Goal: Task Accomplishment & Management: Complete application form

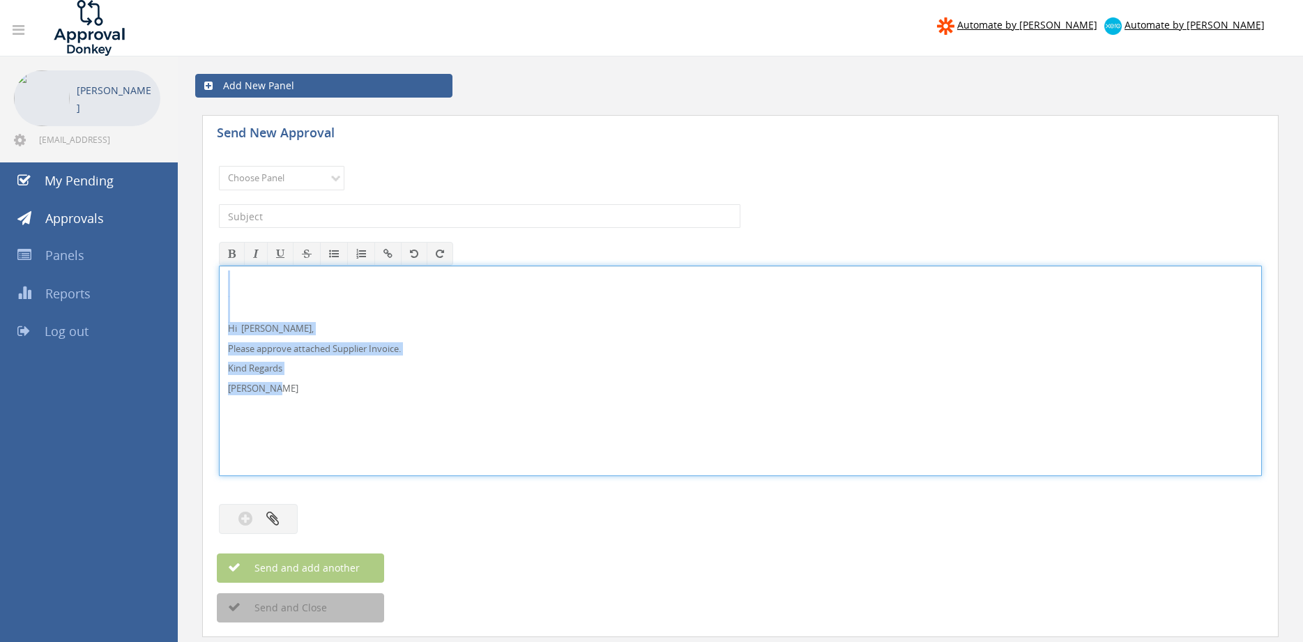
drag, startPoint x: 301, startPoint y: 392, endPoint x: 205, endPoint y: 283, distance: 145.3
click at [219, 283] on div "Hi [PERSON_NAME], Please approve attached Supplier Invoice. Kind Regards [PERSO…" at bounding box center [740, 371] width 1043 height 211
copy div "Hi [PERSON_NAME], Please approve attached Supplier Invoice. Kind Regards [PERSO…"
click at [219, 166] on select "Choose Panel Alarm Credits RG - 3 NZ Utilities Cable and SAI Global NZ Alarms-1…" at bounding box center [282, 178] width 126 height 24
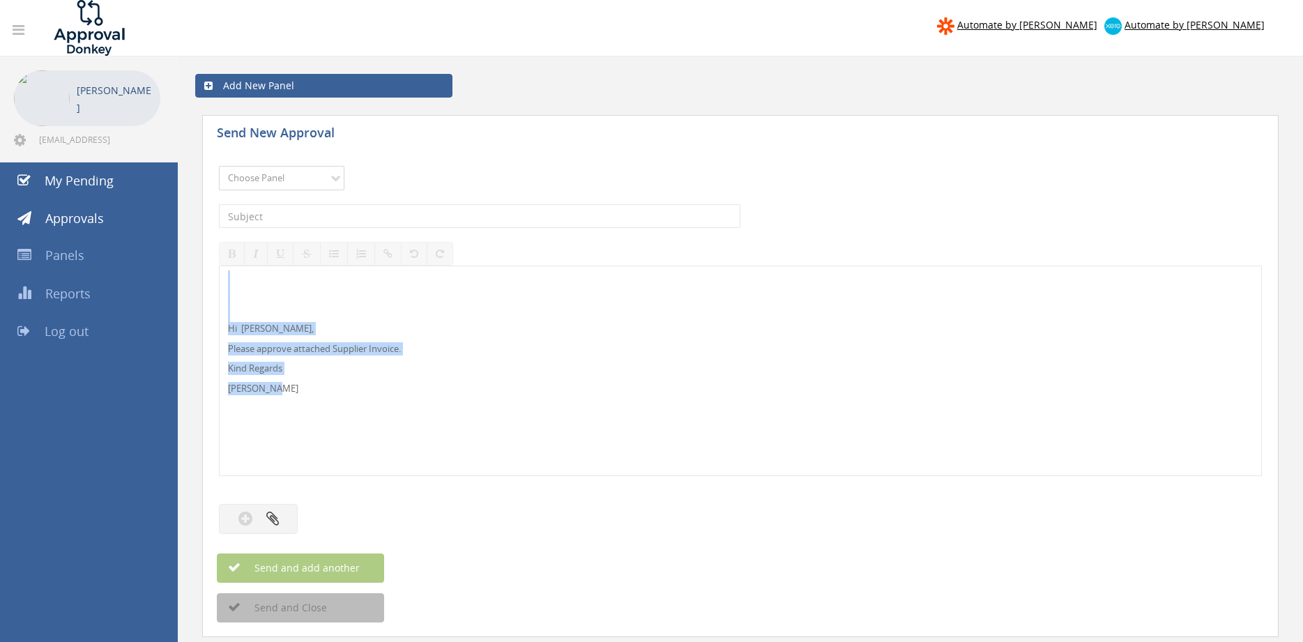
select select "9680"
click option "Alarm Suppliers - 2" at bounding box center [0, 0] width 0 height 0
click at [377, 216] on input "text" at bounding box center [480, 216] width 522 height 24
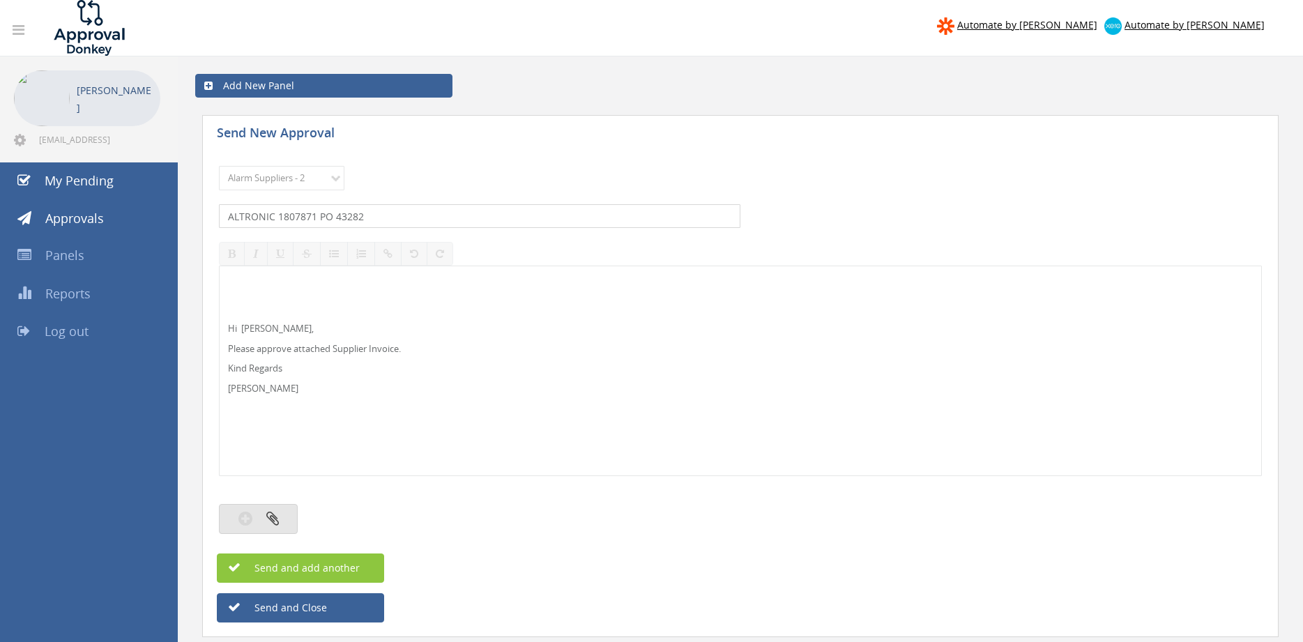
type input "ALTRONIC 1807871 PO 43282"
click at [269, 517] on icon "button" at bounding box center [272, 519] width 13 height 16
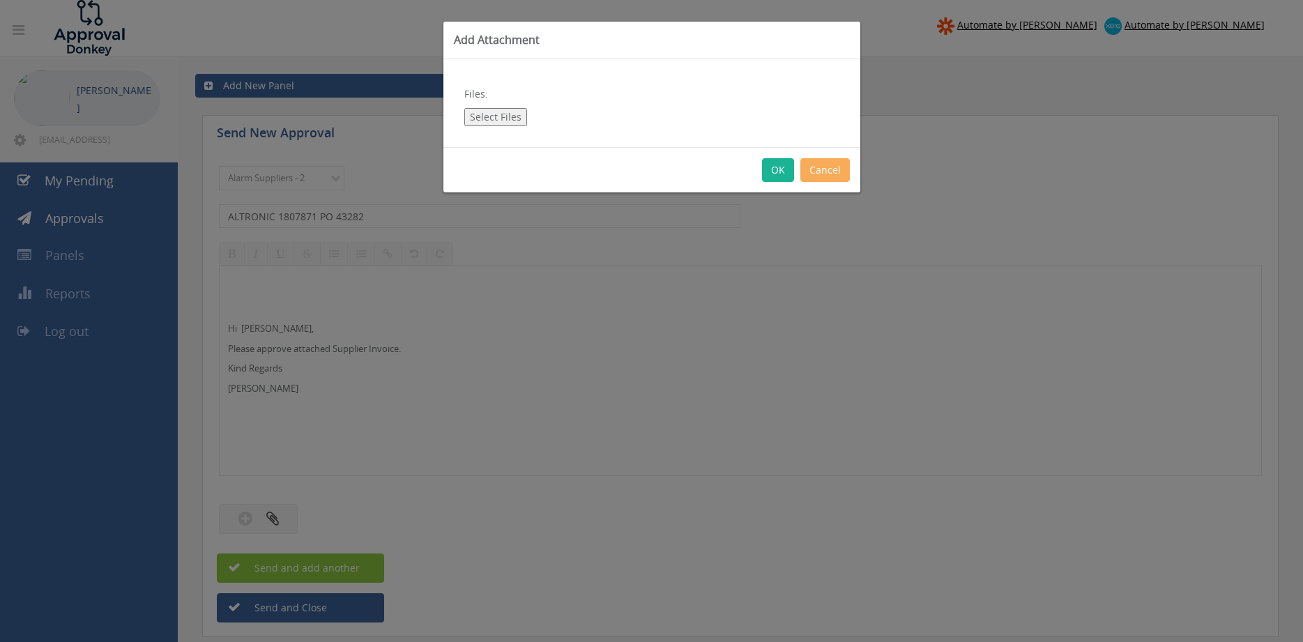
click at [491, 123] on button "Select Files" at bounding box center [495, 117] width 63 height 18
type input "C:\fakepath\ALTRONIC 1807871 [DATE] PO 43282.pdf"
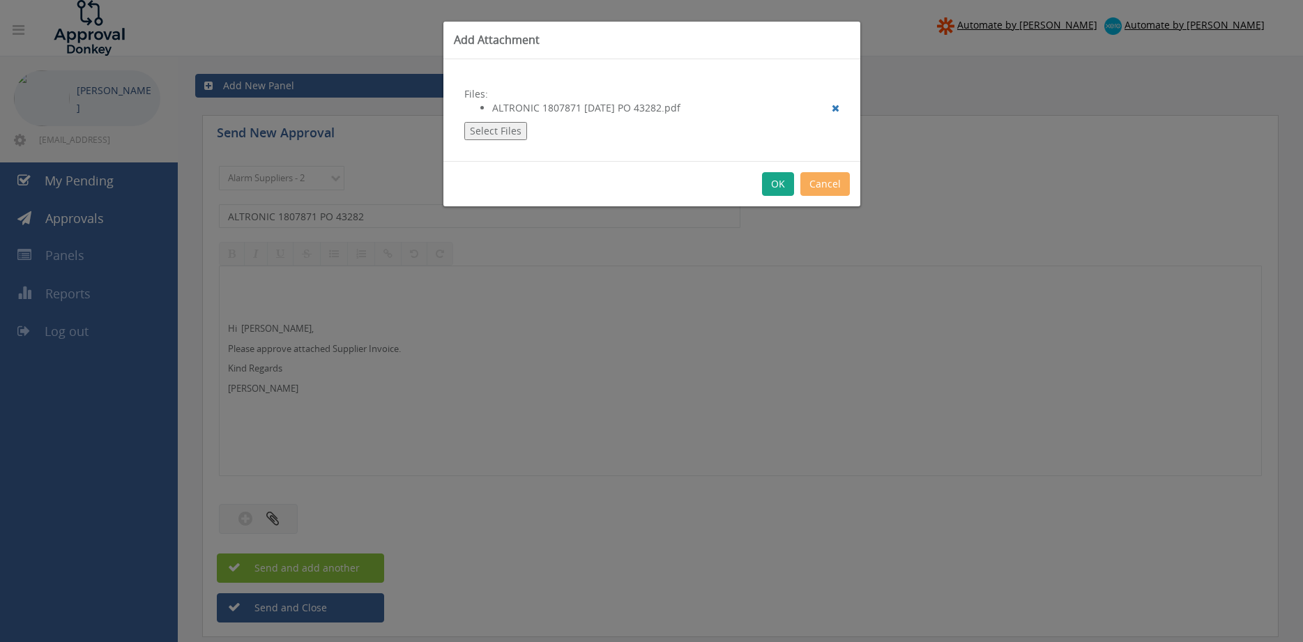
click at [778, 184] on button "OK" at bounding box center [778, 184] width 32 height 24
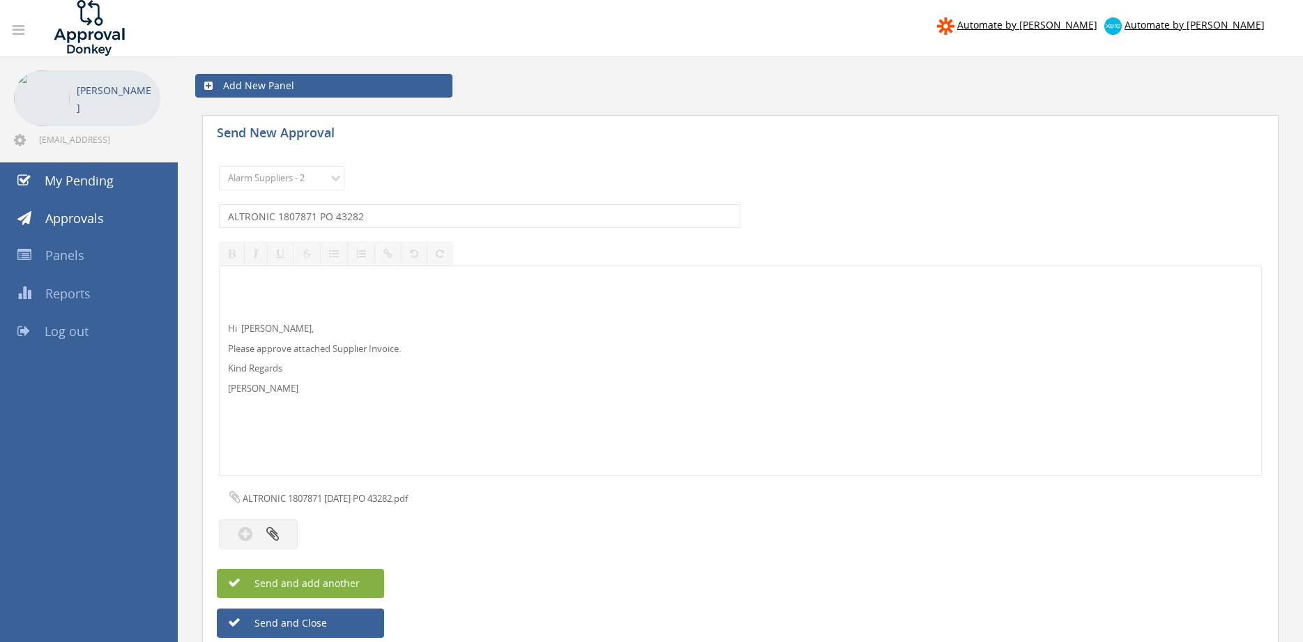
click at [367, 578] on button "Send and add another" at bounding box center [300, 583] width 167 height 29
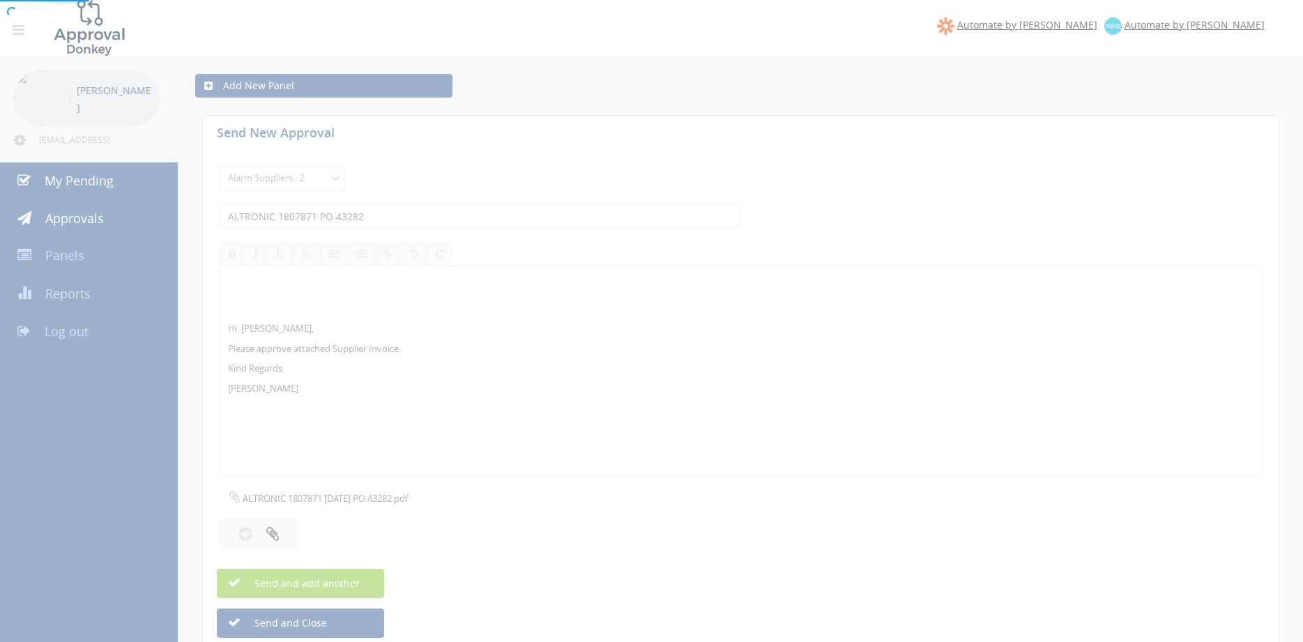
select select
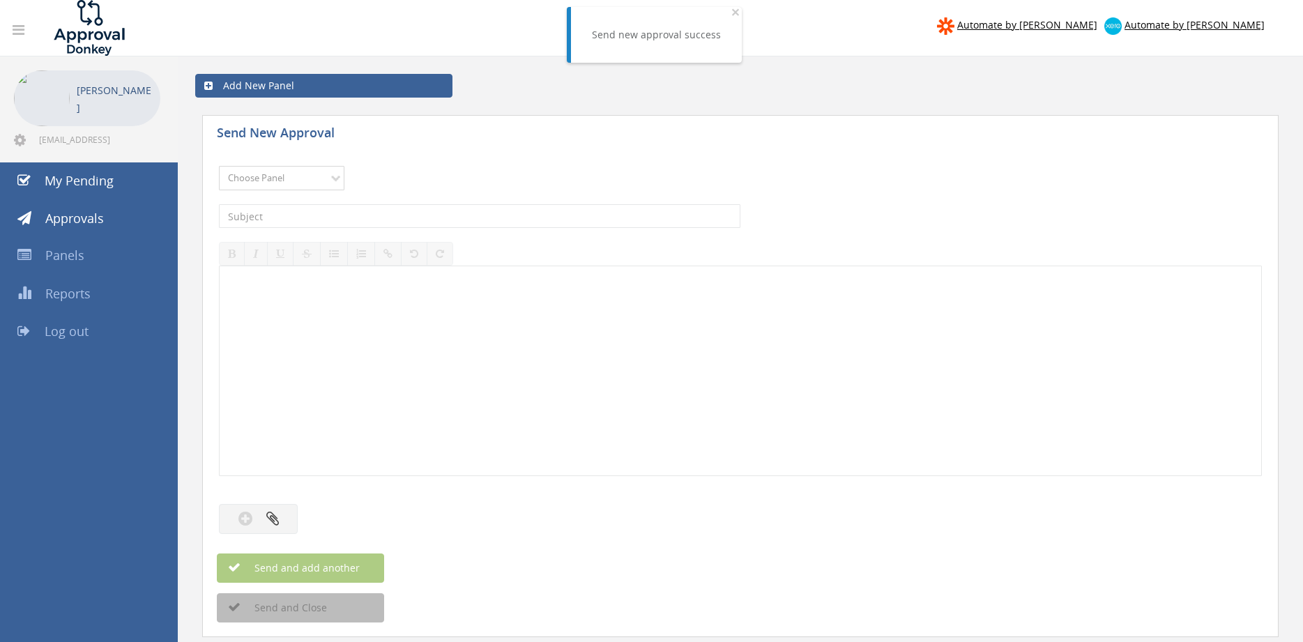
select select "9680"
click option "Alarm Suppliers - 2" at bounding box center [0, 0] width 0 height 0
click at [411, 202] on div "The subject is required." at bounding box center [740, 216] width 1043 height 38
click at [409, 213] on input "text" at bounding box center [480, 216] width 522 height 24
type input "ALTRONIC 1807870 PO 43282"
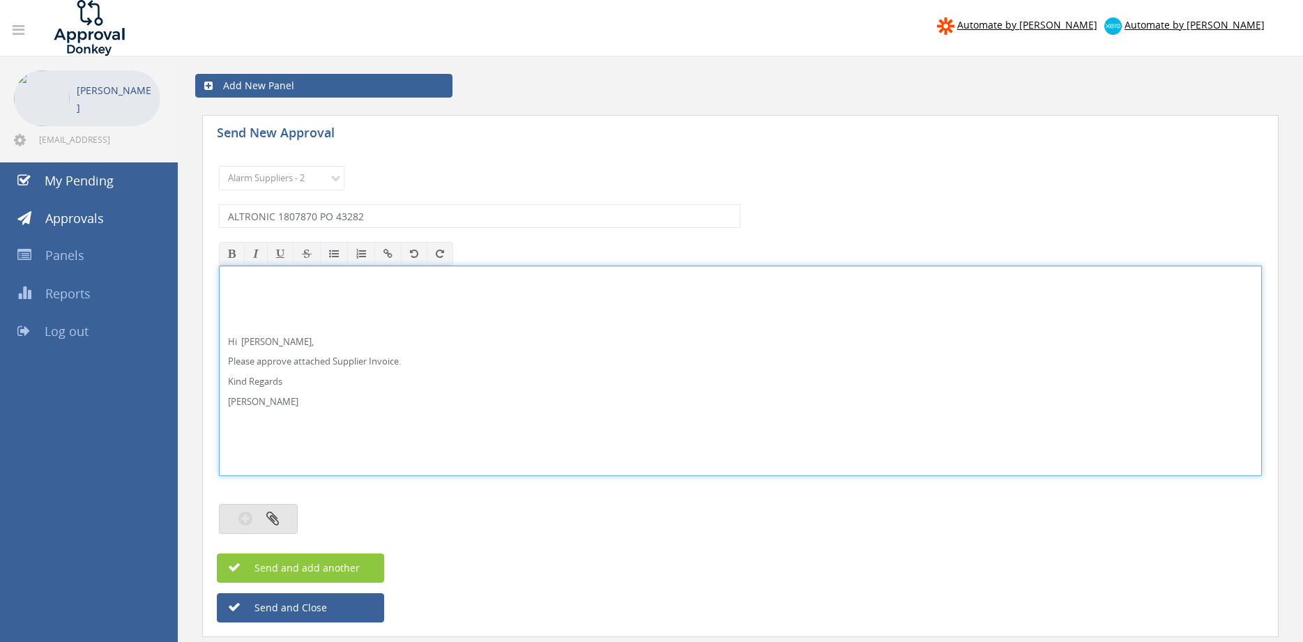
click at [282, 510] on button "button" at bounding box center [258, 519] width 79 height 30
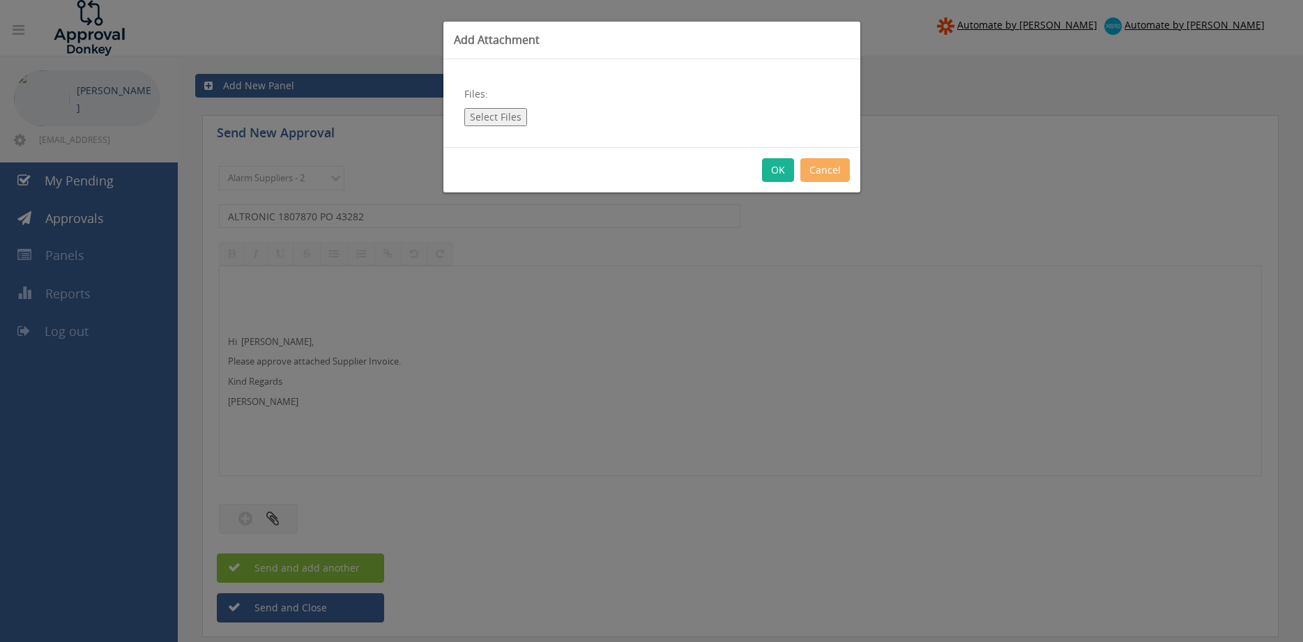
click at [499, 117] on button "Select Files" at bounding box center [495, 117] width 63 height 18
type input "C:\fakepath\ALTRONIC 1807870 [DATE] PO 43282.pdf"
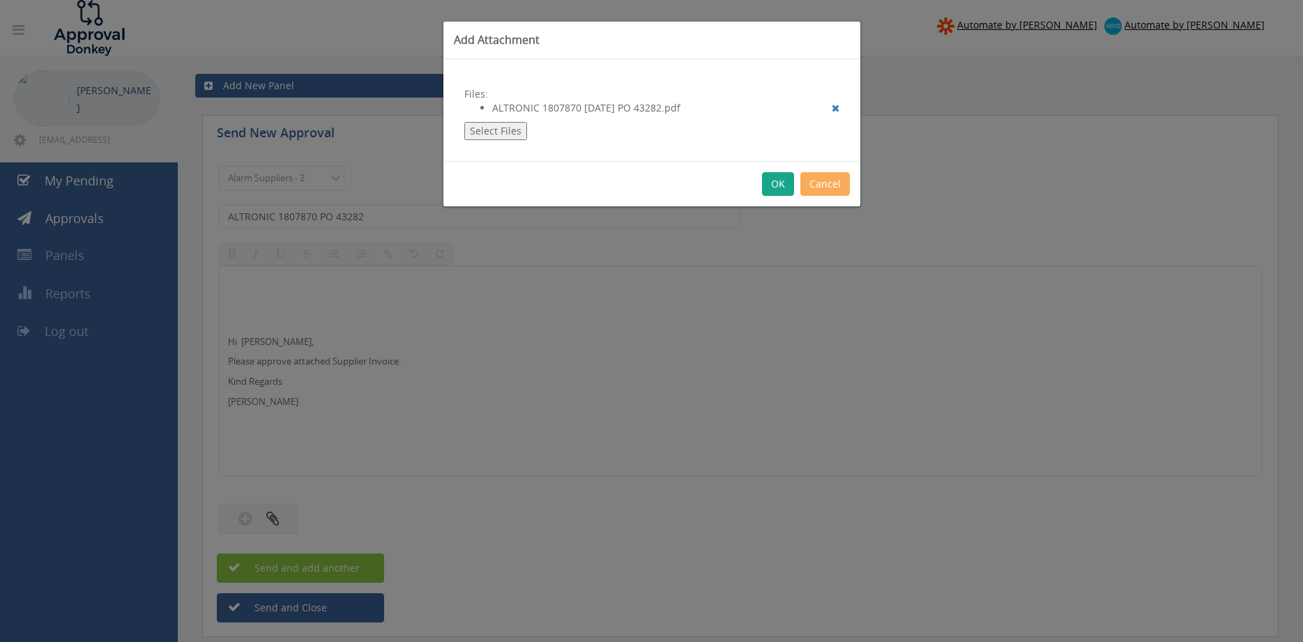
click at [780, 185] on button "OK" at bounding box center [778, 184] width 32 height 24
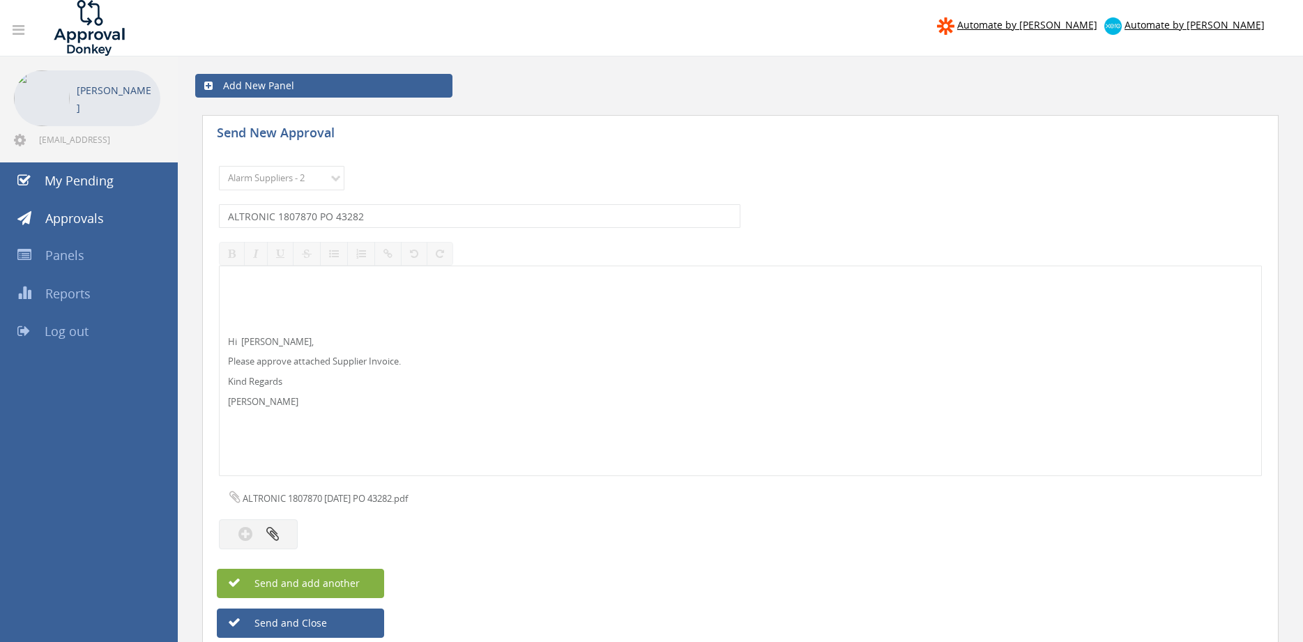
click at [366, 579] on button "Send and add another" at bounding box center [300, 583] width 167 height 29
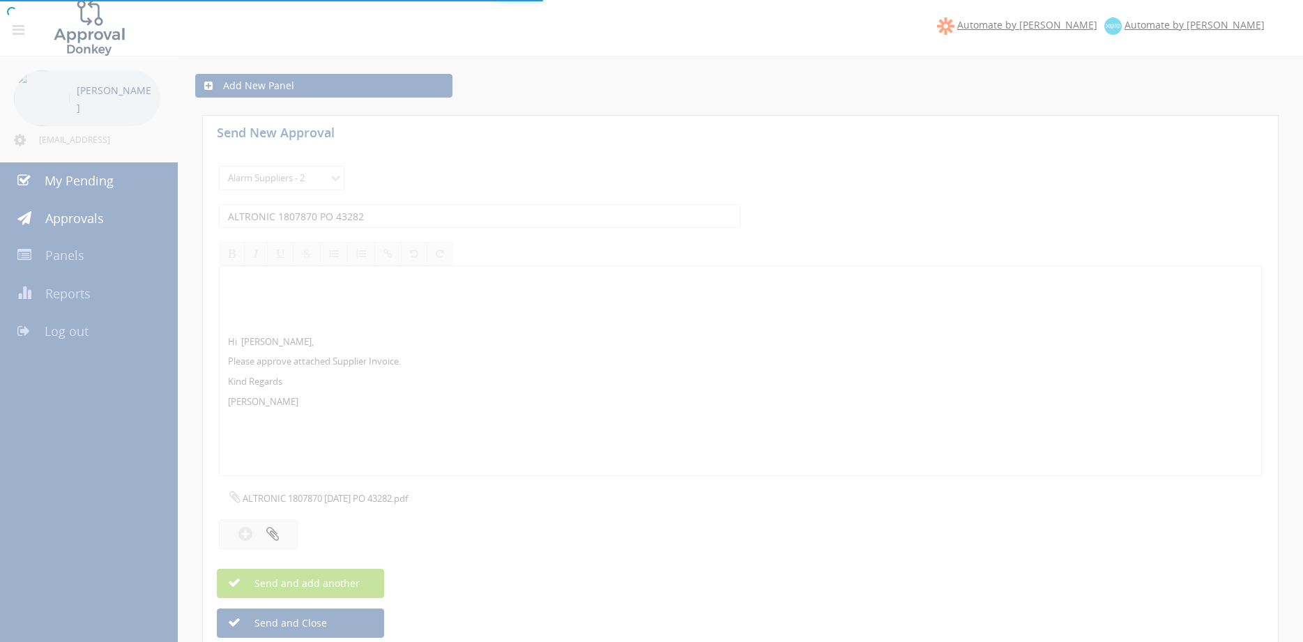
select select
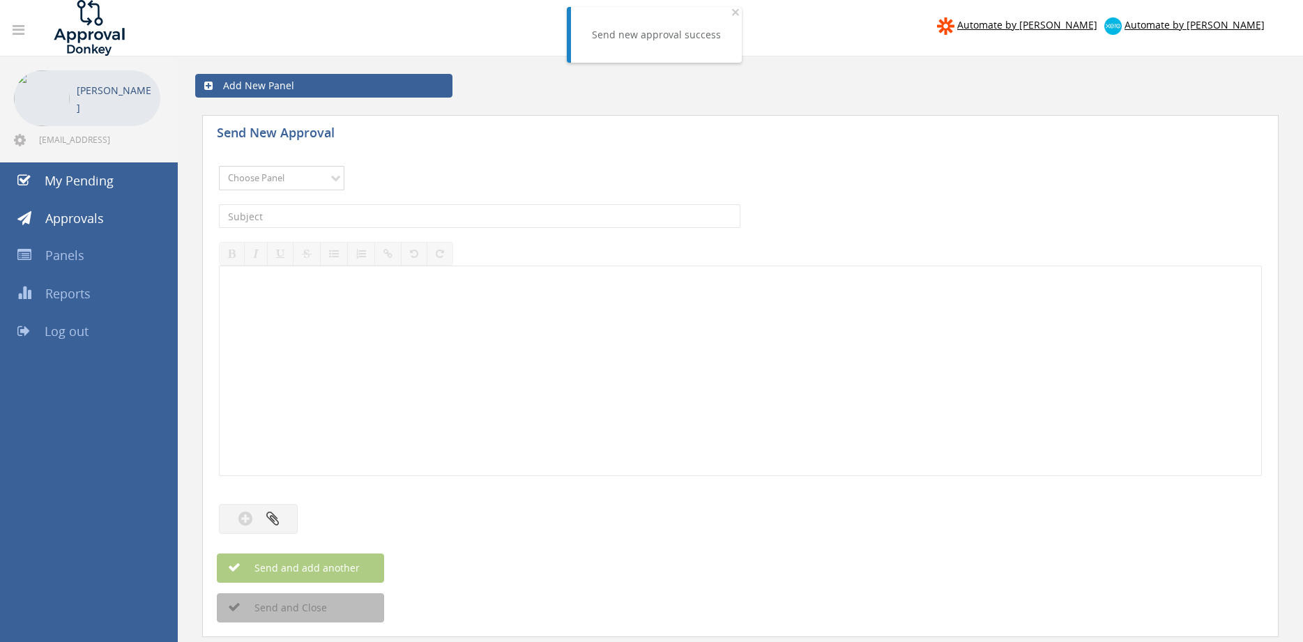
select select "9680"
click option "Alarm Suppliers - 2" at bounding box center [0, 0] width 0 height 0
click at [414, 220] on input "text" at bounding box center [480, 216] width 522 height 24
type input "ALTRONIC 1807730 PO 43265"
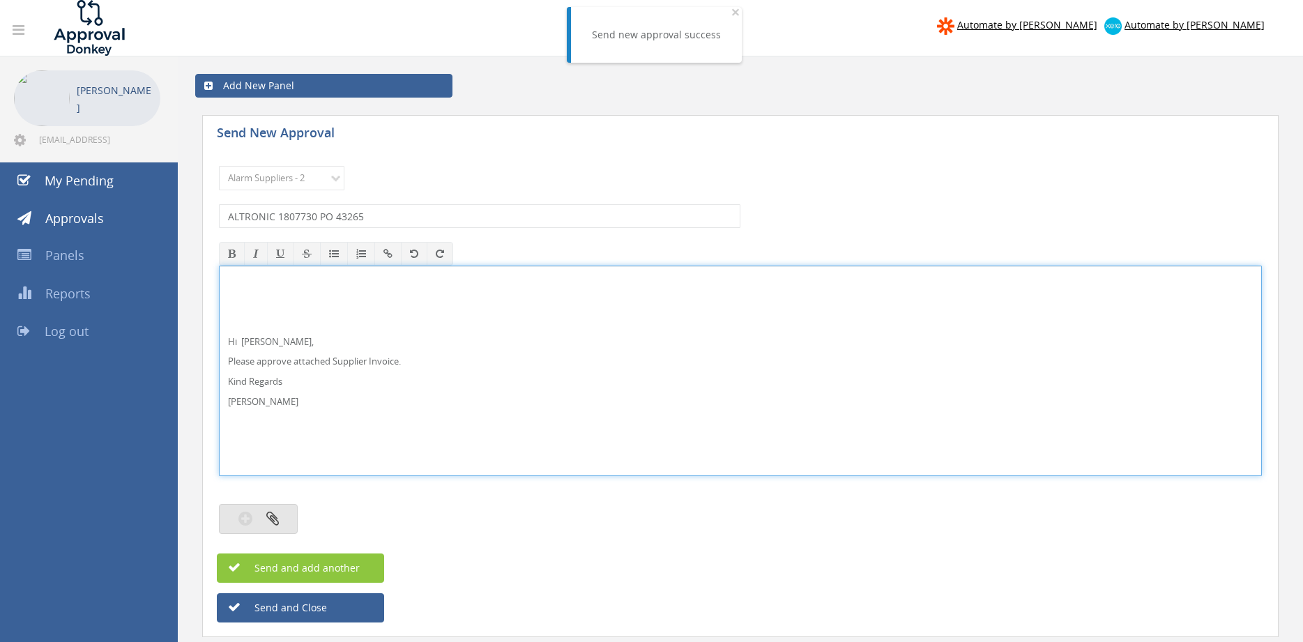
click at [281, 516] on button "button" at bounding box center [258, 519] width 79 height 30
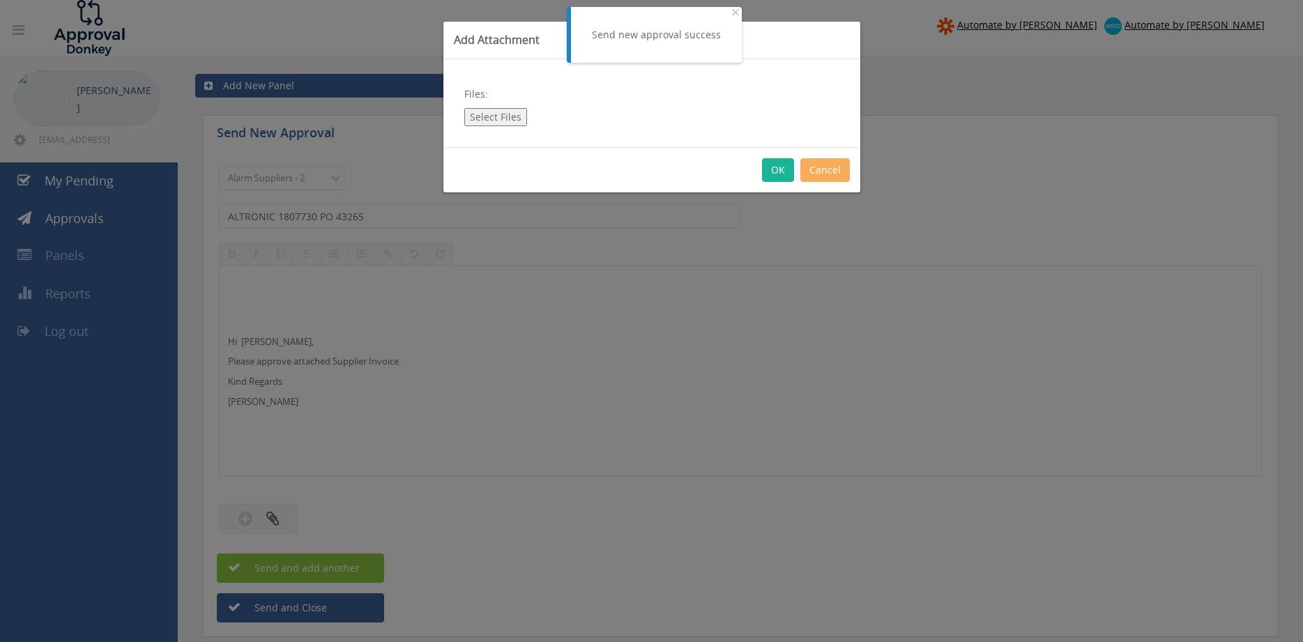
click at [494, 116] on button "Select Files" at bounding box center [495, 117] width 63 height 18
type input "C:\fakepath\ALTRONIC 1807730 [DATE] PO 43265.pdf"
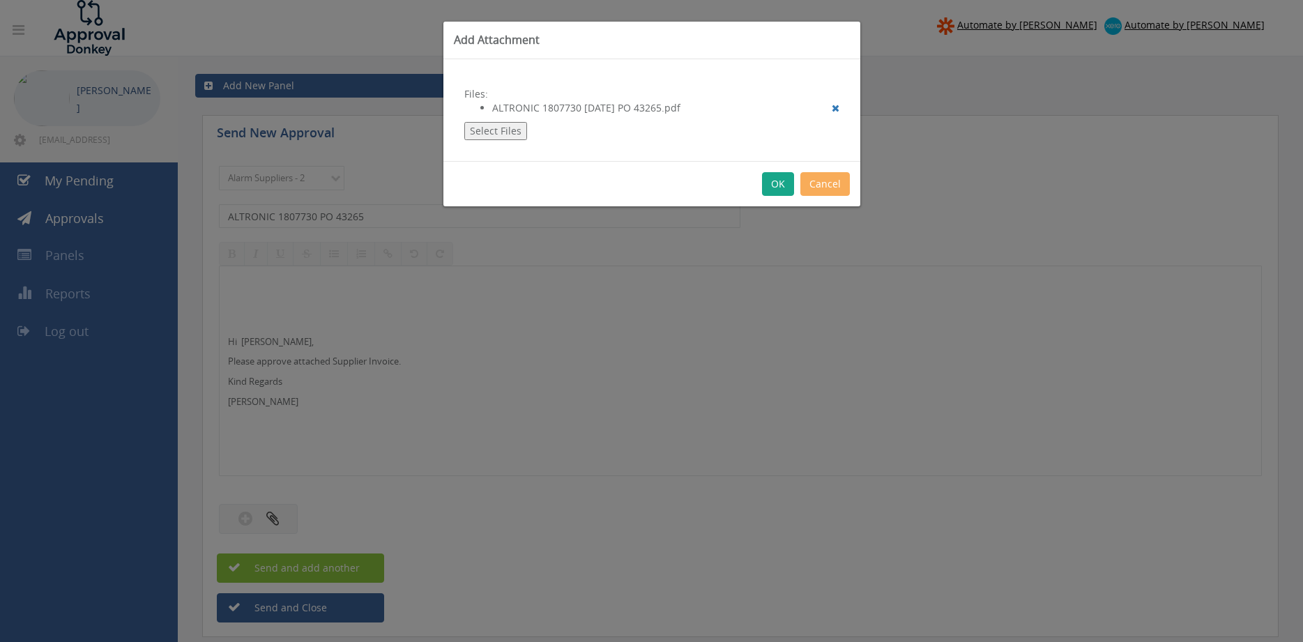
drag, startPoint x: 782, startPoint y: 186, endPoint x: 796, endPoint y: 199, distance: 19.7
click at [781, 185] on button "OK" at bounding box center [778, 184] width 32 height 24
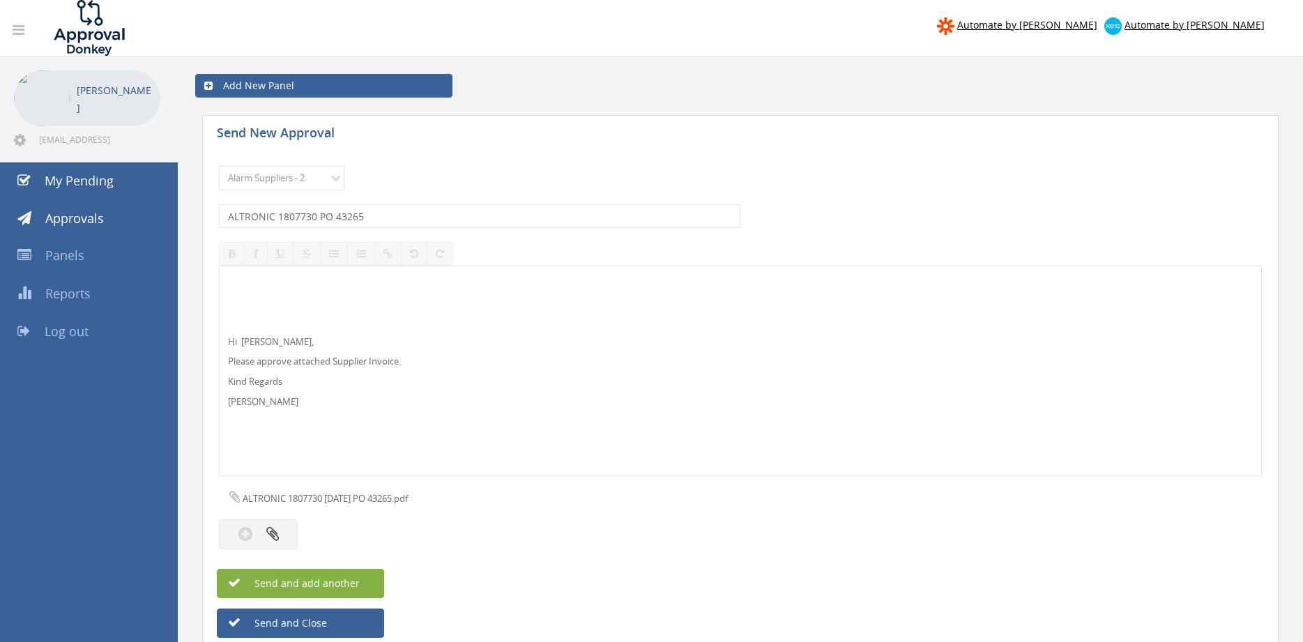
click at [361, 582] on button "Send and add another" at bounding box center [300, 583] width 167 height 29
select select
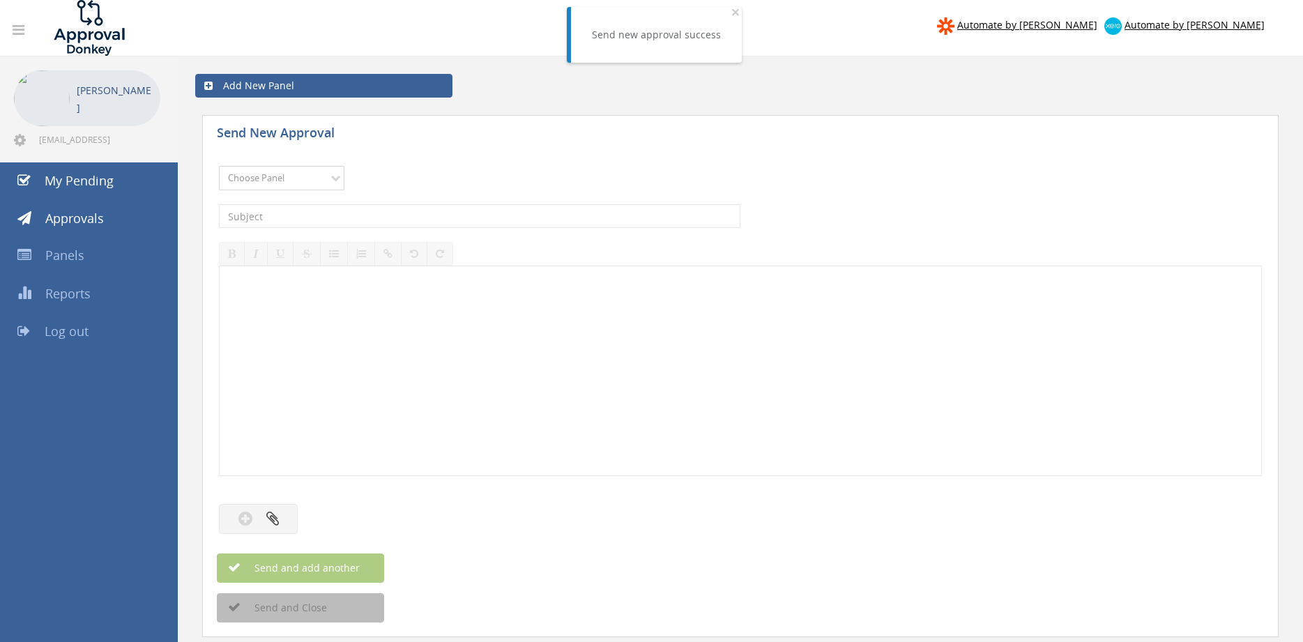
click at [308, 176] on select "Choose Panel Alarm Credits RG - 3 NZ Utilities Cable and SAI Global NZ Alarms-1…" at bounding box center [282, 178] width 126 height 24
select select "9680"
click option "Alarm Suppliers - 2" at bounding box center [0, 0] width 0 height 0
click at [398, 220] on input "text" at bounding box center [480, 216] width 522 height 24
type input "ALTRONIC 1807729 PO 43147"
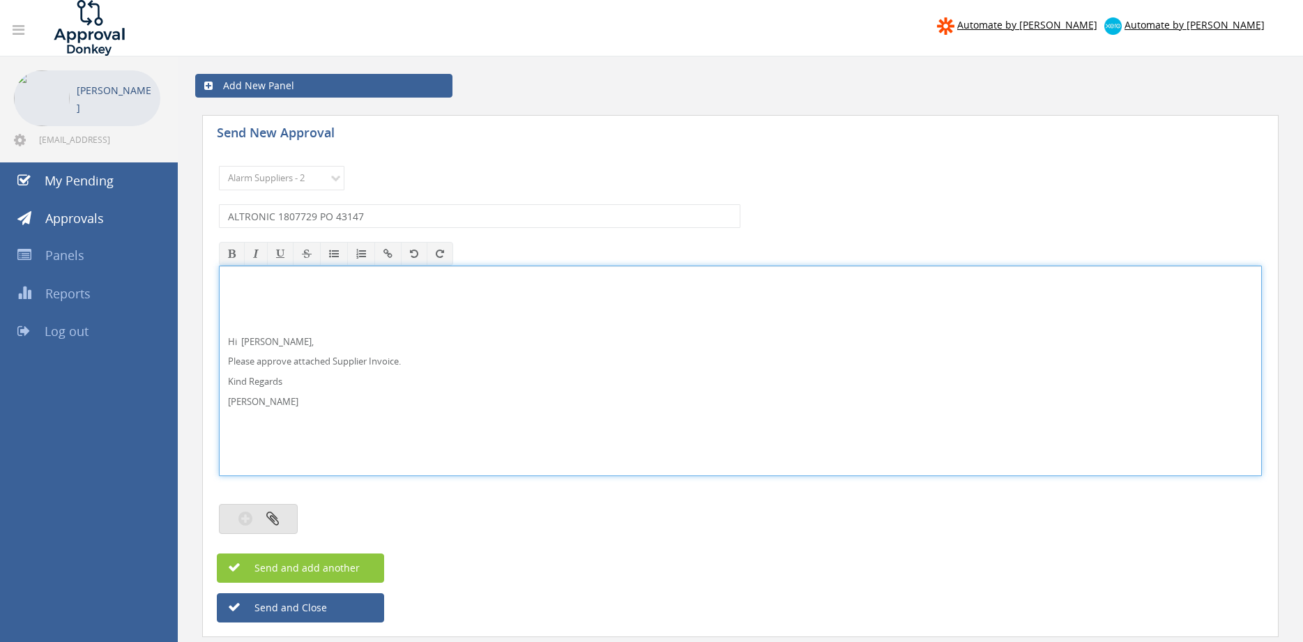
click at [284, 518] on button "button" at bounding box center [258, 519] width 79 height 30
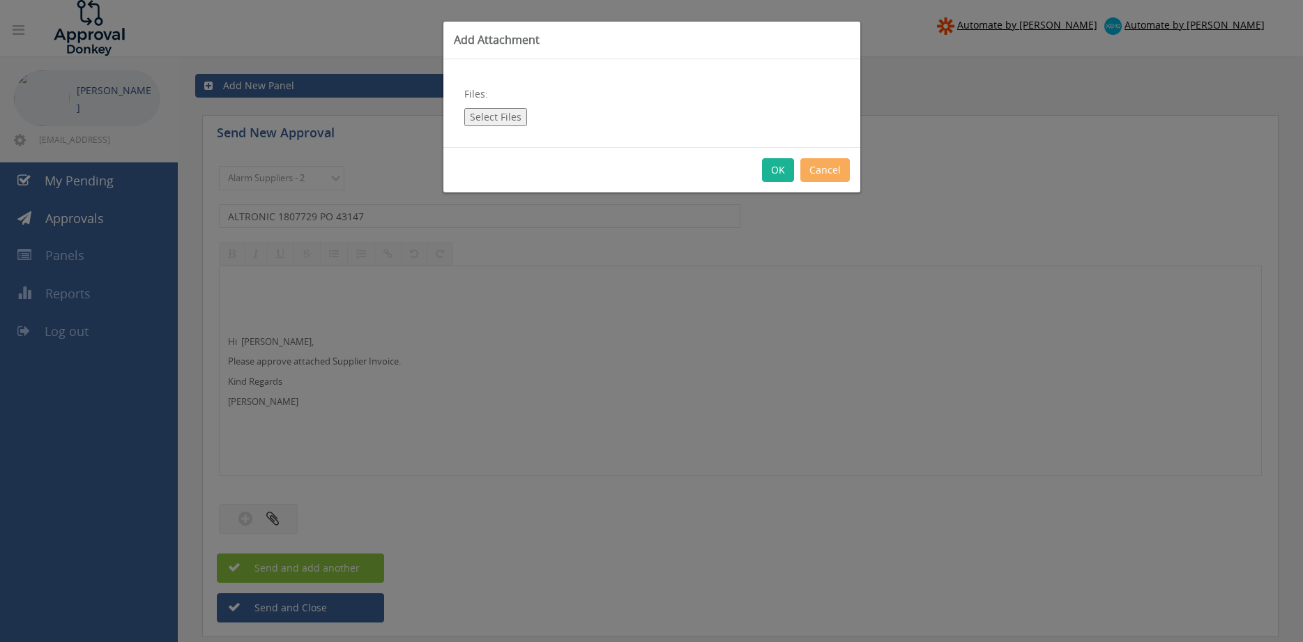
click at [497, 115] on button "Select Files" at bounding box center [495, 117] width 63 height 18
type input "C:\fakepath\ALTRONIC 1807729 [DATE] PO 43147.pdf"
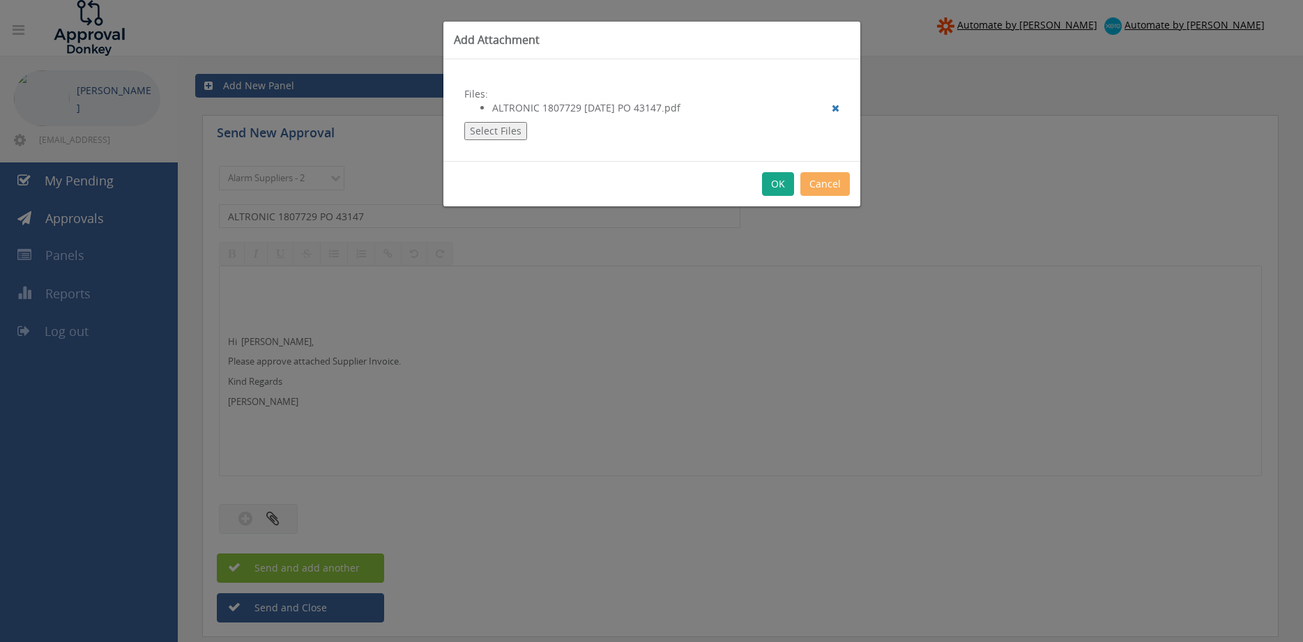
click at [785, 181] on button "OK" at bounding box center [778, 184] width 32 height 24
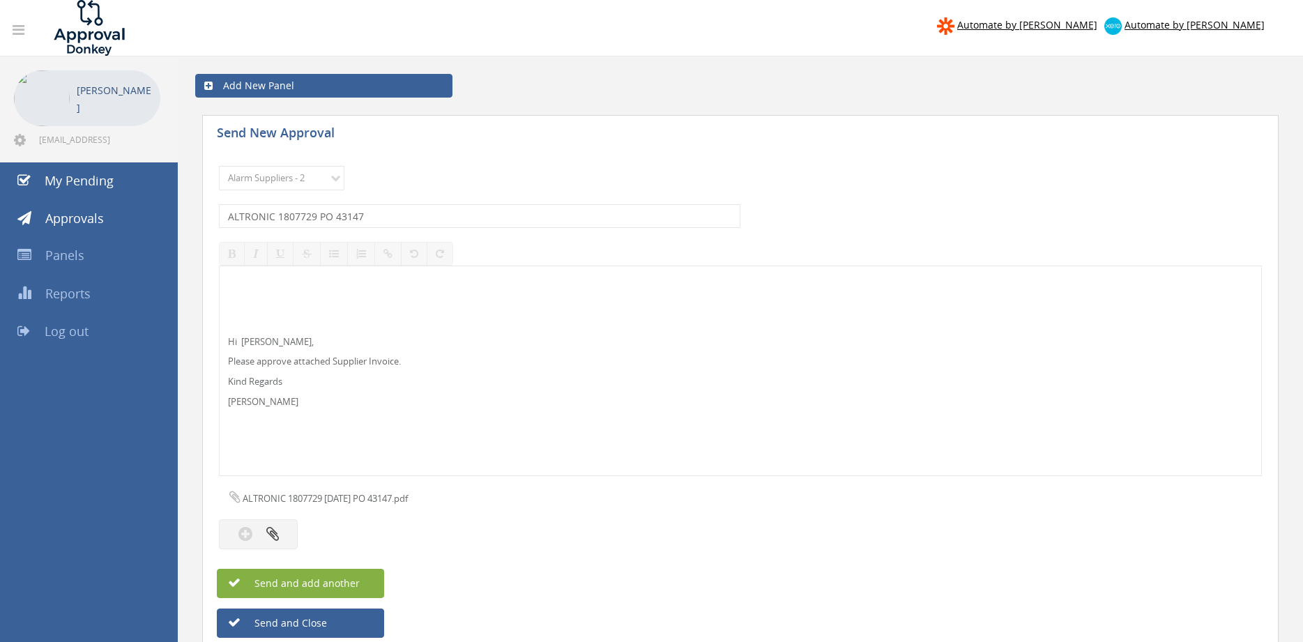
click at [356, 588] on span "Send and add another" at bounding box center [292, 583] width 135 height 13
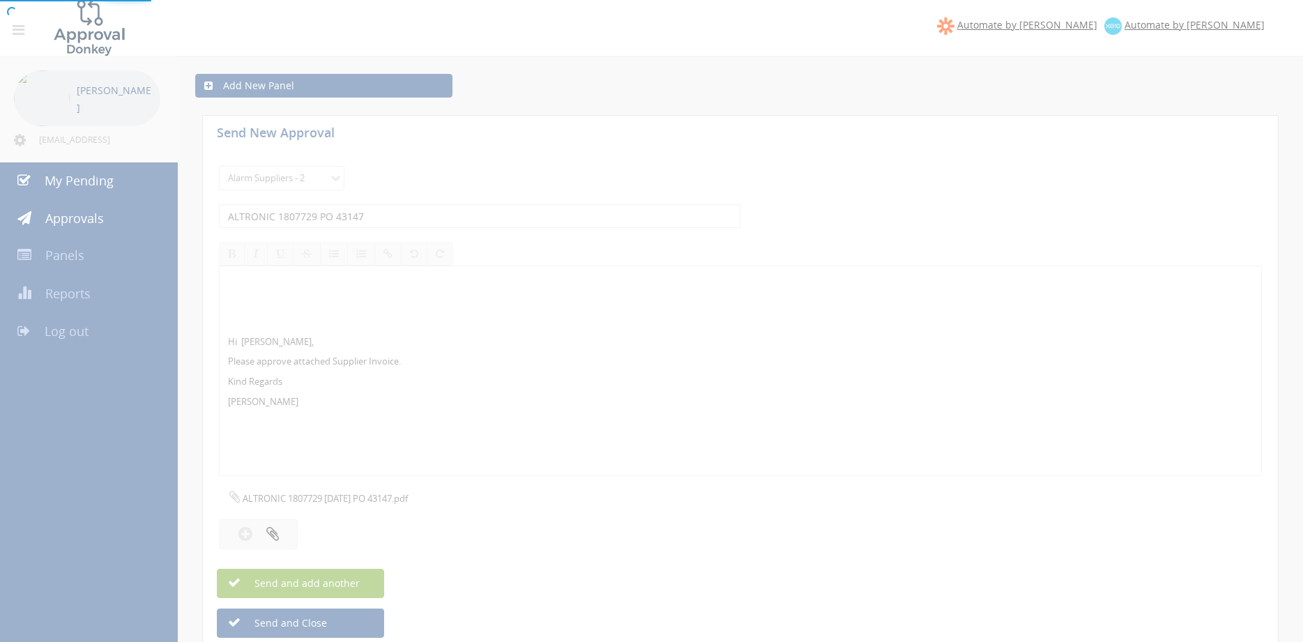
select select
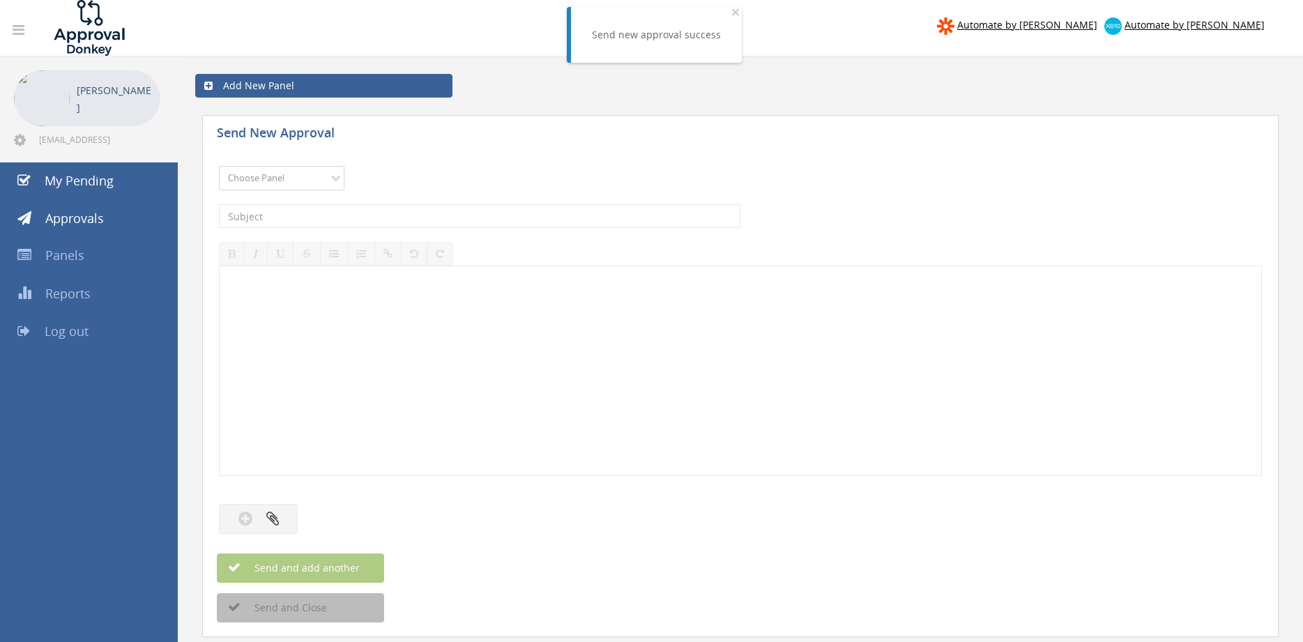
click at [323, 180] on select "Choose Panel Alarm Credits RG - 3 NZ Utilities Cable and SAI Global NZ Alarms-1…" at bounding box center [282, 178] width 126 height 24
select select "9680"
click option "Alarm Suppliers - 2" at bounding box center [0, 0] width 0 height 0
click at [414, 216] on input "text" at bounding box center [480, 216] width 522 height 24
type input "ALTRONIC 1807726 PO 43239"
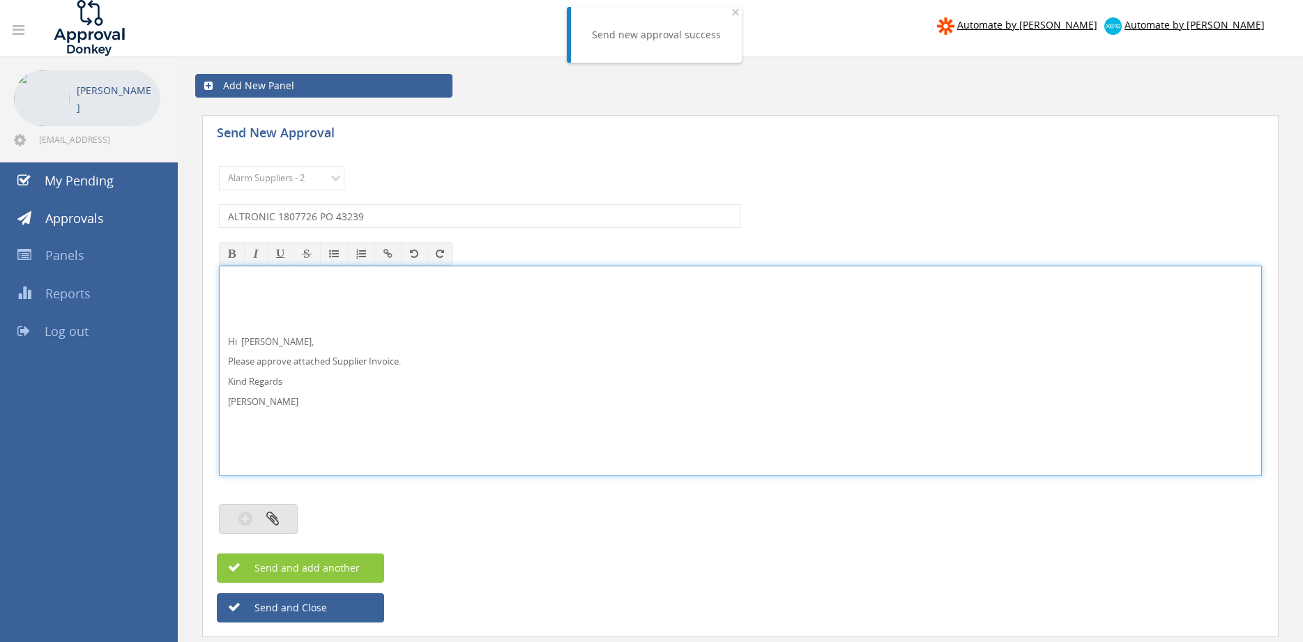
click at [278, 519] on icon "button" at bounding box center [272, 519] width 13 height 16
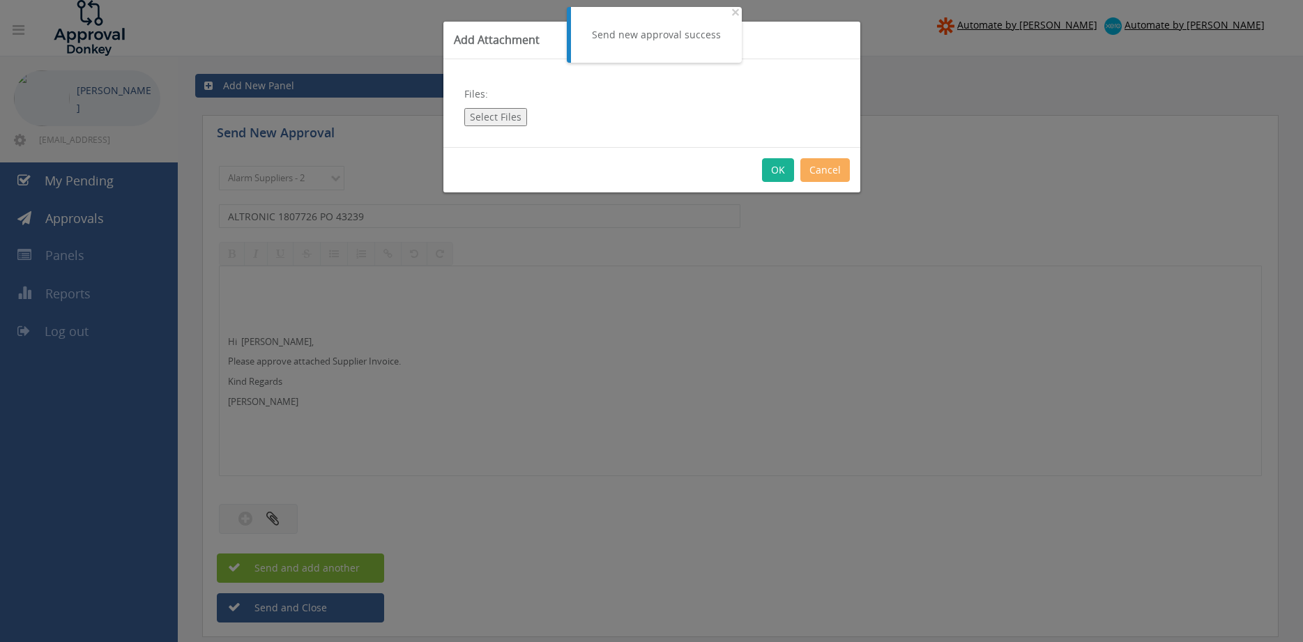
click at [511, 116] on button "Select Files" at bounding box center [495, 117] width 63 height 18
type input "C:\fakepath\ALTRONIC 1807726 [DATE] PO 43239.pdf"
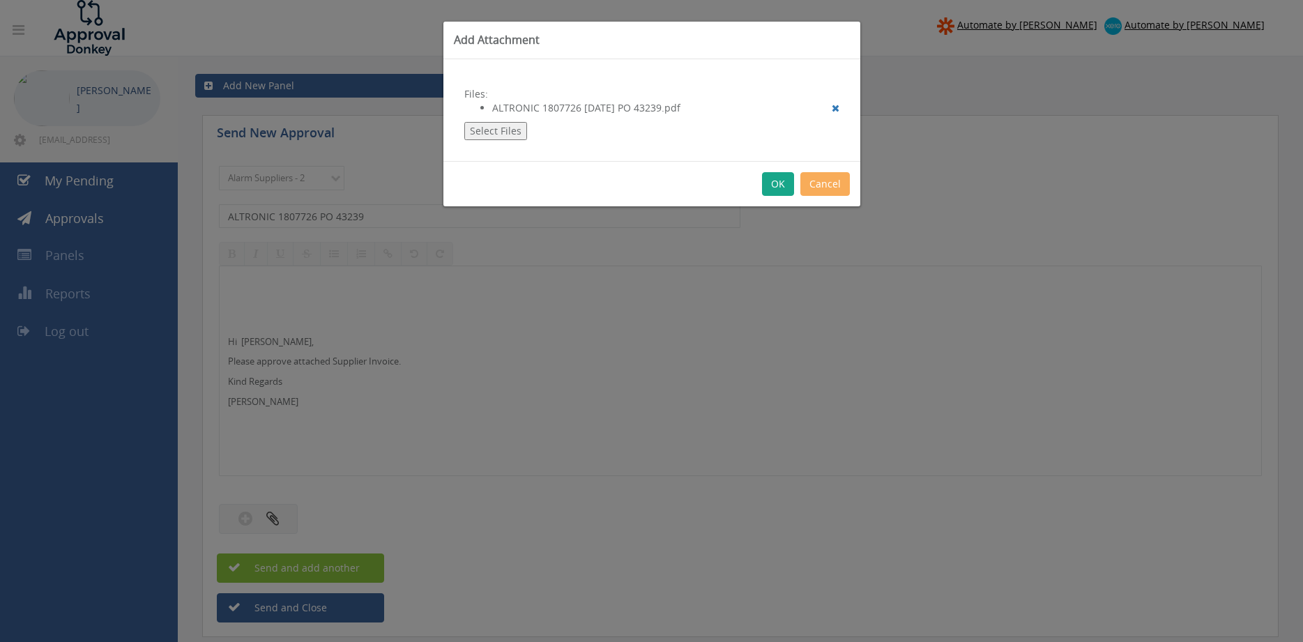
click at [777, 186] on button "OK" at bounding box center [778, 184] width 32 height 24
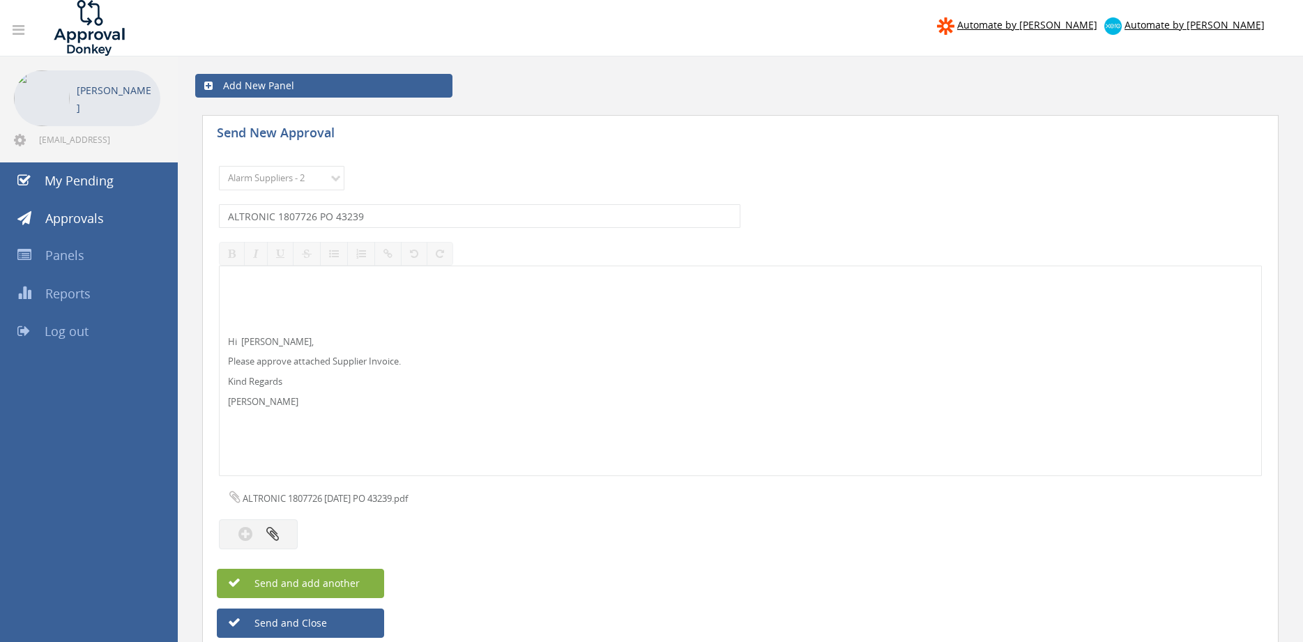
click at [351, 582] on span "Send and add another" at bounding box center [292, 583] width 135 height 13
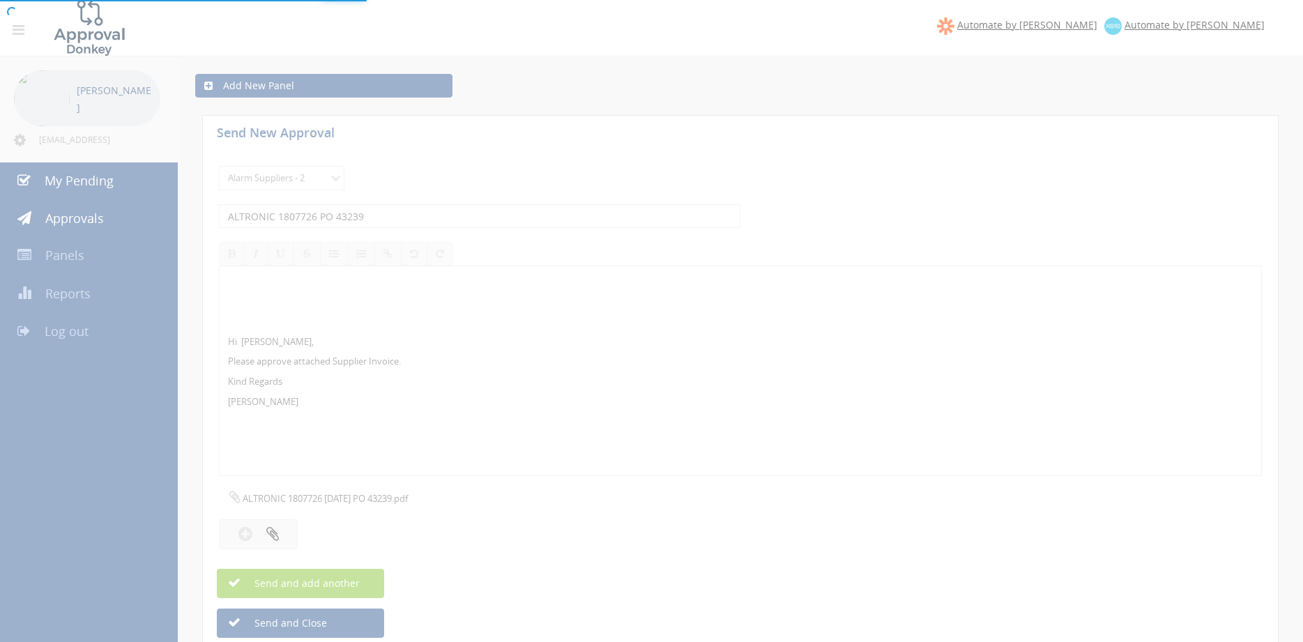
select select
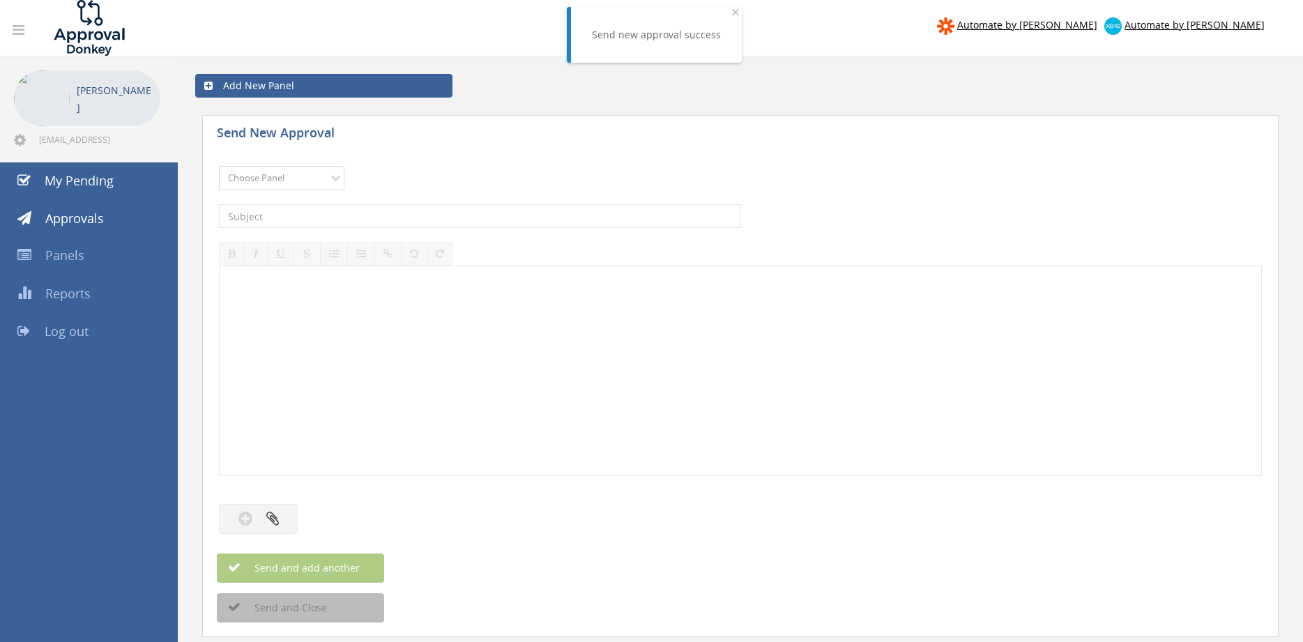
select select "9680"
click option "Alarm Suppliers - 2" at bounding box center [0, 0] width 0 height 0
click at [419, 218] on input "text" at bounding box center [480, 216] width 522 height 24
type input "ALTRONIC 1807725 PO 43041"
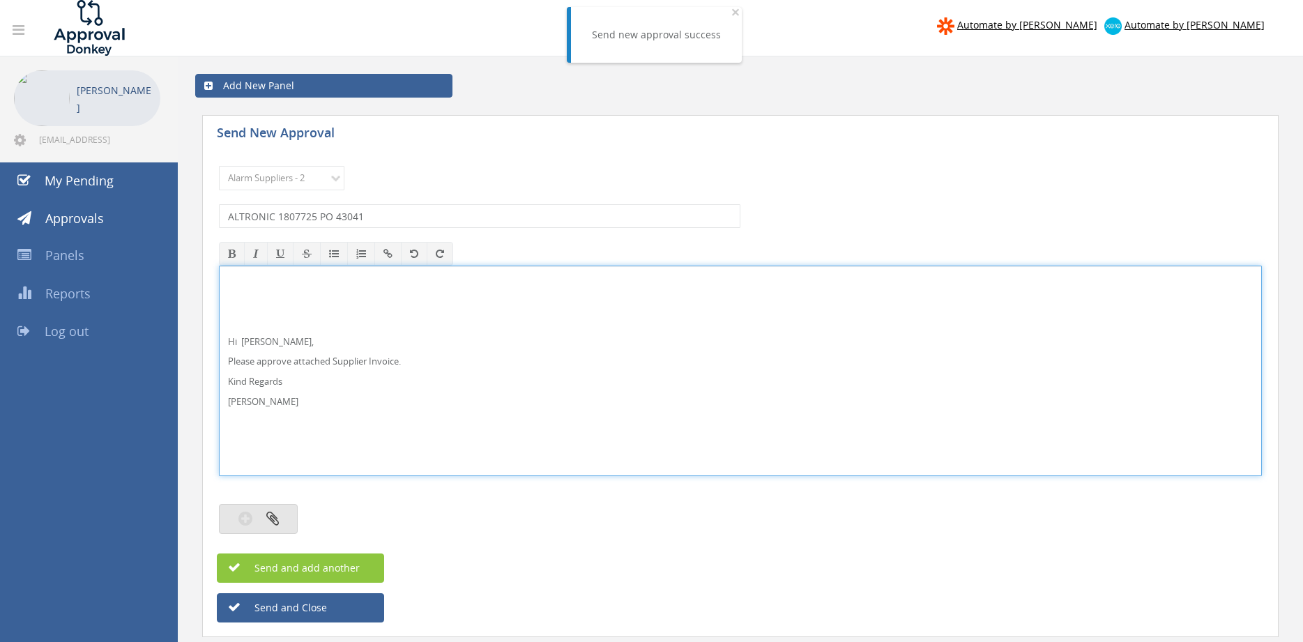
click at [284, 517] on button "button" at bounding box center [258, 519] width 79 height 30
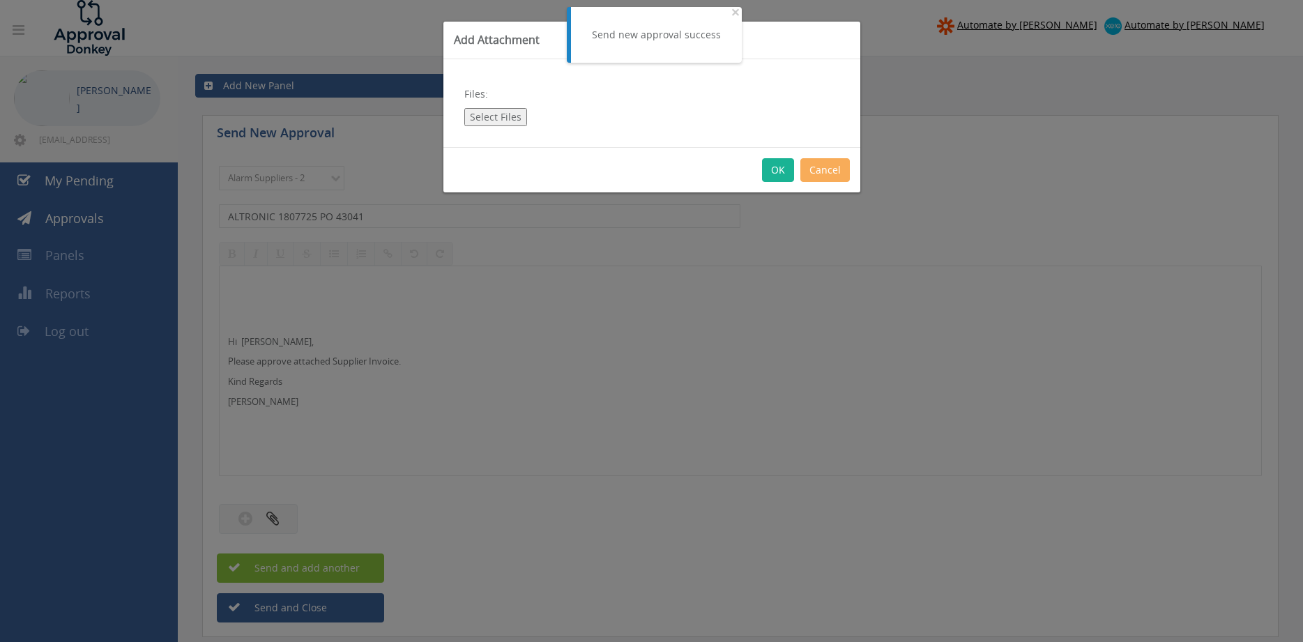
click at [494, 119] on button "Select Files" at bounding box center [495, 117] width 63 height 18
type input "C:\fakepath\ALTRONIC 1807725 [DATE] PO 43041.pdf"
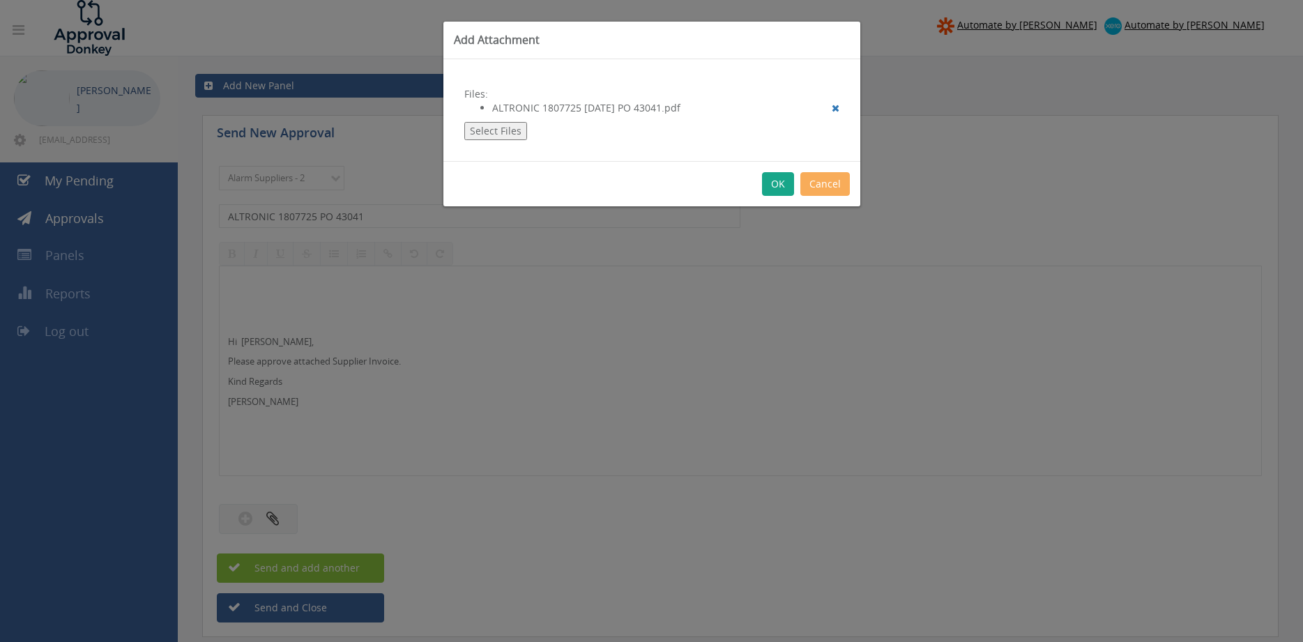
click at [783, 186] on button "OK" at bounding box center [778, 184] width 32 height 24
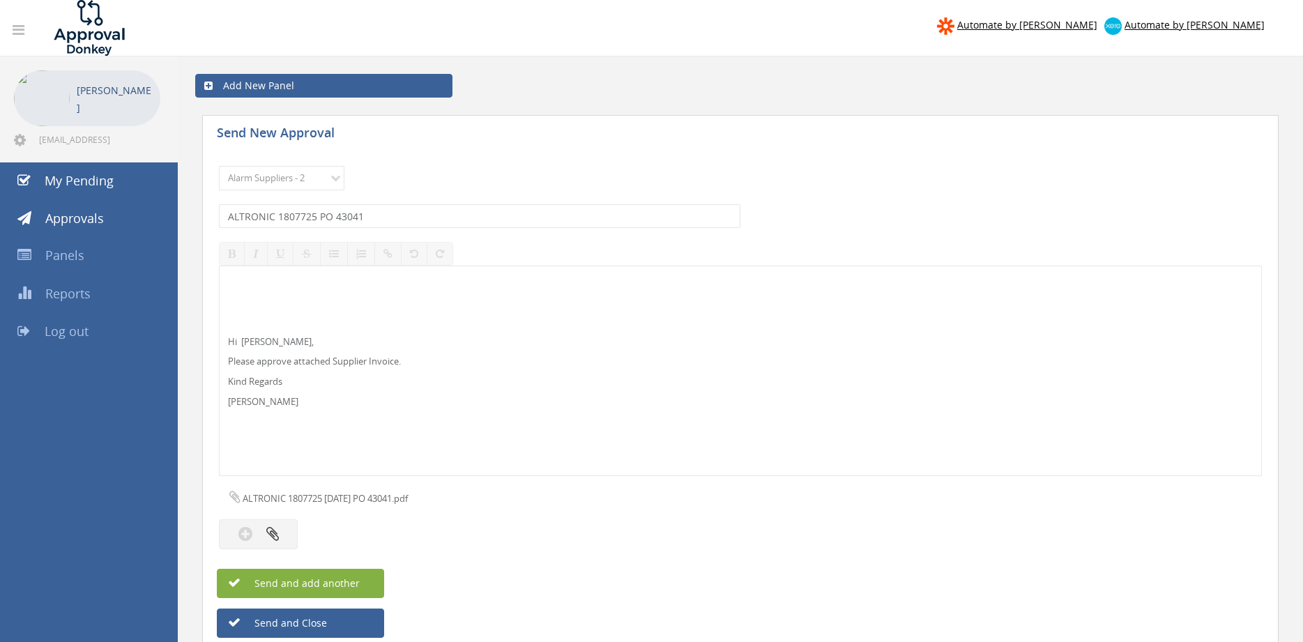
click at [361, 582] on button "Send and add another" at bounding box center [300, 583] width 167 height 29
select select
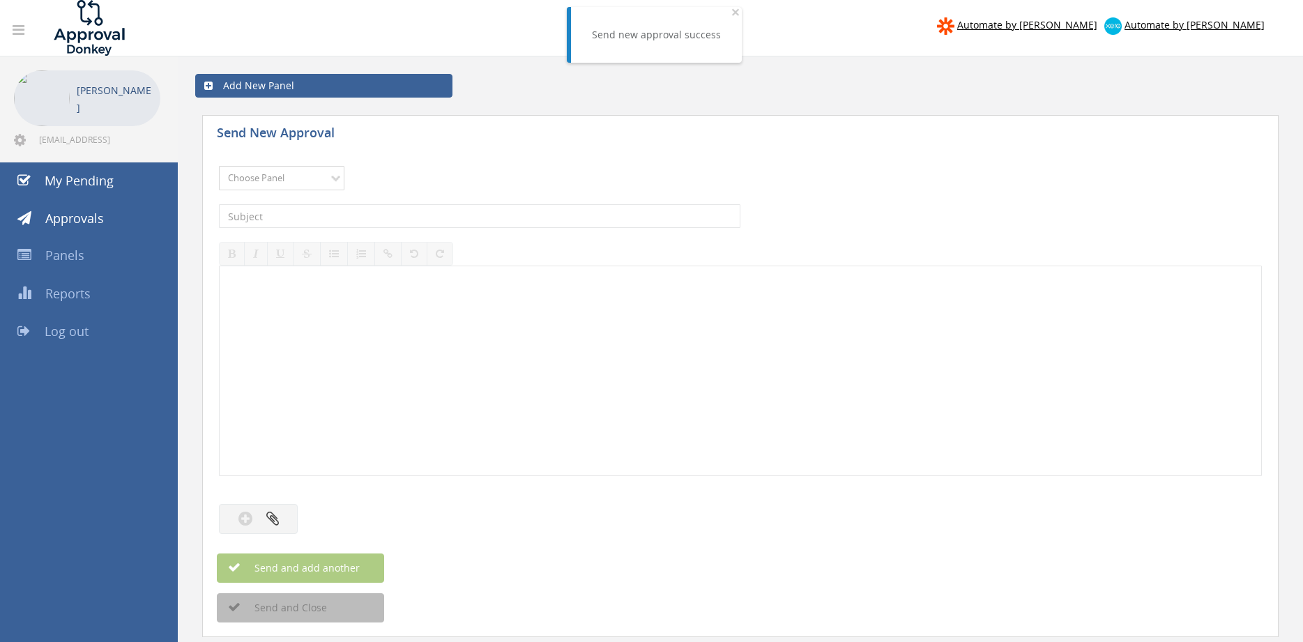
select select "9680"
click option "Alarm Suppliers - 2" at bounding box center [0, 0] width 0 height 0
click at [404, 217] on input "text" at bounding box center [480, 216] width 522 height 24
type input "ALTRONIC 1807650 PO 43359"
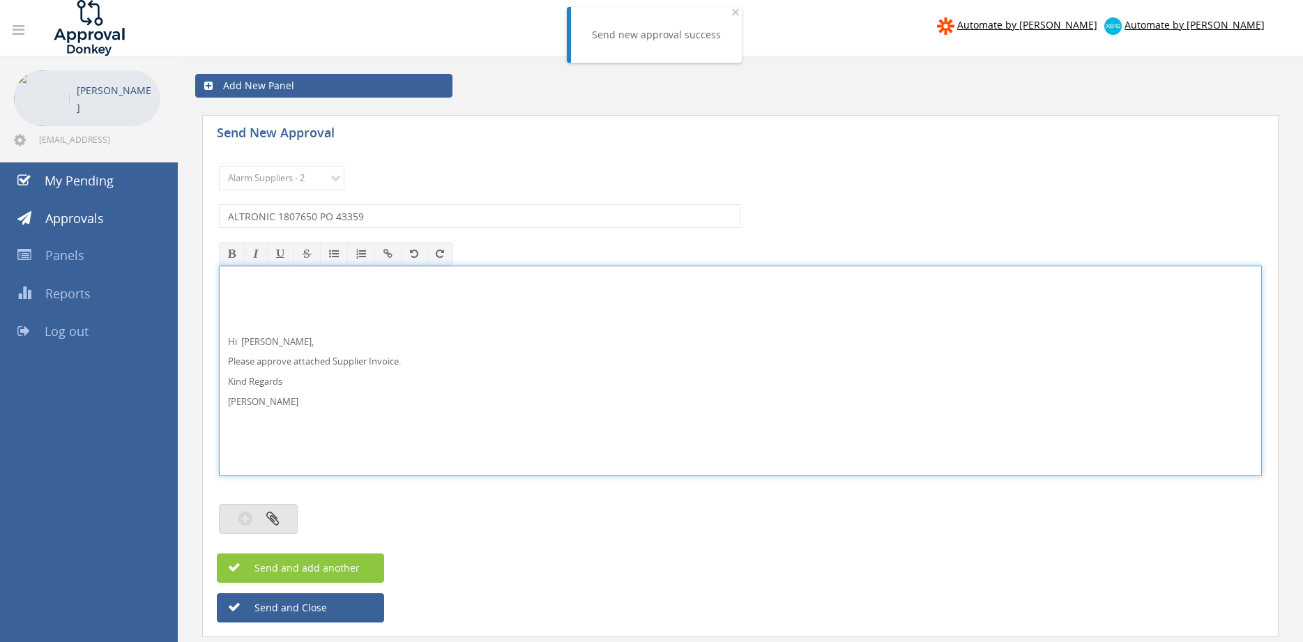
click at [282, 517] on button "button" at bounding box center [258, 519] width 79 height 30
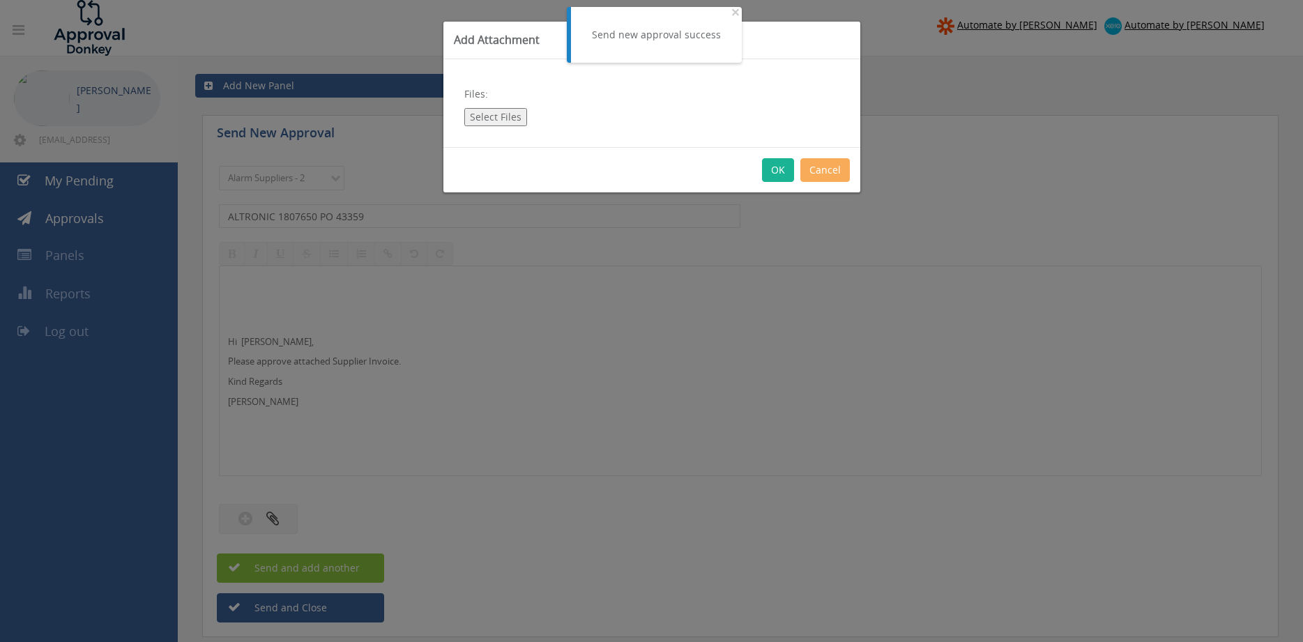
click at [482, 124] on button "Select Files" at bounding box center [495, 117] width 63 height 18
type input "C:\fakepath\ALTRONIC 1807650 [DATE] PO 43359.pdf"
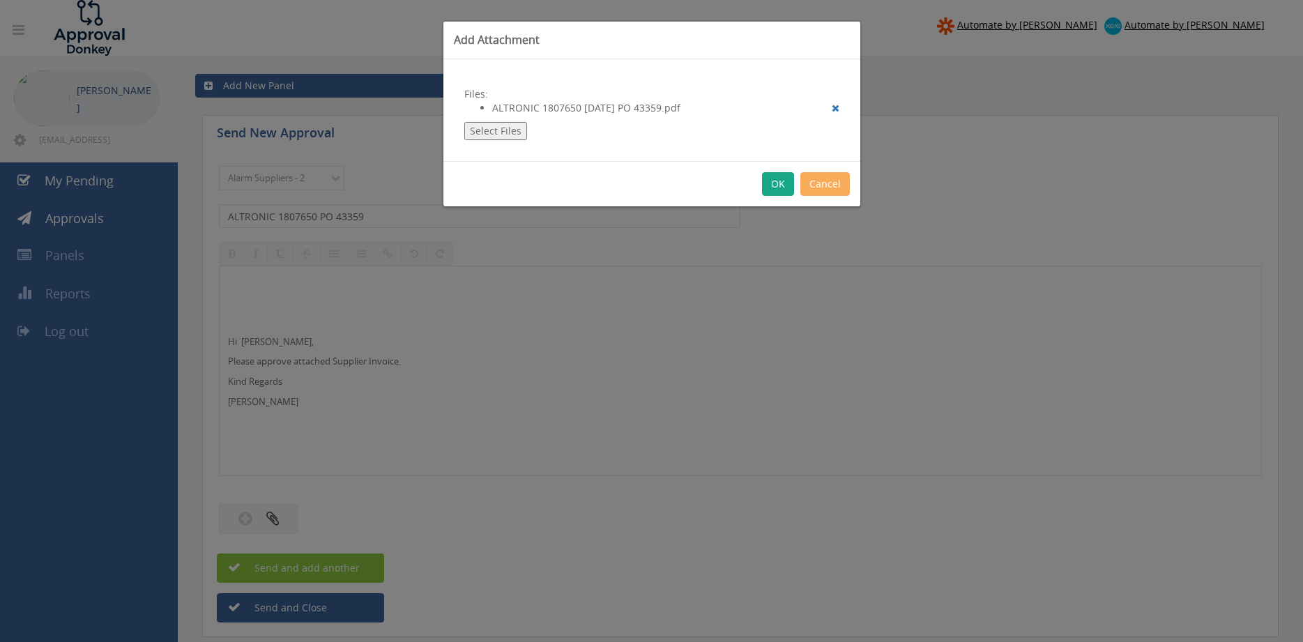
click at [777, 185] on button "OK" at bounding box center [778, 184] width 32 height 24
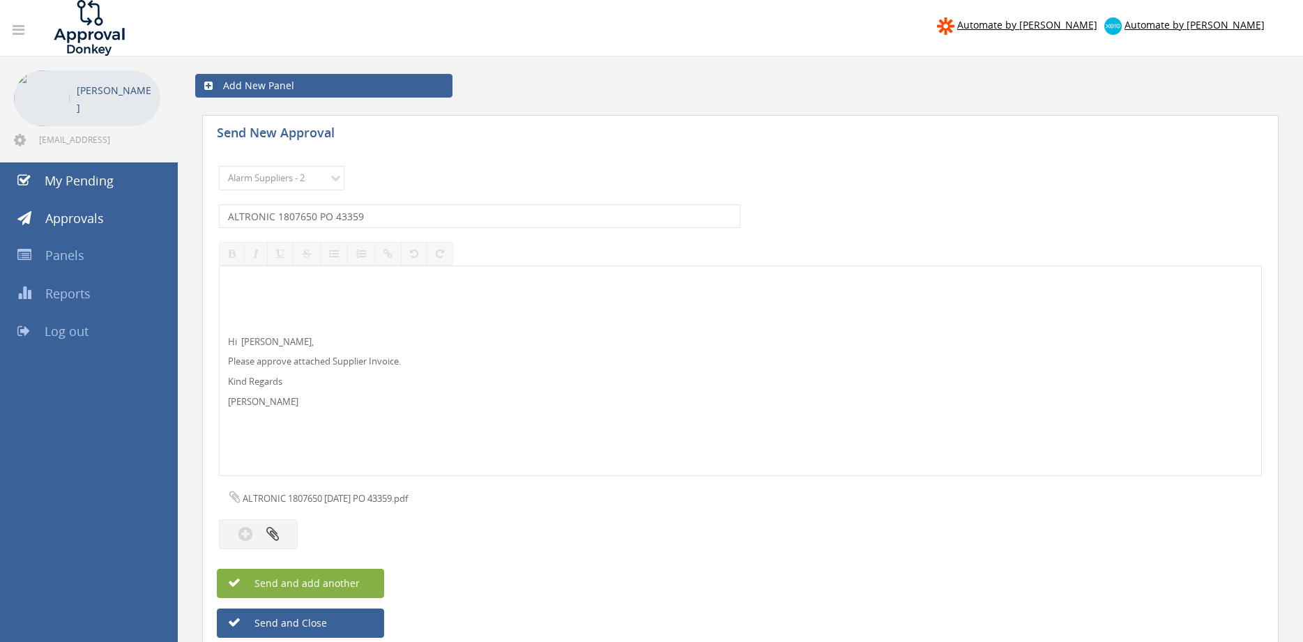
click at [358, 584] on span "Send and add another" at bounding box center [292, 583] width 135 height 13
select select
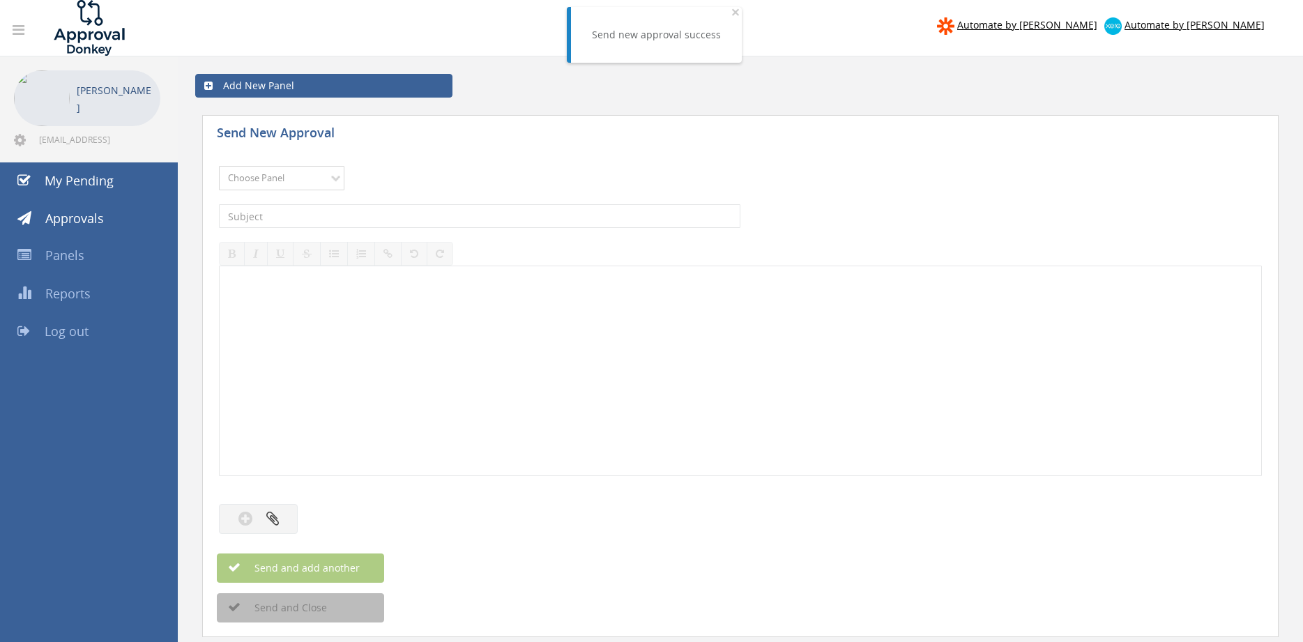
select select "9680"
click option "Alarm Suppliers - 2" at bounding box center [0, 0] width 0 height 0
click at [359, 217] on input "text" at bounding box center [480, 216] width 522 height 24
type input "ALTRONIC 1807392 PO 43265"
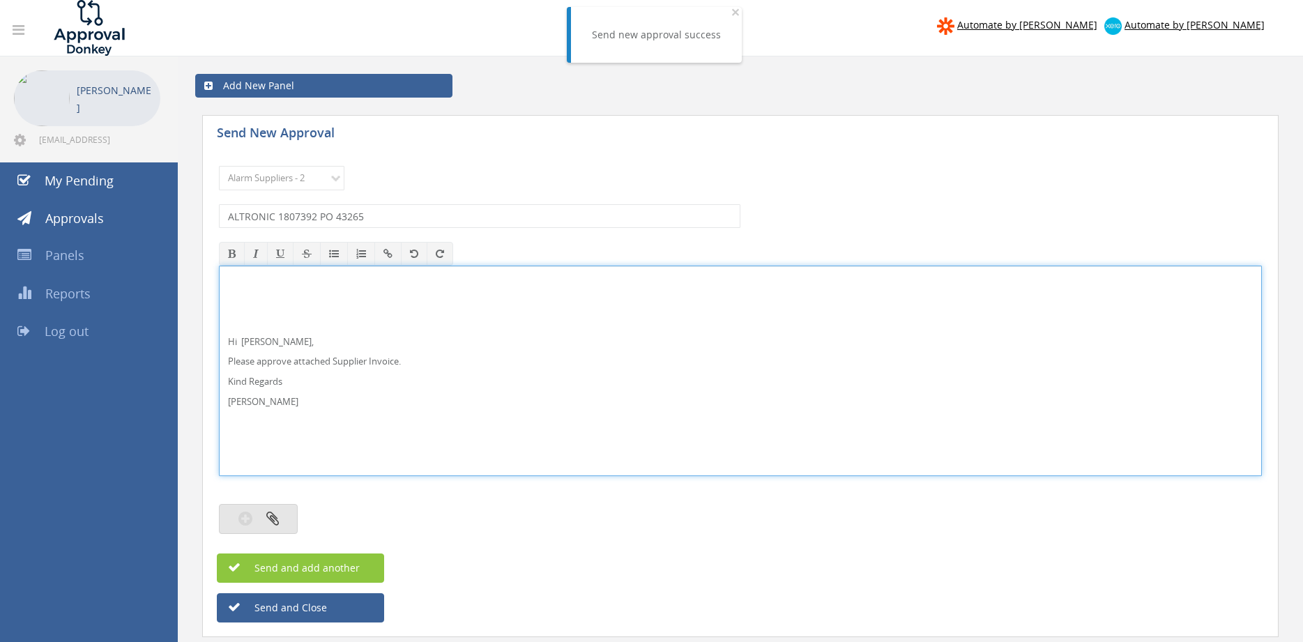
click at [291, 522] on button "button" at bounding box center [258, 519] width 79 height 30
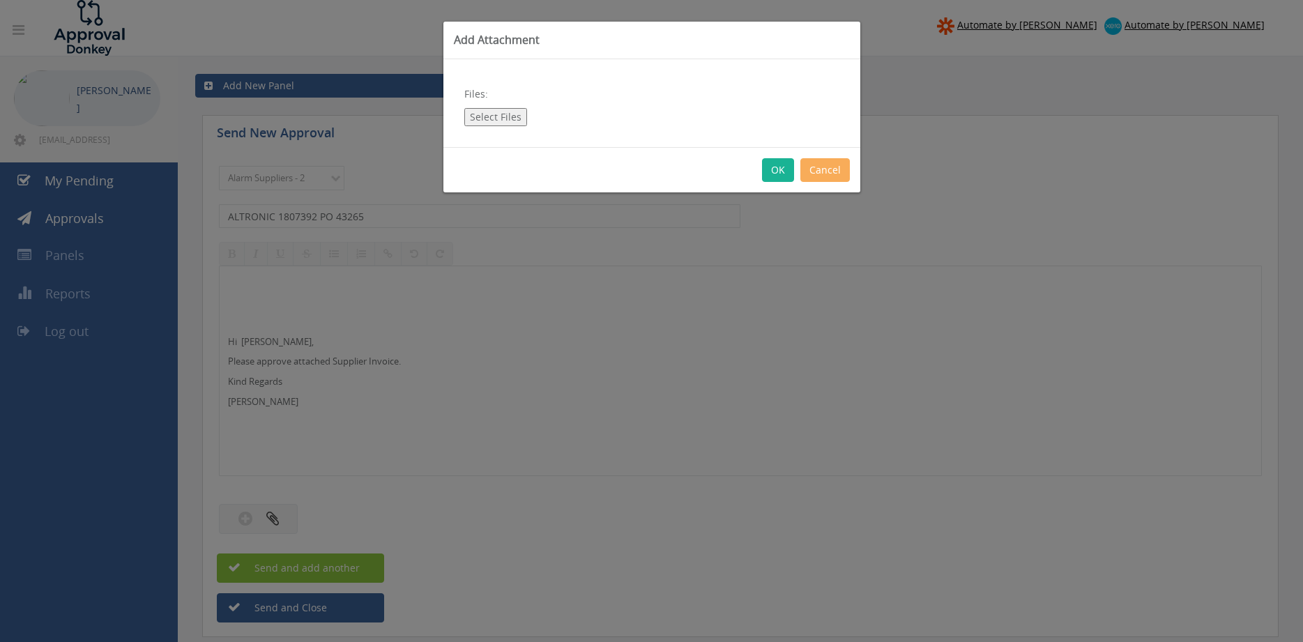
click at [497, 119] on button "Select Files" at bounding box center [495, 117] width 63 height 18
type input "C:\fakepath\ALTRONIC 1807392 [DATE] PO 43265.pdf"
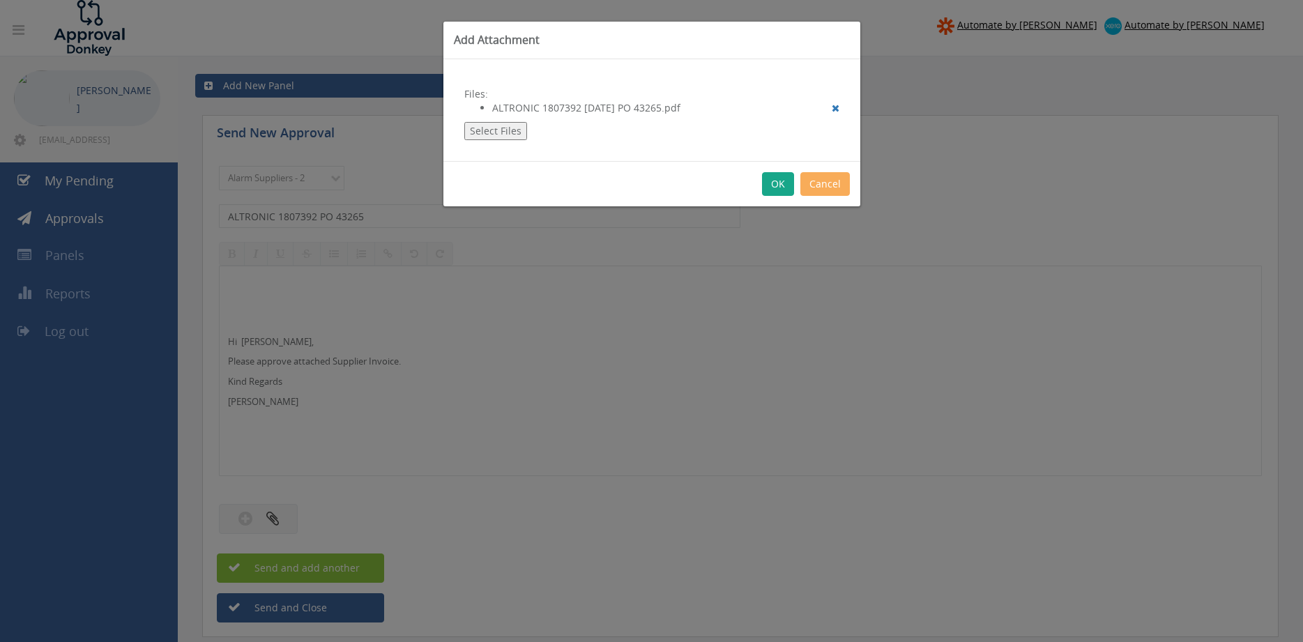
click at [781, 186] on button "OK" at bounding box center [778, 184] width 32 height 24
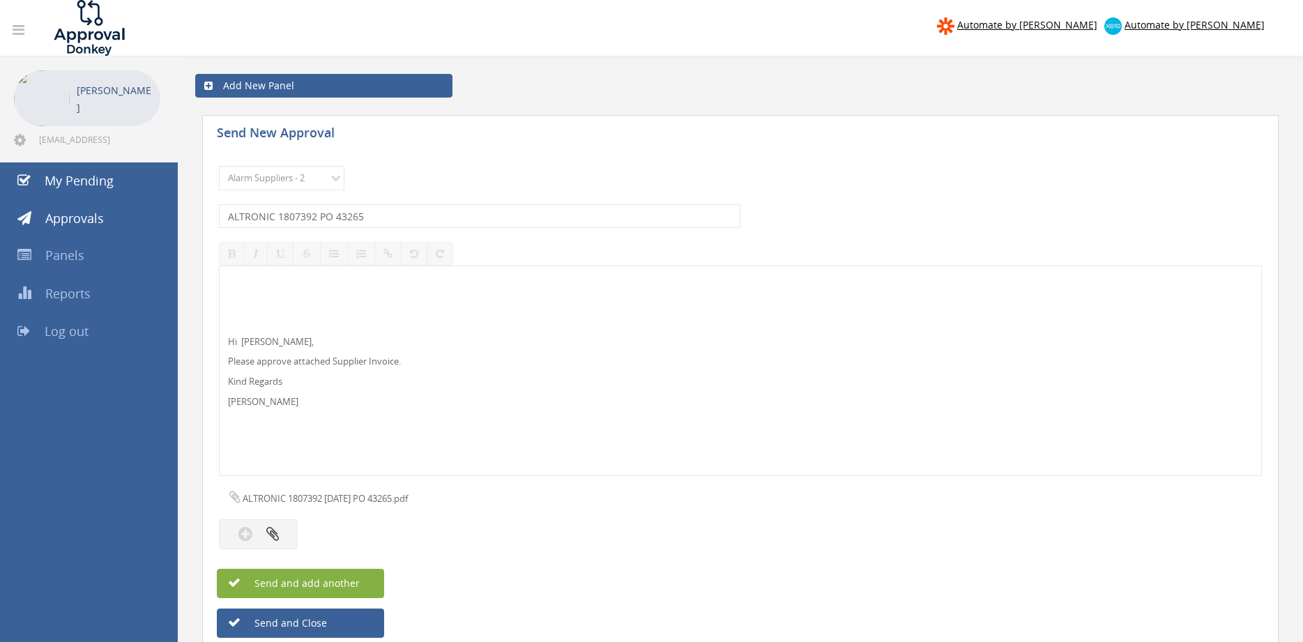
click at [370, 575] on button "Send and add another" at bounding box center [300, 583] width 167 height 29
select select
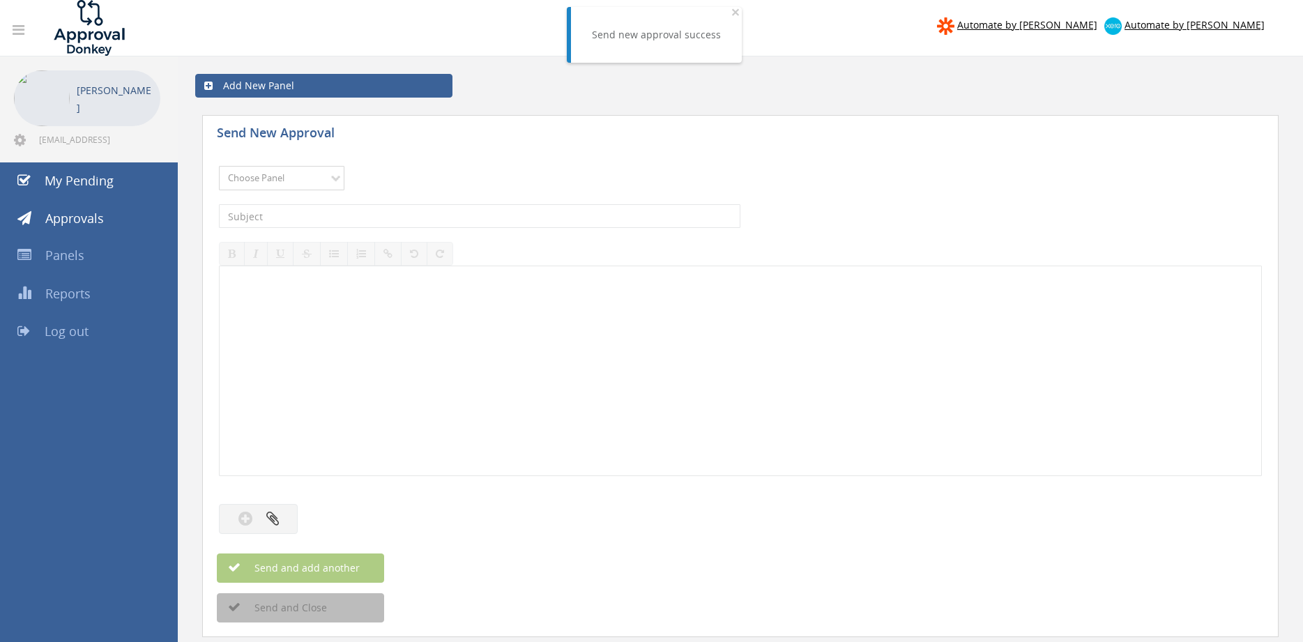
select select "9680"
click option "Alarm Suppliers - 2" at bounding box center [0, 0] width 0 height 0
click at [393, 217] on input "text" at bounding box center [480, 216] width 522 height 24
type input "ALTRONIC 1807008 PO 43265"
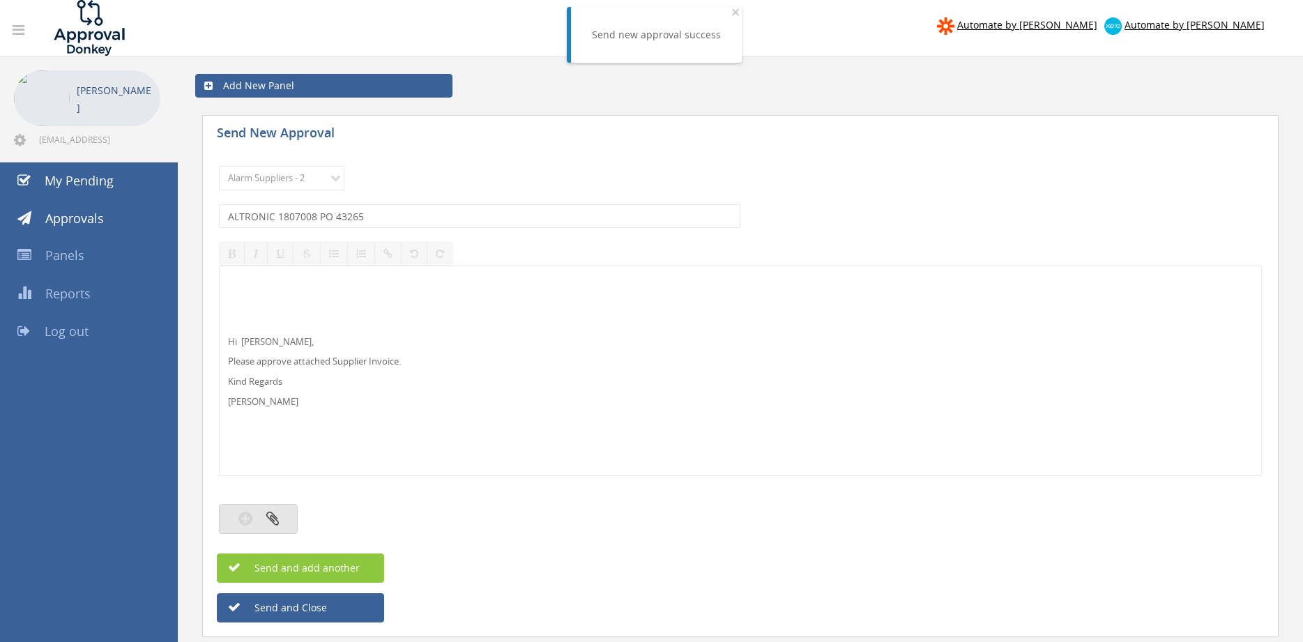
click at [269, 527] on button "button" at bounding box center [258, 519] width 79 height 30
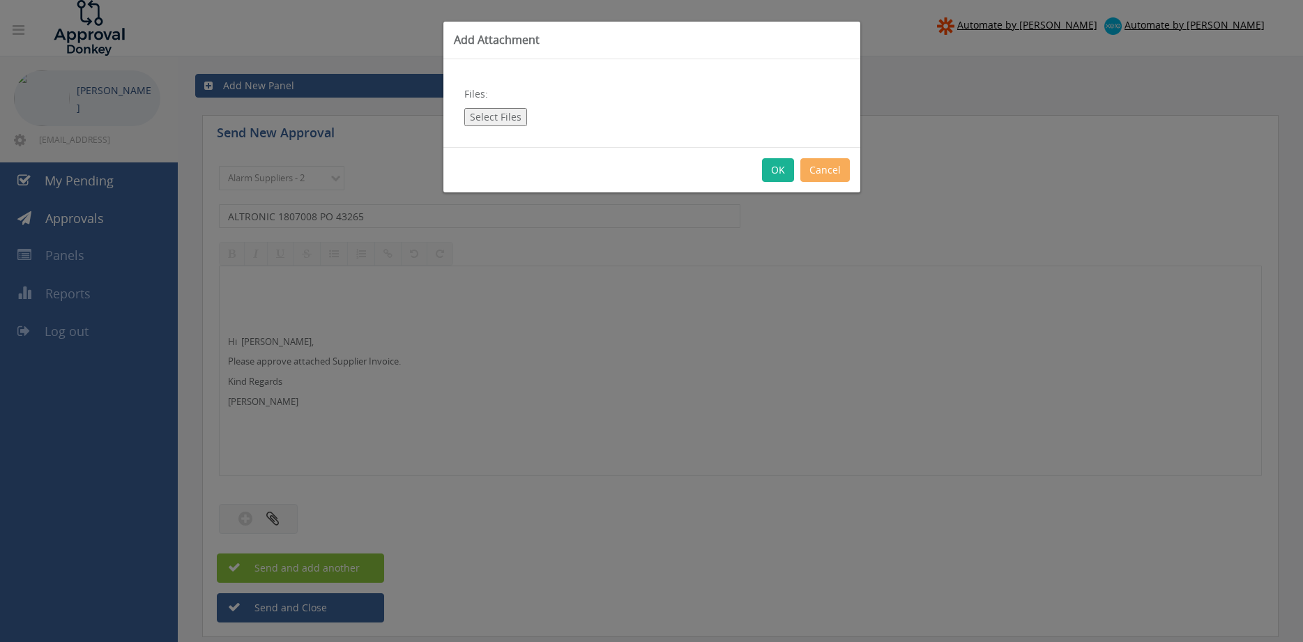
click at [497, 119] on button "Select Files" at bounding box center [495, 117] width 63 height 18
type input "C:\fakepath\ALTRONIC 1807008 [DATE] PO 43265.pdf"
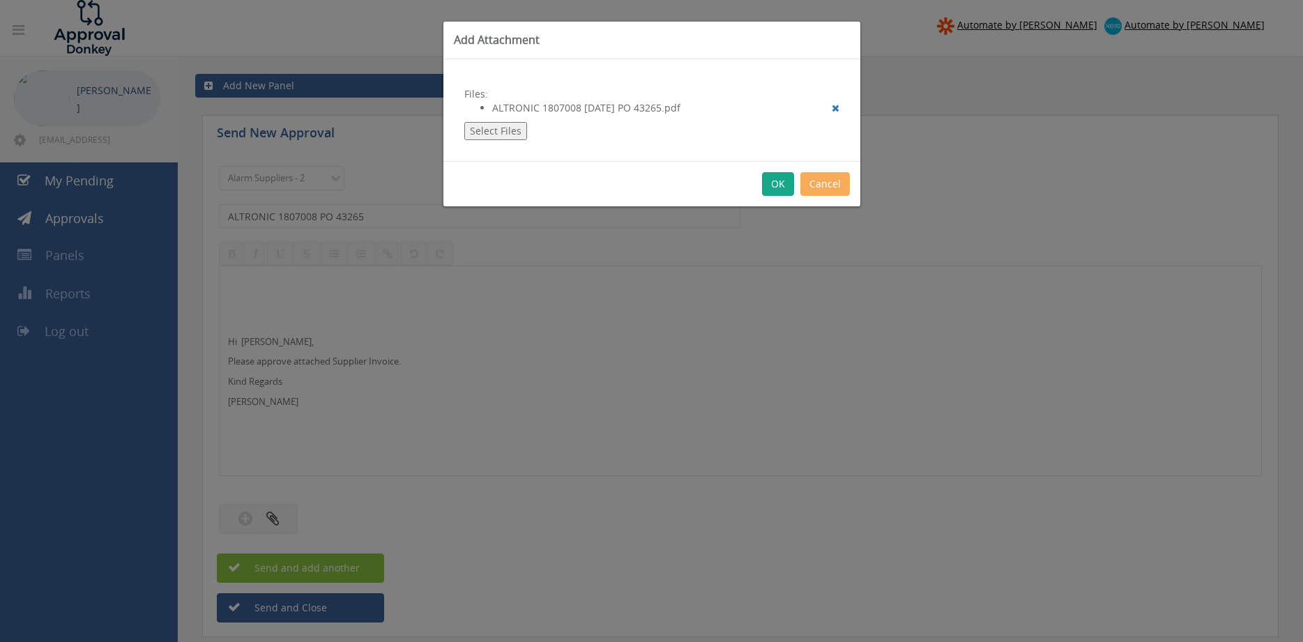
click at [778, 180] on button "OK" at bounding box center [778, 184] width 32 height 24
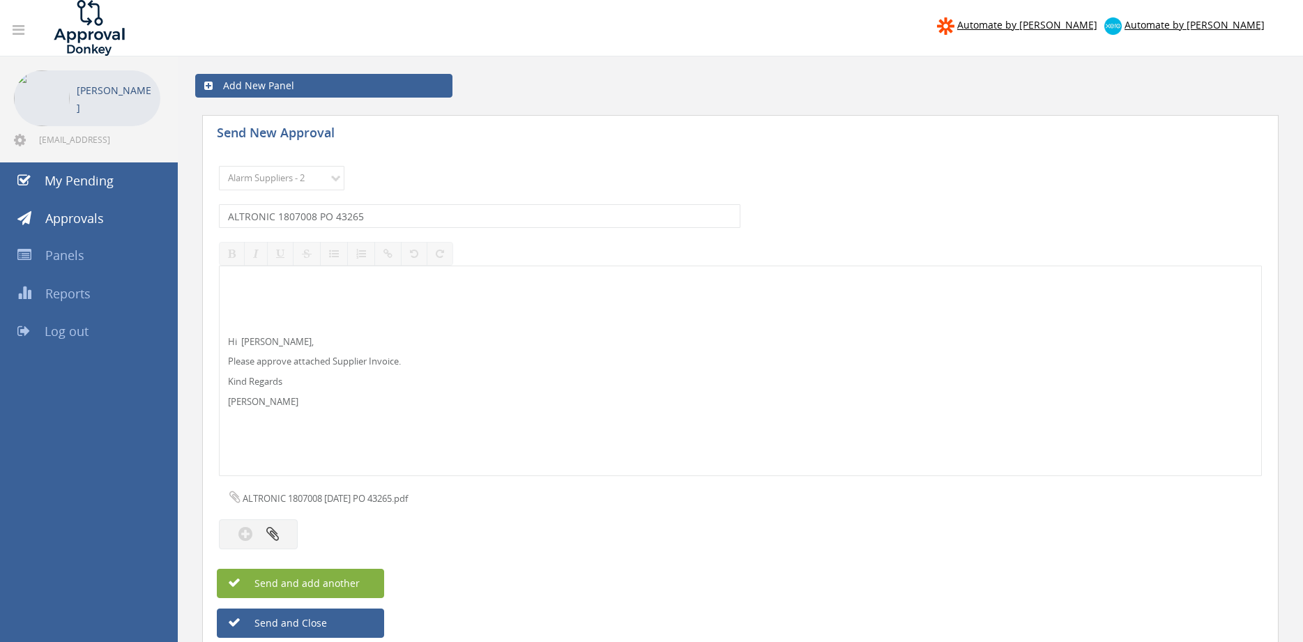
click at [355, 575] on button "Send and add another" at bounding box center [300, 583] width 167 height 29
select select
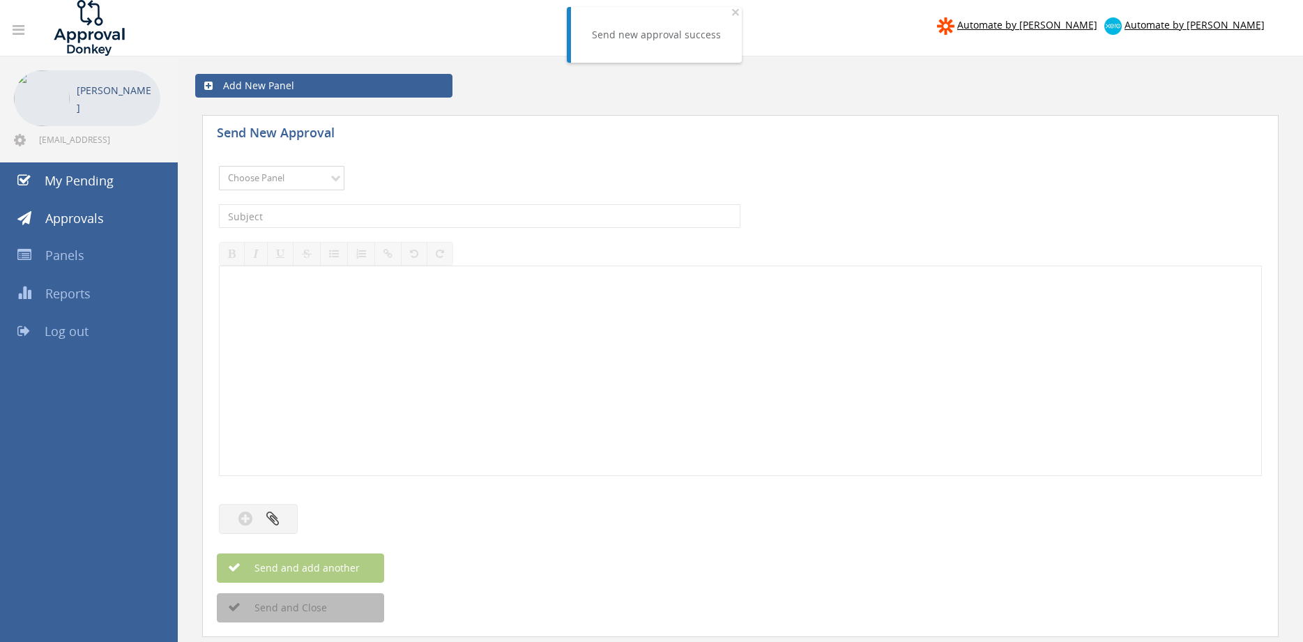
select select "9680"
click option "Alarm Suppliers - 2" at bounding box center [0, 0] width 0 height 0
click at [379, 215] on input "text" at bounding box center [480, 216] width 522 height 24
type input "ALTRONIC 1806818 PO 43289"
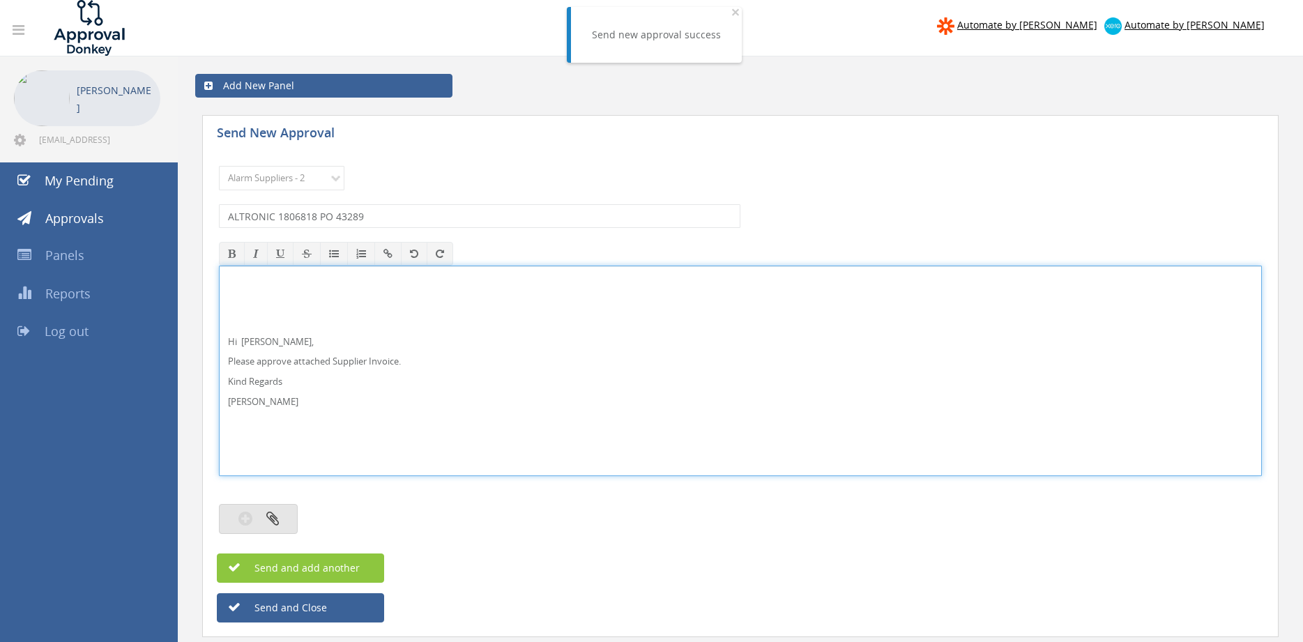
click at [287, 513] on button "button" at bounding box center [258, 519] width 79 height 30
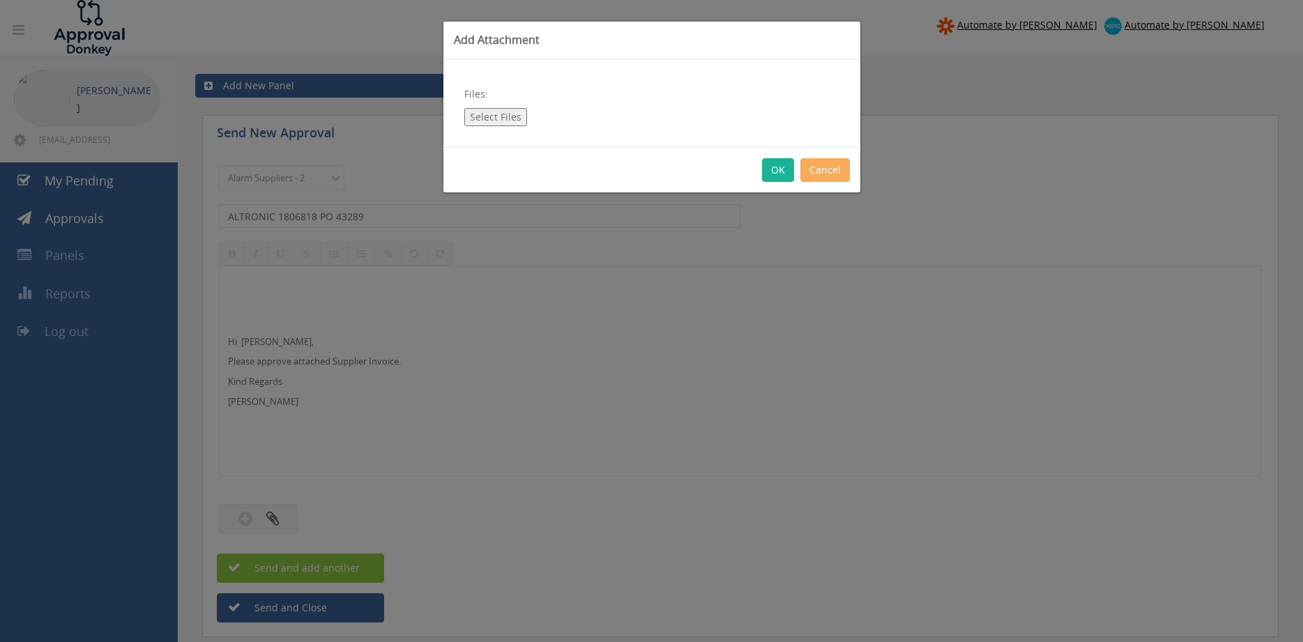
click at [494, 114] on button "Select Files" at bounding box center [495, 117] width 63 height 18
type input "C:\fakepath\ALTRONIC 1806818 [DATE] PO 43289.pdf"
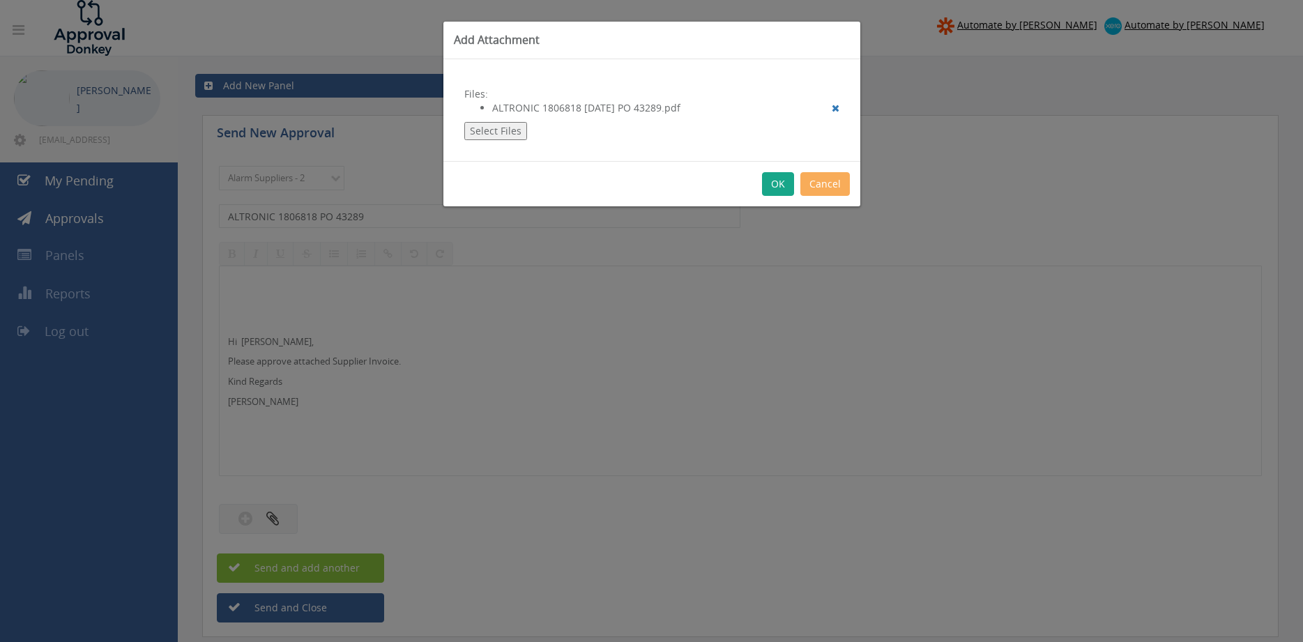
click at [780, 184] on button "OK" at bounding box center [778, 184] width 32 height 24
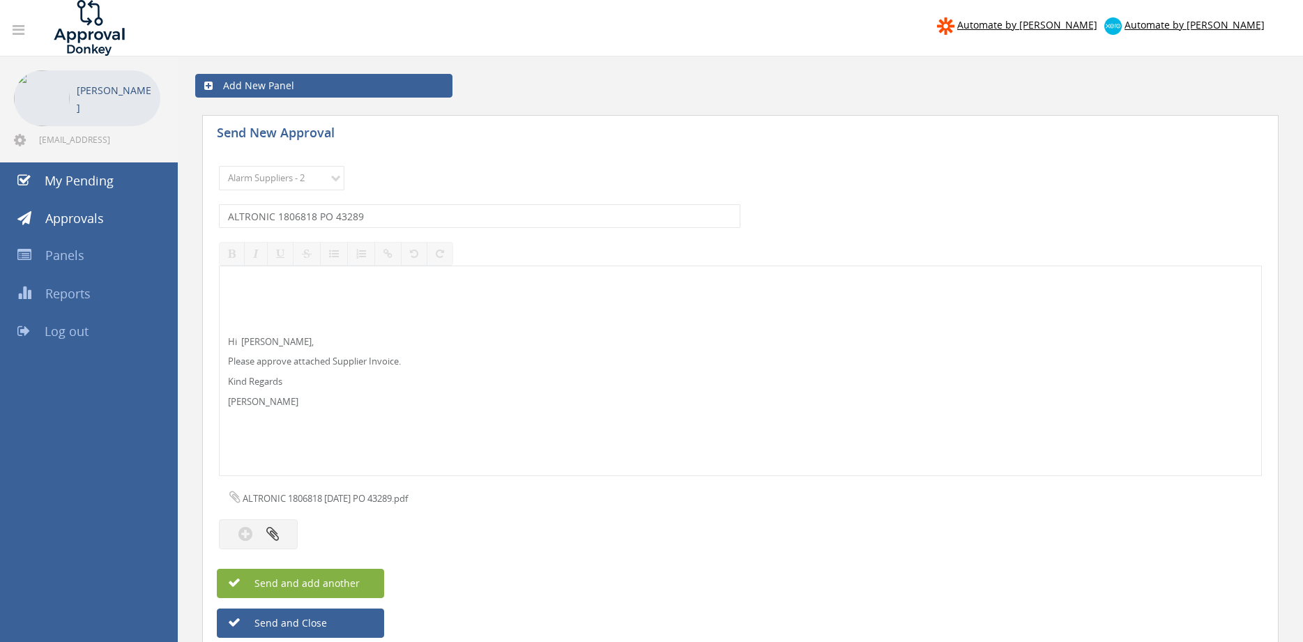
click at [357, 582] on span "Send and add another" at bounding box center [292, 583] width 135 height 13
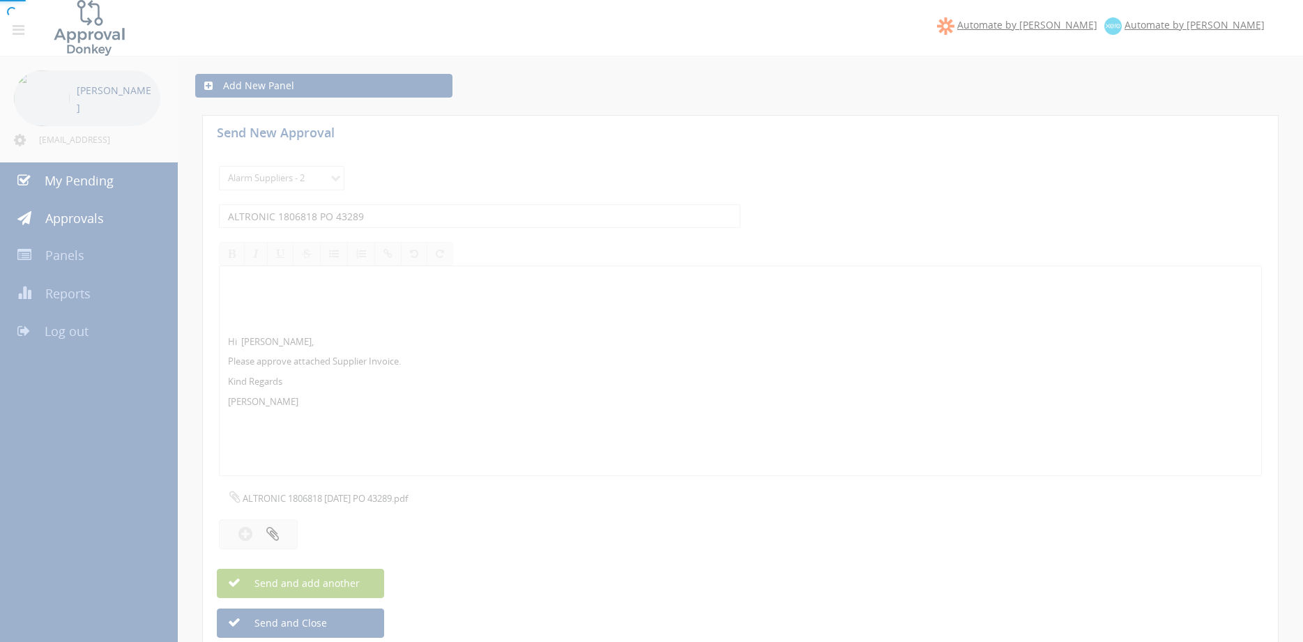
select select
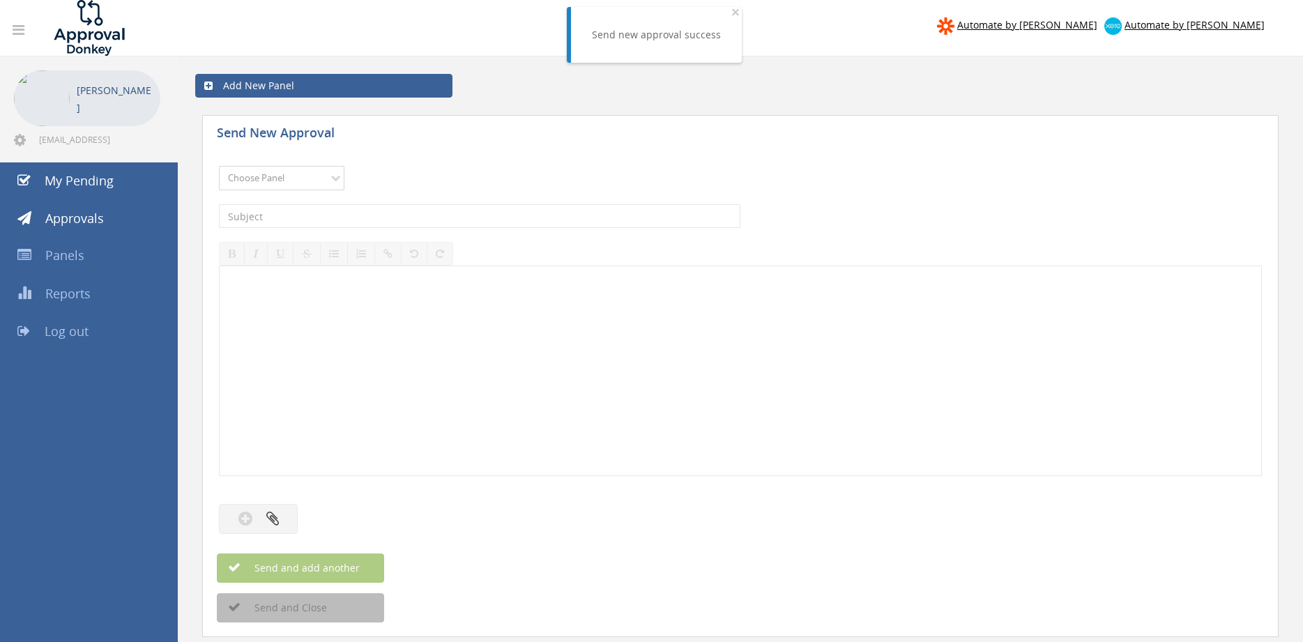
click at [310, 174] on select "Choose Panel Alarm Credits RG - 3 NZ Utilities Cable and SAI Global NZ Alarms-1…" at bounding box center [282, 178] width 126 height 24
select select "9680"
click option "Alarm Suppliers - 2" at bounding box center [0, 0] width 0 height 0
click at [393, 211] on input "text" at bounding box center [480, 216] width 522 height 24
type input "ALTRONIC 1806461 PO 43265"
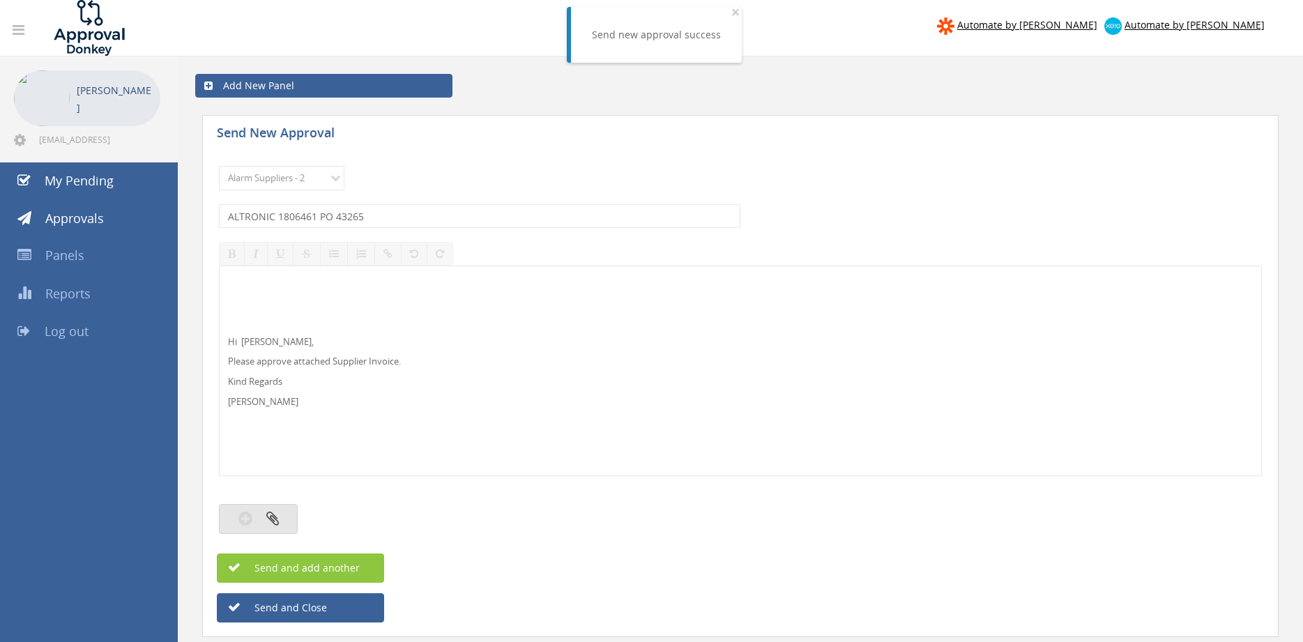
click at [275, 521] on icon "button" at bounding box center [272, 519] width 13 height 16
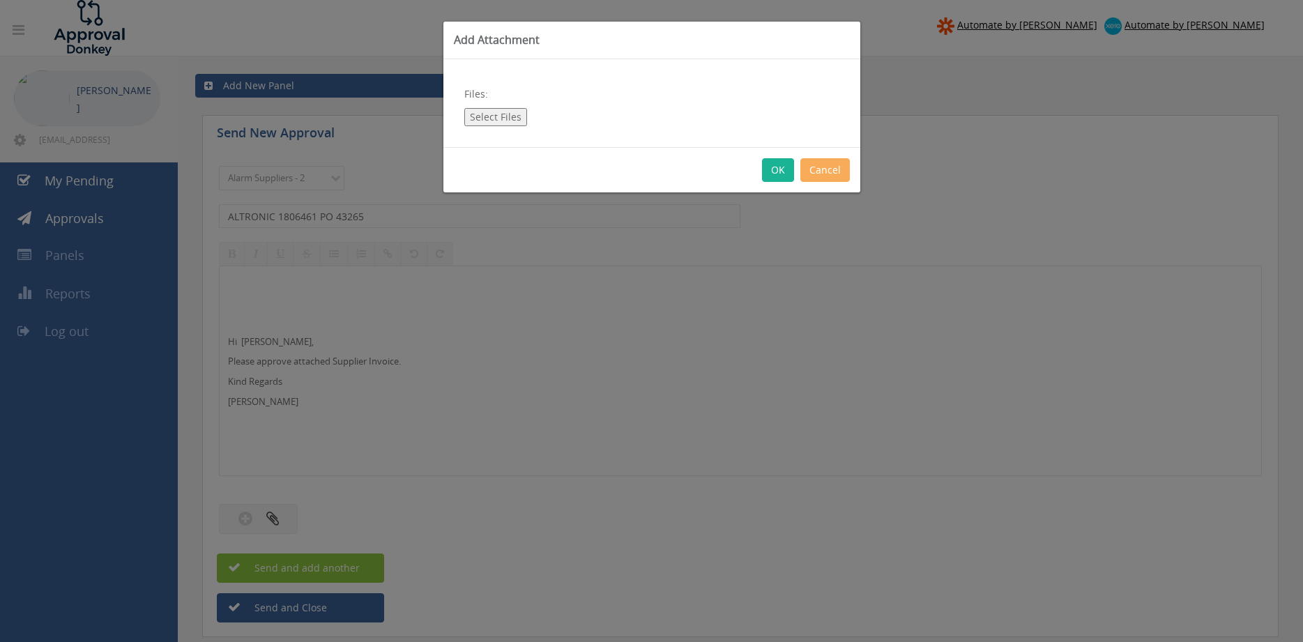
click at [498, 112] on button "Select Files" at bounding box center [495, 117] width 63 height 18
type input "C:\fakepath\ALTRONIC 1806461 [DATE] PO 43265.pdf"
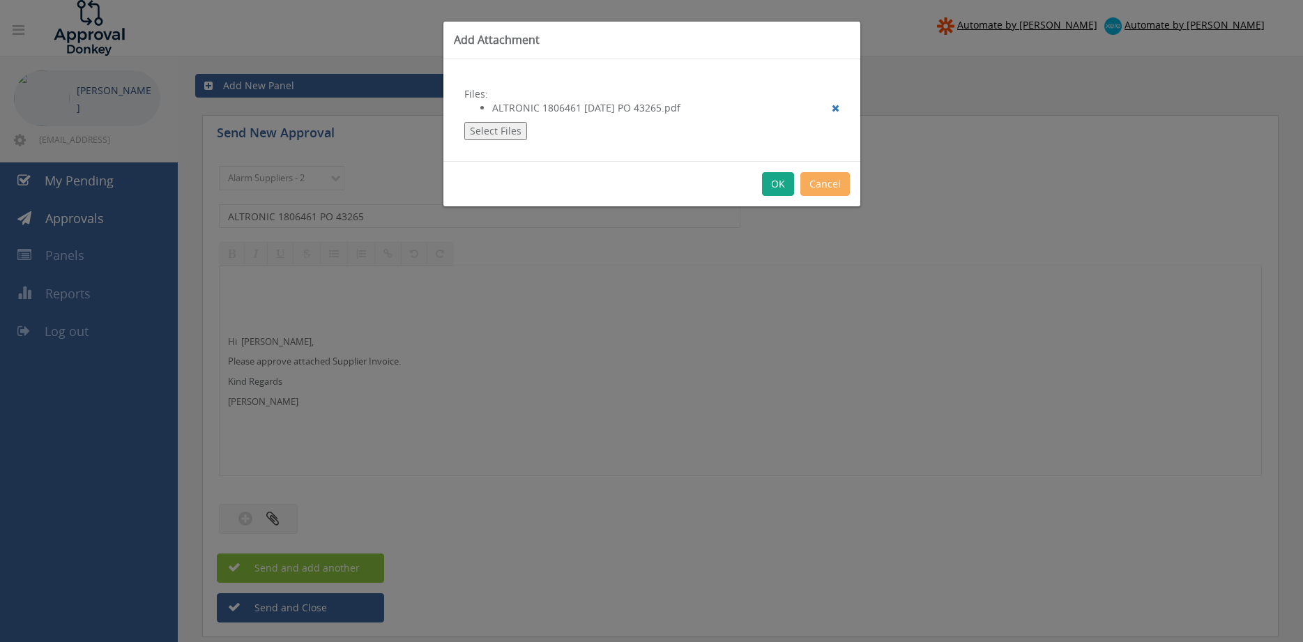
click at [780, 179] on button "OK" at bounding box center [778, 184] width 32 height 24
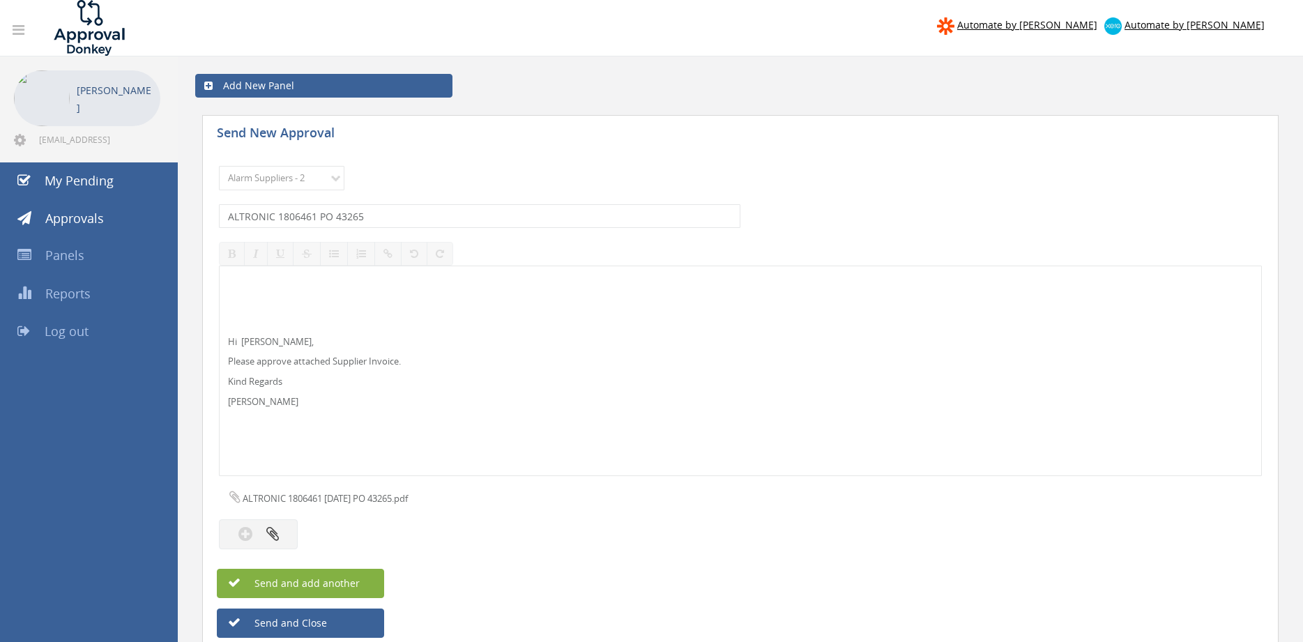
click at [355, 584] on span "Send and add another" at bounding box center [292, 583] width 135 height 13
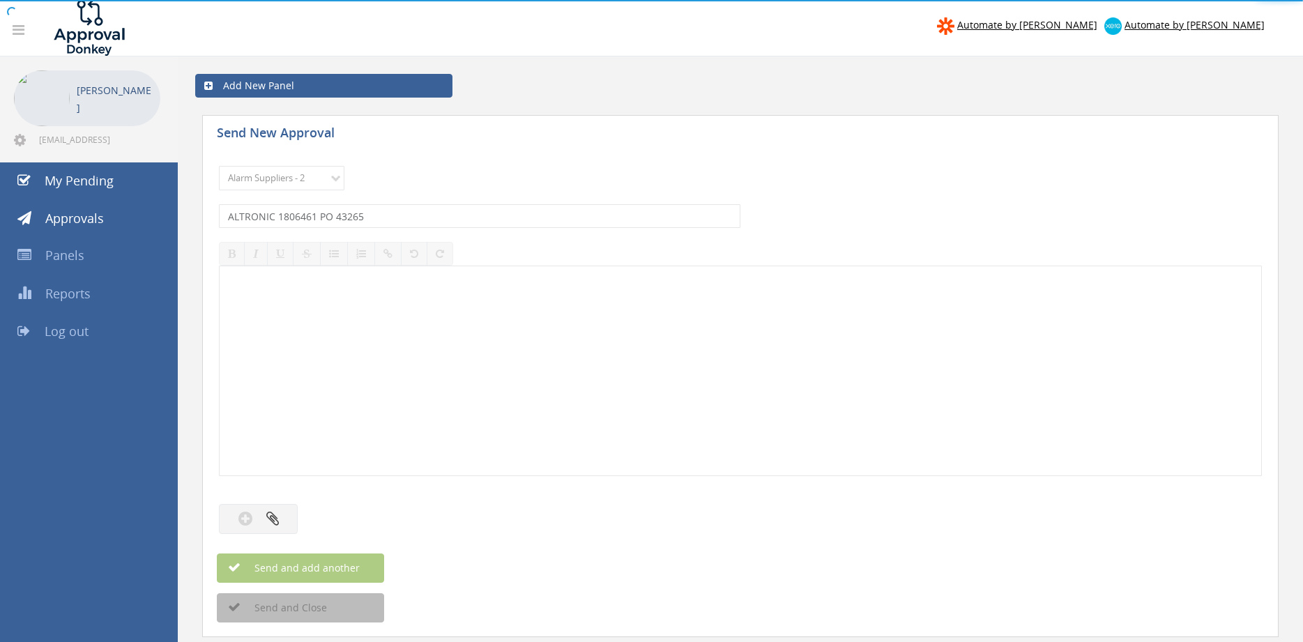
select select
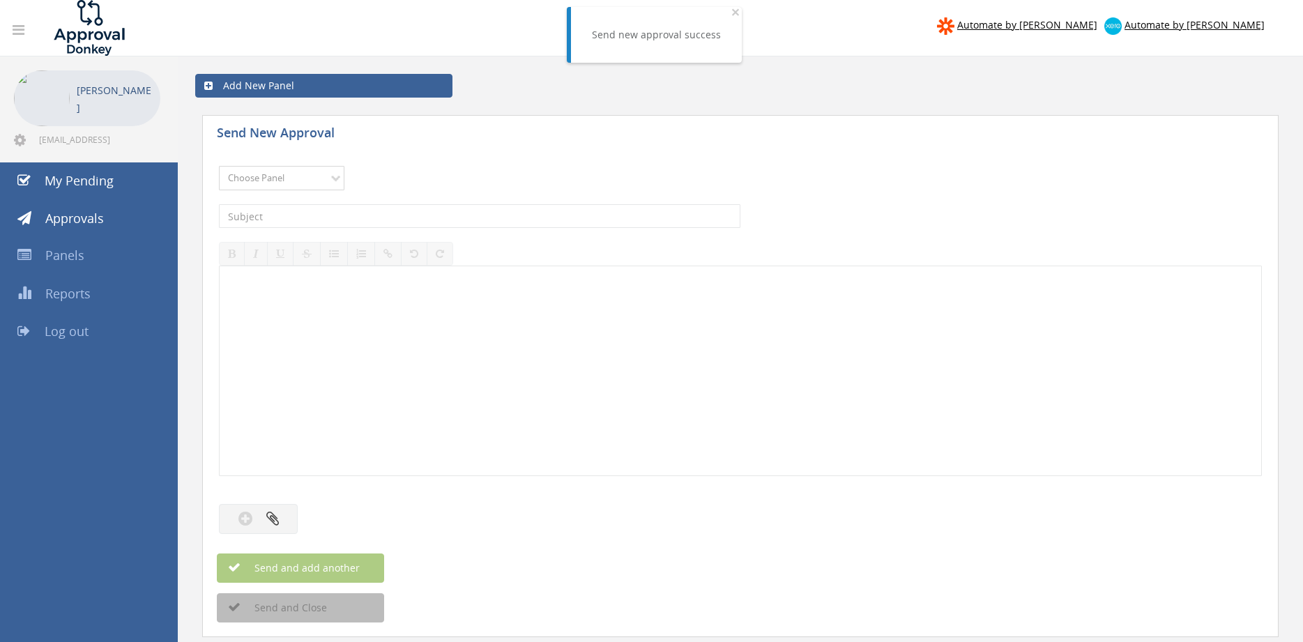
select select "9680"
click option "Alarm Suppliers - 2" at bounding box center [0, 0] width 0 height 0
click at [375, 210] on input "text" at bounding box center [480, 216] width 522 height 24
type input "ALTRONIC 1806319 PO 43255"
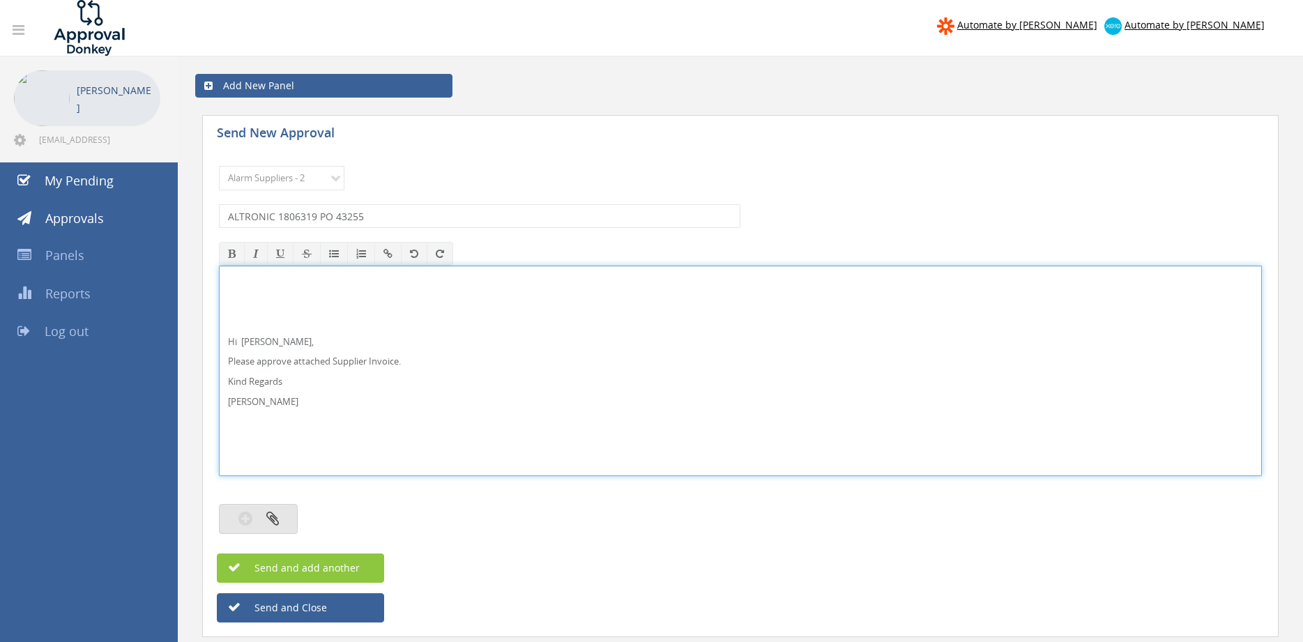
click at [284, 513] on button "button" at bounding box center [258, 519] width 79 height 30
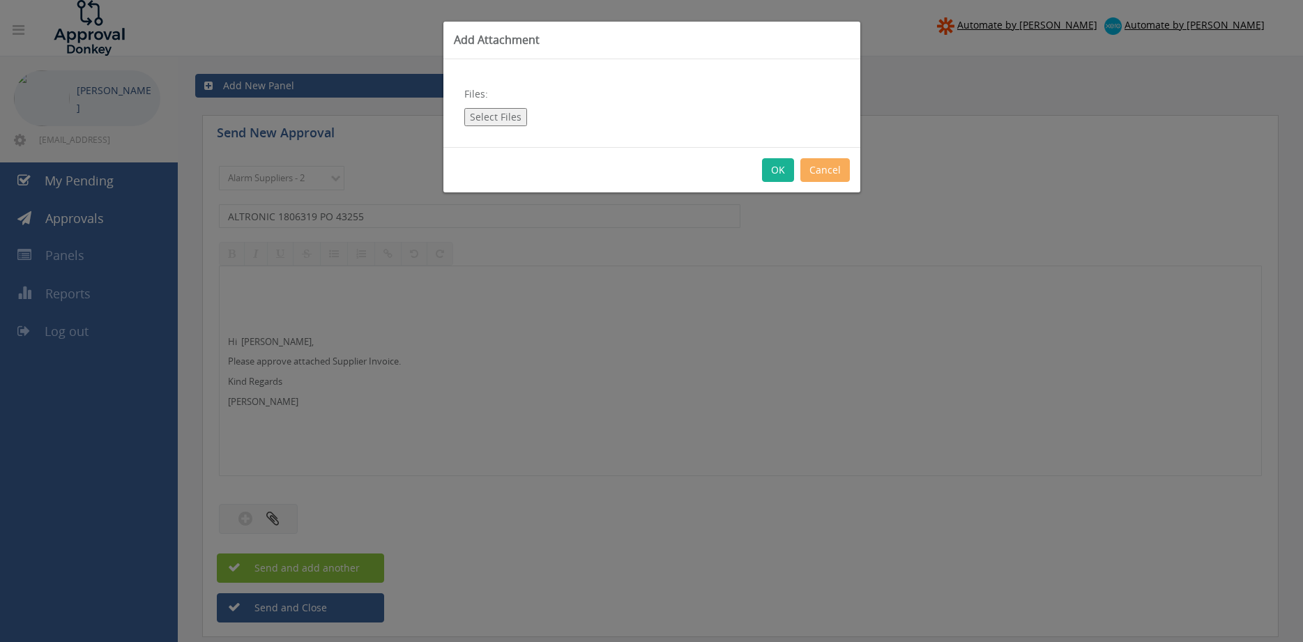
click at [497, 116] on button "Select Files" at bounding box center [495, 117] width 63 height 18
type input "C:\fakepath\ALTRONIC 1806319 [DATE] PO 43255.pdf"
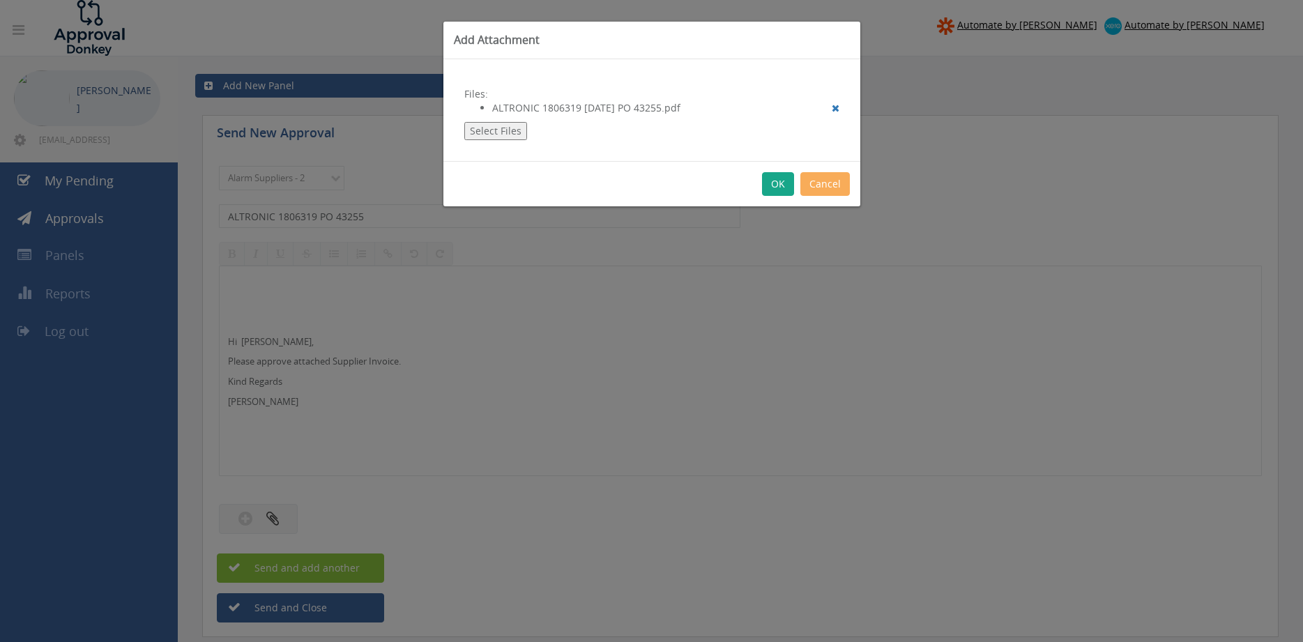
click at [778, 188] on button "OK" at bounding box center [778, 184] width 32 height 24
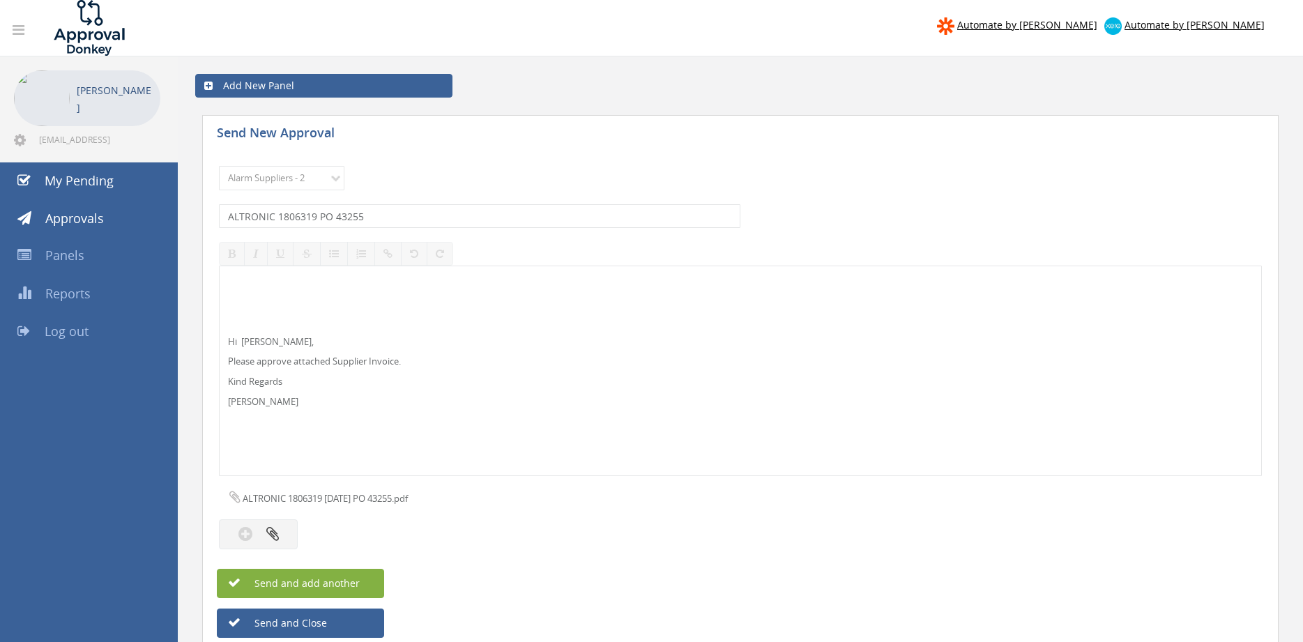
click at [360, 579] on button "Send and add another" at bounding box center [300, 583] width 167 height 29
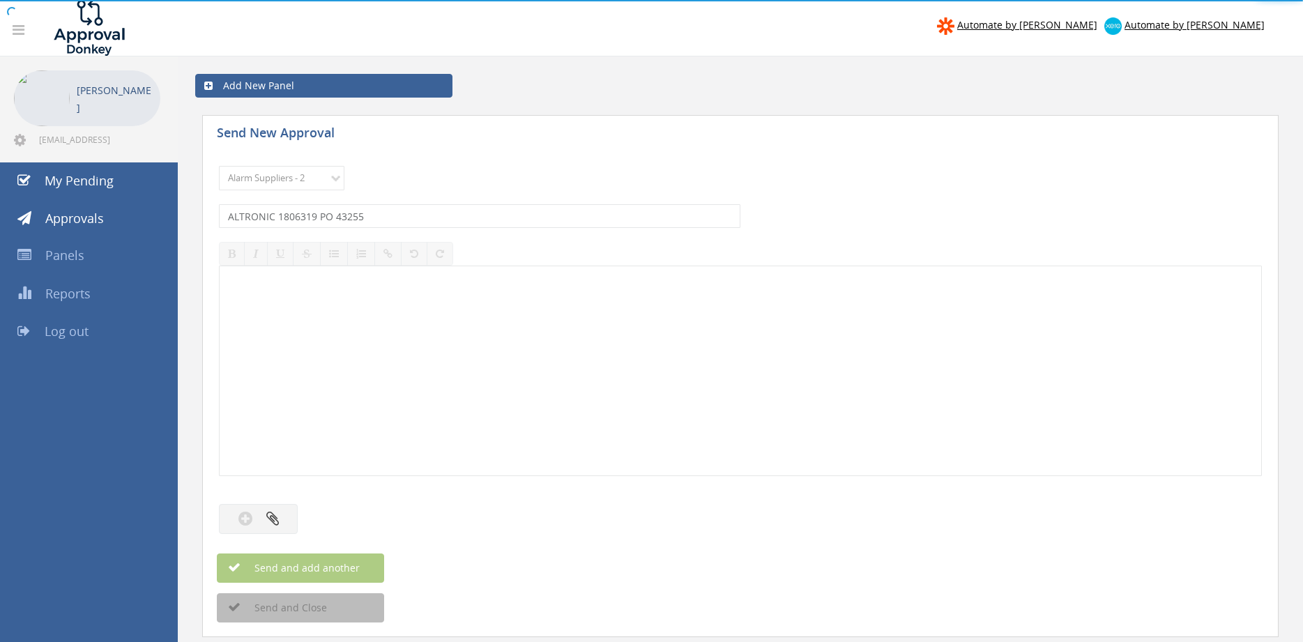
select select
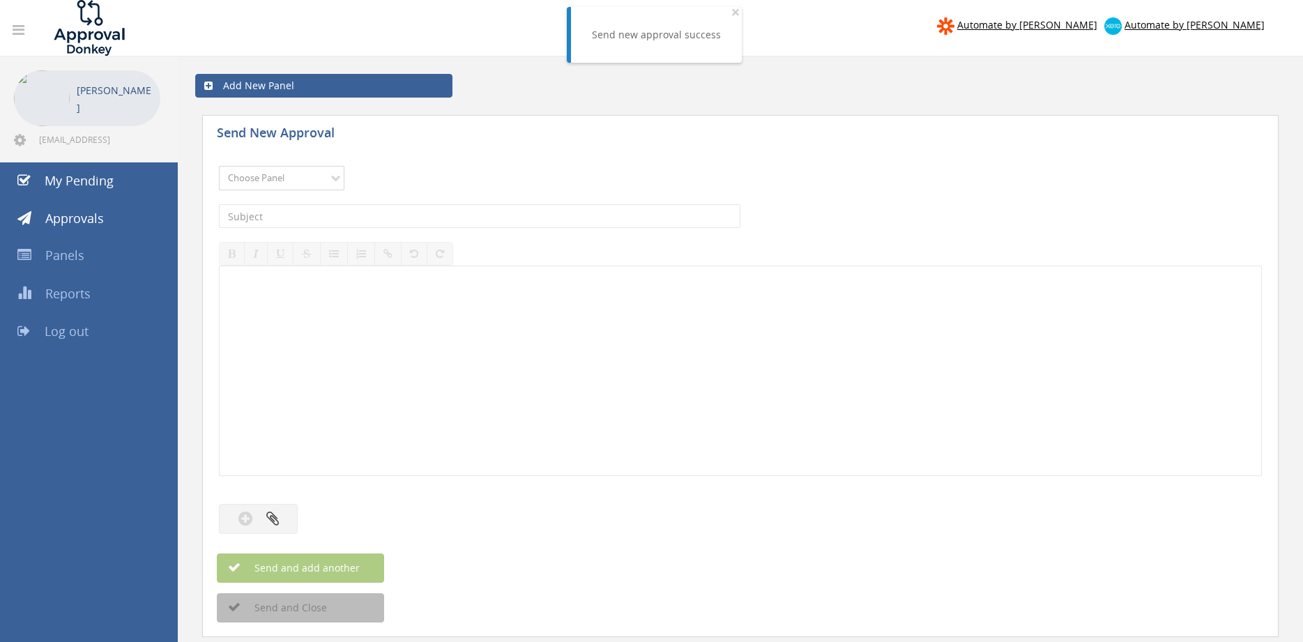
select select "9680"
click option "Alarm Suppliers - 2" at bounding box center [0, 0] width 0 height 0
click at [370, 211] on input "text" at bounding box center [480, 216] width 522 height 24
type input "ALTRONIC 1802972 PO 43064"
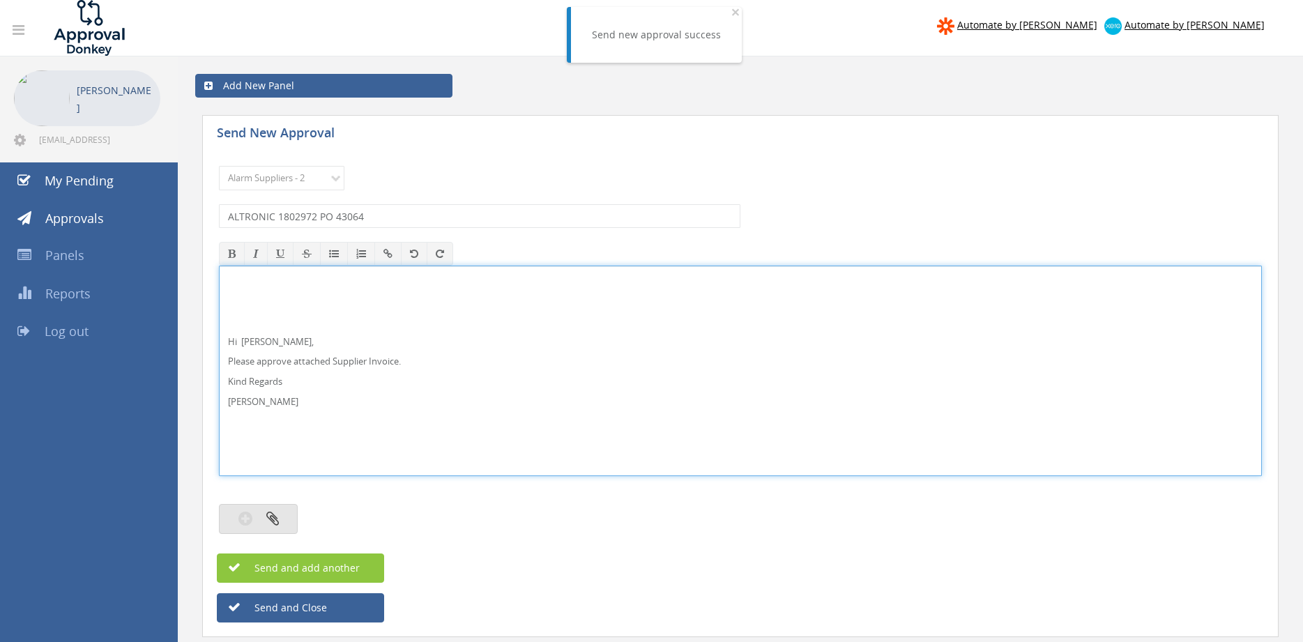
click at [271, 521] on icon "button" at bounding box center [272, 519] width 13 height 16
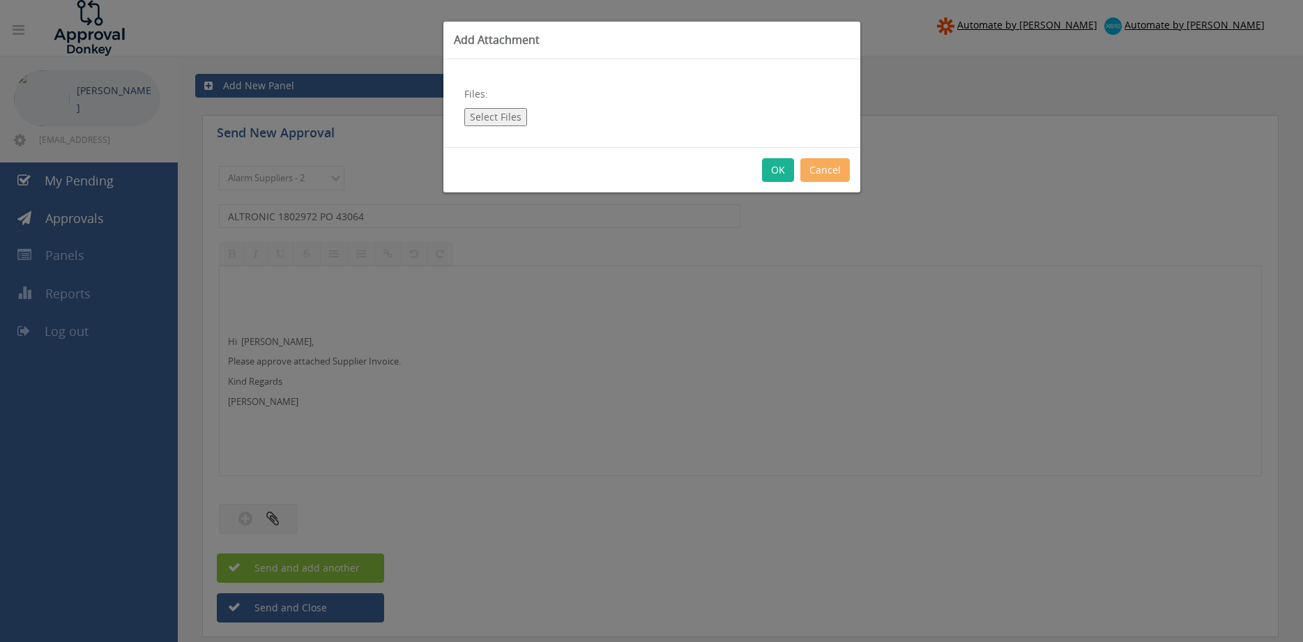
click at [482, 120] on button "Select Files" at bounding box center [495, 117] width 63 height 18
type input "C:\fakepath\ALTRONIC 1802972 [DATE] PO 43064.pdf"
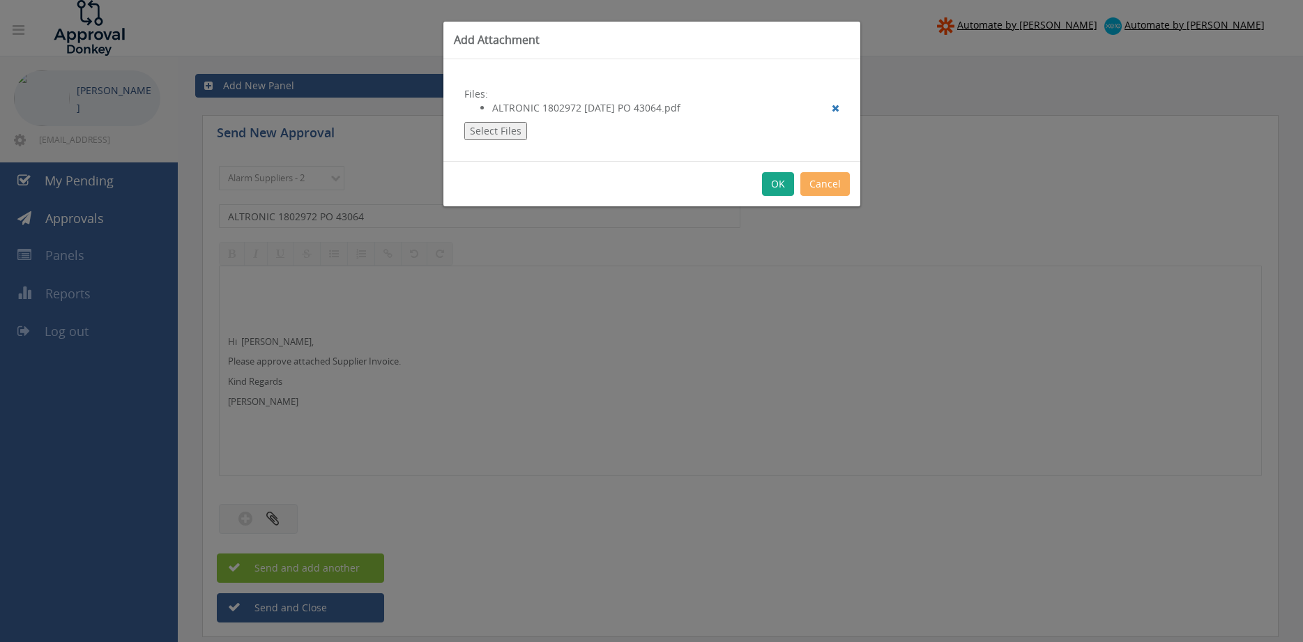
click at [780, 177] on button "OK" at bounding box center [778, 184] width 32 height 24
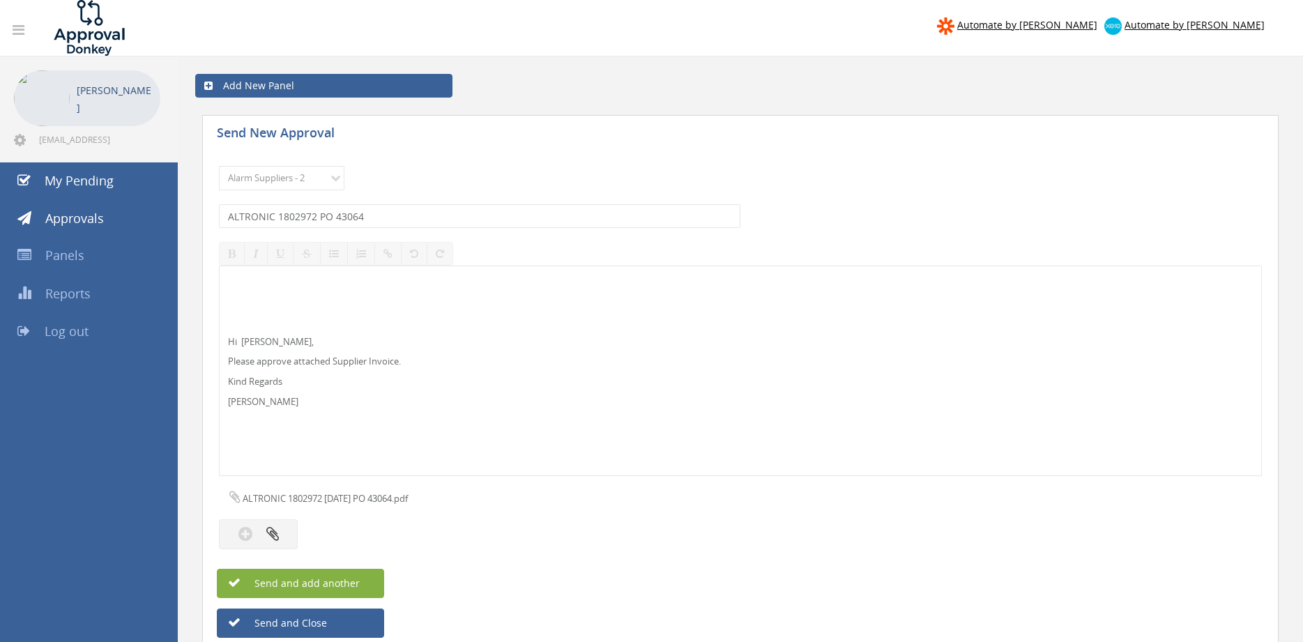
click at [366, 581] on button "Send and add another" at bounding box center [300, 583] width 167 height 29
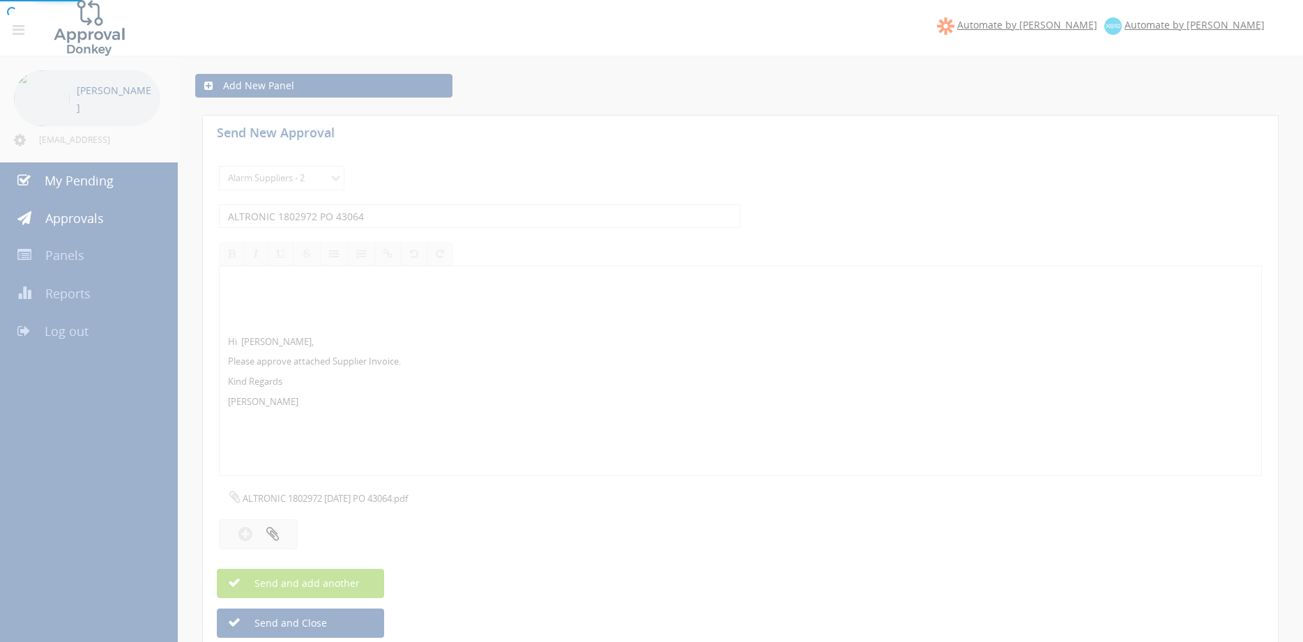
select select
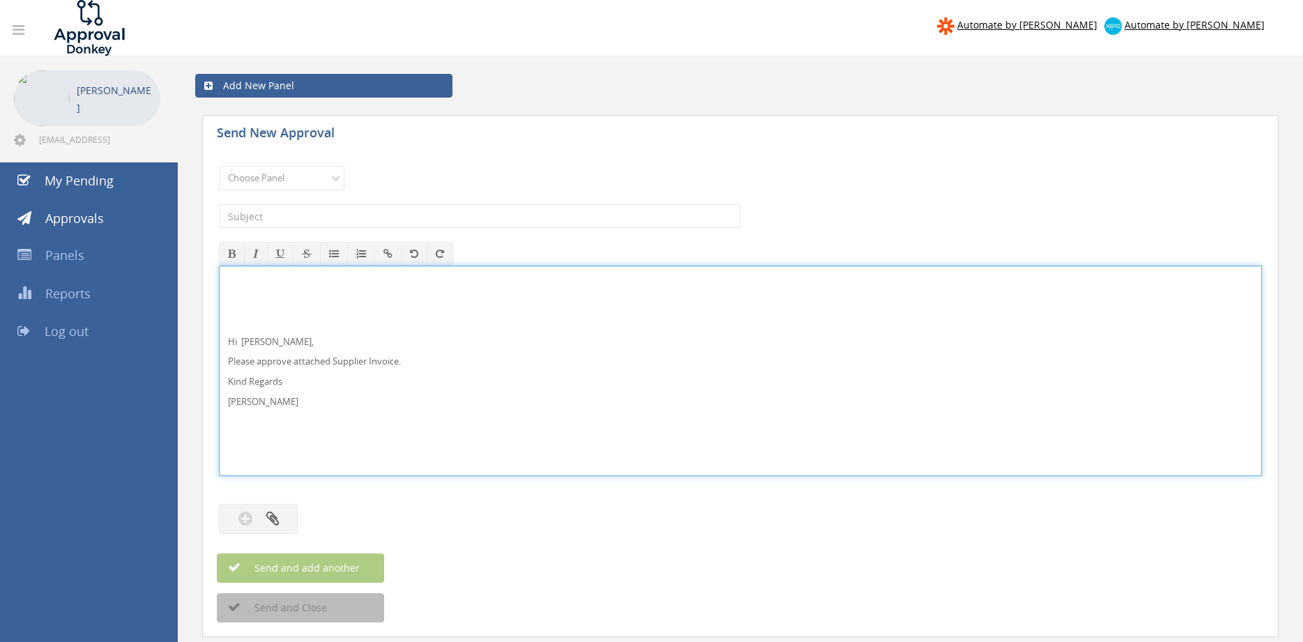
click at [267, 301] on div "Hi [PERSON_NAME], Please approve attached Supplier Invoice. Kind Regards [PERSO…" at bounding box center [741, 370] width 1042 height 209
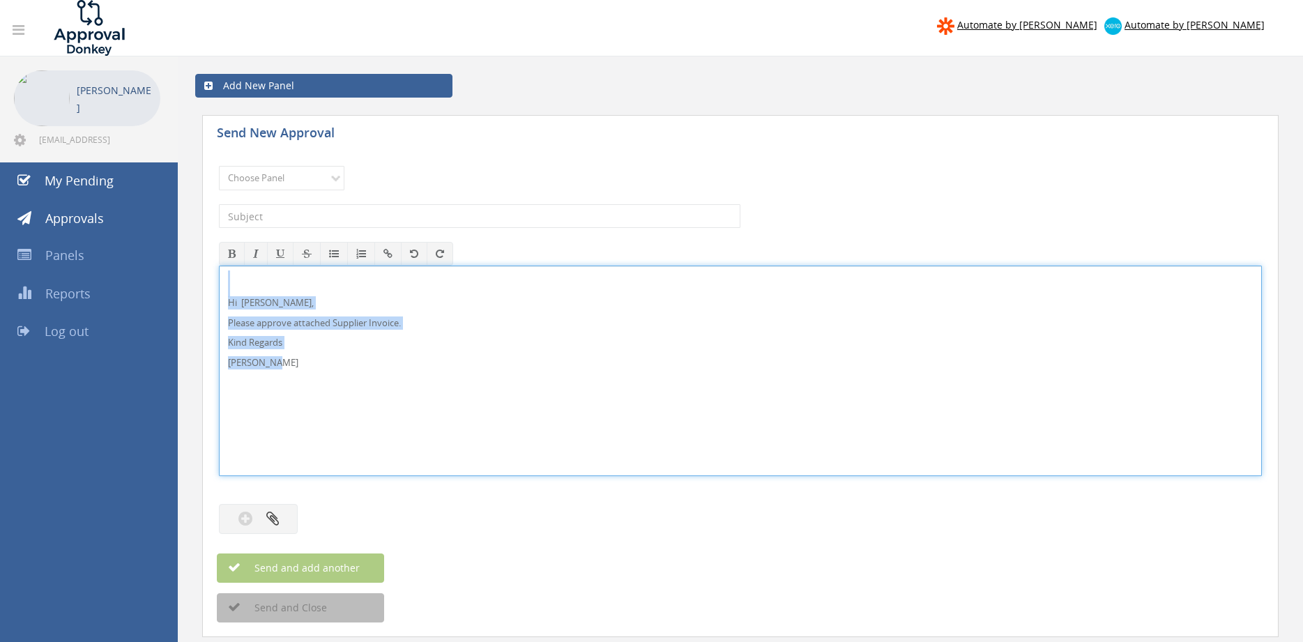
click at [219, 280] on div "Hi [PERSON_NAME], Please approve attached Supplier Invoice. Kind Regards [PERSO…" at bounding box center [740, 371] width 1043 height 211
copy div "Hi [PERSON_NAME], Please approve attached Supplier Invoice. Kind Regards [PERSO…"
click at [219, 166] on select "Choose Panel Alarm Credits RG - 3 NZ Utilities Cable and SAI Global NZ Alarms-1…" at bounding box center [282, 178] width 126 height 24
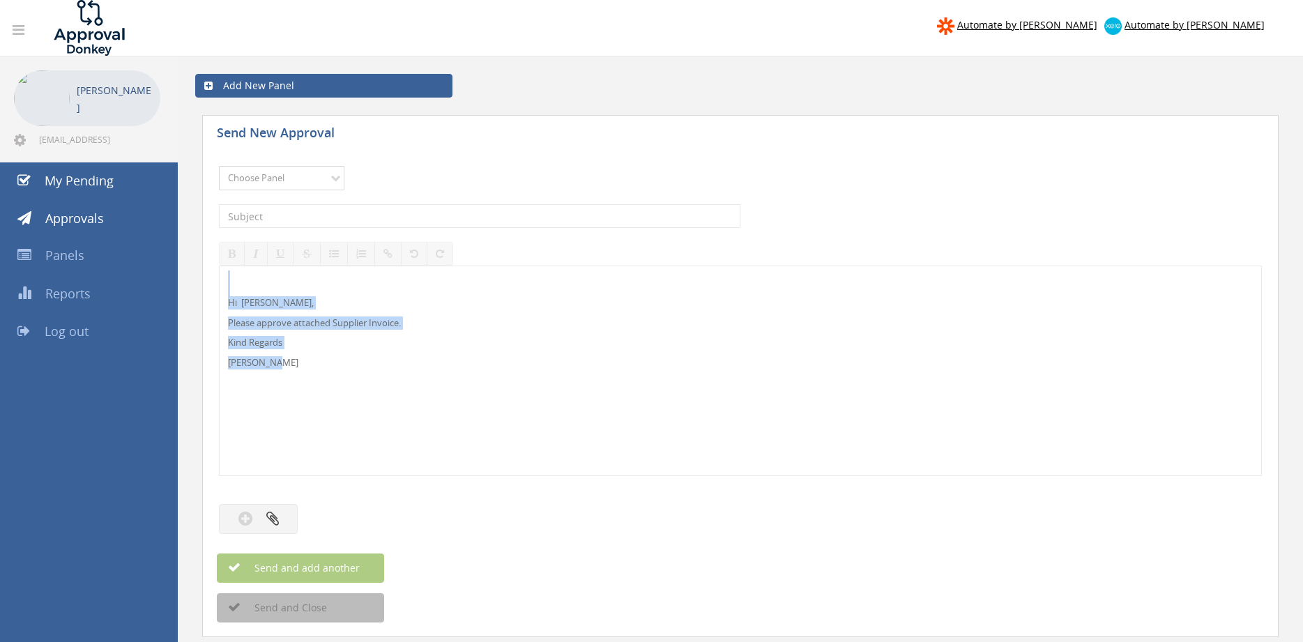
select select "9680"
click option "Alarm Suppliers - 2" at bounding box center [0, 0] width 0 height 0
click at [361, 217] on input "text" at bounding box center [480, 216] width 522 height 24
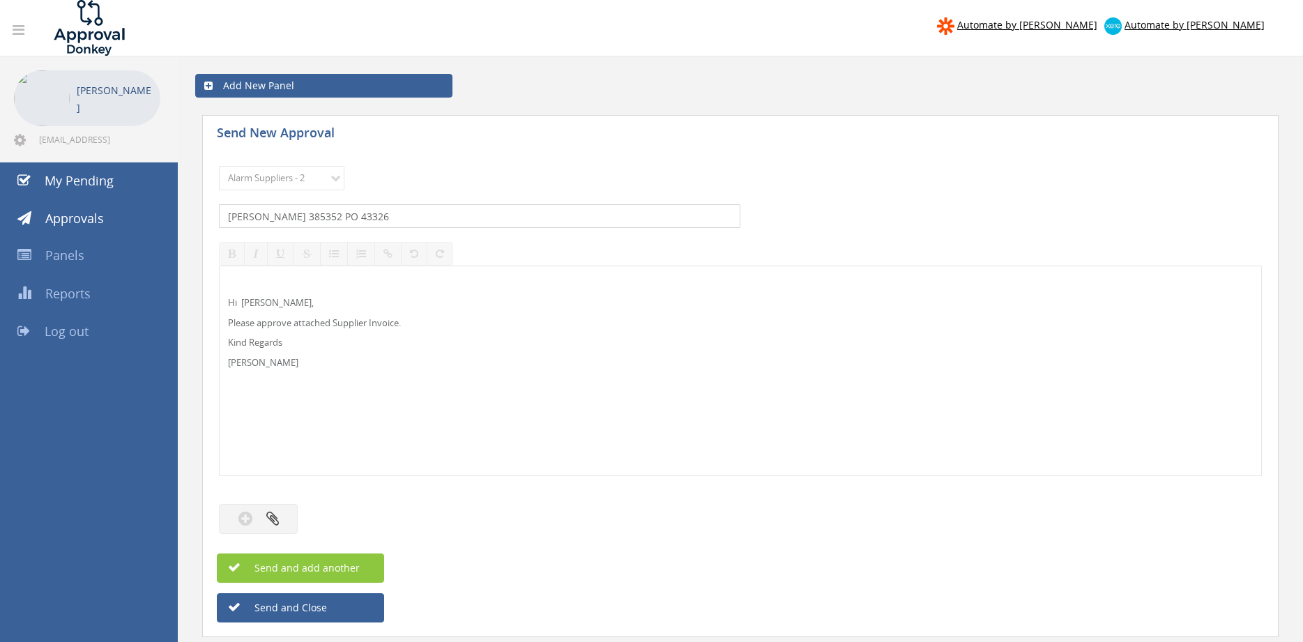
type input "[PERSON_NAME] 385352 PO 43326"
click at [197, 540] on div "Send New Approval Choose Panel Alarm Credits RG - 3 NZ Utilities Cable and SAI …" at bounding box center [740, 395] width 1091 height 575
click at [262, 521] on button "button" at bounding box center [258, 519] width 79 height 30
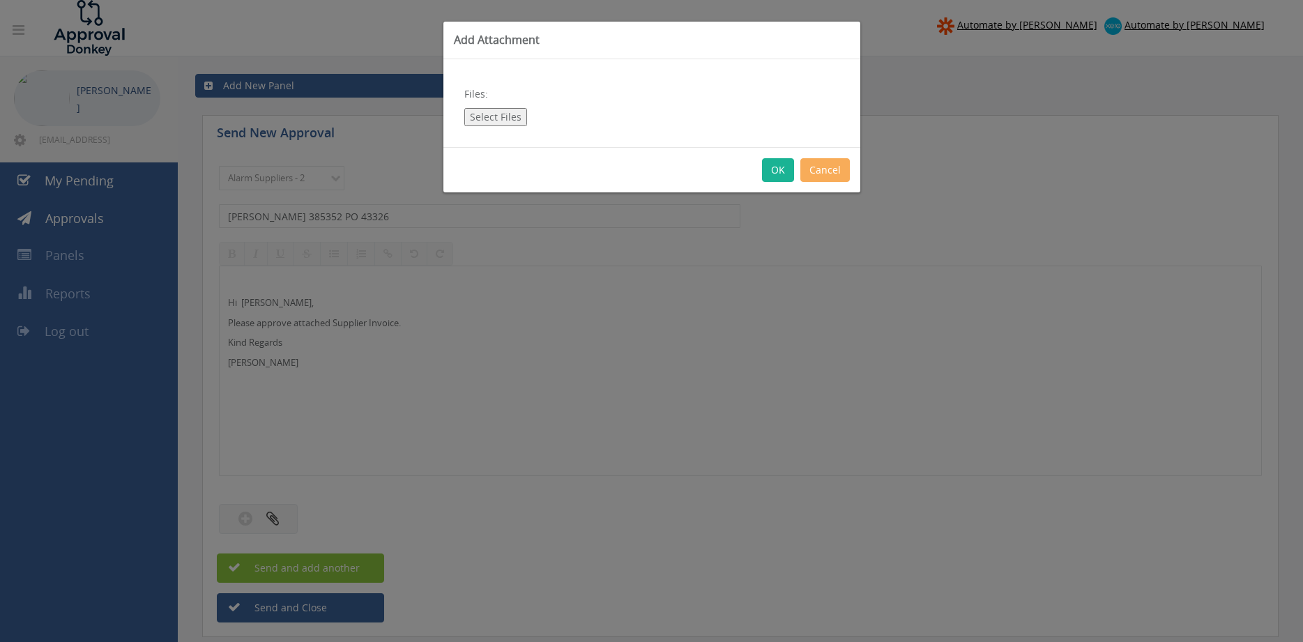
click at [504, 119] on button "Select Files" at bounding box center [495, 117] width 63 height 18
type input "C:\fakepath\[PERSON_NAME] - 385352 [DATE] PO 43326.pdf"
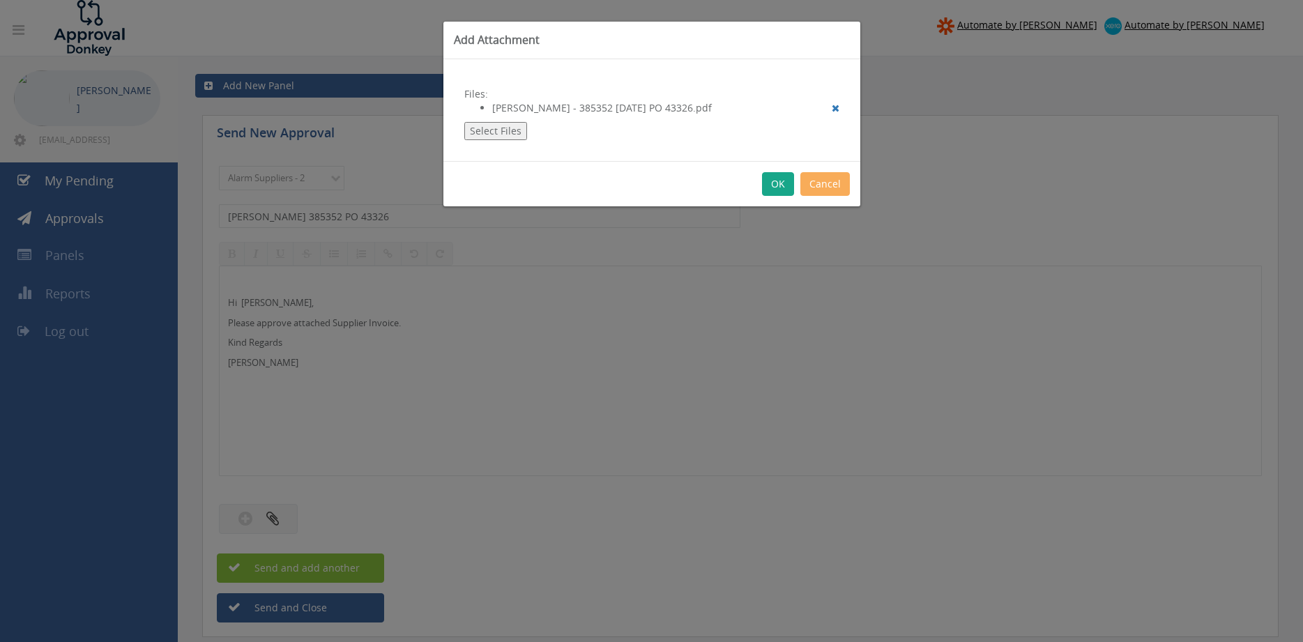
click at [778, 186] on button "OK" at bounding box center [778, 184] width 32 height 24
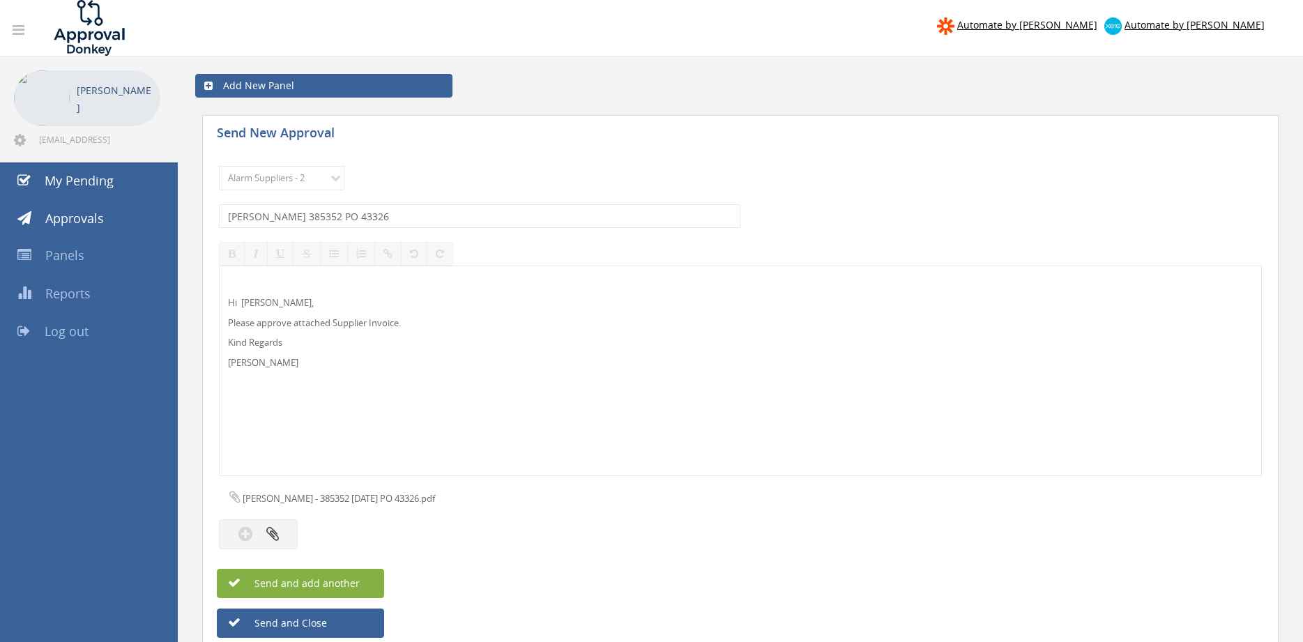
click at [347, 580] on span "Send and add another" at bounding box center [292, 583] width 135 height 13
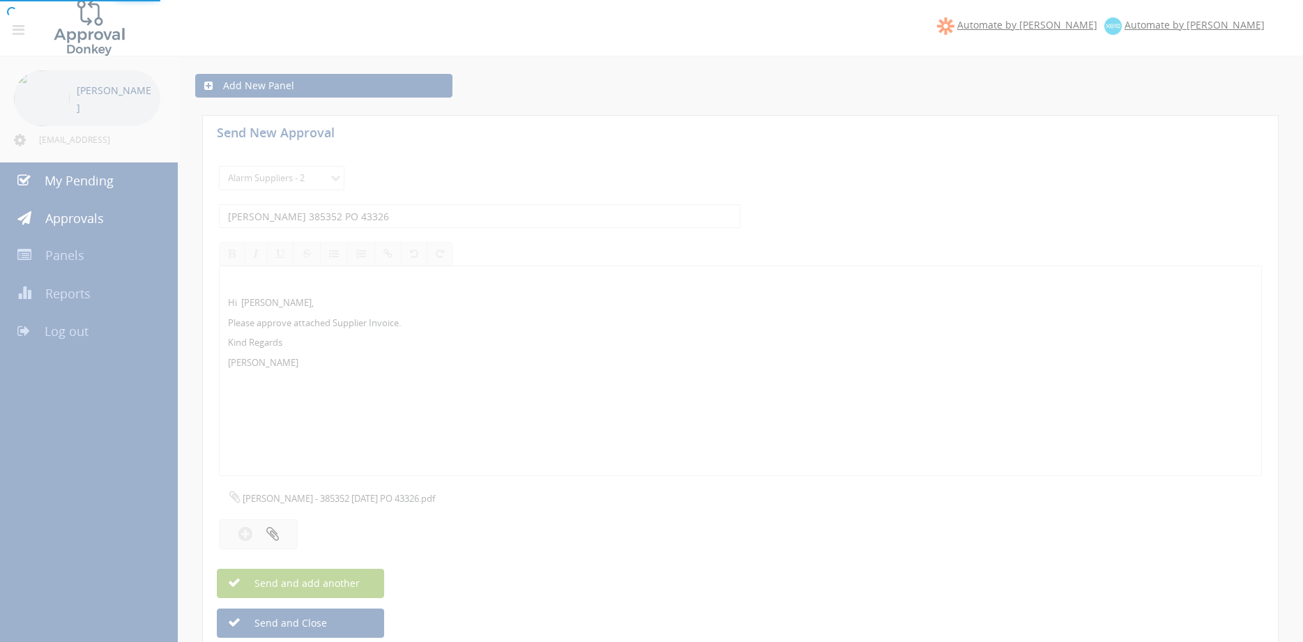
select select
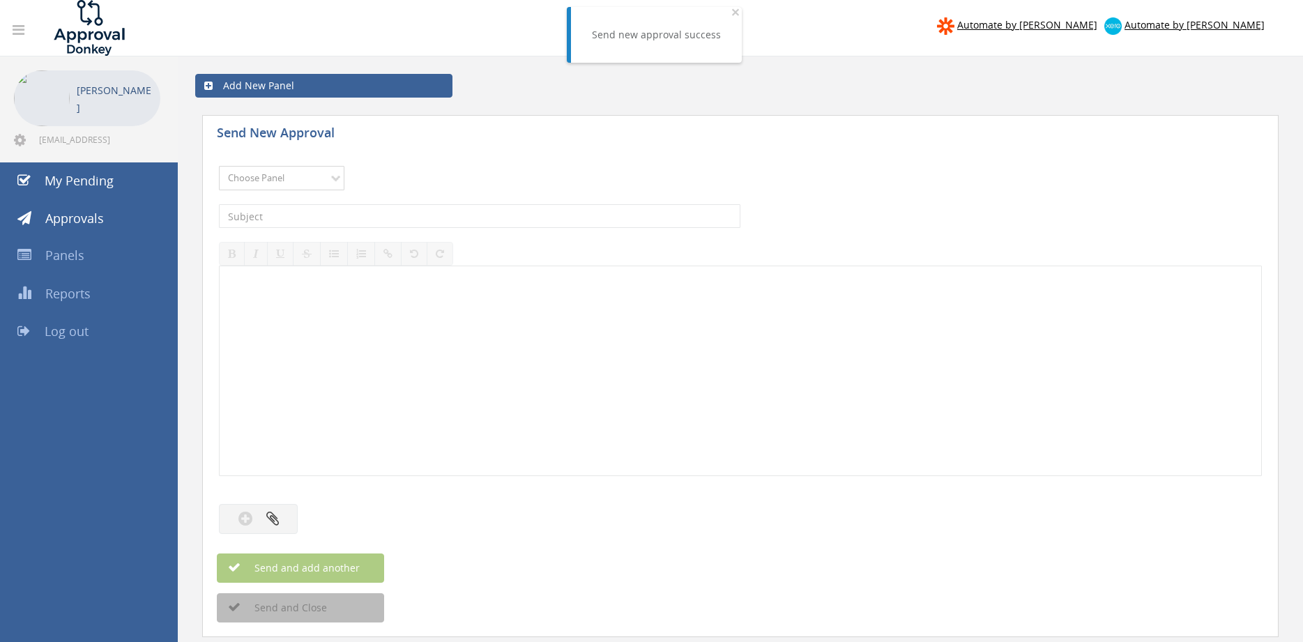
select select "9680"
click option "Alarm Suppliers - 2" at bounding box center [0, 0] width 0 height 0
click at [382, 216] on input "text" at bounding box center [480, 216] width 522 height 24
type input "[PERSON_NAME] 385304 PO 43291"
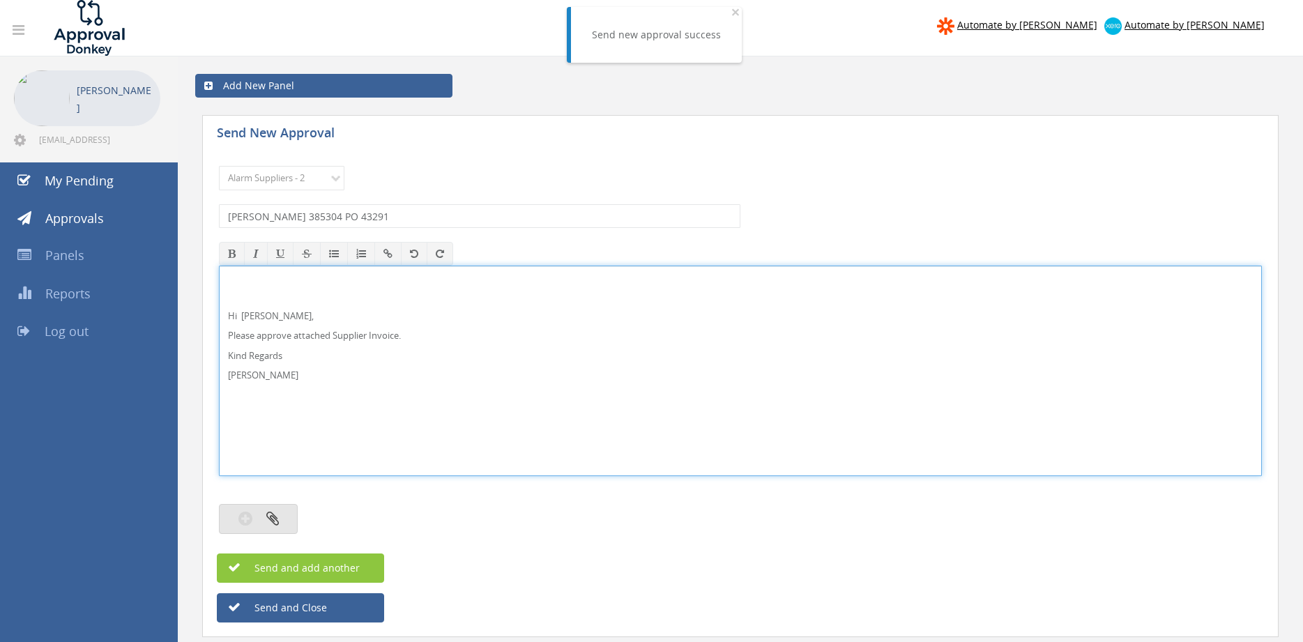
click at [277, 511] on button "button" at bounding box center [258, 519] width 79 height 30
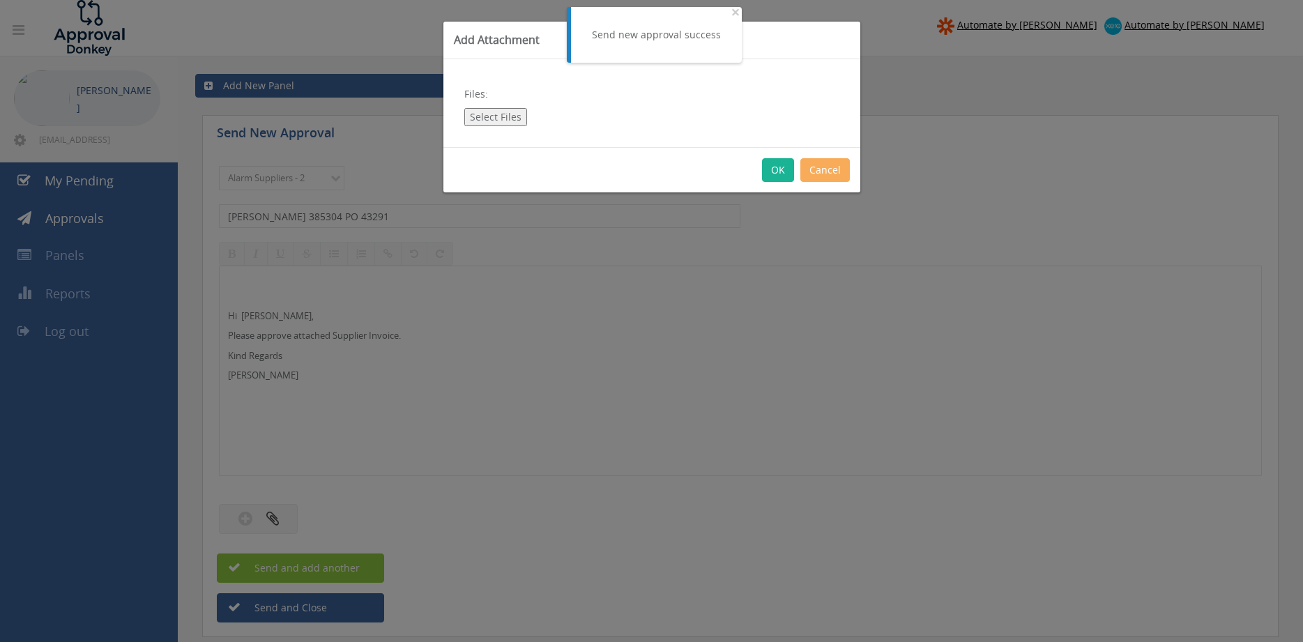
click at [490, 119] on button "Select Files" at bounding box center [495, 117] width 63 height 18
type input "C:\fakepath\[PERSON_NAME] - 385304 [DATE] PO 43291.pdf"
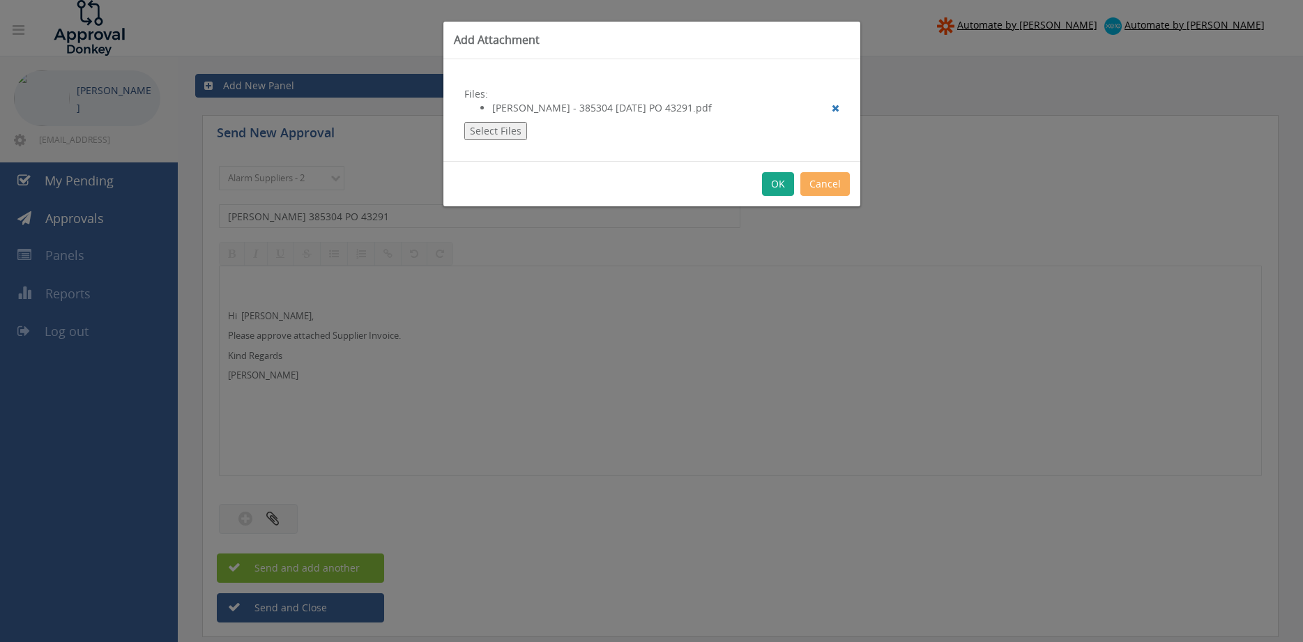
click at [776, 186] on button "OK" at bounding box center [778, 184] width 32 height 24
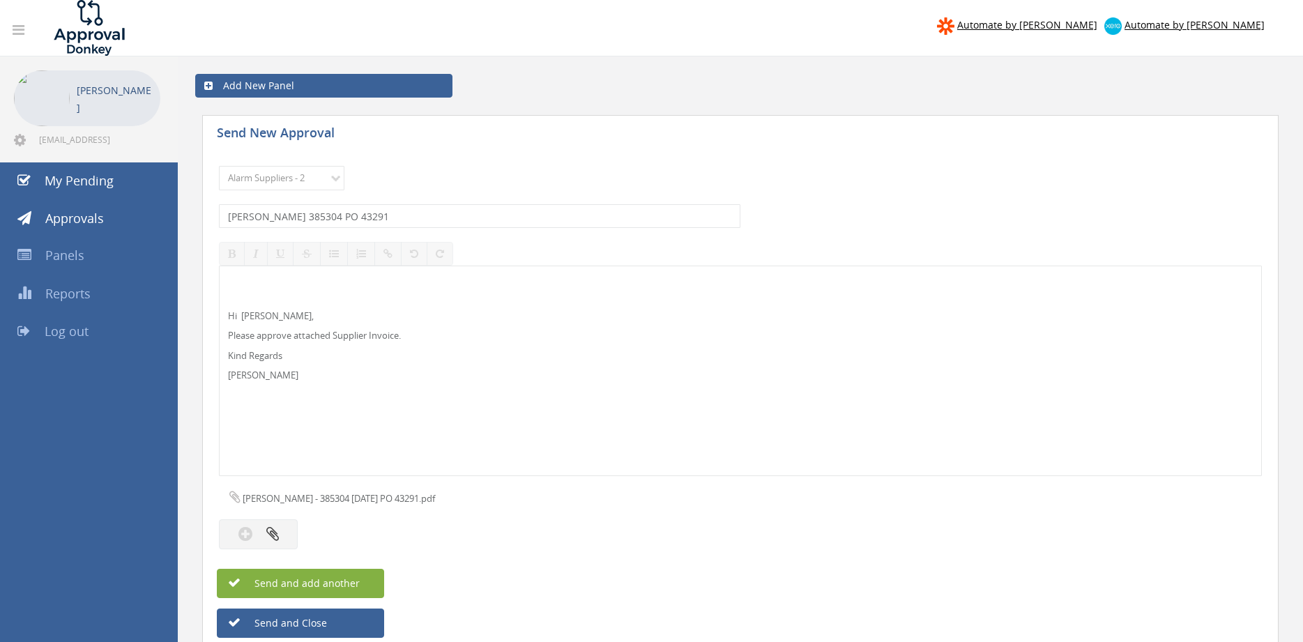
click at [349, 582] on span "Send and add another" at bounding box center [292, 583] width 135 height 13
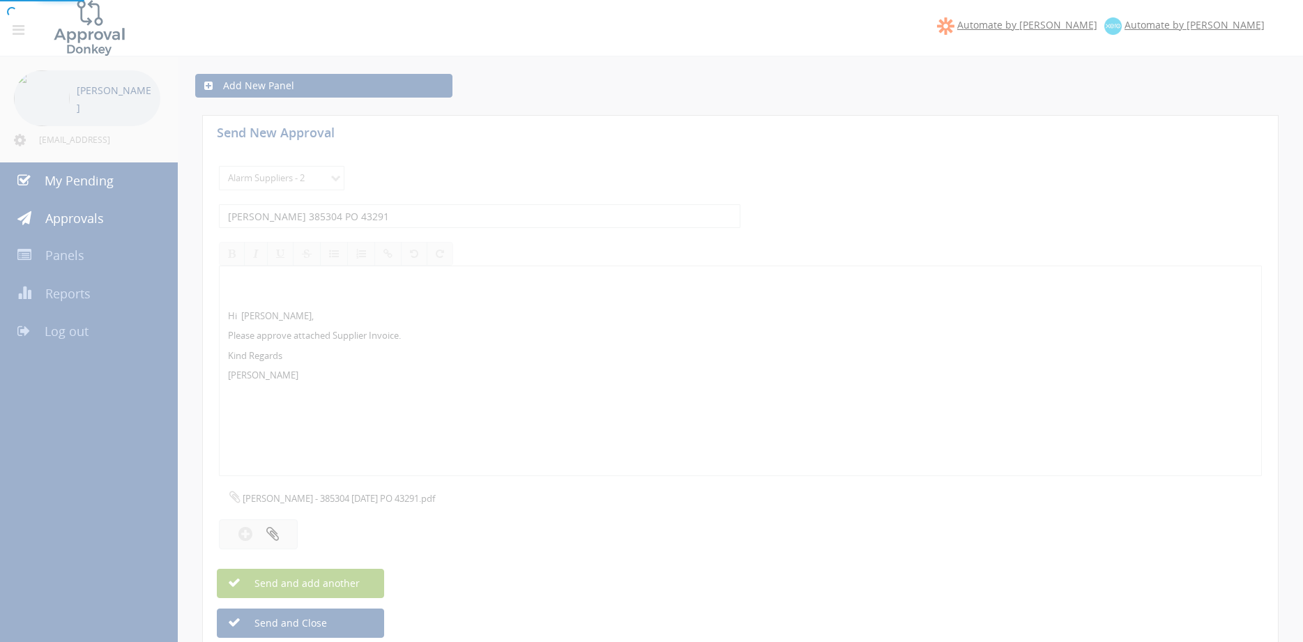
select select
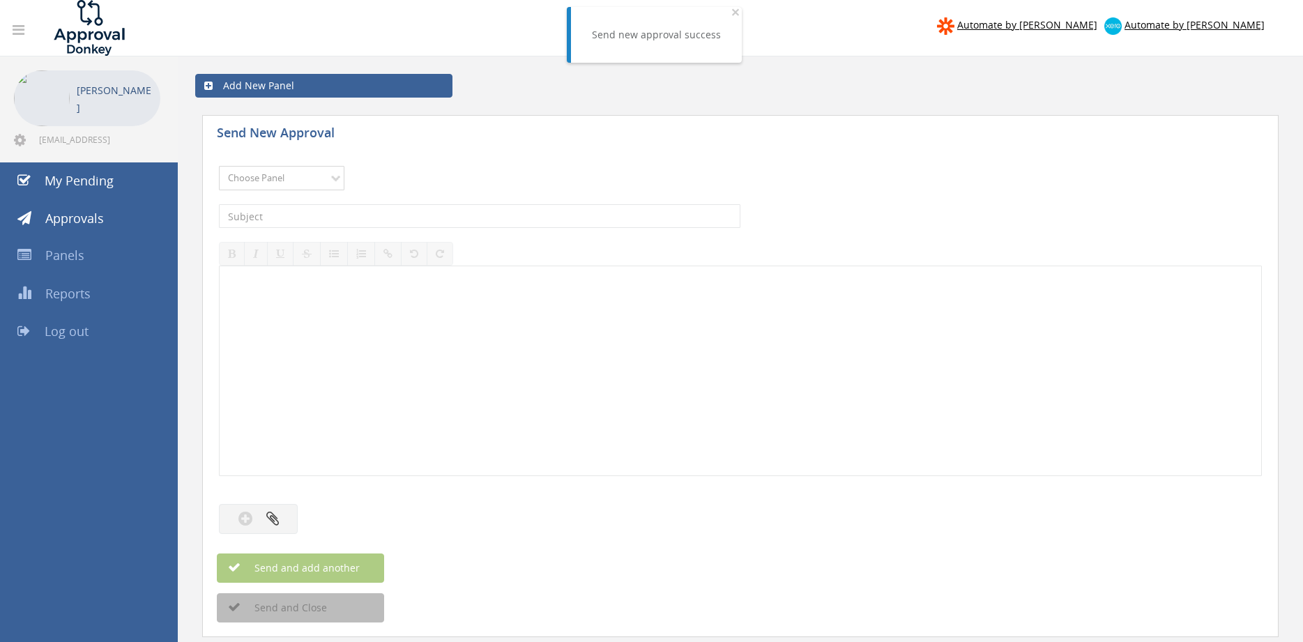
select select "9680"
click option "Alarm Suppliers - 2" at bounding box center [0, 0] width 0 height 0
click at [375, 216] on input "text" at bounding box center [480, 216] width 522 height 24
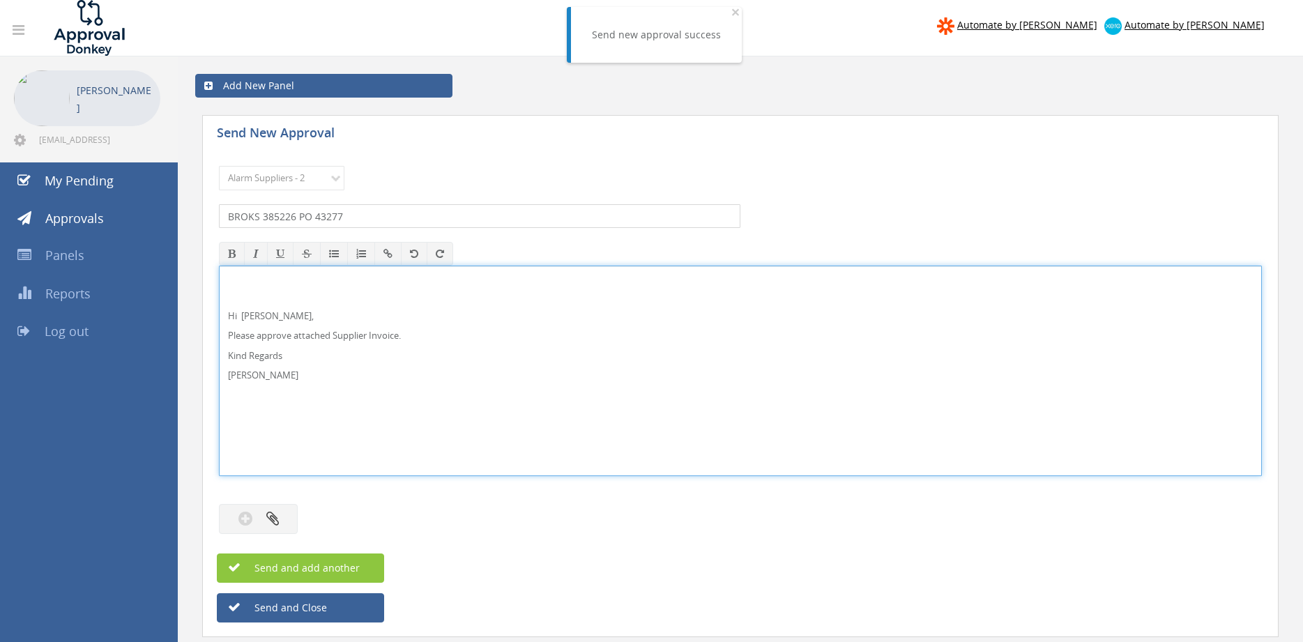
click at [245, 213] on input "BROKS 385226 PO 43277" at bounding box center [480, 216] width 522 height 24
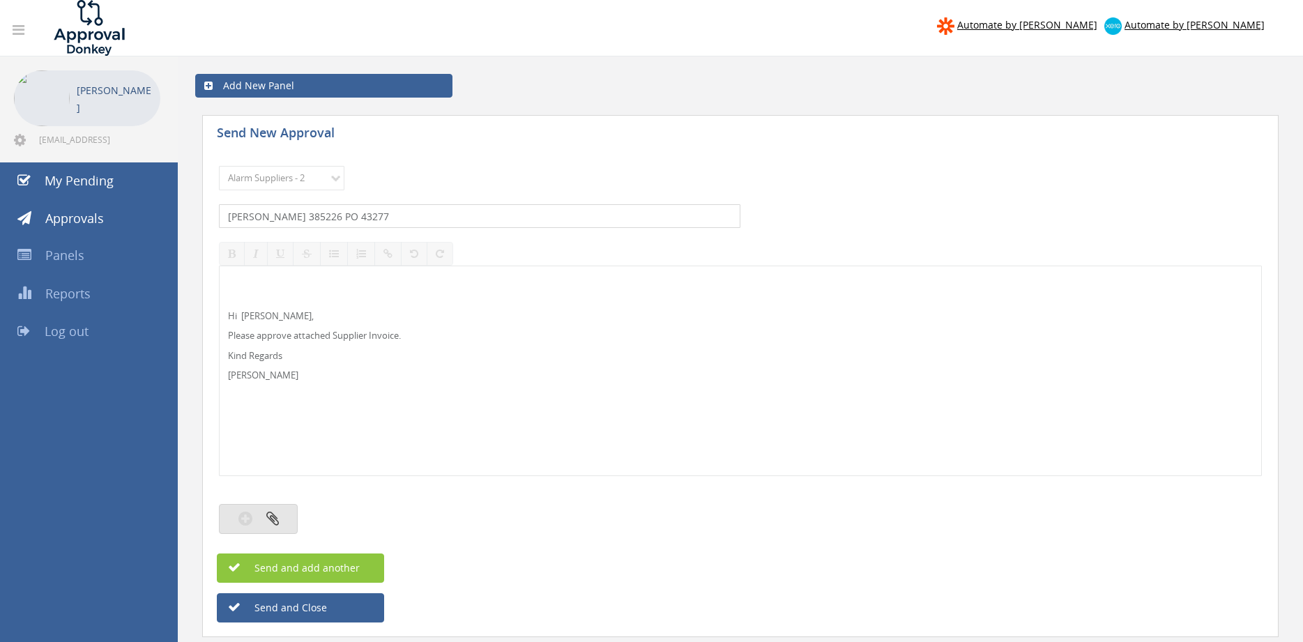
type input "[PERSON_NAME] 385226 PO 43277"
click at [270, 520] on icon "button" at bounding box center [272, 519] width 13 height 16
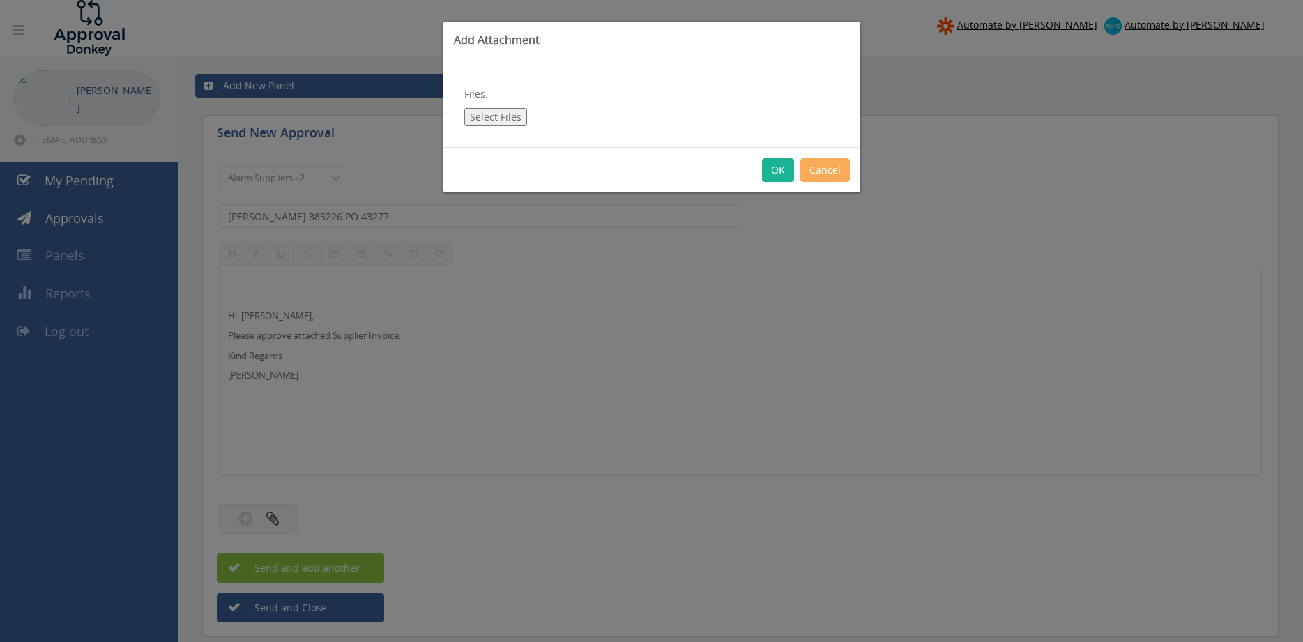
click at [499, 115] on button "Select Files" at bounding box center [495, 117] width 63 height 18
type input "C:\fakepath\[PERSON_NAME] - 385226 [DATE] PO 43277.pdf"
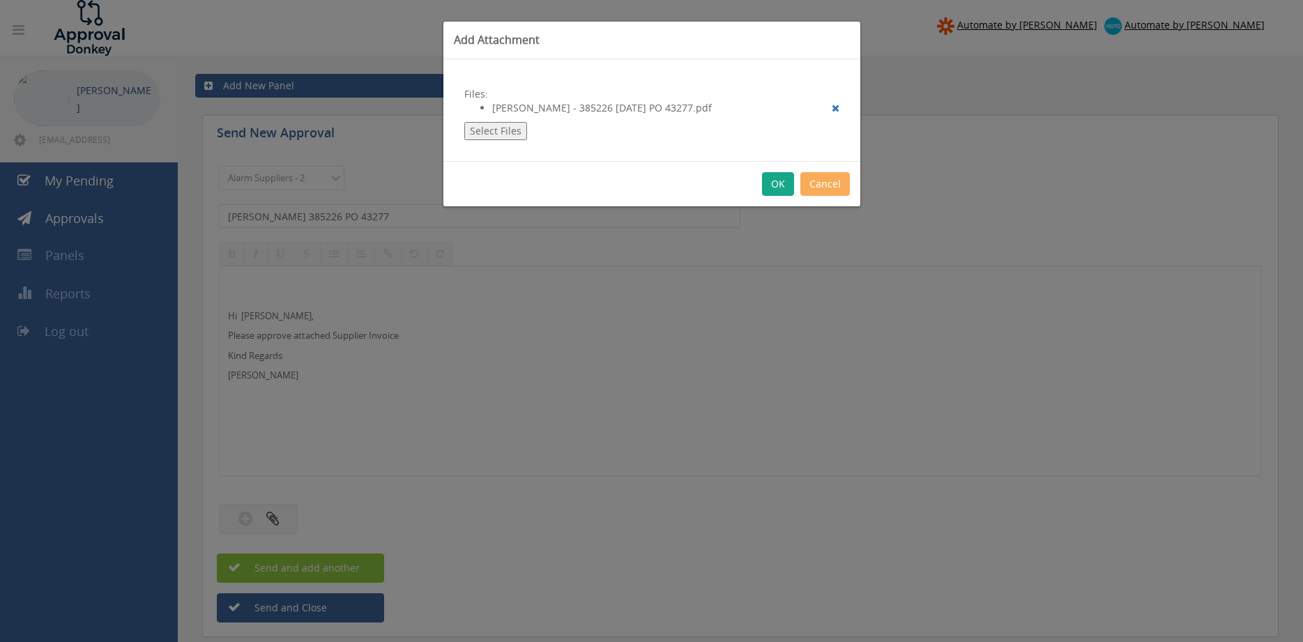
click at [784, 187] on button "OK" at bounding box center [778, 184] width 32 height 24
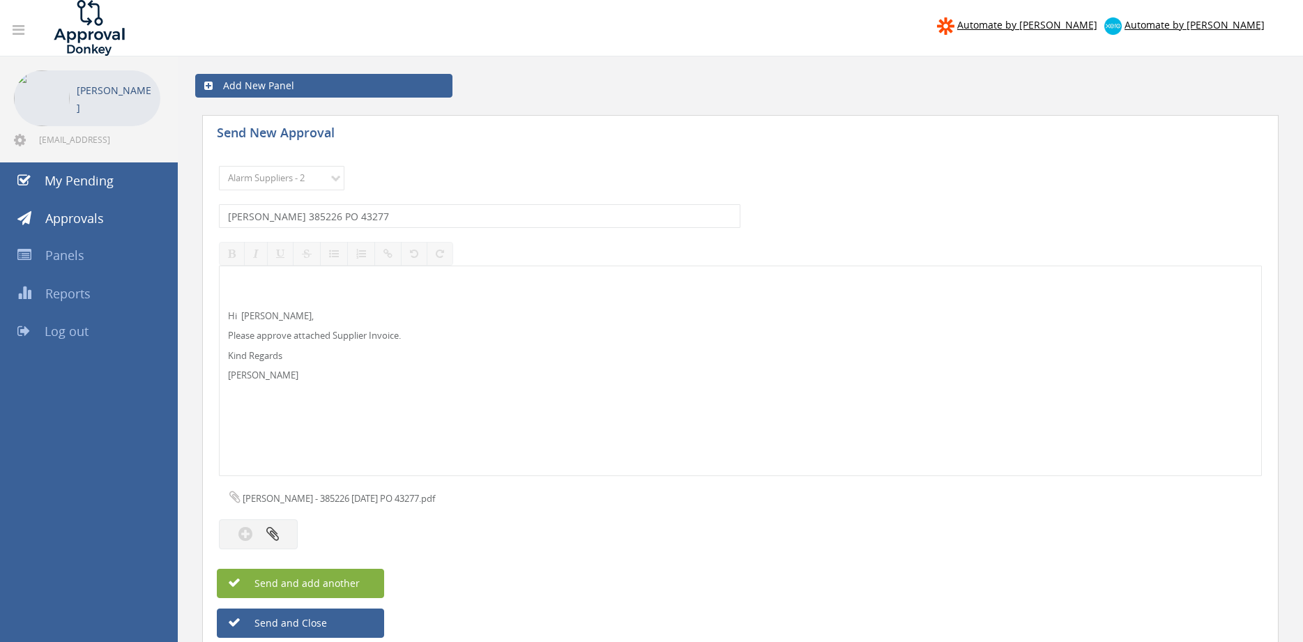
click at [350, 582] on span "Send and add another" at bounding box center [292, 583] width 135 height 13
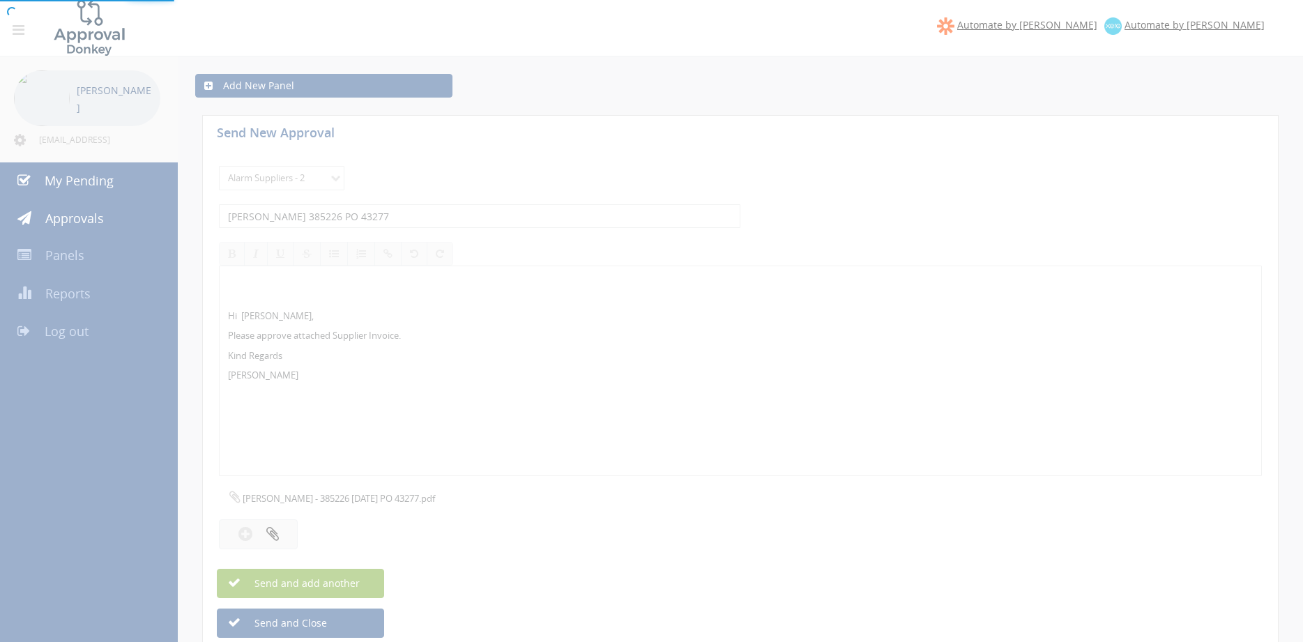
select select
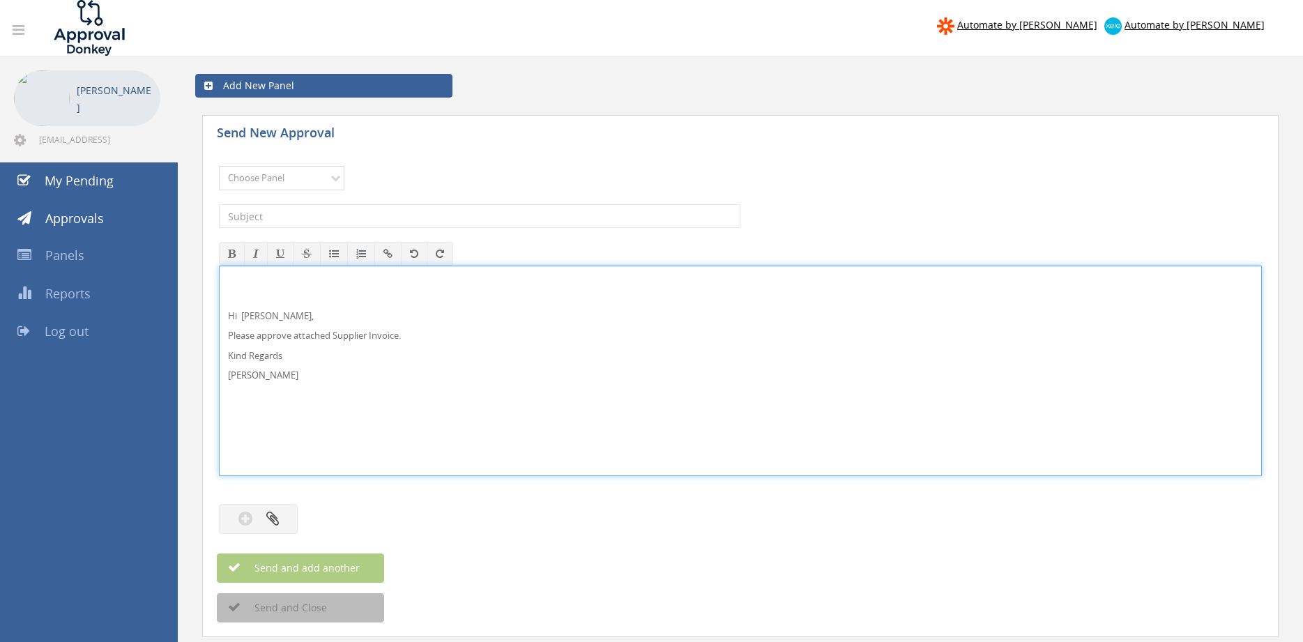
click at [281, 179] on select "Choose Panel Alarm Credits RG - 3 NZ Utilities Cable and SAI Global NZ Alarms-1…" at bounding box center [282, 178] width 126 height 24
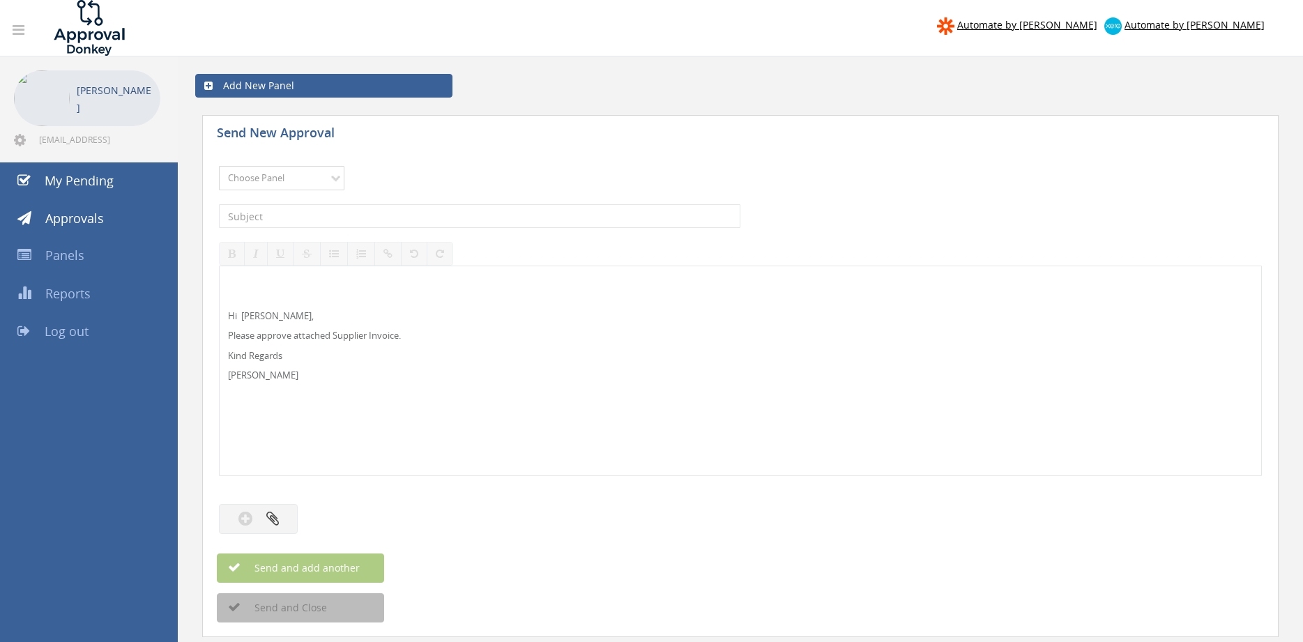
select select "9680"
click option "Alarm Suppliers - 2" at bounding box center [0, 0] width 0 height 0
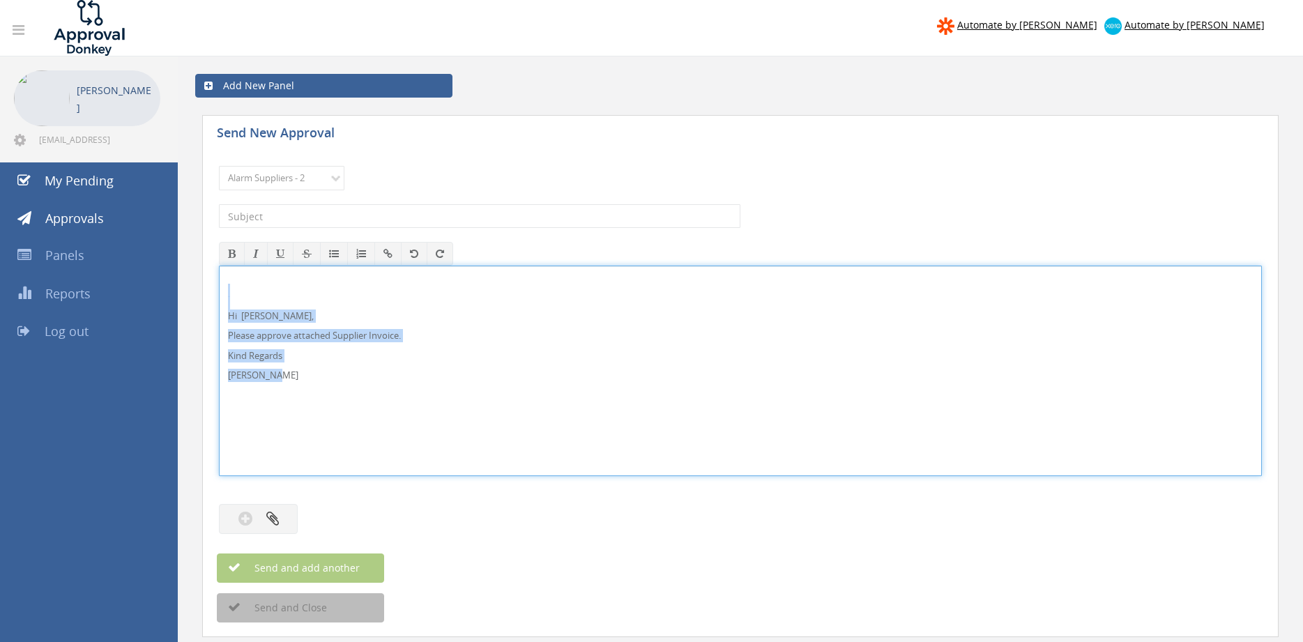
drag, startPoint x: 302, startPoint y: 384, endPoint x: 218, endPoint y: 298, distance: 120.8
click at [219, 300] on div "Hi [PERSON_NAME], Please approve attached Supplier Invoice. Kind Regards [PERSO…" at bounding box center [740, 371] width 1043 height 211
copy div "Hi [PERSON_NAME], Please approve attached Supplier Invoice. Kind Regards [PERSO…"
click at [332, 215] on input "text" at bounding box center [480, 216] width 522 height 24
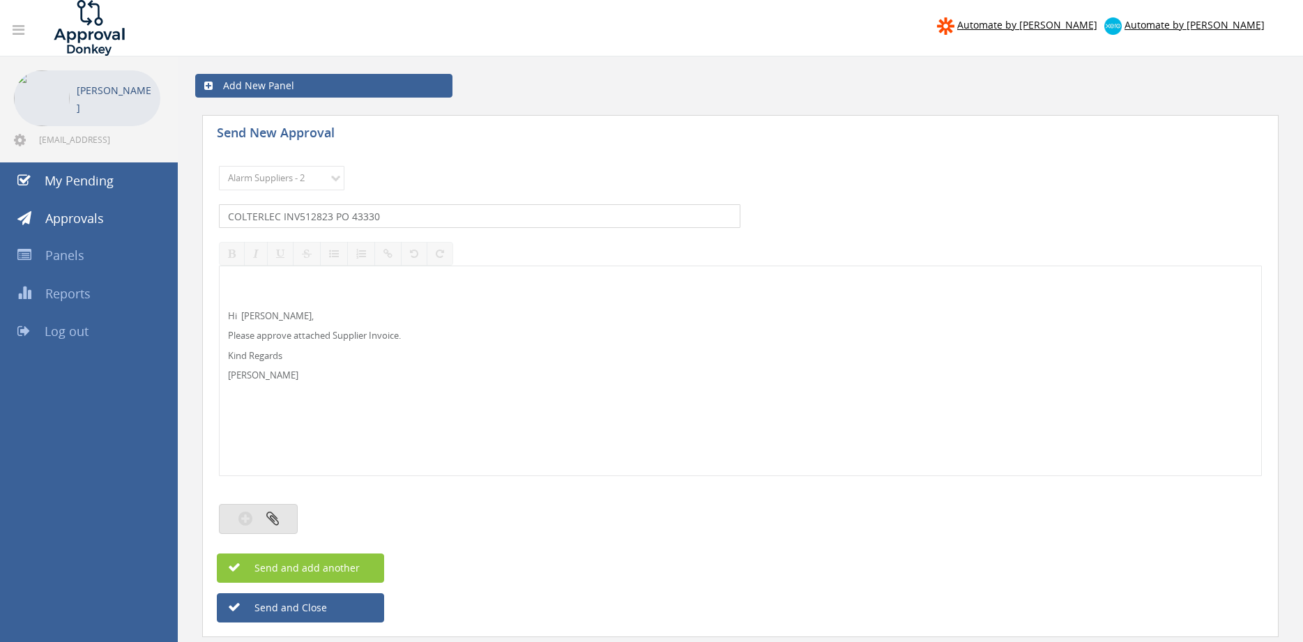
type input "COLTERLEC INV512823 PO 43330"
click at [284, 524] on button "button" at bounding box center [258, 519] width 79 height 30
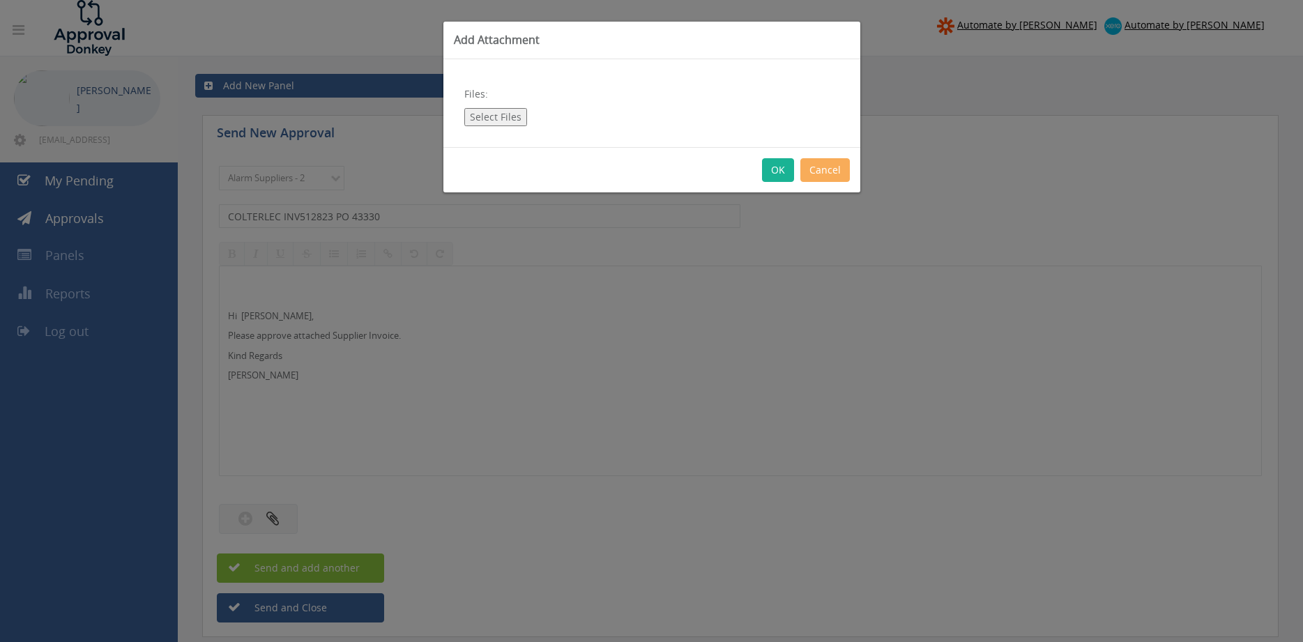
click at [500, 116] on button "Select Files" at bounding box center [495, 117] width 63 height 18
type input "C:\fakepath\COLTERLEC_INV512823 [DATE] PO 43330.pdf"
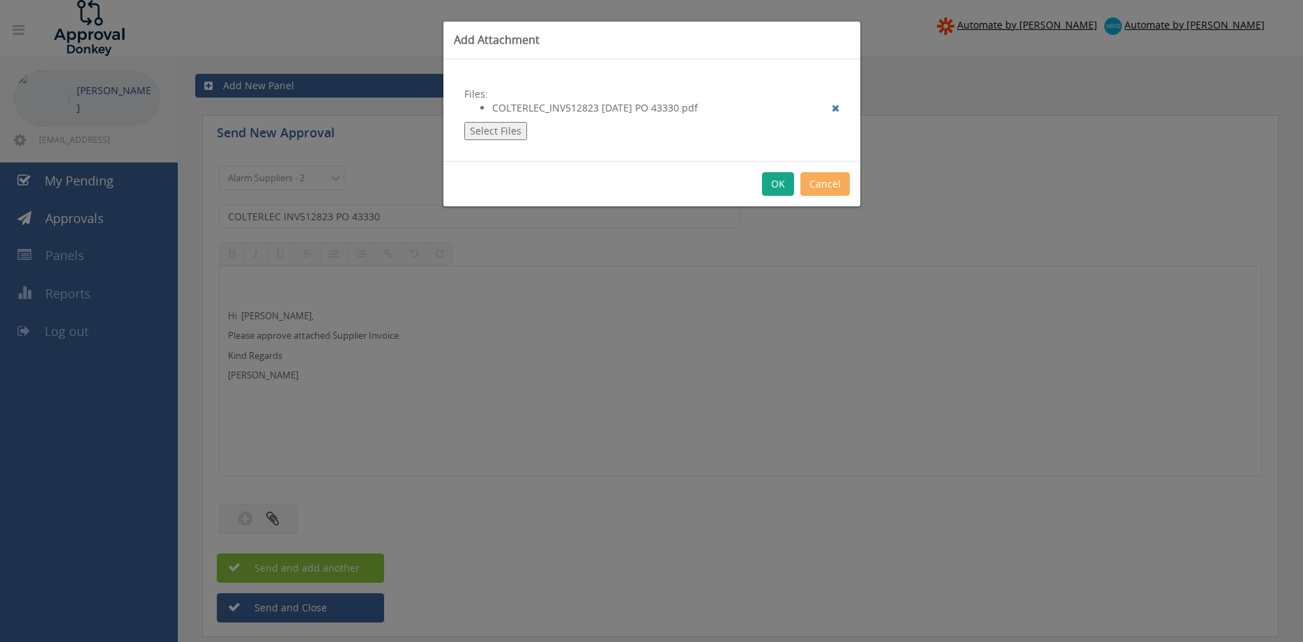
click at [778, 183] on button "OK" at bounding box center [778, 184] width 32 height 24
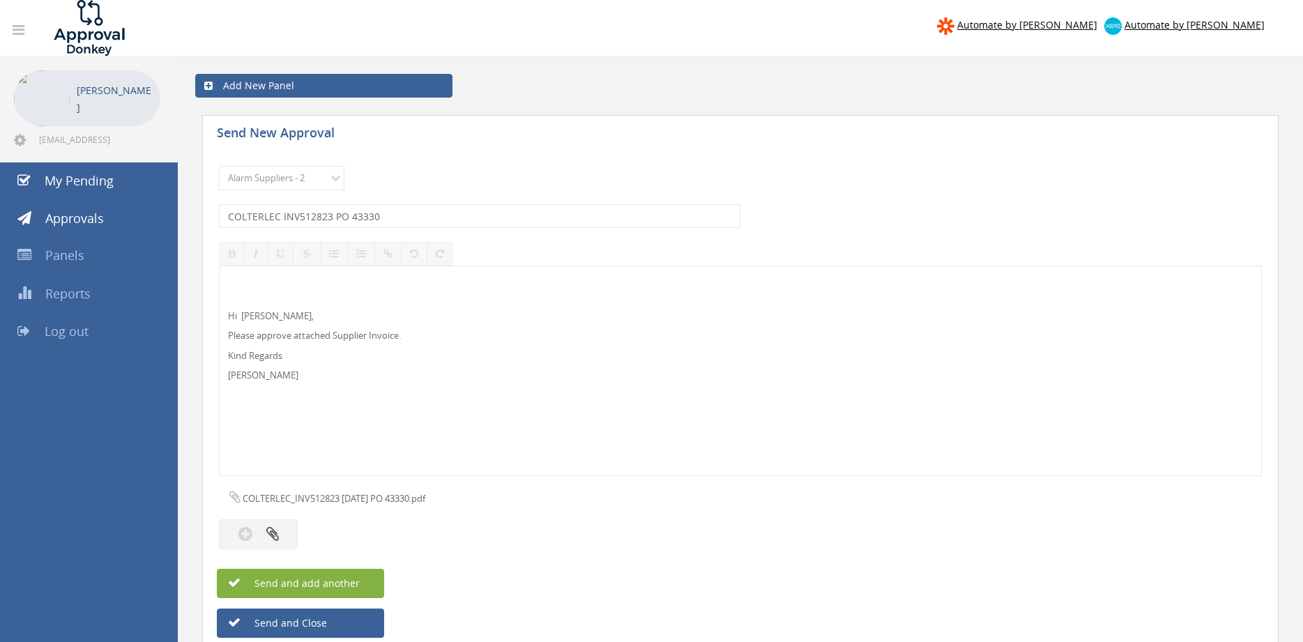
click at [361, 579] on button "Send and add another" at bounding box center [300, 583] width 167 height 29
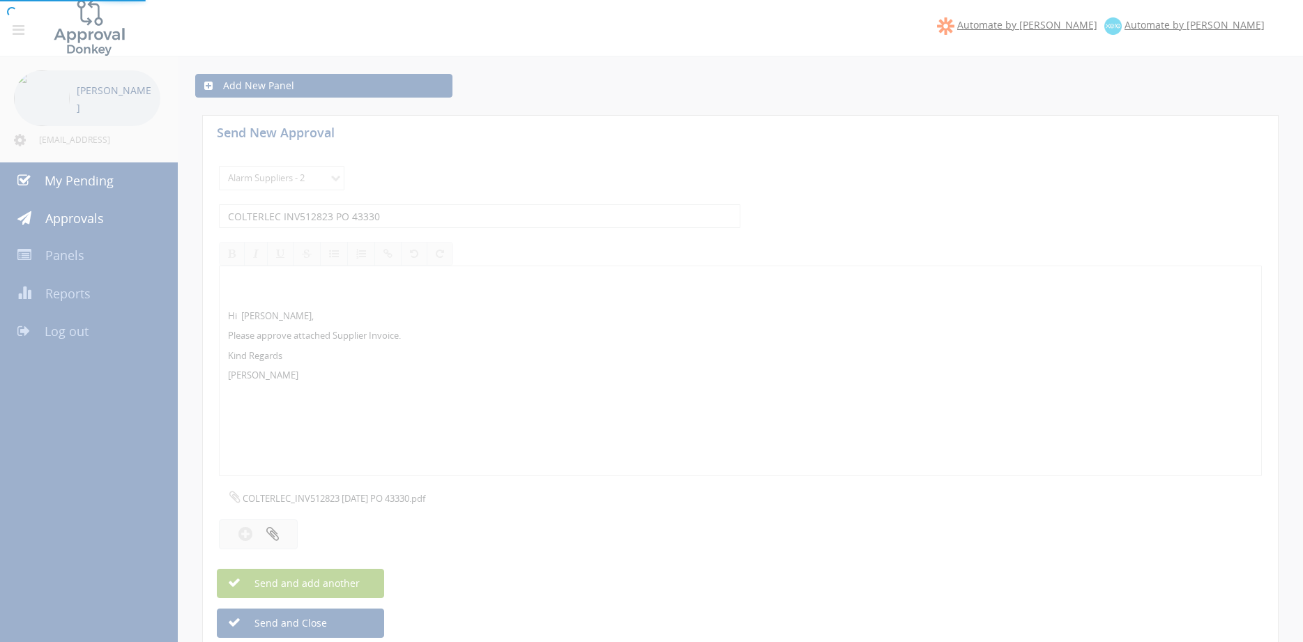
select select
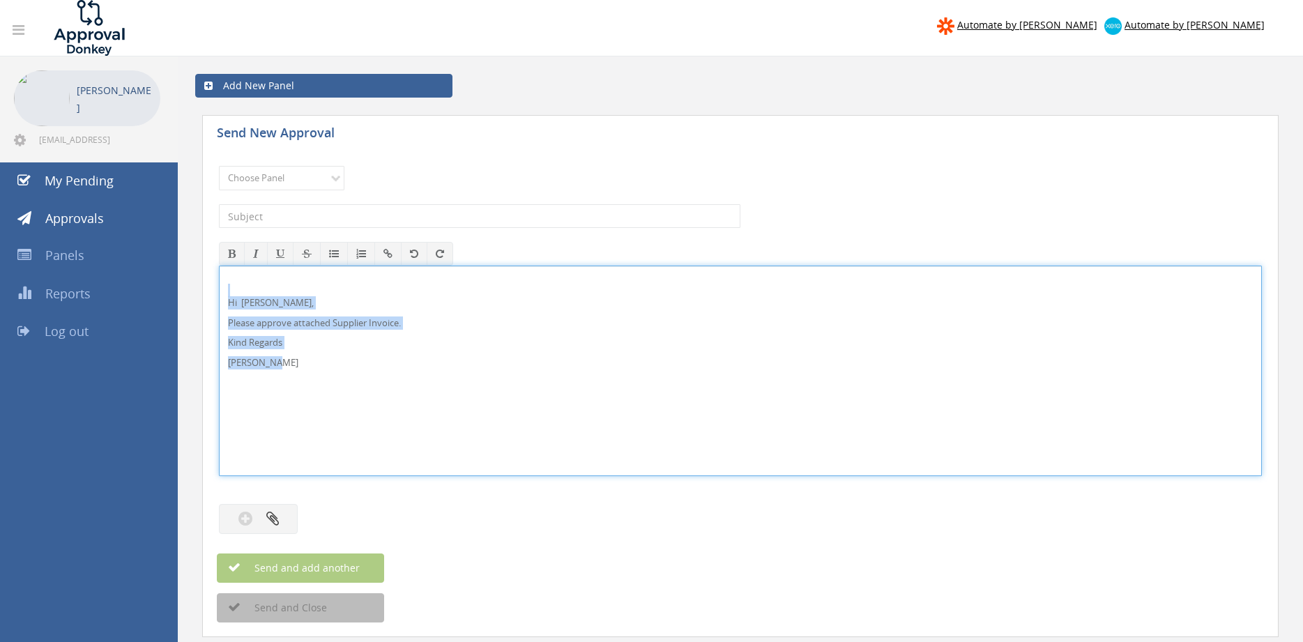
drag, startPoint x: 309, startPoint y: 369, endPoint x: 195, endPoint y: 277, distance: 146.3
click at [219, 278] on div "Hi [PERSON_NAME], Please approve attached Supplier Invoice. Kind Regards [PERSO…" at bounding box center [740, 371] width 1043 height 211
copy div "Hi [PERSON_NAME], Please approve attached Supplier Invoice. Kind Regards [PERSO…"
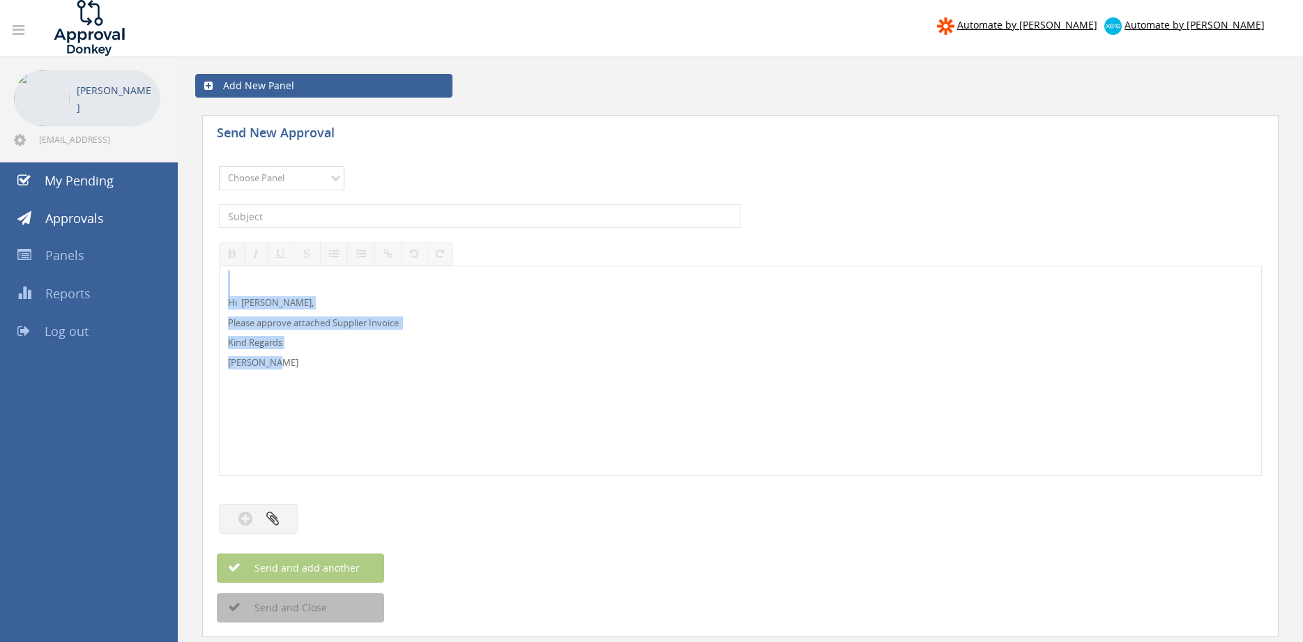
click at [219, 166] on select "Choose Panel Alarm Credits RG - 3 NZ Utilities Cable and SAI Global NZ Alarms-1…" at bounding box center [282, 178] width 126 height 24
select select "9680"
click option "Alarm Suppliers - 2" at bounding box center [0, 0] width 0 height 0
click at [381, 211] on input "text" at bounding box center [480, 216] width 522 height 24
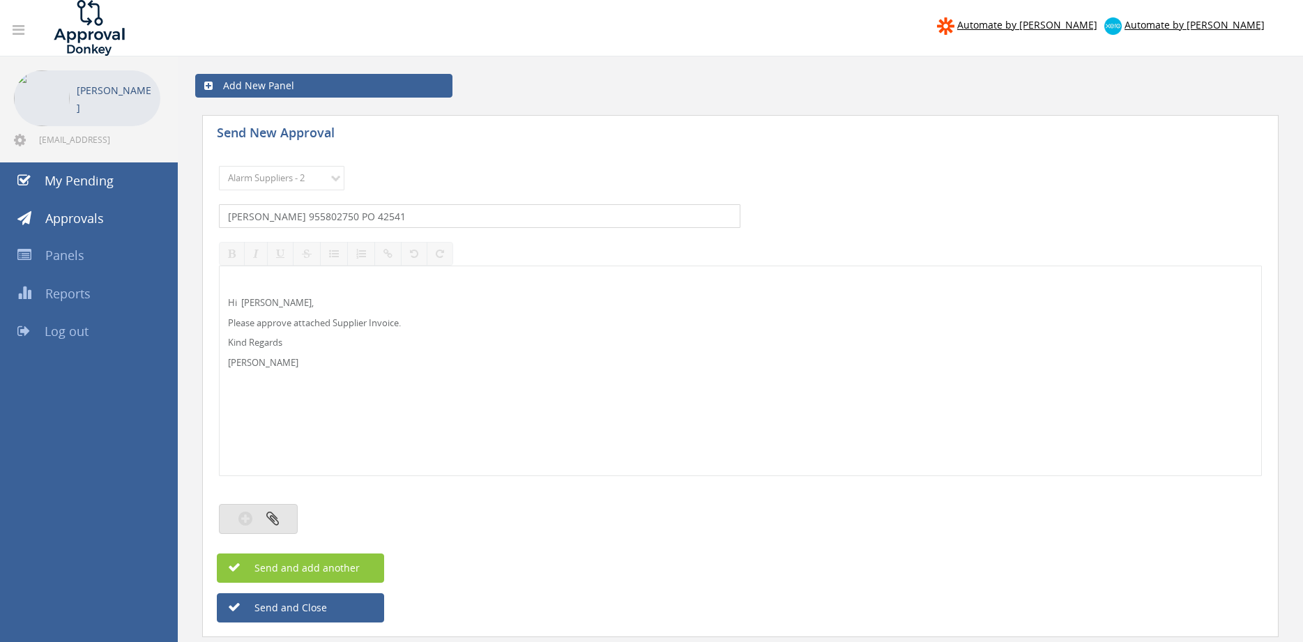
type input "[PERSON_NAME] 955802750 PO 42541"
click at [273, 518] on icon "button" at bounding box center [272, 519] width 13 height 16
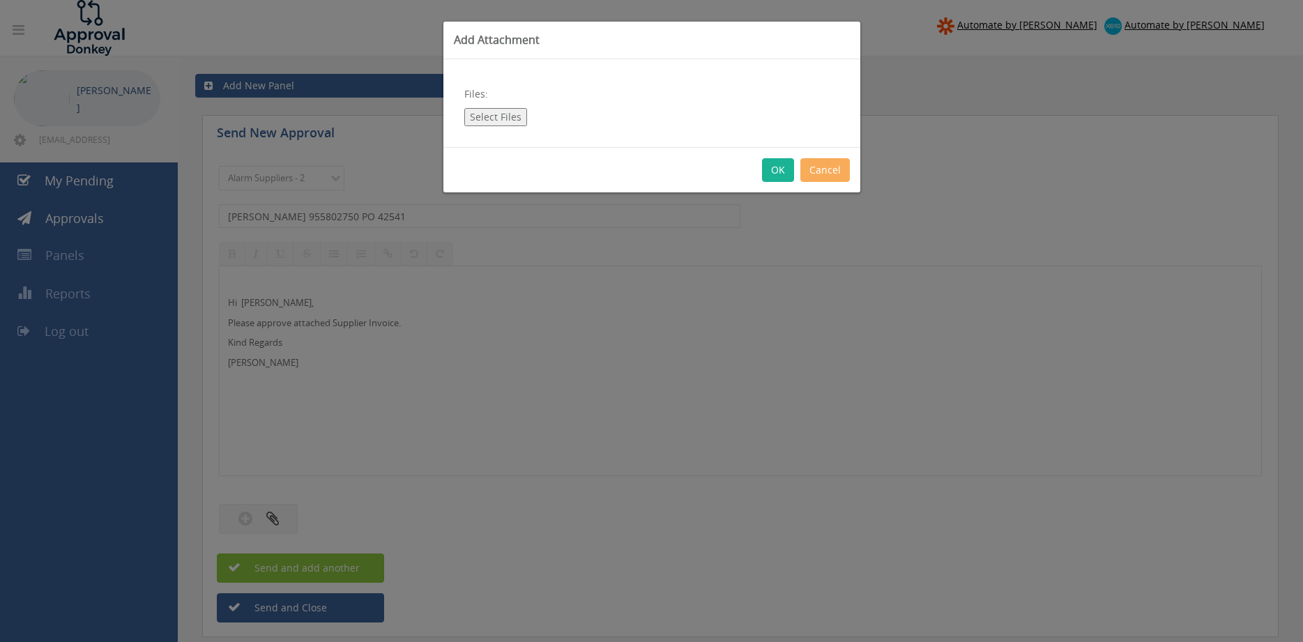
click at [505, 116] on button "Select Files" at bounding box center [495, 117] width 63 height 18
type input "C:\fakepath\[PERSON_NAME] 955802750 [DATE] PO 42541.pdf"
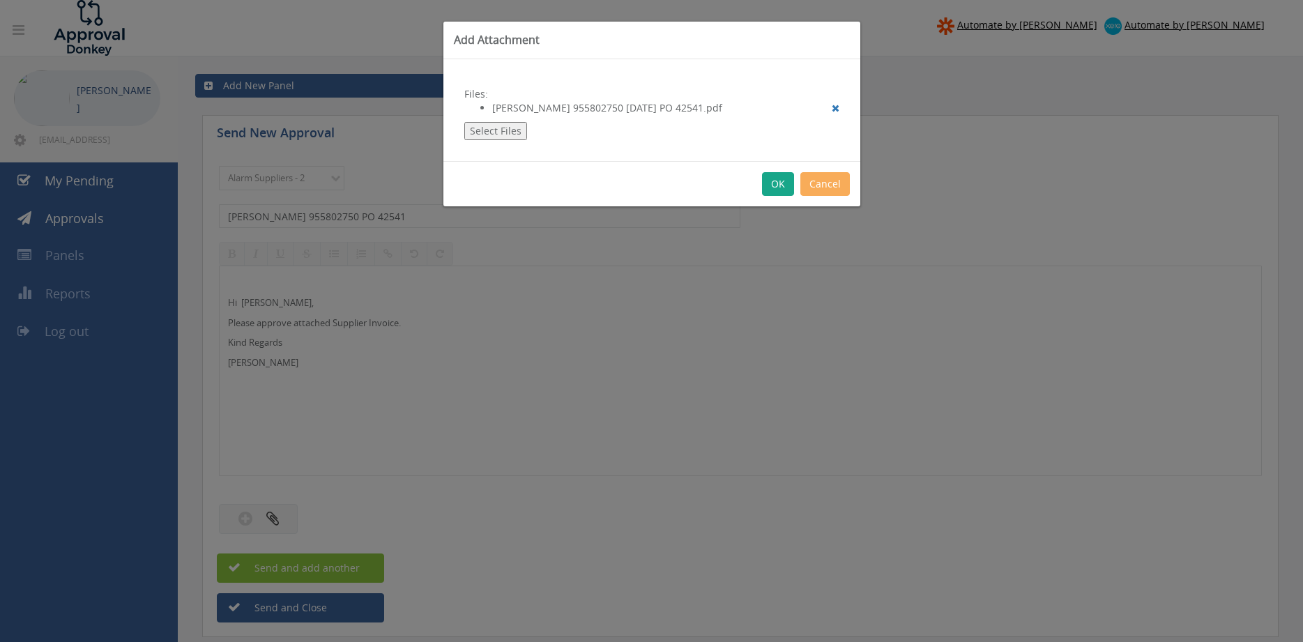
click at [782, 181] on button "OK" at bounding box center [778, 184] width 32 height 24
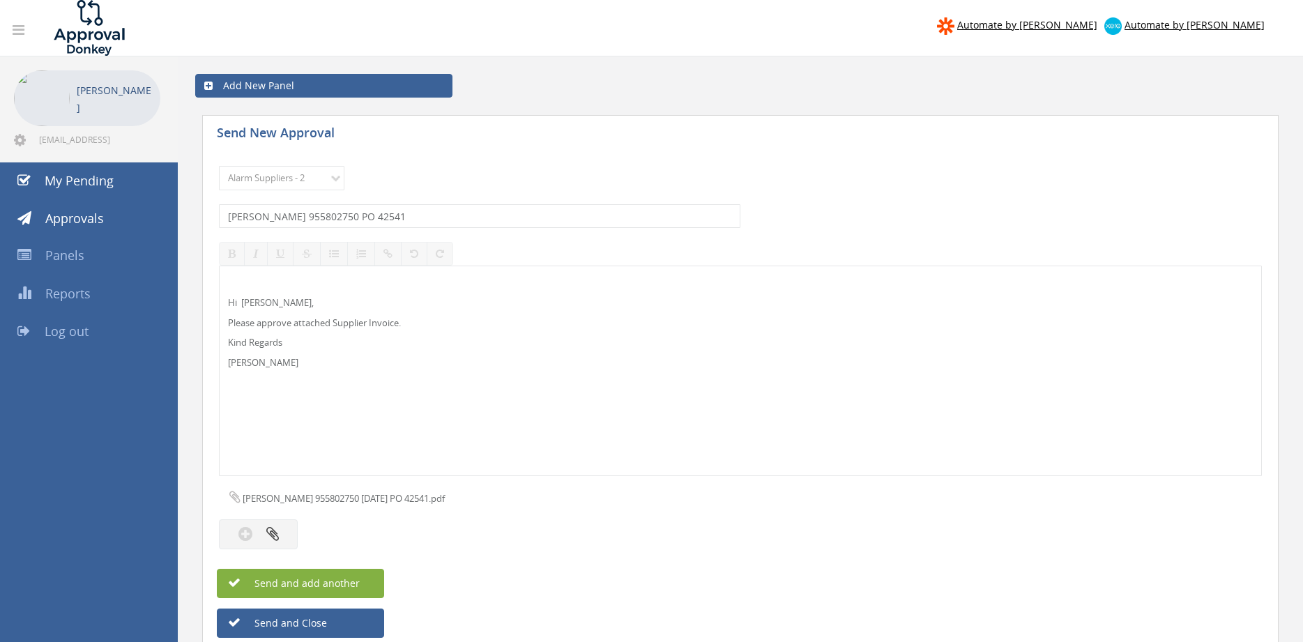
click at [354, 579] on span "Send and add another" at bounding box center [292, 583] width 135 height 13
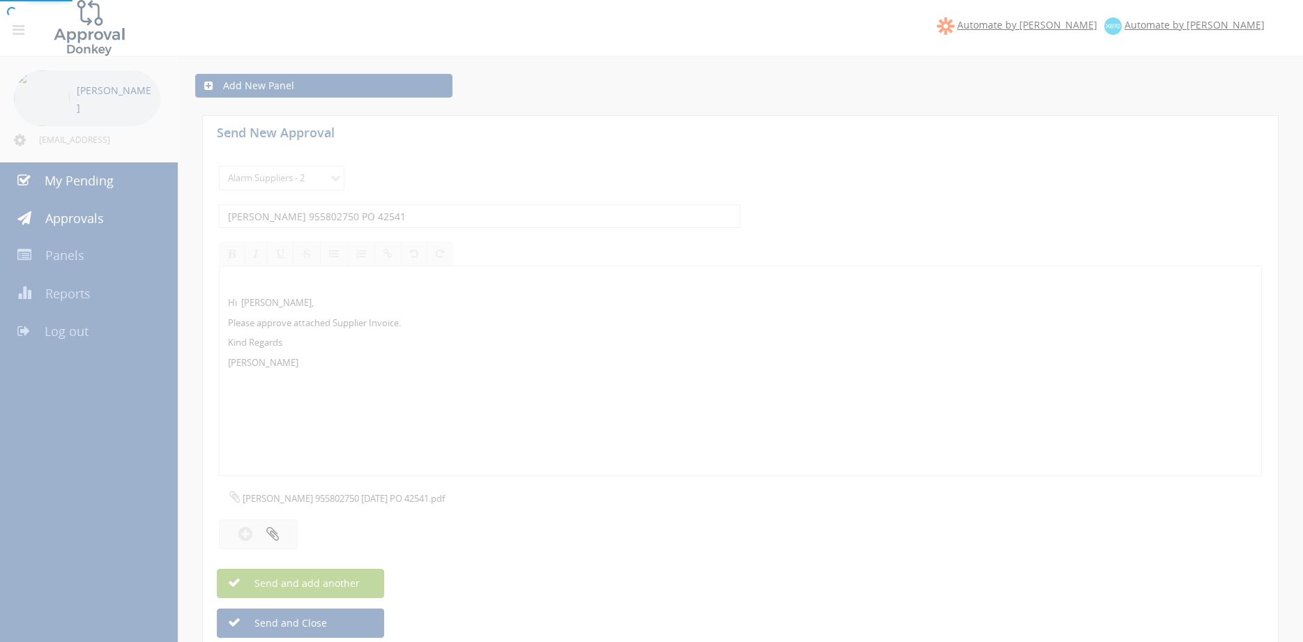
select select
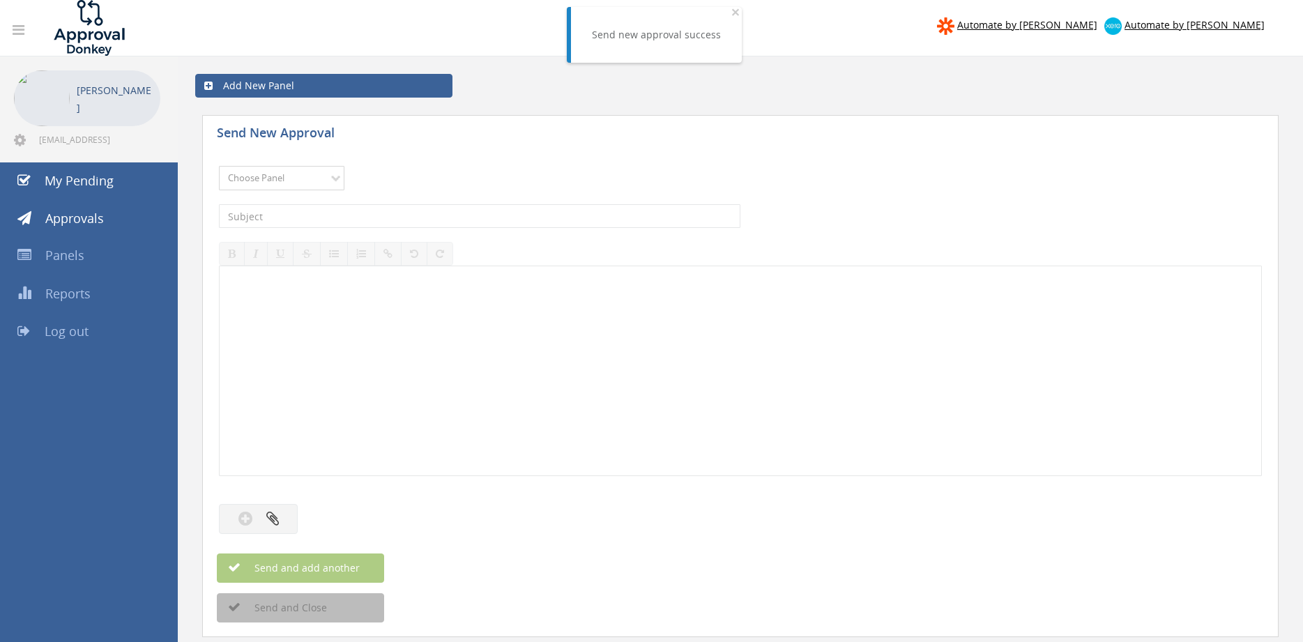
select select "9680"
click option "Alarm Suppliers - 2" at bounding box center [0, 0] width 0 height 0
click at [387, 218] on input "text" at bounding box center [480, 216] width 522 height 24
type input "[PERSON_NAME] 955802522 PO 42521"
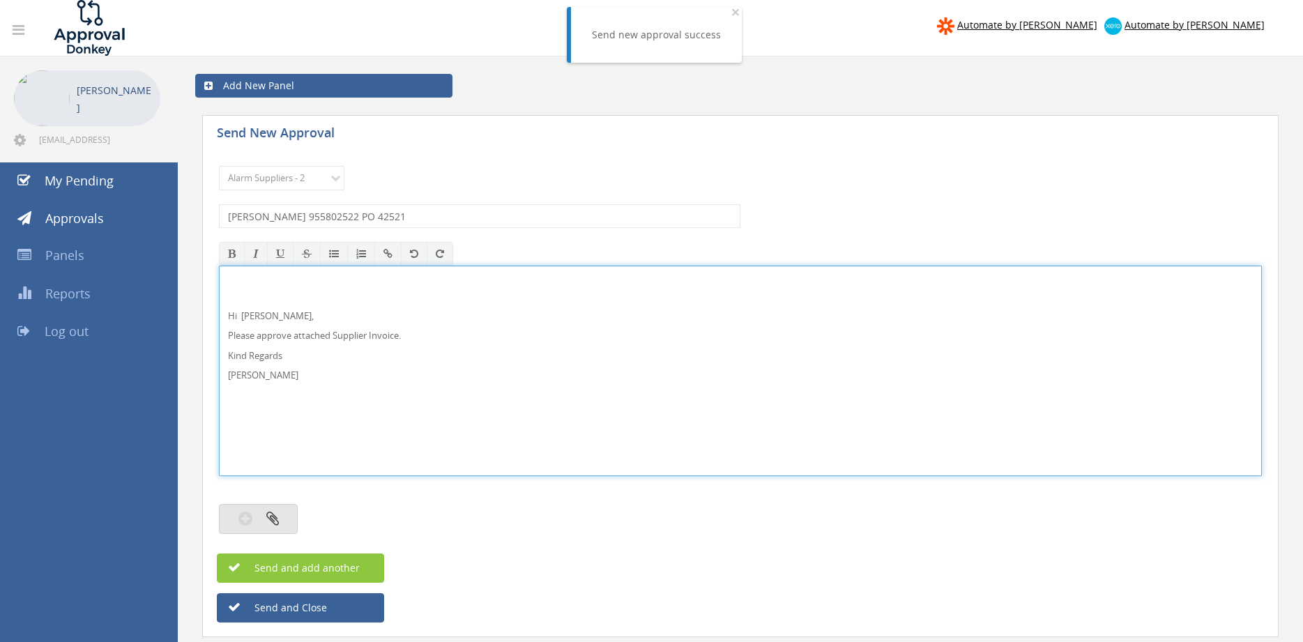
click at [289, 513] on button "button" at bounding box center [258, 519] width 79 height 30
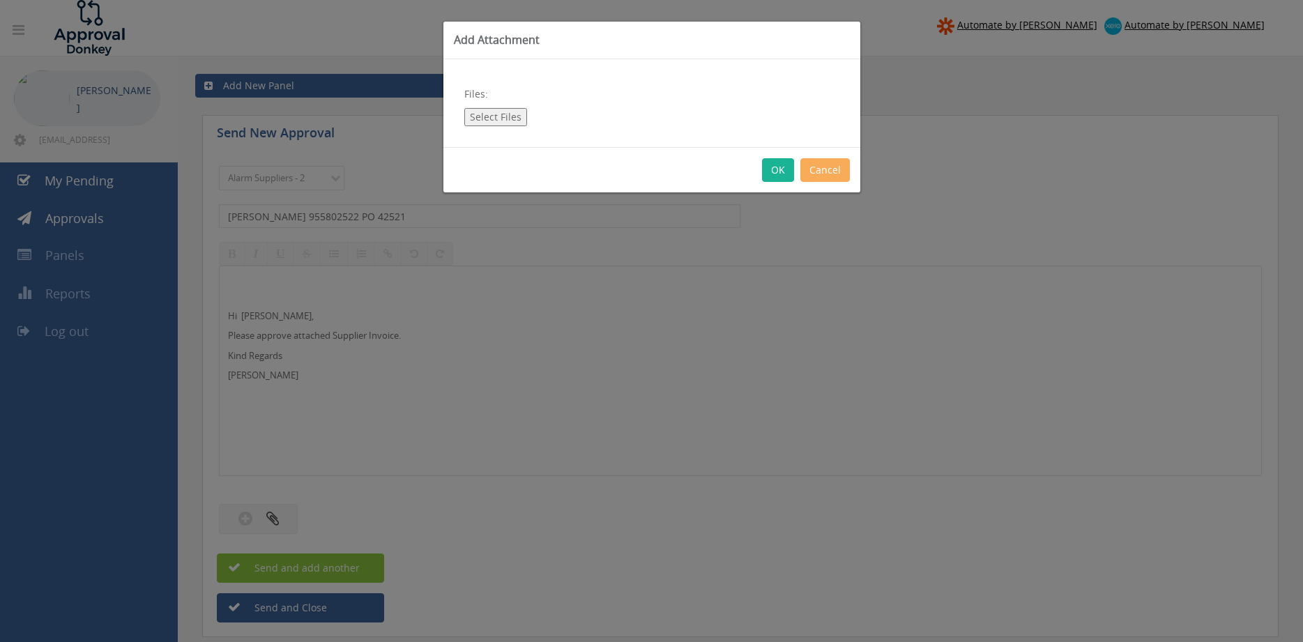
click at [494, 116] on button "Select Files" at bounding box center [495, 117] width 63 height 18
type input "C:\fakepath\[PERSON_NAME] 955802522 [DATE] PO 42521.pdf"
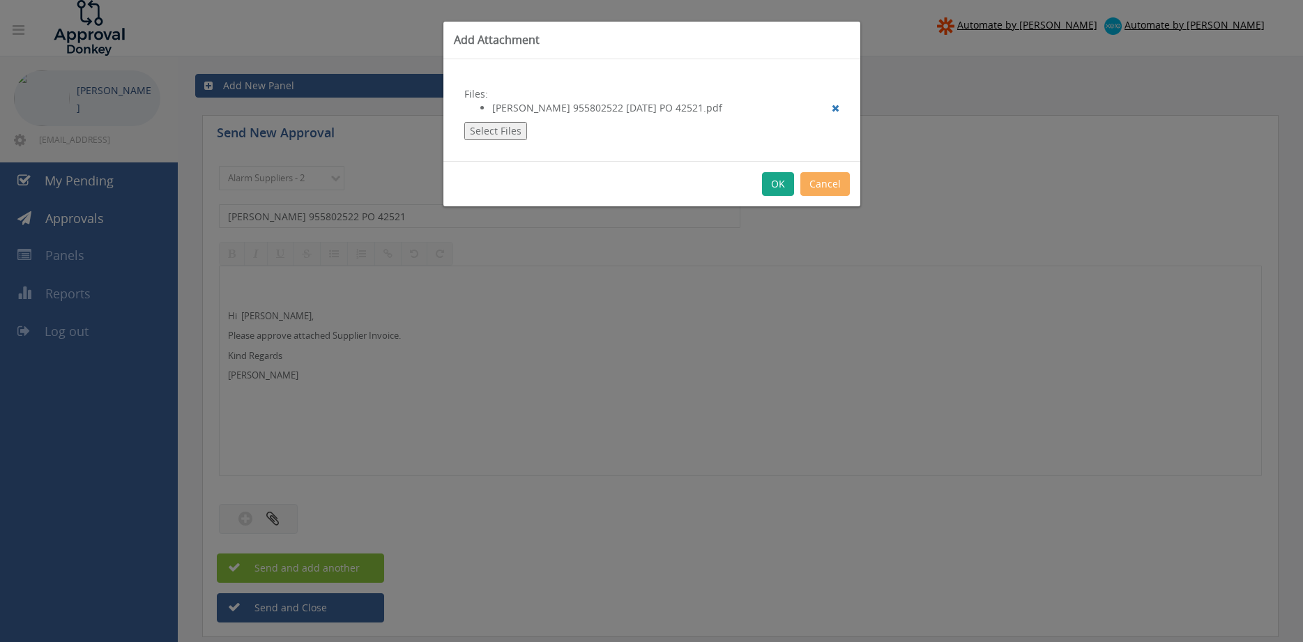
click at [783, 186] on button "OK" at bounding box center [778, 184] width 32 height 24
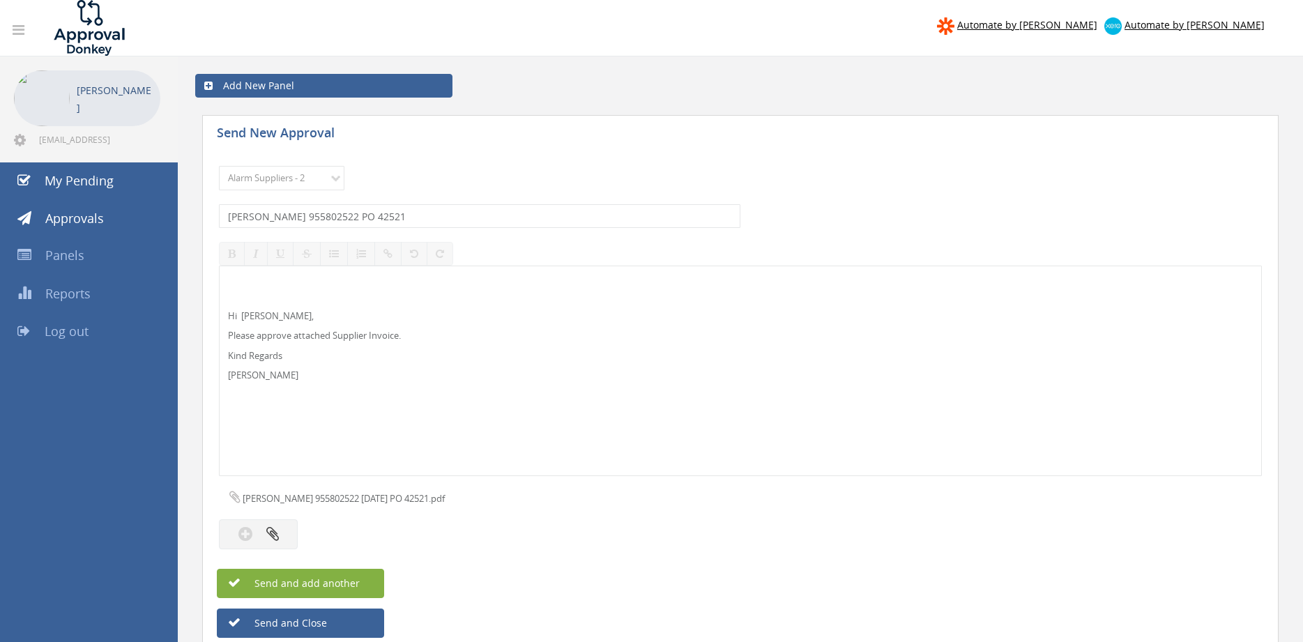
click at [351, 576] on button "Send and add another" at bounding box center [300, 583] width 167 height 29
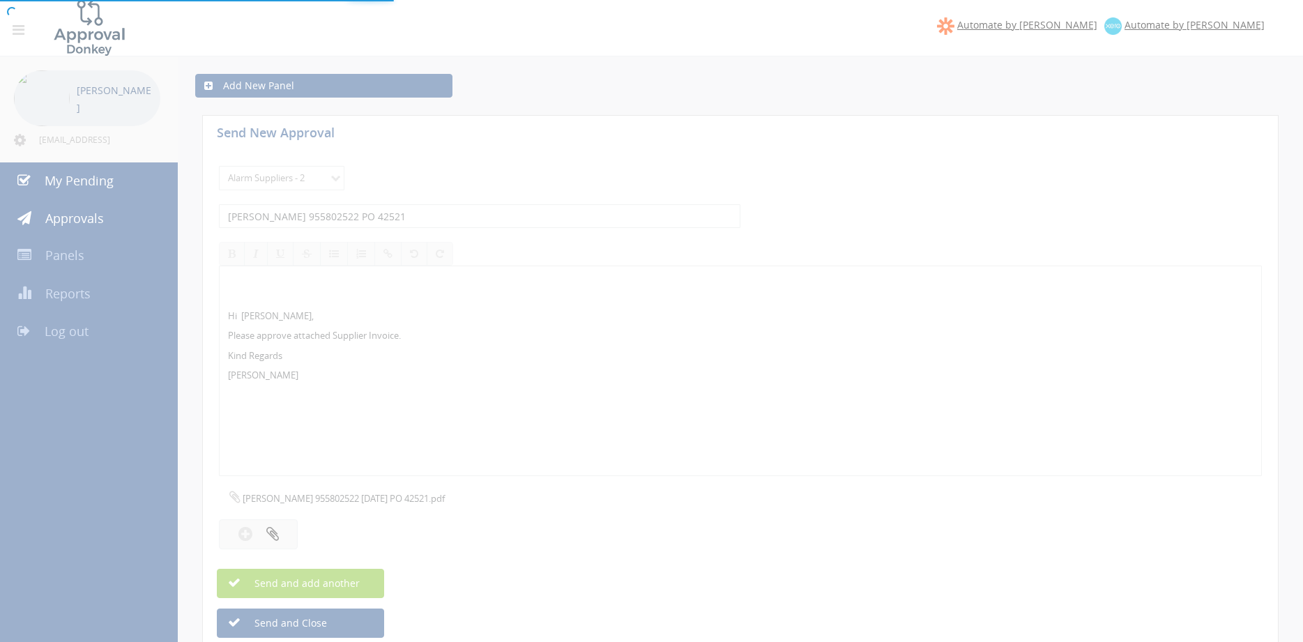
select select
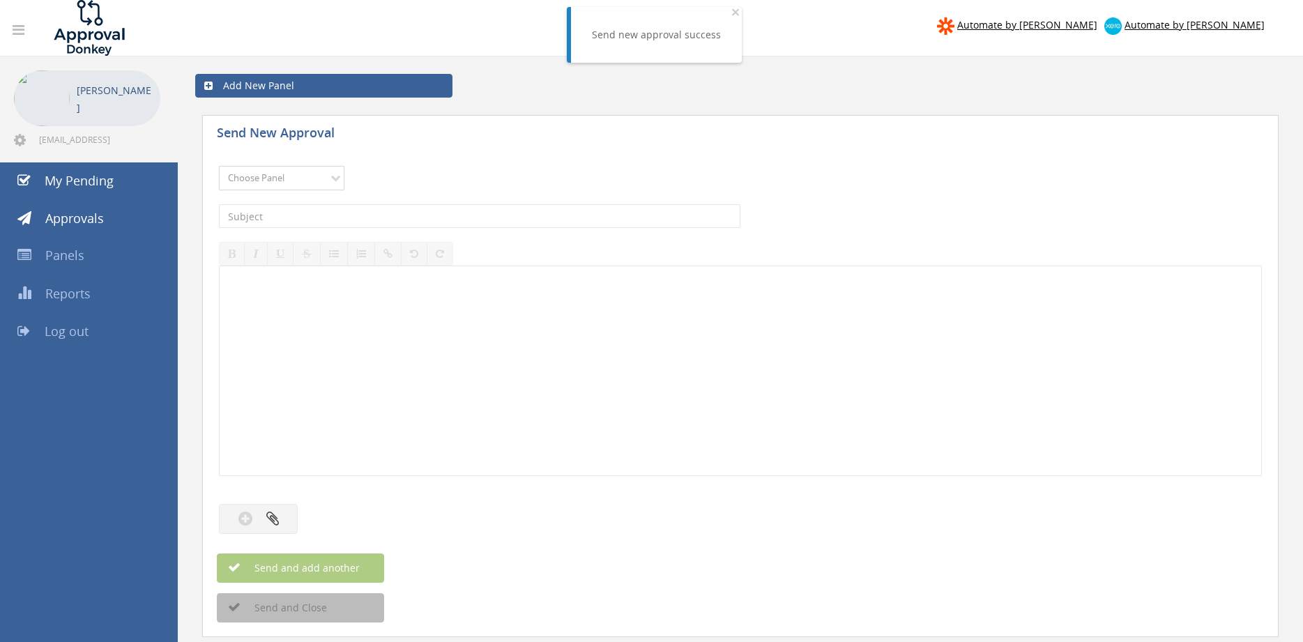
select select "9680"
click option "Alarm Suppliers - 2" at bounding box center [0, 0] width 0 height 0
click at [393, 218] on input "text" at bounding box center [480, 216] width 522 height 24
type input "[PERSON_NAME] 955802157 PO 43043"
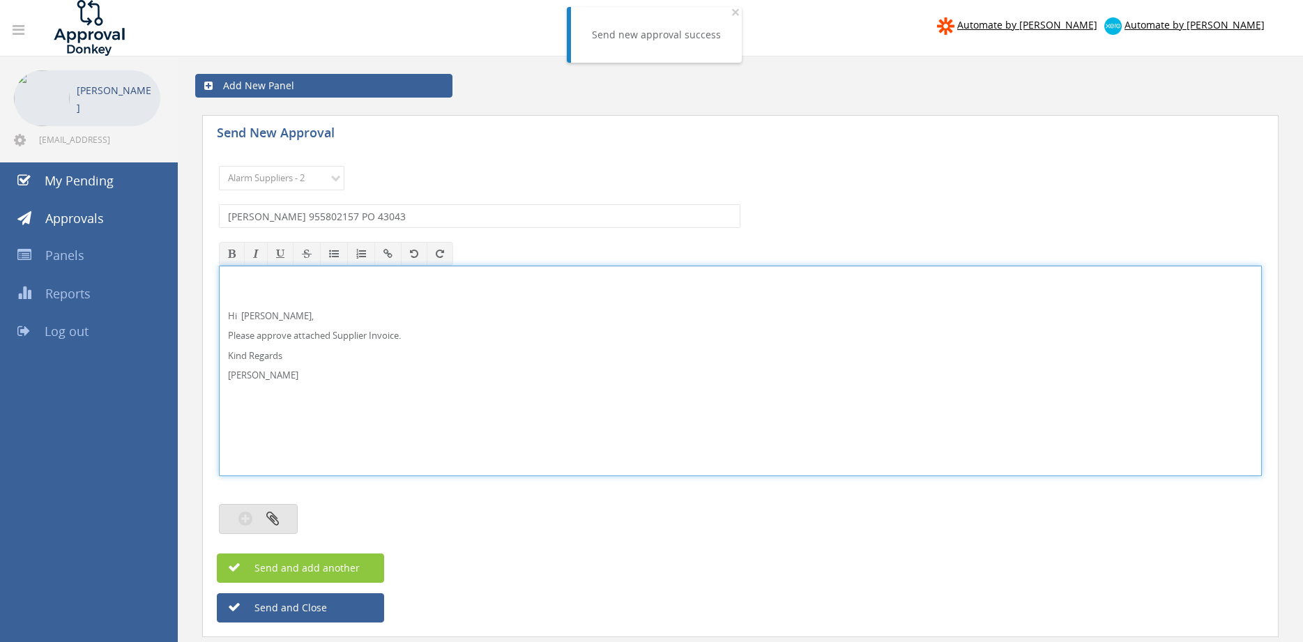
click at [266, 511] on button "button" at bounding box center [258, 519] width 79 height 30
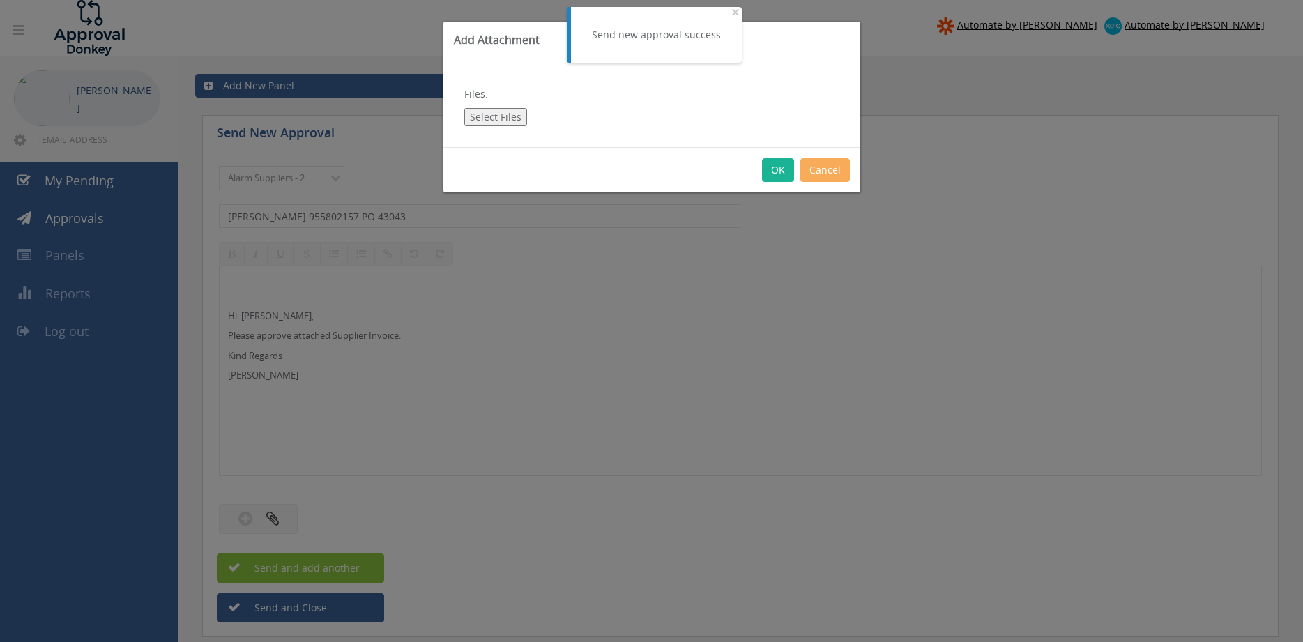
click at [497, 120] on button "Select Files" at bounding box center [495, 117] width 63 height 18
type input "C:\fakepath\[PERSON_NAME] 955802157 [DATE] PO 43043.pdf"
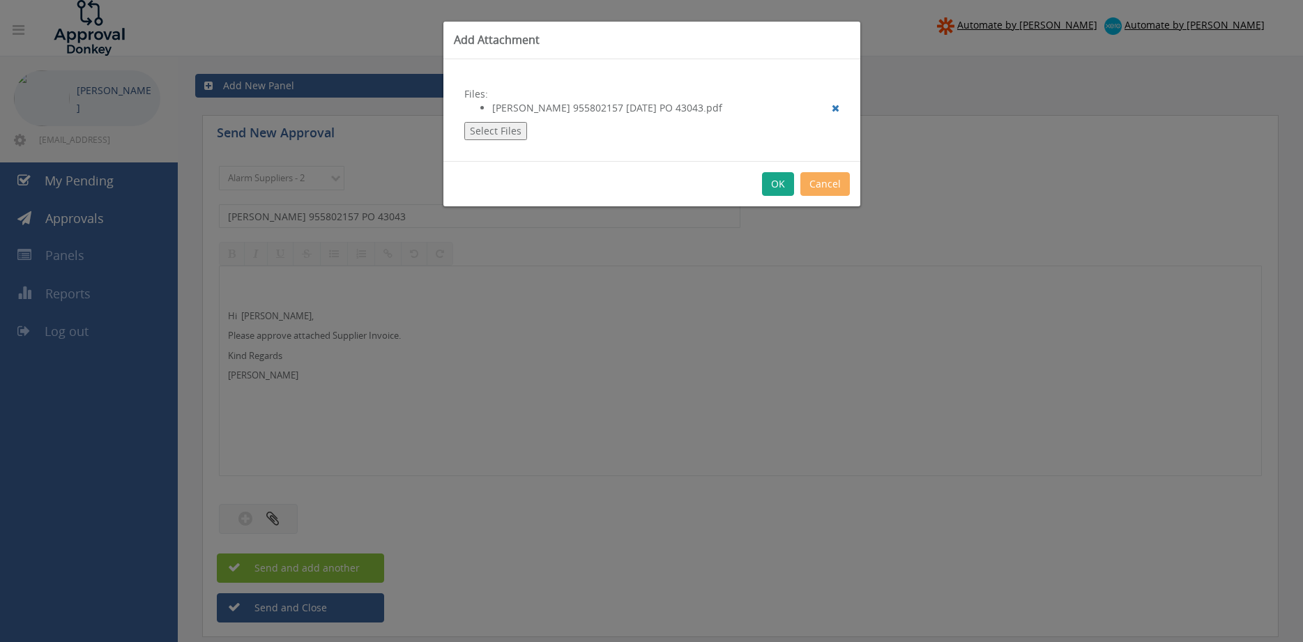
click at [776, 187] on button "OK" at bounding box center [778, 184] width 32 height 24
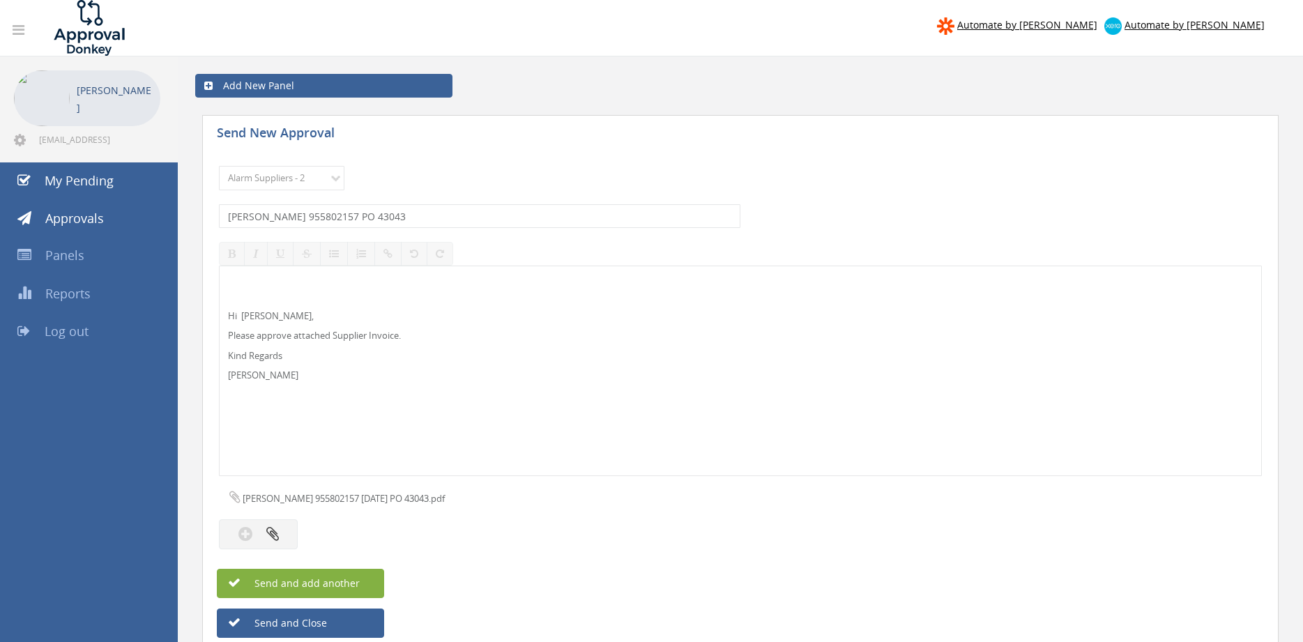
click at [349, 577] on span "Send and add another" at bounding box center [292, 583] width 135 height 13
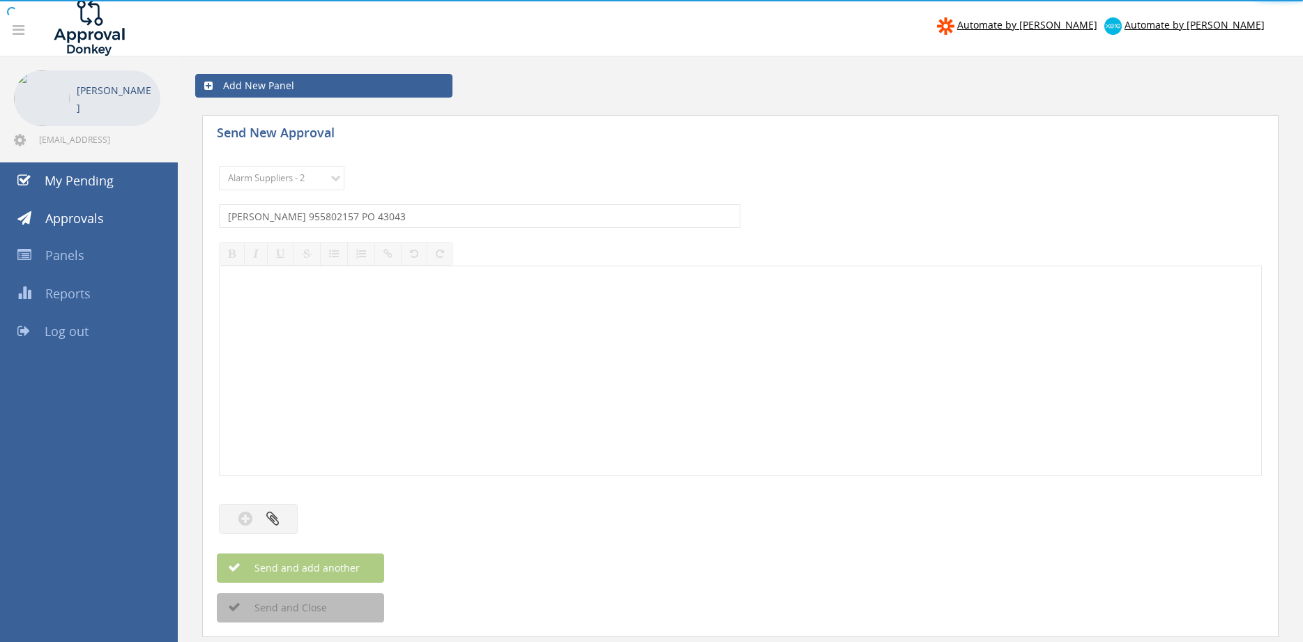
select select
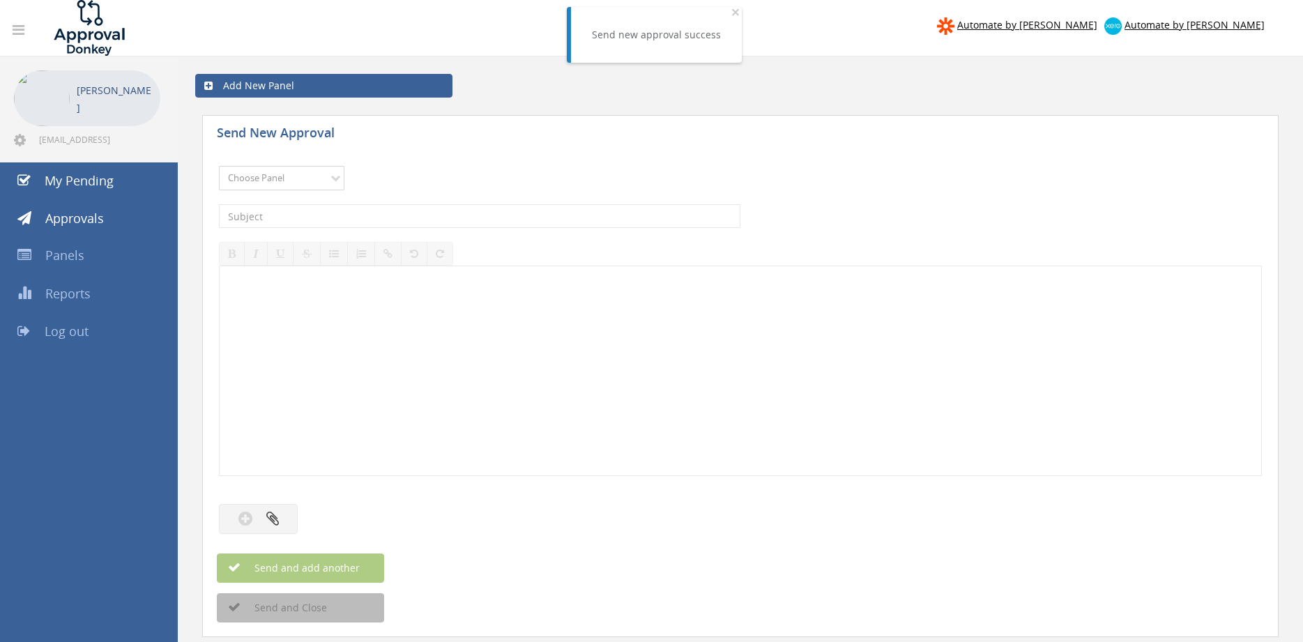
select select "9680"
click option "Alarm Suppliers - 2" at bounding box center [0, 0] width 0 height 0
click at [409, 216] on input "text" at bounding box center [480, 216] width 522 height 24
type input "[PERSON_NAME] 955799716 PO 42318"
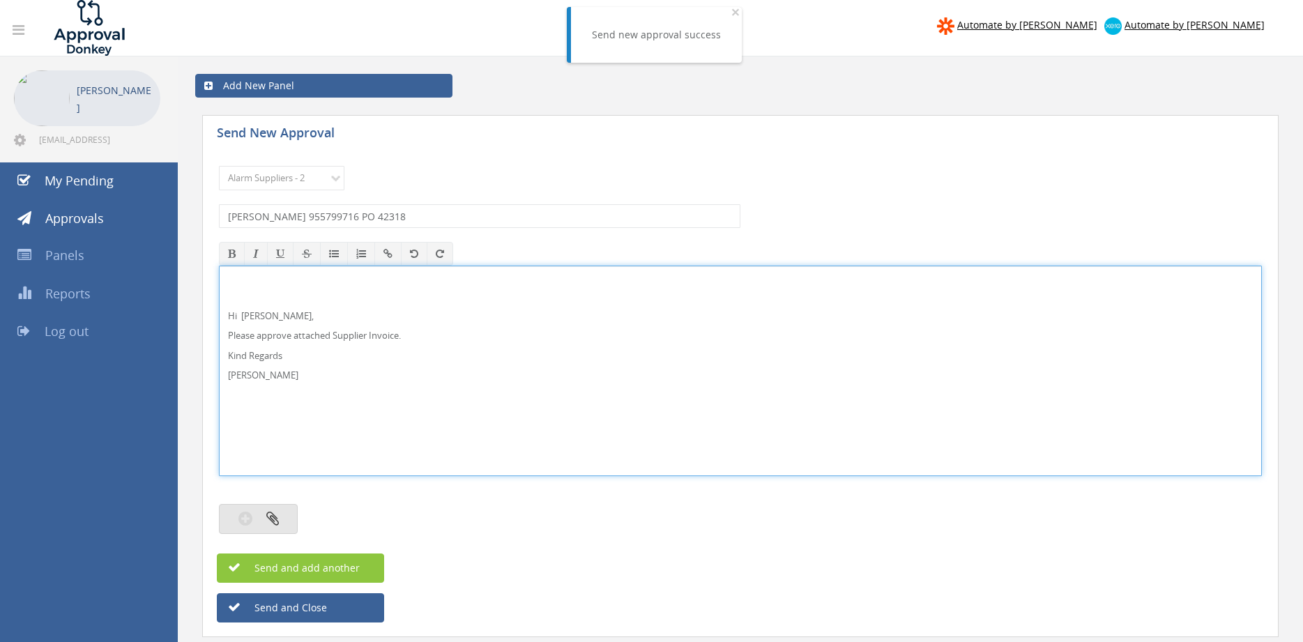
click at [287, 515] on button "button" at bounding box center [258, 519] width 79 height 30
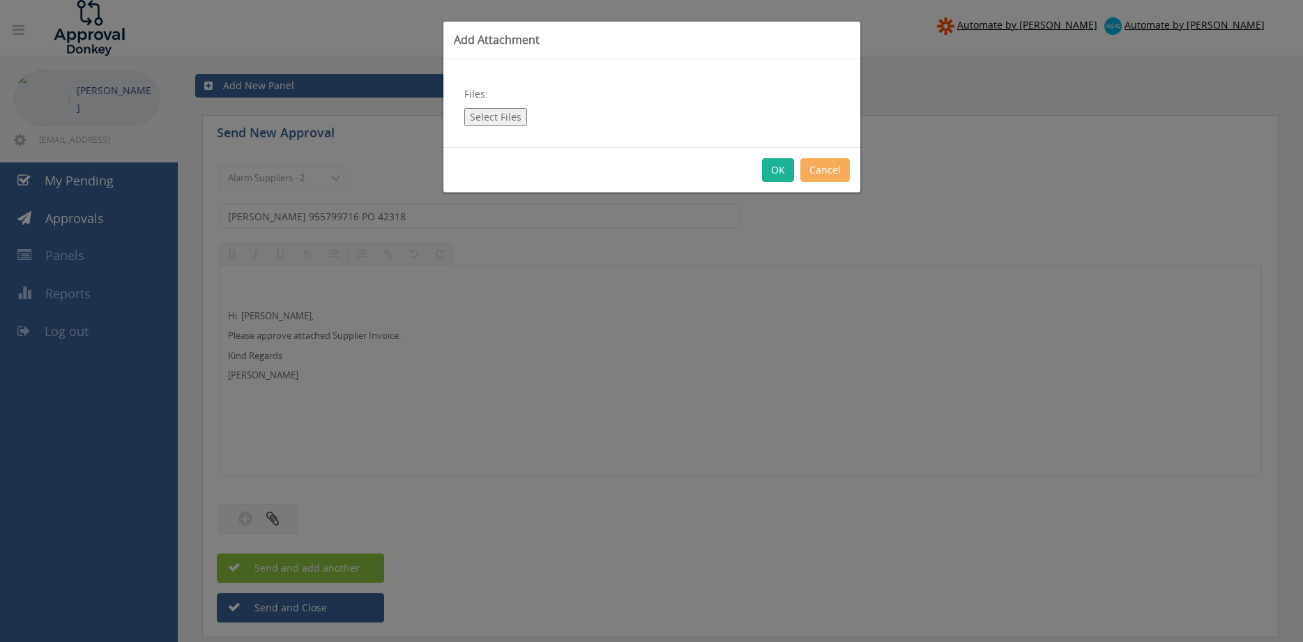
click at [506, 111] on button "Select Files" at bounding box center [495, 117] width 63 height 18
type input "C:\fakepath\[PERSON_NAME] 955799716 [DATE] PO 42318.pdf"
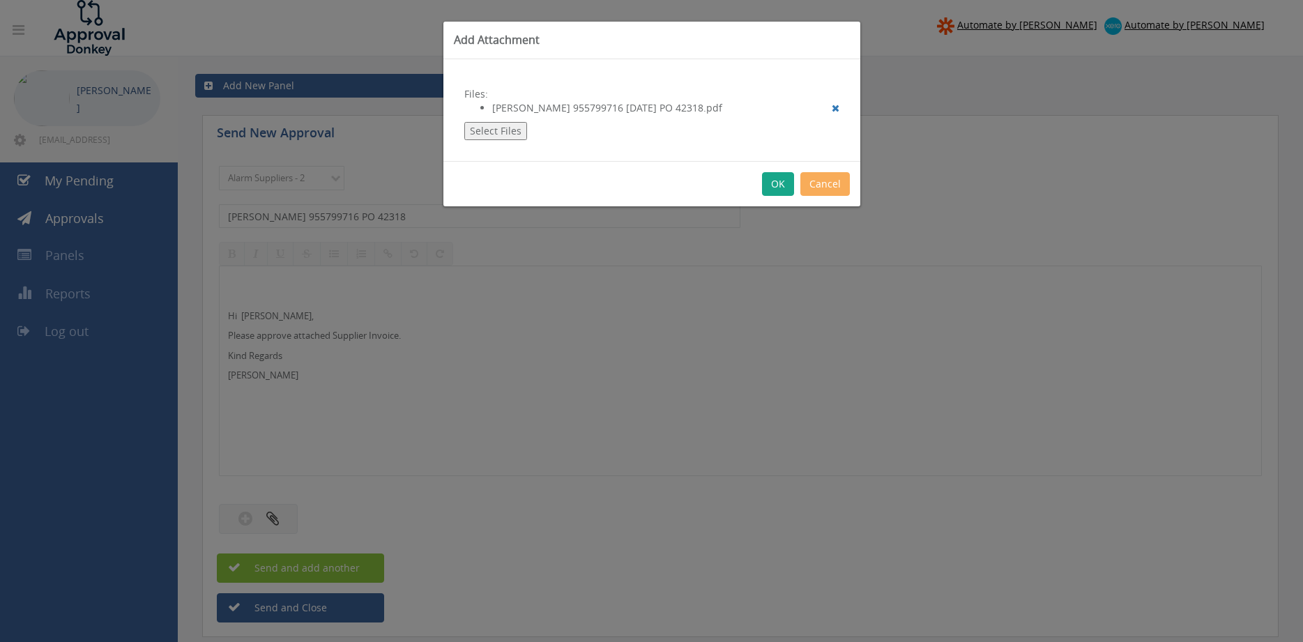
click at [778, 188] on button "OK" at bounding box center [778, 184] width 32 height 24
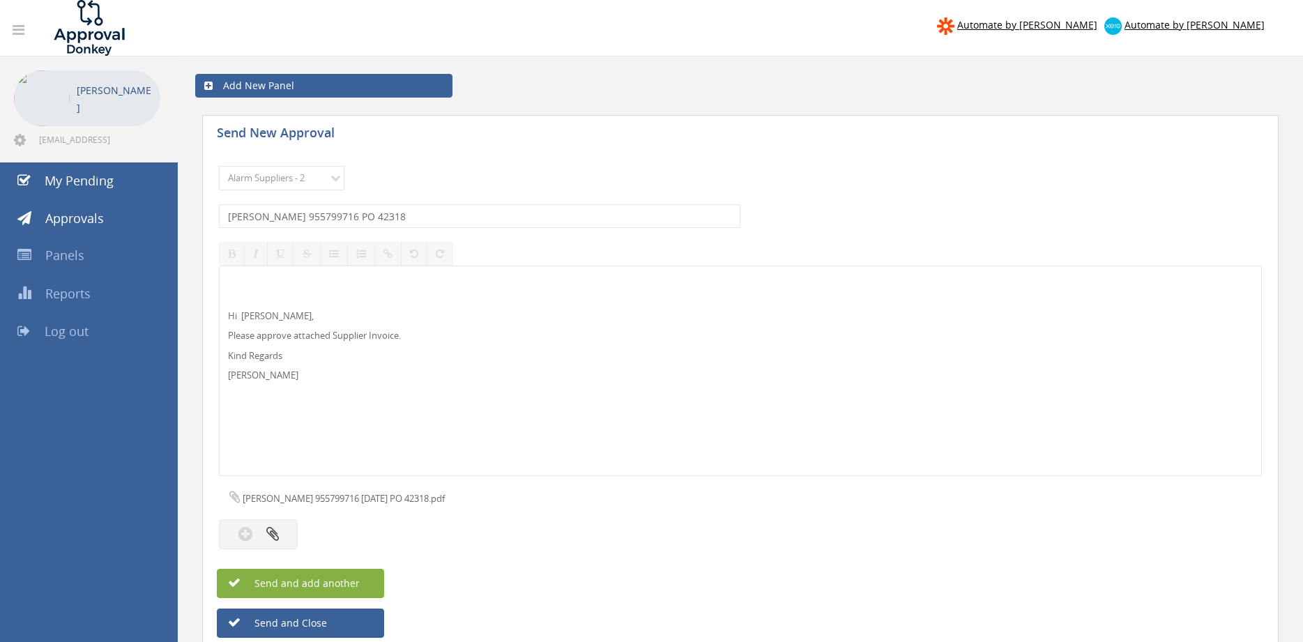
click at [362, 582] on button "Send and add another" at bounding box center [300, 583] width 167 height 29
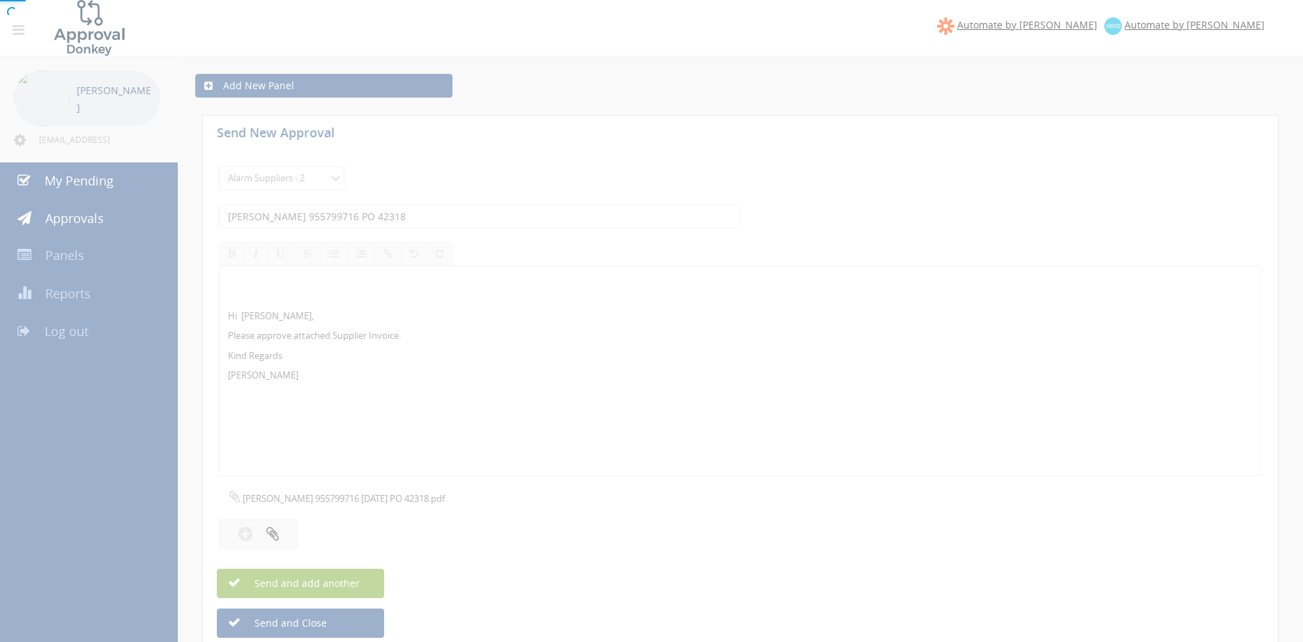
select select
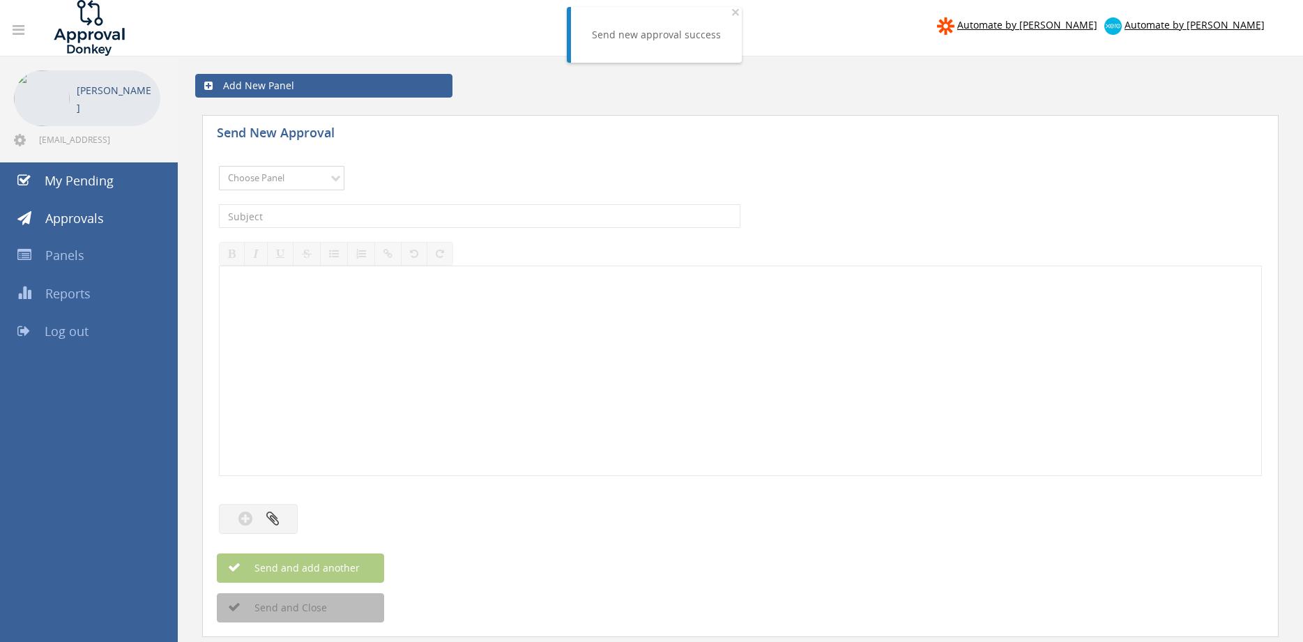
select select "9680"
click option "Alarm Suppliers - 2" at bounding box center [0, 0] width 0 height 0
click at [378, 212] on input "text" at bounding box center [480, 216] width 522 height 24
type input "[PERSON_NAME] 955799631 PO 42871"
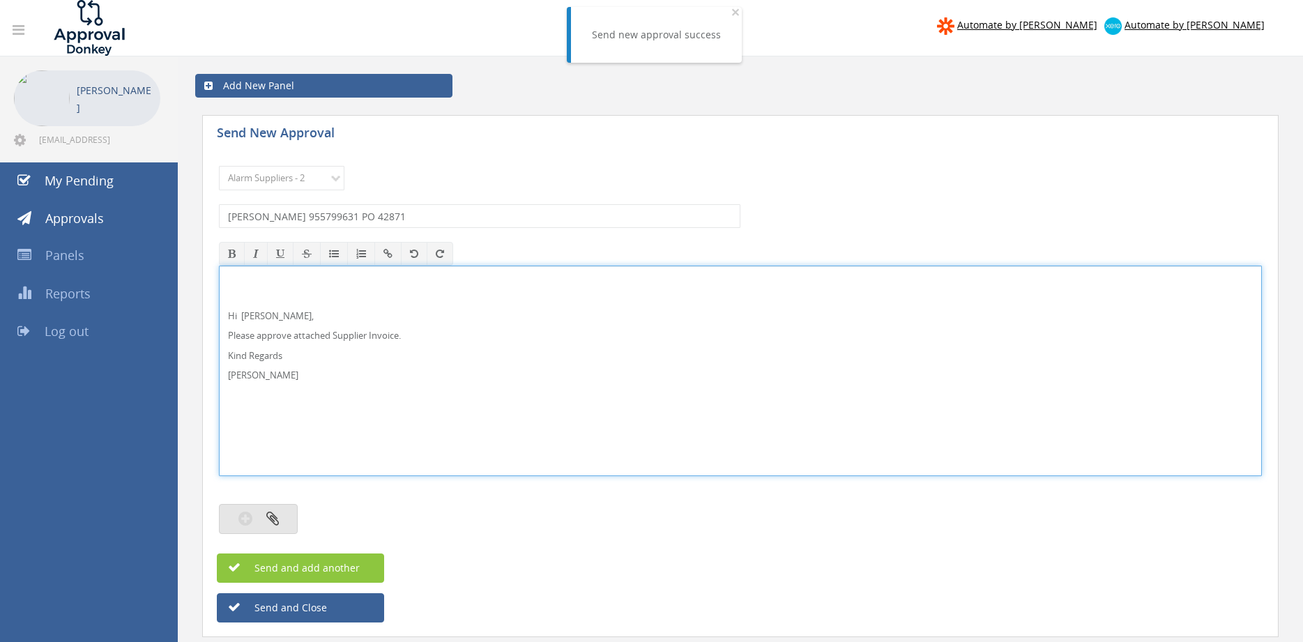
click at [269, 522] on icon "button" at bounding box center [272, 519] width 13 height 16
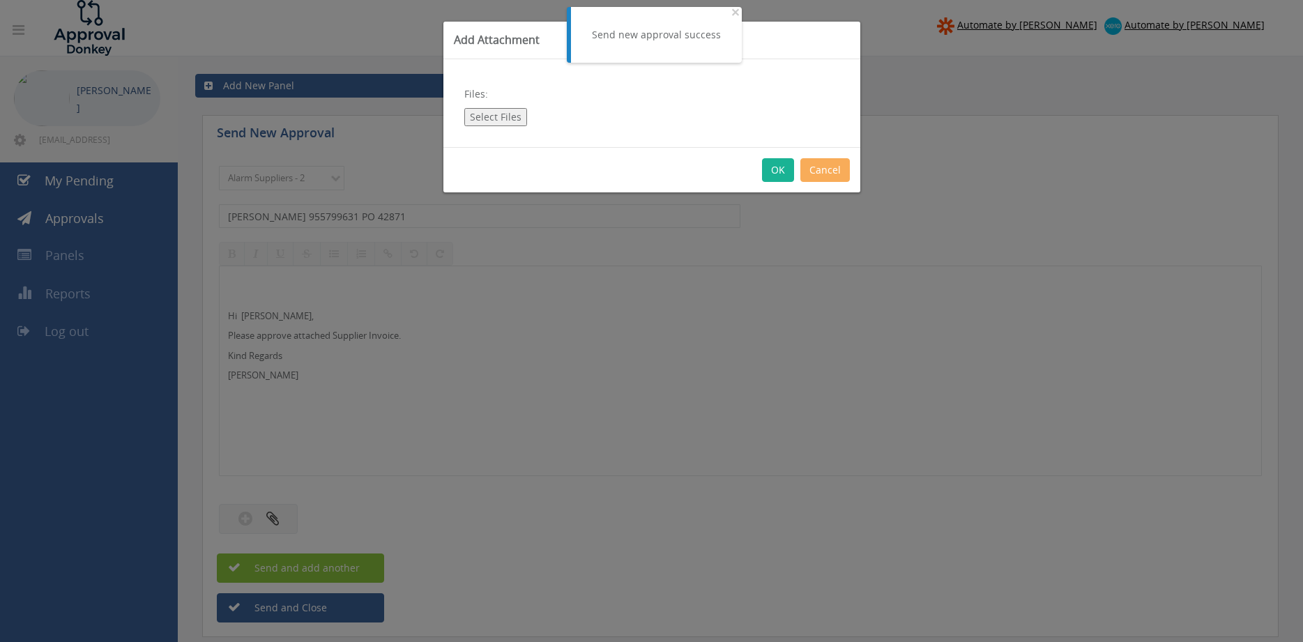
click at [491, 108] on button "Select Files" at bounding box center [495, 117] width 63 height 18
type input "C:\fakepath\[PERSON_NAME] 955799631 [DATE] PO 42871.pdf"
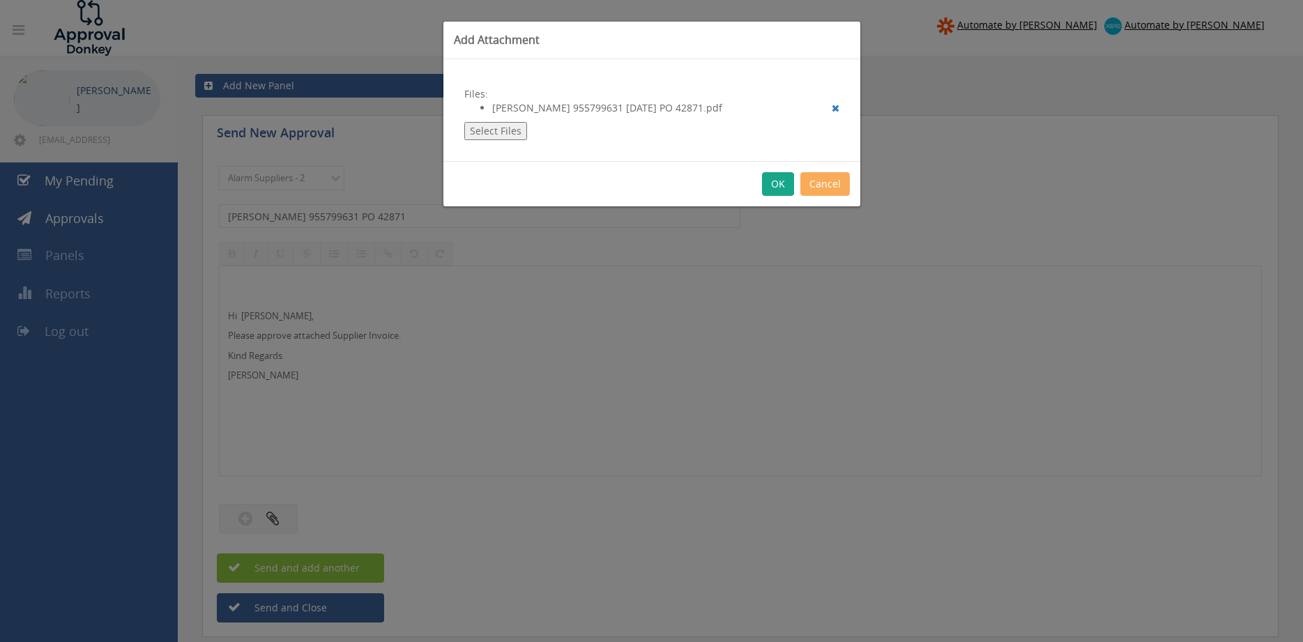
click at [785, 181] on button "OK" at bounding box center [778, 184] width 32 height 24
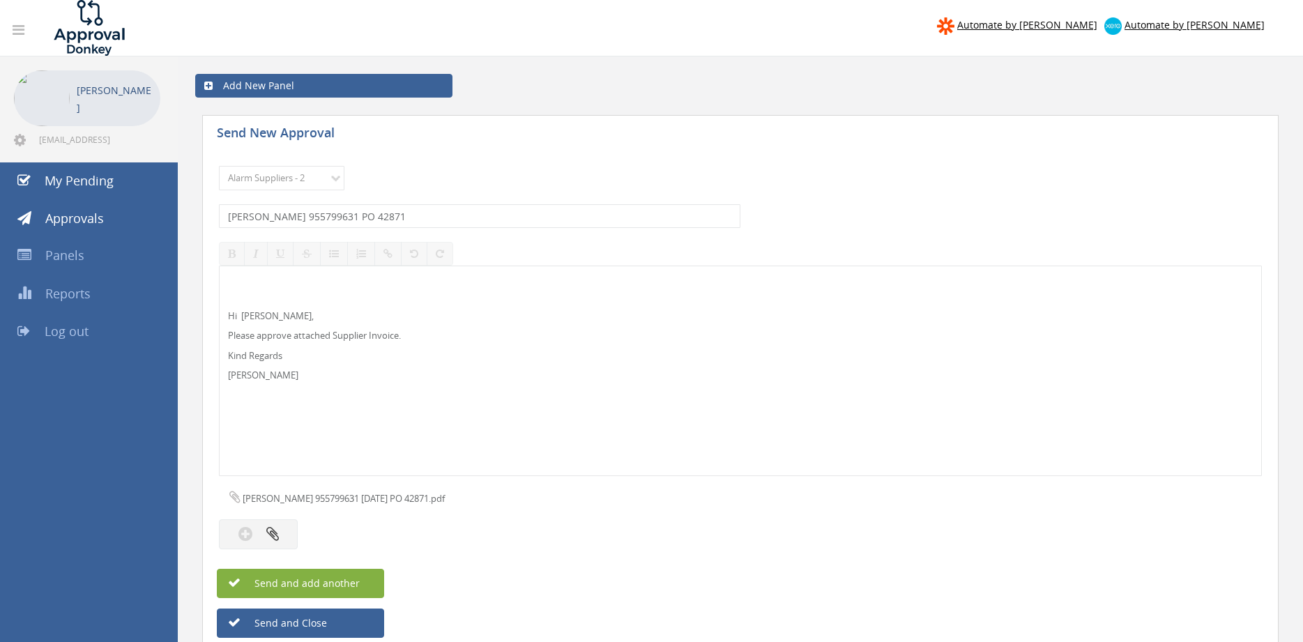
click at [310, 585] on span "Send and add another" at bounding box center [292, 583] width 135 height 13
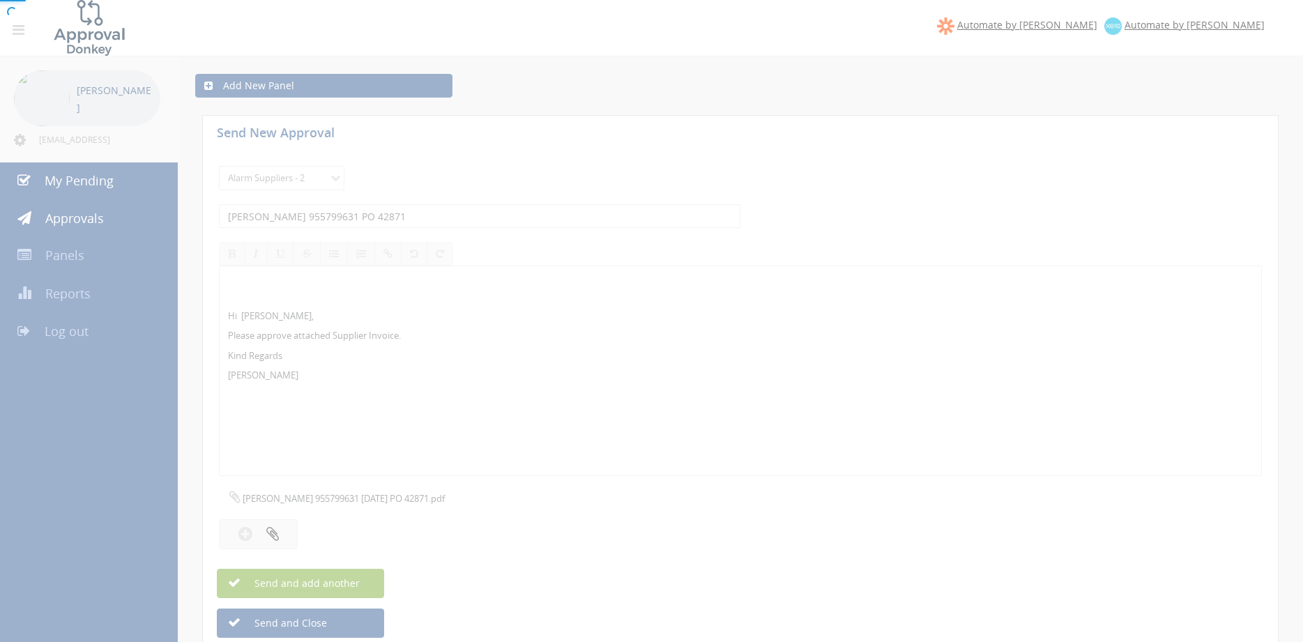
select select
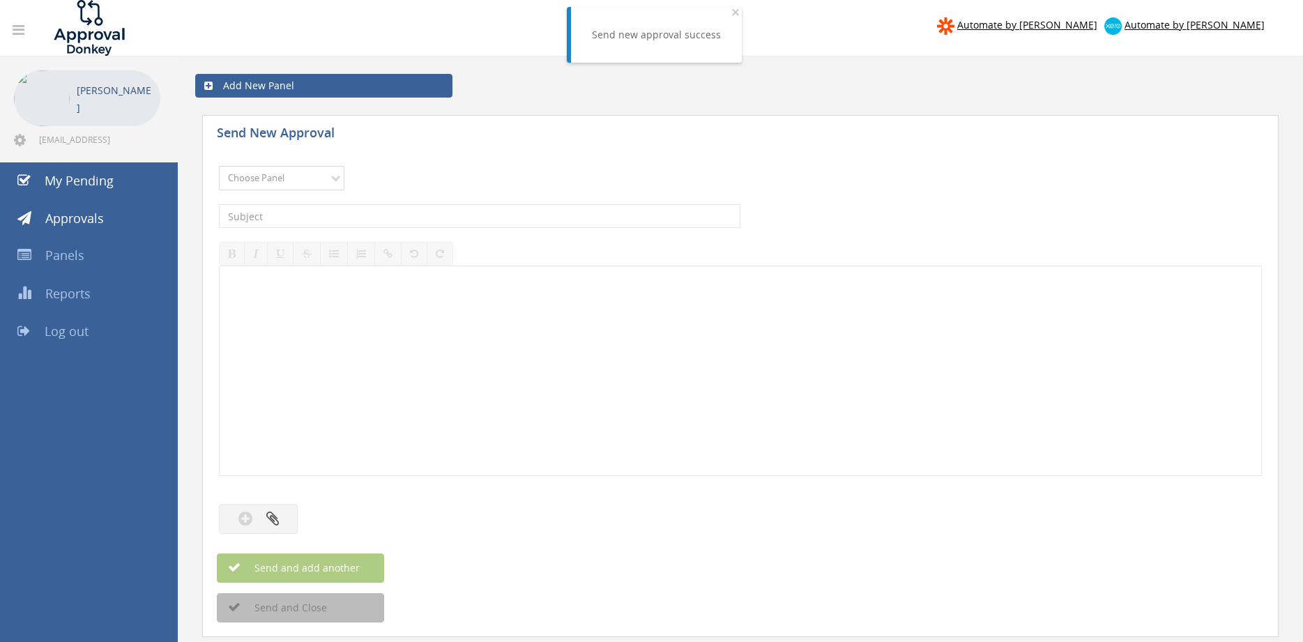
click at [289, 181] on select "Choose Panel Alarm Credits RG - 3 NZ Utilities Cable and SAI Global NZ Alarms-1…" at bounding box center [282, 178] width 126 height 24
select select "9680"
click option "Alarm Suppliers - 2" at bounding box center [0, 0] width 0 height 0
click at [379, 219] on input "text" at bounding box center [480, 216] width 522 height 24
type input "[PERSON_NAME] 955782454 PO 43241"
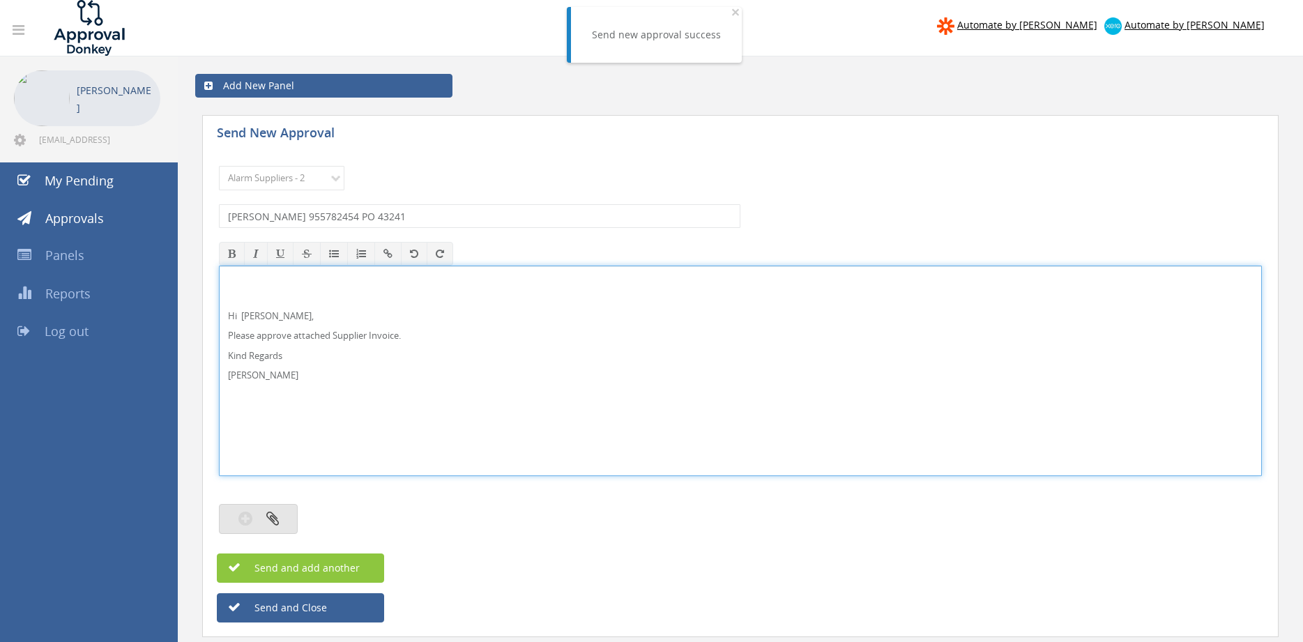
click at [282, 520] on button "button" at bounding box center [258, 519] width 79 height 30
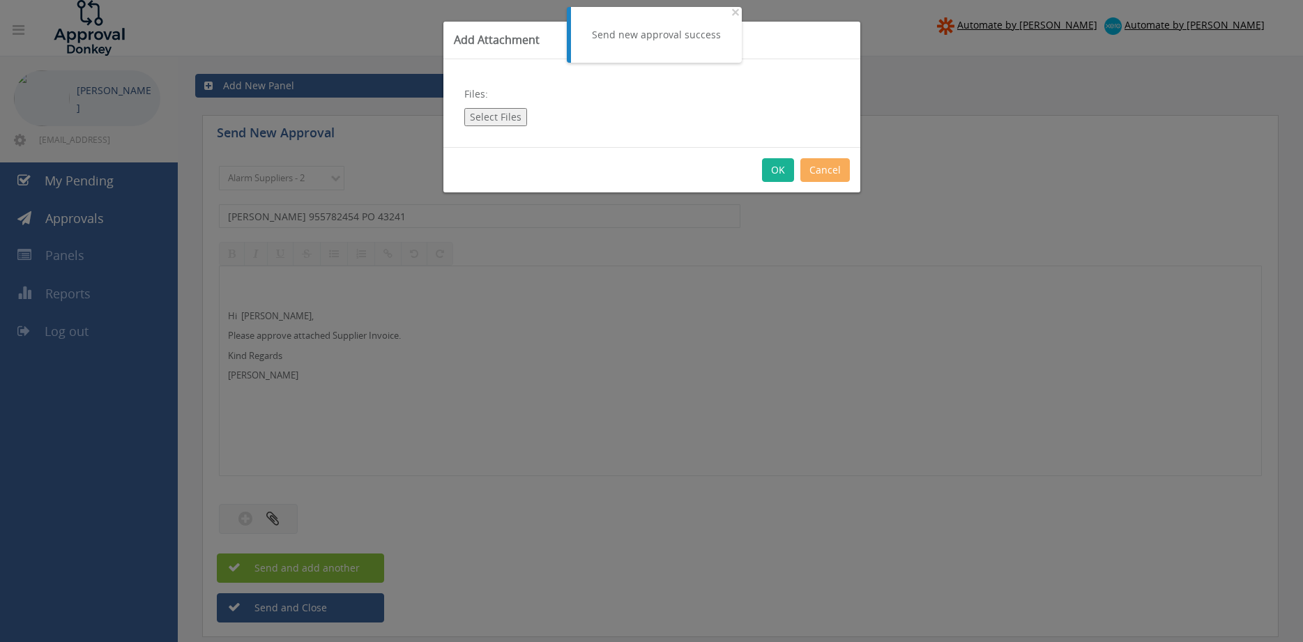
click at [495, 116] on button "Select Files" at bounding box center [495, 117] width 63 height 18
type input "C:\fakepath\[PERSON_NAME] 955782454 [DATE] PO 43241.pdf"
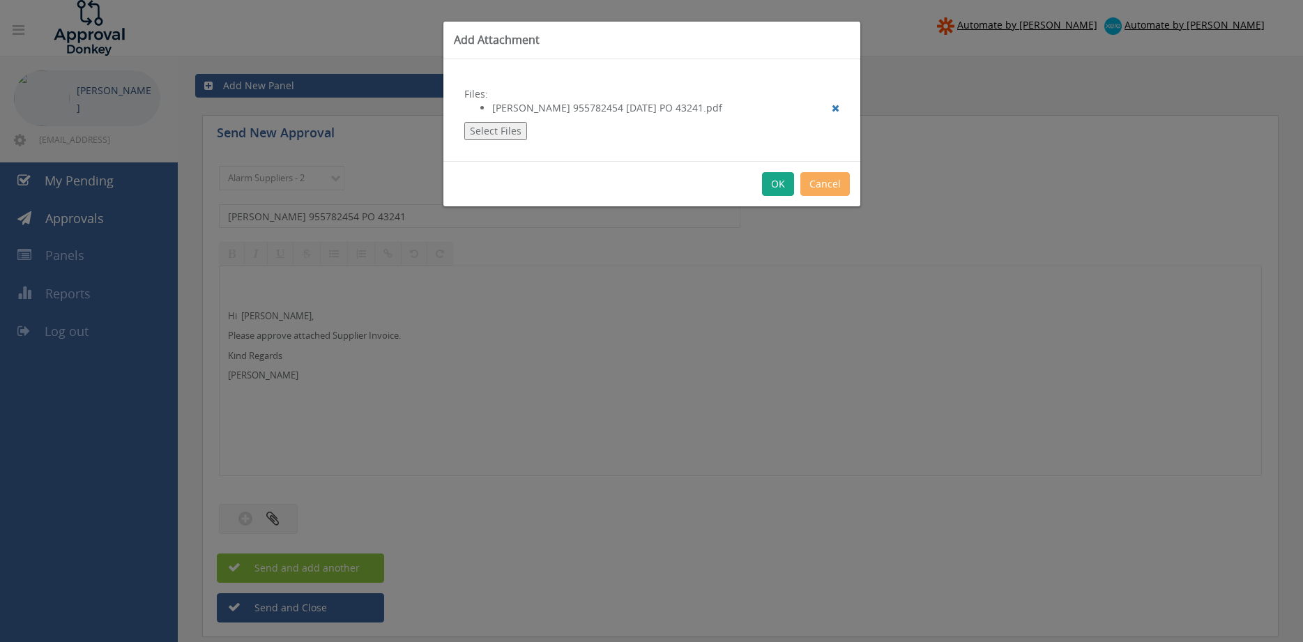
click at [779, 187] on button "OK" at bounding box center [778, 184] width 32 height 24
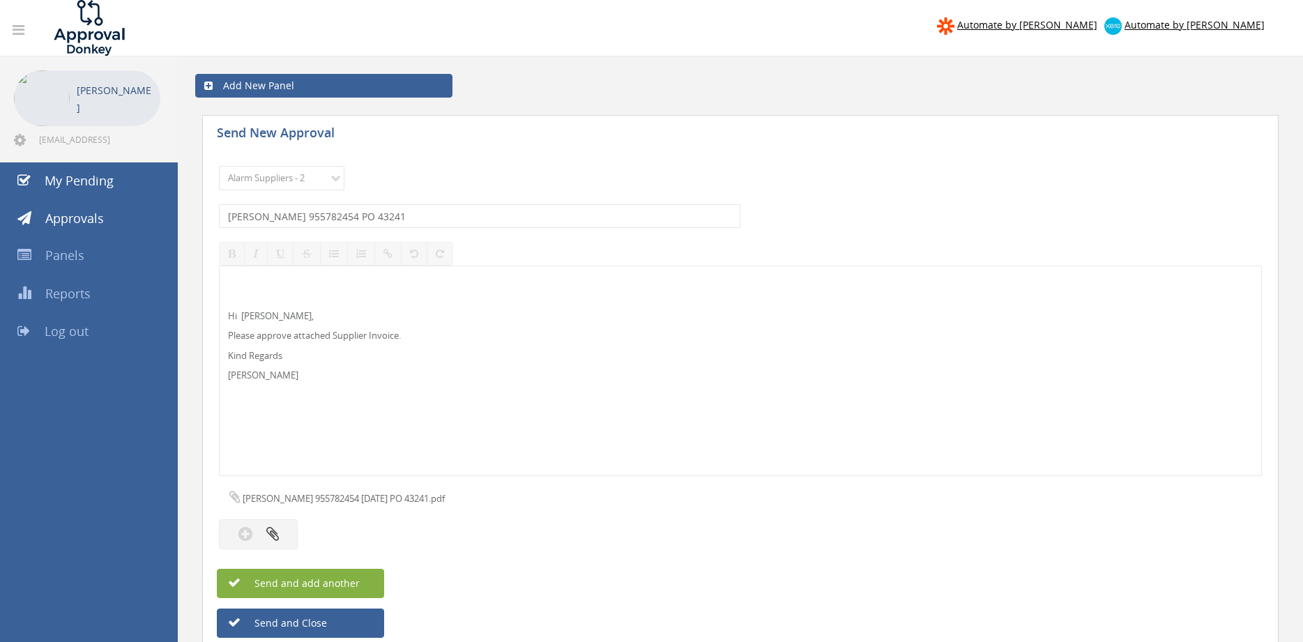
click at [380, 582] on button "Send and add another" at bounding box center [300, 583] width 167 height 29
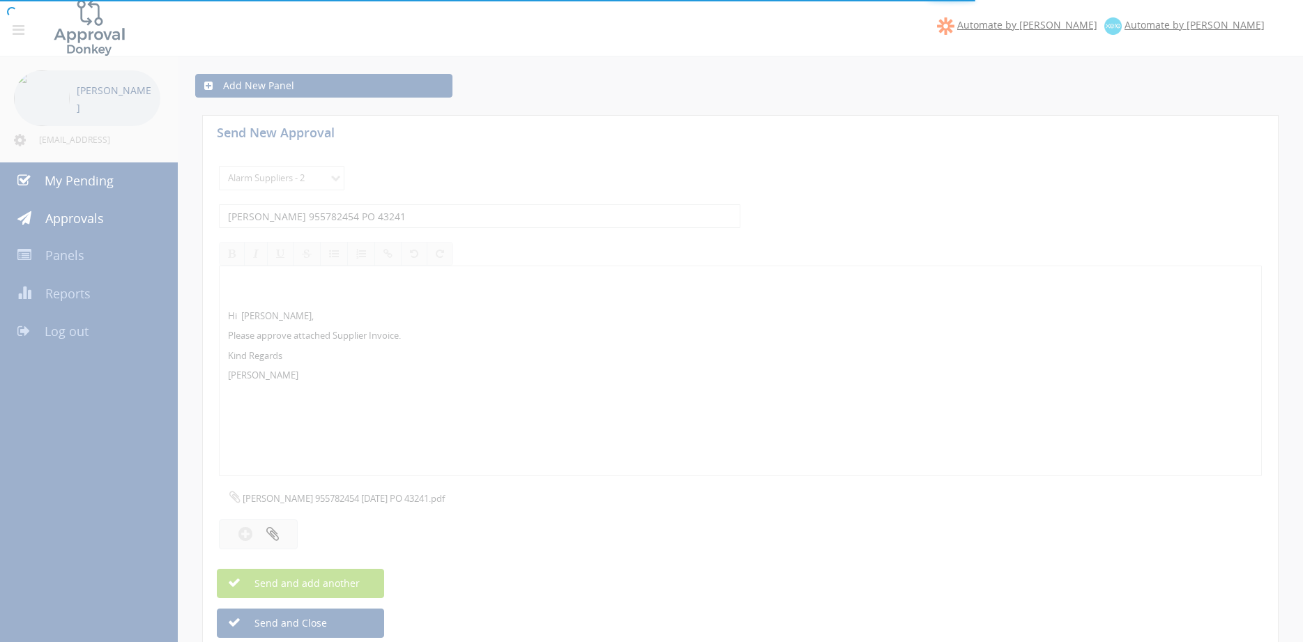
select select
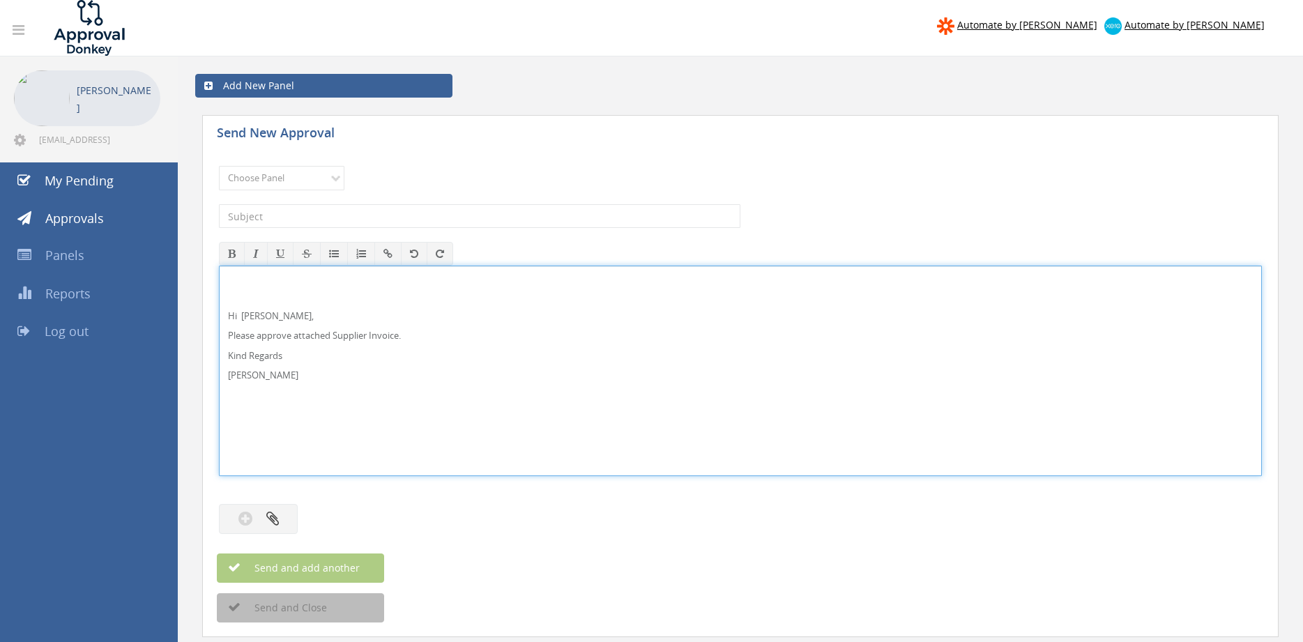
click at [266, 319] on p "Hi [PERSON_NAME]," at bounding box center [740, 316] width 1025 height 13
drag, startPoint x: 285, startPoint y: 388, endPoint x: 229, endPoint y: 289, distance: 113.4
click at [219, 273] on div "Hi [PERSON_NAME] and [PERSON_NAME], Please approve attached Supplier Invoice. K…" at bounding box center [740, 371] width 1043 height 211
copy div "Hi [PERSON_NAME] and [PERSON_NAME], Please approve attached Supplier Invoice. K…"
click at [219, 166] on select "Choose Panel Alarm Credits RG - 3 NZ Utilities Cable and SAI Global NZ Alarms-1…" at bounding box center [282, 178] width 126 height 24
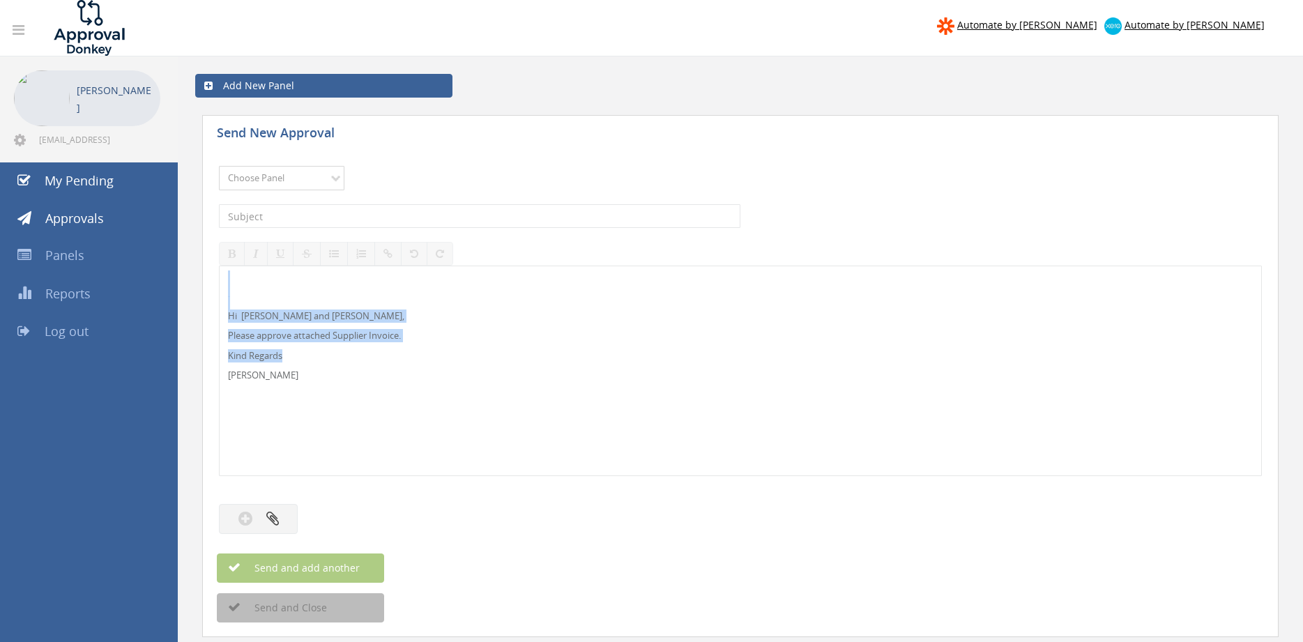
select select "9632"
click option "Suppliers" at bounding box center [0, 0] width 0 height 0
click at [294, 218] on input "text" at bounding box center [480, 216] width 522 height 24
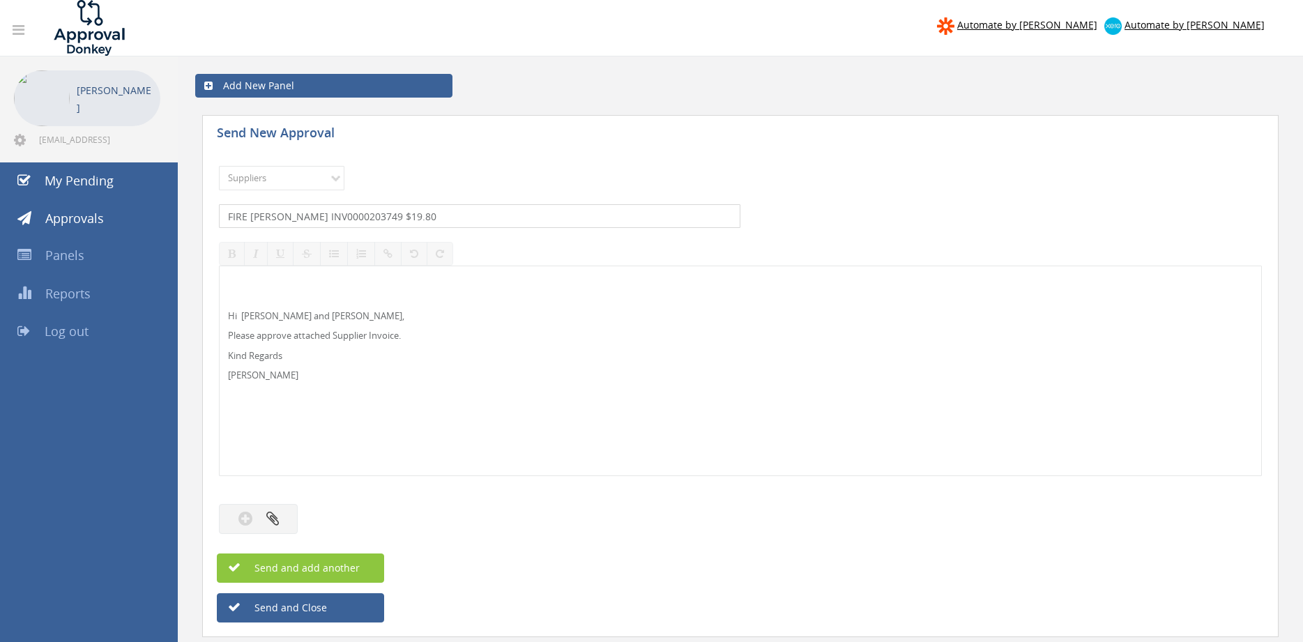
type input "FIRE [PERSON_NAME] INV0000203749 $19.80"
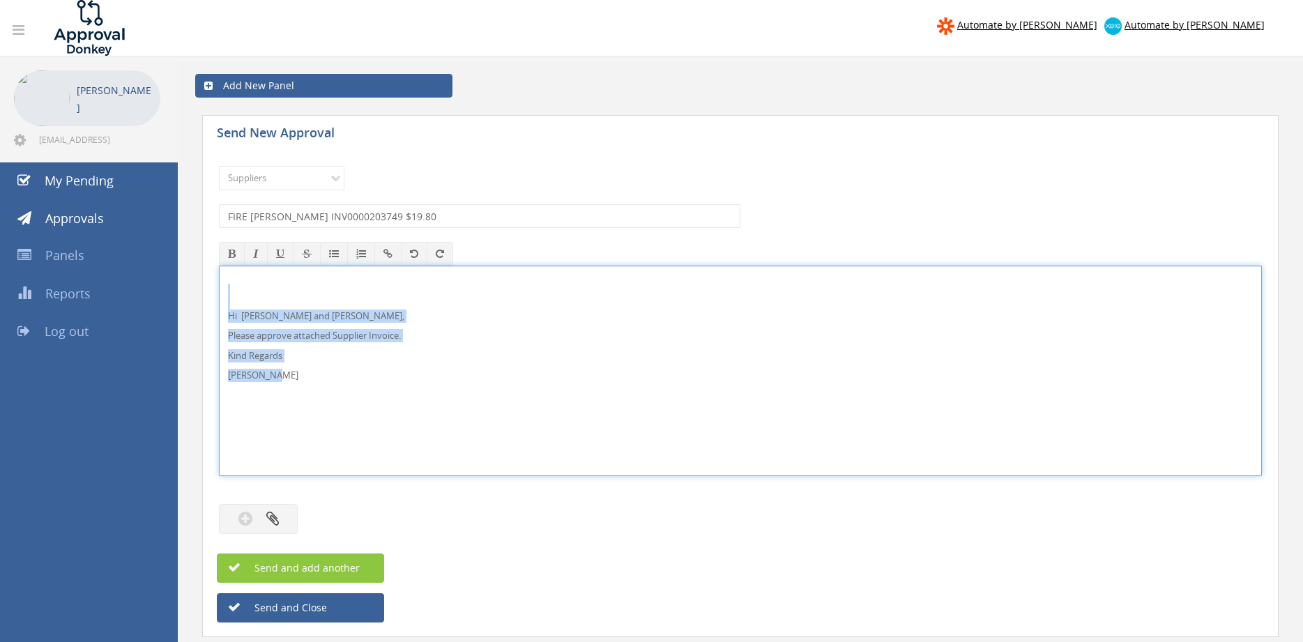
drag, startPoint x: 289, startPoint y: 377, endPoint x: 249, endPoint y: 303, distance: 84.6
click at [219, 275] on div "Hi [PERSON_NAME] and [PERSON_NAME], Please approve attached Supplier Invoice. K…" at bounding box center [740, 371] width 1043 height 211
copy div "Hi [PERSON_NAME] and [PERSON_NAME], Please approve attached Supplier Invoice. K…"
click at [266, 516] on button "button" at bounding box center [258, 519] width 79 height 30
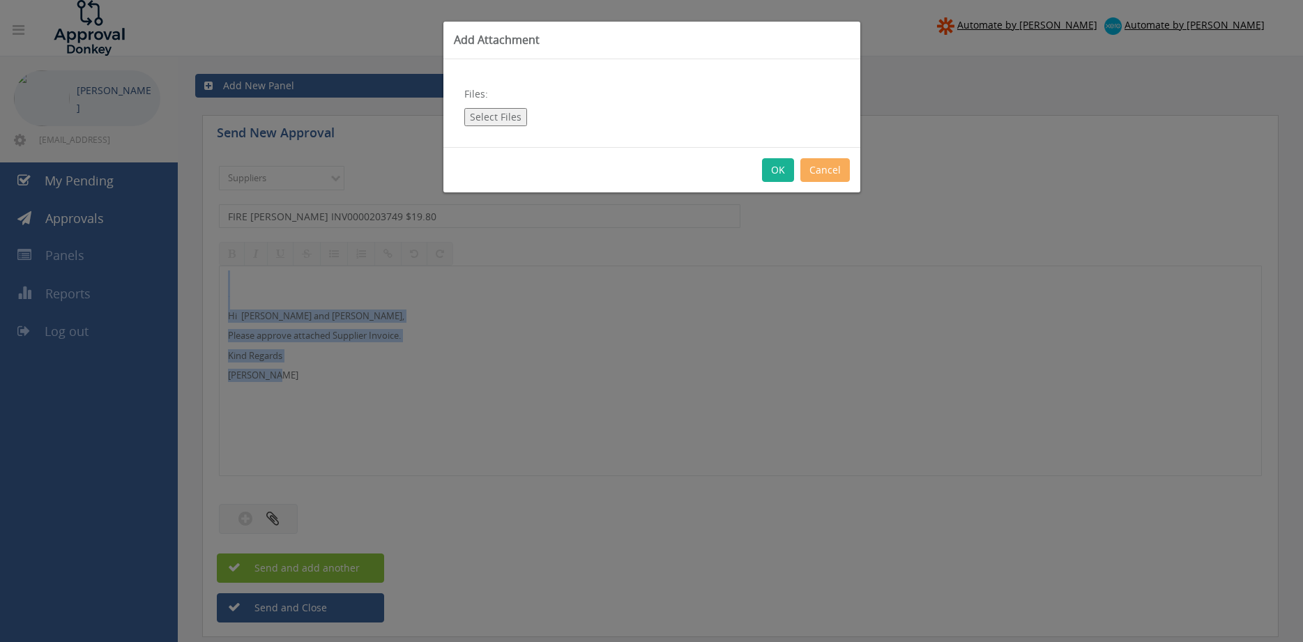
click at [511, 109] on button "Select Files" at bounding box center [495, 117] width 63 height 18
type input "C:\fakepath\FIRE [PERSON_NAME] INV000203749 [DATE] PO 43314.pdf"
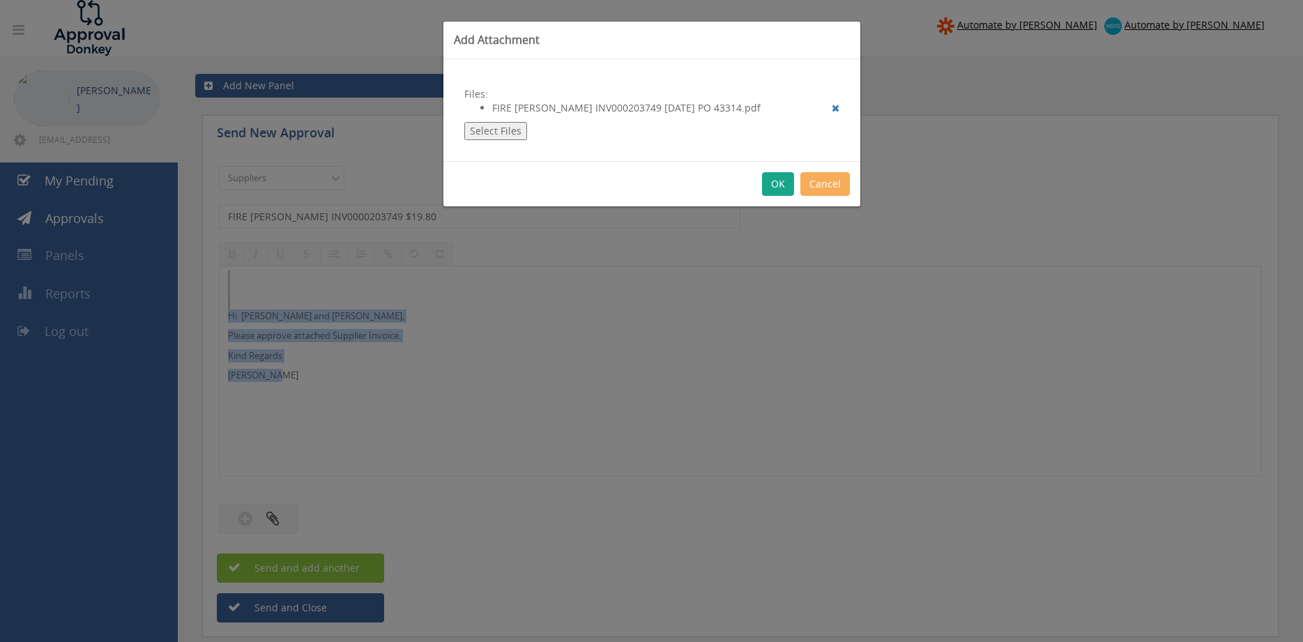
click at [782, 186] on button "OK" at bounding box center [778, 184] width 32 height 24
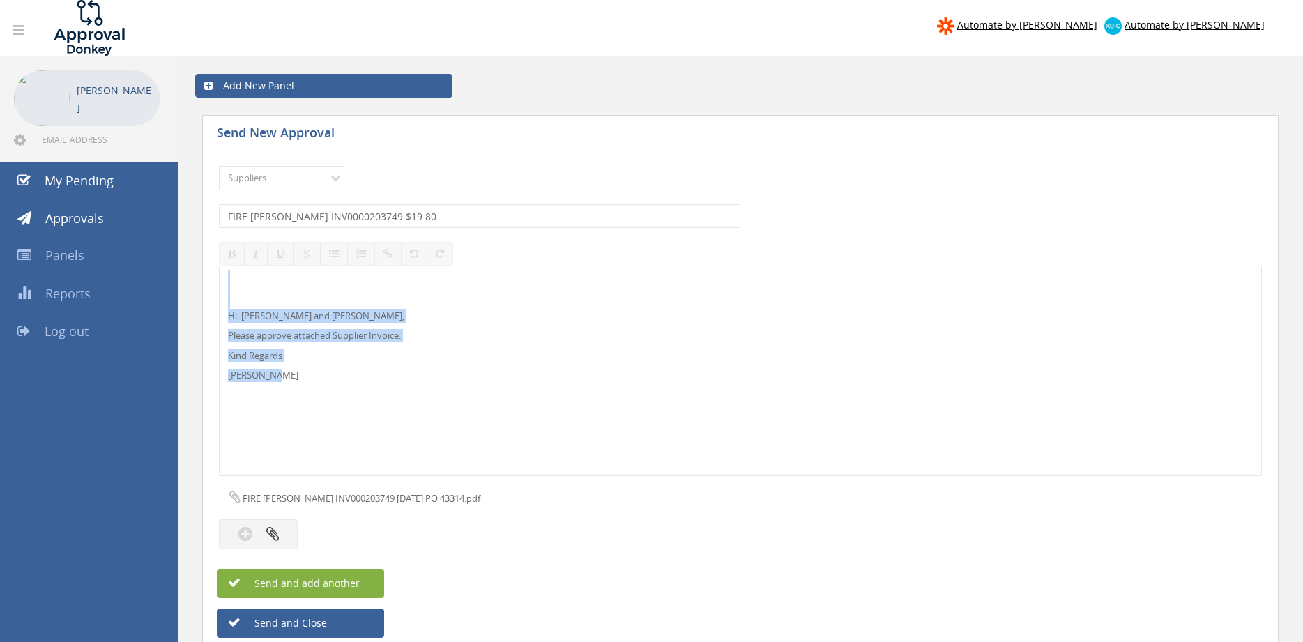
drag, startPoint x: 360, startPoint y: 578, endPoint x: 377, endPoint y: 573, distance: 18.1
click at [360, 579] on button "Send and add another" at bounding box center [300, 583] width 167 height 29
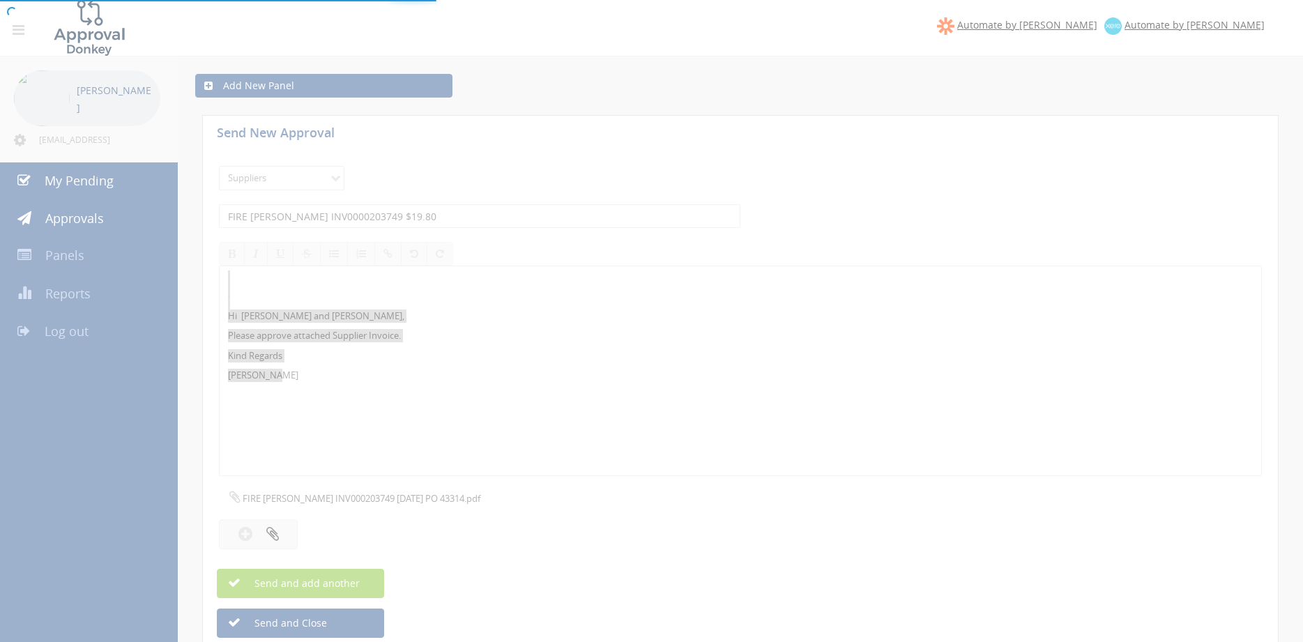
select select
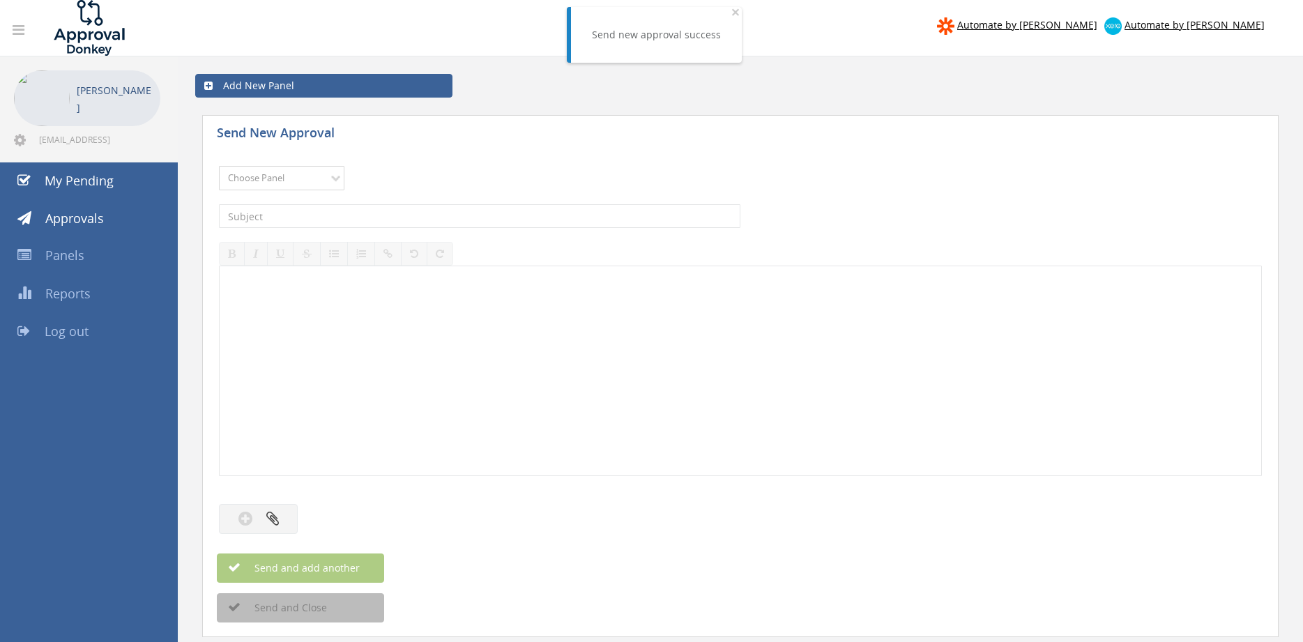
click at [312, 174] on select "Choose Panel Alarm Credits RG - 3 NZ Utilities Cable and SAI Global NZ Alarms-1…" at bounding box center [282, 178] width 126 height 24
select select "9632"
click option "Suppliers" at bounding box center [0, 0] width 0 height 0
click at [409, 218] on input "text" at bounding box center [480, 216] width 522 height 24
type input "FIRE [PERSON_NAME] INV000203748 $59.40"
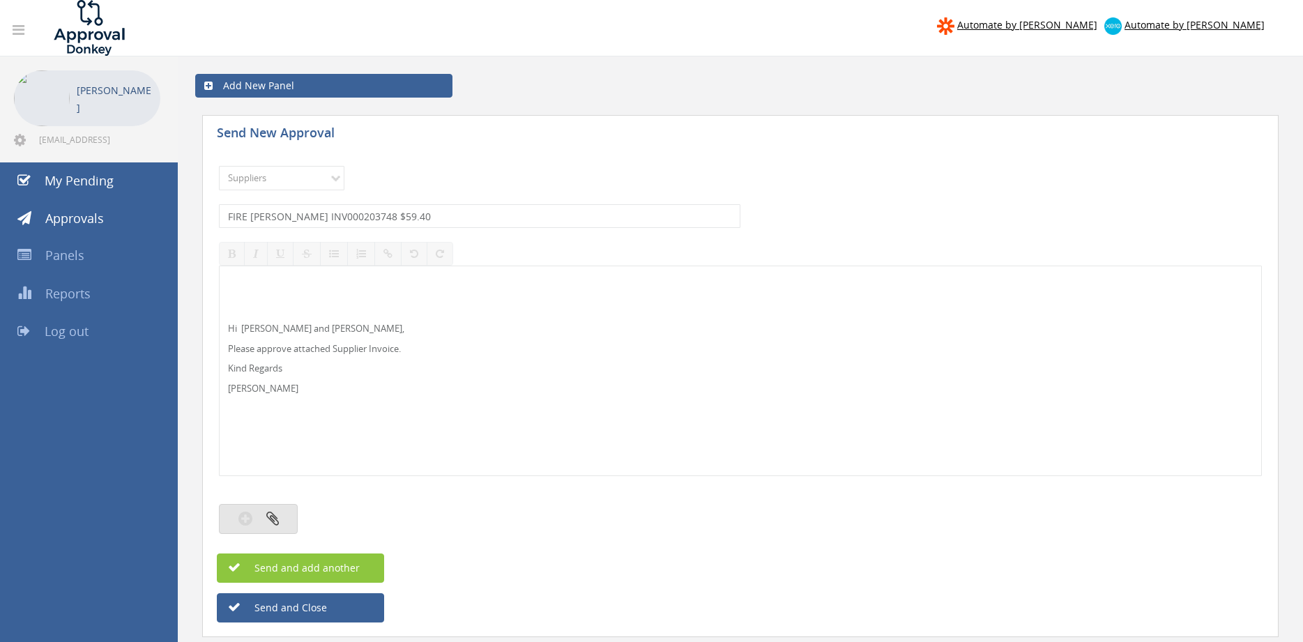
click at [285, 515] on button "button" at bounding box center [258, 519] width 79 height 30
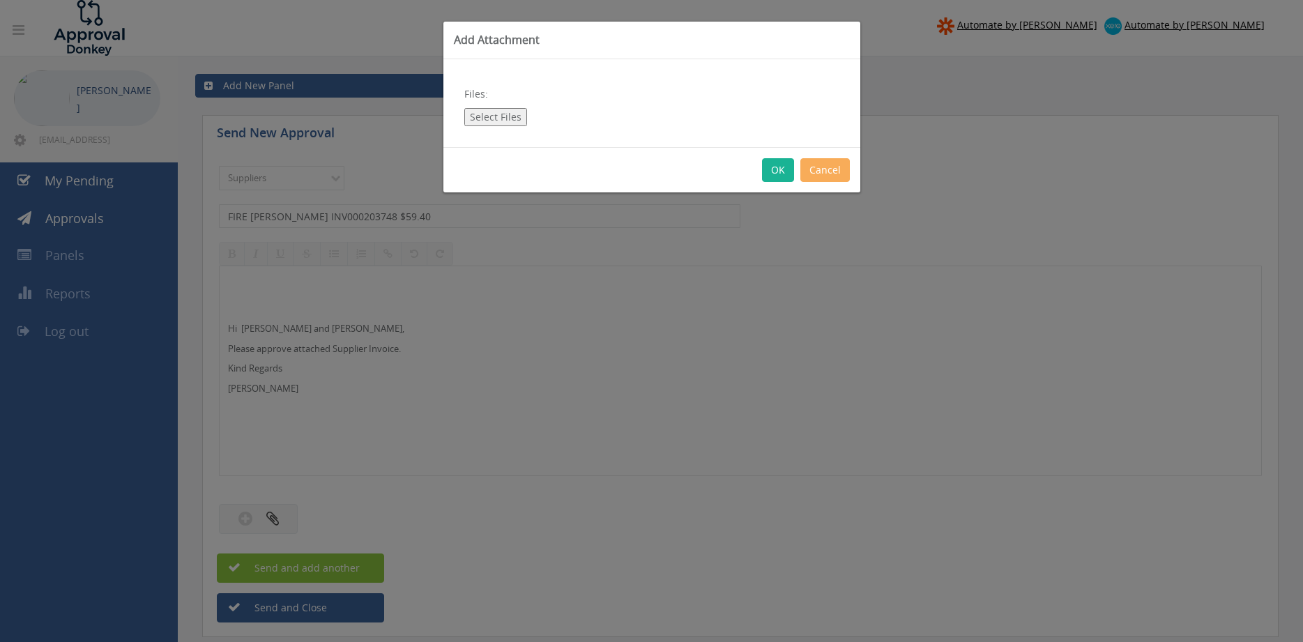
click at [500, 116] on button "Select Files" at bounding box center [495, 117] width 63 height 18
type input "C:\fakepath\FIRE [PERSON_NAME] INV000203748 [DATE] PO 43293.pdf"
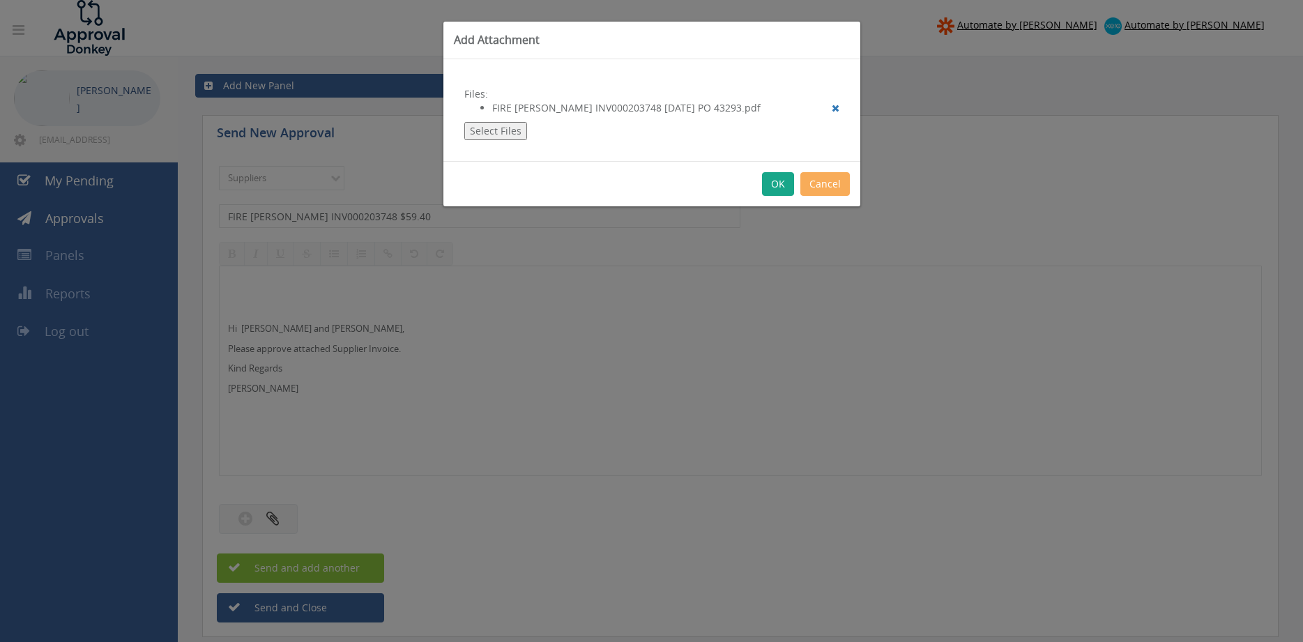
click at [778, 186] on button "OK" at bounding box center [778, 184] width 32 height 24
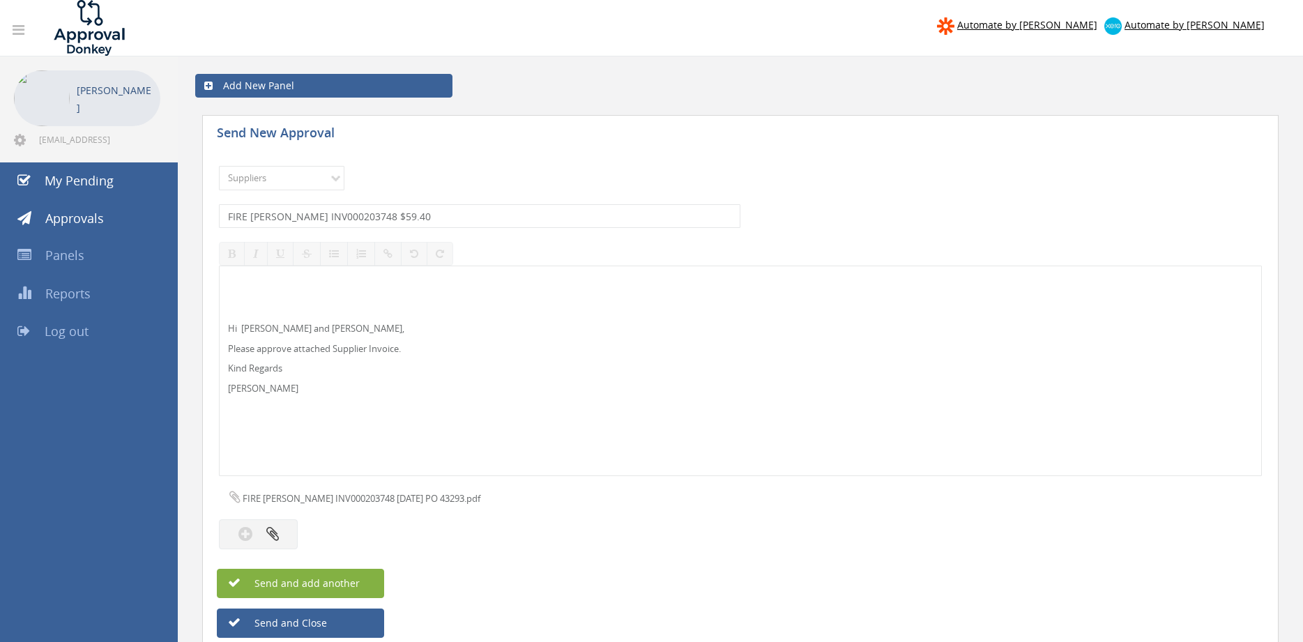
click at [362, 583] on button "Send and add another" at bounding box center [300, 583] width 167 height 29
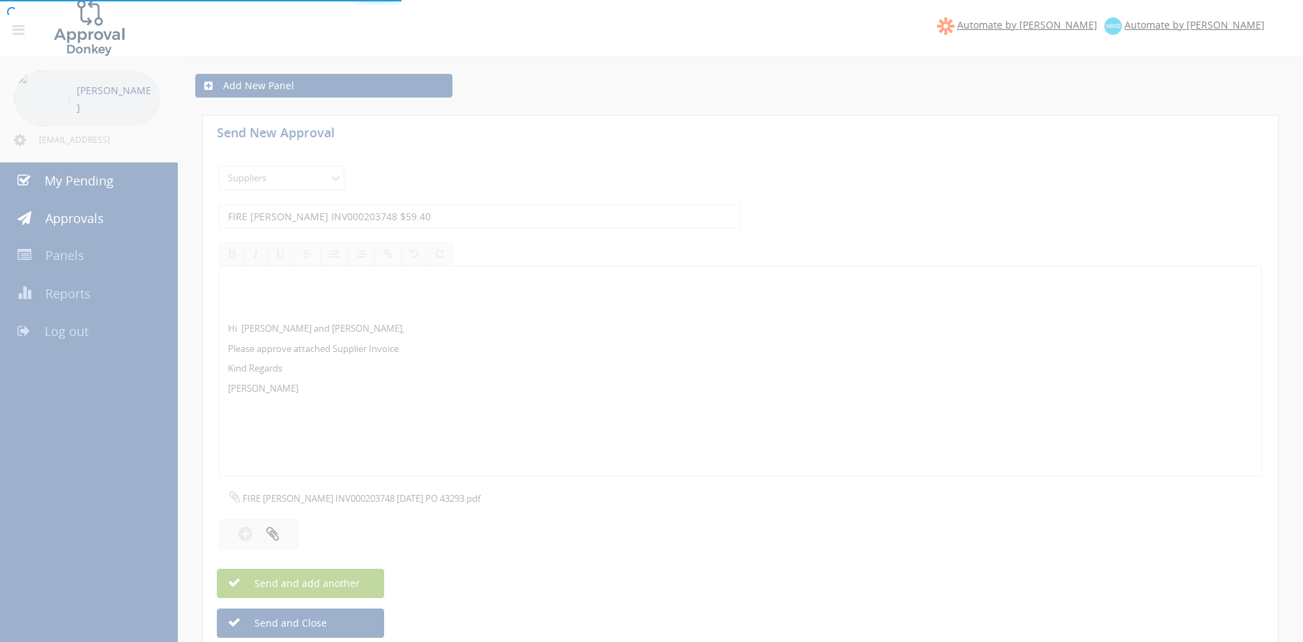
select select
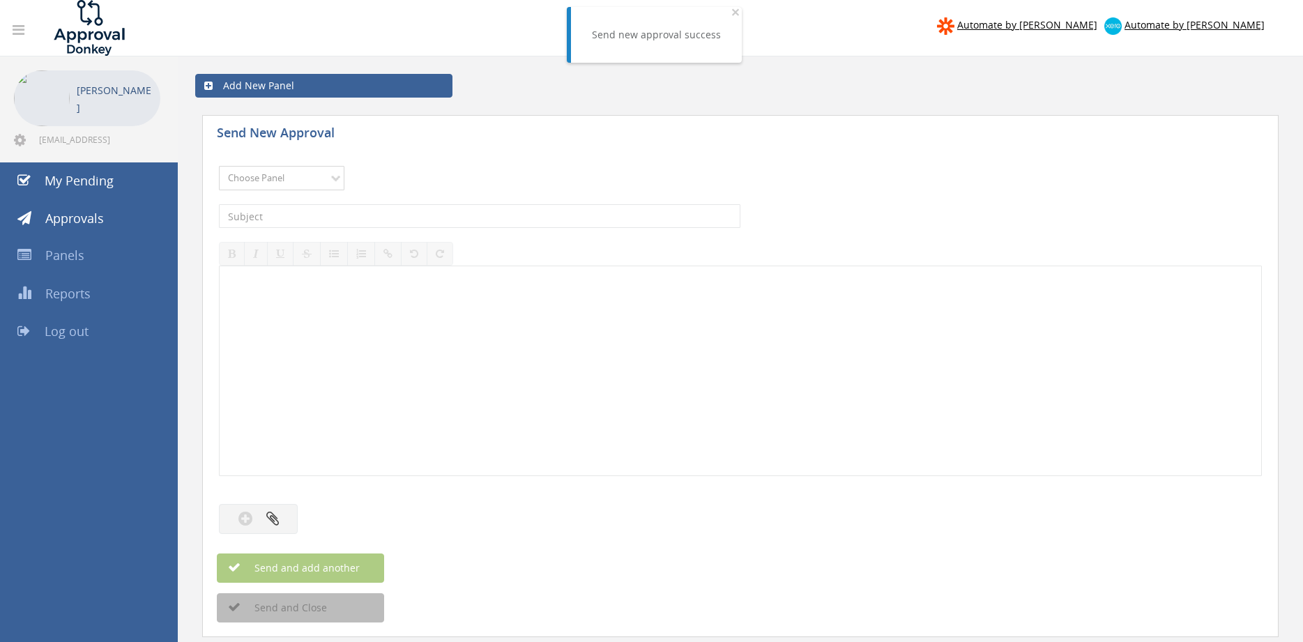
click at [219, 166] on select "Choose Panel Alarm Credits RG - 3 NZ Utilities Cable and SAI Global NZ Alarms-1…" at bounding box center [282, 178] width 126 height 24
select select "9632"
click option "Suppliers" at bounding box center [0, 0] width 0 height 0
click at [367, 216] on input "text" at bounding box center [480, 216] width 522 height 24
type input "CRUSADER HOSE 103017 $10,018.69"
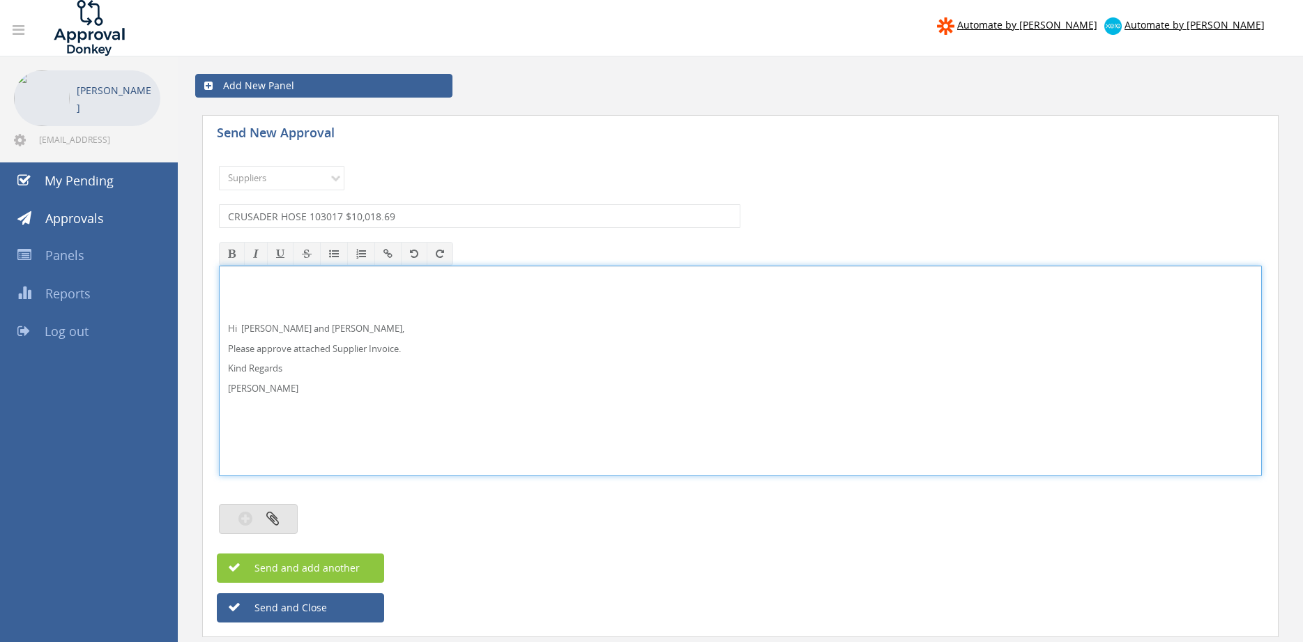
click at [281, 512] on button "button" at bounding box center [258, 519] width 79 height 30
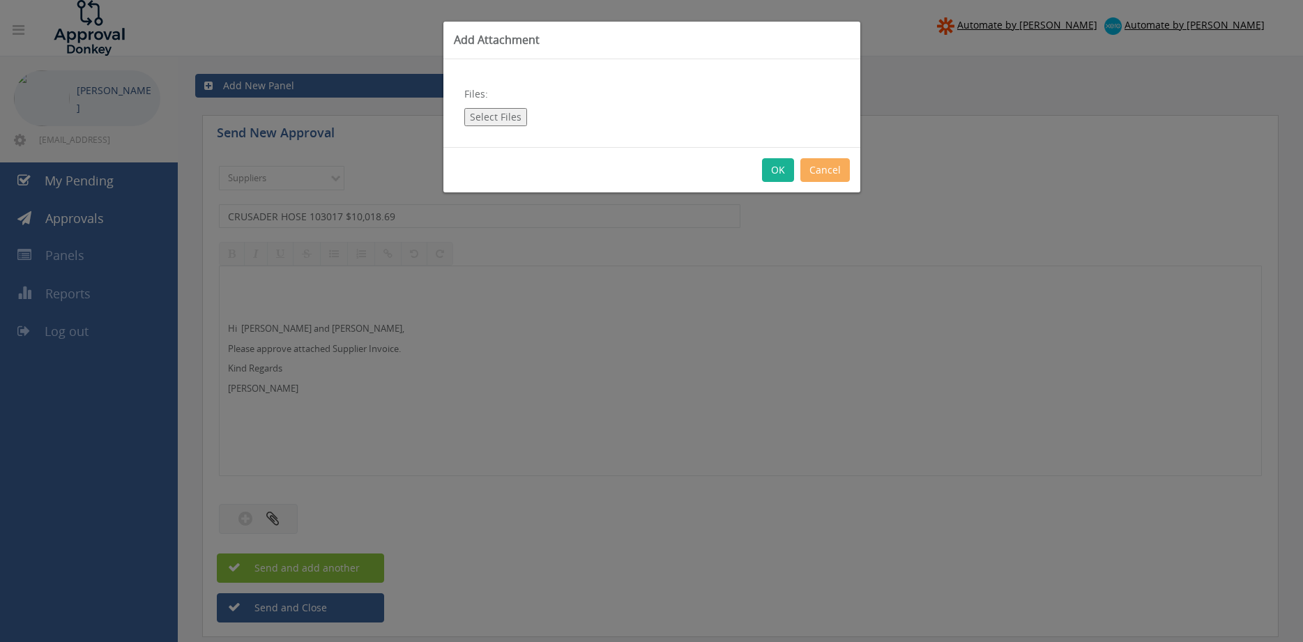
click at [511, 115] on button "Select Files" at bounding box center [495, 117] width 63 height 18
type input "C:\fakepath\CRUSADER HOSE 103017 [DATE] PO 43144.pdf"
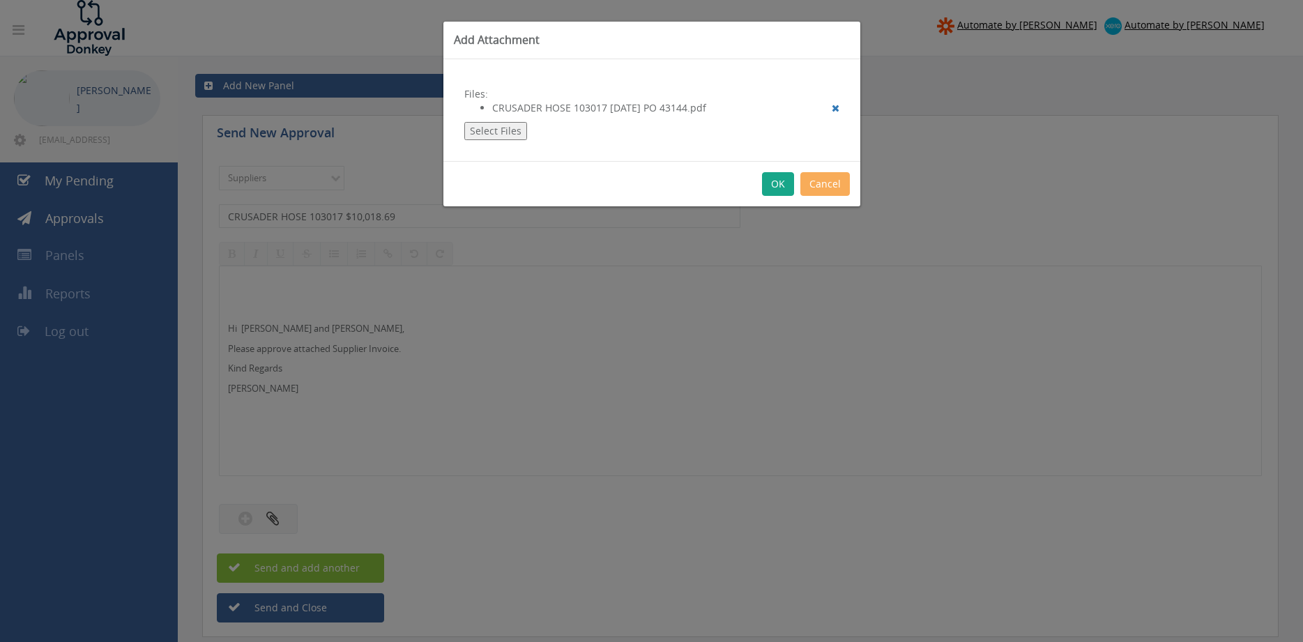
click at [776, 183] on button "OK" at bounding box center [778, 184] width 32 height 24
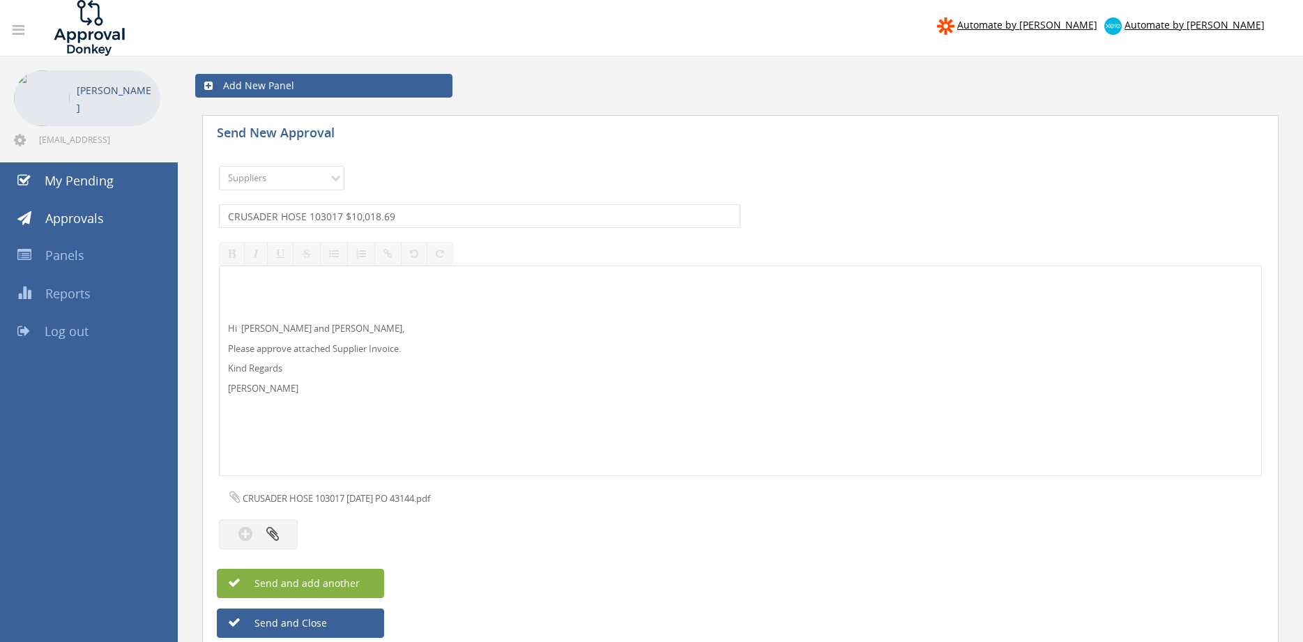
click at [356, 578] on span "Send and add another" at bounding box center [292, 583] width 135 height 13
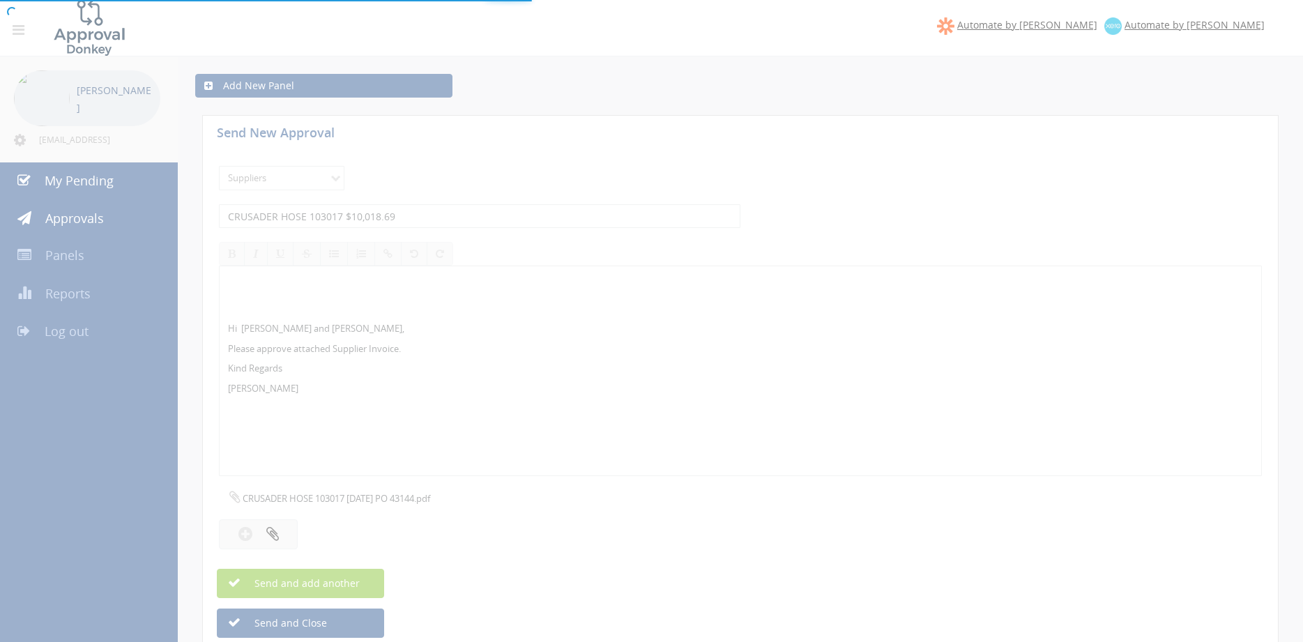
select select
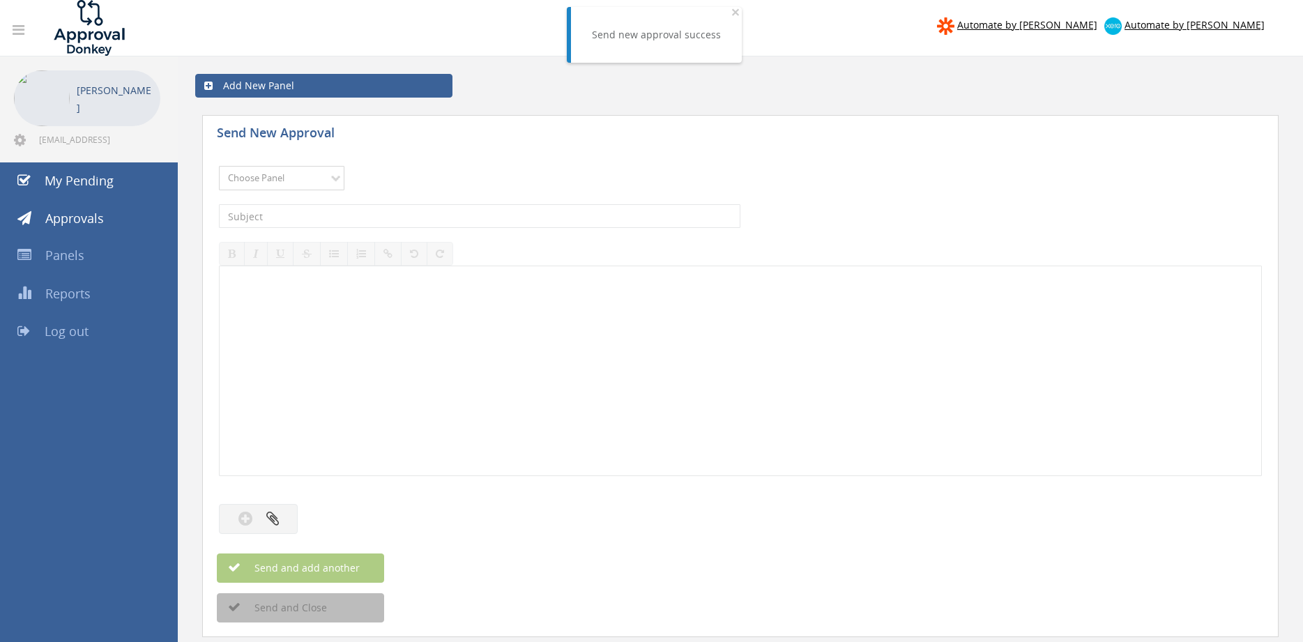
click at [219, 166] on select "Choose Panel Alarm Credits RG - 3 NZ Utilities Cable and SAI Global NZ Alarms-1…" at bounding box center [282, 178] width 126 height 24
select select "9632"
click option "Suppliers" at bounding box center [0, 0] width 0 height 0
click at [388, 222] on input "text" at bounding box center [480, 216] width 522 height 24
type input "CRUSADER HOSE 102810 $1,914.00"
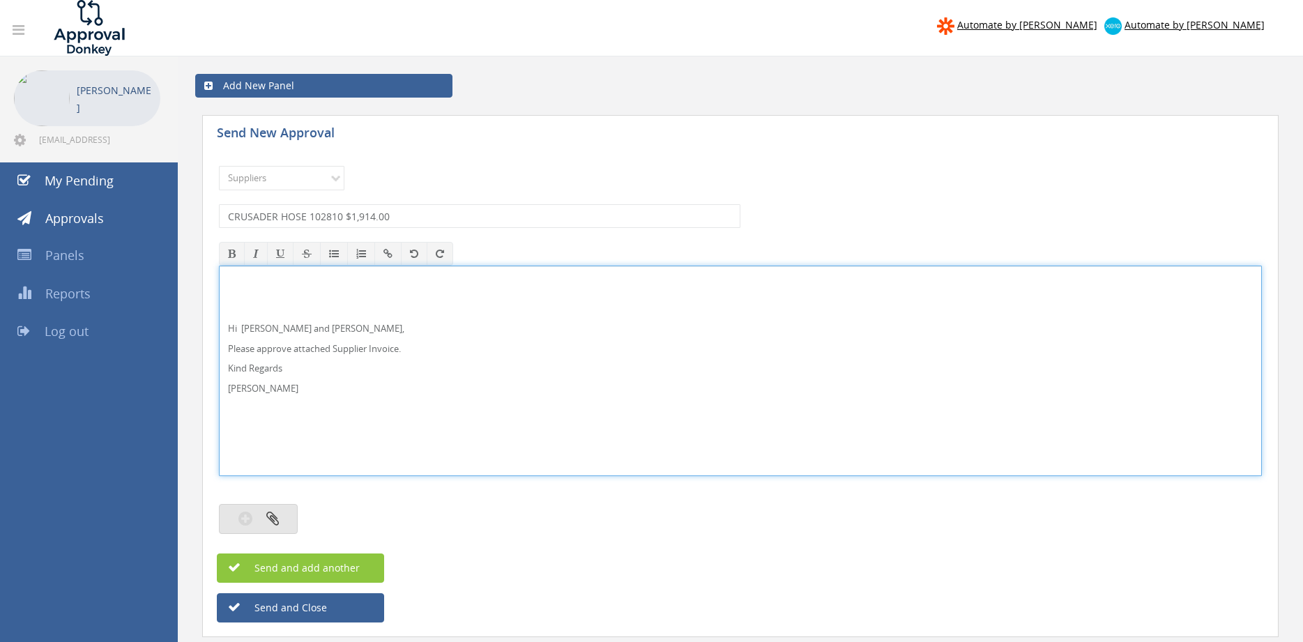
click at [283, 518] on button "button" at bounding box center [258, 519] width 79 height 30
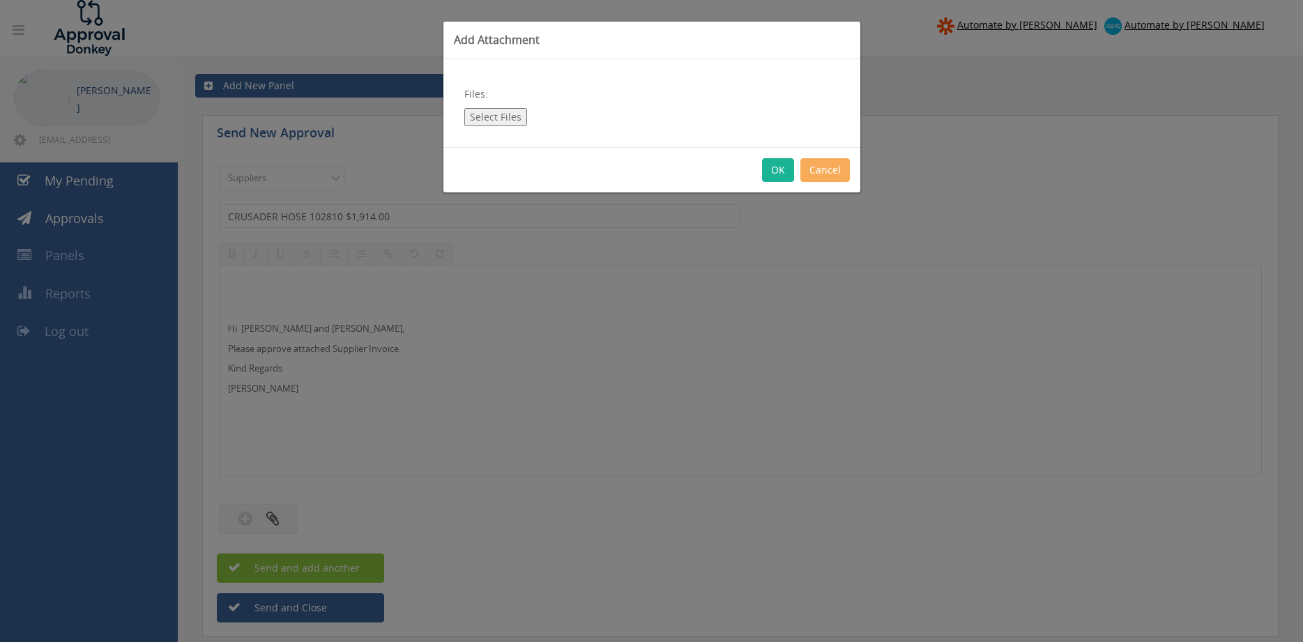
click at [497, 116] on button "Select Files" at bounding box center [495, 117] width 63 height 18
type input "C:\fakepath\CRUSADER HOSE 102810 [DATE] PO 42882.pdf"
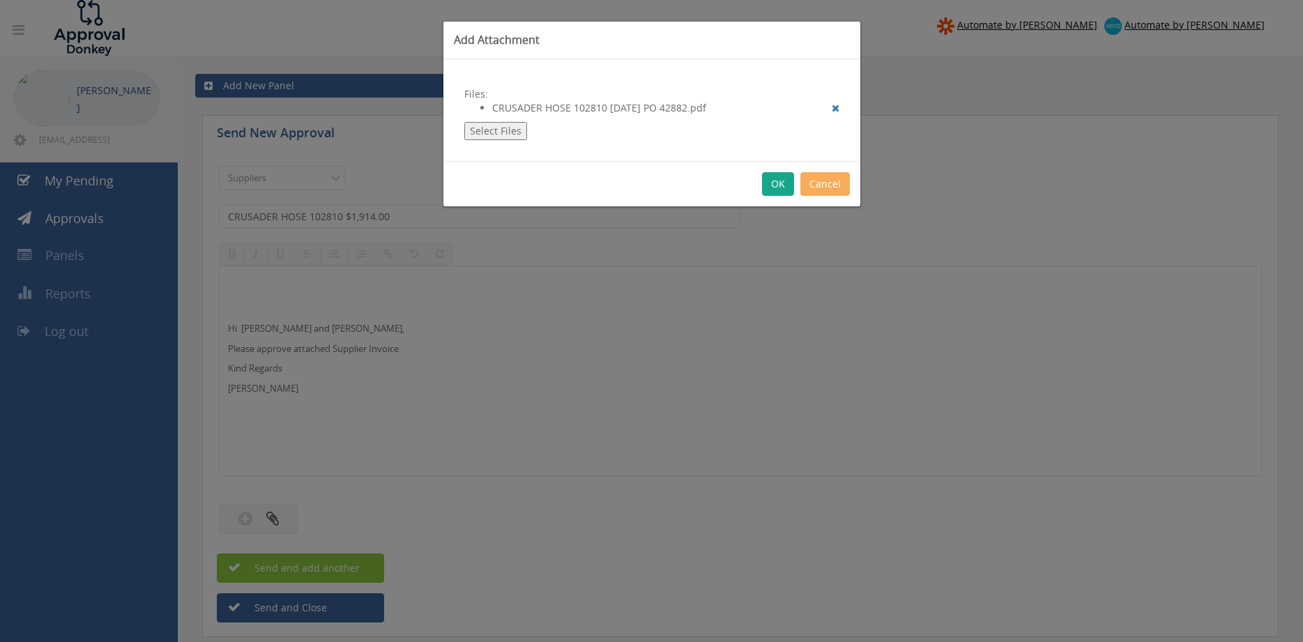
click at [776, 183] on button "OK" at bounding box center [778, 184] width 32 height 24
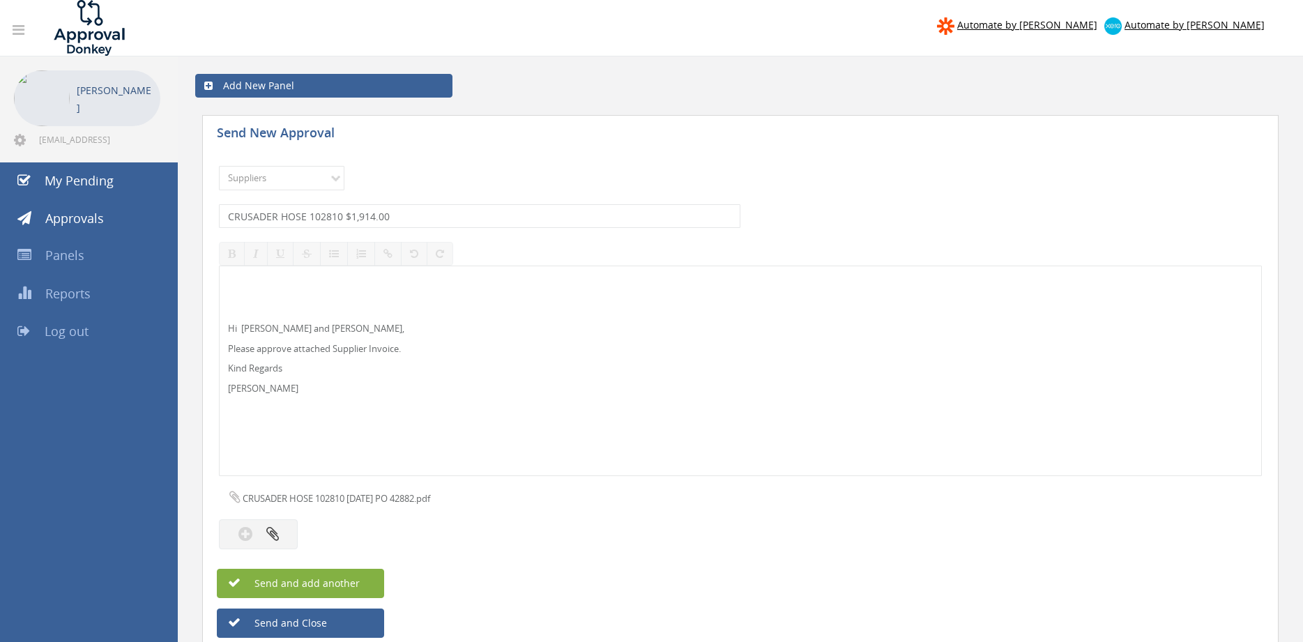
click at [365, 577] on button "Send and add another" at bounding box center [300, 583] width 167 height 29
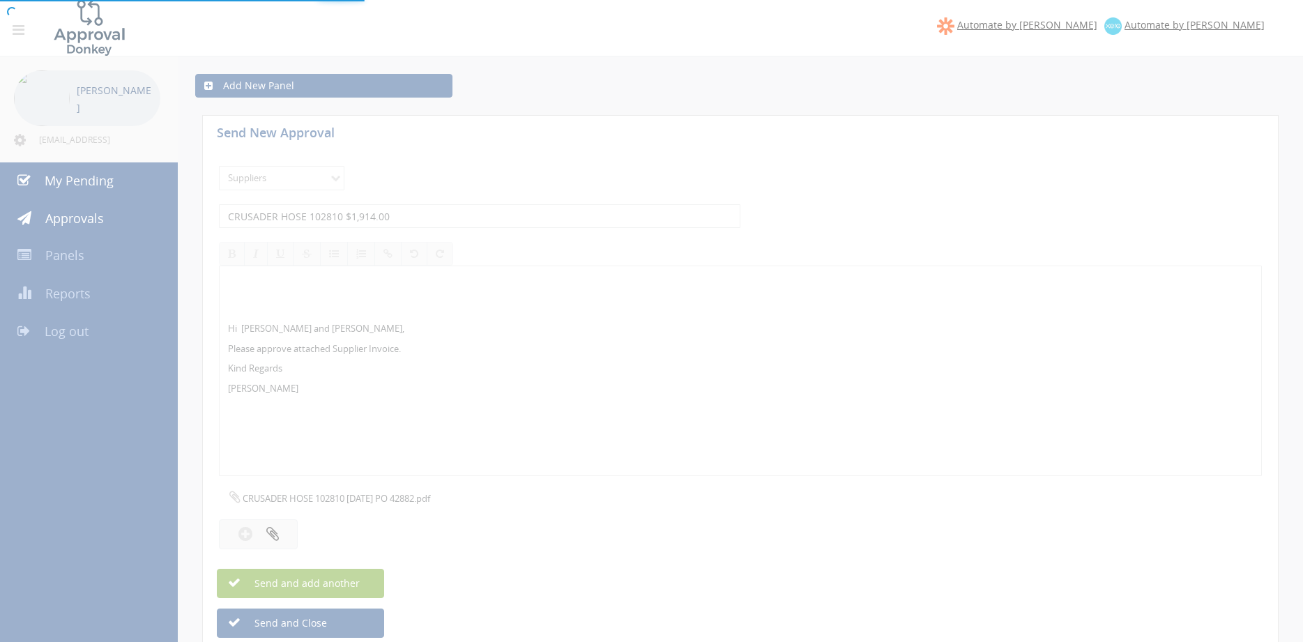
select select
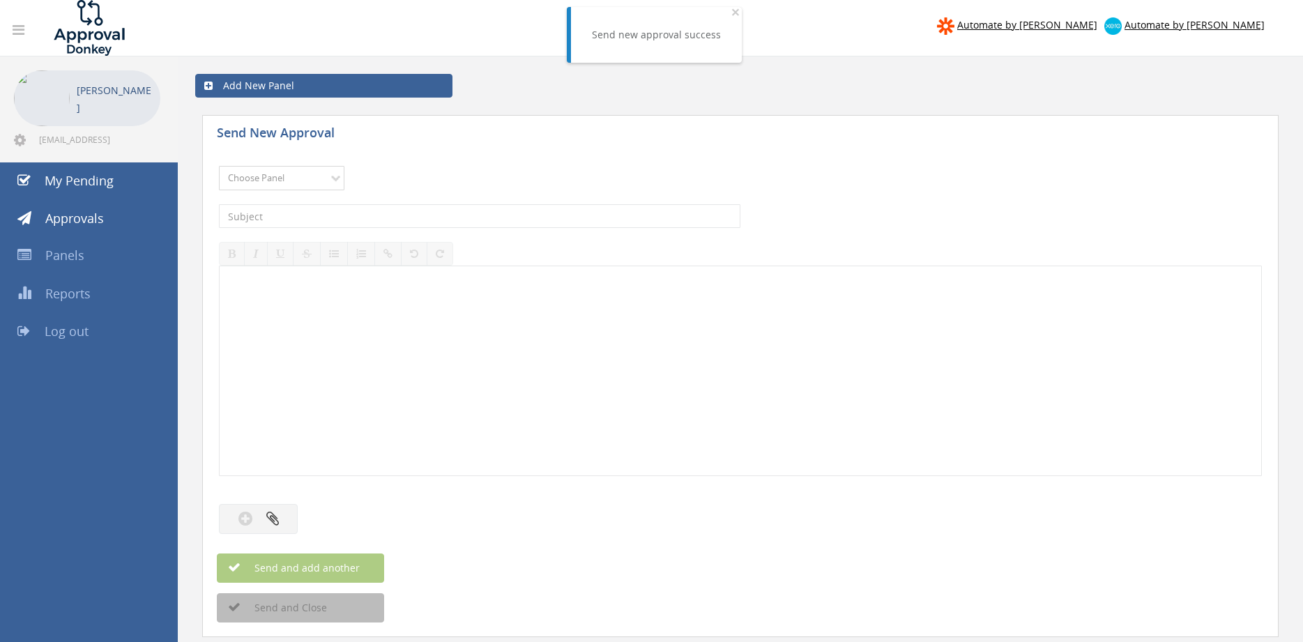
select select "9632"
click option "Suppliers" at bounding box center [0, 0] width 0 height 0
click at [418, 213] on input "text" at bounding box center [480, 216] width 522 height 24
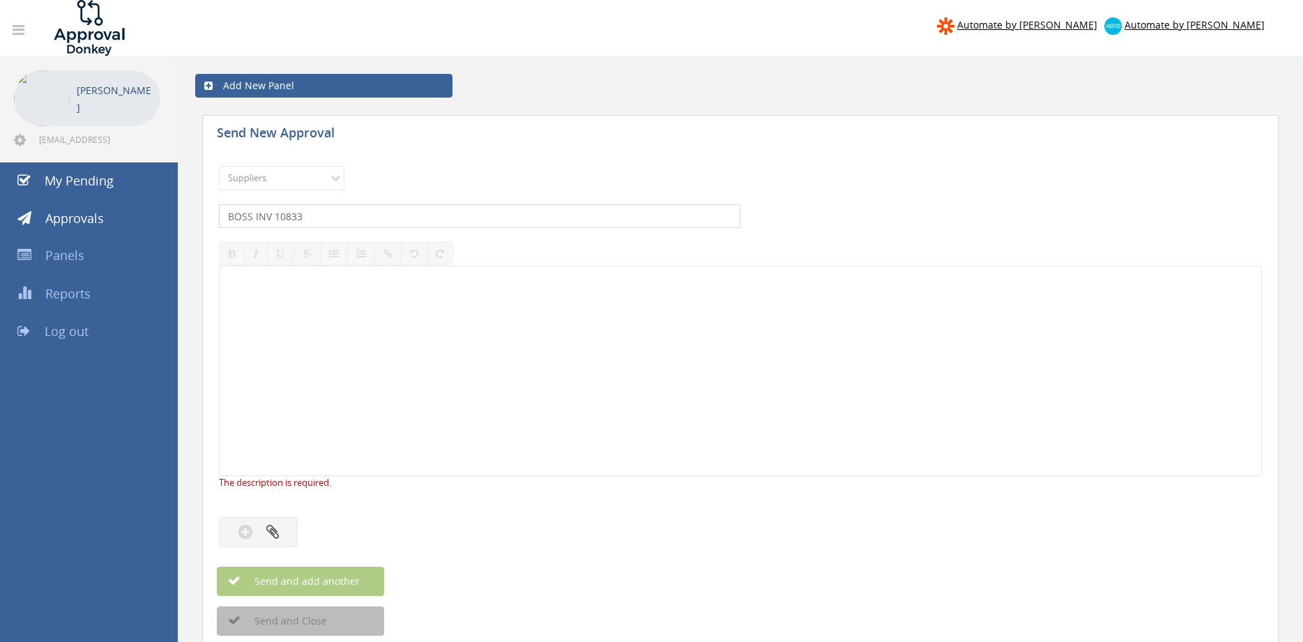
click at [331, 217] on input "BOSS INV 10833" at bounding box center [480, 216] width 522 height 24
type input "BOSS INV 10833 $243.10"
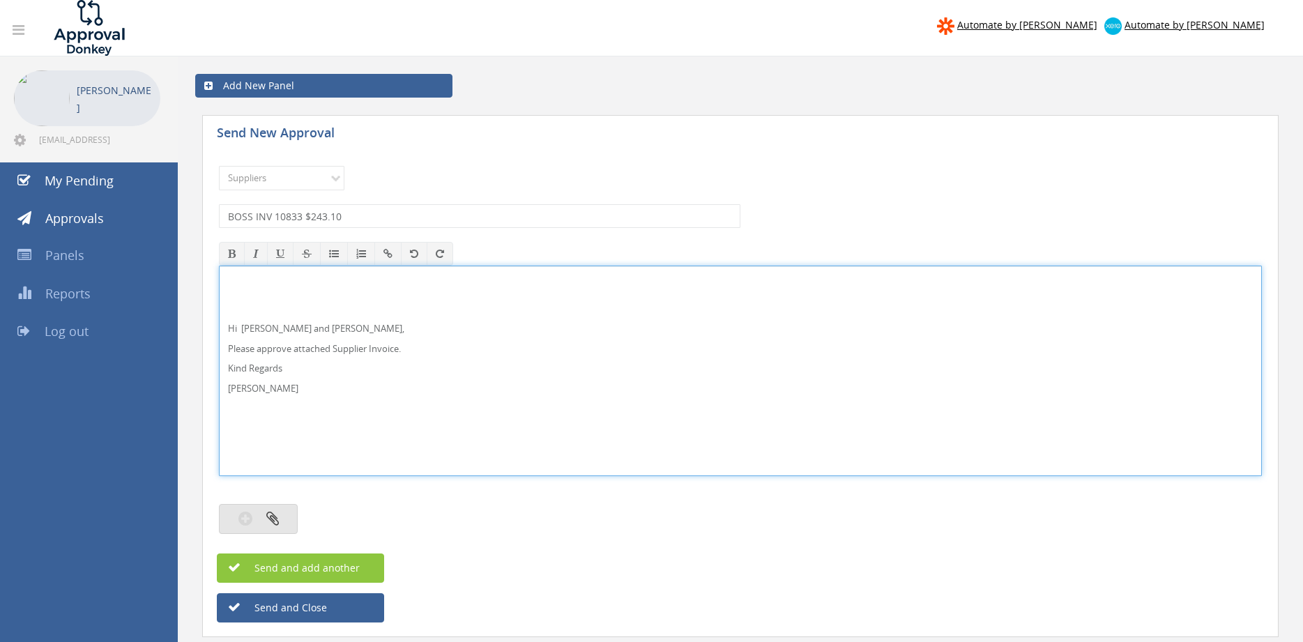
click at [286, 520] on button "button" at bounding box center [258, 519] width 79 height 30
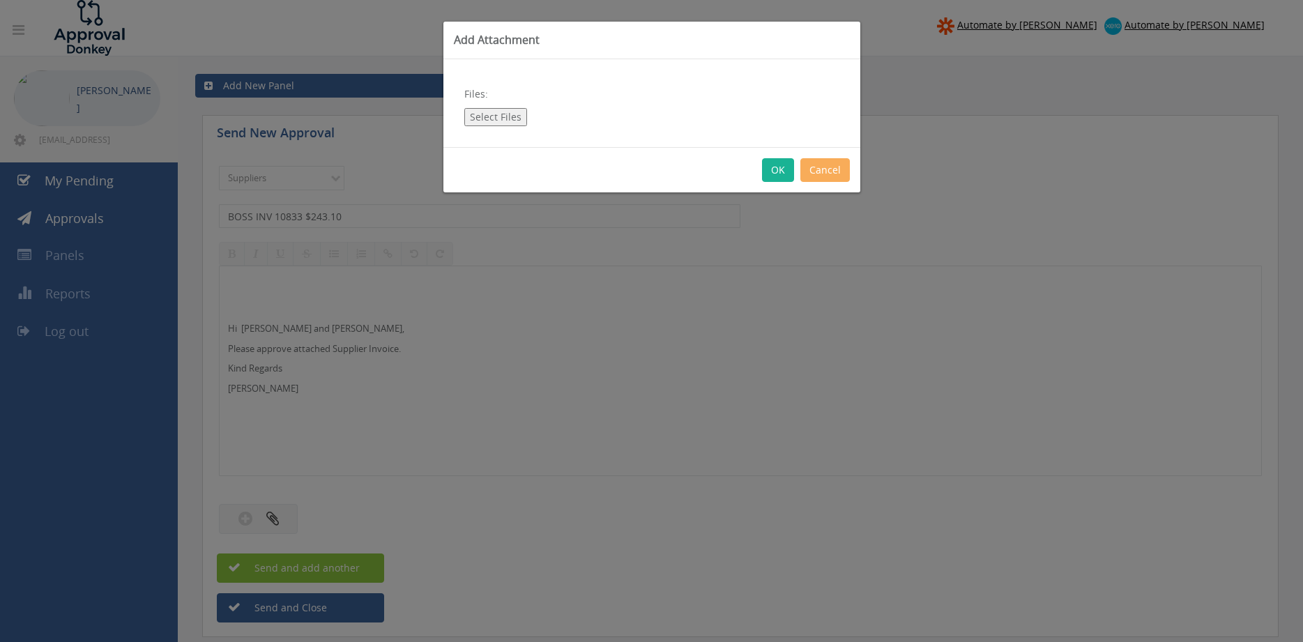
click at [491, 119] on button "Select Files" at bounding box center [495, 117] width 63 height 18
type input "C:\fakepath\BOSS INV00010833 [DATE] PO 43398.pdf"
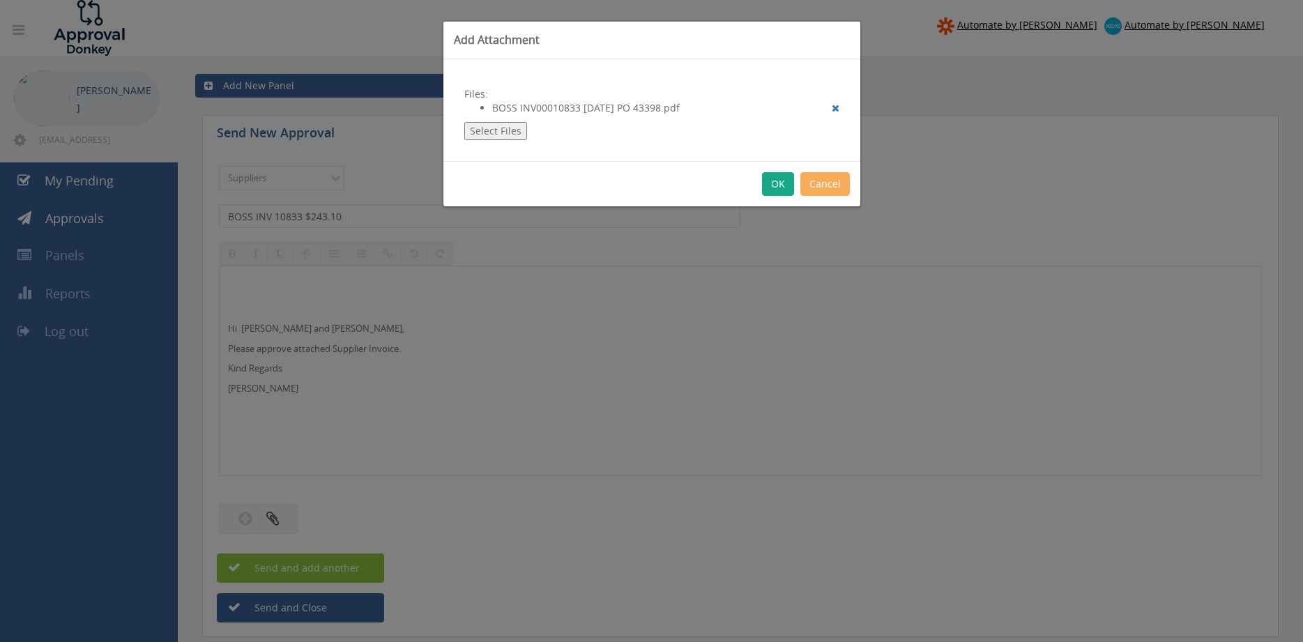
click at [774, 179] on button "OK" at bounding box center [778, 184] width 32 height 24
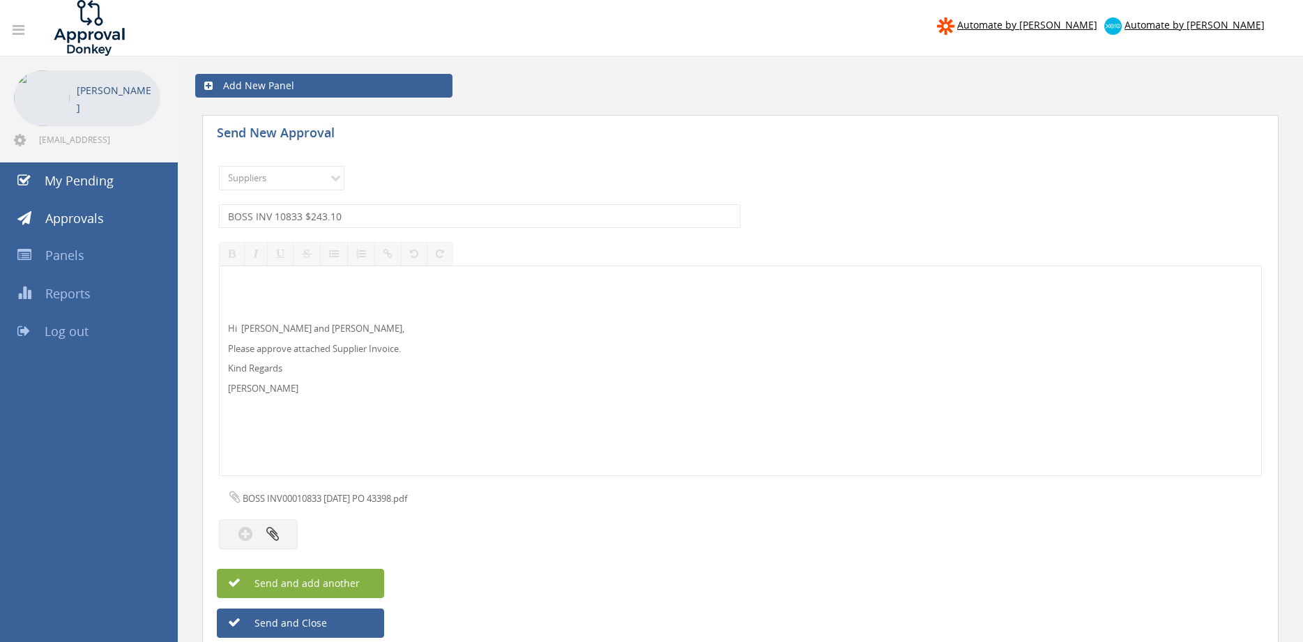
click at [360, 575] on button "Send and add another" at bounding box center [300, 583] width 167 height 29
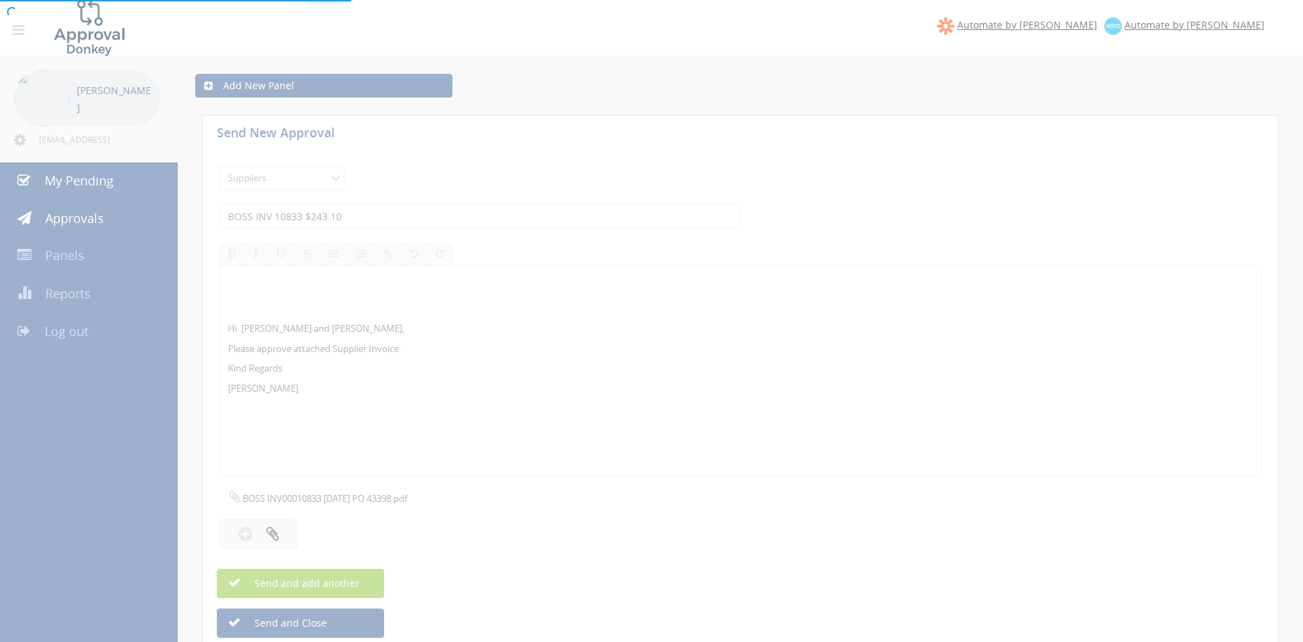
select select
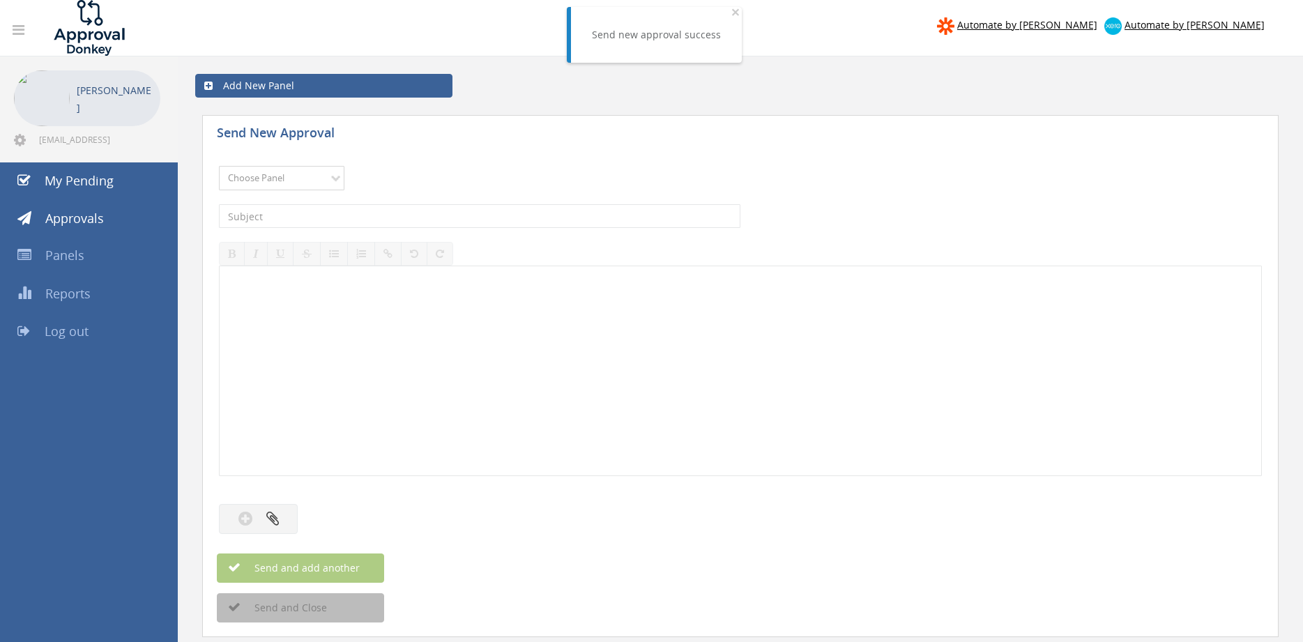
click at [219, 166] on select "Choose Panel Alarm Credits RG - 3 NZ Utilities Cable and SAI Global NZ Alarms-1…" at bounding box center [282, 178] width 126 height 24
select select "9632"
click option "Suppliers" at bounding box center [0, 0] width 0 height 0
click at [377, 216] on input "text" at bounding box center [480, 216] width 522 height 24
type input "BLACKWOODS SI12108384 $244.75"
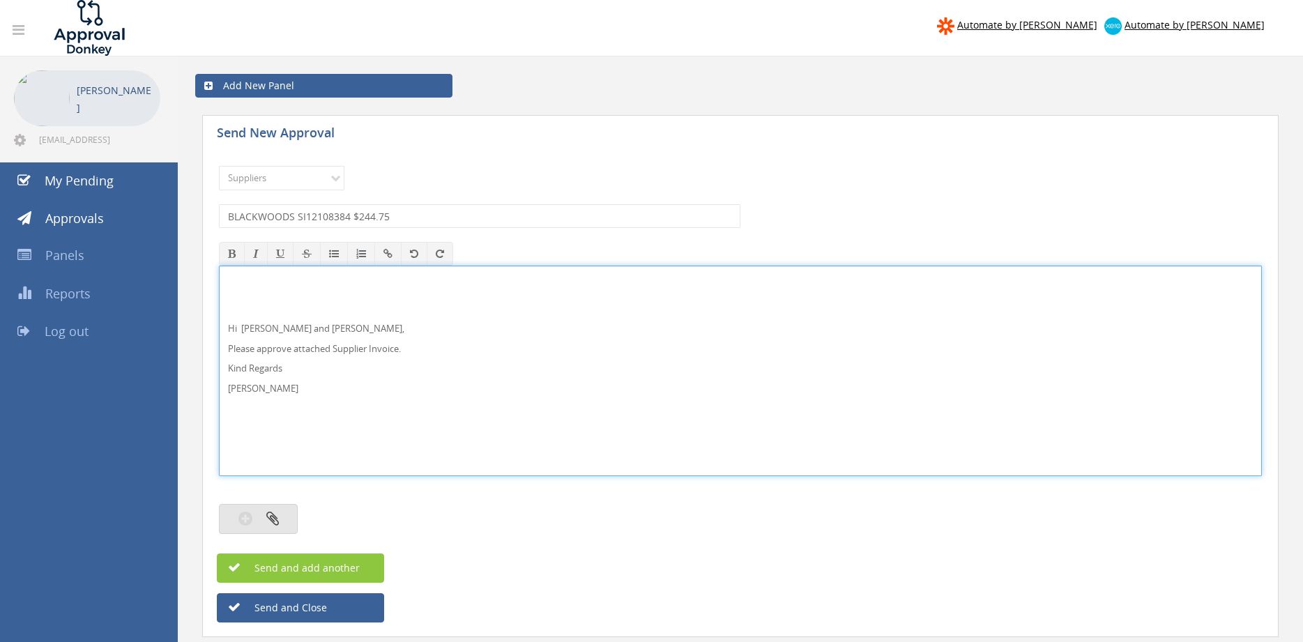
click at [287, 507] on button "button" at bounding box center [258, 519] width 79 height 30
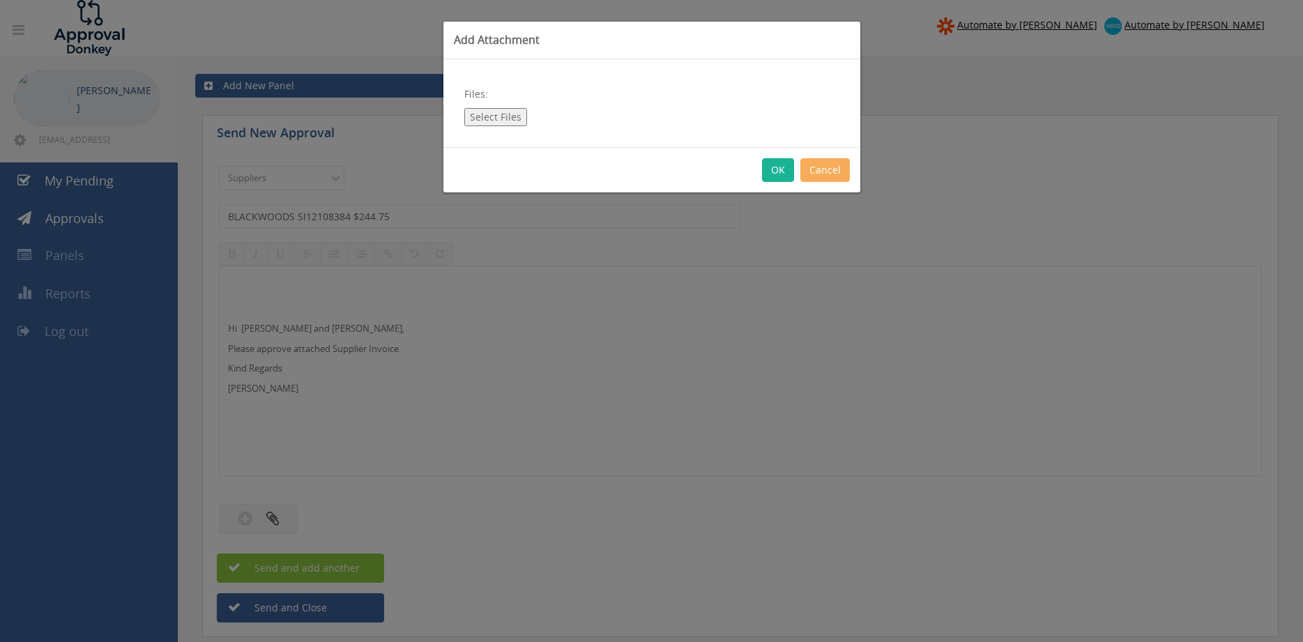
click at [495, 115] on button "Select Files" at bounding box center [495, 117] width 63 height 18
type input "C:\fakepath\BLACKWOODS SI12108384 [DATE] PO 43242.pdf"
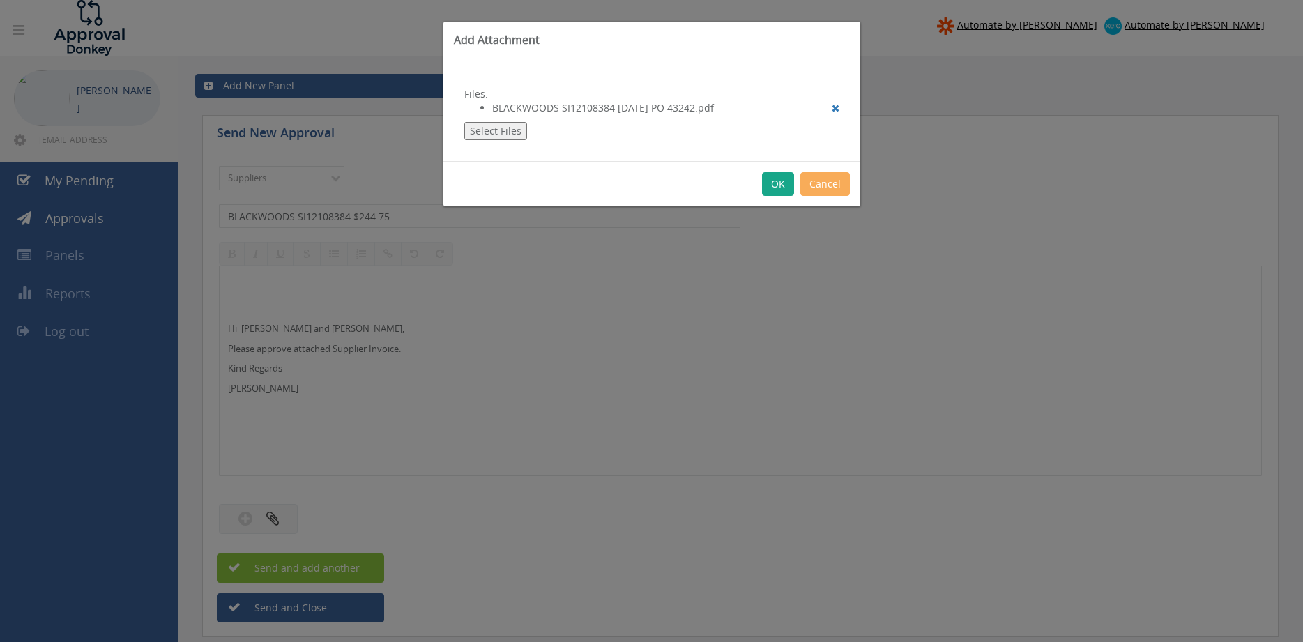
click at [778, 183] on button "OK" at bounding box center [778, 184] width 32 height 24
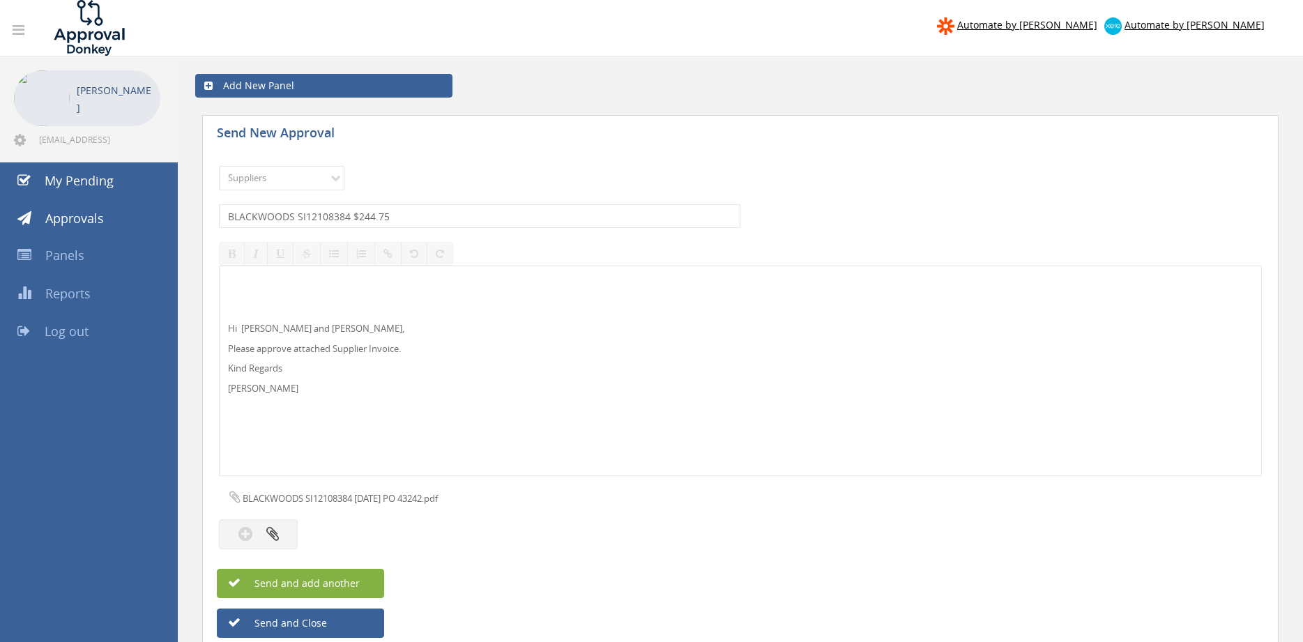
click at [329, 579] on span "Send and add another" at bounding box center [292, 583] width 135 height 13
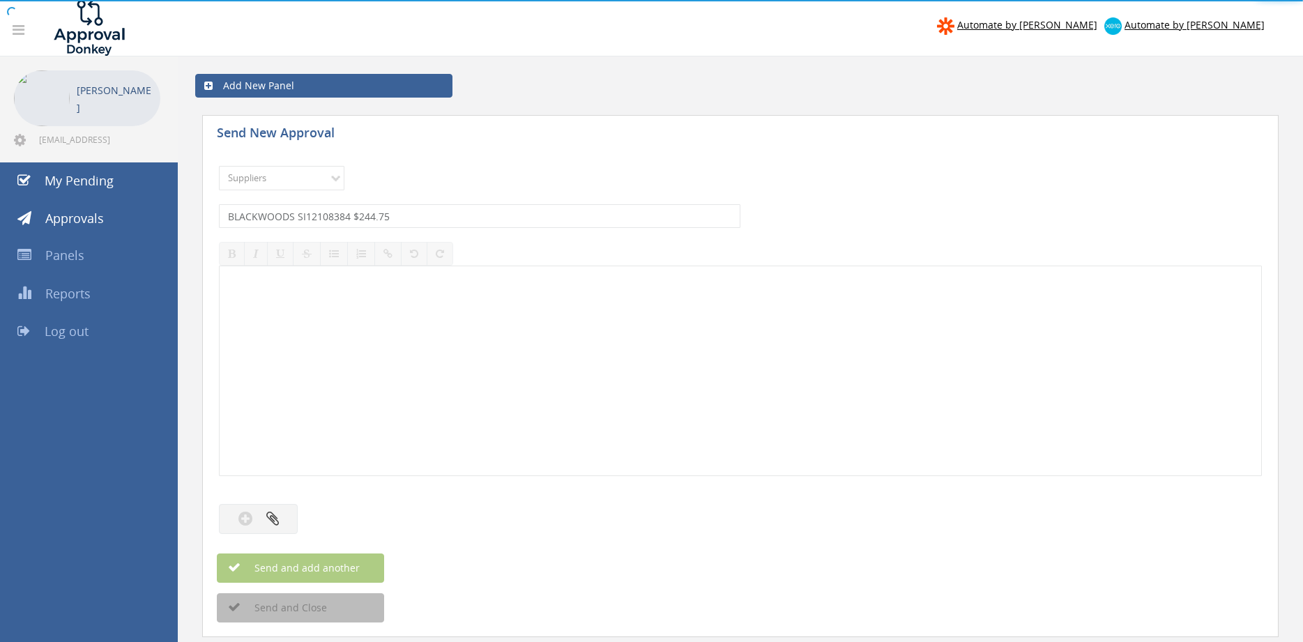
select select
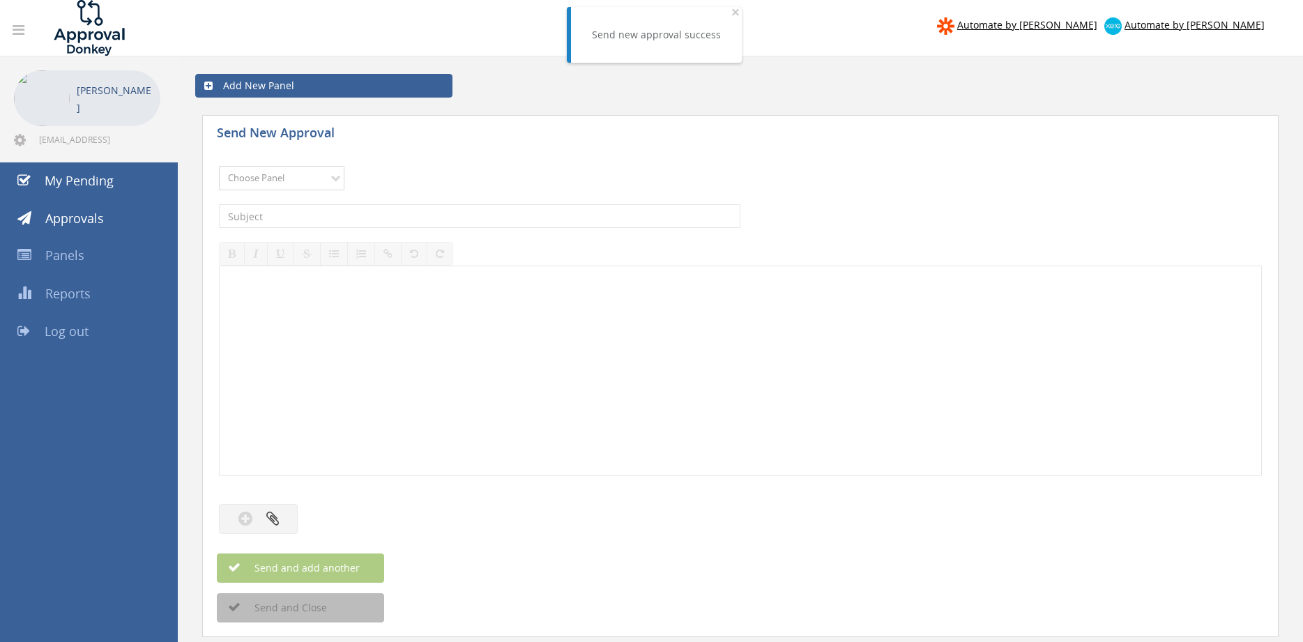
select select "9632"
click option "Suppliers" at bounding box center [0, 0] width 0 height 0
drag, startPoint x: 374, startPoint y: 225, endPoint x: 423, endPoint y: 216, distance: 49.8
click at [376, 224] on input "text" at bounding box center [480, 216] width 522 height 24
type input "AWFS INV 128076 $57.09"
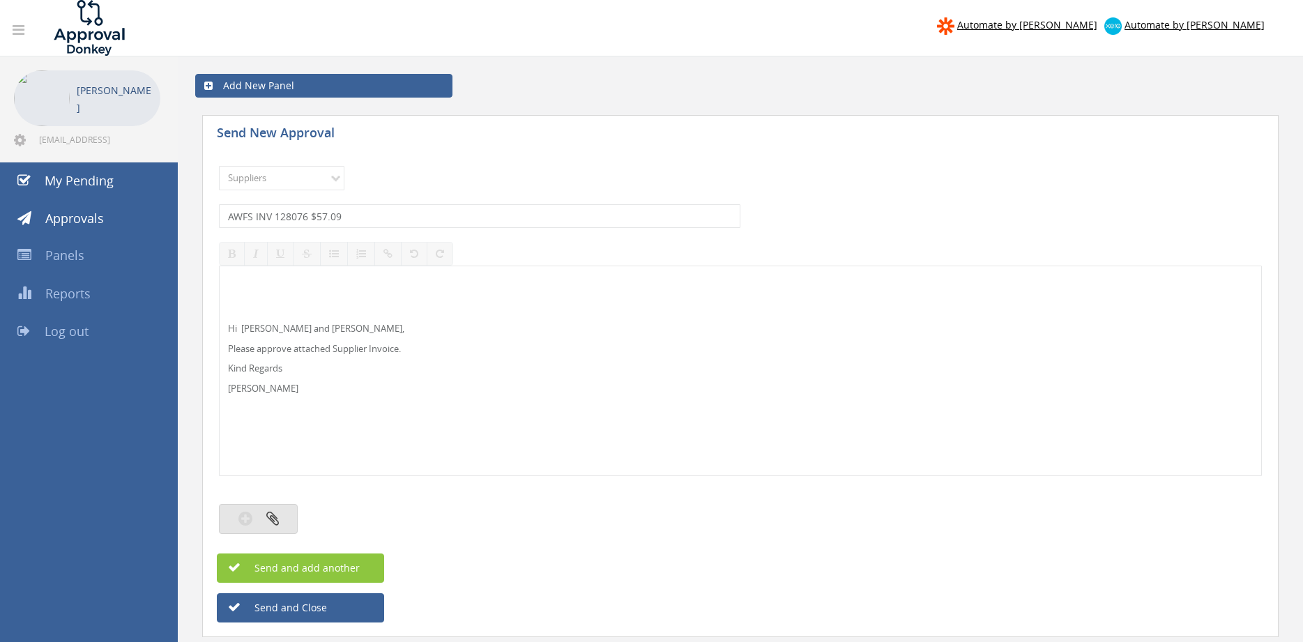
click at [279, 519] on button "button" at bounding box center [258, 519] width 79 height 30
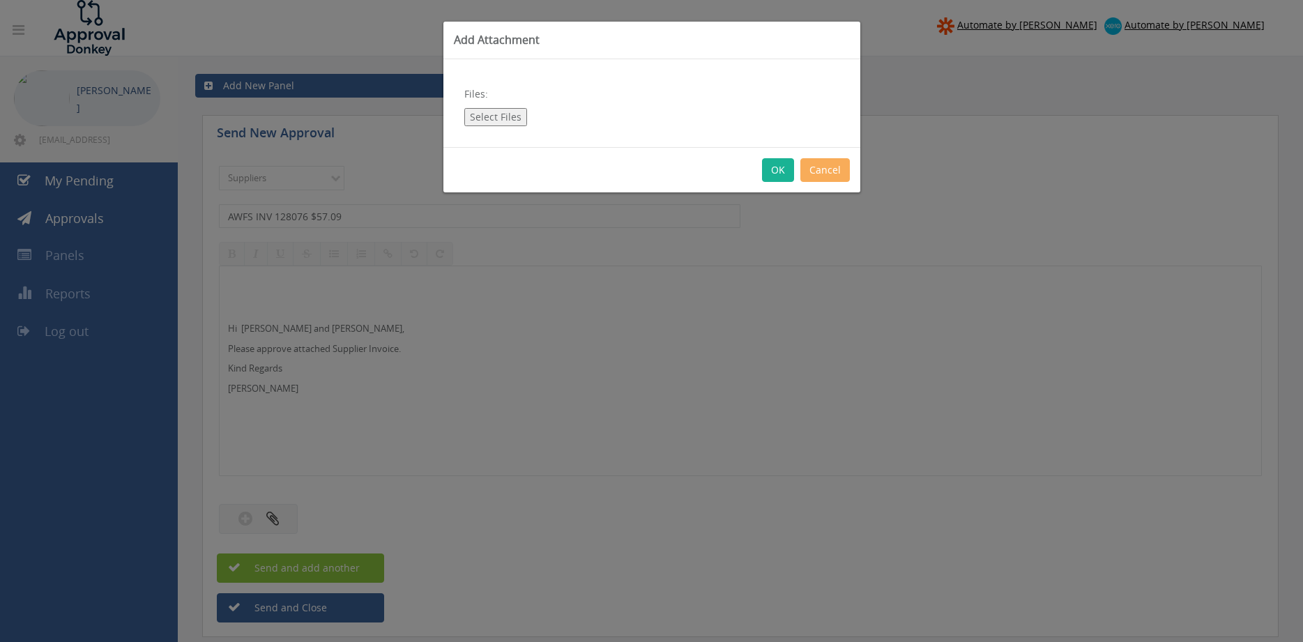
click at [484, 116] on button "Select Files" at bounding box center [495, 117] width 63 height 18
type input "C:\fakepath\AWFS INV_128076 [DATE] PO 43331.pdf"
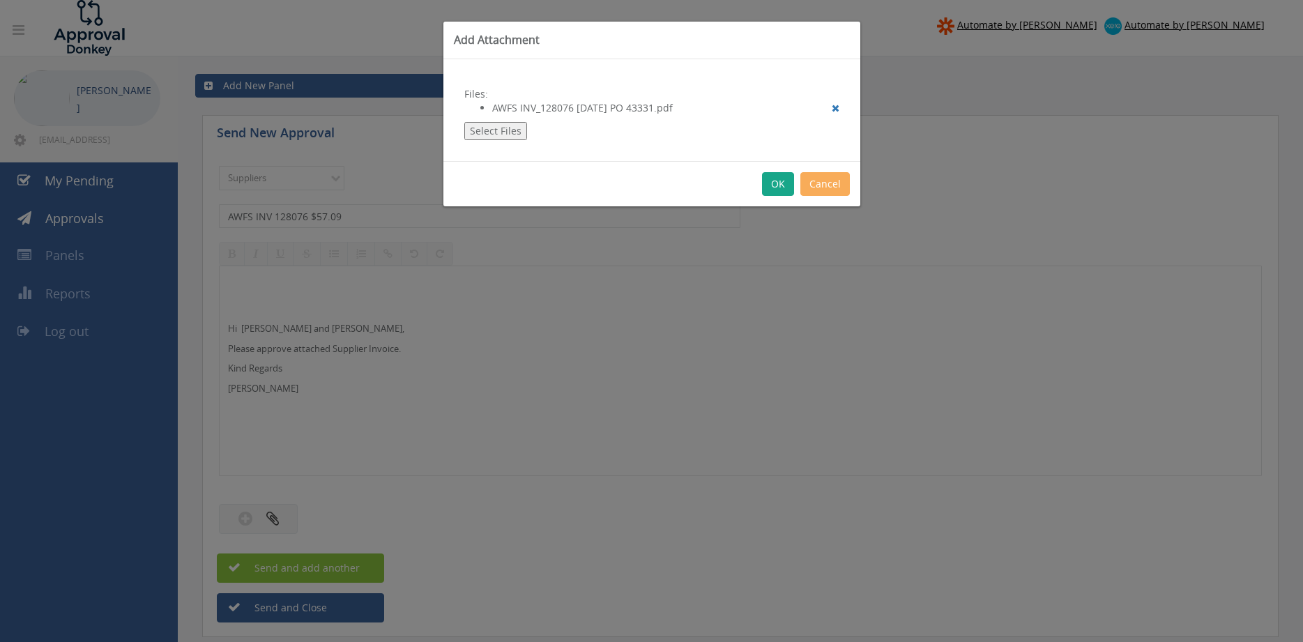
click at [778, 186] on button "OK" at bounding box center [778, 184] width 32 height 24
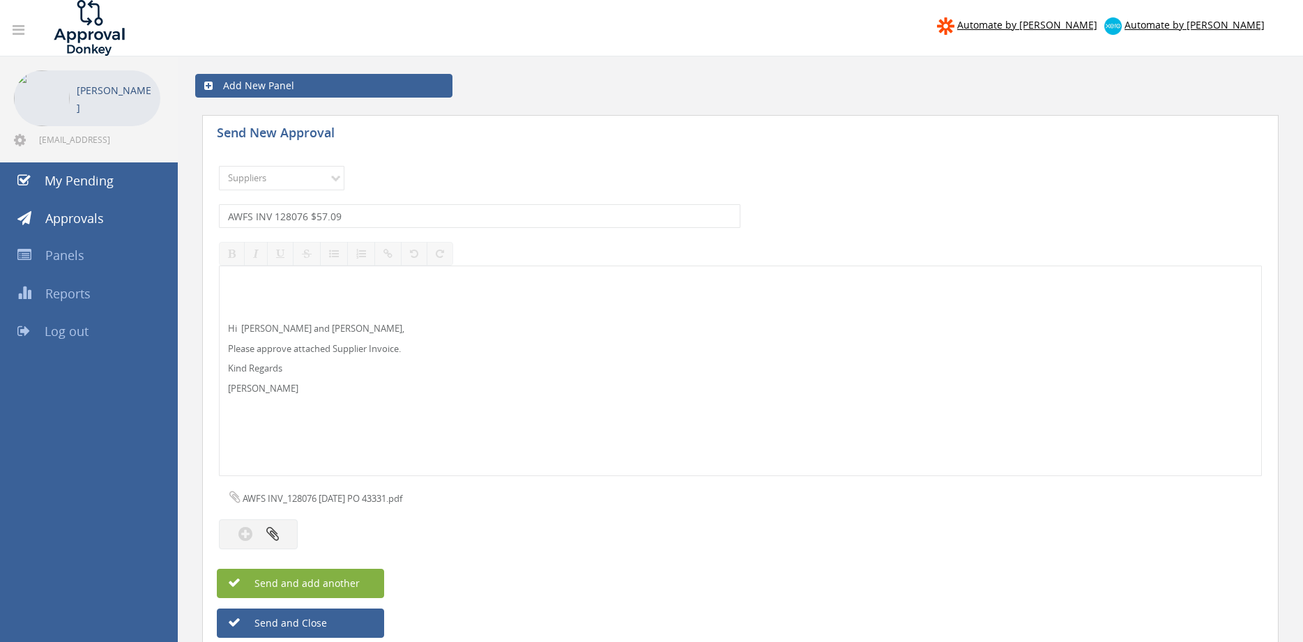
click at [359, 587] on button "Send and add another" at bounding box center [300, 583] width 167 height 29
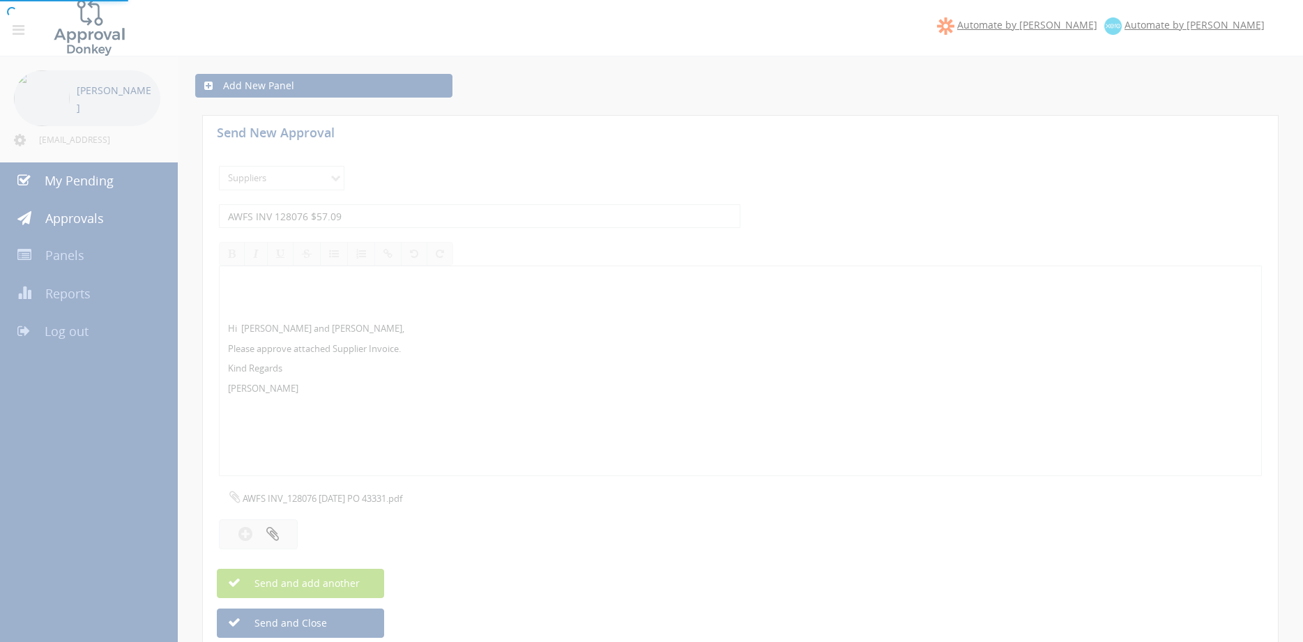
select select
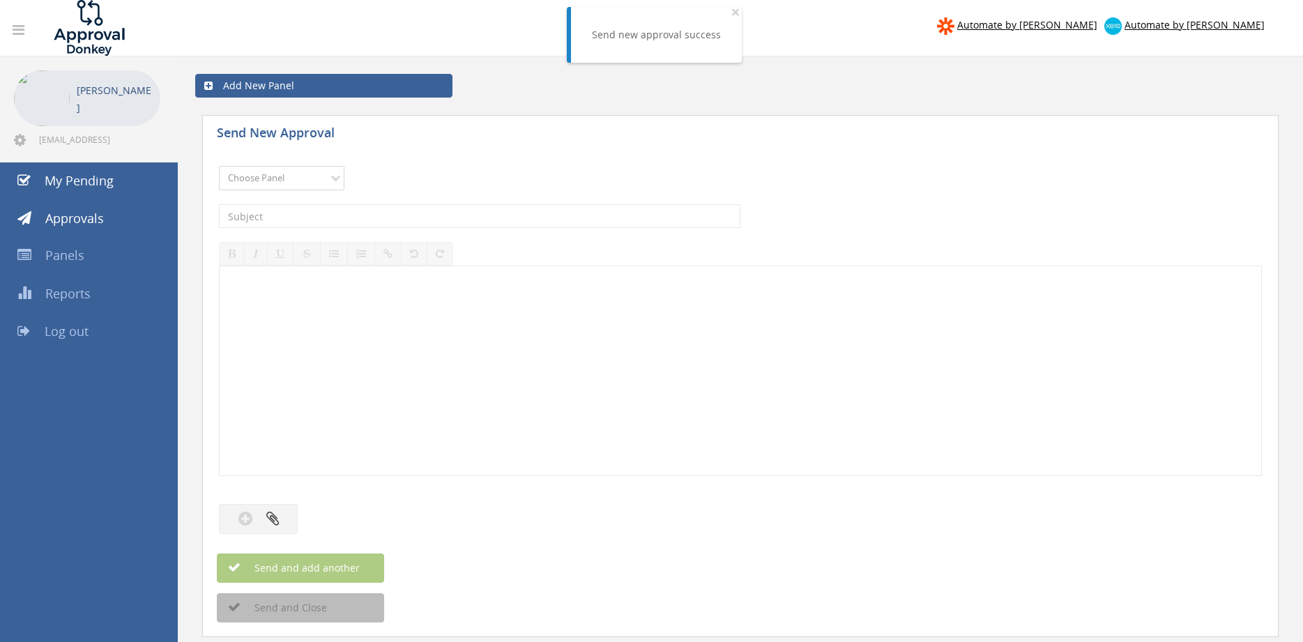
click at [317, 176] on select "Choose Panel Alarm Credits RG - 3 NZ Utilities Cable and SAI Global NZ Alarms-1…" at bounding box center [282, 178] width 126 height 24
select select "9632"
click option "Suppliers" at bounding box center [0, 0] width 0 height 0
click at [367, 219] on input "text" at bounding box center [480, 216] width 522 height 24
type input "AMS INV 37562 $3,458.40"
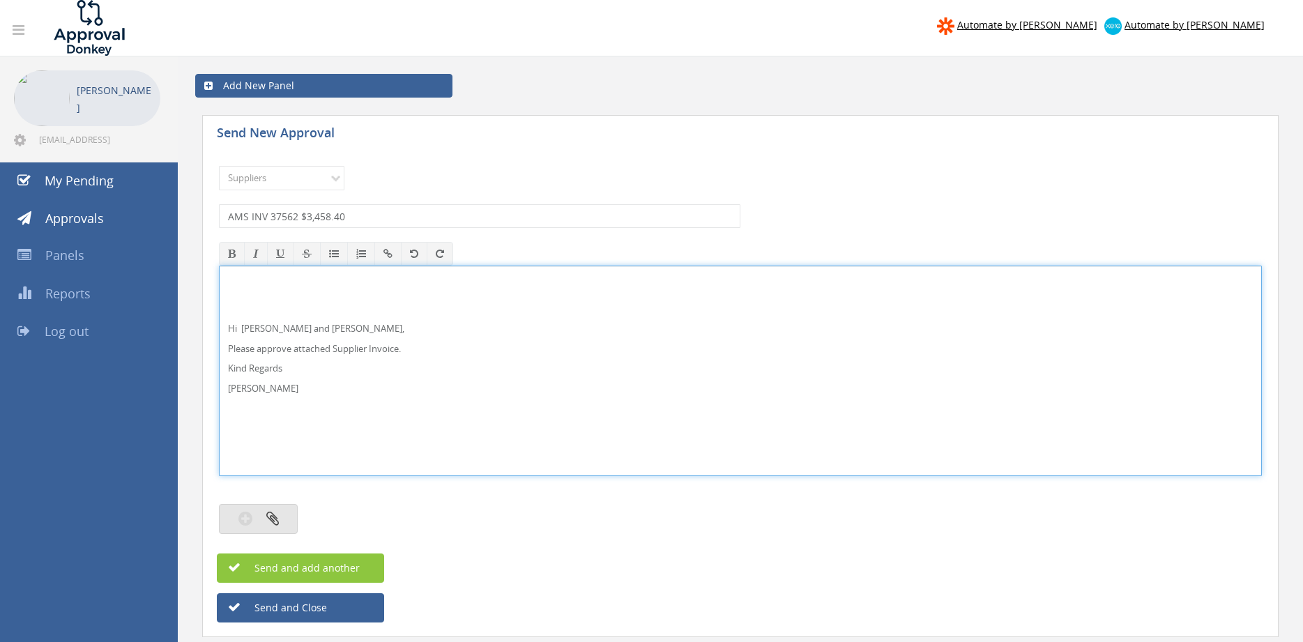
click at [285, 513] on button "button" at bounding box center [258, 519] width 79 height 30
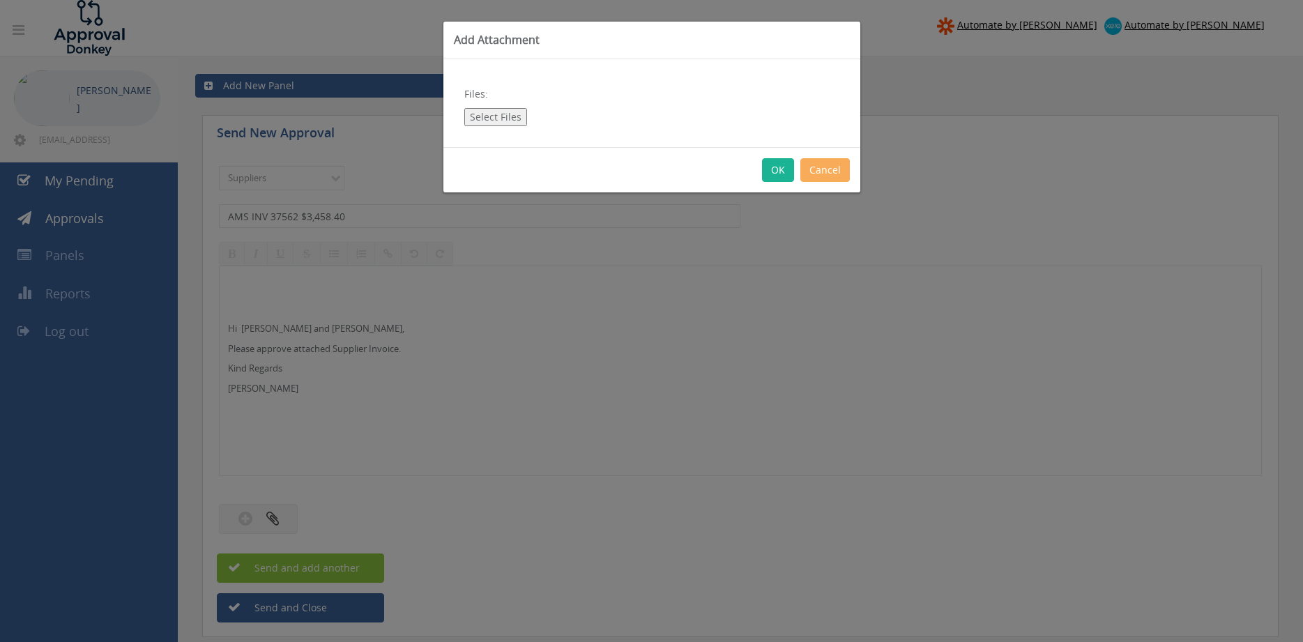
click at [493, 114] on button "Select Files" at bounding box center [495, 117] width 63 height 18
type input "C:\fakepath\AMS 00037562 [DATE] PO 43042.pdf"
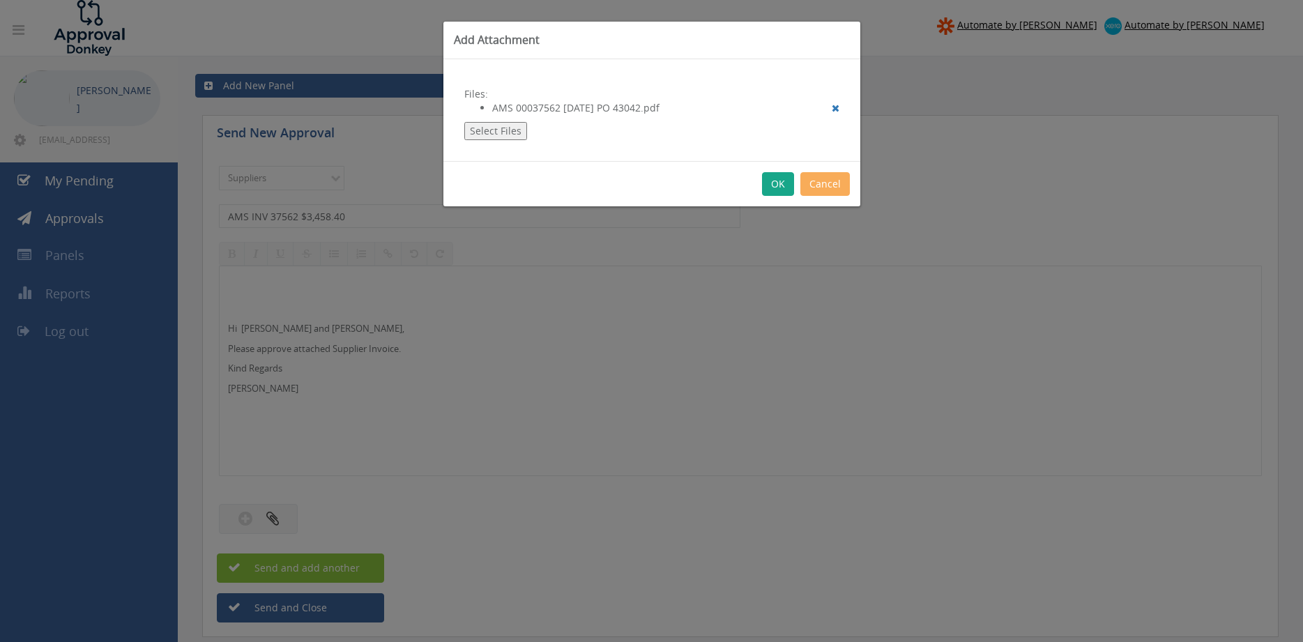
click at [780, 183] on button "OK" at bounding box center [778, 184] width 32 height 24
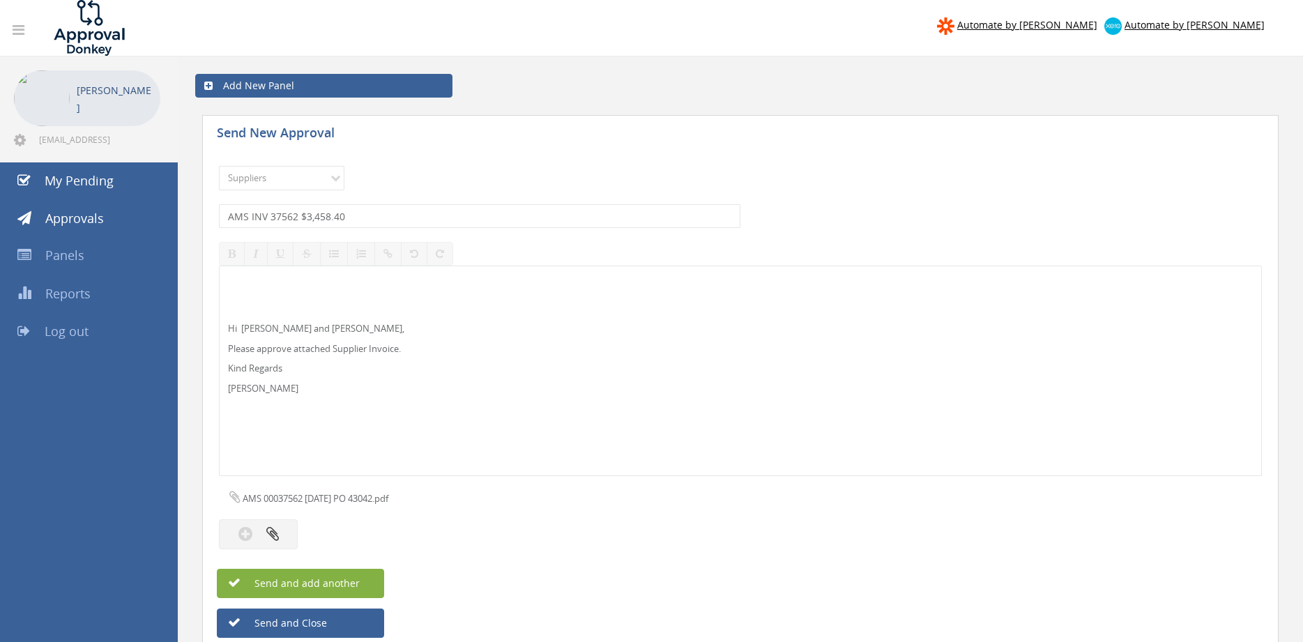
click at [320, 586] on span "Send and add another" at bounding box center [292, 583] width 135 height 13
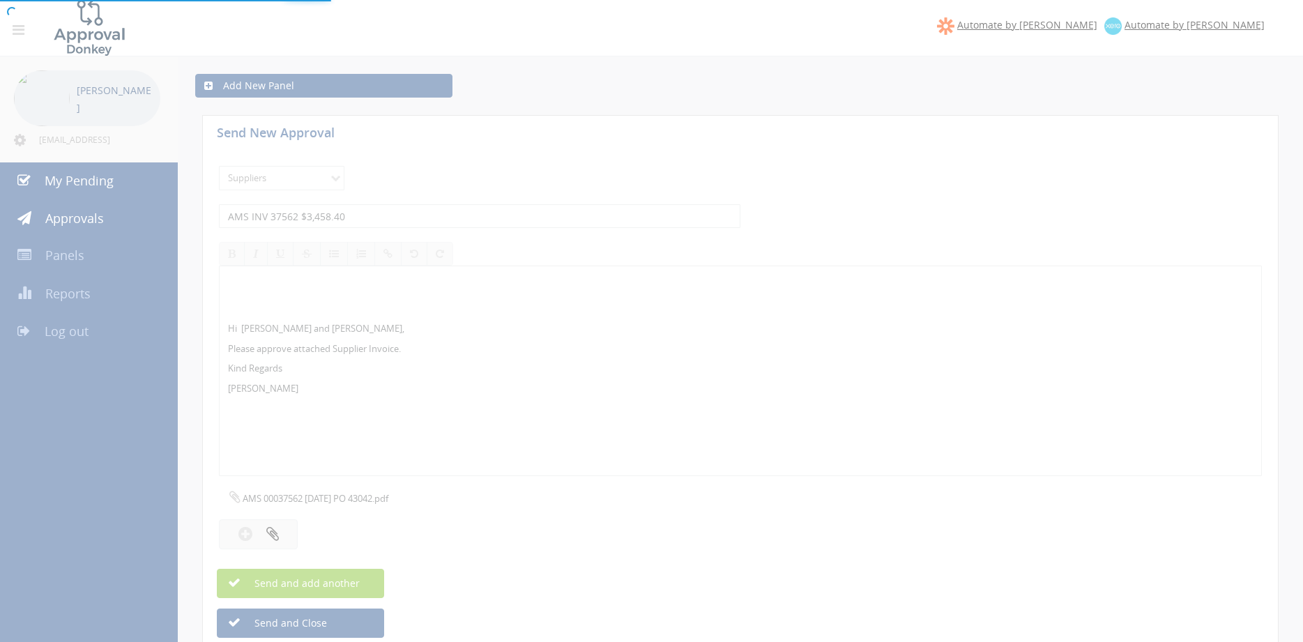
select select
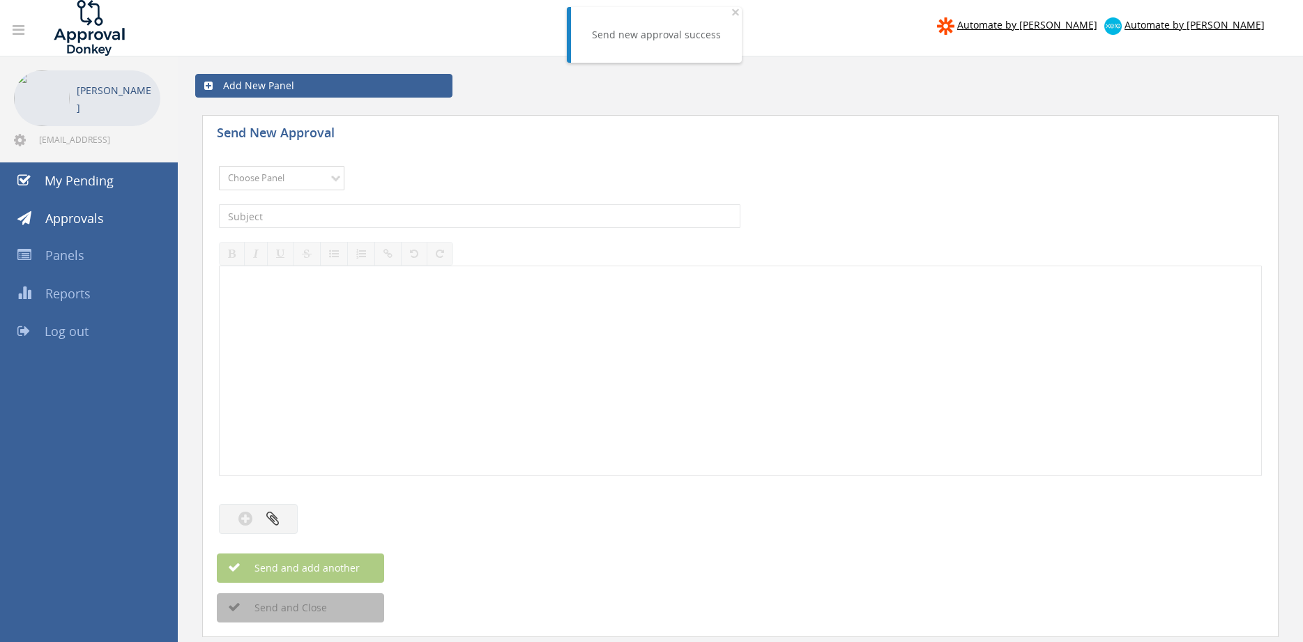
click at [219, 166] on select "Choose Panel Alarm Credits RG - 3 NZ Utilities Cable and SAI Global NZ Alarms-1…" at bounding box center [282, 178] width 126 height 24
select select "9632"
click option "Suppliers" at bounding box center [0, 0] width 0 height 0
click at [343, 211] on input "text" at bounding box center [480, 216] width 522 height 24
type input "AMBIT IN0038102 $3,266.62"
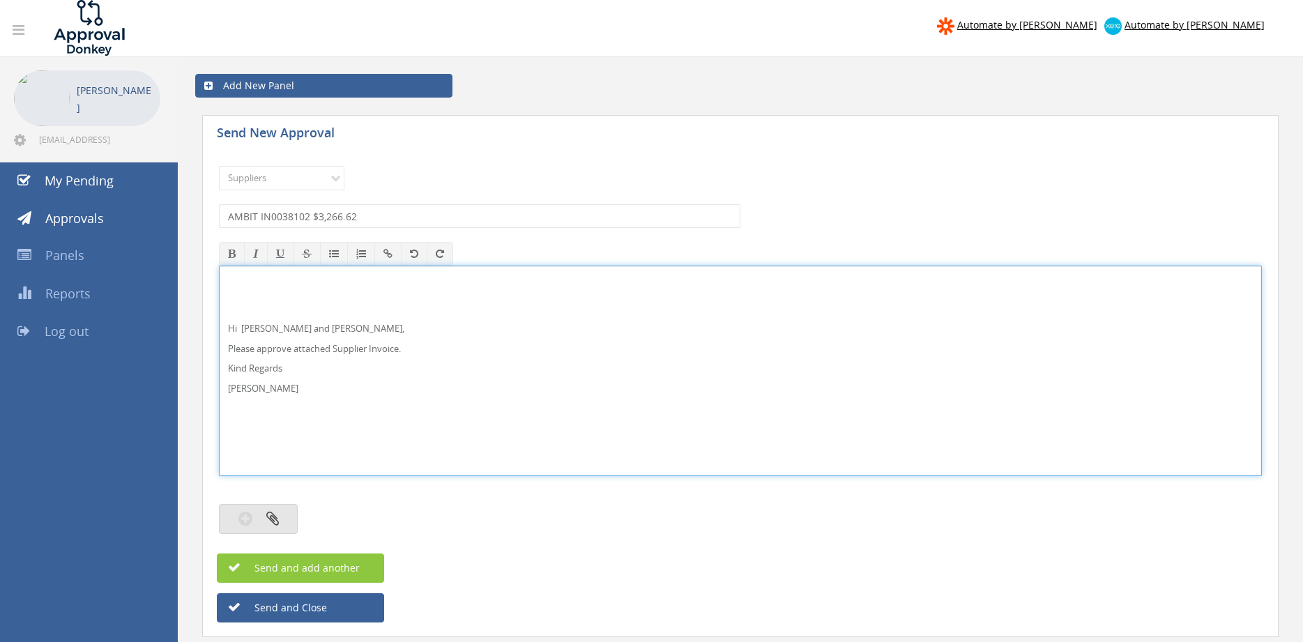
click at [268, 521] on icon "button" at bounding box center [272, 519] width 13 height 16
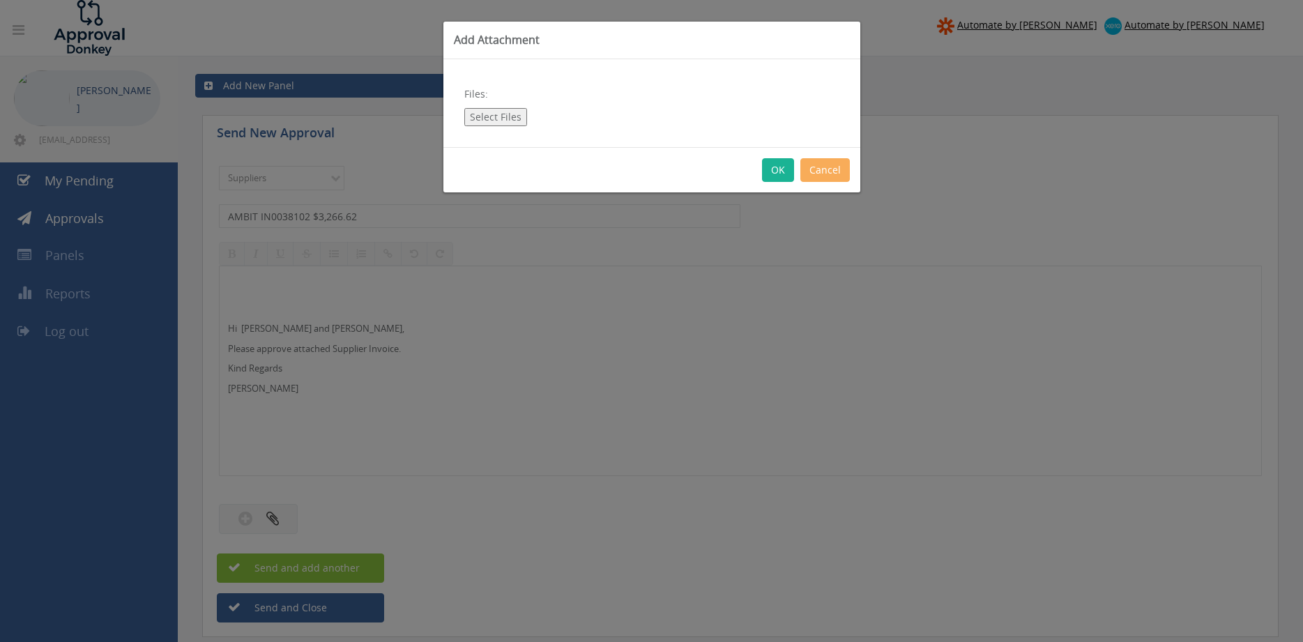
click at [499, 127] on div "Files: Select Files" at bounding box center [652, 103] width 417 height 88
click at [499, 122] on button "Select Files" at bounding box center [495, 117] width 63 height 18
type input "C:\fakepath\AMBIT IN0038102 [DATE] PO 43054.pdf"
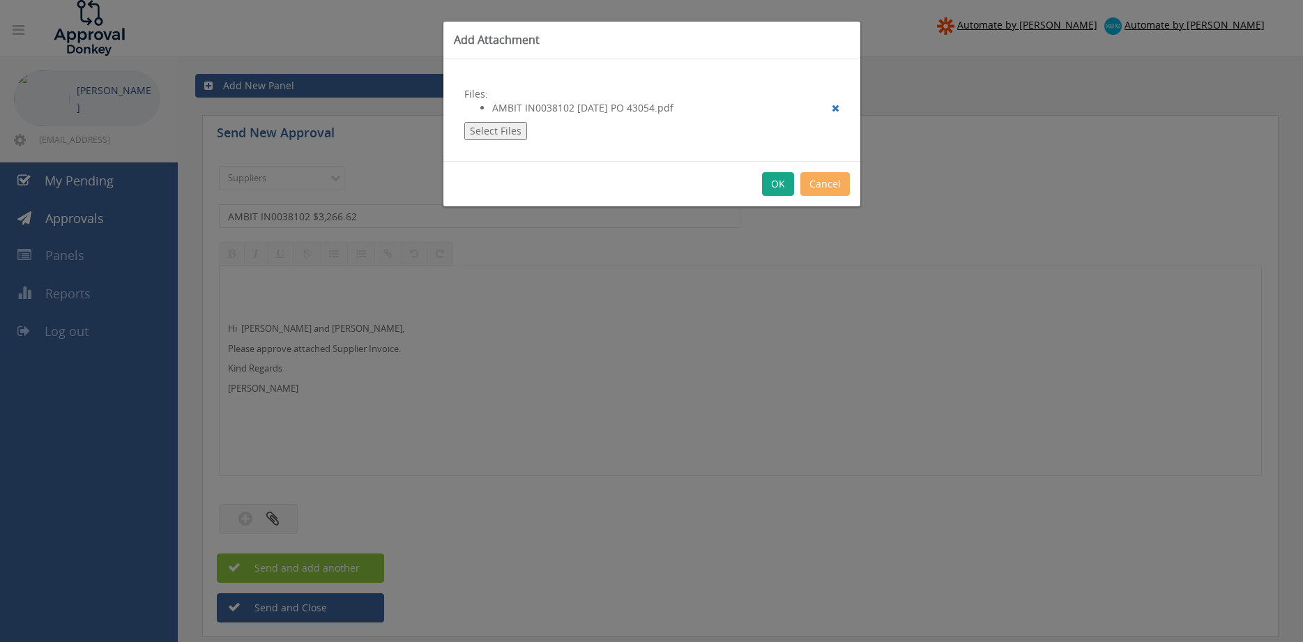
click at [778, 188] on button "OK" at bounding box center [778, 184] width 32 height 24
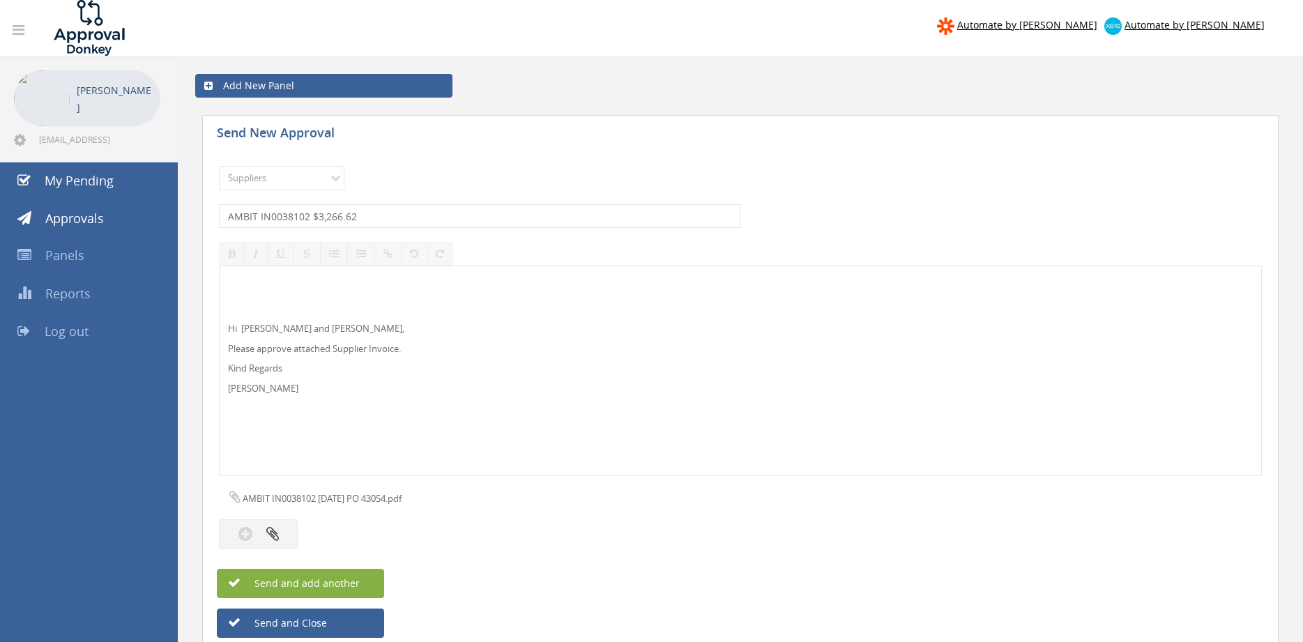
click at [344, 577] on span "Send and add another" at bounding box center [292, 583] width 135 height 13
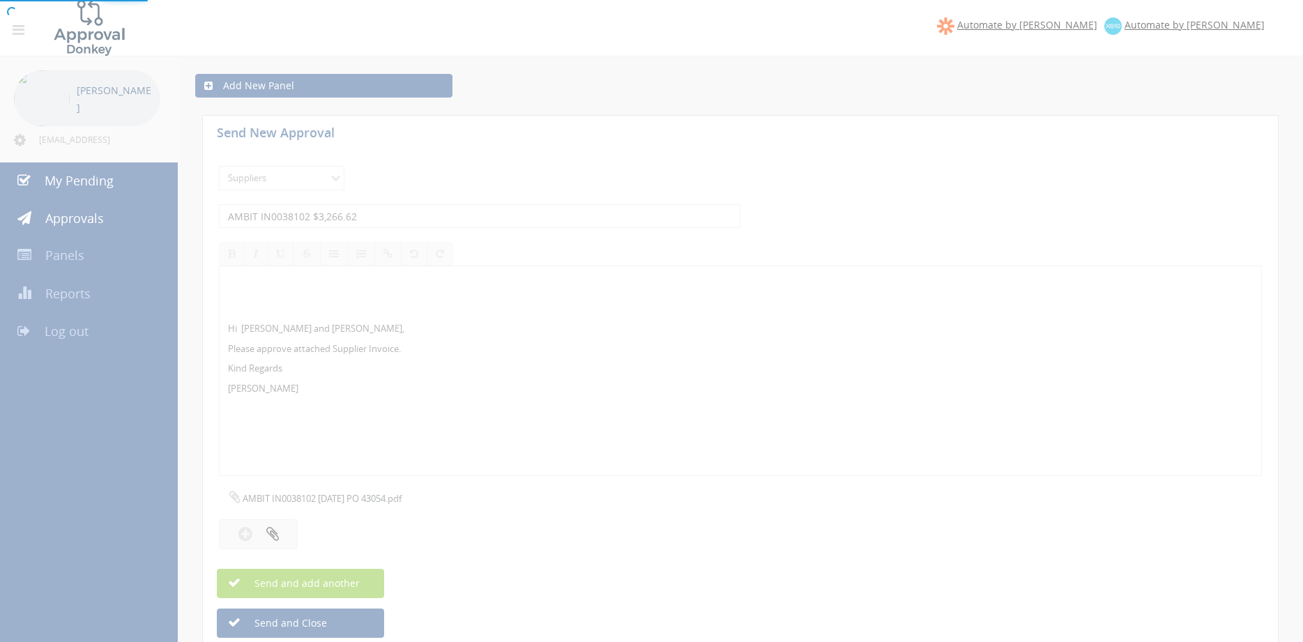
select select
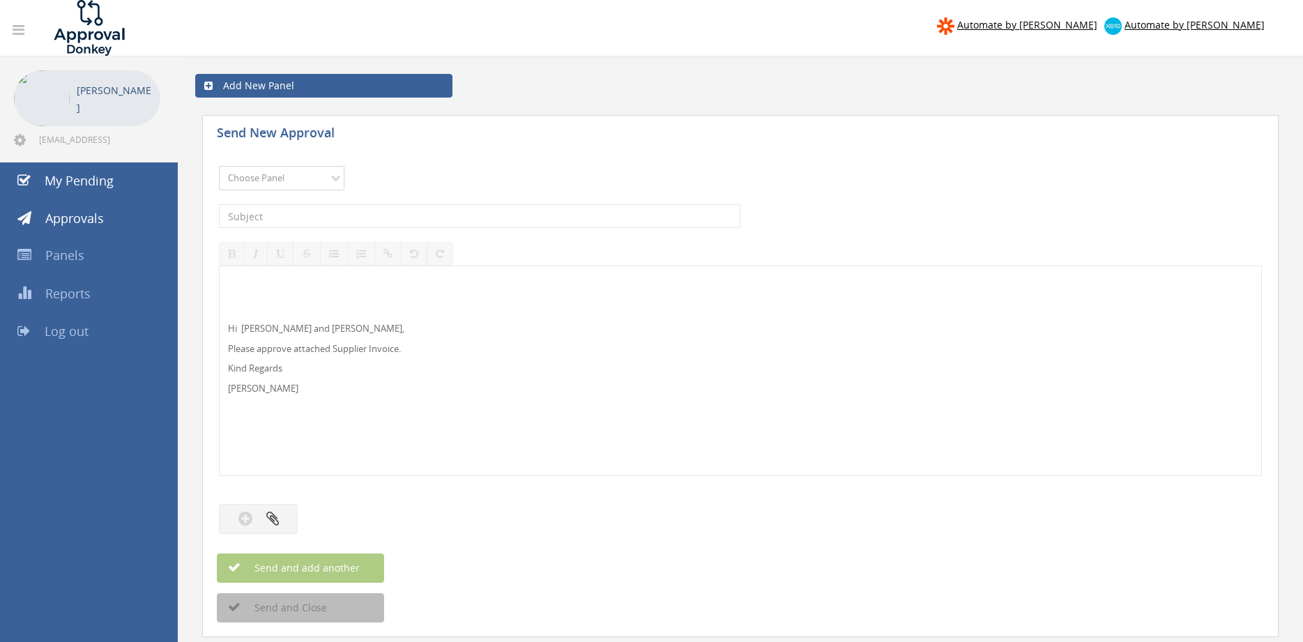
click at [219, 166] on select "Choose Panel Alarm Credits RG - 3 NZ Utilities Cable and SAI Global NZ Alarms-1…" at bounding box center [282, 178] width 126 height 24
select select "9680"
click option "Alarm Suppliers - 2" at bounding box center [0, 0] width 0 height 0
click at [404, 216] on input "text" at bounding box center [480, 216] width 522 height 24
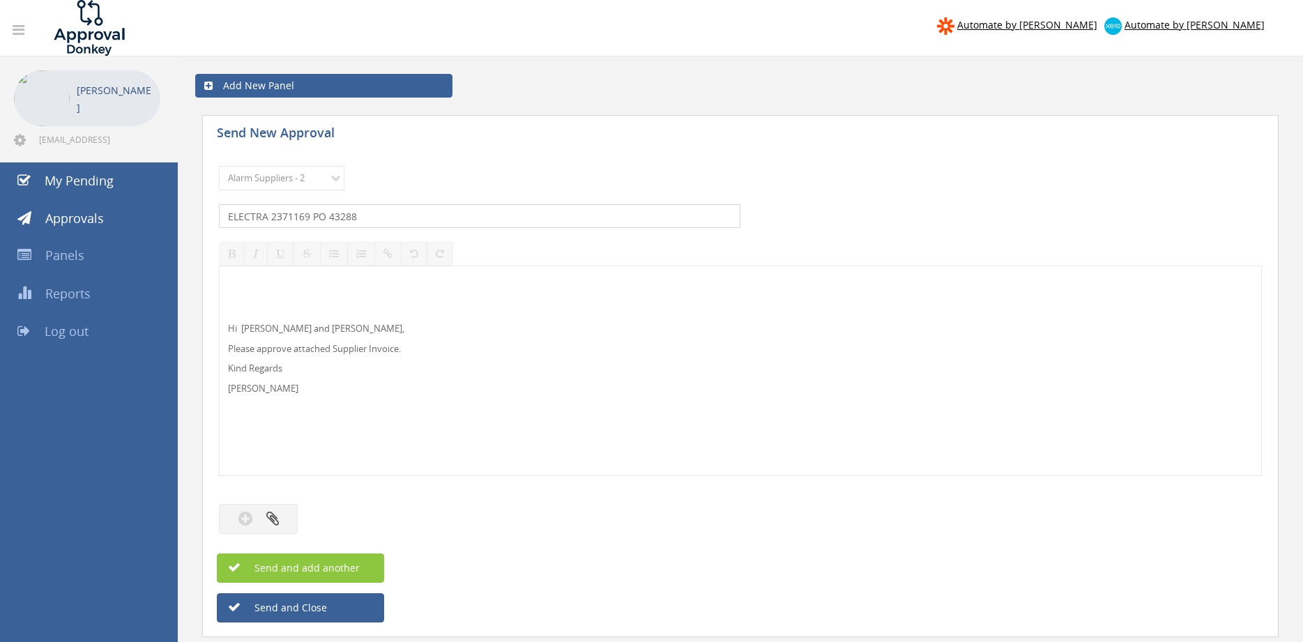
type input "ELECTRA 2371169 PO 43288"
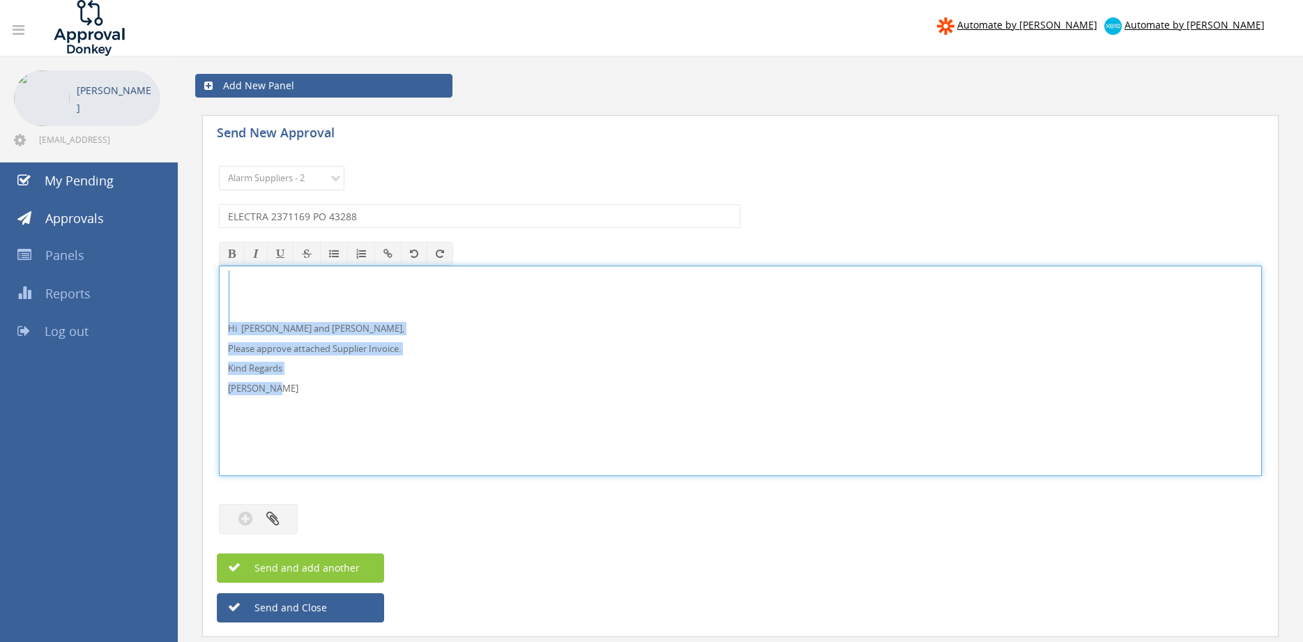
drag, startPoint x: 286, startPoint y: 394, endPoint x: 214, endPoint y: 288, distance: 128.1
click at [219, 279] on div "Hi [PERSON_NAME] and [PERSON_NAME], Please approve attached Supplier Invoice. K…" at bounding box center [740, 371] width 1043 height 211
drag, startPoint x: 248, startPoint y: 329, endPoint x: 269, endPoint y: 318, distance: 23.7
click at [248, 328] on p "Hi [PERSON_NAME] and [PERSON_NAME]," at bounding box center [740, 328] width 1025 height 13
drag, startPoint x: 263, startPoint y: 381, endPoint x: 196, endPoint y: 289, distance: 113.8
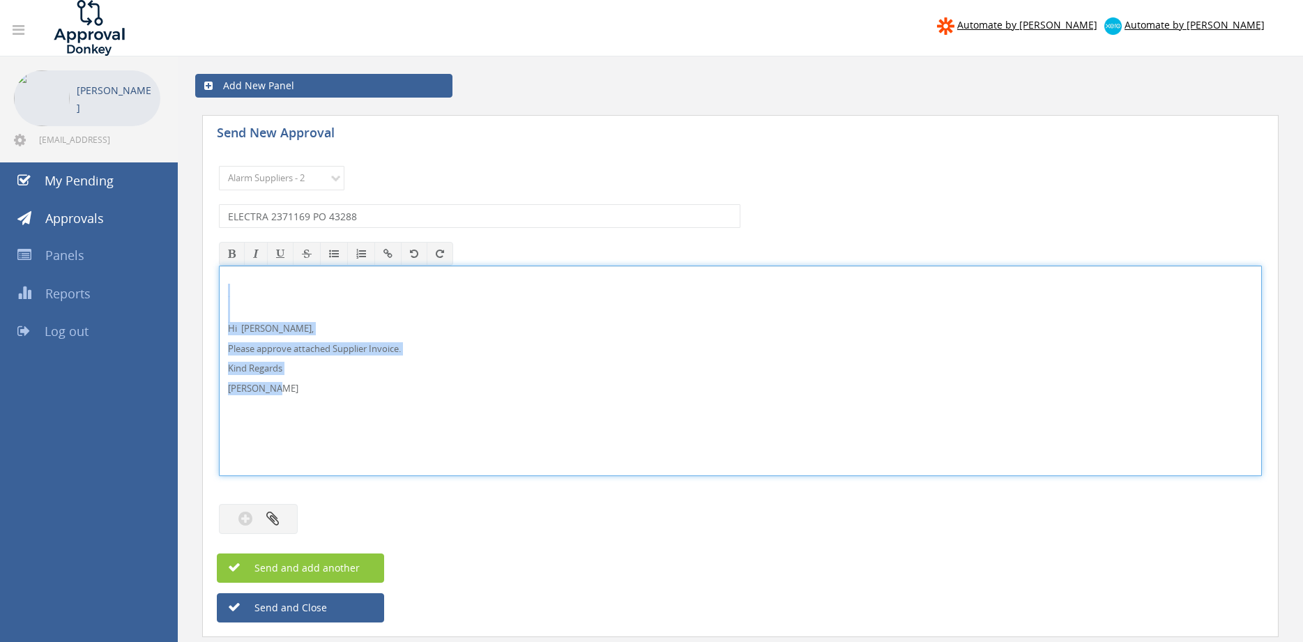
click at [219, 289] on div "Hi [PERSON_NAME], Please approve attached Supplier Invoice. Kind Regards [PERSO…" at bounding box center [740, 371] width 1043 height 211
copy div "Hi [PERSON_NAME], Please approve attached Supplier Invoice. Kind Regards [PERSO…"
click at [271, 511] on button "button" at bounding box center [258, 519] width 79 height 30
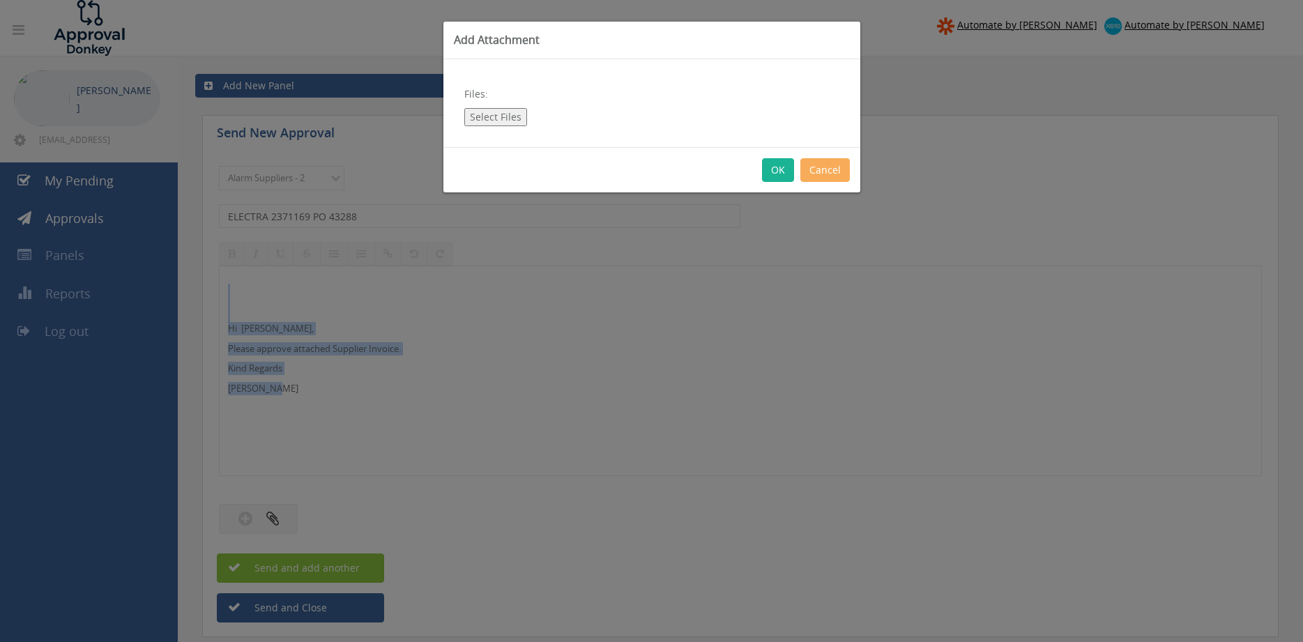
click at [511, 121] on button "Select Files" at bounding box center [495, 117] width 63 height 18
type input "C:\fakepath\ELECTRA 2371169 [DATE] PO 43288.pdf"
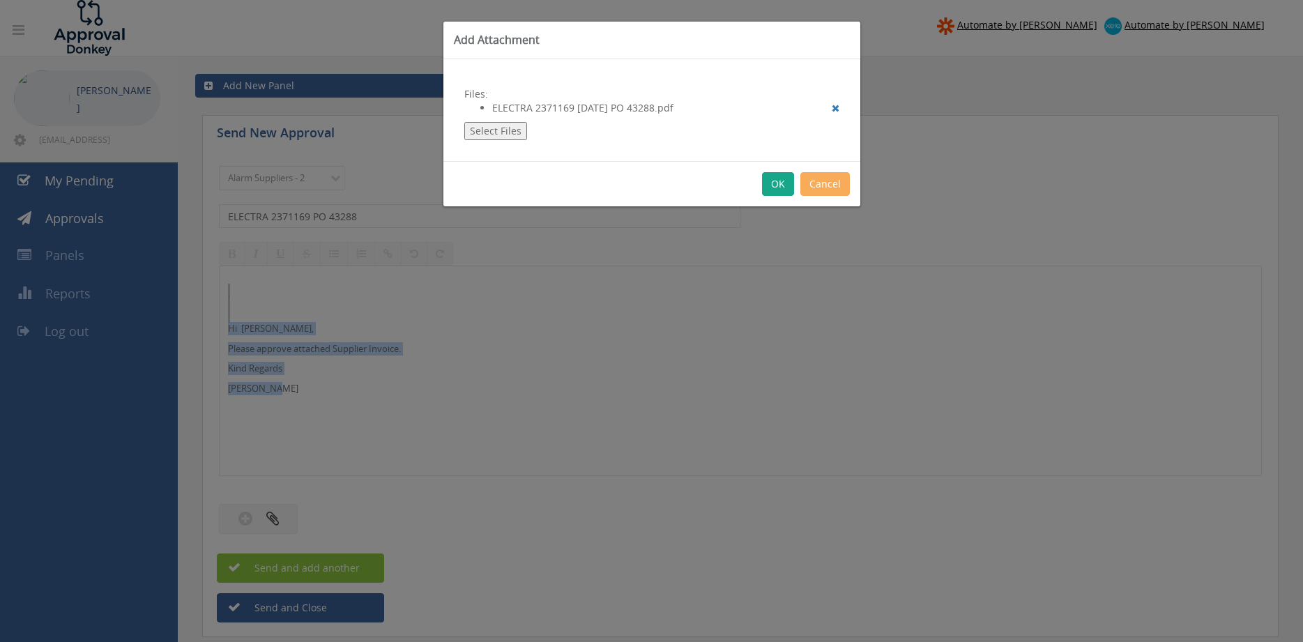
click at [780, 185] on button "OK" at bounding box center [778, 184] width 32 height 24
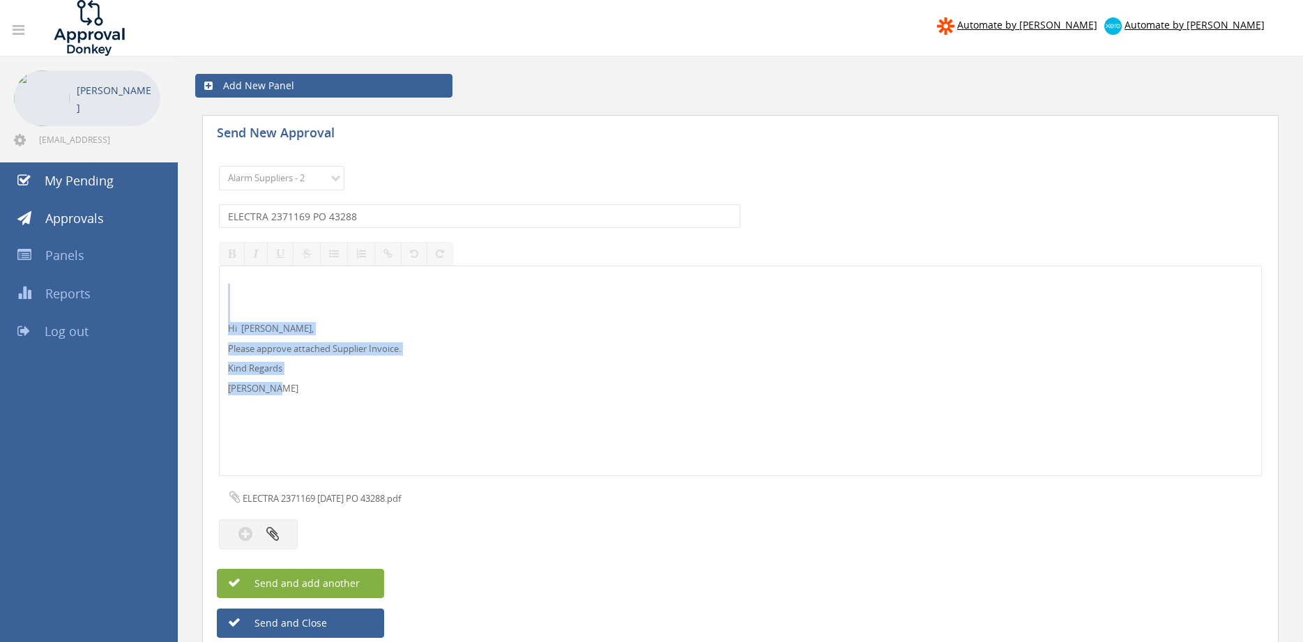
click at [362, 573] on button "Send and add another" at bounding box center [300, 583] width 167 height 29
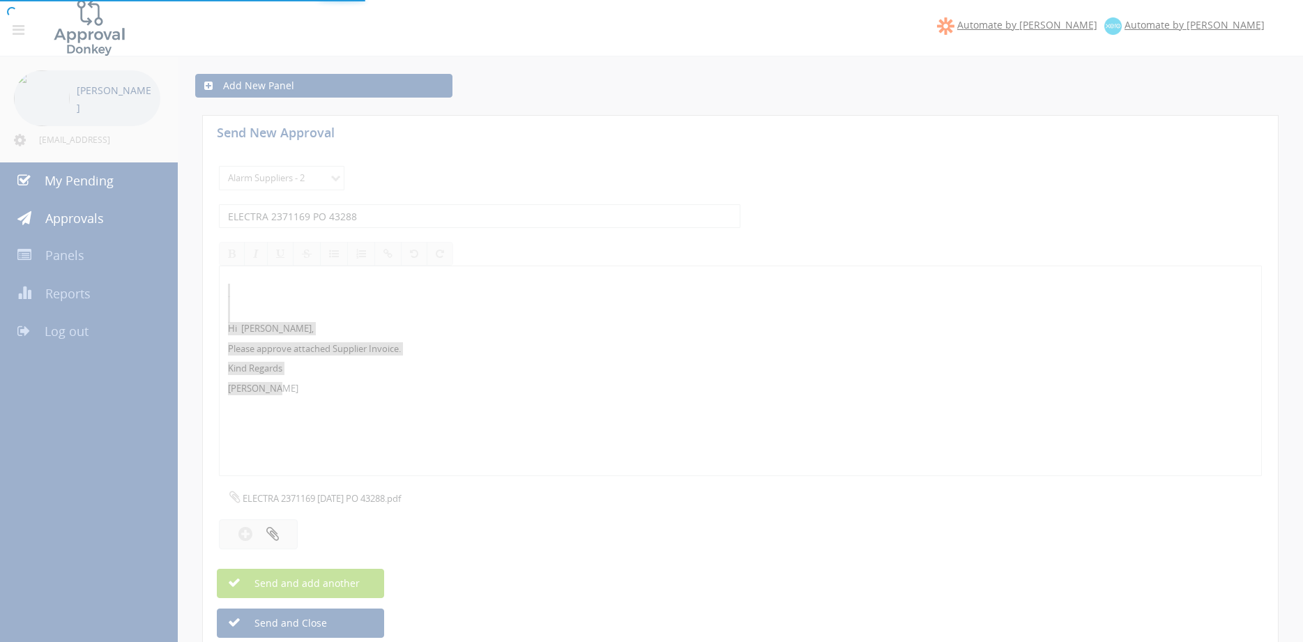
select select
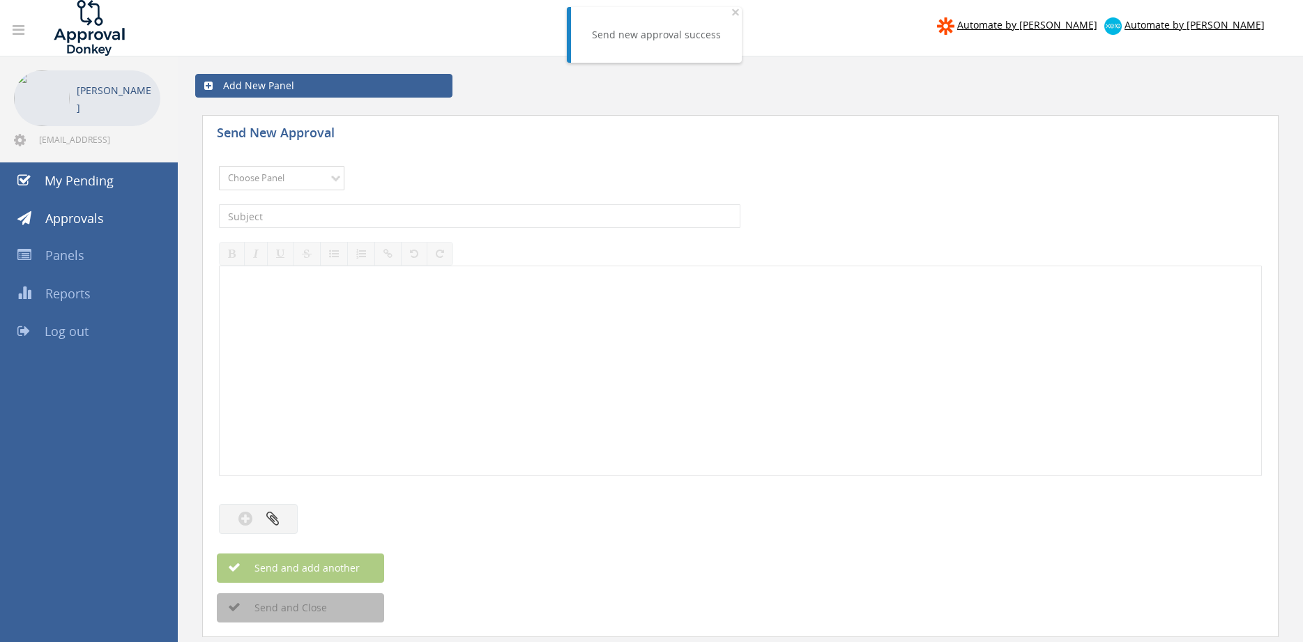
click at [273, 186] on select "Choose Panel Alarm Credits RG - 3 NZ Utilities Cable and SAI Global NZ Alarms-1…" at bounding box center [282, 178] width 126 height 24
select select "9680"
click option "Alarm Suppliers - 2" at bounding box center [0, 0] width 0 height 0
click at [386, 211] on input "text" at bounding box center [480, 216] width 522 height 24
type input "e"
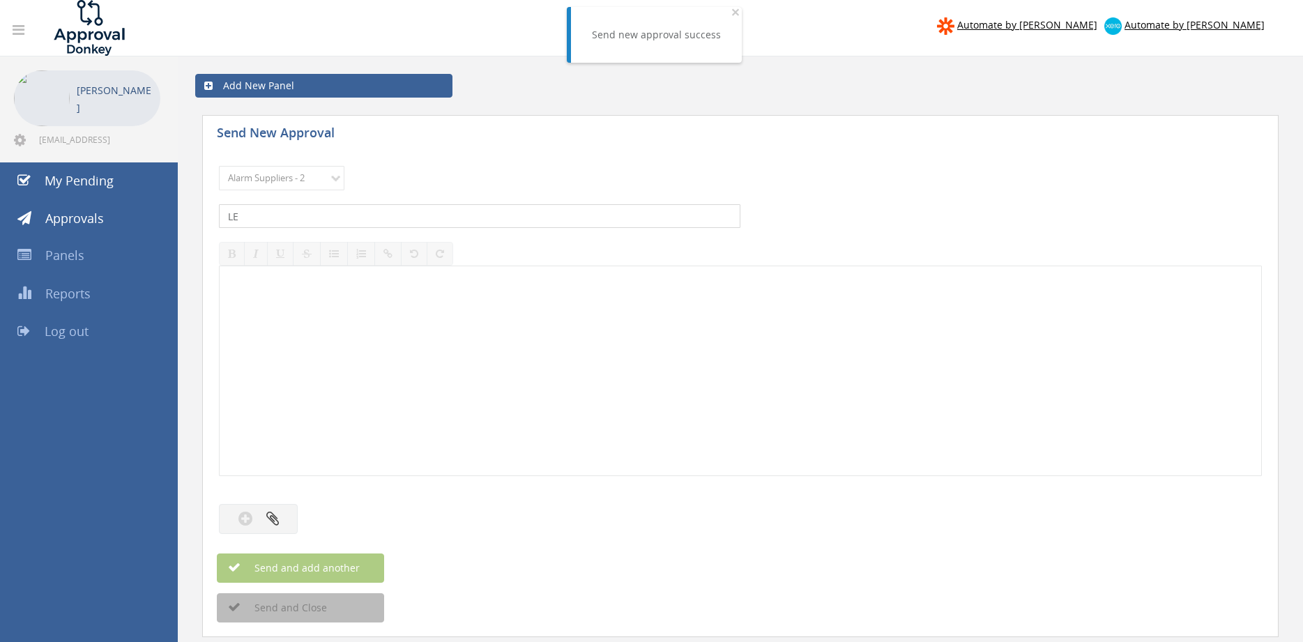
type input "L"
type input "ELECTRA 2370821 PO 42647"
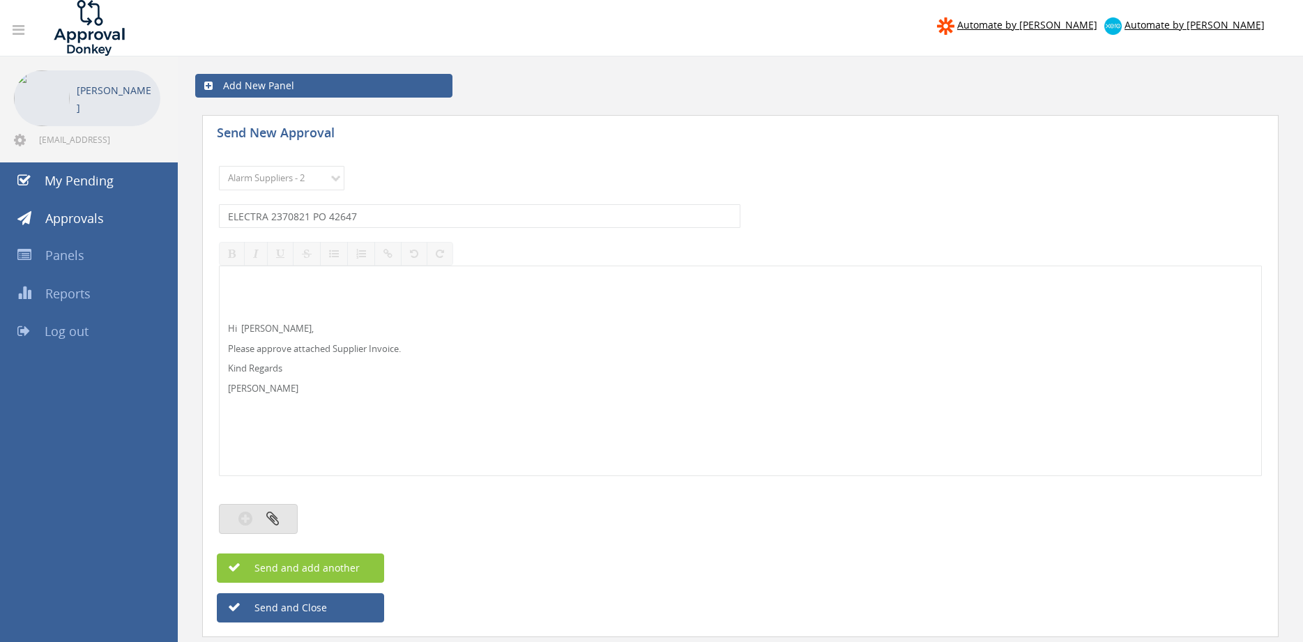
click at [278, 513] on icon "button" at bounding box center [272, 519] width 13 height 16
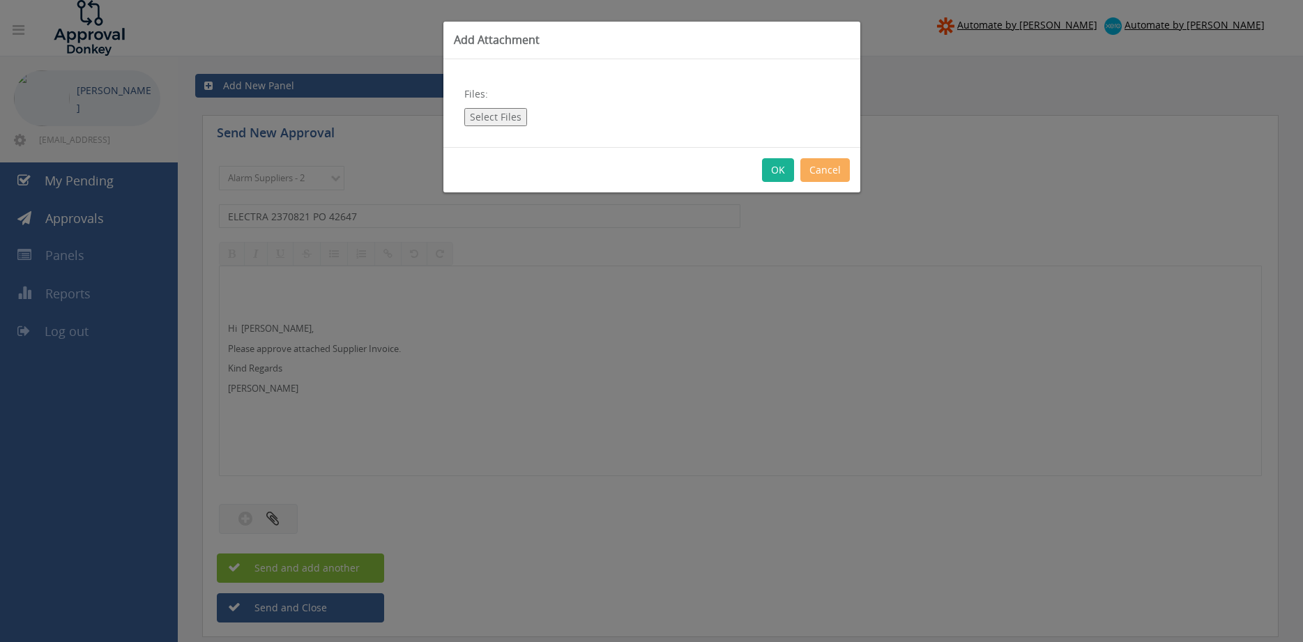
click at [504, 125] on button "Select Files" at bounding box center [495, 117] width 63 height 18
type input "C:\fakepath\ELECTRA 2370821 [DATE] PO 42647.pdf"
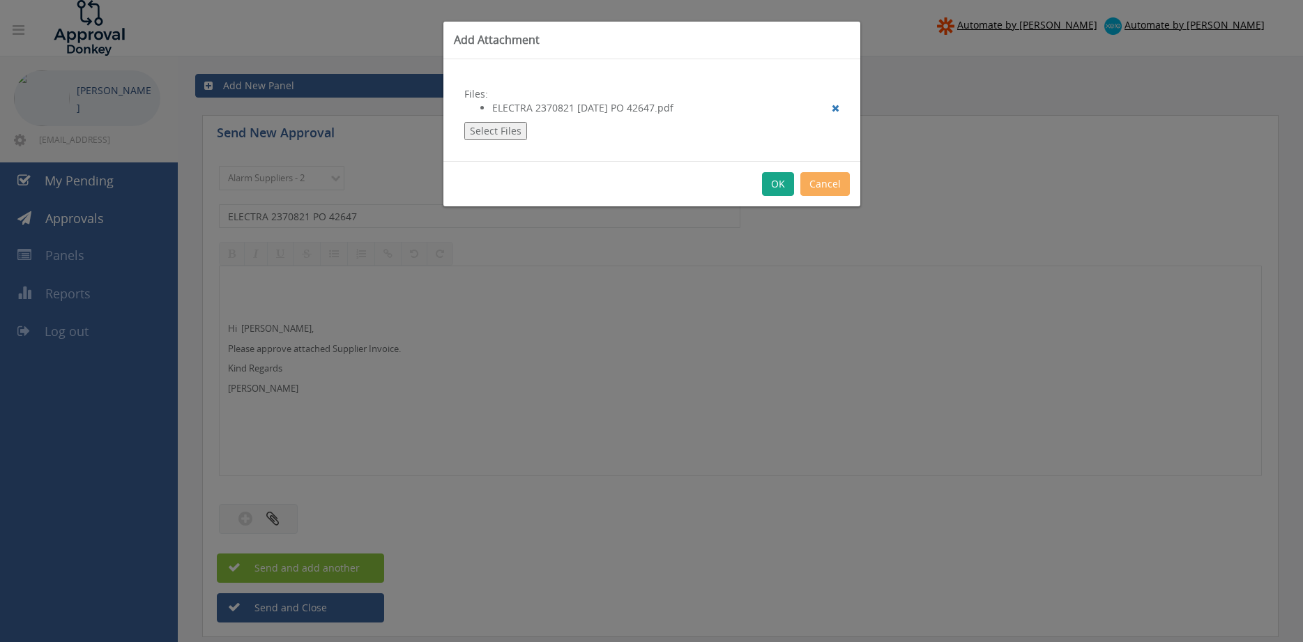
click at [782, 190] on button "OK" at bounding box center [778, 184] width 32 height 24
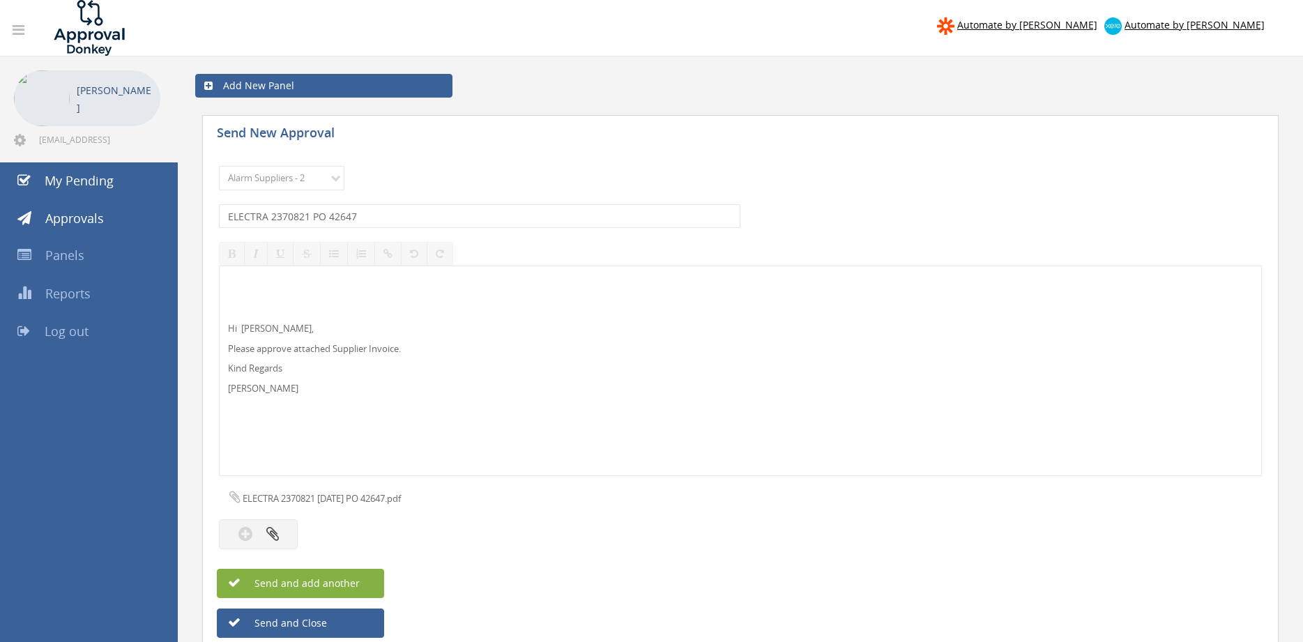
click at [371, 576] on button "Send and add another" at bounding box center [300, 583] width 167 height 29
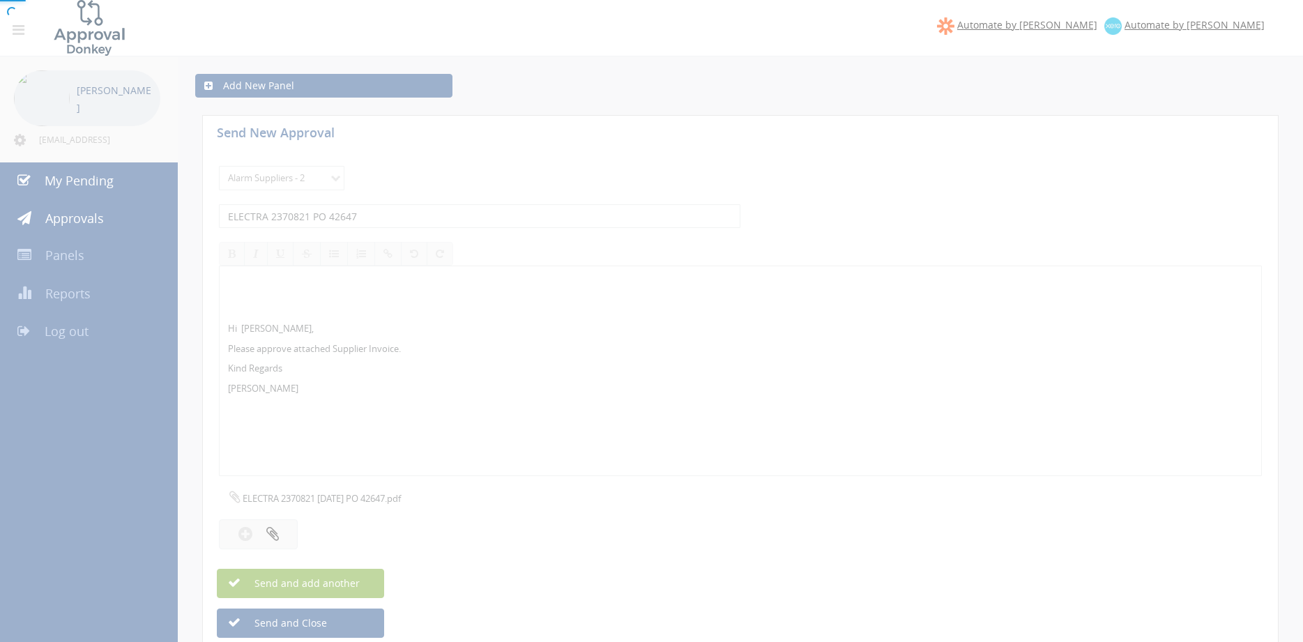
select select
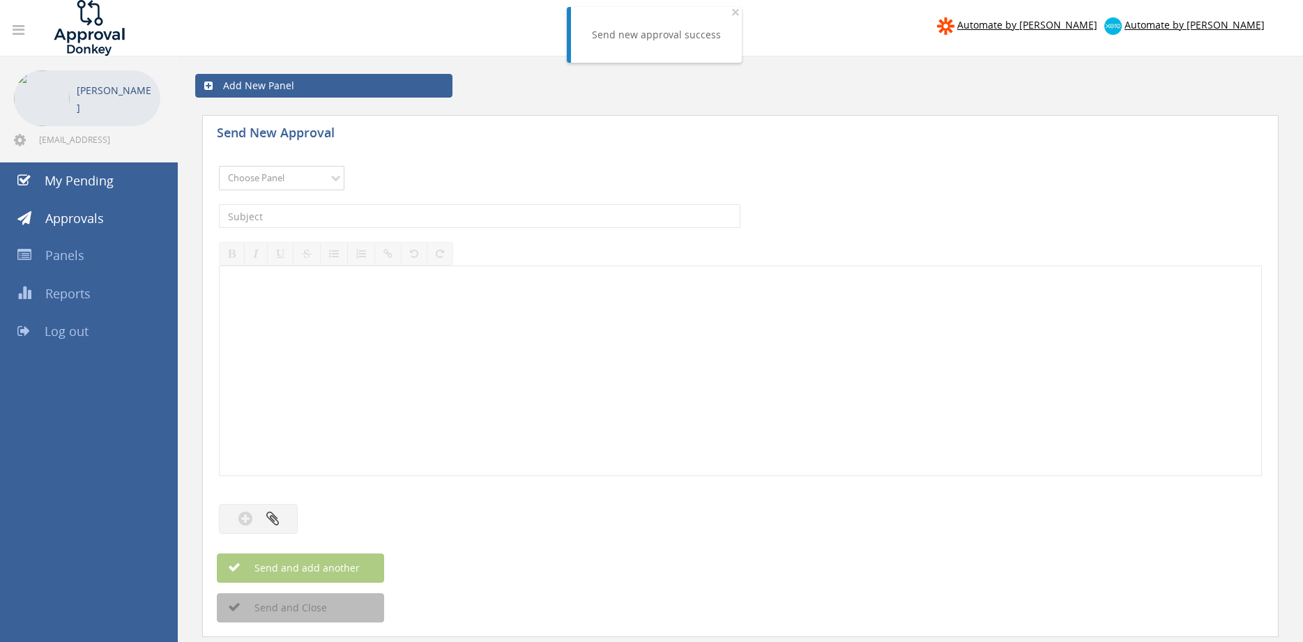
select select "9680"
click option "Alarm Suppliers - 2" at bounding box center [0, 0] width 0 height 0
click at [382, 220] on input "text" at bounding box center [480, 216] width 522 height 24
type input "ELECTRA 2370815 PO 42808"
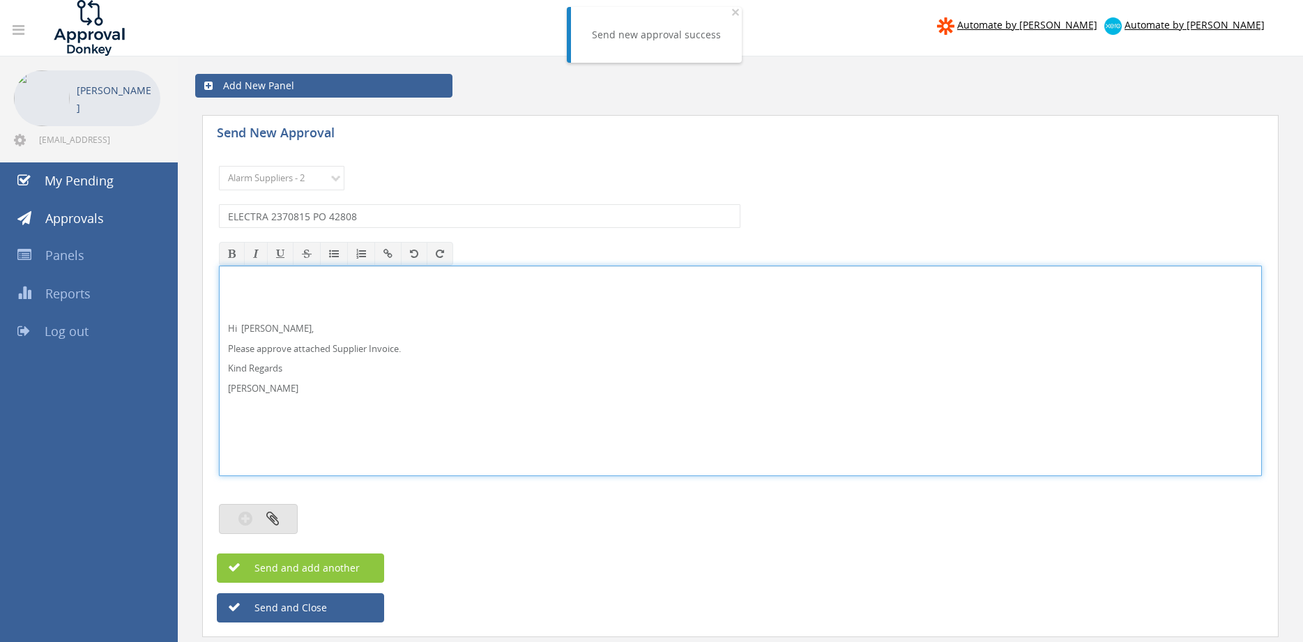
click at [280, 515] on button "button" at bounding box center [258, 519] width 79 height 30
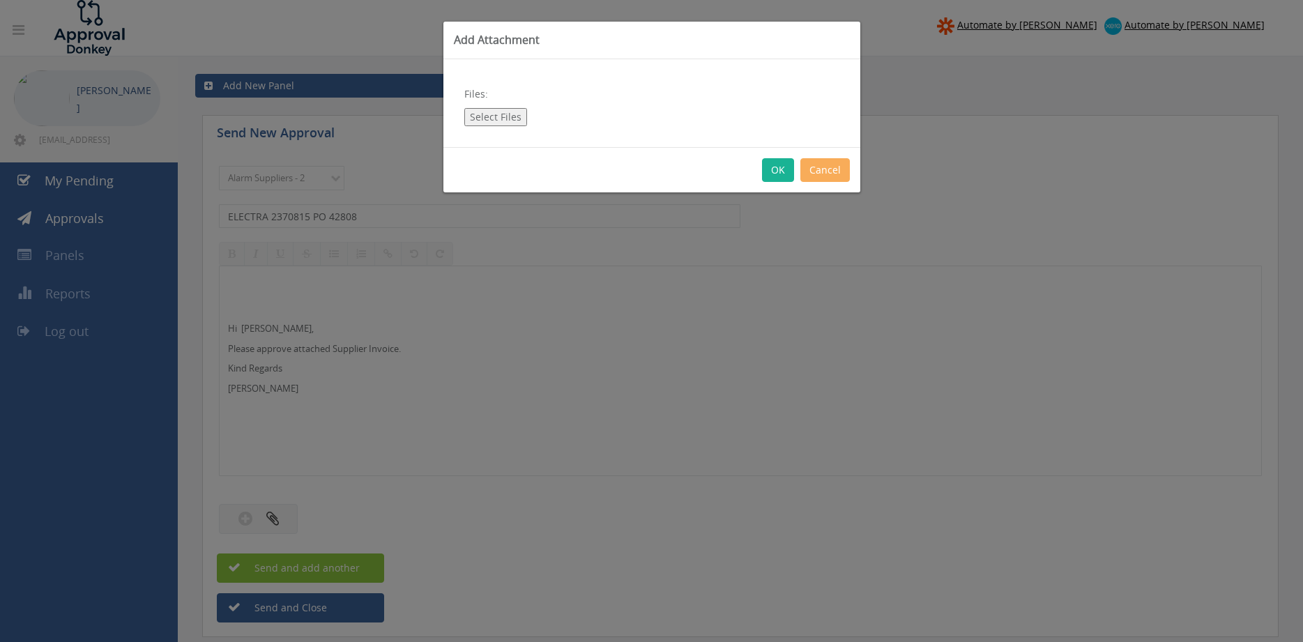
click at [508, 117] on button "Select Files" at bounding box center [495, 117] width 63 height 18
type input "C:\fakepath\ELECTRA 2370815 [DATE] PO 42808.pdf"
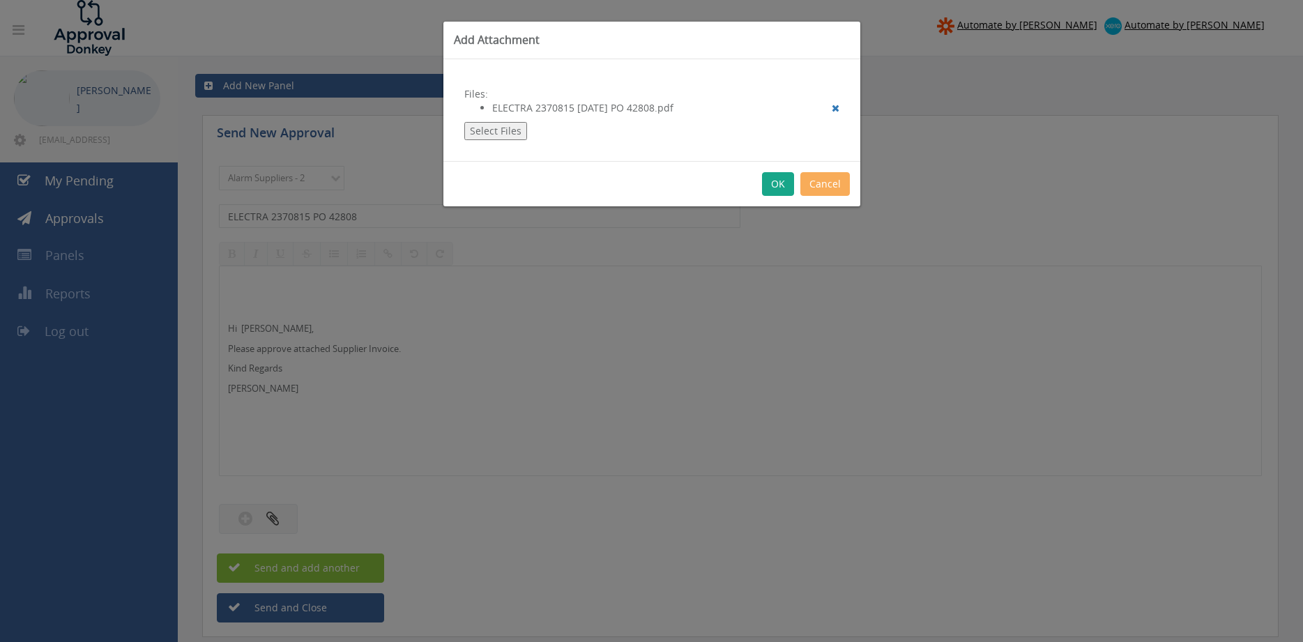
click at [776, 184] on button "OK" at bounding box center [778, 184] width 32 height 24
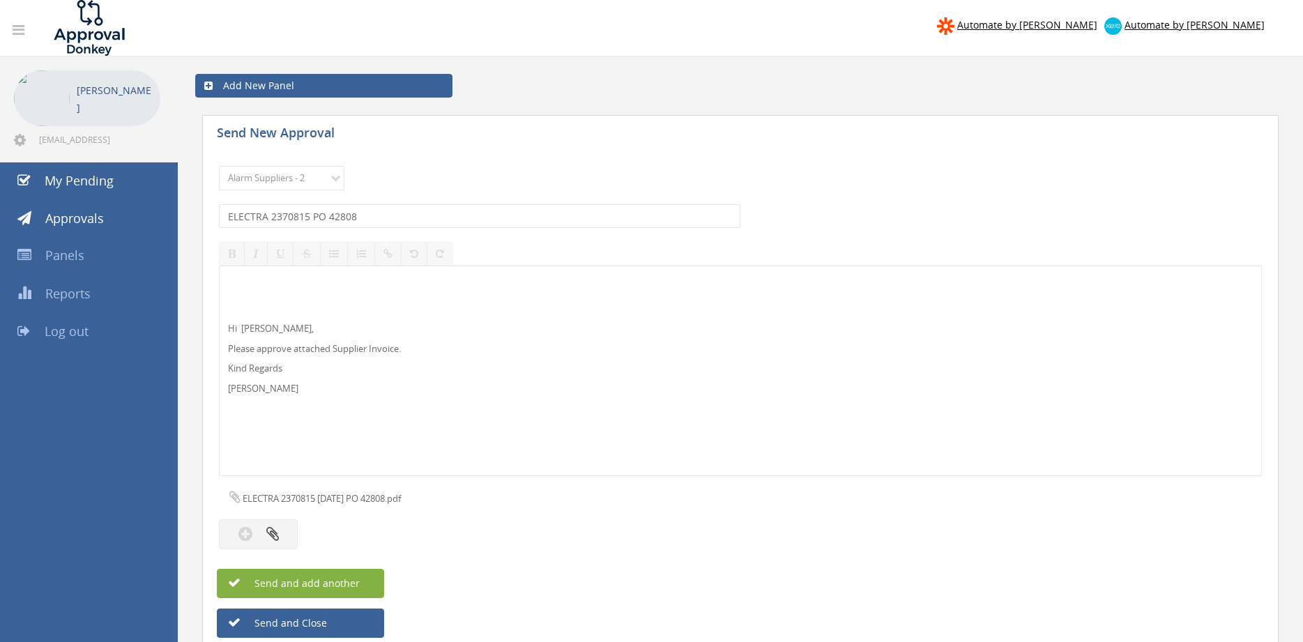
click at [368, 576] on button "Send and add another" at bounding box center [300, 583] width 167 height 29
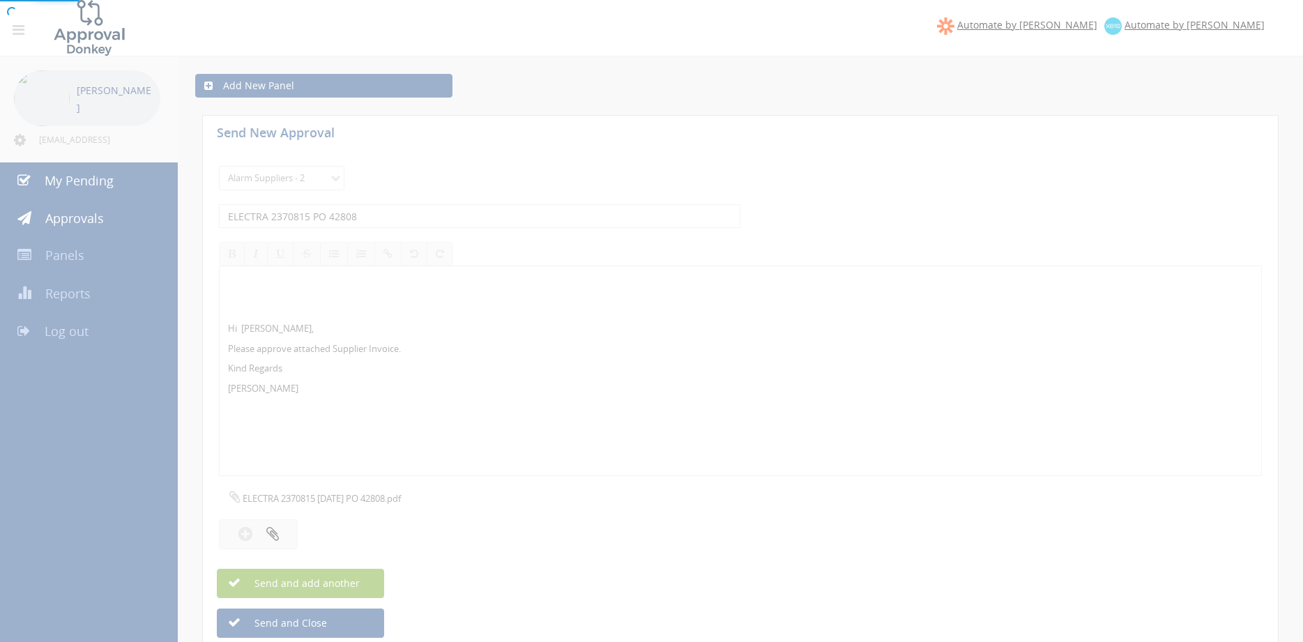
select select
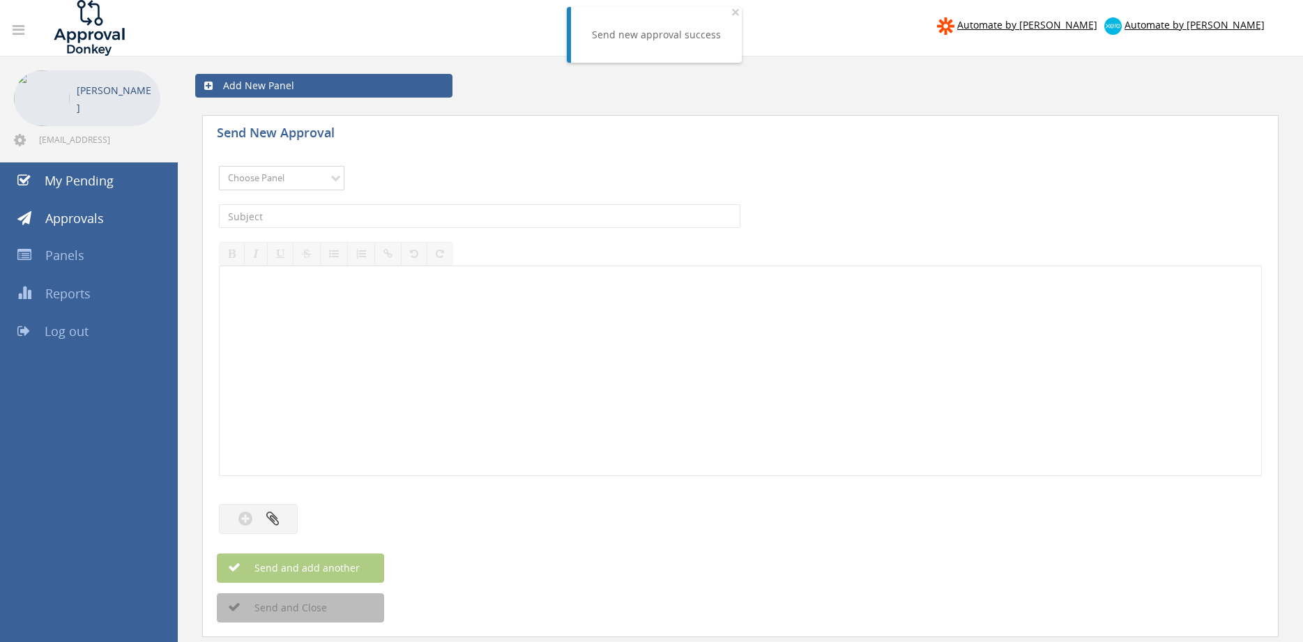
select select "9680"
click option "Alarm Suppliers - 2" at bounding box center [0, 0] width 0 height 0
click at [375, 220] on input "text" at bounding box center [480, 216] width 522 height 24
type input "ELECTRA 2370464 PO 43284"
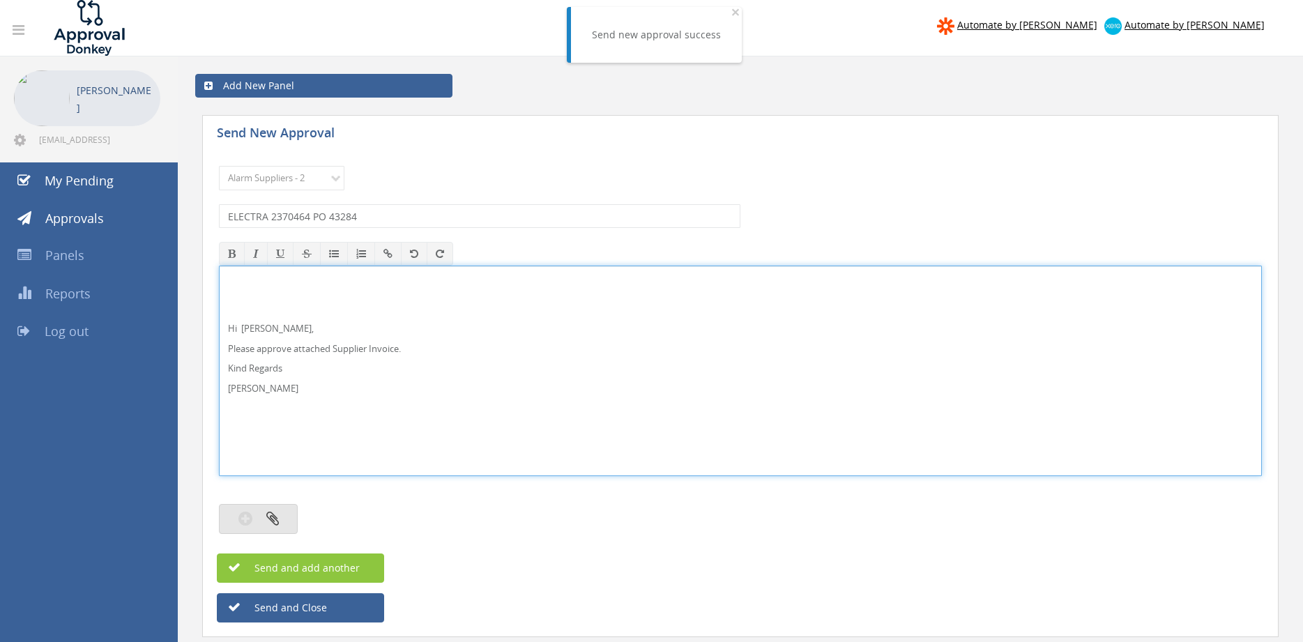
click at [284, 517] on button "button" at bounding box center [258, 519] width 79 height 30
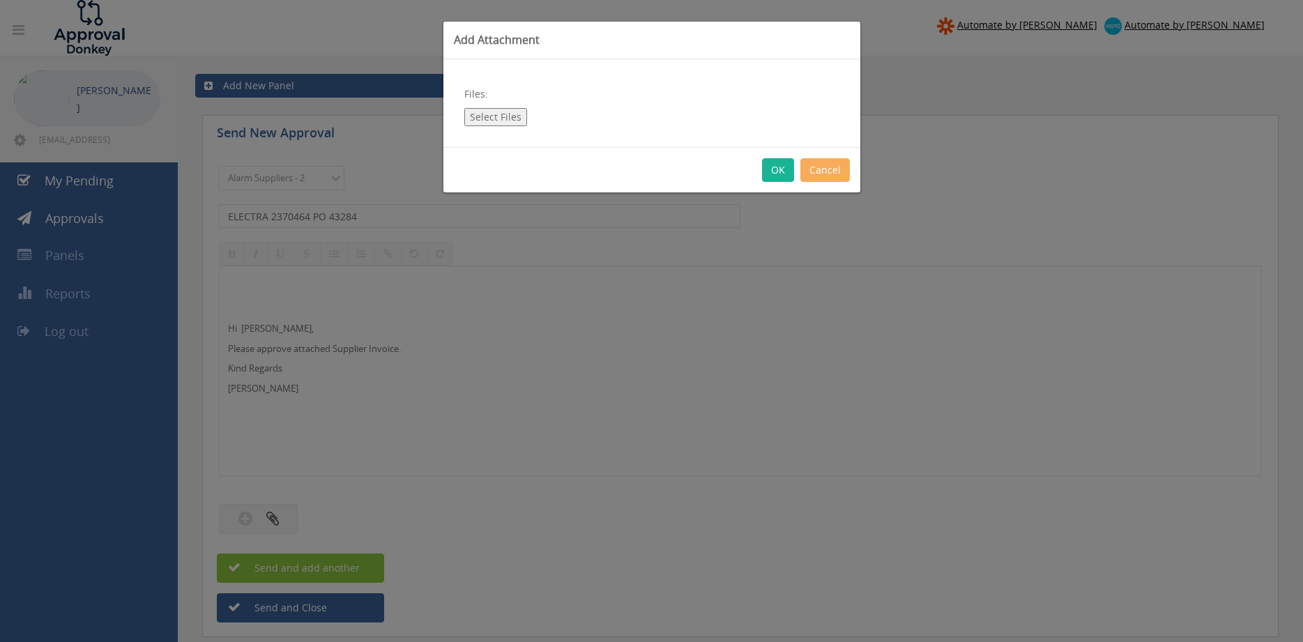
click at [501, 114] on button "Select Files" at bounding box center [495, 117] width 63 height 18
type input "C:\fakepath\ELECTRA 2370464 [DATE] PO 43284.pdf"
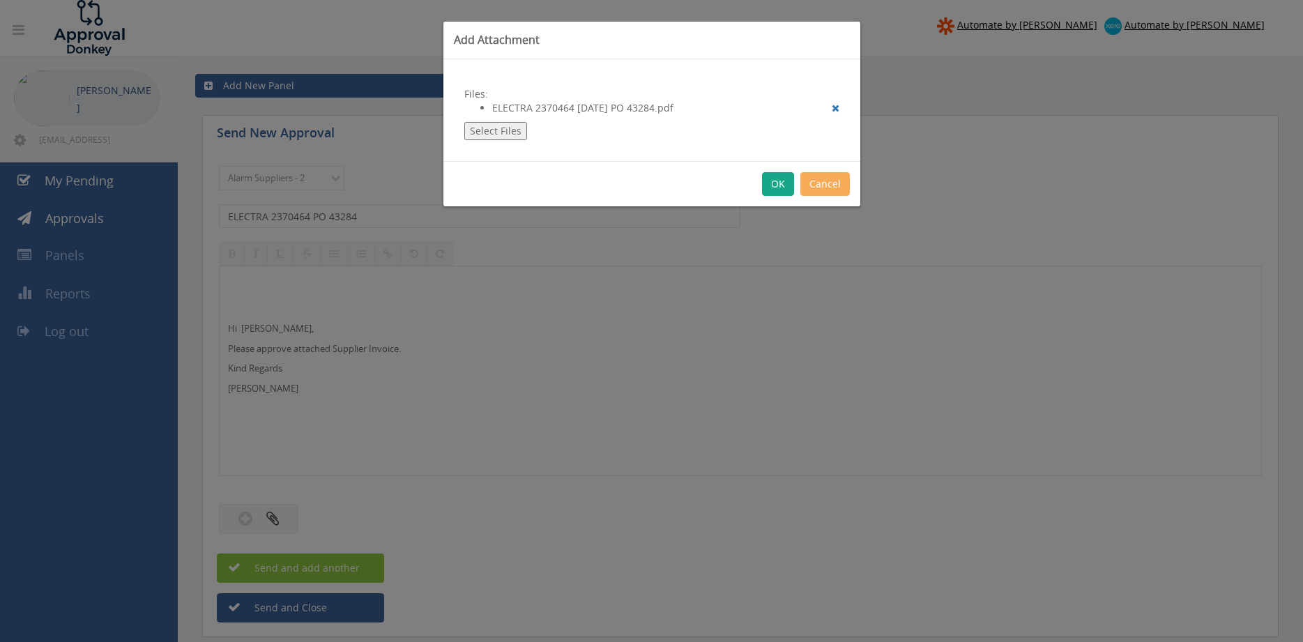
click at [771, 182] on button "OK" at bounding box center [778, 184] width 32 height 24
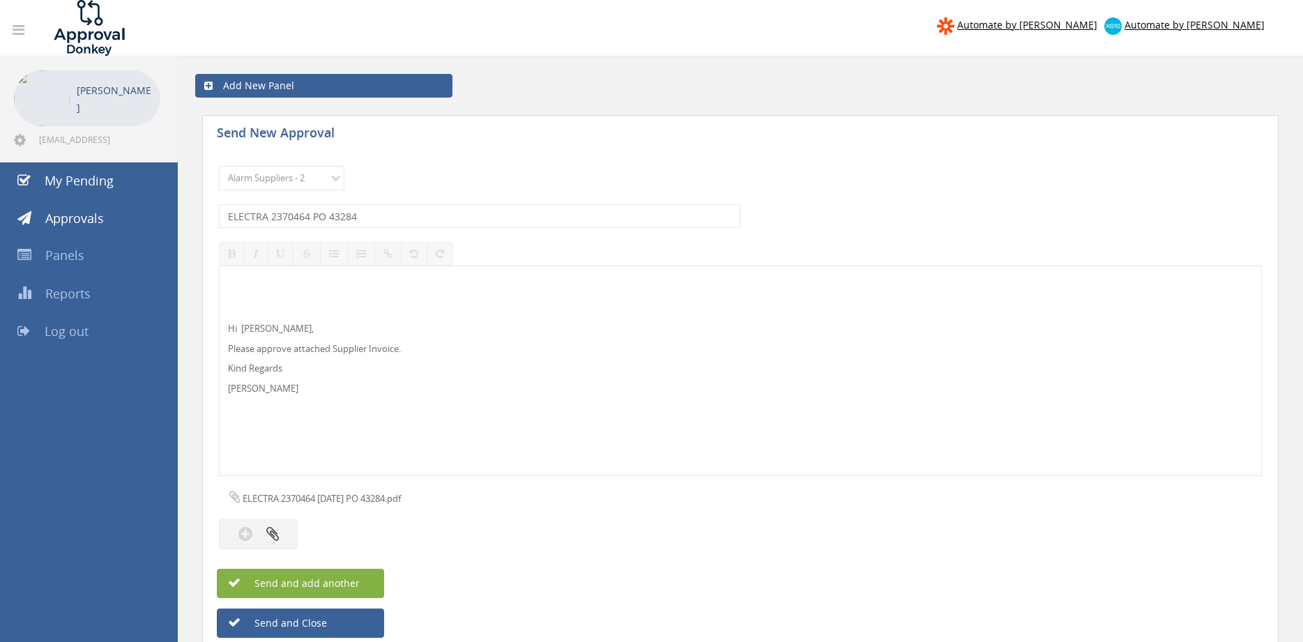
click at [331, 582] on span "Send and add another" at bounding box center [292, 583] width 135 height 13
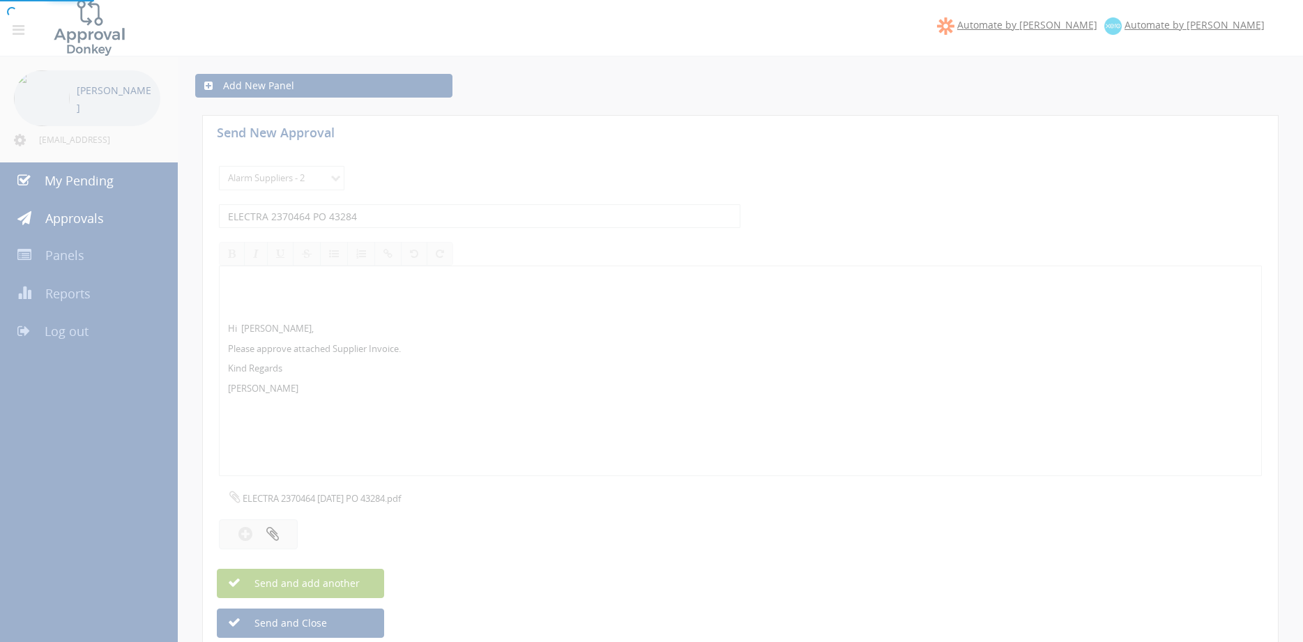
select select
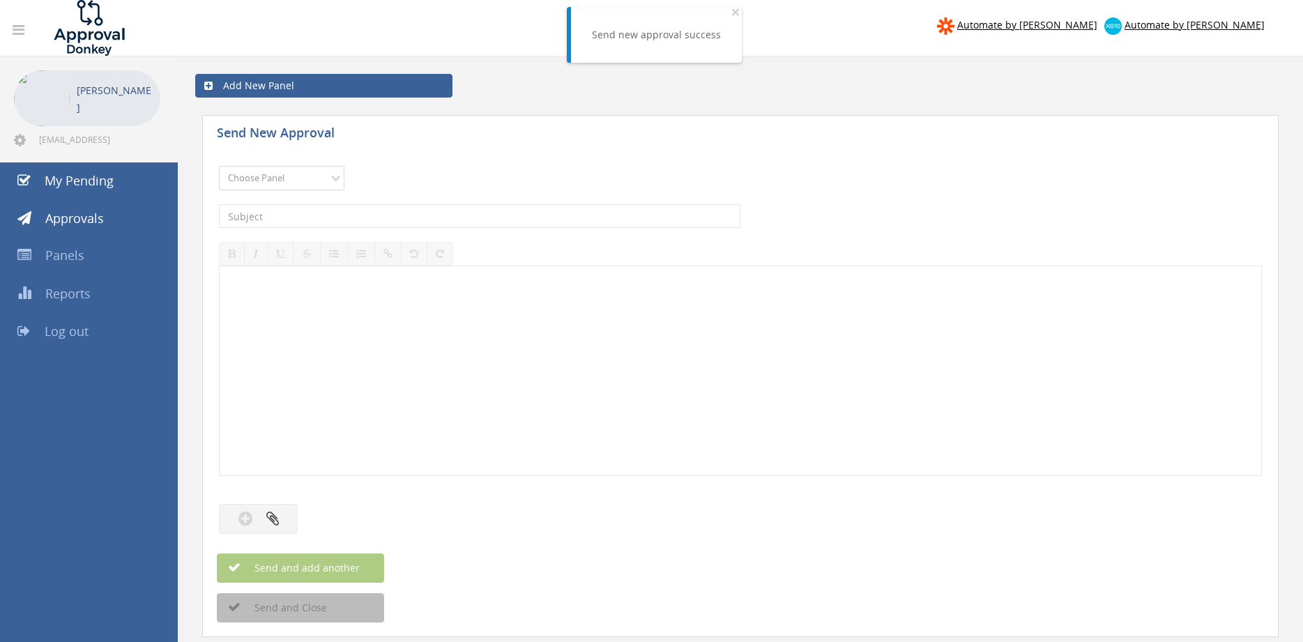
select select "9680"
click option "Alarm Suppliers - 2" at bounding box center [0, 0] width 0 height 0
click at [372, 216] on input "text" at bounding box center [480, 216] width 522 height 24
type input "ELECTRA 2370273 PO 43256"
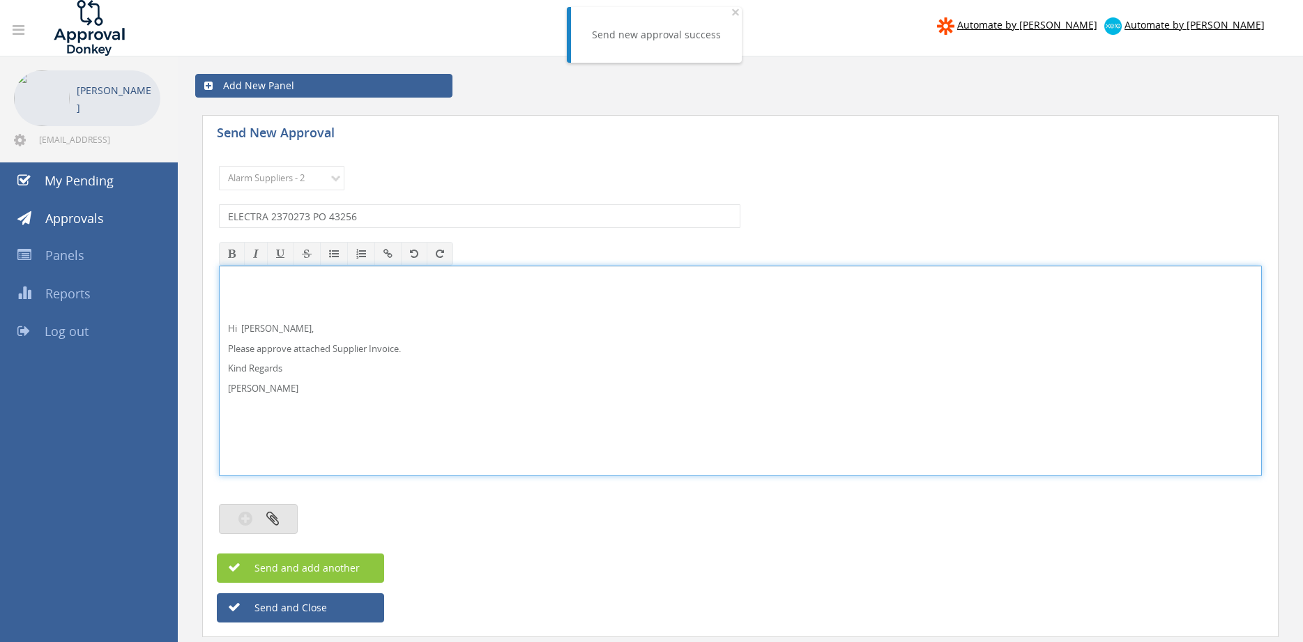
click at [281, 522] on button "button" at bounding box center [258, 519] width 79 height 30
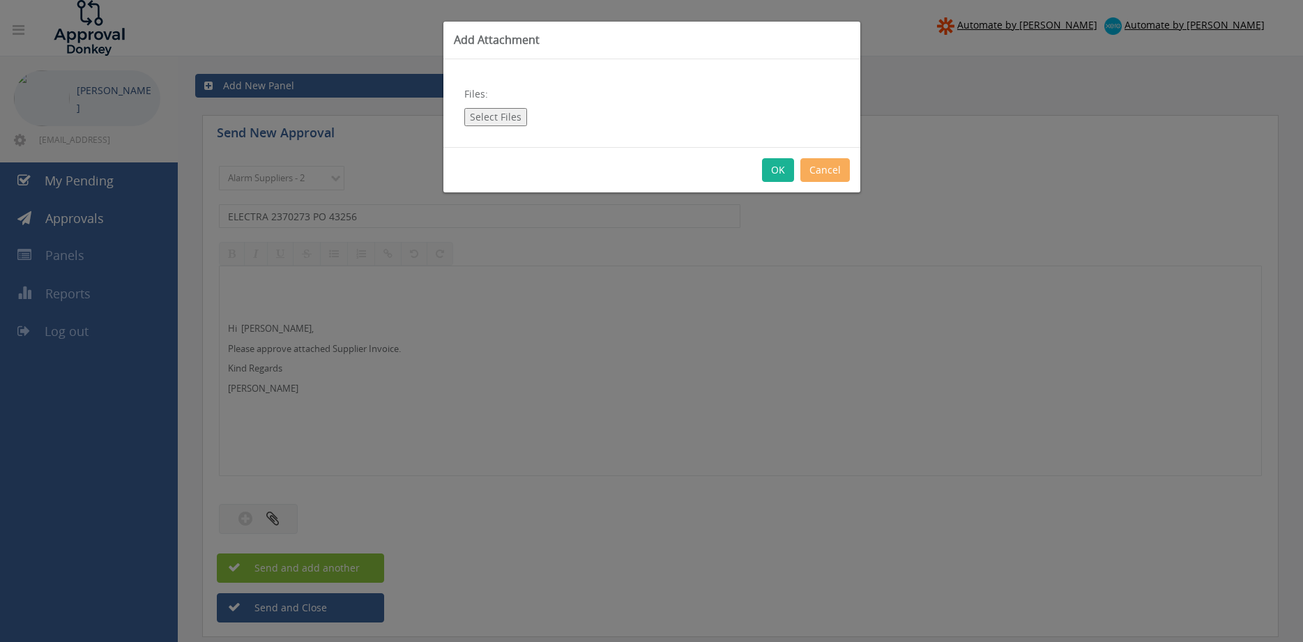
click at [490, 117] on button "Select Files" at bounding box center [495, 117] width 63 height 18
type input "C:\fakepath\ELECTRA 2370273 [DATE] PO 43256.pdf"
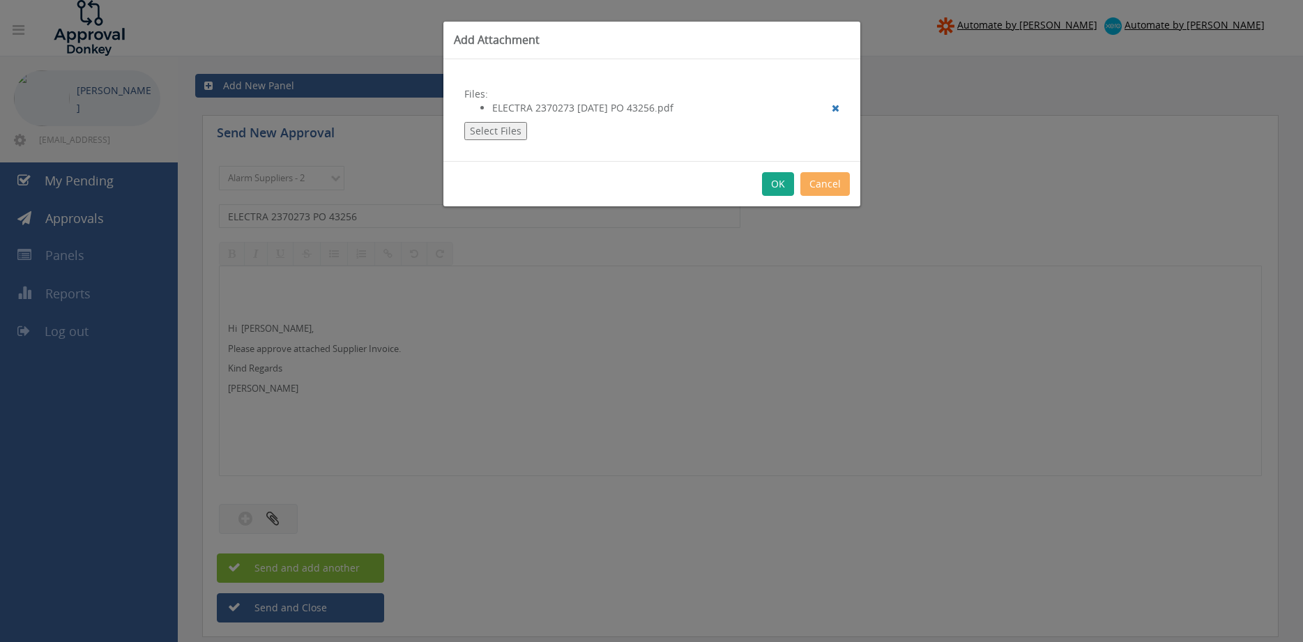
click at [775, 182] on button "OK" at bounding box center [778, 184] width 32 height 24
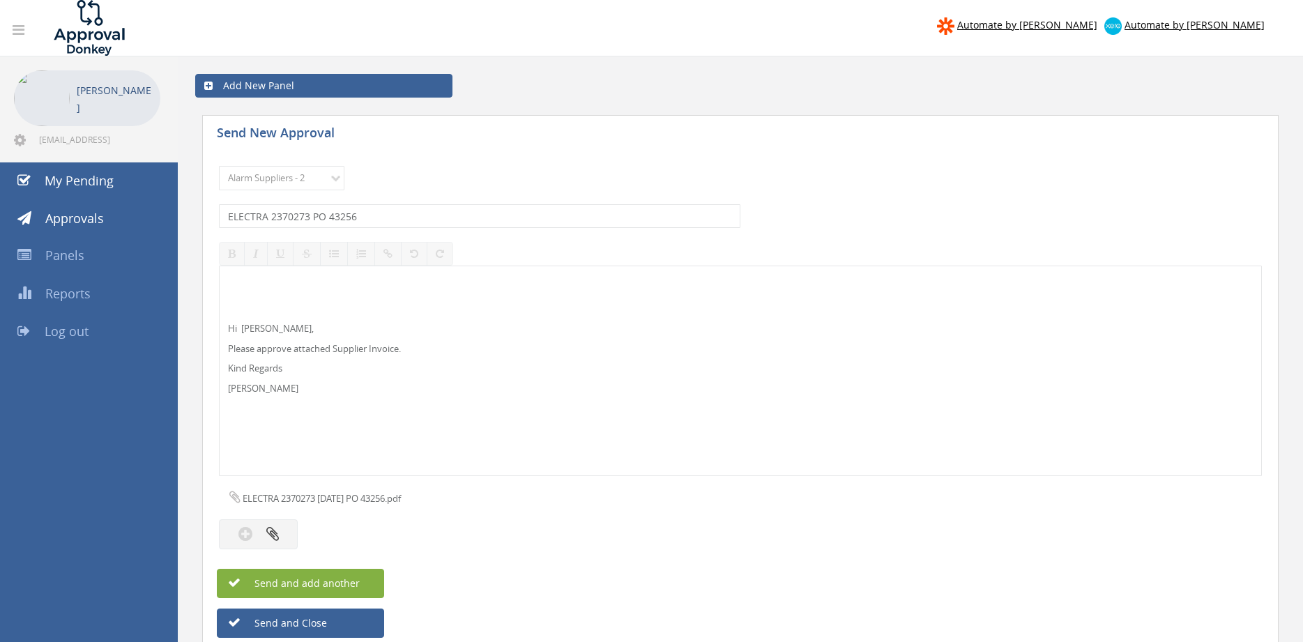
click at [355, 578] on span "Send and add another" at bounding box center [292, 583] width 135 height 13
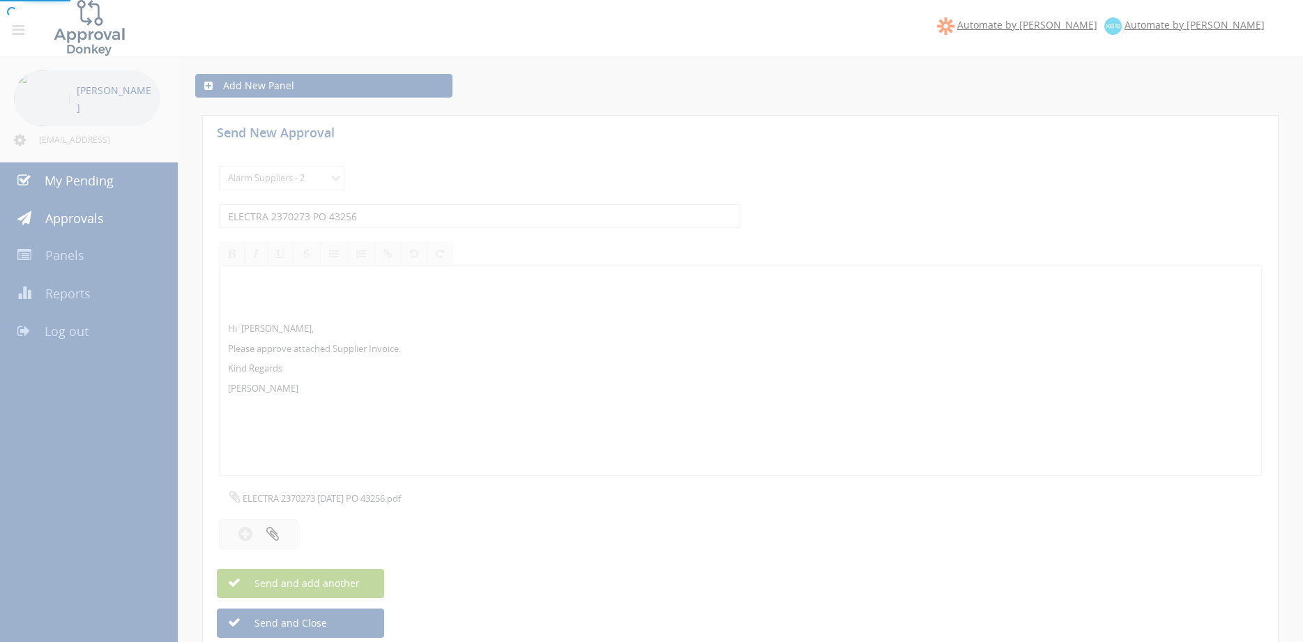
select select
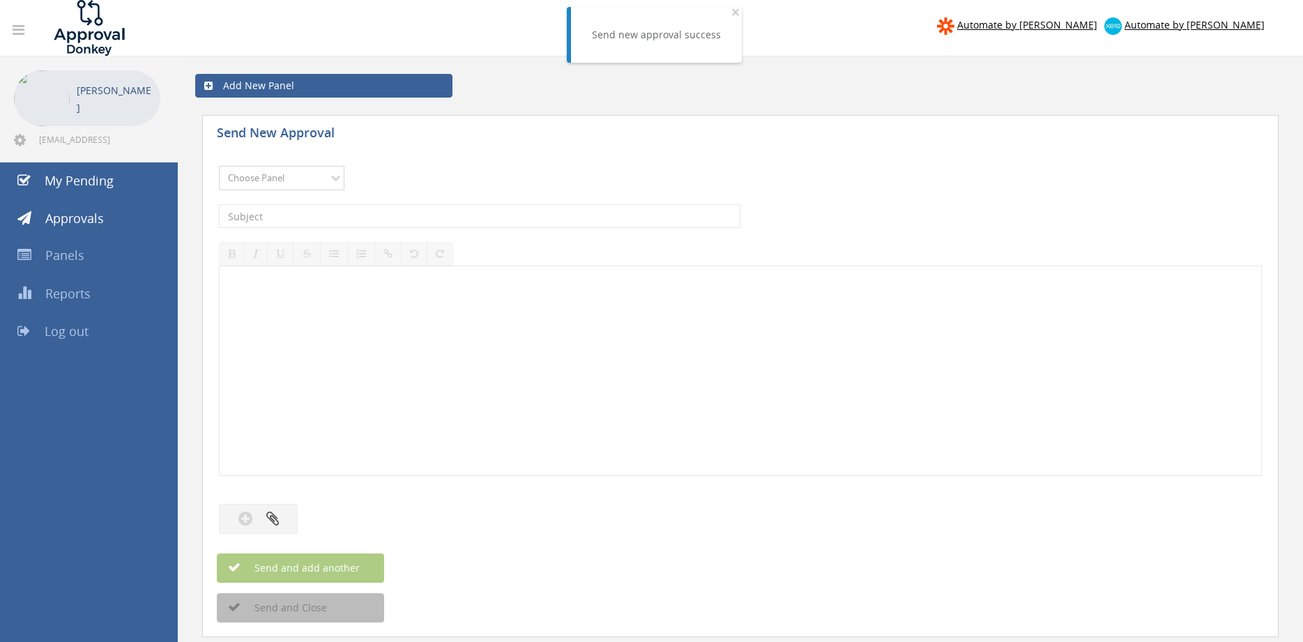
click at [219, 166] on select "Choose Panel Alarm Credits RG - 3 NZ Utilities Cable and SAI Global NZ Alarms-1…" at bounding box center [282, 178] width 126 height 24
select select "9680"
click option "Alarm Suppliers - 2" at bounding box center [0, 0] width 0 height 0
click at [345, 207] on input "text" at bounding box center [480, 216] width 522 height 24
type input "ELECTRA 2369879 PO 43259"
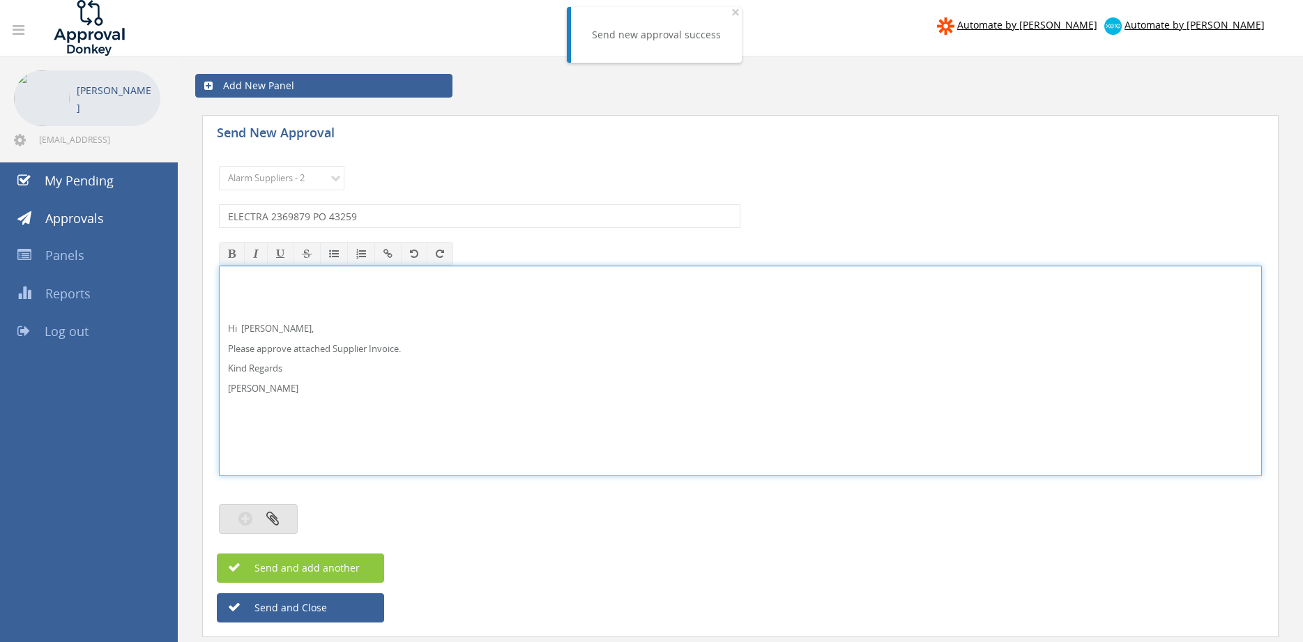
click at [277, 520] on icon "button" at bounding box center [272, 519] width 13 height 16
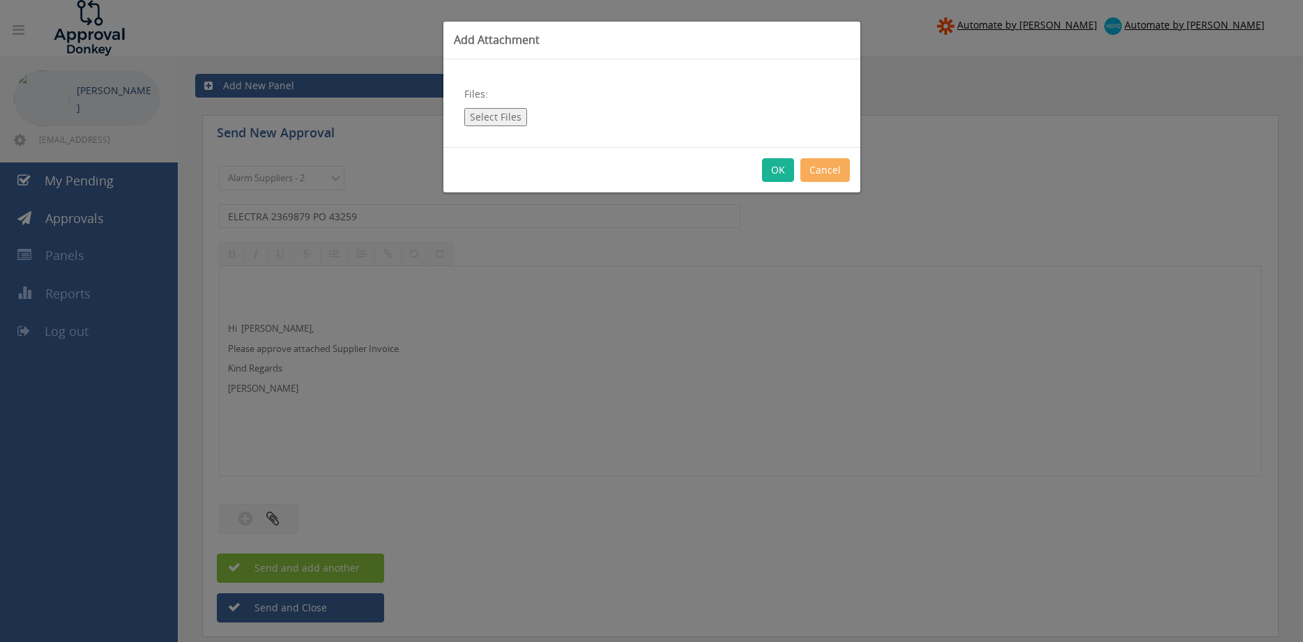
click at [498, 127] on div "Files: Select Files" at bounding box center [652, 103] width 417 height 88
click at [498, 122] on button "Select Files" at bounding box center [495, 117] width 63 height 18
type input "C:\fakepath\ELECTRA 2369879 [DATE] PO 43259.pdf"
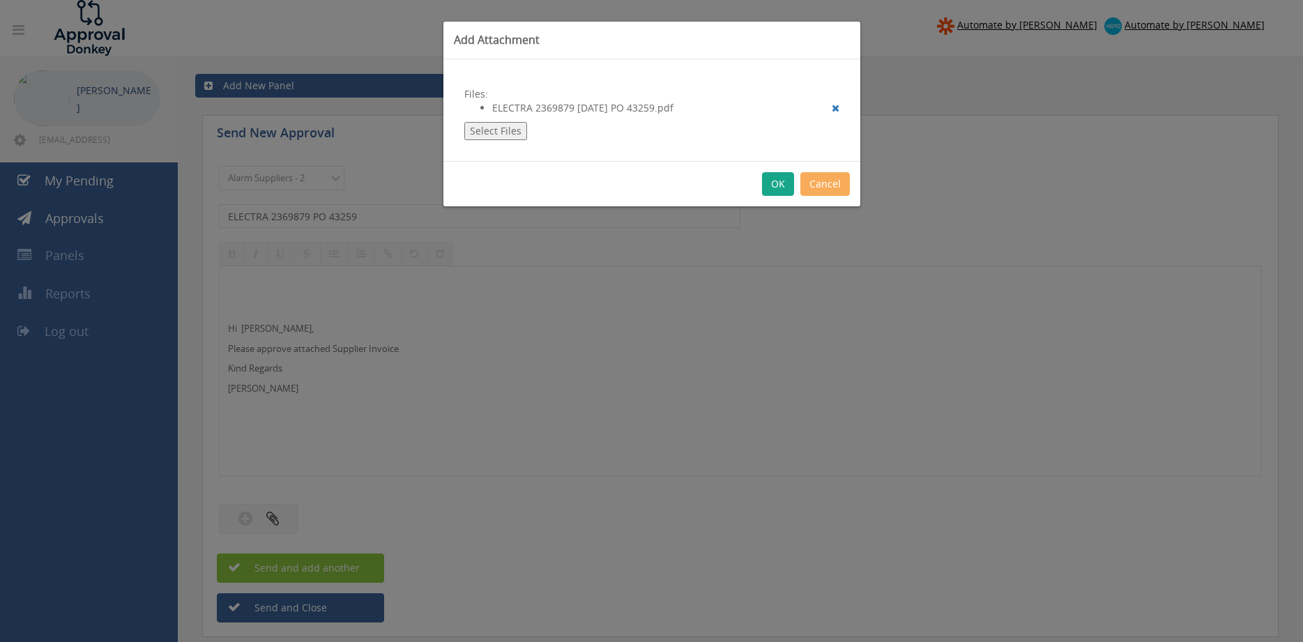
click at [781, 183] on button "OK" at bounding box center [778, 184] width 32 height 24
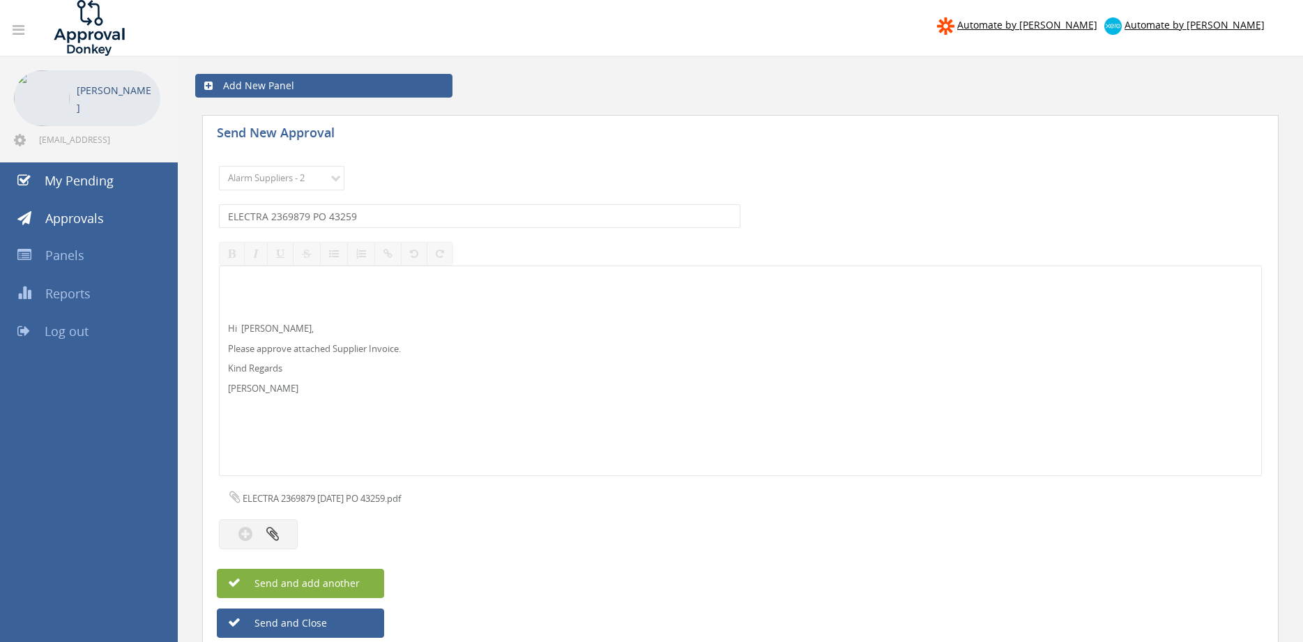
click at [322, 581] on span "Send and add another" at bounding box center [292, 583] width 135 height 13
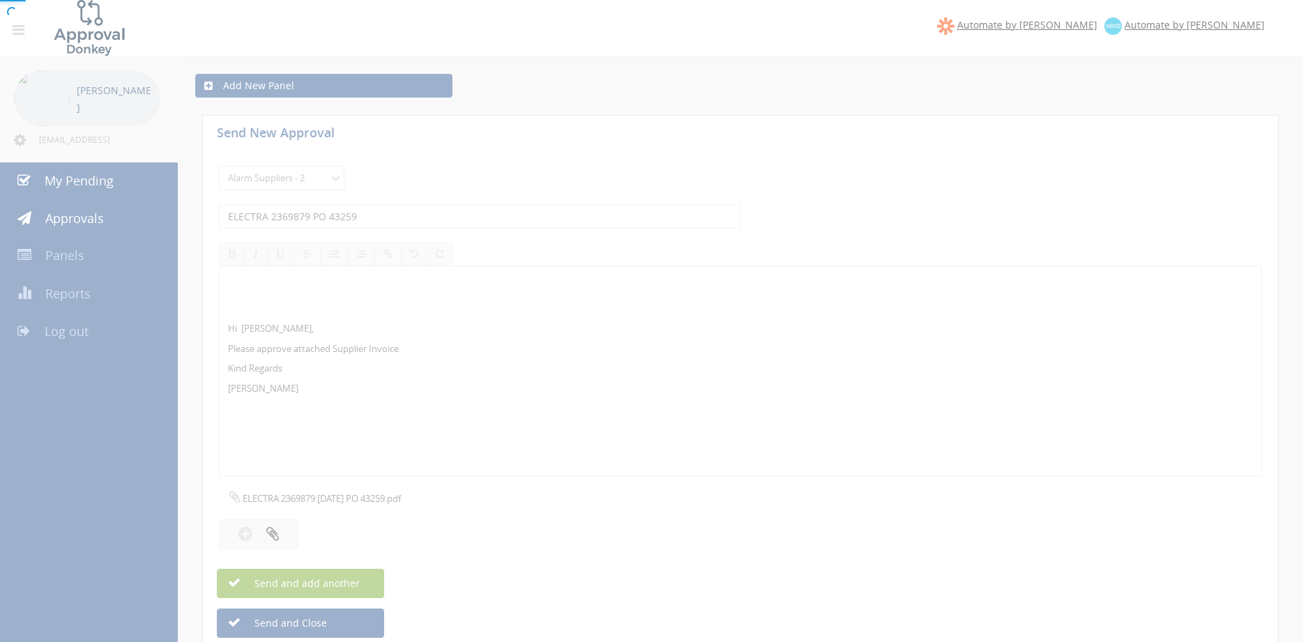
select select
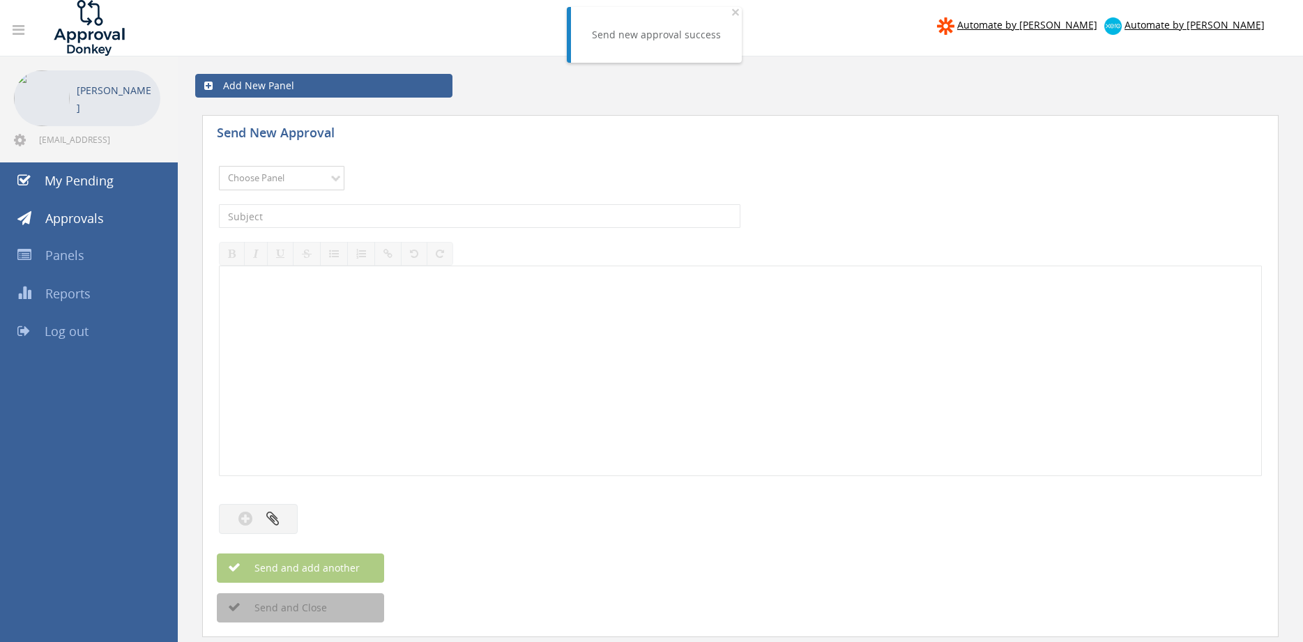
select select "9680"
click option "Alarm Suppliers - 2" at bounding box center [0, 0] width 0 height 0
click at [363, 216] on input "text" at bounding box center [480, 216] width 522 height 24
type input "ELECTRA 2369856 PO 43244"
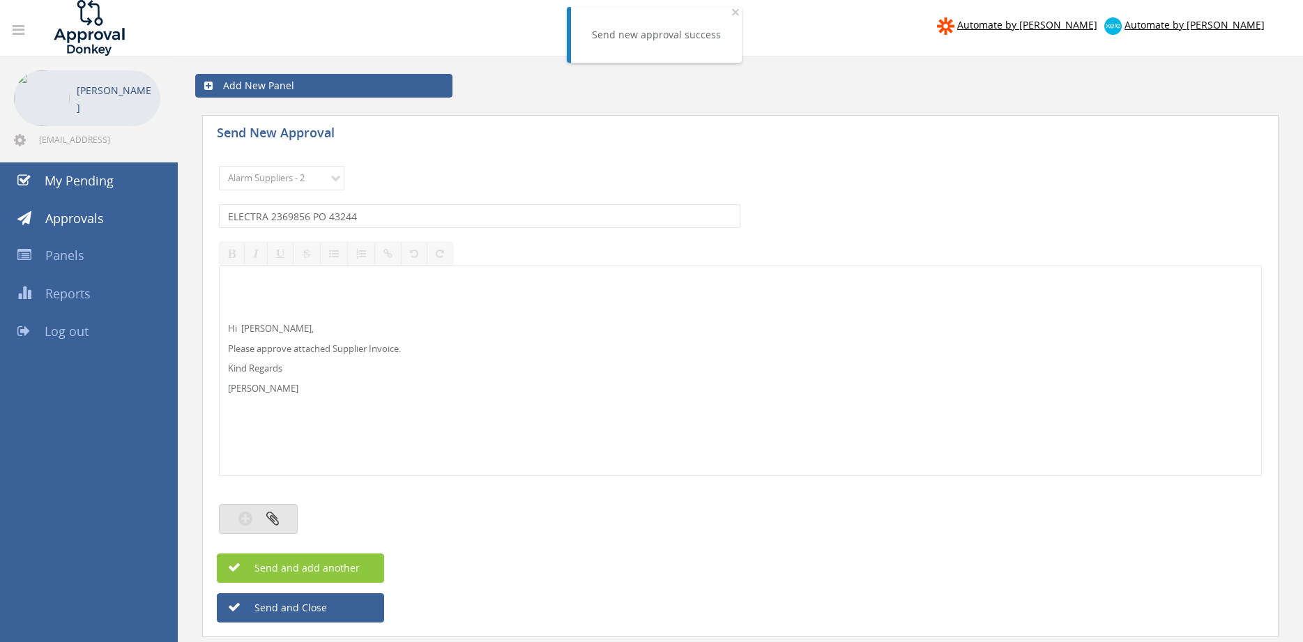
click at [272, 516] on icon "button" at bounding box center [272, 519] width 13 height 16
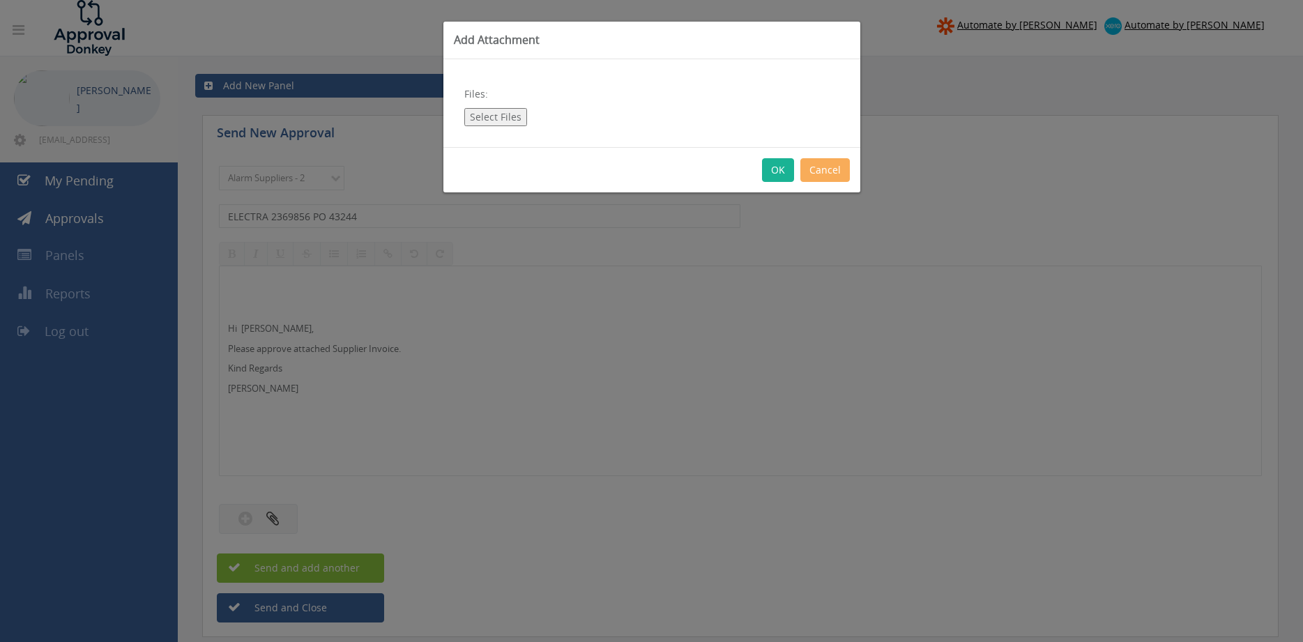
click at [489, 114] on button "Select Files" at bounding box center [495, 117] width 63 height 18
type input "C:\fakepath\ELECTRA 2369856 [DATE] PO 43244.pdf"
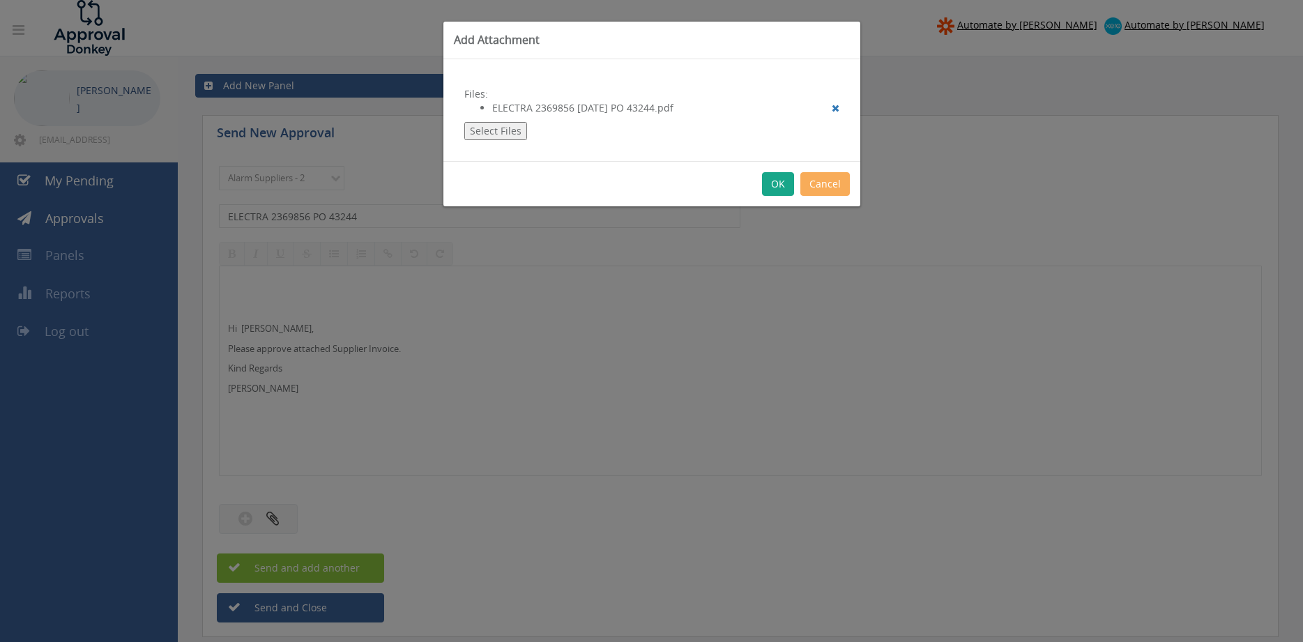
click at [781, 187] on button "OK" at bounding box center [778, 184] width 32 height 24
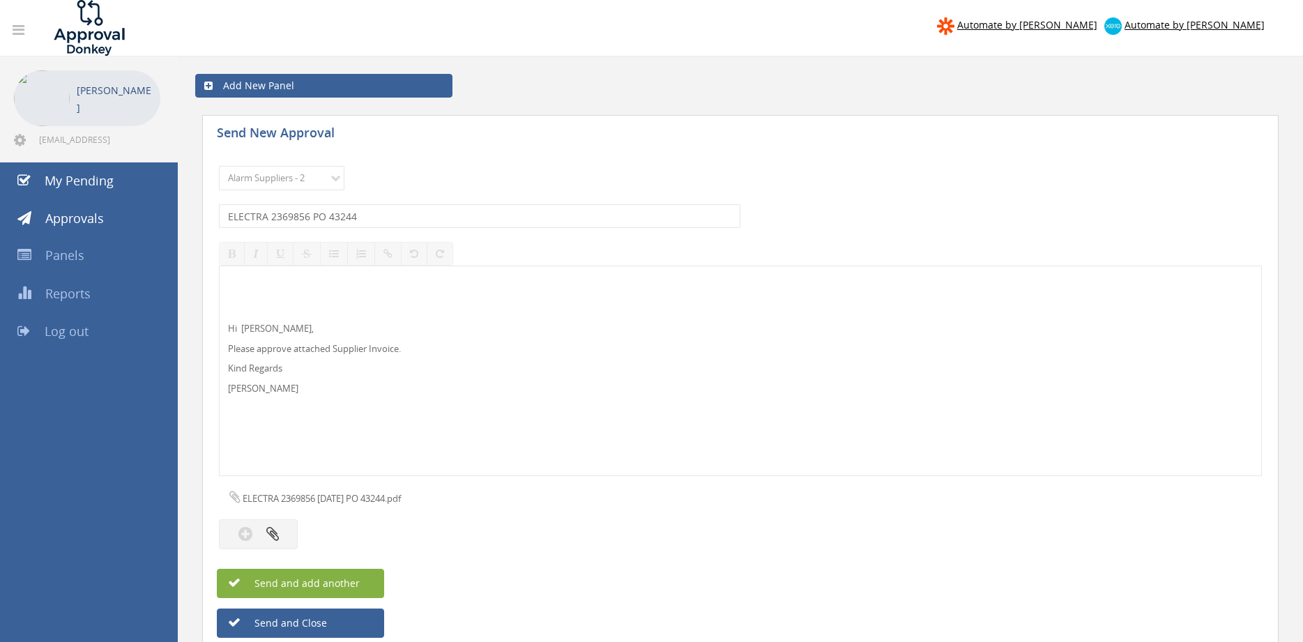
click at [356, 582] on span "Send and add another" at bounding box center [292, 583] width 135 height 13
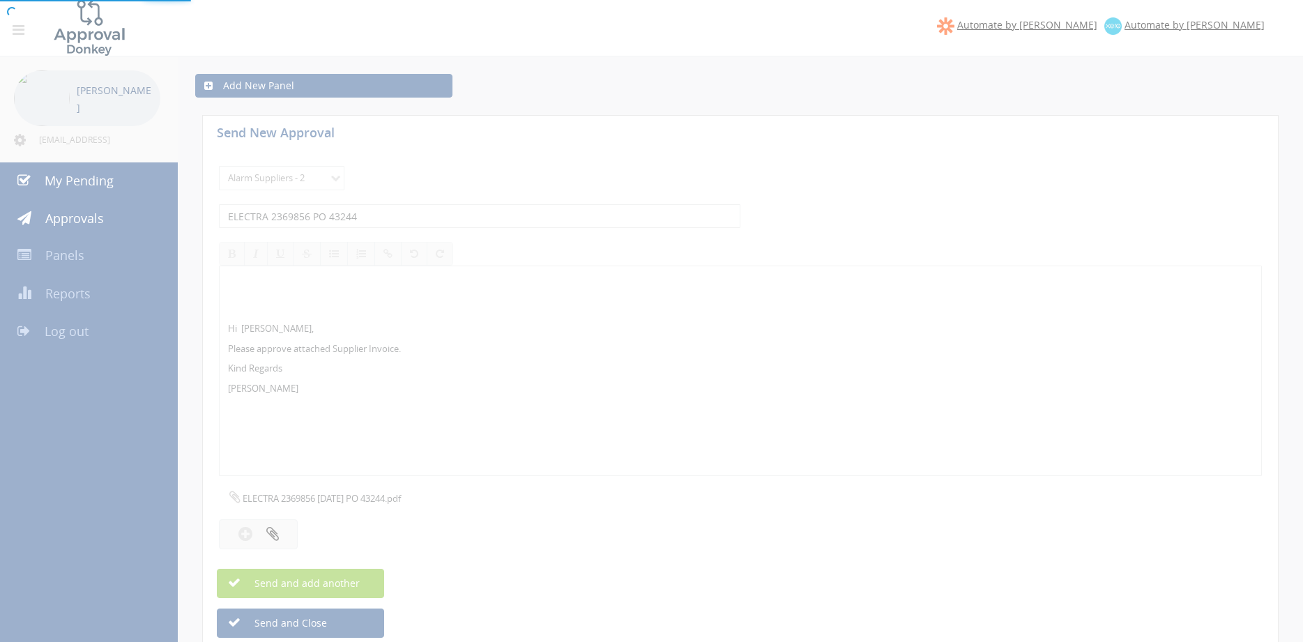
select select
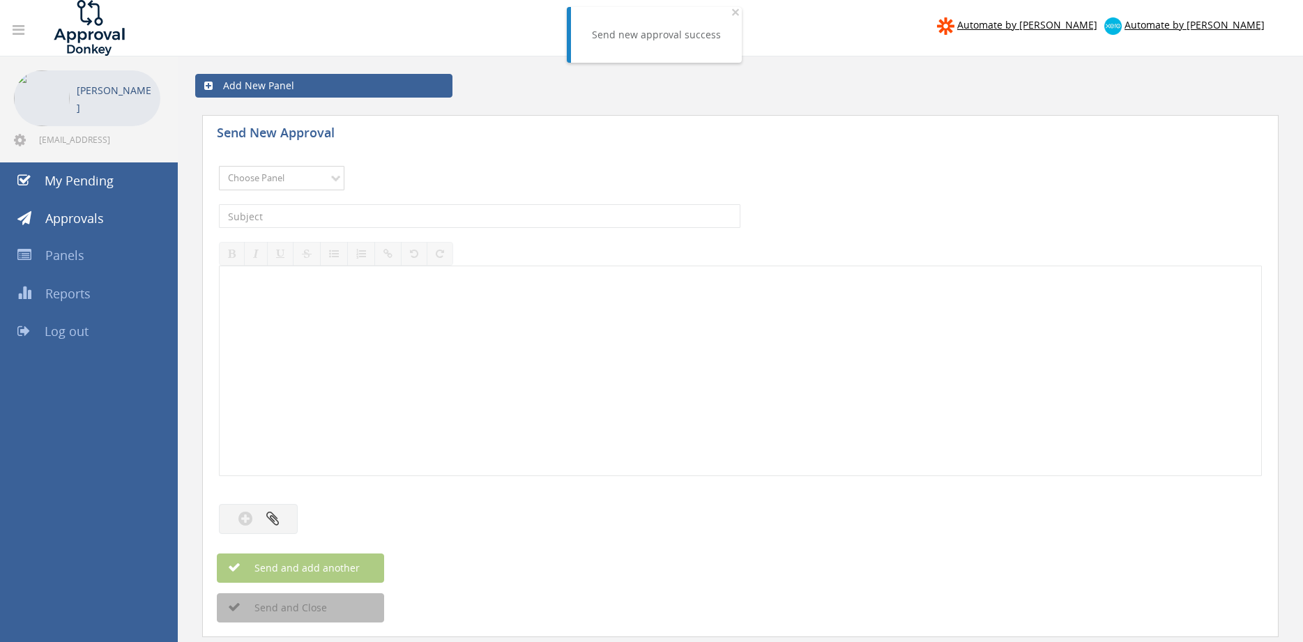
select select "9680"
click option "Alarm Suppliers - 2" at bounding box center [0, 0] width 0 height 0
click at [402, 216] on input "text" at bounding box center [480, 216] width 522 height 24
type input "ELECTRA 2369749 PO 43220"
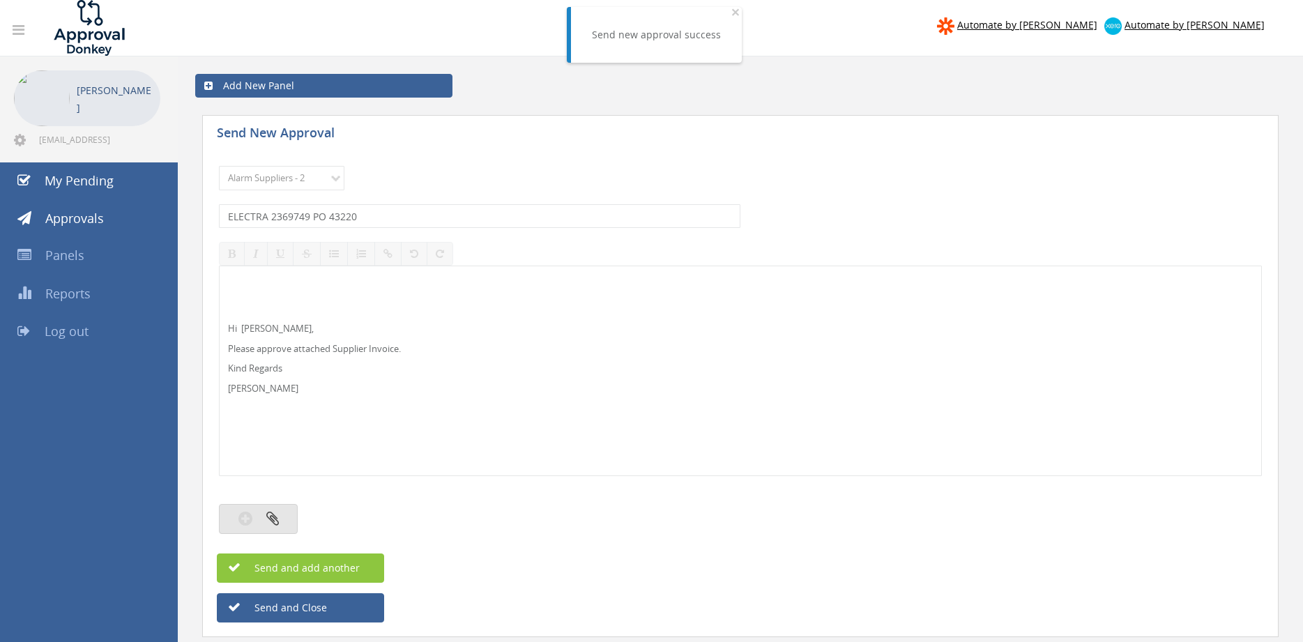
click at [291, 516] on button "button" at bounding box center [258, 519] width 79 height 30
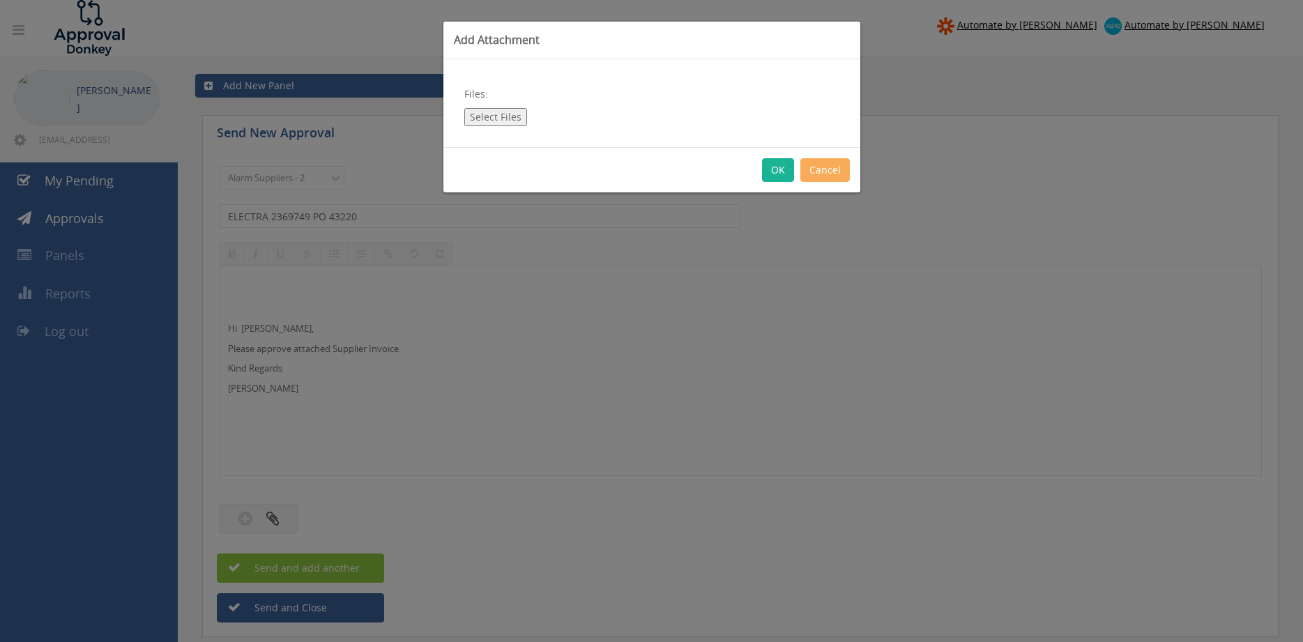
click at [496, 121] on button "Select Files" at bounding box center [495, 117] width 63 height 18
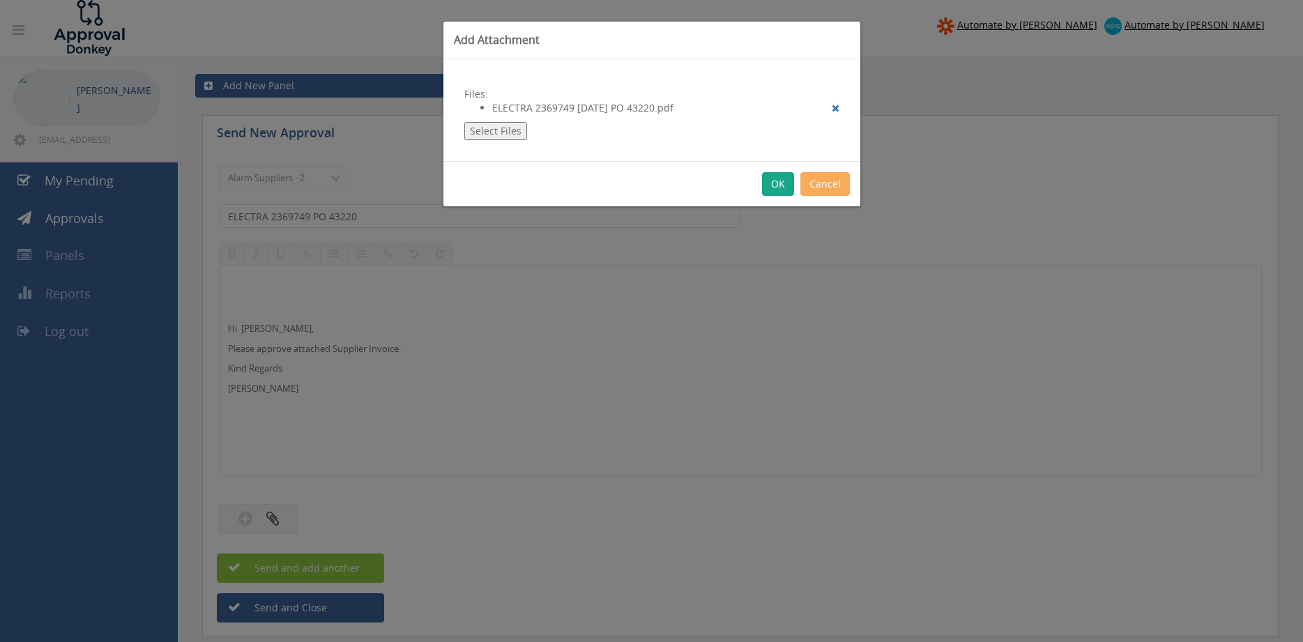
click at [776, 185] on button "OK" at bounding box center [778, 184] width 32 height 24
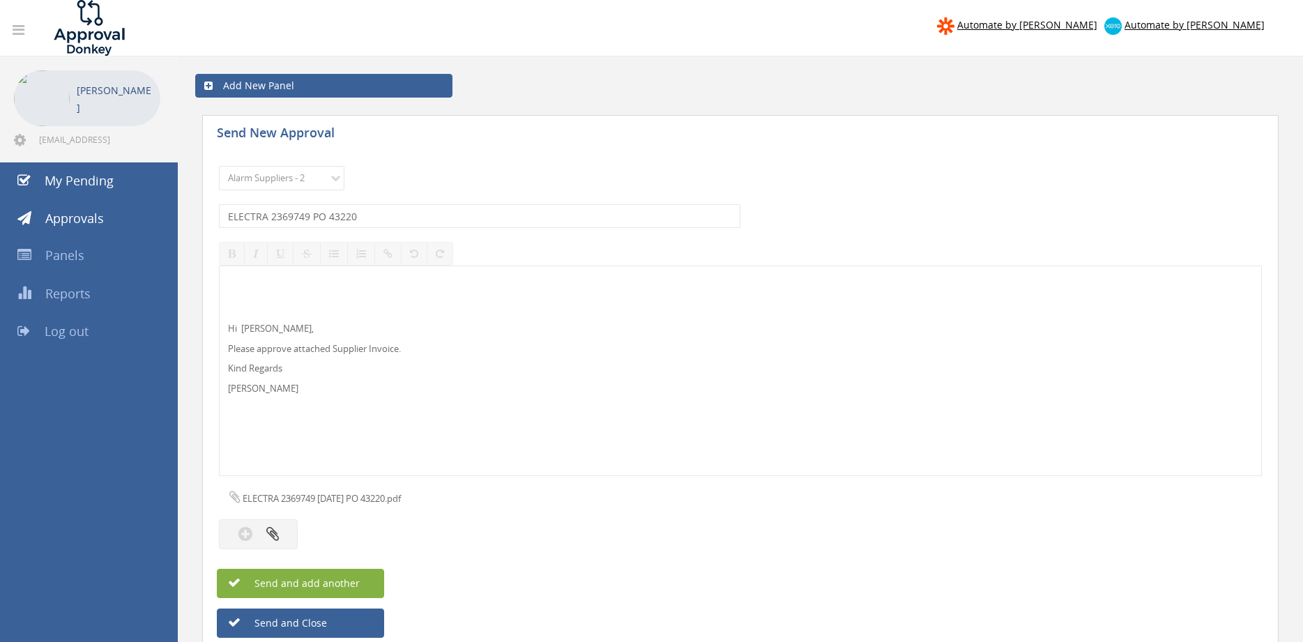
drag, startPoint x: 362, startPoint y: 581, endPoint x: 376, endPoint y: 575, distance: 15.3
click at [362, 582] on button "Send and add another" at bounding box center [300, 583] width 167 height 29
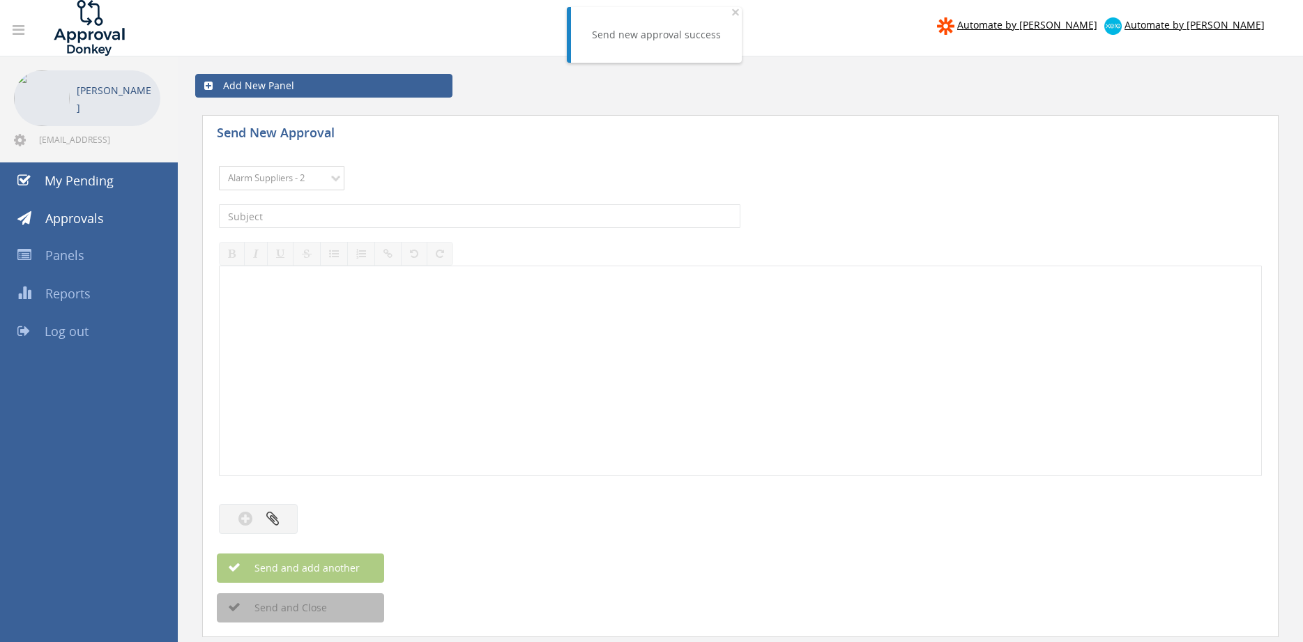
click option "Alarm Suppliers - 2" at bounding box center [0, 0] width 0 height 0
click at [412, 222] on input "text" at bounding box center [480, 216] width 522 height 24
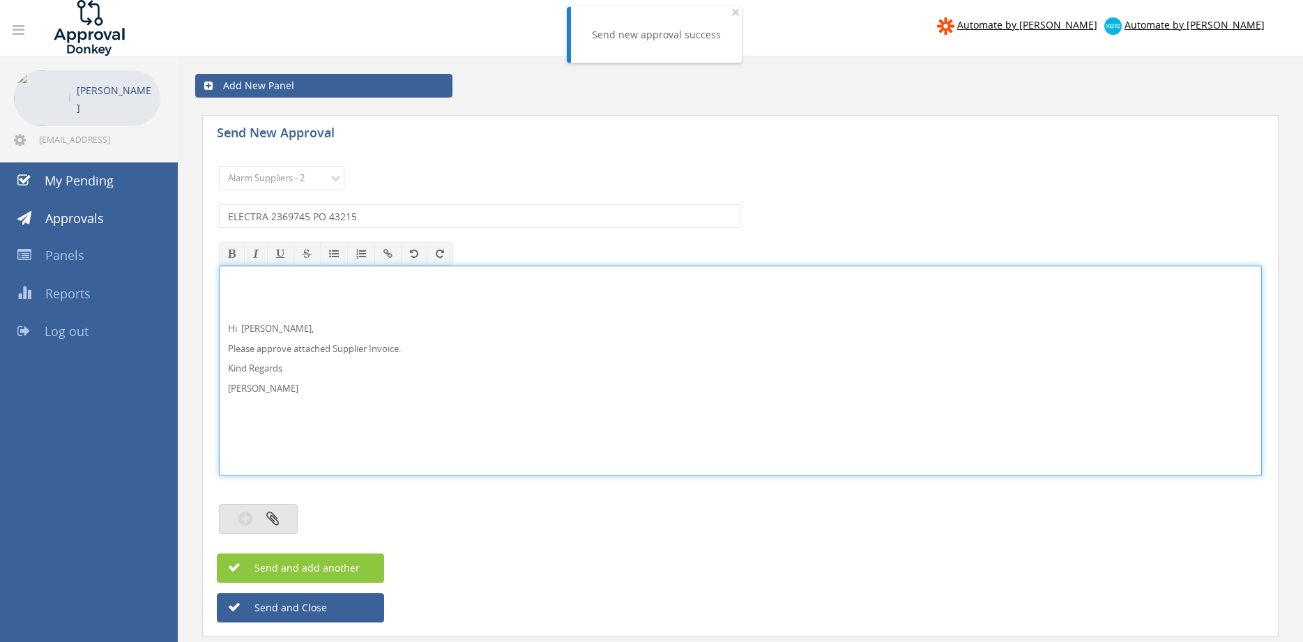
click at [287, 513] on button "button" at bounding box center [258, 519] width 79 height 30
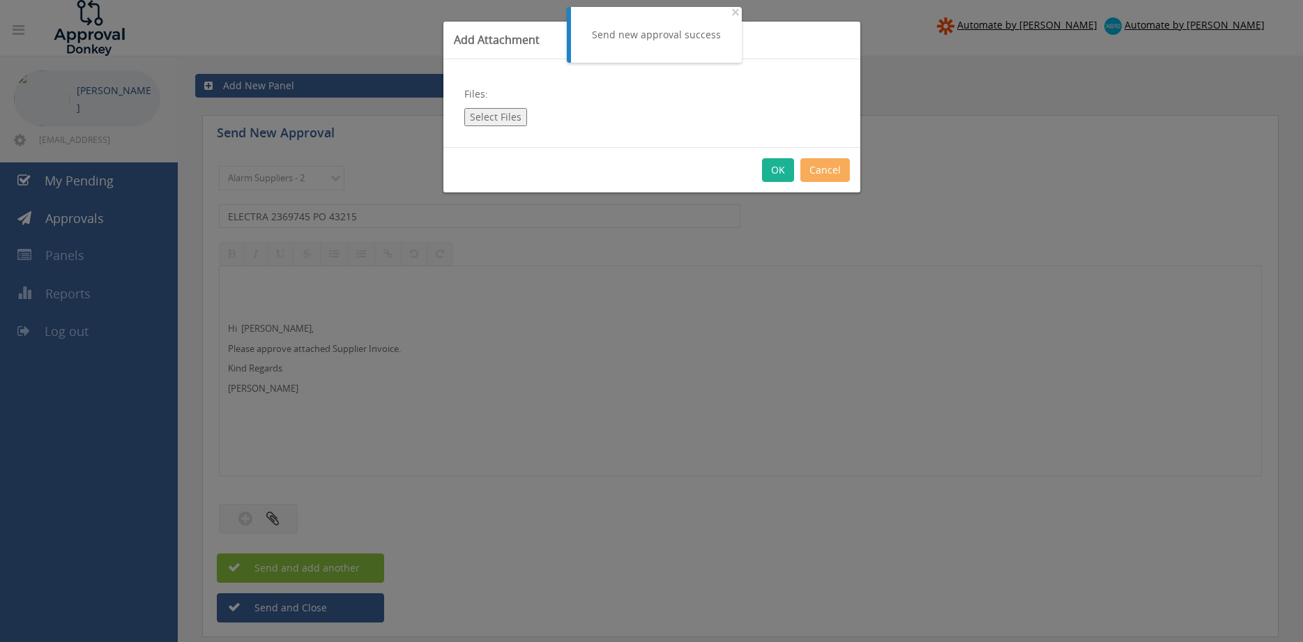
click at [514, 116] on button "Select Files" at bounding box center [495, 117] width 63 height 18
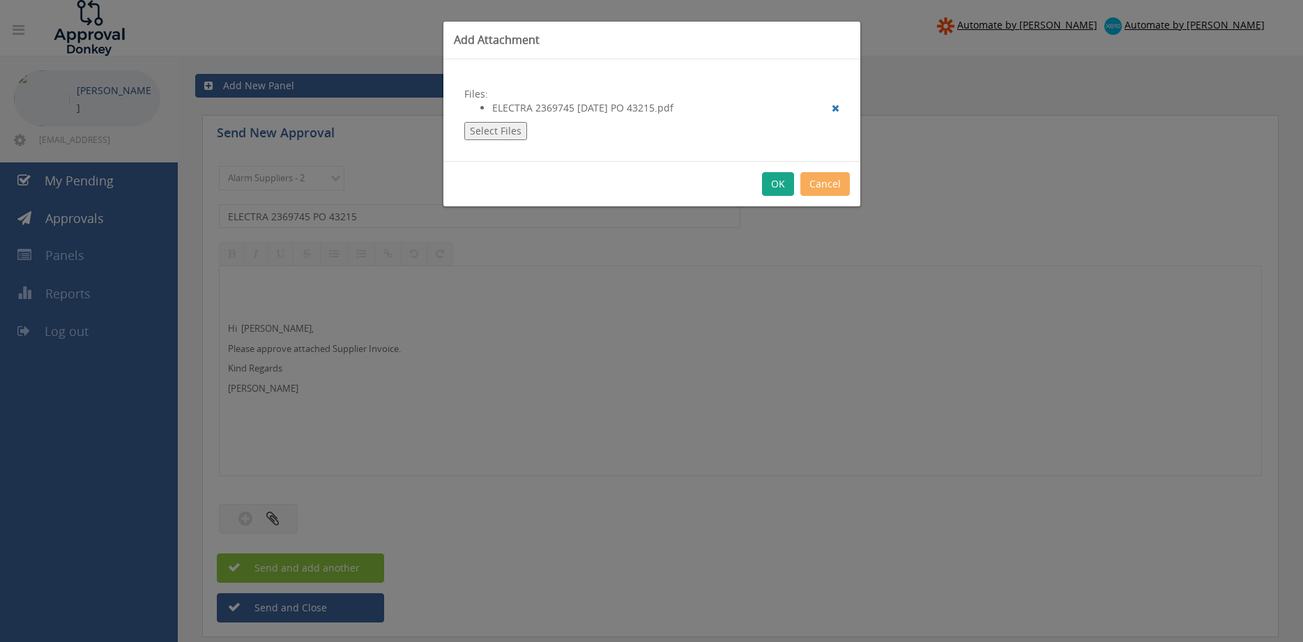
click at [773, 186] on button "OK" at bounding box center [778, 184] width 32 height 24
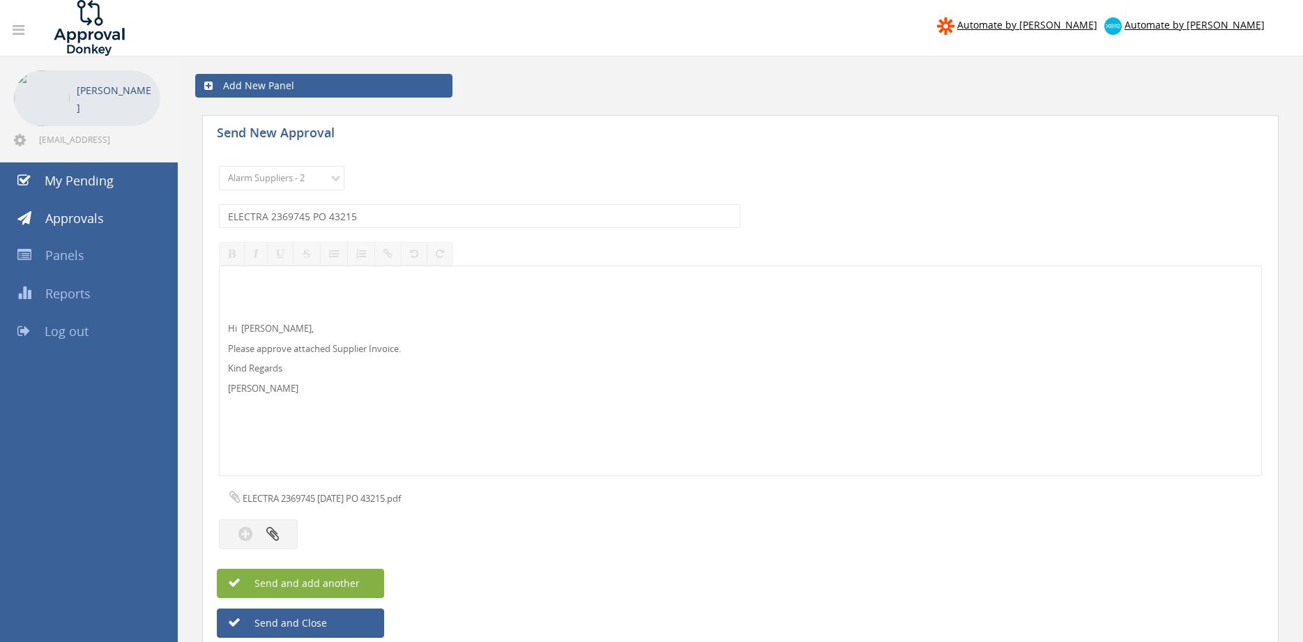
click at [329, 582] on span "Send and add another" at bounding box center [292, 583] width 135 height 13
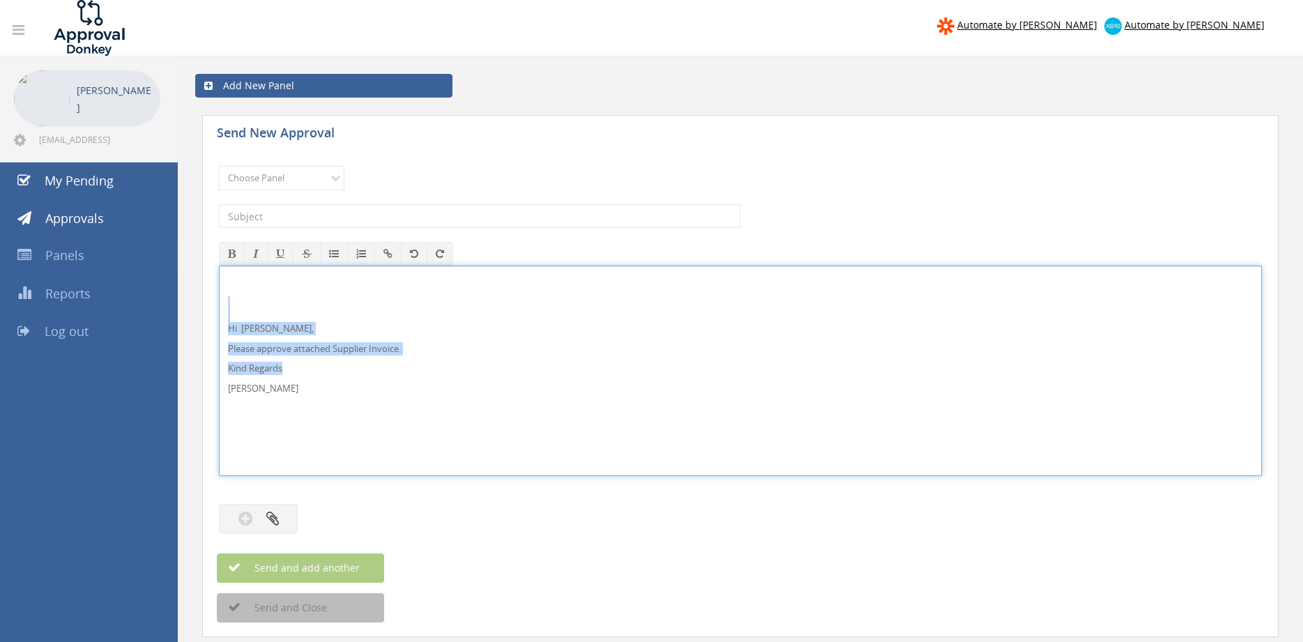
drag, startPoint x: 267, startPoint y: 393, endPoint x: 167, endPoint y: 271, distance: 158.6
click at [219, 290] on div "Hi [PERSON_NAME], Please approve attached Supplier Invoice. Kind Regards [PERSO…" at bounding box center [740, 371] width 1043 height 211
copy div "Hi [PERSON_NAME], Please approve attached Supplier Invoice. Kind Regards"
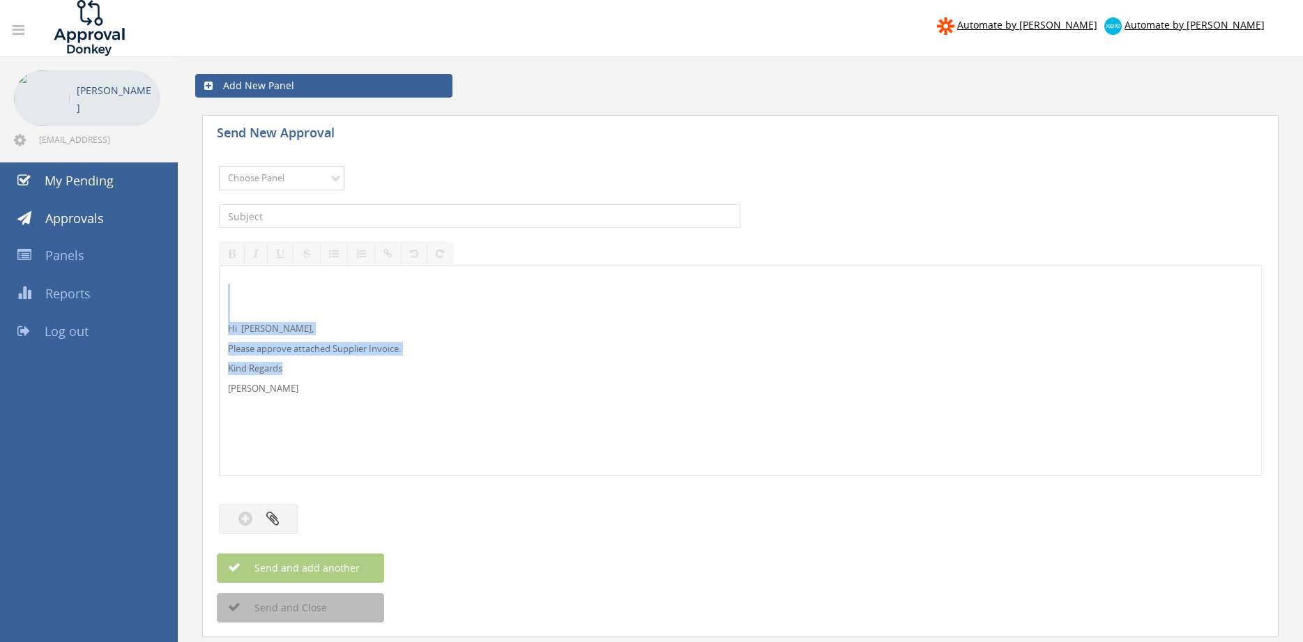
click at [219, 166] on select "Choose Panel Alarm Credits RG - 3 NZ Utilities Cable and SAI Global NZ Alarms-1…" at bounding box center [282, 178] width 126 height 24
click option "Alarm Suppliers - 2" at bounding box center [0, 0] width 0 height 0
click at [412, 218] on input "text" at bounding box center [480, 216] width 522 height 24
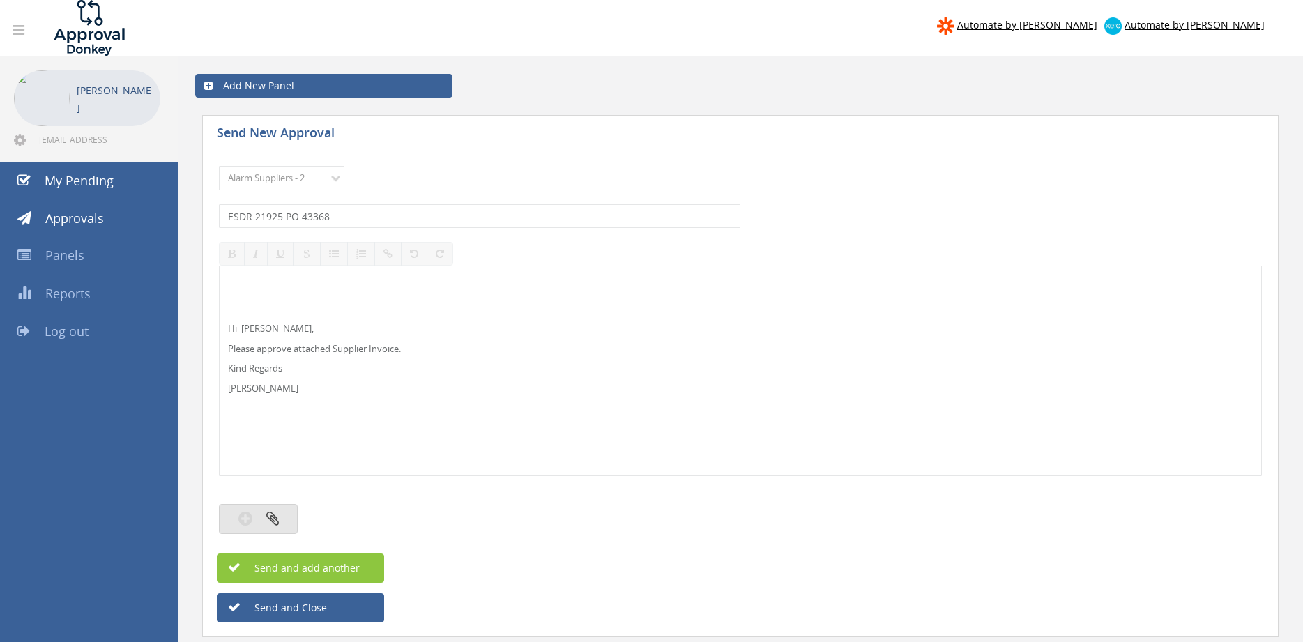
click at [285, 519] on button "button" at bounding box center [258, 519] width 79 height 30
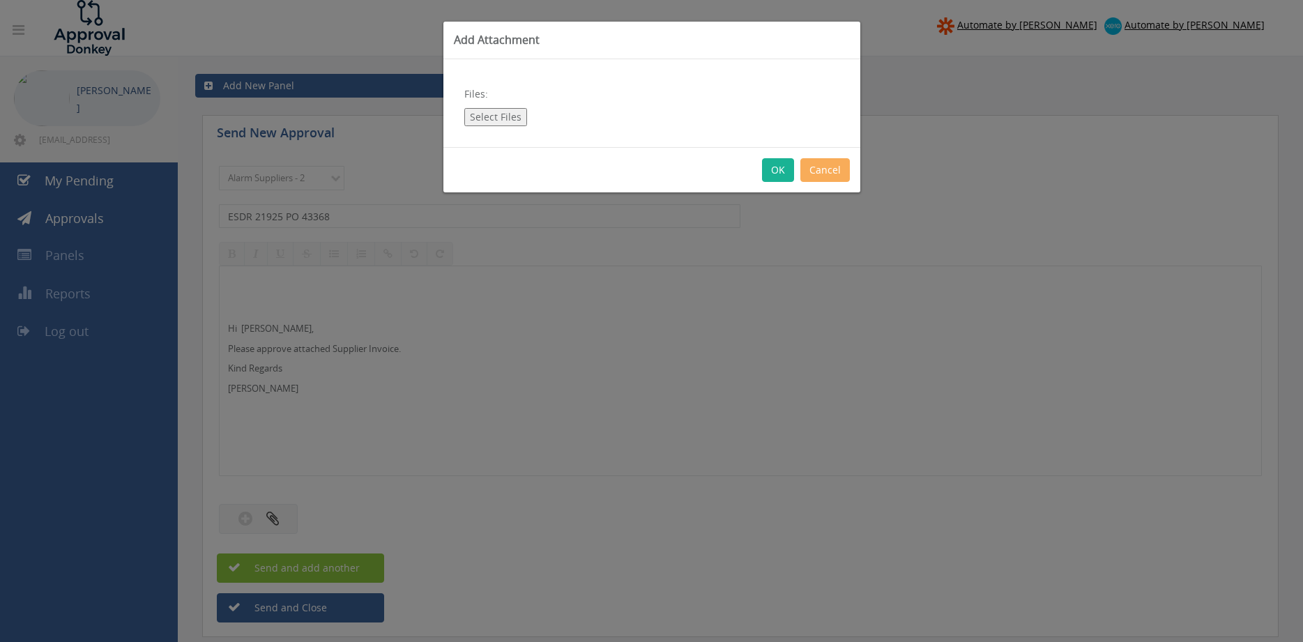
click at [511, 115] on button "Select Files" at bounding box center [495, 117] width 63 height 18
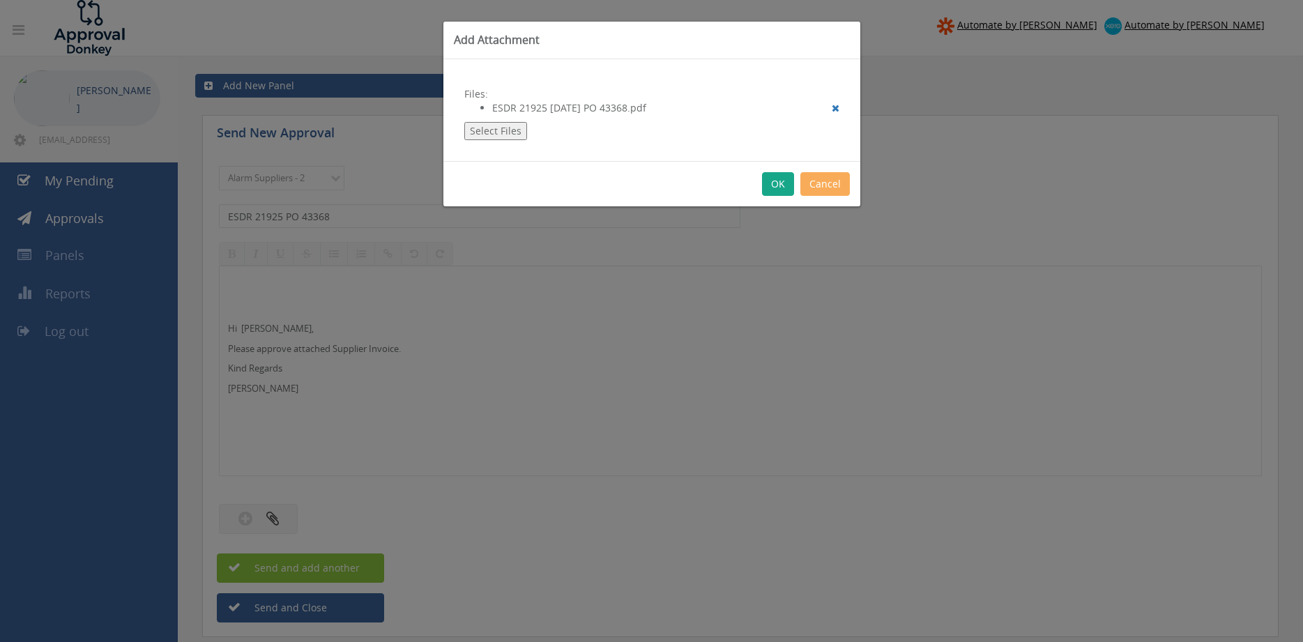
click at [779, 175] on button "OK" at bounding box center [778, 184] width 32 height 24
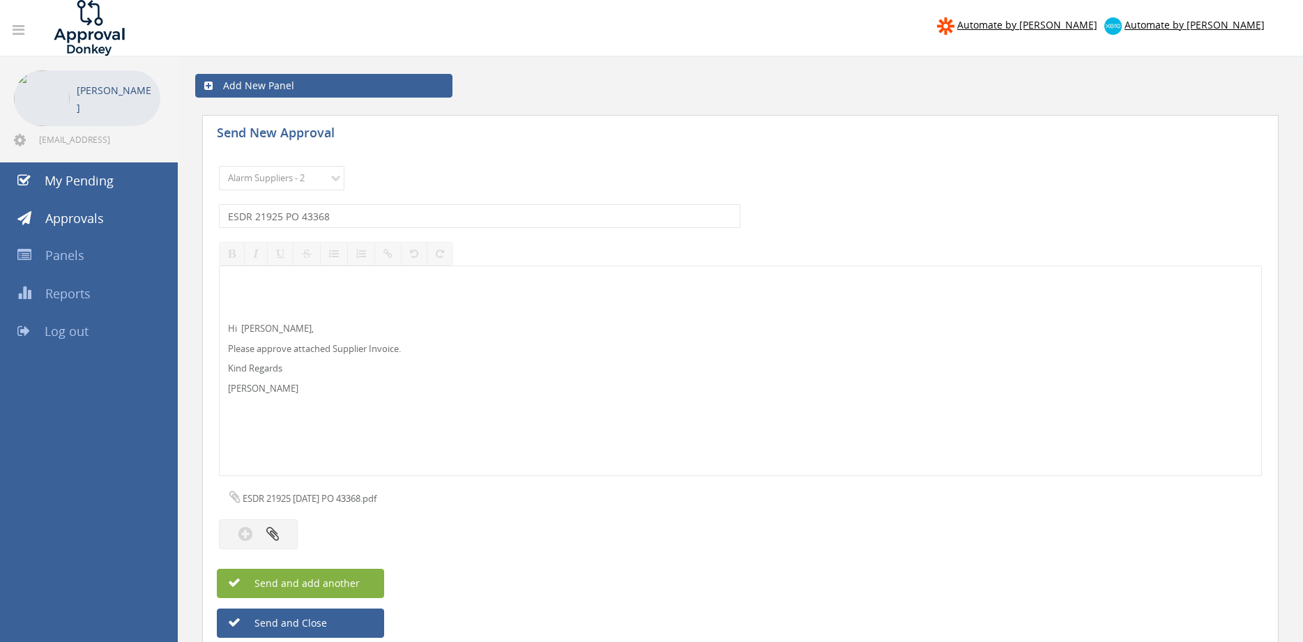
click at [372, 580] on button "Send and add another" at bounding box center [300, 583] width 167 height 29
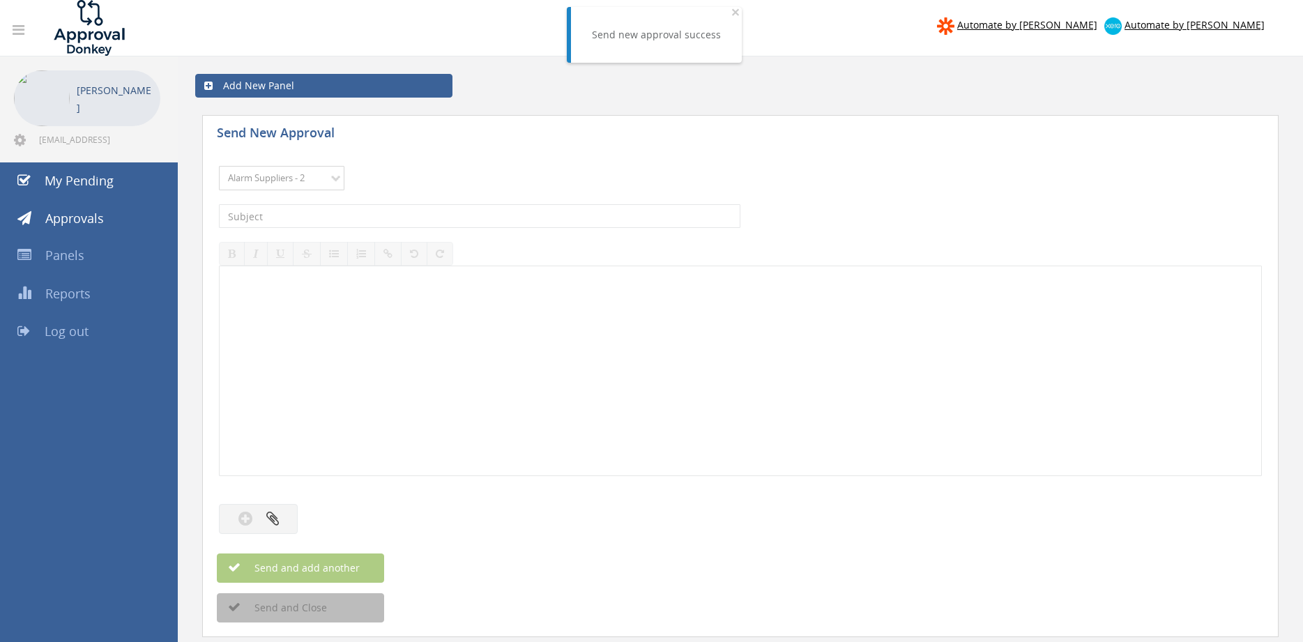
click option "Alarm Suppliers - 2" at bounding box center [0, 0] width 0 height 0
click at [398, 206] on input "text" at bounding box center [480, 216] width 522 height 24
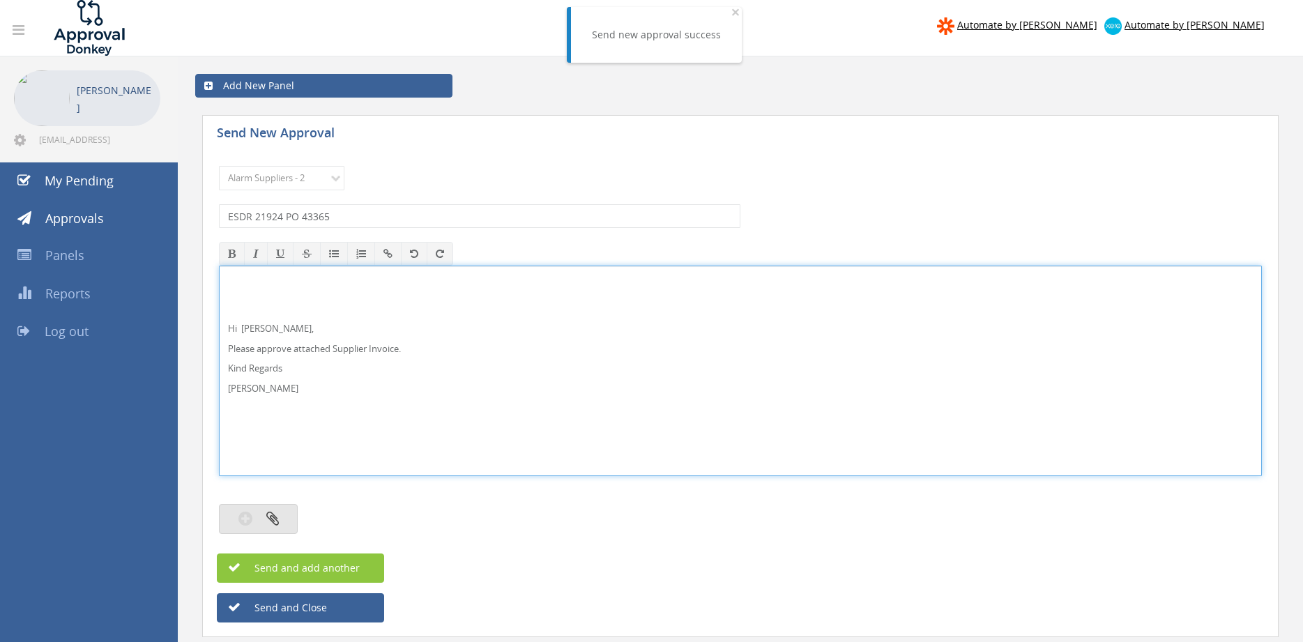
click at [276, 517] on icon "button" at bounding box center [272, 519] width 13 height 16
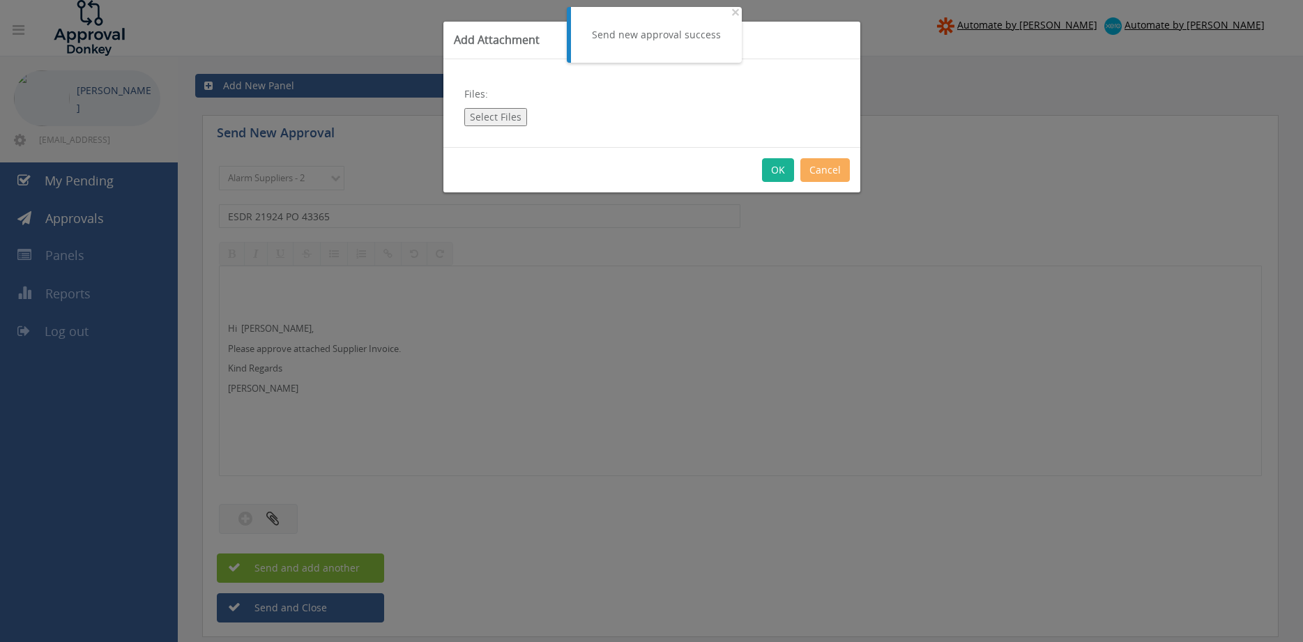
click at [497, 113] on button "Select Files" at bounding box center [495, 117] width 63 height 18
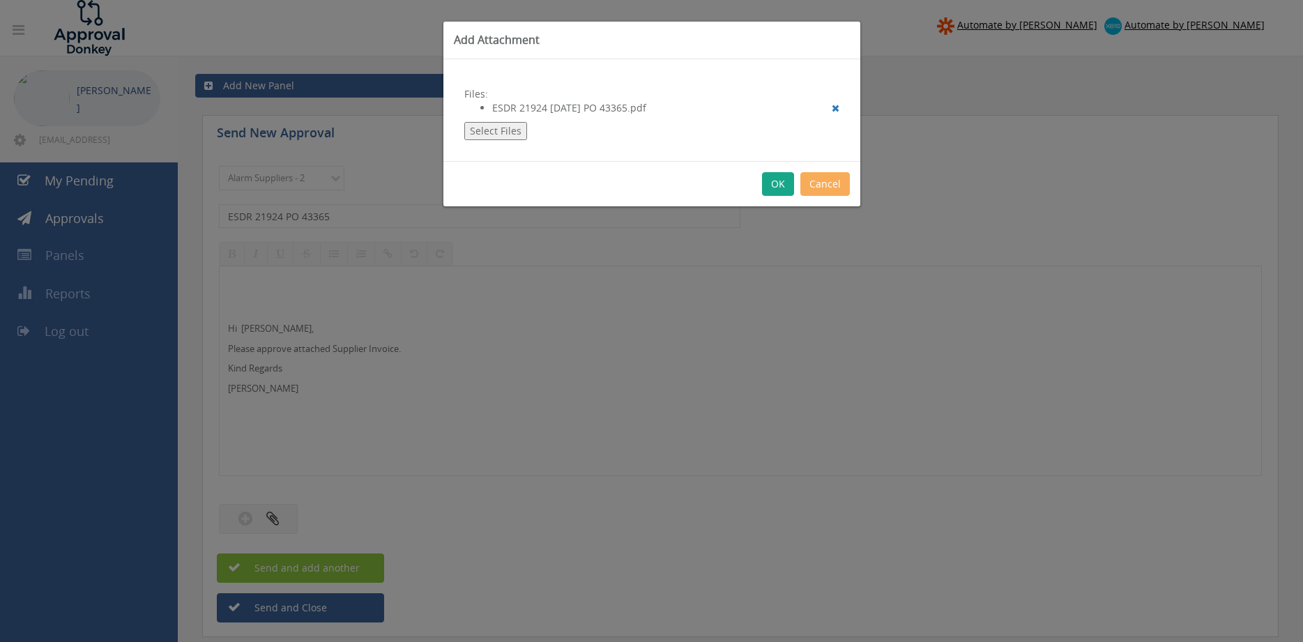
click at [778, 181] on button "OK" at bounding box center [778, 184] width 32 height 24
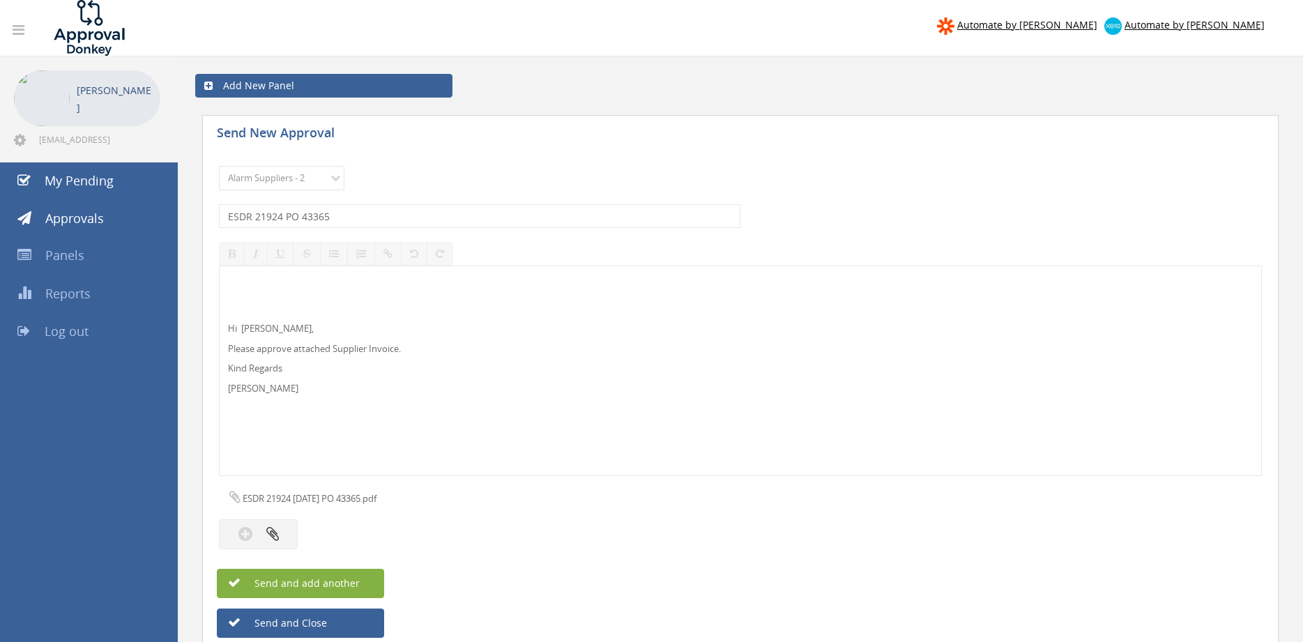
click at [347, 584] on span "Send and add another" at bounding box center [292, 583] width 135 height 13
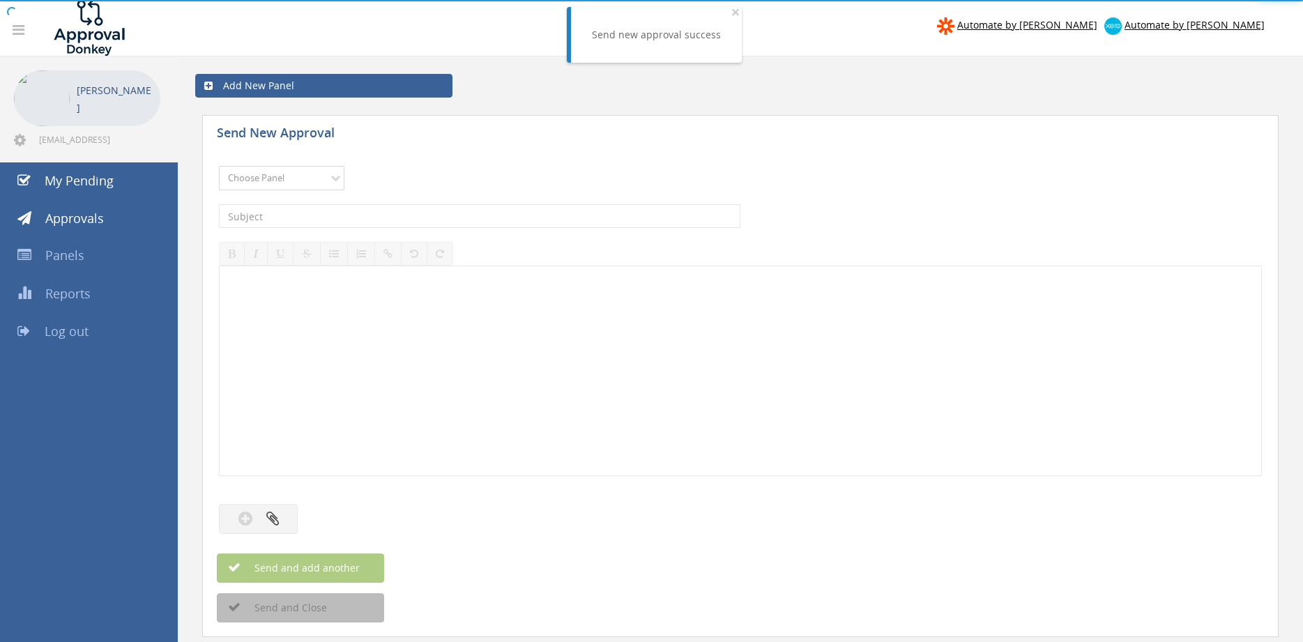
click at [219, 166] on select "Choose Panel Alarm Credits RG - 3 NZ Utilities Cable and SAI Global NZ Alarms-1…" at bounding box center [282, 178] width 126 height 24
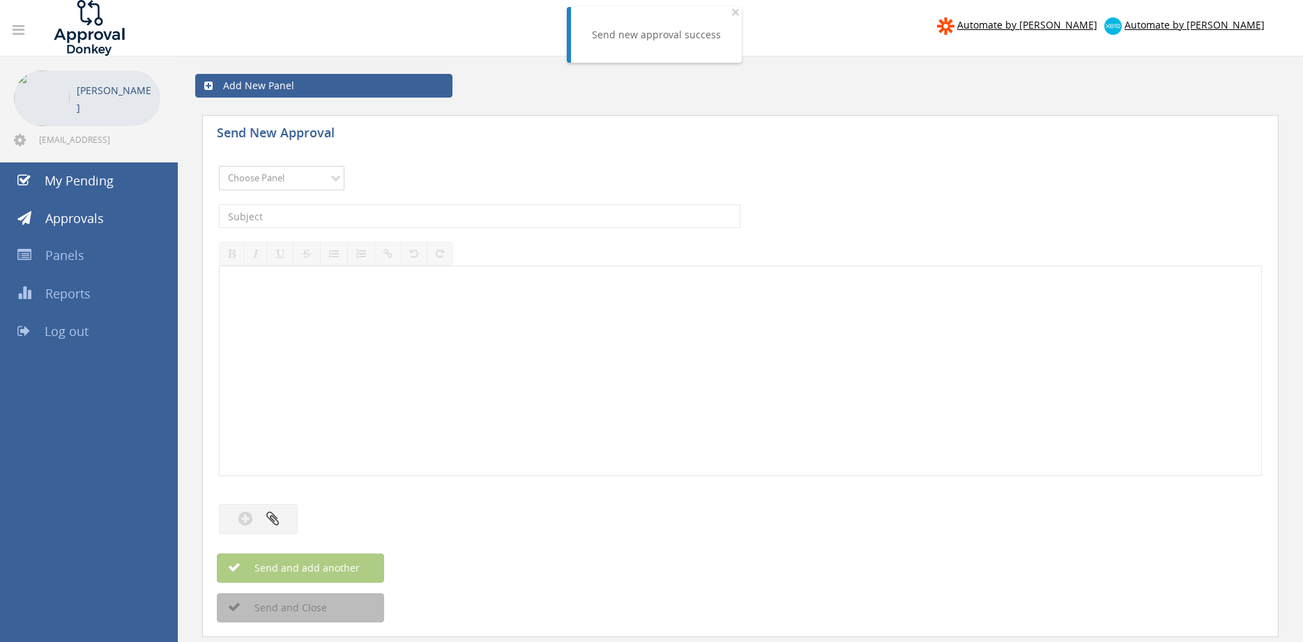
click option "Alarm Suppliers - 2" at bounding box center [0, 0] width 0 height 0
click at [414, 220] on input "text" at bounding box center [480, 216] width 522 height 24
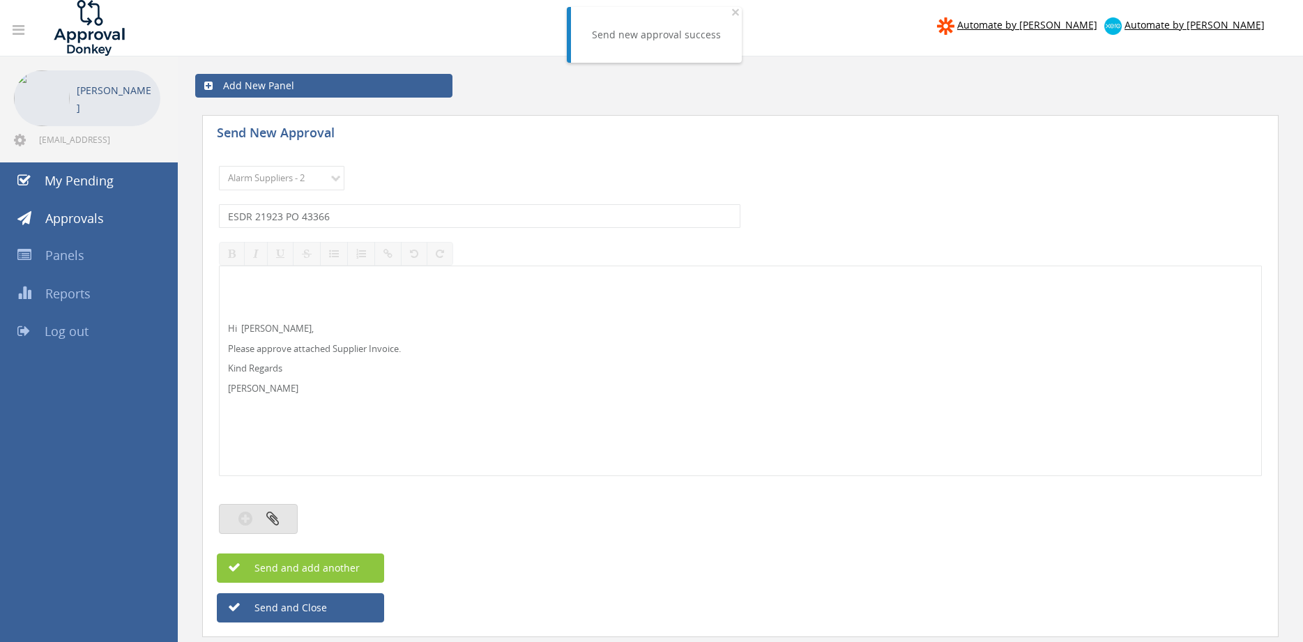
click at [274, 520] on icon "button" at bounding box center [272, 519] width 13 height 16
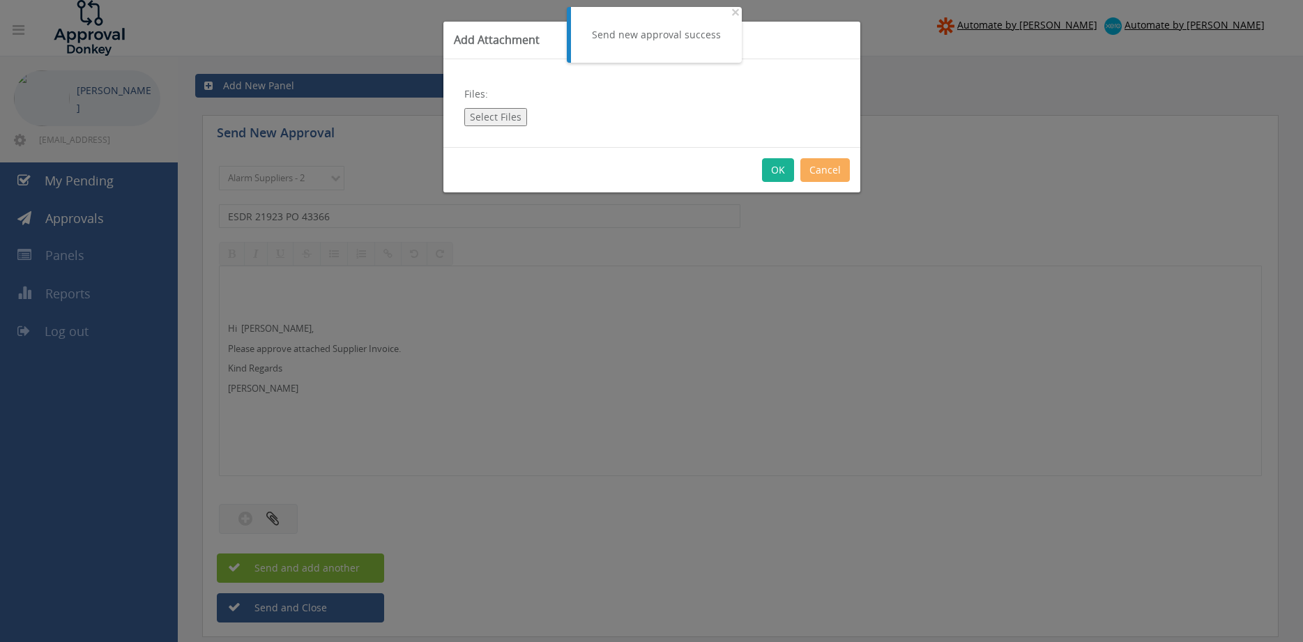
click at [491, 117] on button "Select Files" at bounding box center [495, 117] width 63 height 18
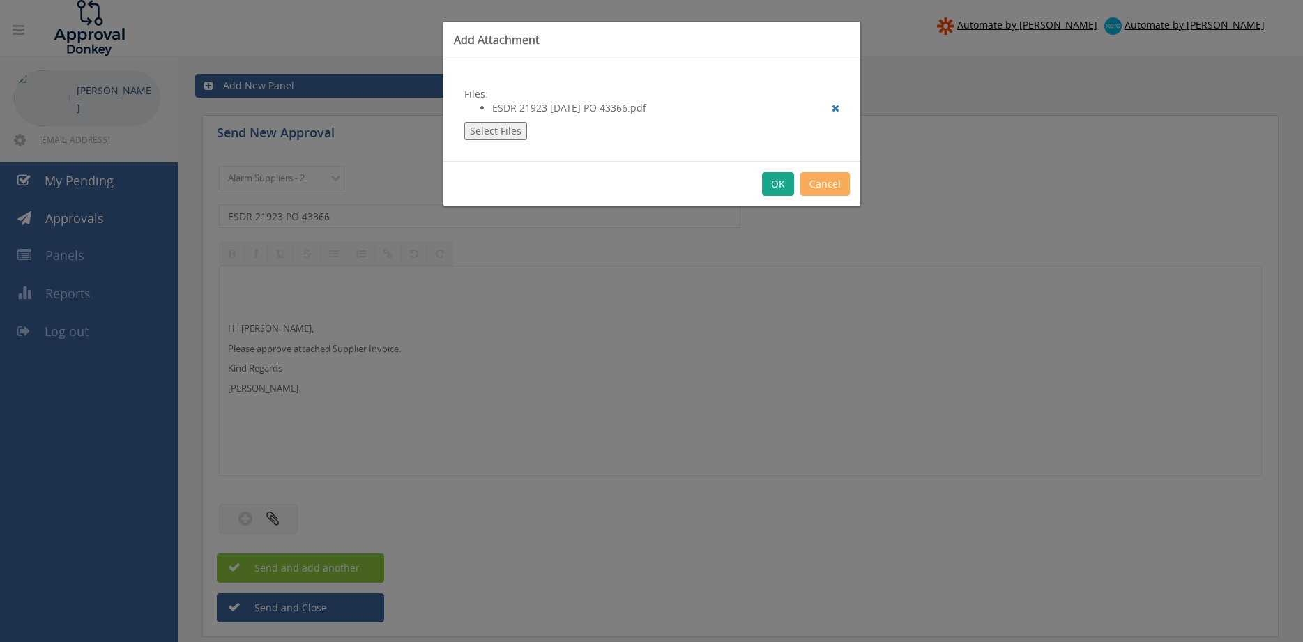
click at [775, 182] on button "OK" at bounding box center [778, 184] width 32 height 24
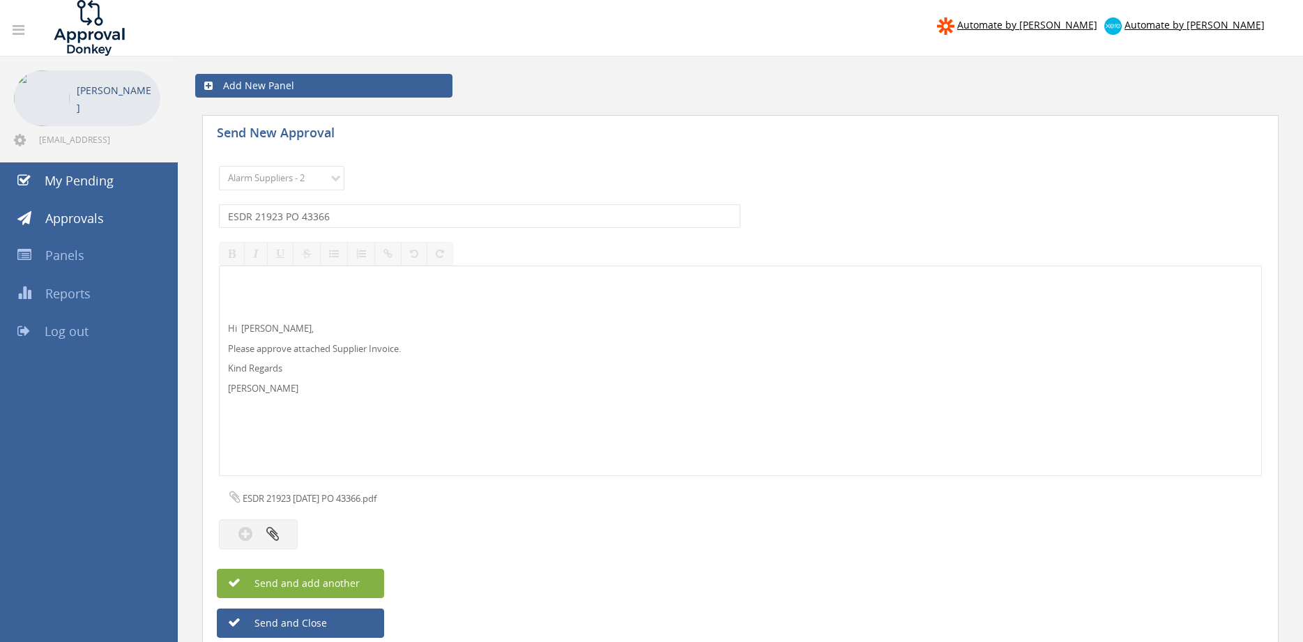
click at [340, 588] on span "Send and add another" at bounding box center [292, 583] width 135 height 13
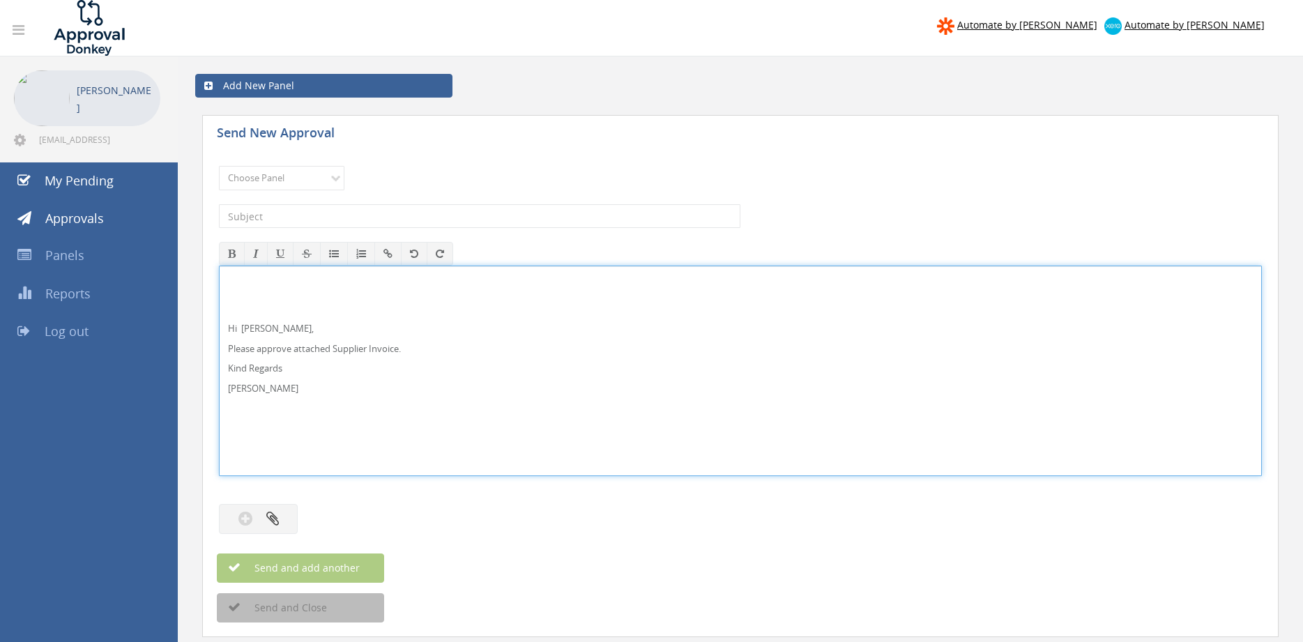
click at [301, 328] on p "Hi [PERSON_NAME]," at bounding box center [740, 328] width 1025 height 13
drag, startPoint x: 266, startPoint y: 391, endPoint x: 242, endPoint y: 326, distance: 69.3
click at [219, 308] on div "Hi [PERSON_NAME] and [PERSON_NAME], Please approve attached Supplier Invoice. K…" at bounding box center [740, 371] width 1043 height 211
copy div "Hi [PERSON_NAME] and [PERSON_NAME], Please approve attached Supplier Invoice. K…"
click at [219, 166] on select "Choose Panel Alarm Credits RG - 3 NZ Utilities Cable and SAI Global NZ Alarms-1…" at bounding box center [282, 178] width 126 height 24
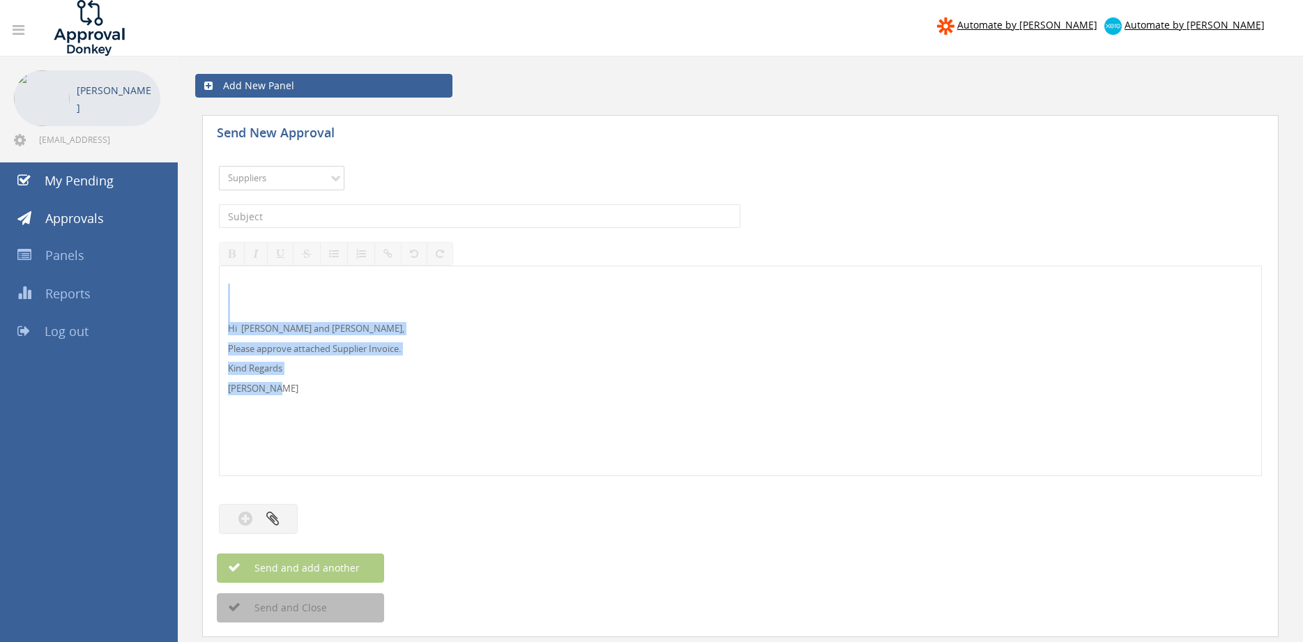
click option "Suppliers" at bounding box center [0, 0] width 0 height 0
click at [385, 219] on input "text" at bounding box center [480, 216] width 522 height 24
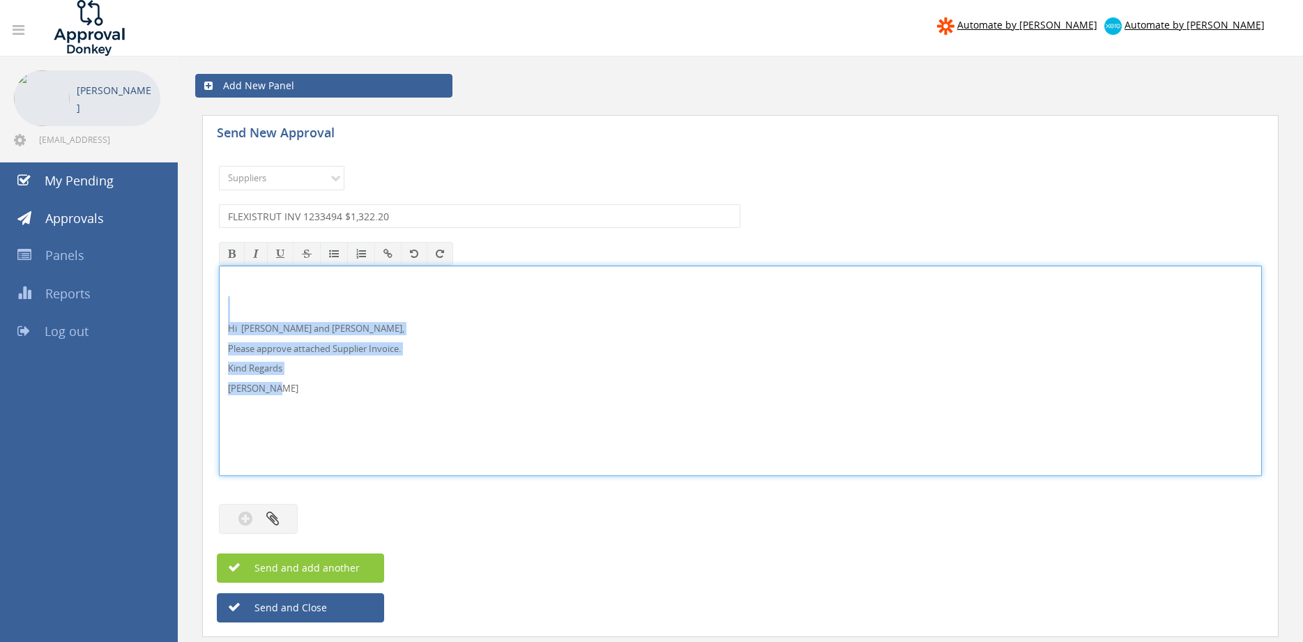
drag, startPoint x: 292, startPoint y: 395, endPoint x: 221, endPoint y: 314, distance: 108.3
click at [219, 315] on div "Hi [PERSON_NAME] and [PERSON_NAME], Please approve attached Supplier Invoice. K…" at bounding box center [740, 371] width 1043 height 211
copy div "Hi [PERSON_NAME] and [PERSON_NAME], Please approve attached Supplier Invoice. K…"
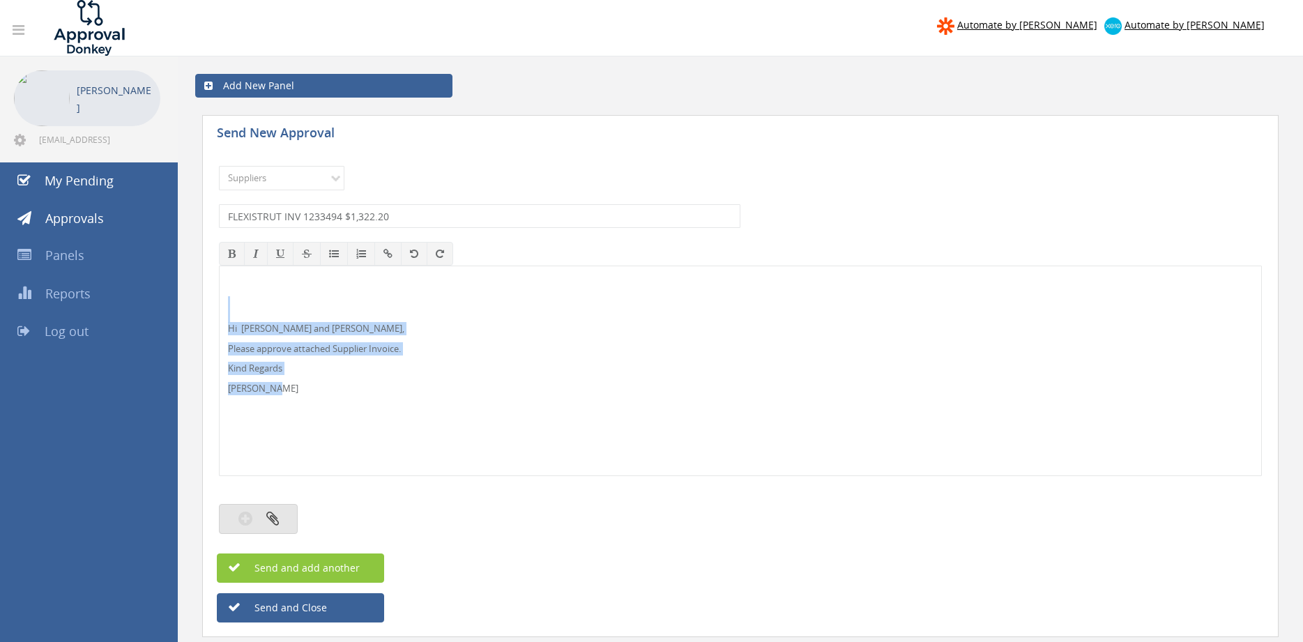
click at [285, 517] on button "button" at bounding box center [258, 519] width 79 height 30
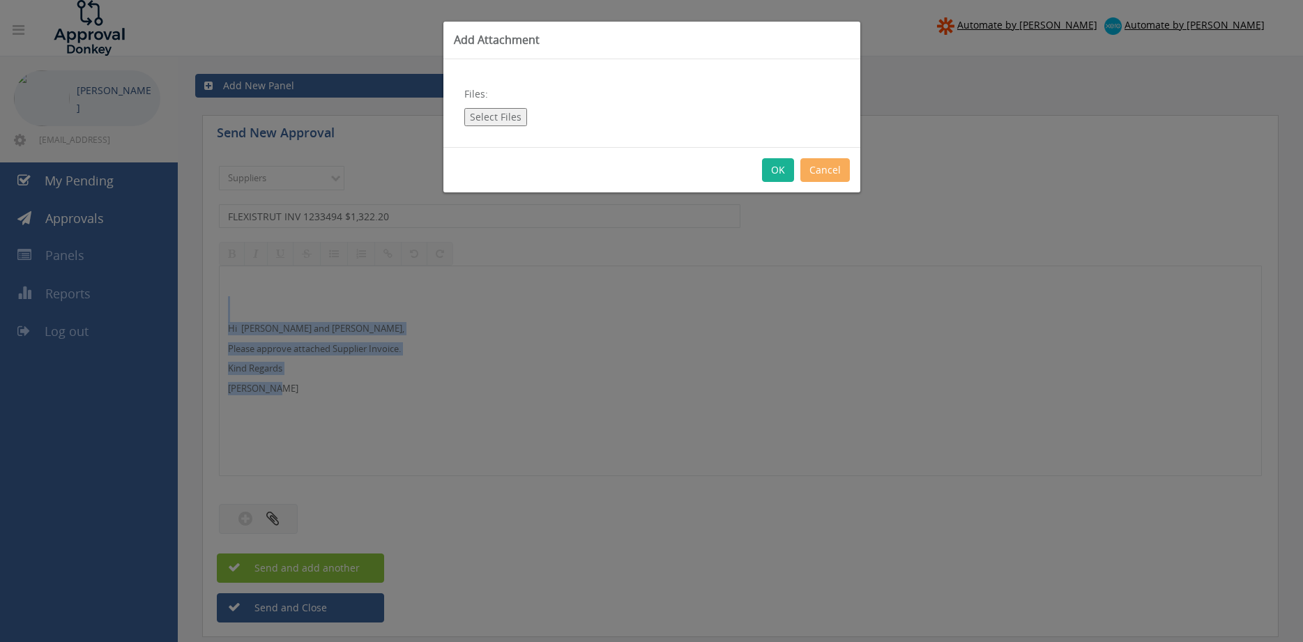
click at [492, 119] on button "Select Files" at bounding box center [495, 117] width 63 height 18
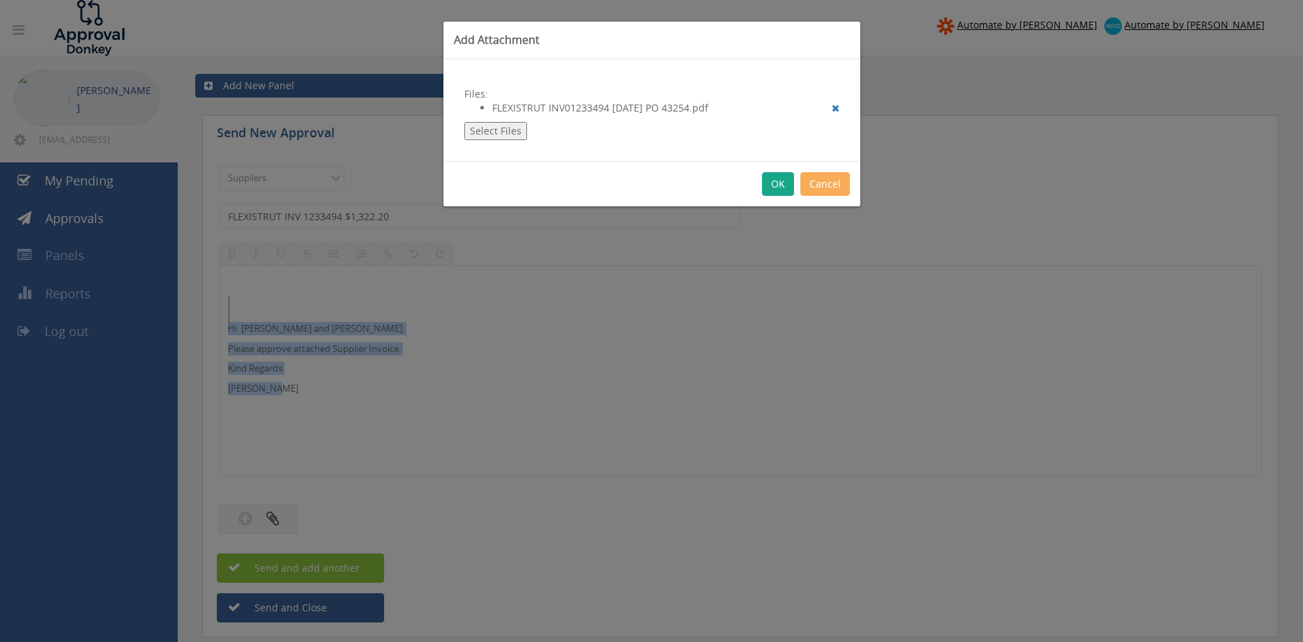
click at [776, 186] on button "OK" at bounding box center [778, 184] width 32 height 24
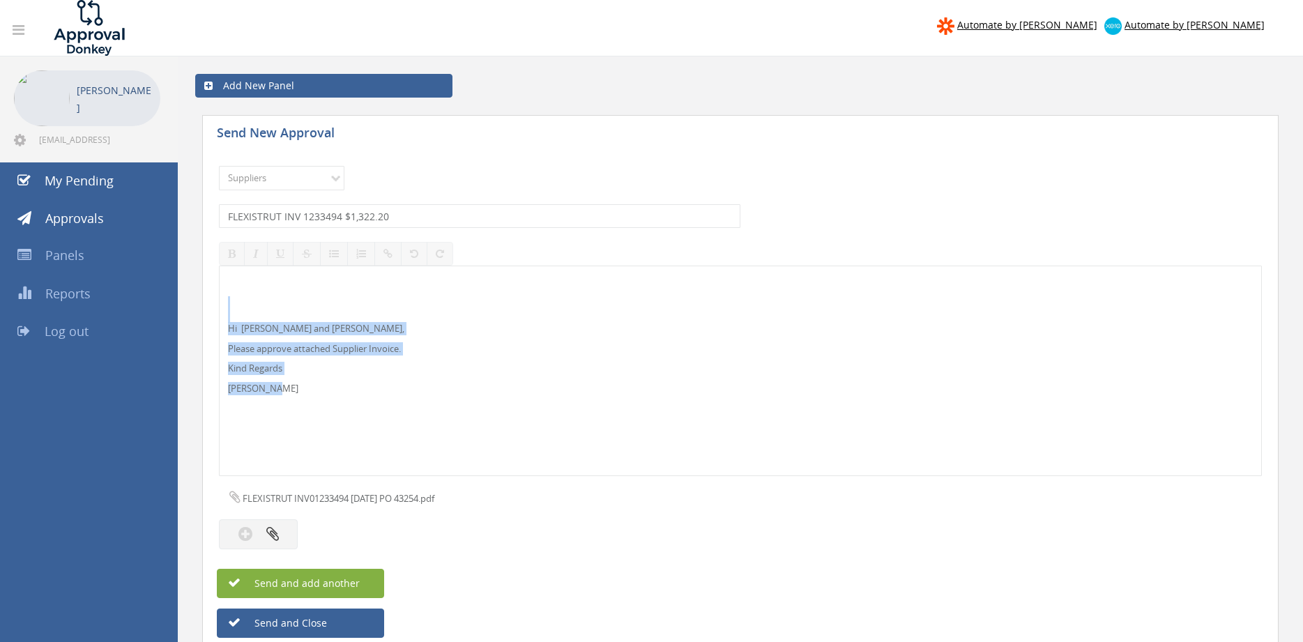
click at [337, 583] on span "Send and add another" at bounding box center [292, 583] width 135 height 13
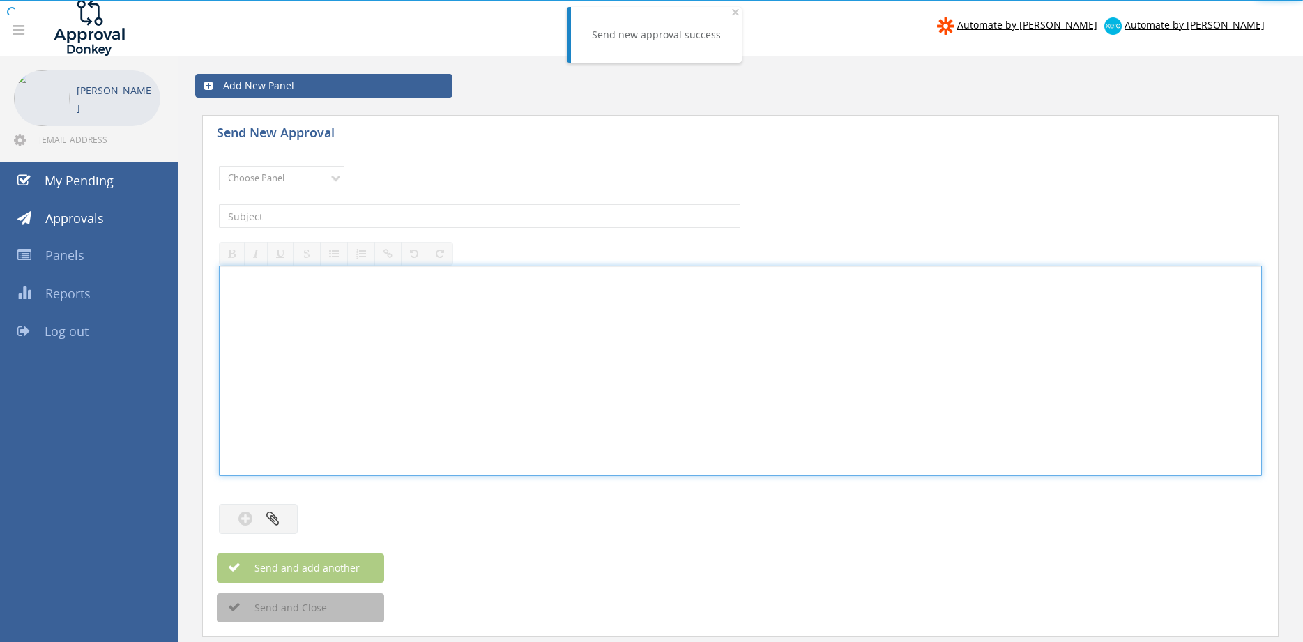
drag, startPoint x: 399, startPoint y: 289, endPoint x: 397, endPoint y: 296, distance: 7.3
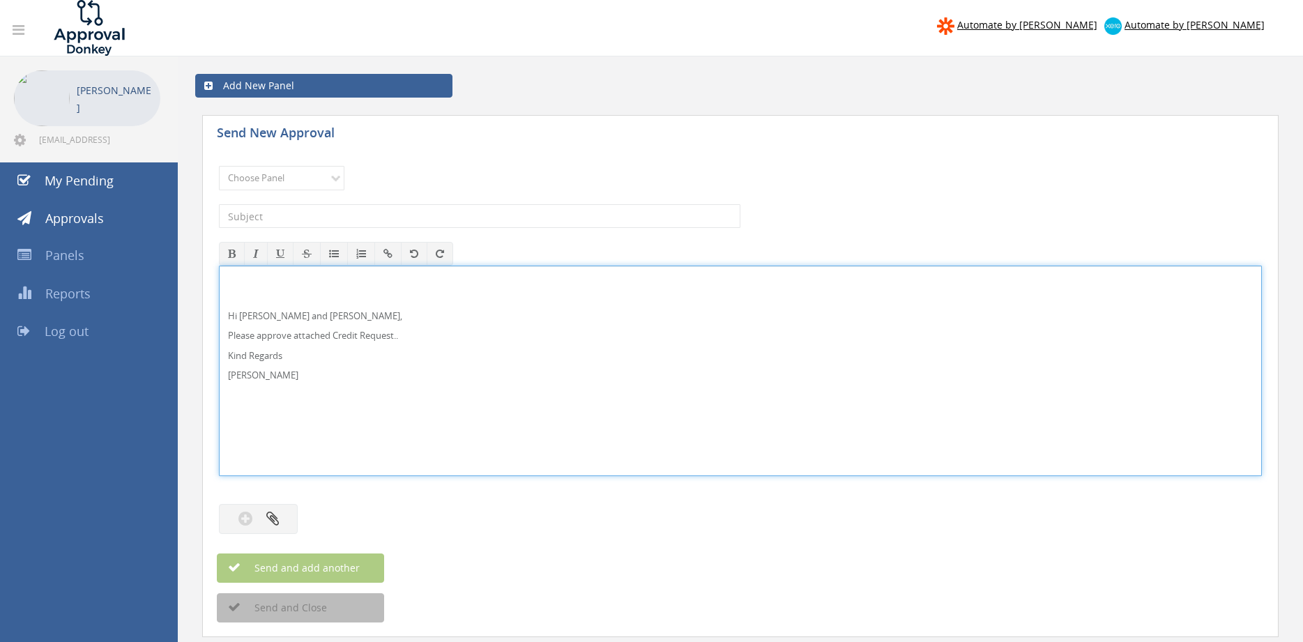
drag, startPoint x: 0, startPoint y: 0, endPoint x: 256, endPoint y: 313, distance: 404.4
click at [256, 313] on p "Hi [PERSON_NAME] and [PERSON_NAME]," at bounding box center [740, 316] width 1025 height 13
drag, startPoint x: 302, startPoint y: 386, endPoint x: 170, endPoint y: 269, distance: 176.8
click at [219, 269] on div "Hi [PERSON_NAME] and [PERSON_NAME], Please approve attached Credit Request.. Ki…" at bounding box center [740, 371] width 1043 height 211
copy div "Hi [PERSON_NAME] and [PERSON_NAME], Please approve attached Credit Request.. Ki…"
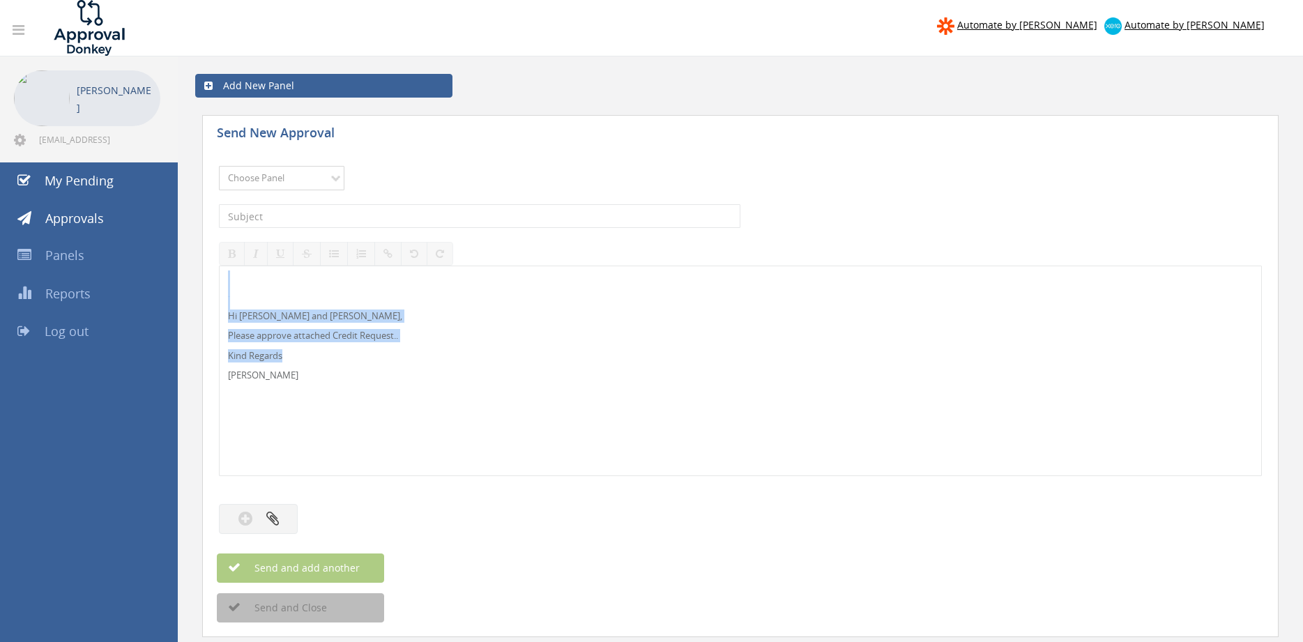
click at [219, 166] on select "Choose Panel Alarm Credits RG - 3 NZ Utilities Cable and SAI Global NZ Alarms-1…" at bounding box center [282, 178] width 126 height 24
select select "9739"
click option "Credit Requests - 2" at bounding box center [0, 0] width 0 height 0
click at [386, 216] on input "text" at bounding box center [480, 216] width 522 height 24
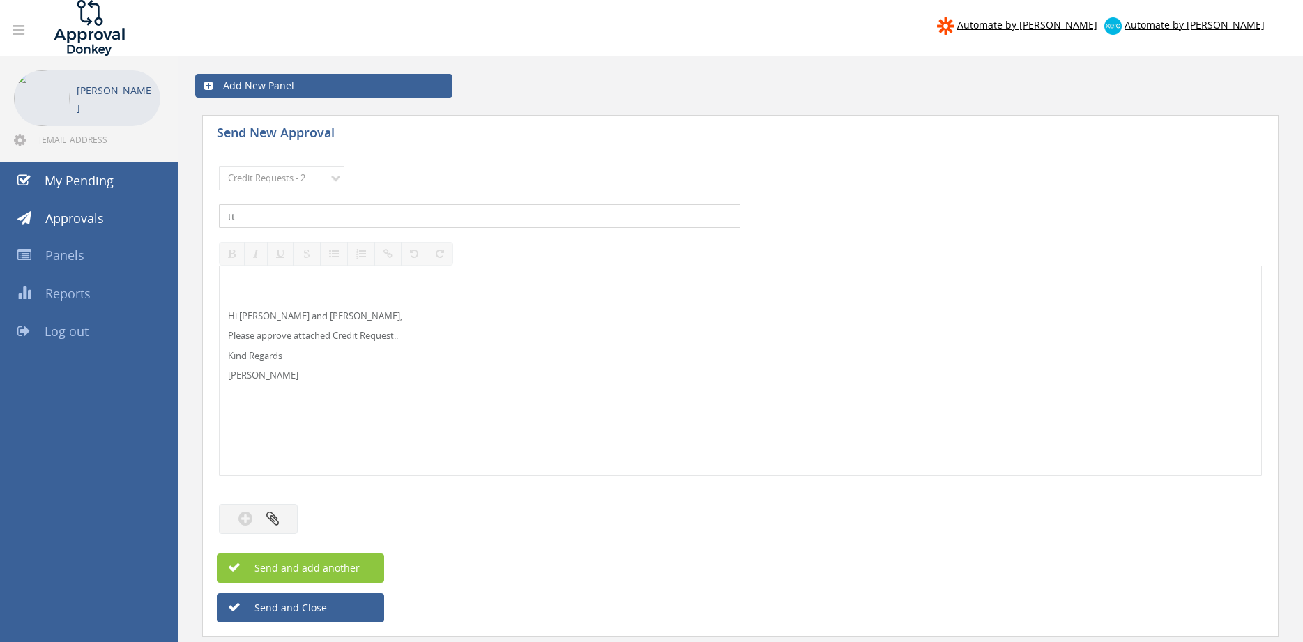
type input "t"
type input "TITON FIRE SERVICES 1021262-D01 $155.60"
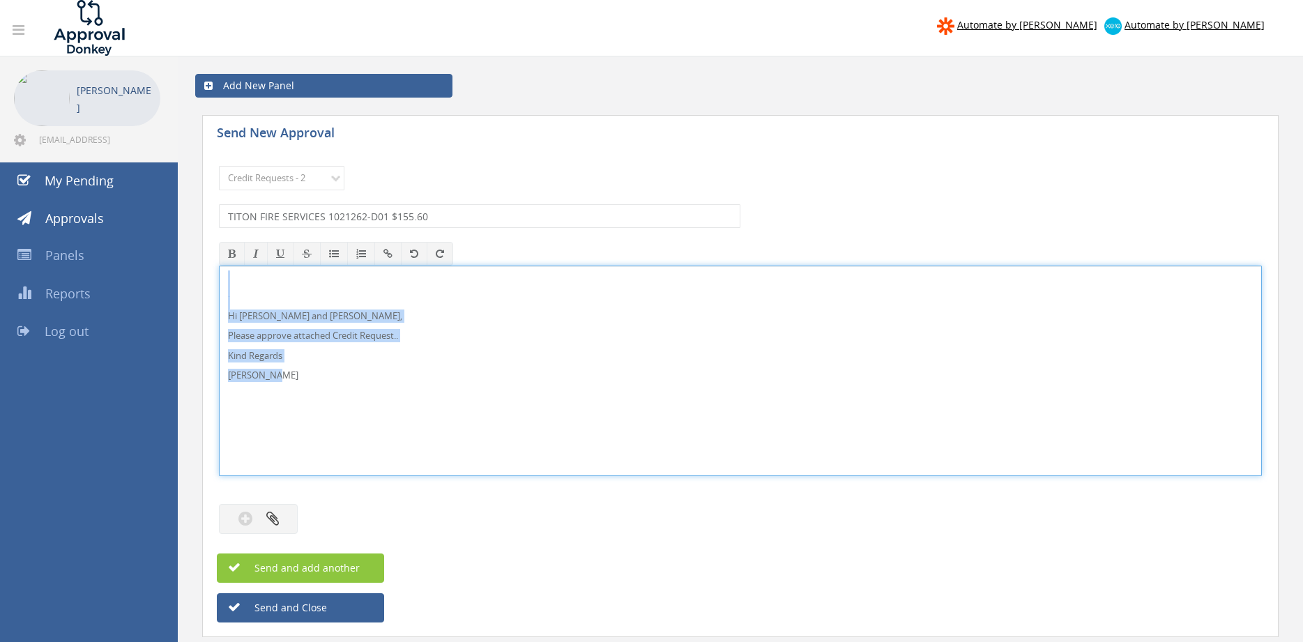
drag, startPoint x: 210, startPoint y: 331, endPoint x: 188, endPoint y: 252, distance: 81.7
click at [219, 266] on div "Hi Lee and Ben, Please approve attached Credit Request.. Kind Regards Pam Walker" at bounding box center [740, 371] width 1043 height 211
copy div "Hi Lee and Ben, Please approve attached Credit Request.. Kind Regards Pam Walker"
click at [310, 501] on div at bounding box center [740, 504] width 1043 height 14
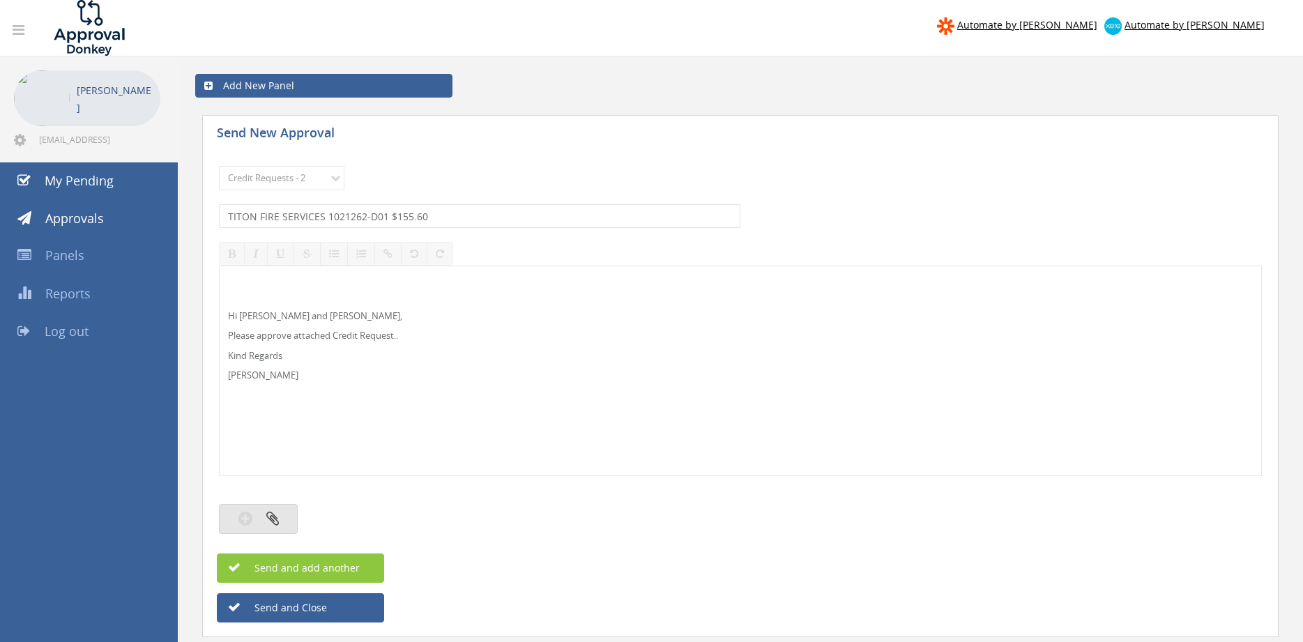
click at [284, 518] on button "button" at bounding box center [258, 519] width 79 height 30
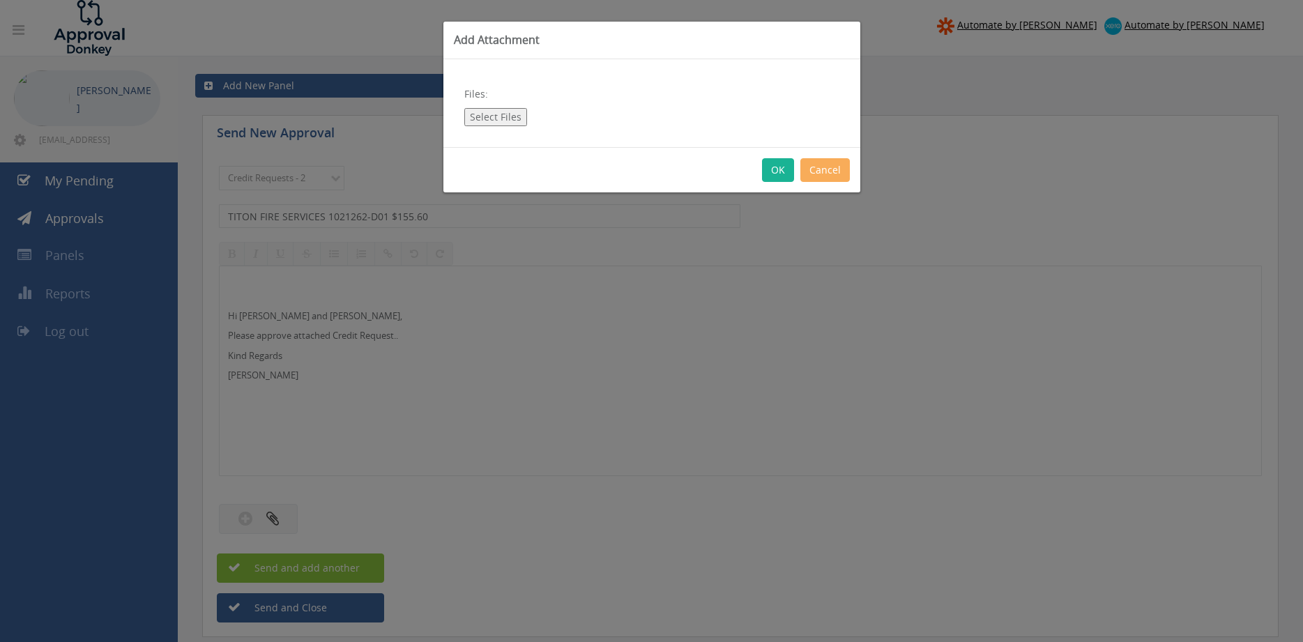
click at [485, 115] on button "Select Files" at bounding box center [495, 117] width 63 height 18
type input "C:\fakepath\TITON FIRE SERVICES 1021262-D01.pdf"
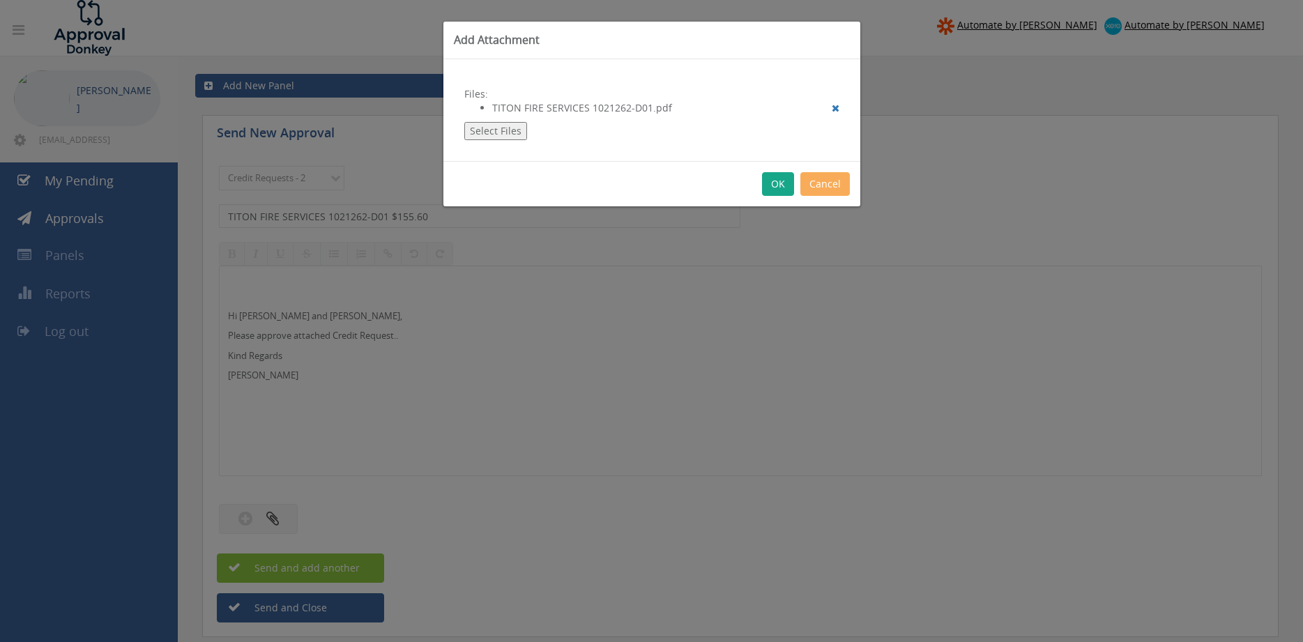
click at [774, 181] on button "OK" at bounding box center [778, 184] width 32 height 24
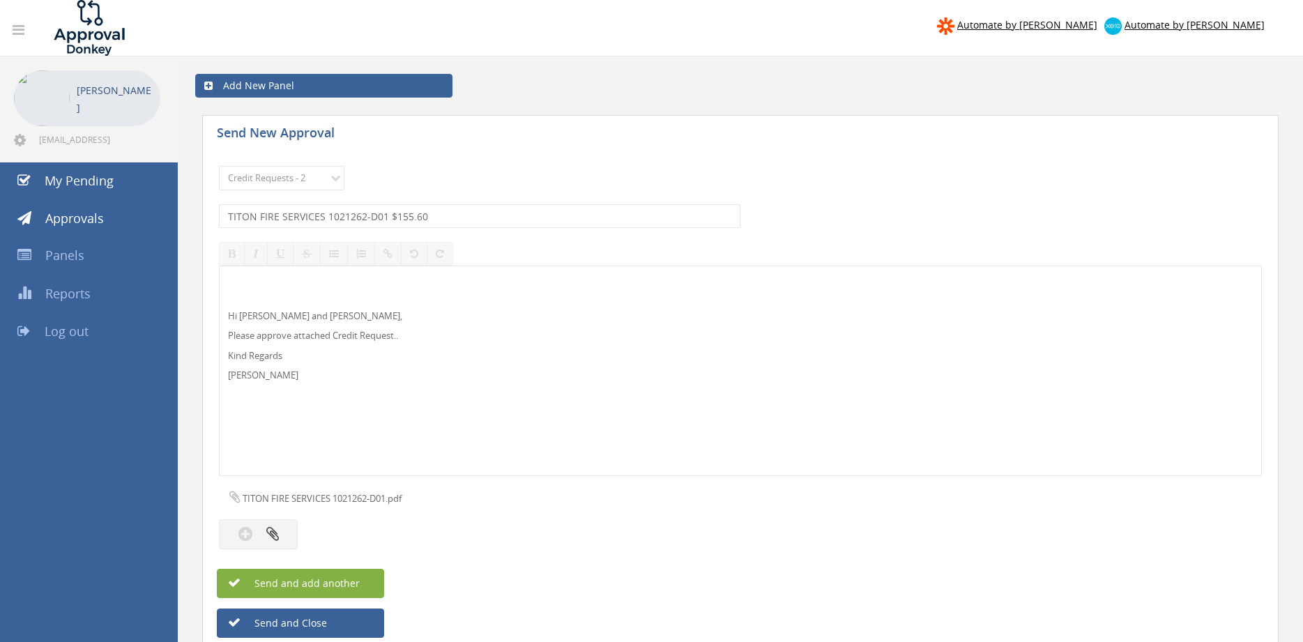
click at [366, 582] on button "Send and add another" at bounding box center [300, 583] width 167 height 29
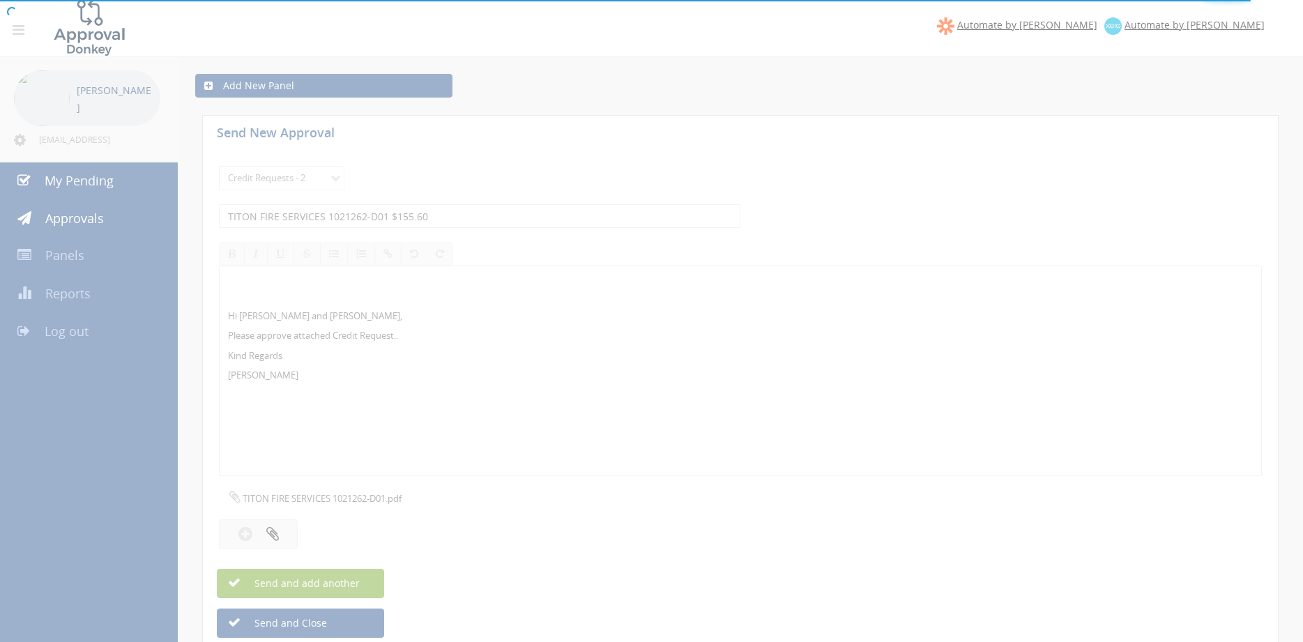
select select
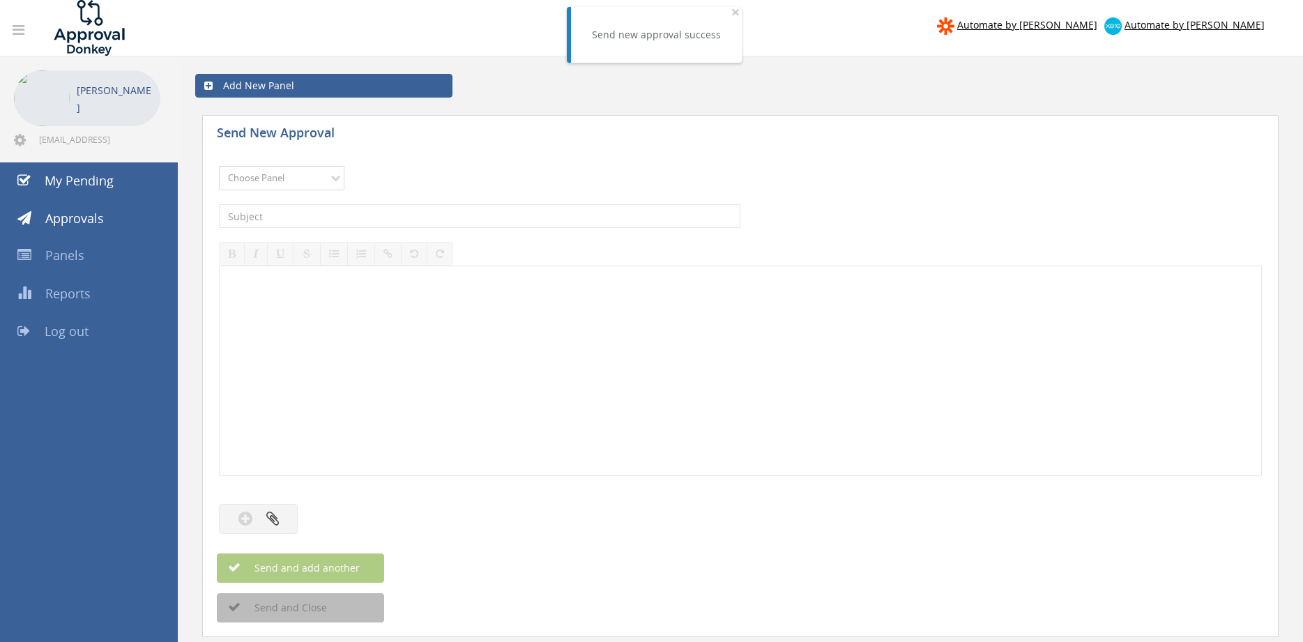
click at [219, 166] on select "Choose Panel Alarm Credits RG - 3 NZ Utilities Cable and SAI Global NZ Alarms-1…" at bounding box center [282, 178] width 126 height 24
select select "9739"
click option "Credit Requests - 2" at bounding box center [0, 0] width 0 height 0
click at [430, 219] on input "text" at bounding box center [480, 216] width 522 height 24
type input "ONEILL & BROWN 1101517-D01 $165.00"
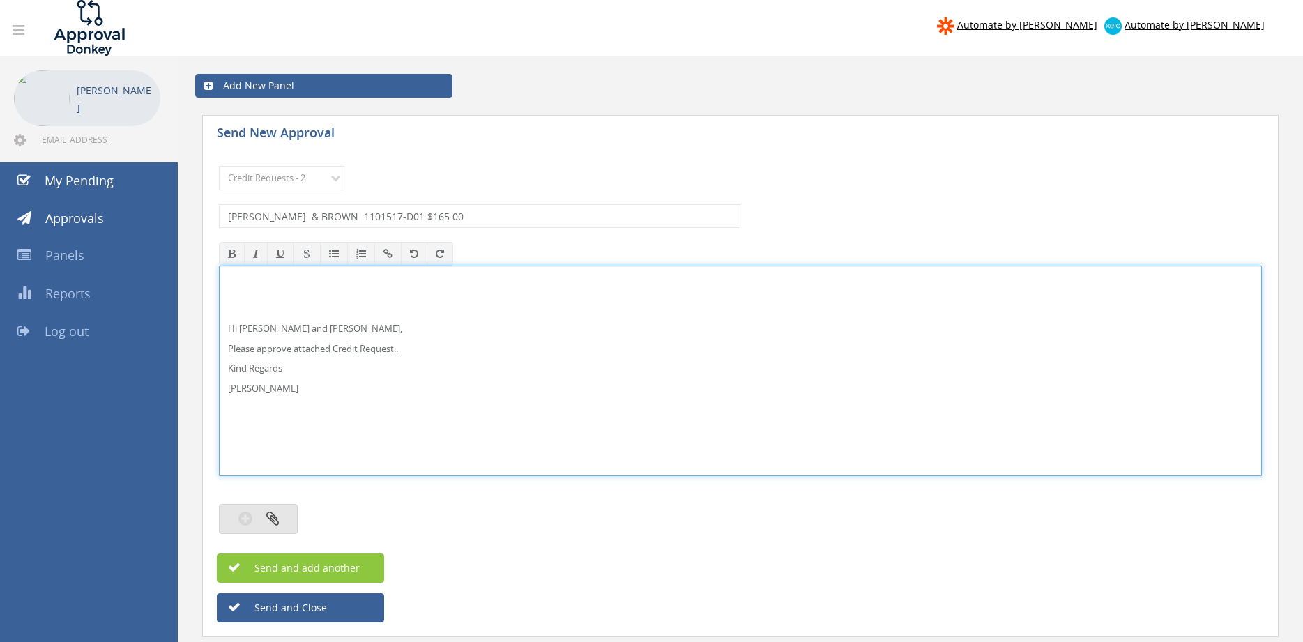
click at [288, 512] on button "button" at bounding box center [258, 519] width 79 height 30
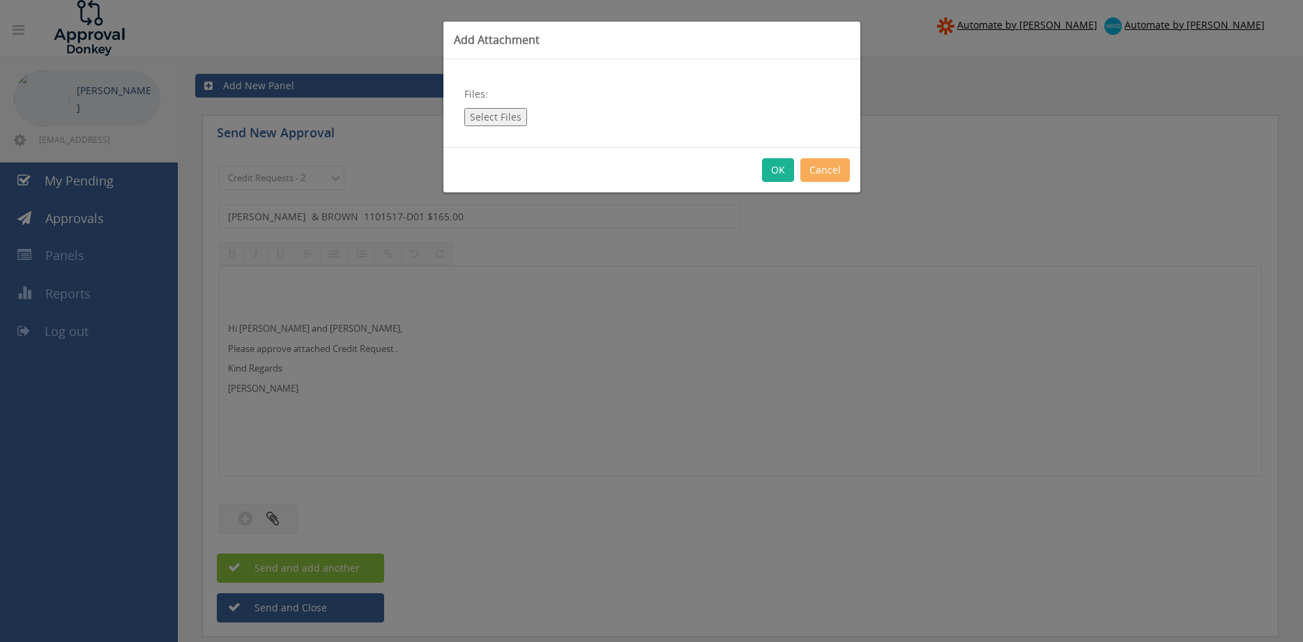
click at [501, 114] on button "Select Files" at bounding box center [495, 117] width 63 height 18
type input "C:\fakepath\O'NEILL & BROWN 1101517-D01.pdf"
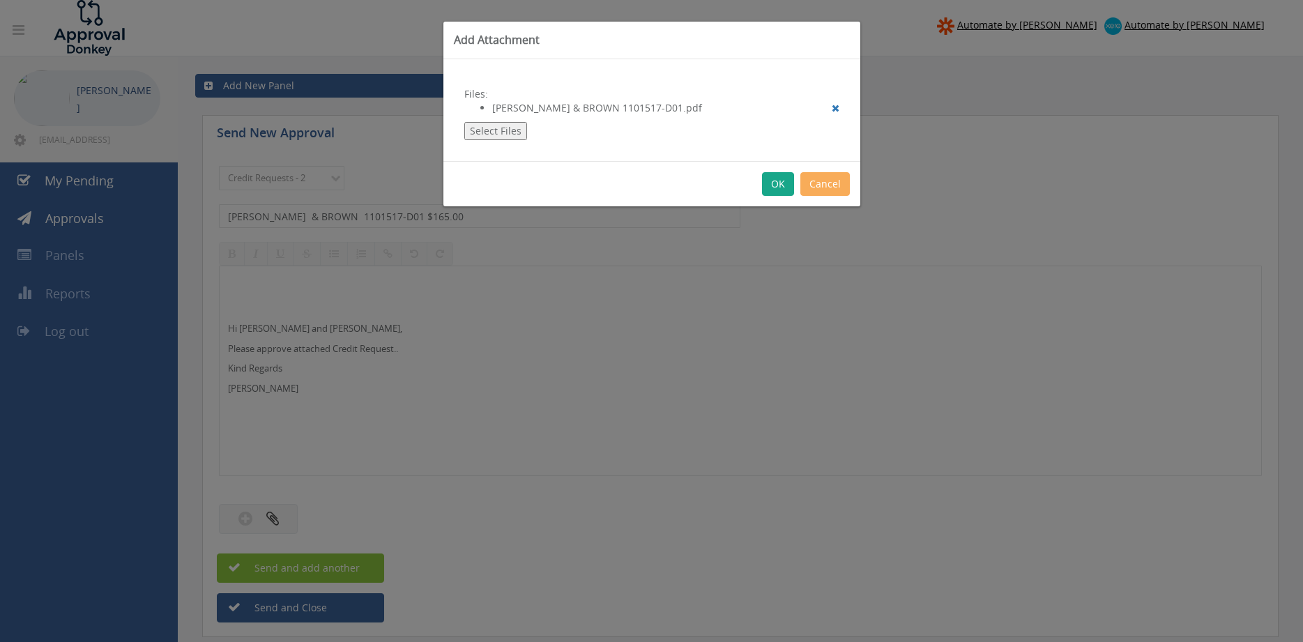
click at [782, 179] on button "OK" at bounding box center [778, 184] width 32 height 24
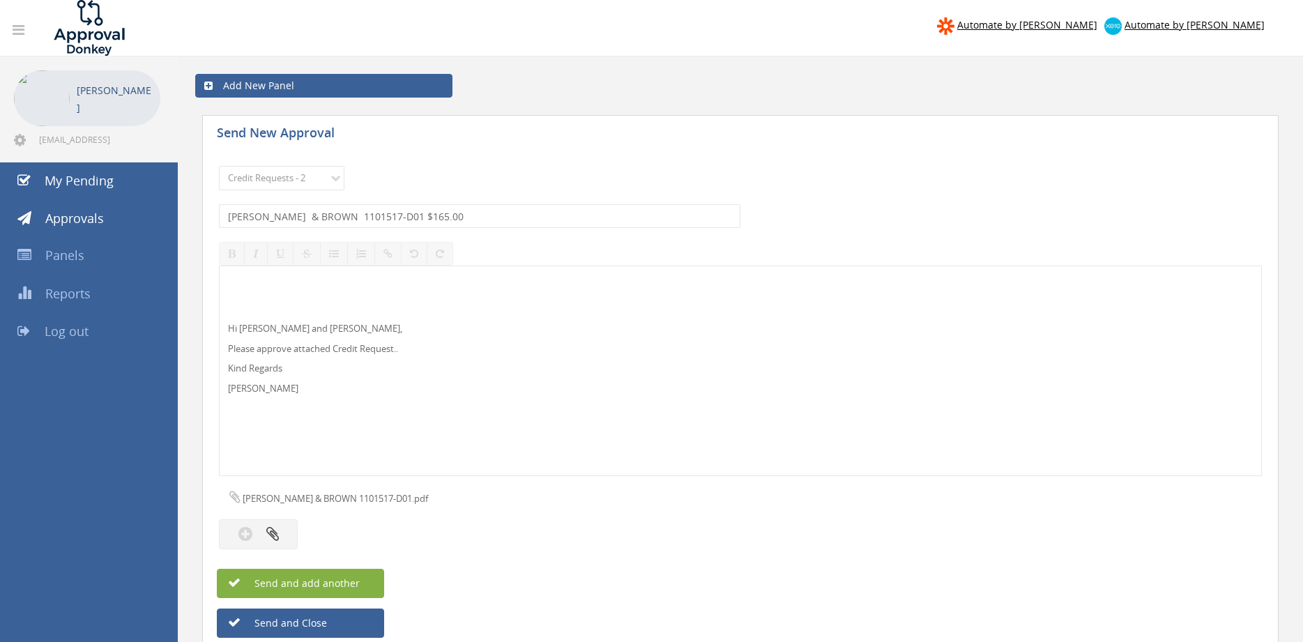
click at [346, 581] on span "Send and add another" at bounding box center [292, 583] width 135 height 13
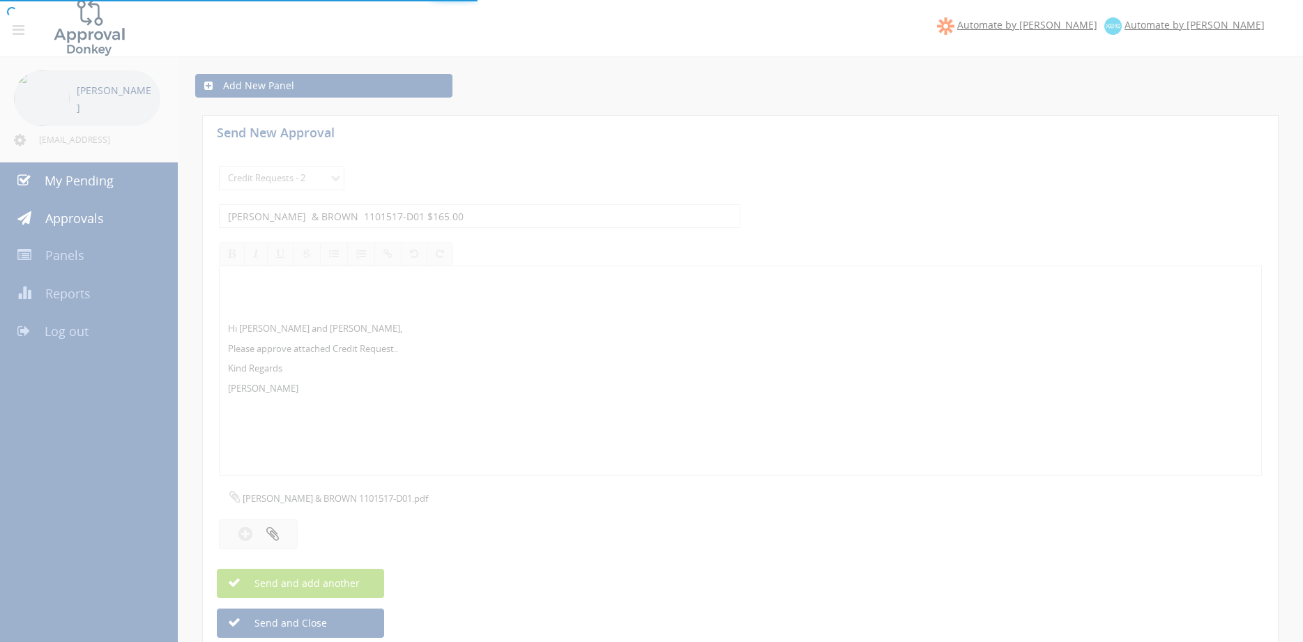
select select
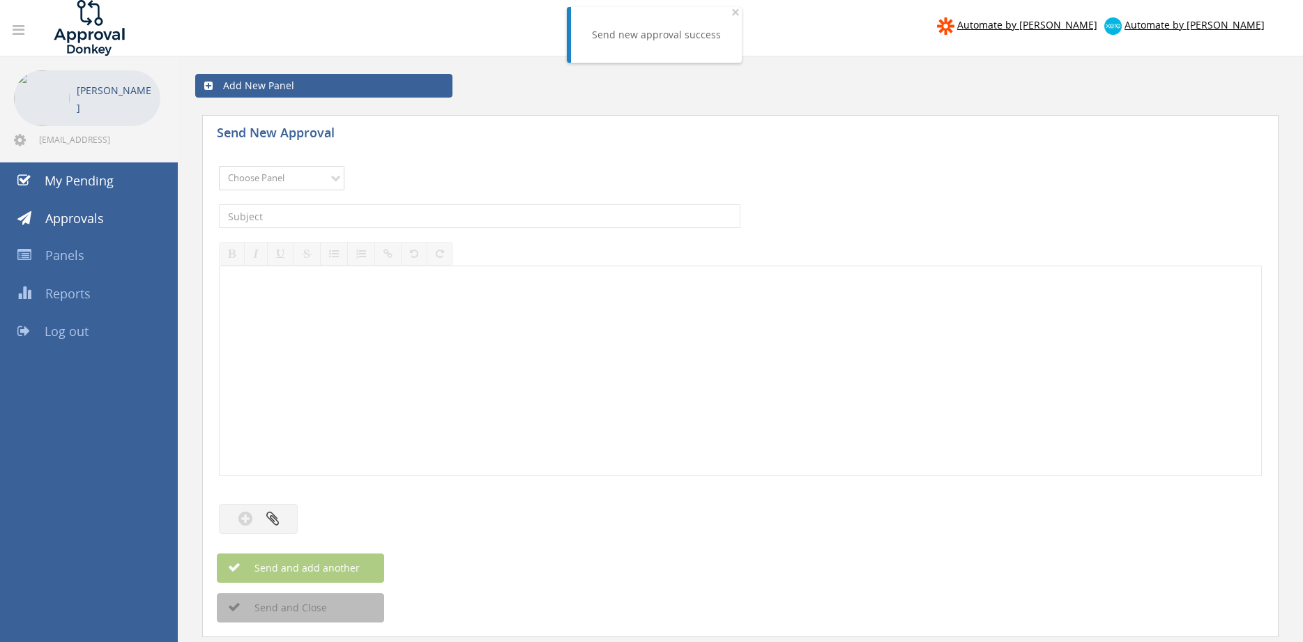
click at [219, 166] on select "Choose Panel Alarm Credits RG - 3 NZ Utilities Cable and SAI Global NZ Alarms-1…" at bounding box center [282, 178] width 126 height 24
select select "9739"
click option "Credit Requests - 2" at bounding box center [0, 0] width 0 height 0
click at [416, 217] on input "text" at bounding box center [480, 216] width 522 height 24
type input "FIRE STOP LISMORE 1089927-D01 $59.77"
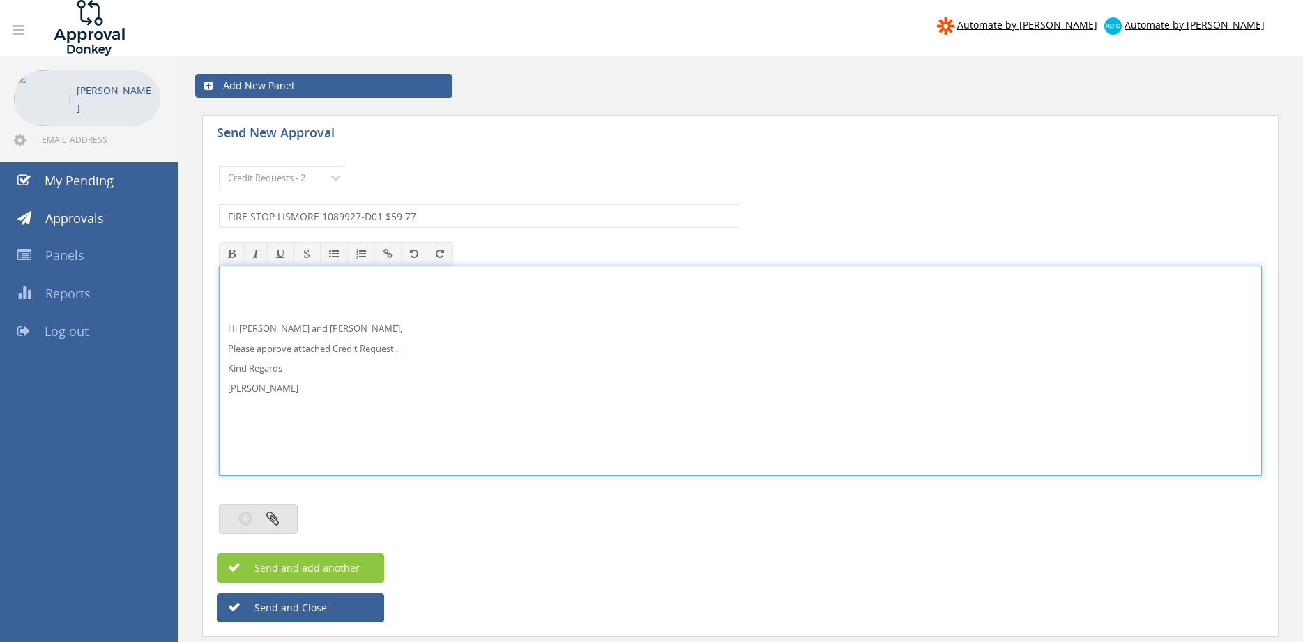
click at [282, 508] on button "button" at bounding box center [258, 519] width 79 height 30
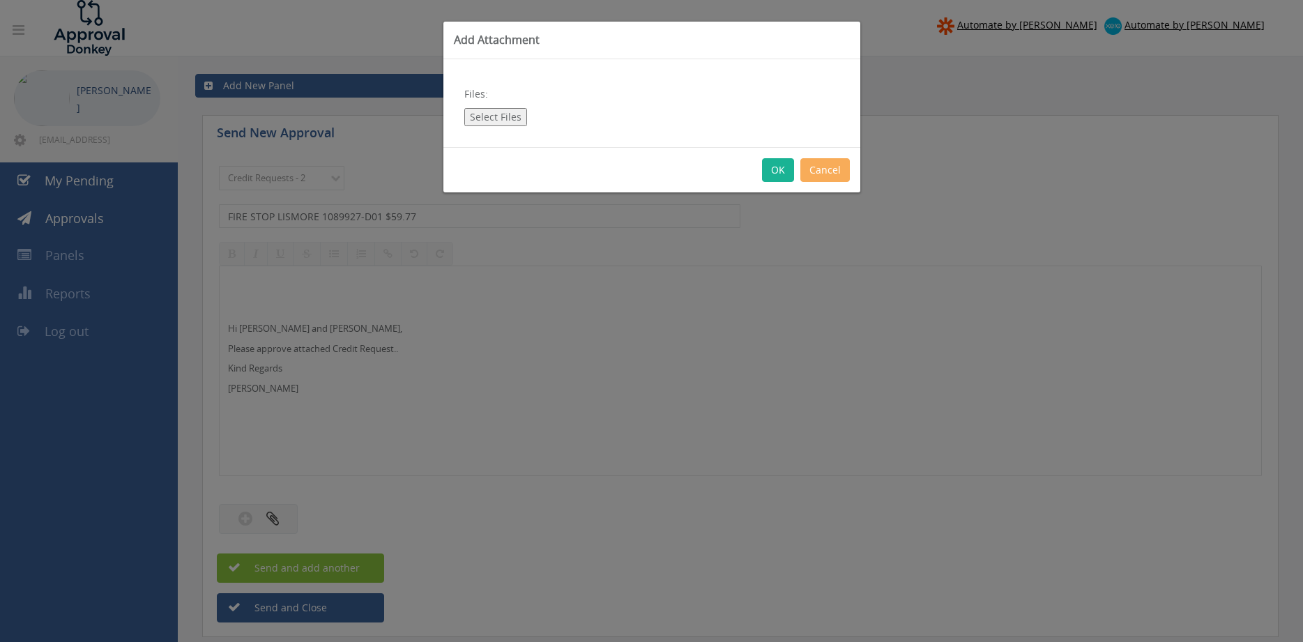
click at [495, 114] on button "Select Files" at bounding box center [495, 117] width 63 height 18
type input "C:\fakepath\FIRE STOP LISMORE 1089927-D01.pdf"
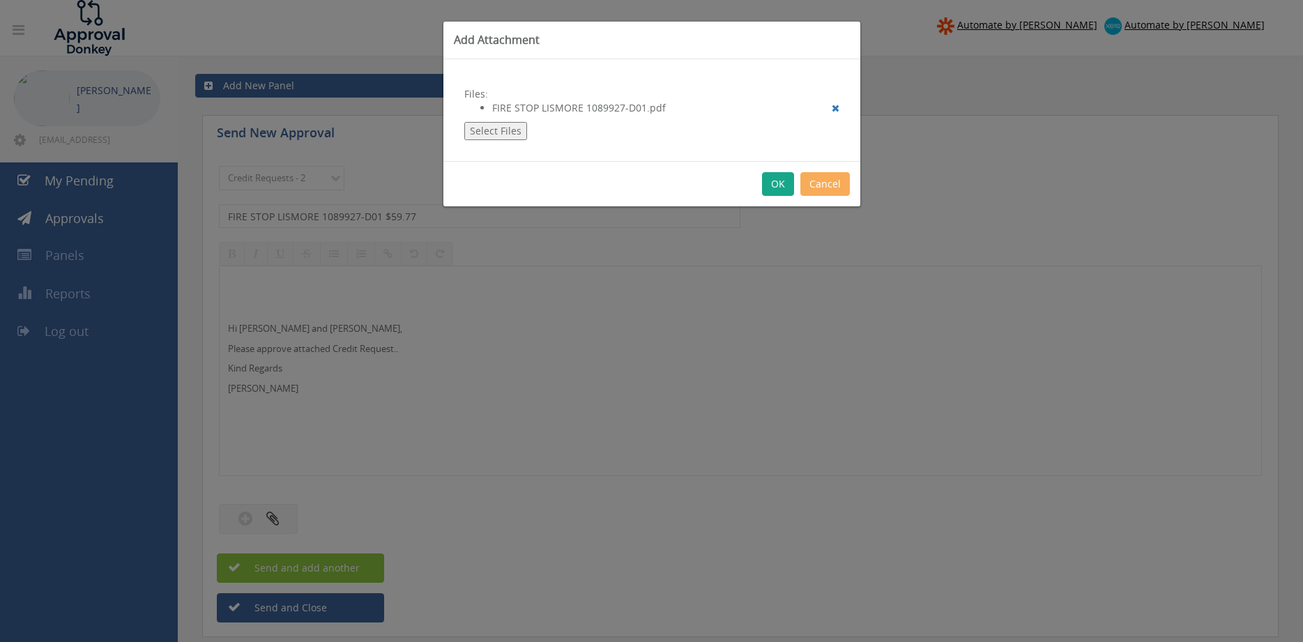
click at [778, 188] on button "OK" at bounding box center [778, 184] width 32 height 24
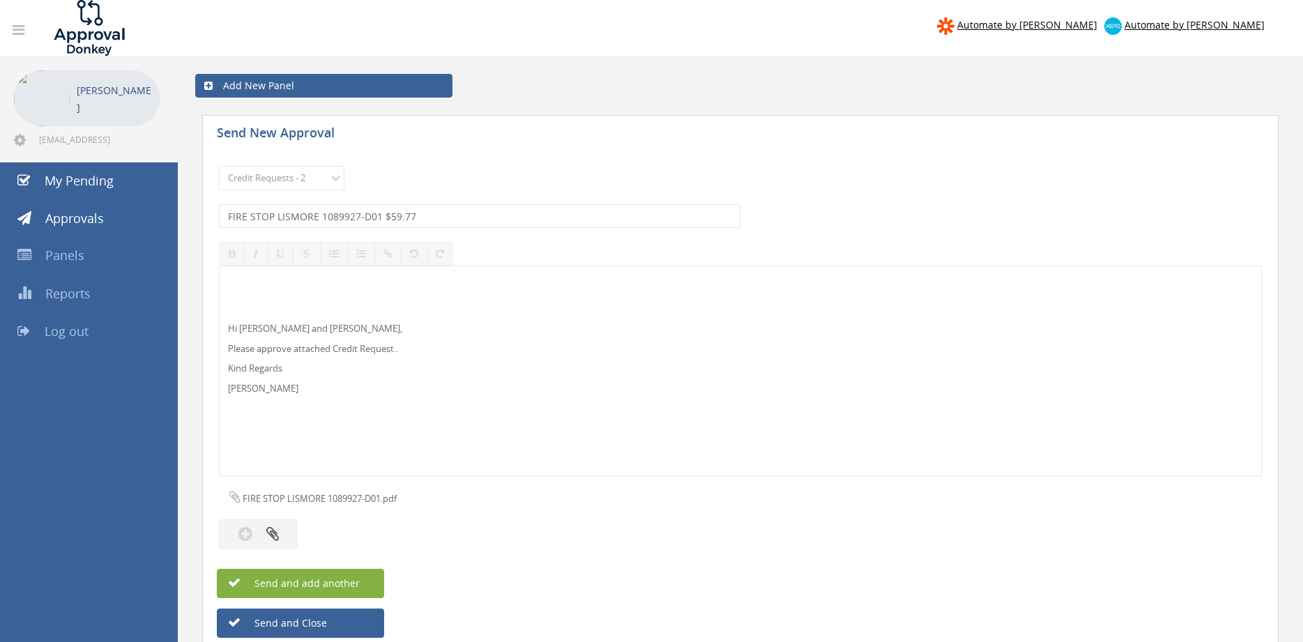
click at [368, 583] on button "Send and add another" at bounding box center [300, 583] width 167 height 29
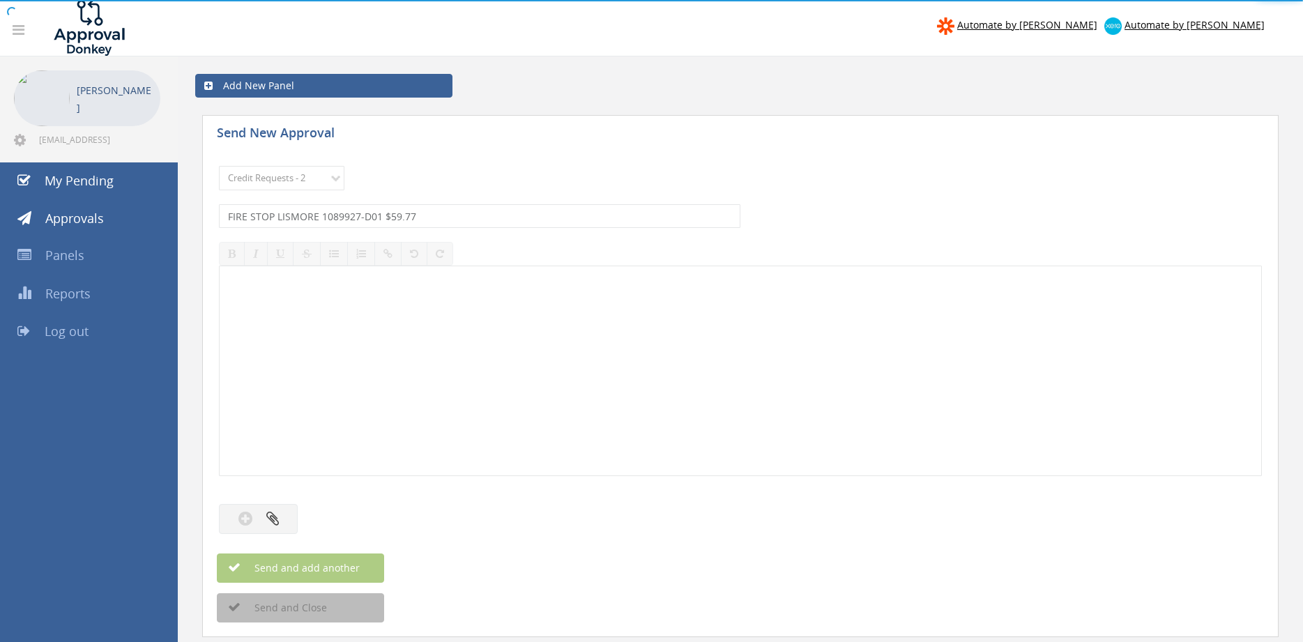
select select
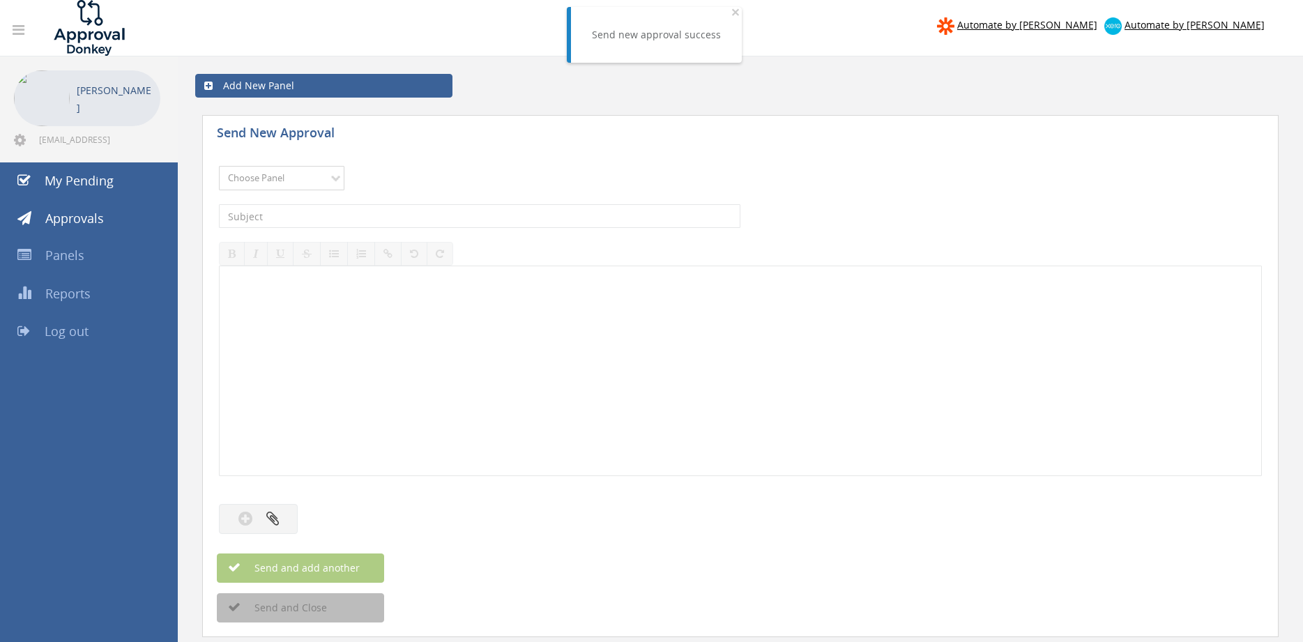
click at [326, 172] on select "Choose Panel Alarm Credits RG - 3 NZ Utilities Cable and SAI Global NZ Alarms-1…" at bounding box center [282, 178] width 126 height 24
select select "9739"
click option "Credit Requests - 2" at bounding box center [0, 0] width 0 height 0
click at [421, 220] on input "text" at bounding box center [480, 216] width 522 height 24
type input "DETECTOR INSPECTOR 1097318-D01 $822.36"
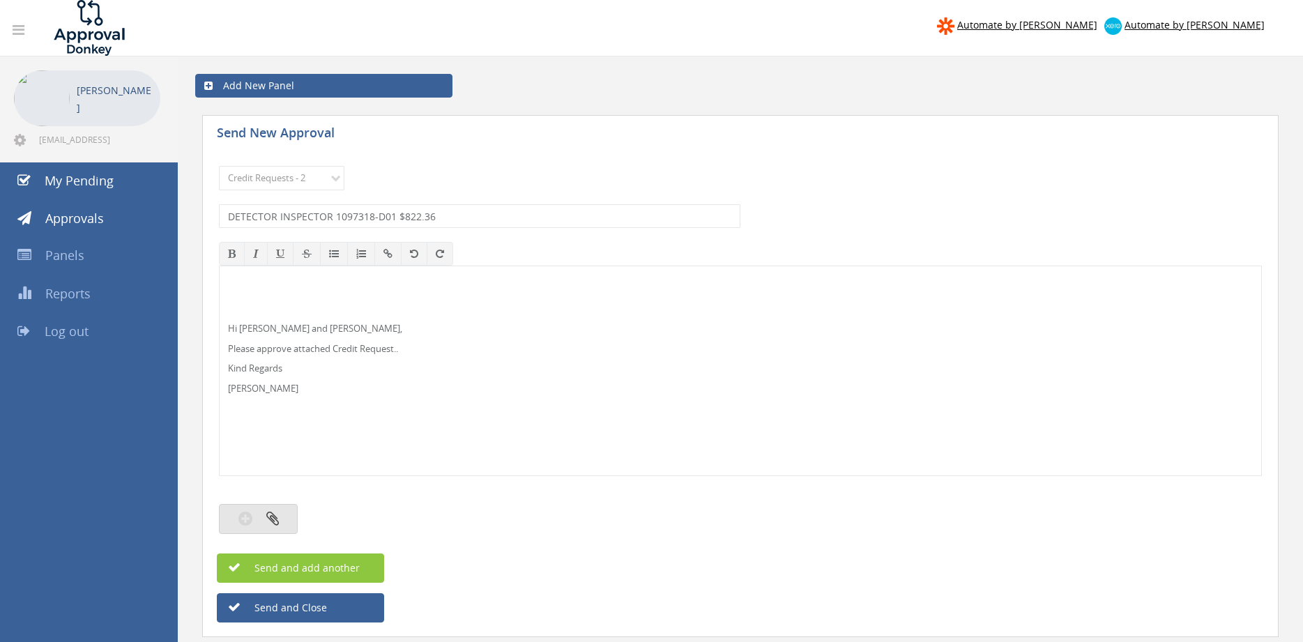
click at [285, 517] on button "button" at bounding box center [258, 519] width 79 height 30
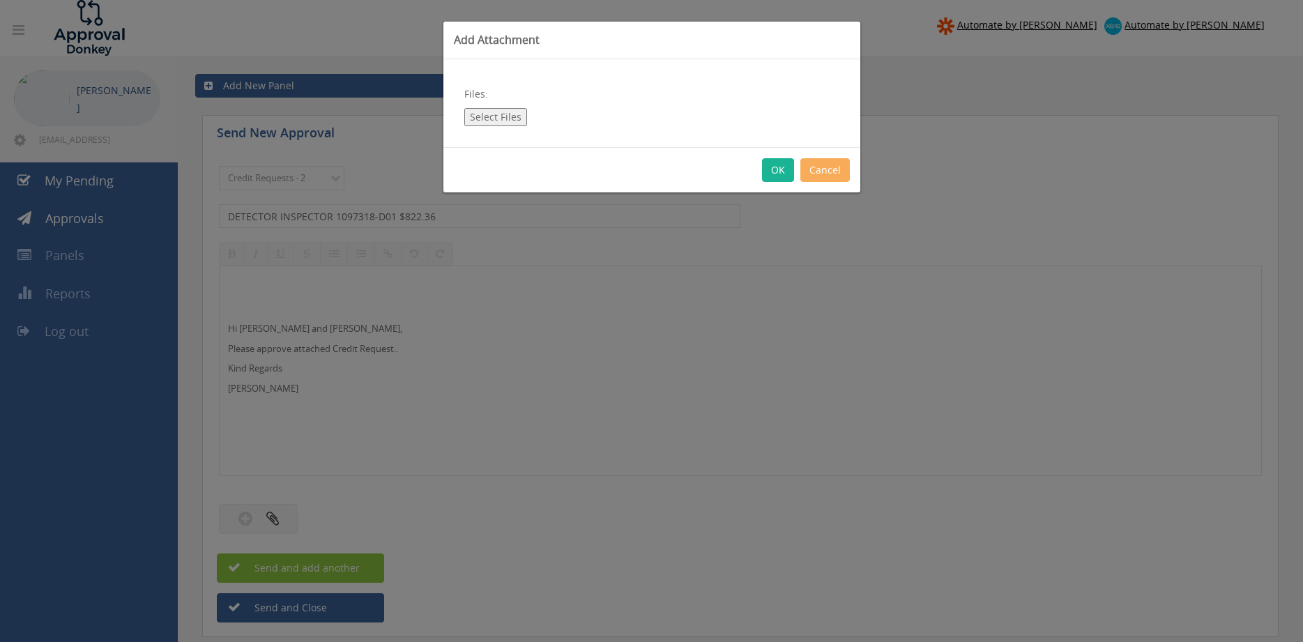
click at [513, 117] on button "Select Files" at bounding box center [495, 117] width 63 height 18
type input "C:\fakepath\Detector inspector 1097318-D01.pdf"
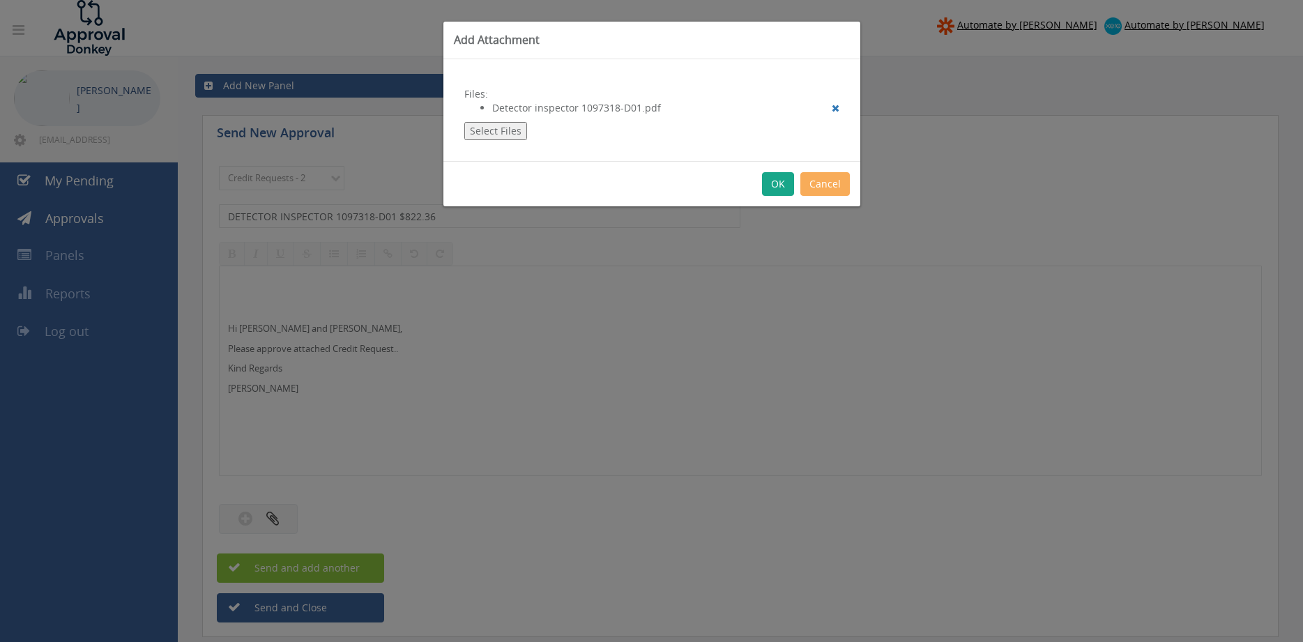
click at [788, 186] on button "OK" at bounding box center [778, 184] width 32 height 24
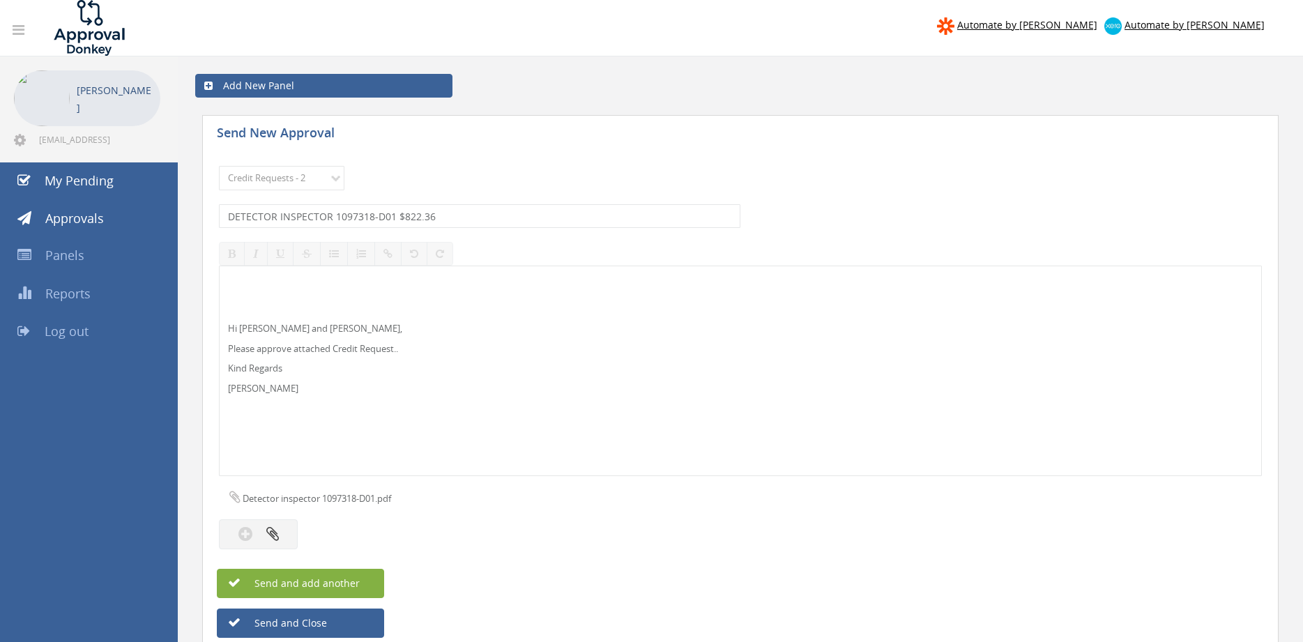
click at [370, 577] on button "Send and add another" at bounding box center [300, 583] width 167 height 29
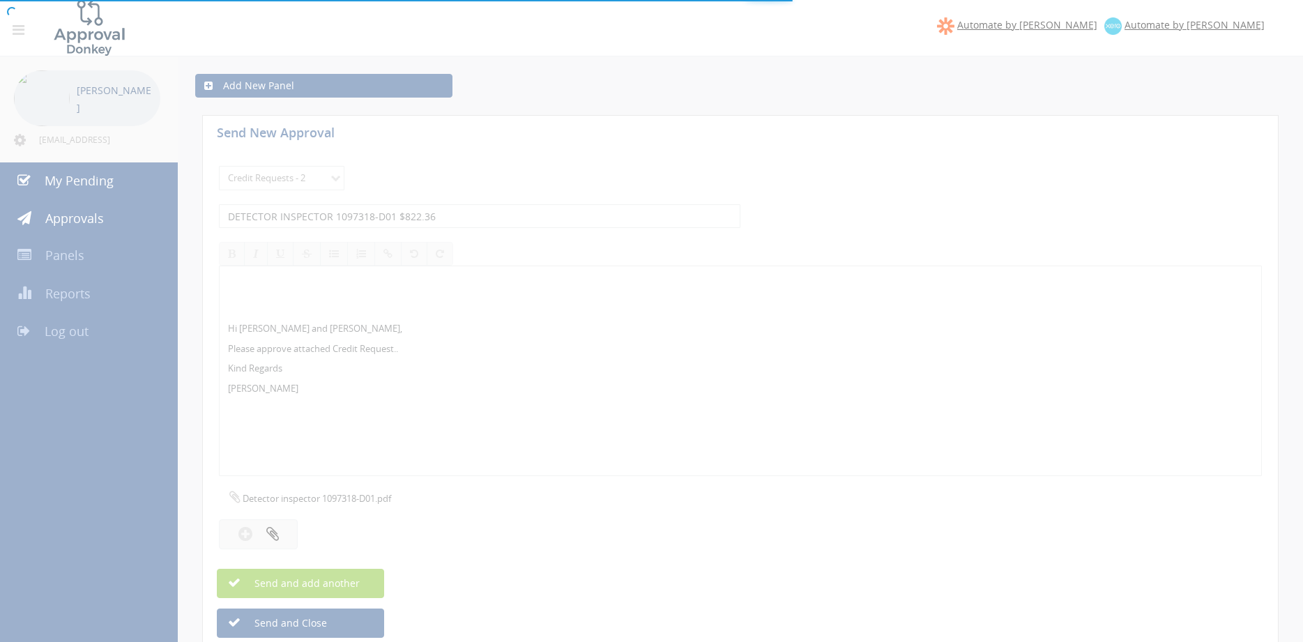
select select
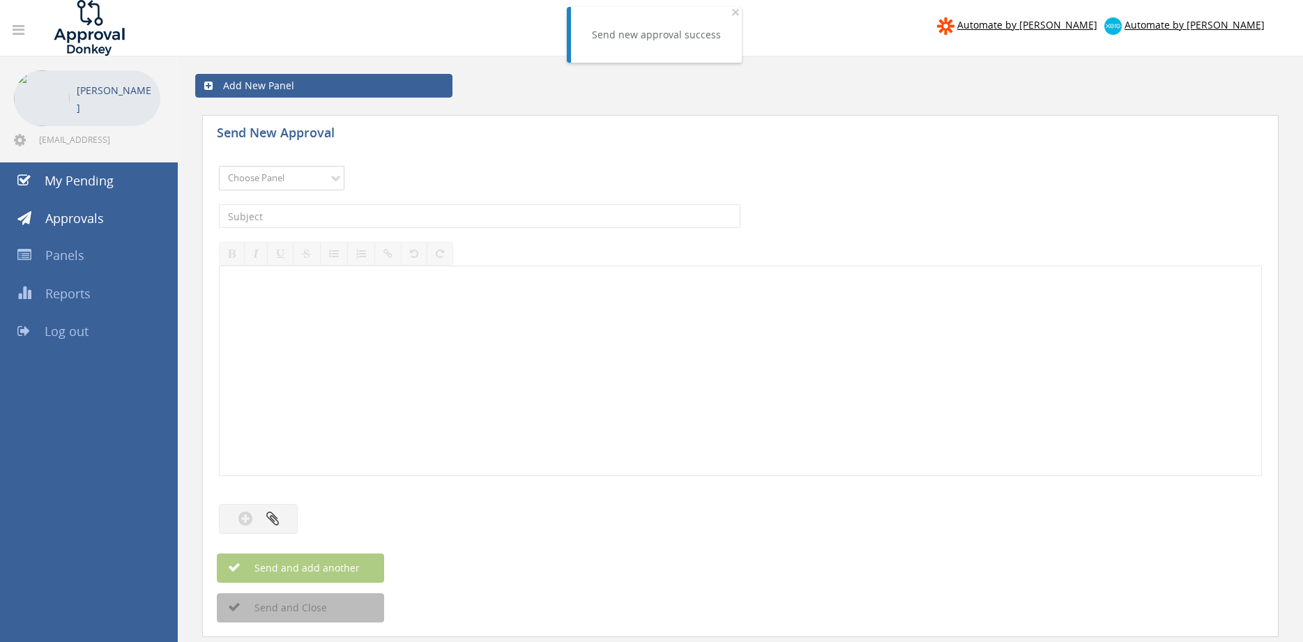
click at [219, 166] on select "Choose Panel Alarm Credits RG - 3 NZ Utilities Cable and SAI Global NZ Alarms-1…" at bounding box center [282, 178] width 126 height 24
select select "9739"
click option "Credit Requests - 2" at bounding box center [0, 0] width 0 height 0
click at [388, 220] on input "text" at bounding box center [480, 216] width 522 height 24
type input "ARA FIRE NSW 1096483-D01 $710.60"
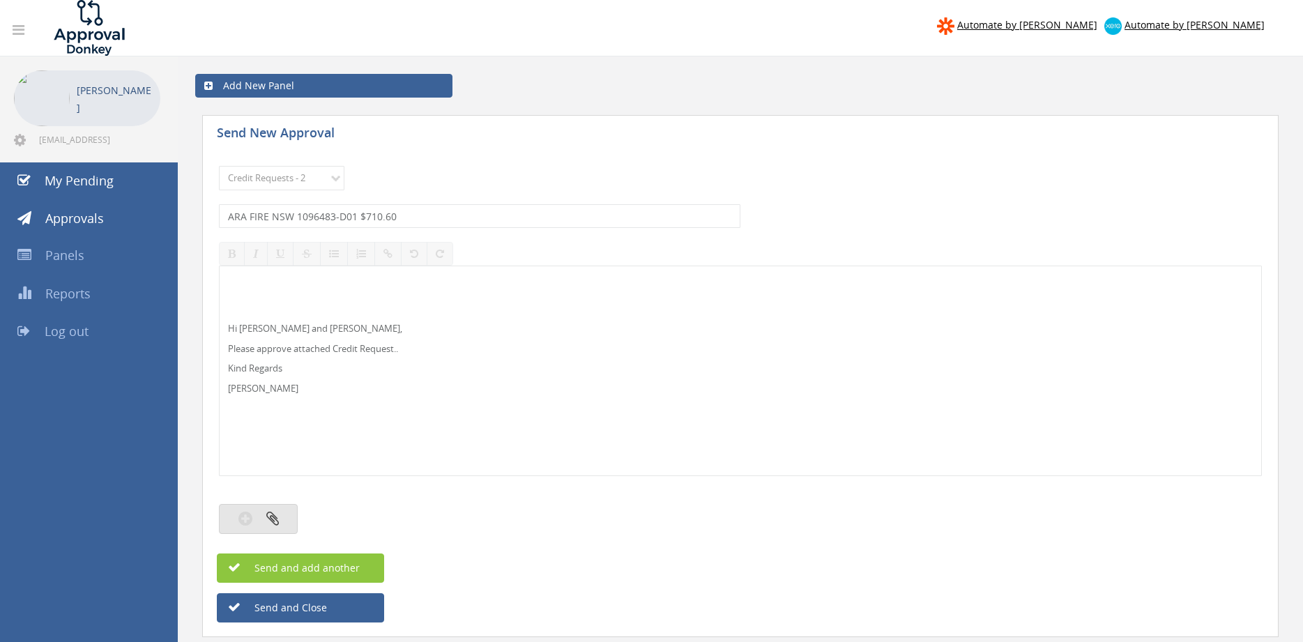
click at [276, 525] on icon "button" at bounding box center [272, 519] width 13 height 16
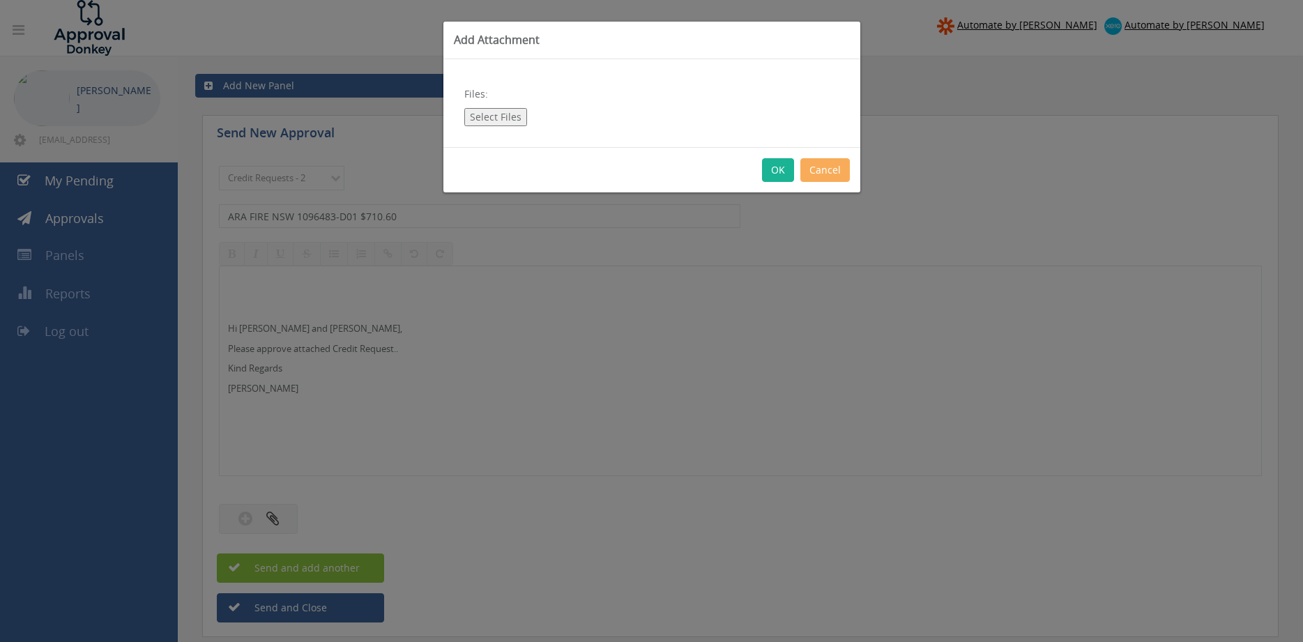
click at [490, 109] on button "Select Files" at bounding box center [495, 117] width 63 height 18
type input "C:\fakepath\ARA FIRE NSW 1096483-D01.pdf"
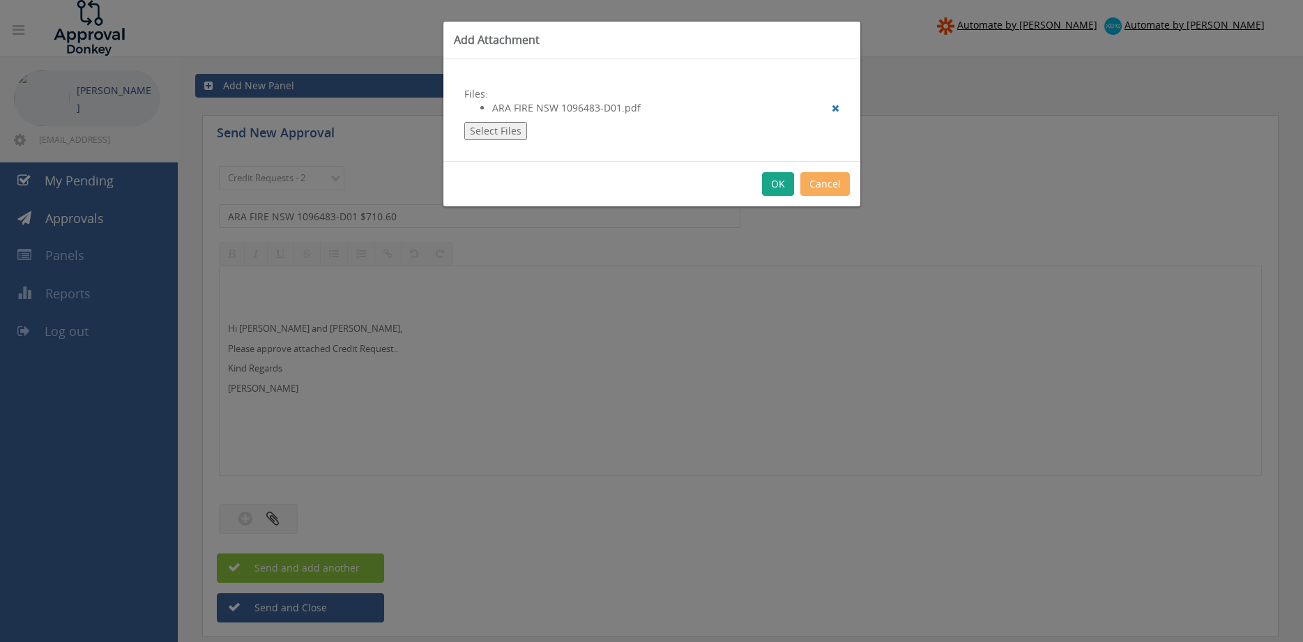
click at [778, 182] on button "OK" at bounding box center [778, 184] width 32 height 24
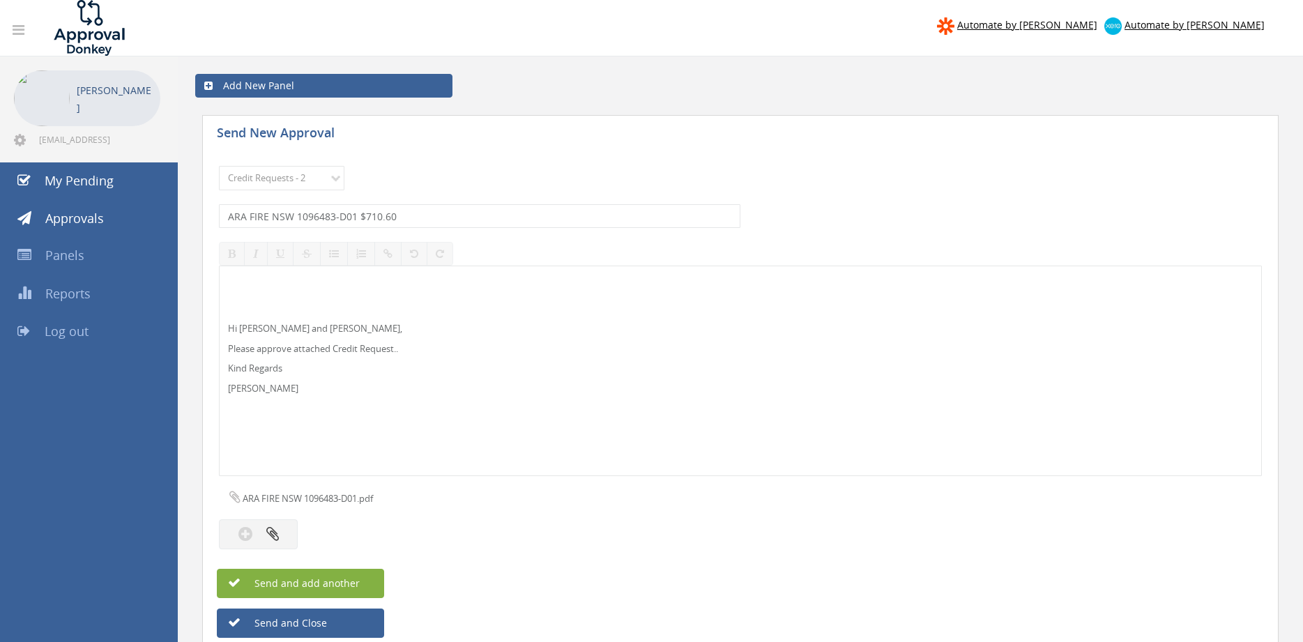
click at [370, 588] on button "Send and add another" at bounding box center [300, 583] width 167 height 29
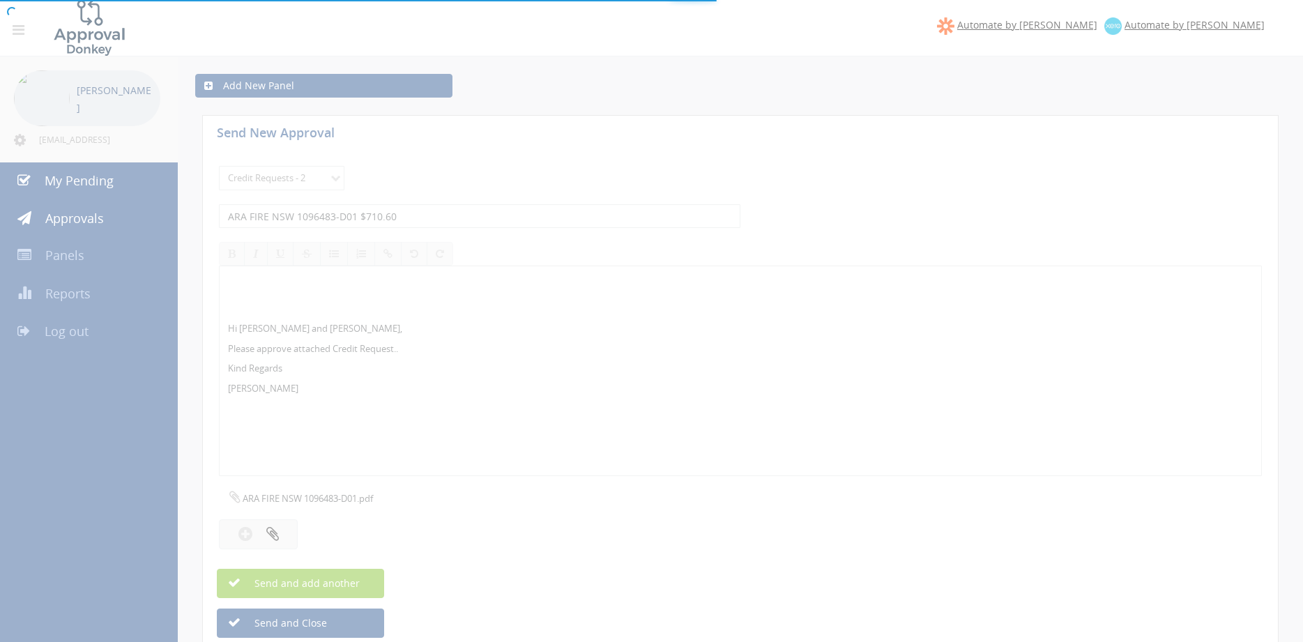
select select
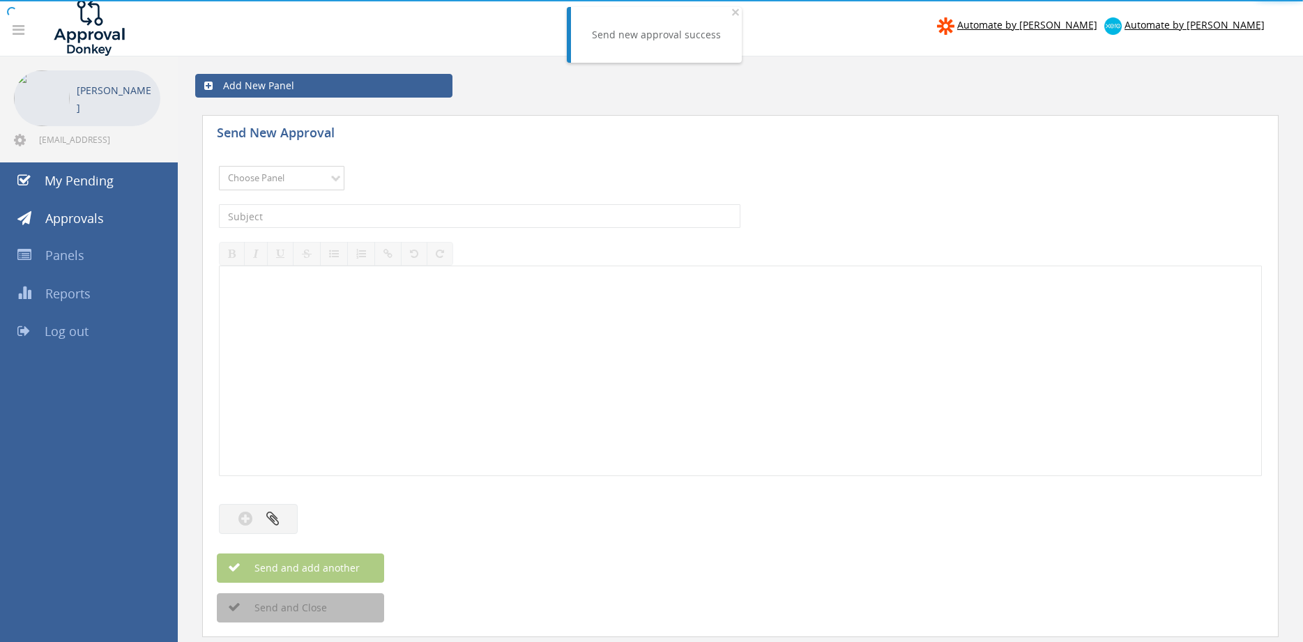
click at [219, 166] on select "Choose Panel Alarm Credits RG - 3 NZ Utilities Cable and SAI Global NZ Alarms-1…" at bounding box center [282, 178] width 126 height 24
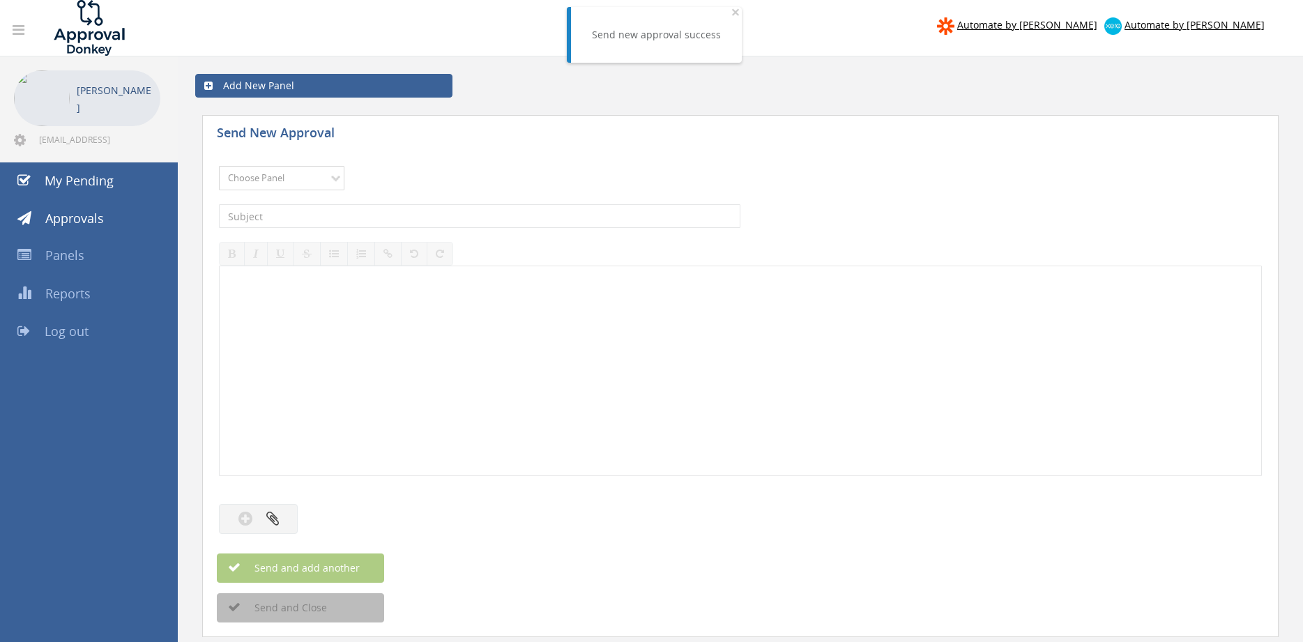
select select "9739"
click option "Credit Requests - 2" at bounding box center [0, 0] width 0 height 0
click at [375, 223] on input "text" at bounding box center [480, 216] width 522 height 24
type input "E"
type input "NEWSOUND 1088840-D01 $128.13"
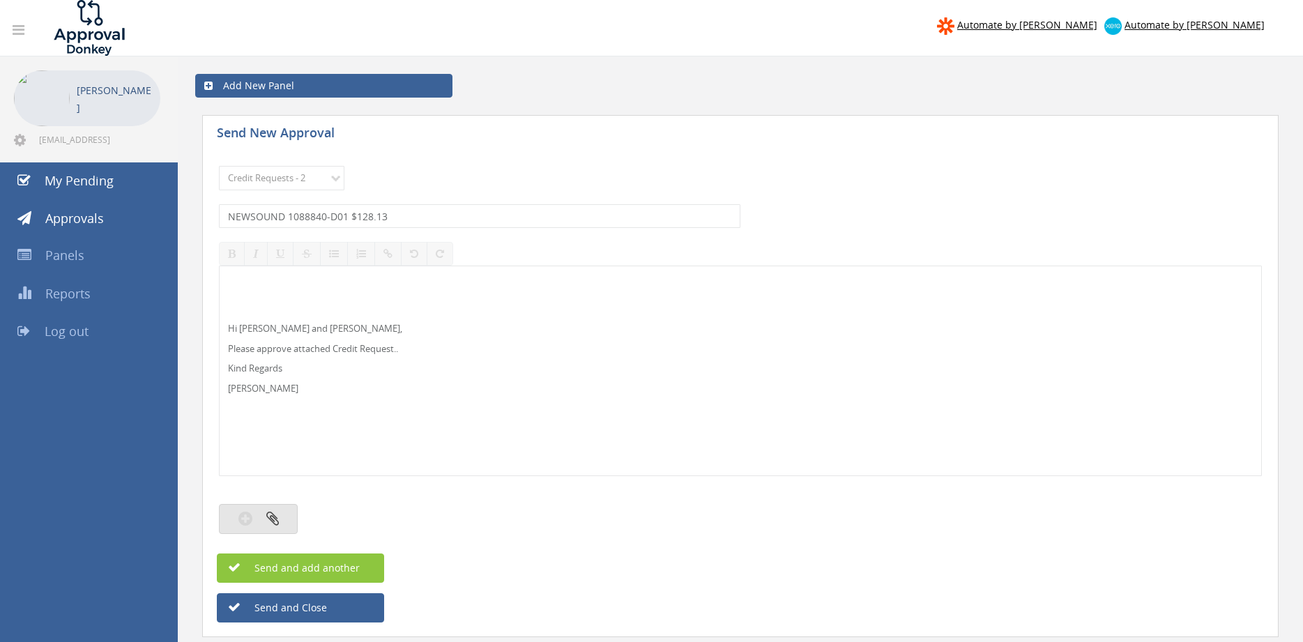
click at [280, 519] on button "button" at bounding box center [258, 519] width 79 height 30
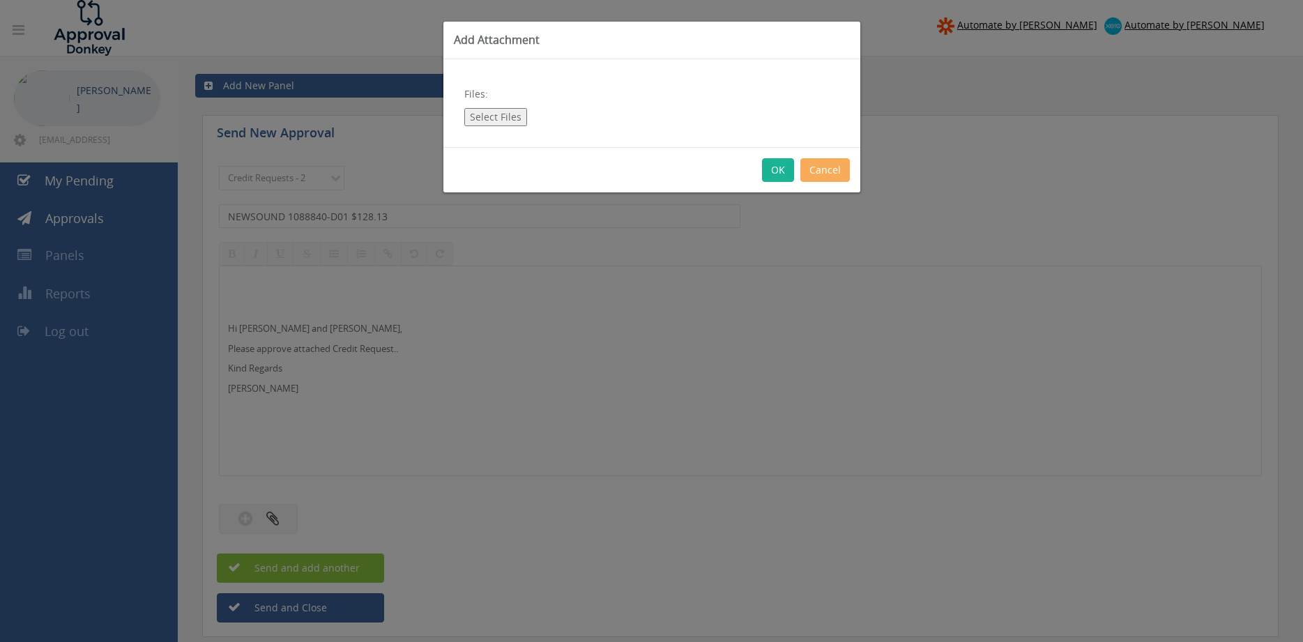
click at [497, 117] on button "Select Files" at bounding box center [495, 117] width 63 height 18
type input "C:\fakepath\1088840 NEWSOUND.pdf"
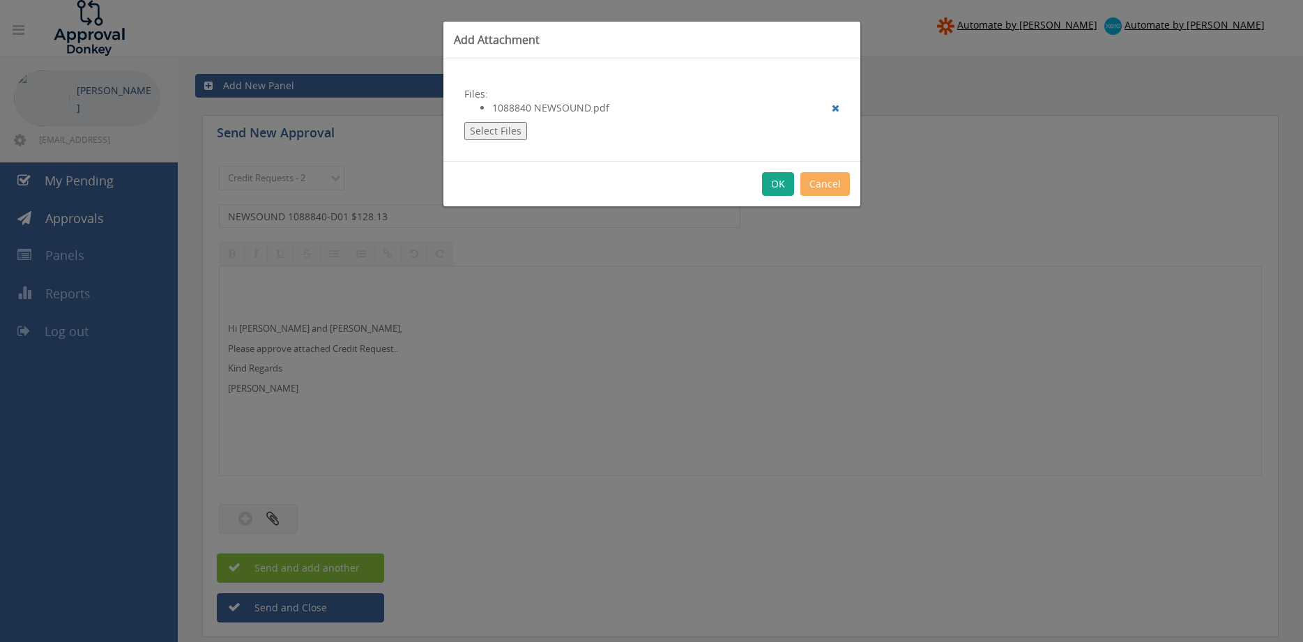
click at [778, 185] on button "OK" at bounding box center [778, 184] width 32 height 24
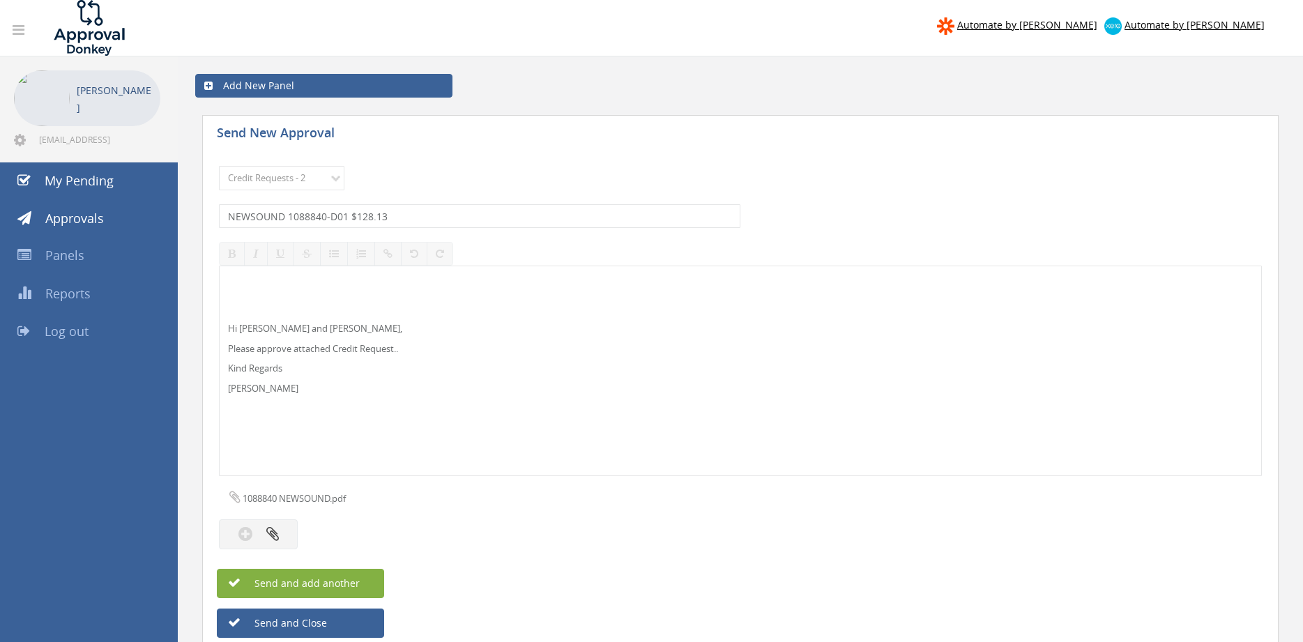
click at [353, 586] on span "Send and add another" at bounding box center [292, 583] width 135 height 13
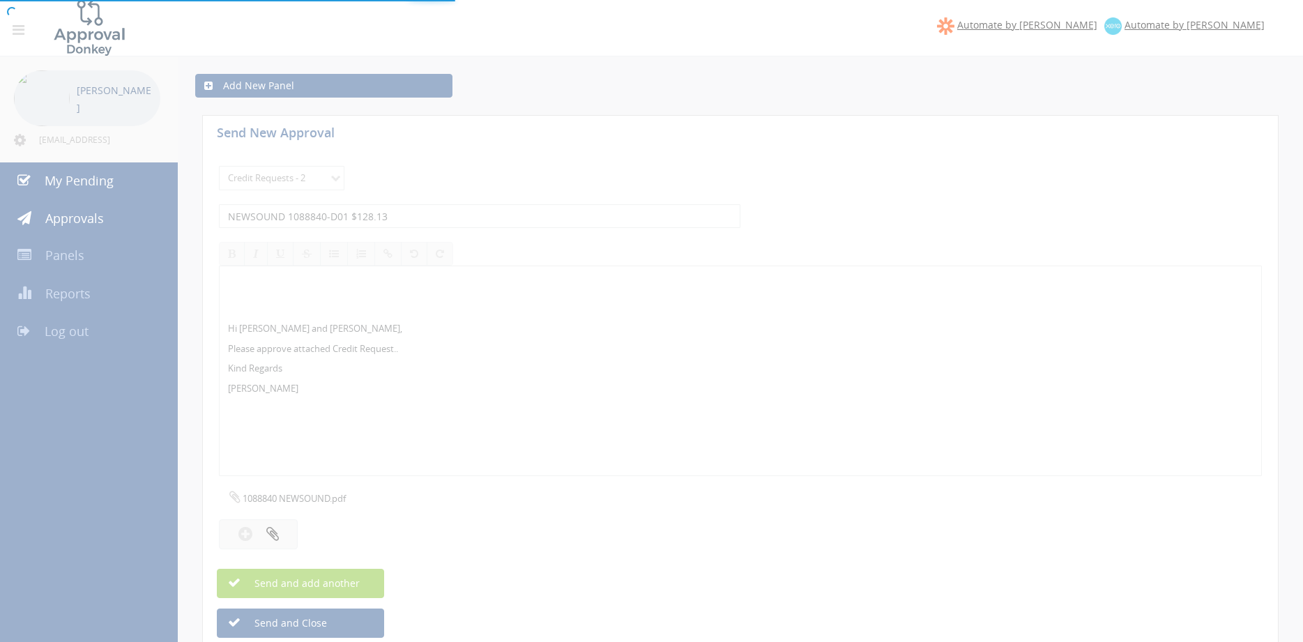
select select
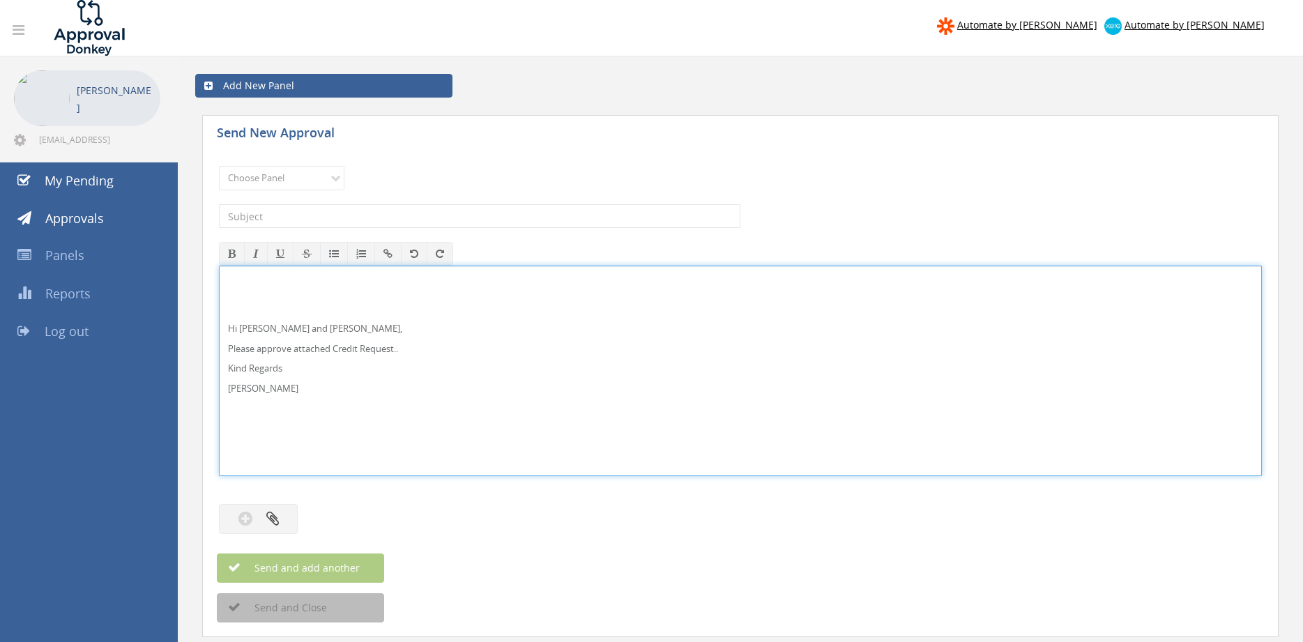
click at [256, 331] on p "Hi Lee and Ben," at bounding box center [740, 328] width 1025 height 13
drag, startPoint x: 312, startPoint y: 397, endPoint x: 202, endPoint y: 313, distance: 137.8
click at [219, 315] on div "Hi Lee, Rob and Ben, Please approve attached Credit Request.. Kind Regards Pam …" at bounding box center [740, 371] width 1043 height 211
copy div "Hi Lee, Rob and Ben, Please approve attached Credit Request.. Kind Regards Pam …"
click at [219, 166] on select "Choose Panel Alarm Credits RG - 3 NZ Utilities Cable and SAI Global NZ Alarms-1…" at bounding box center [282, 178] width 126 height 24
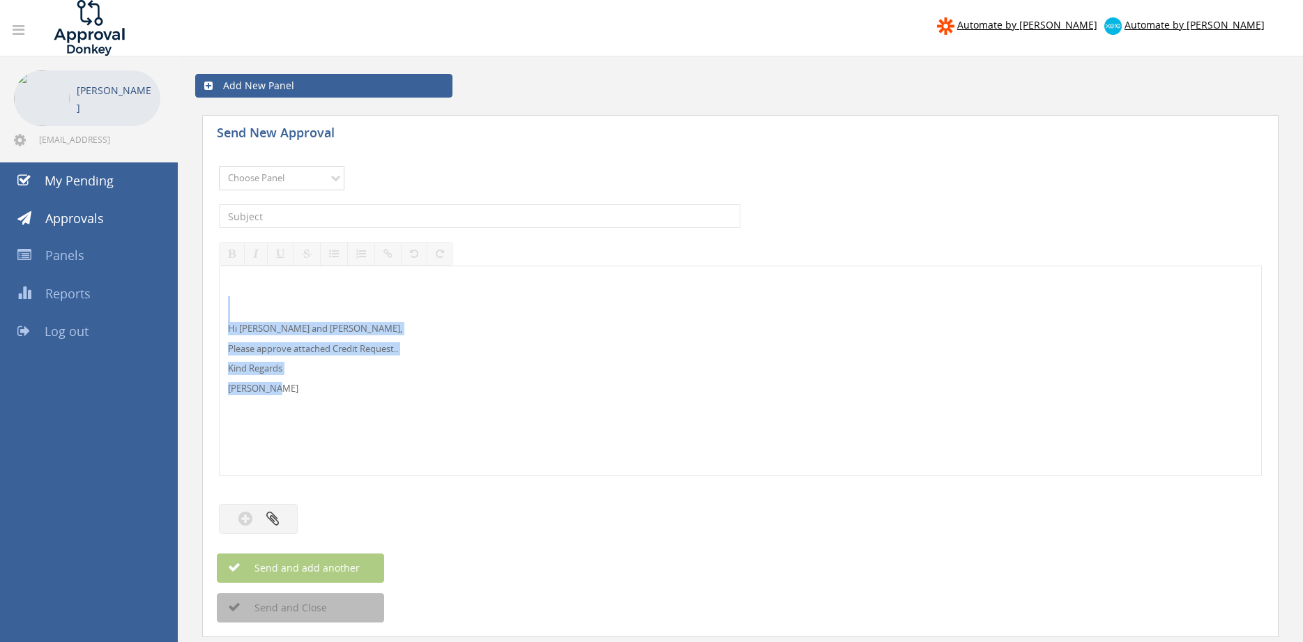
select select "13144"
click option "Alarm Credits RG - 3" at bounding box center [0, 0] width 0 height 0
click at [301, 209] on input "text" at bounding box center [480, 216] width 522 height 24
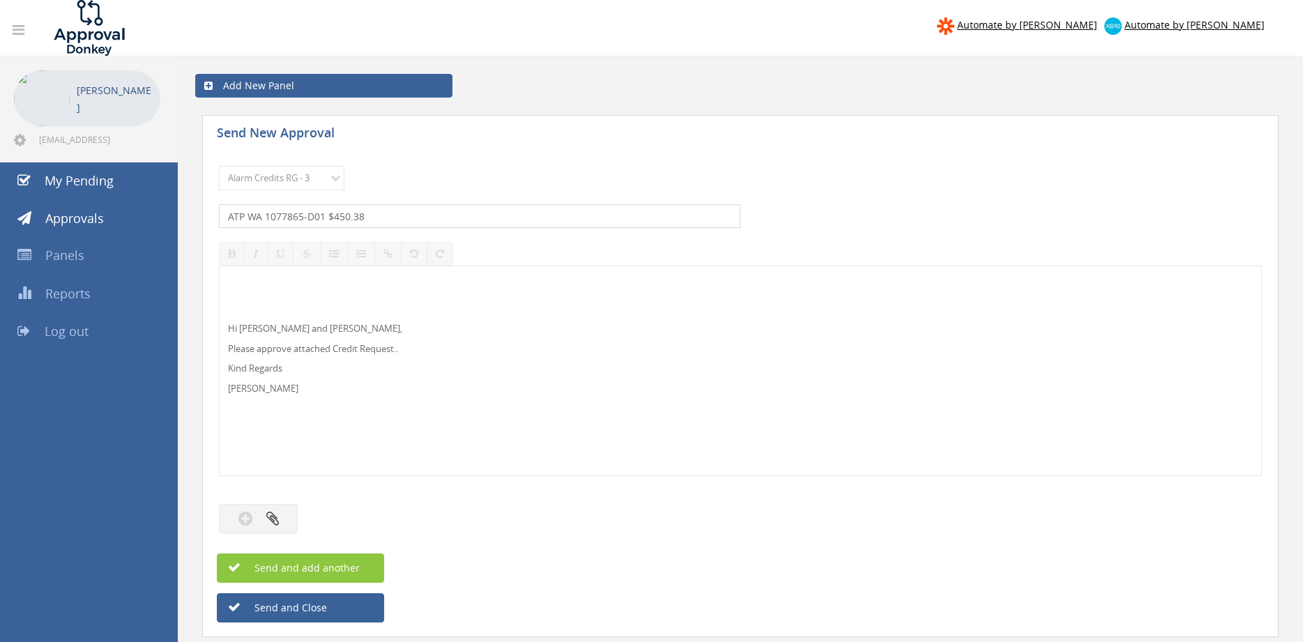
type input "ATP WA 1077865-D01 $450.38"
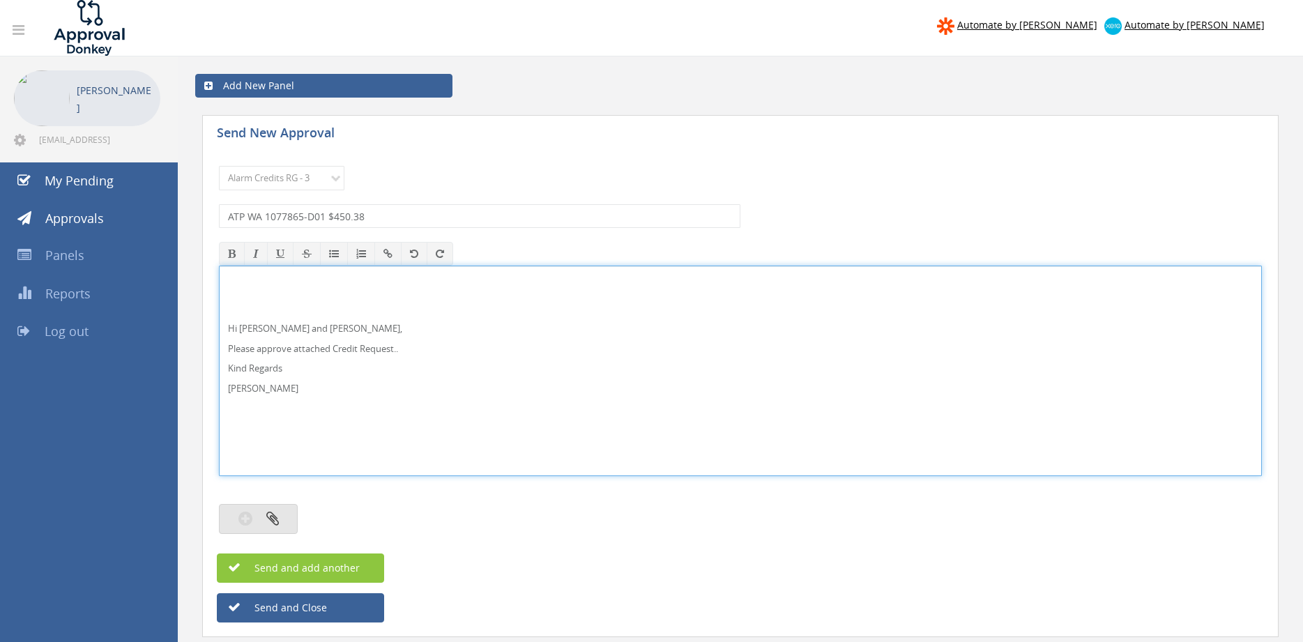
click at [270, 515] on icon "button" at bounding box center [272, 519] width 13 height 16
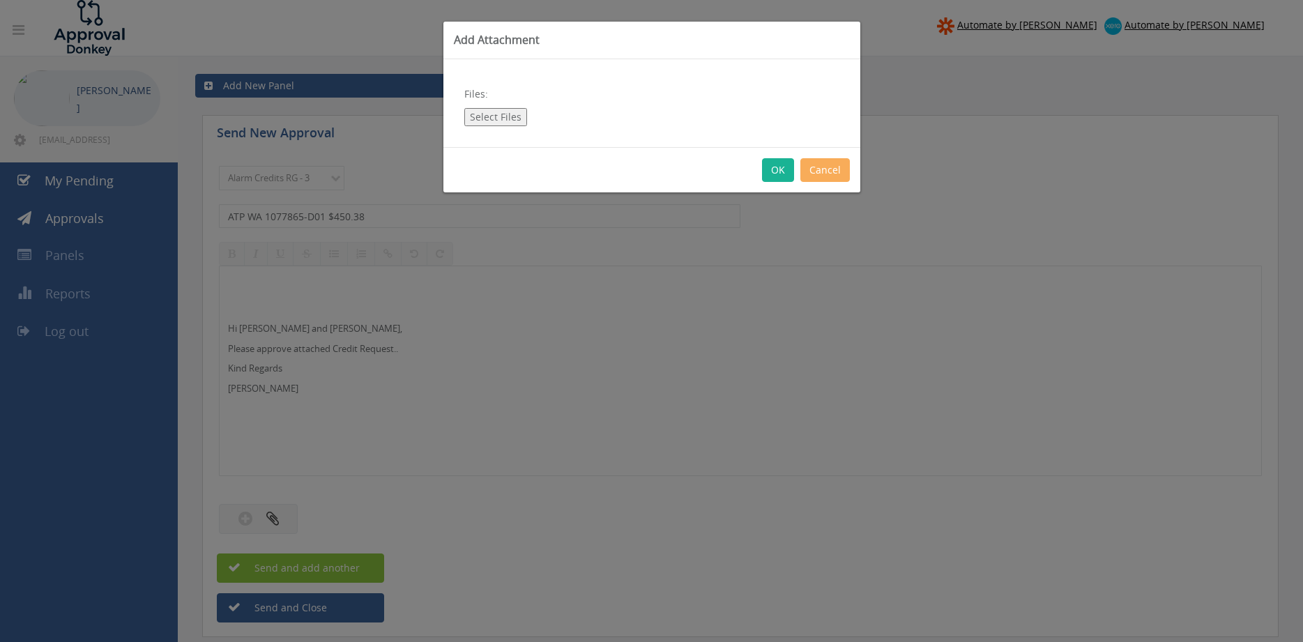
click at [479, 123] on button "Select Files" at bounding box center [495, 117] width 63 height 18
type input "C:\fakepath\ATP 1077865-D01.pdf"
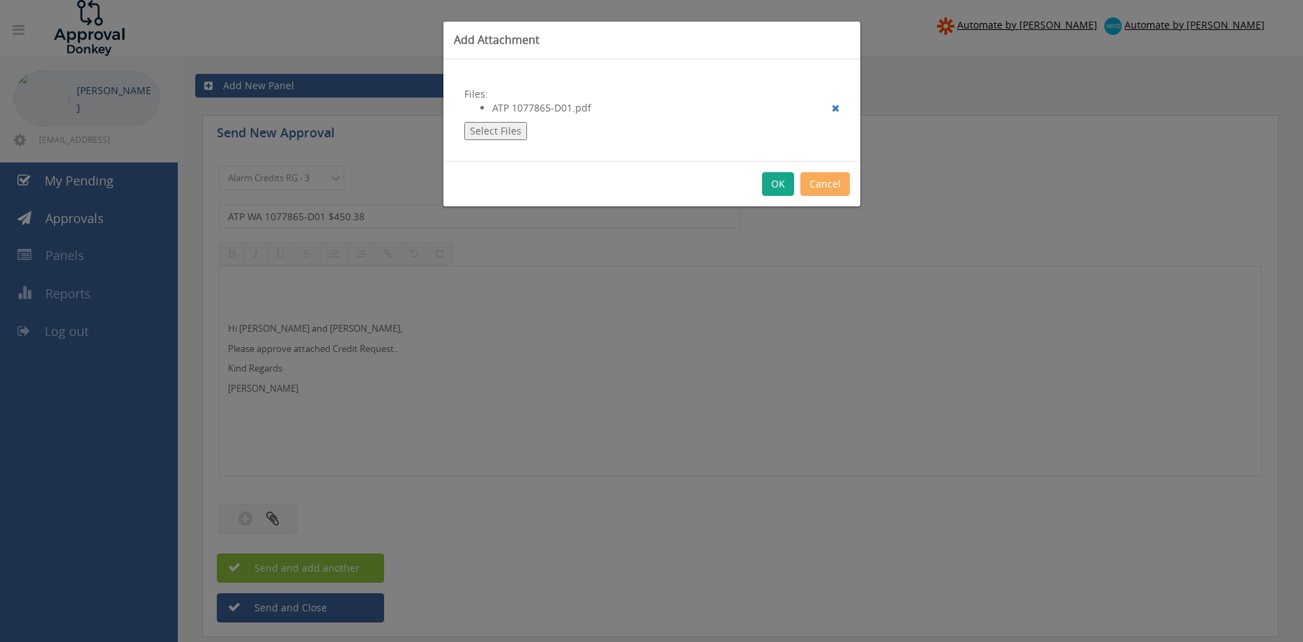
click at [778, 183] on button "OK" at bounding box center [778, 184] width 32 height 24
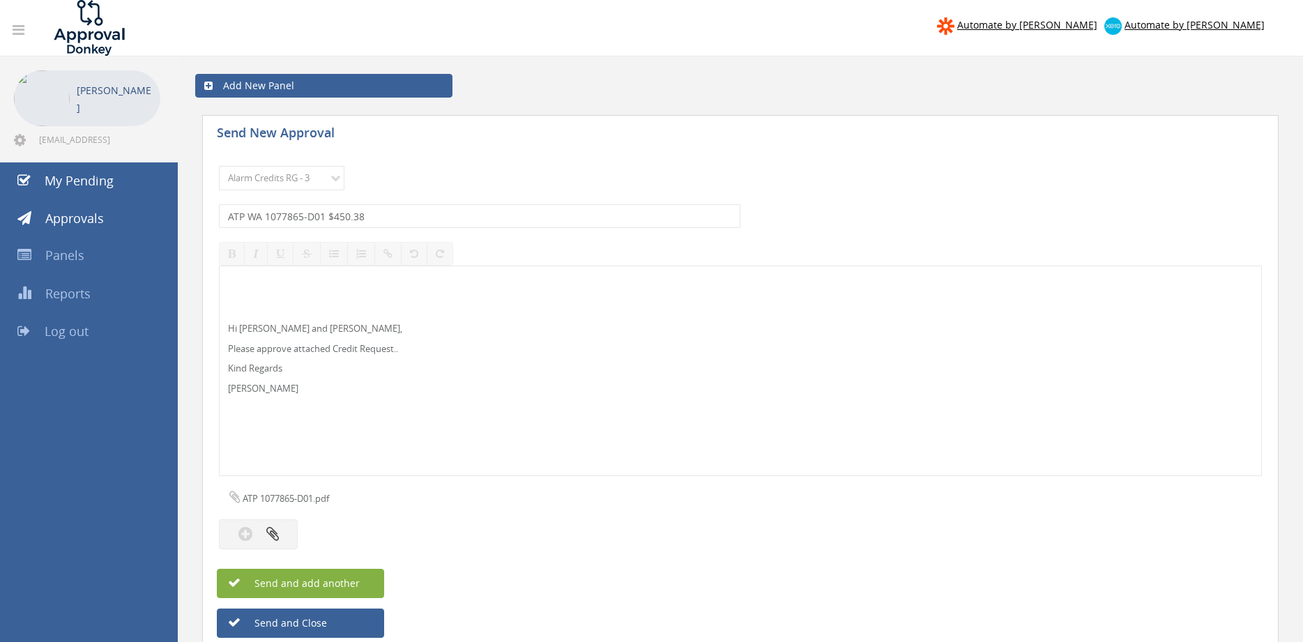
click at [361, 576] on button "Send and add another" at bounding box center [300, 583] width 167 height 29
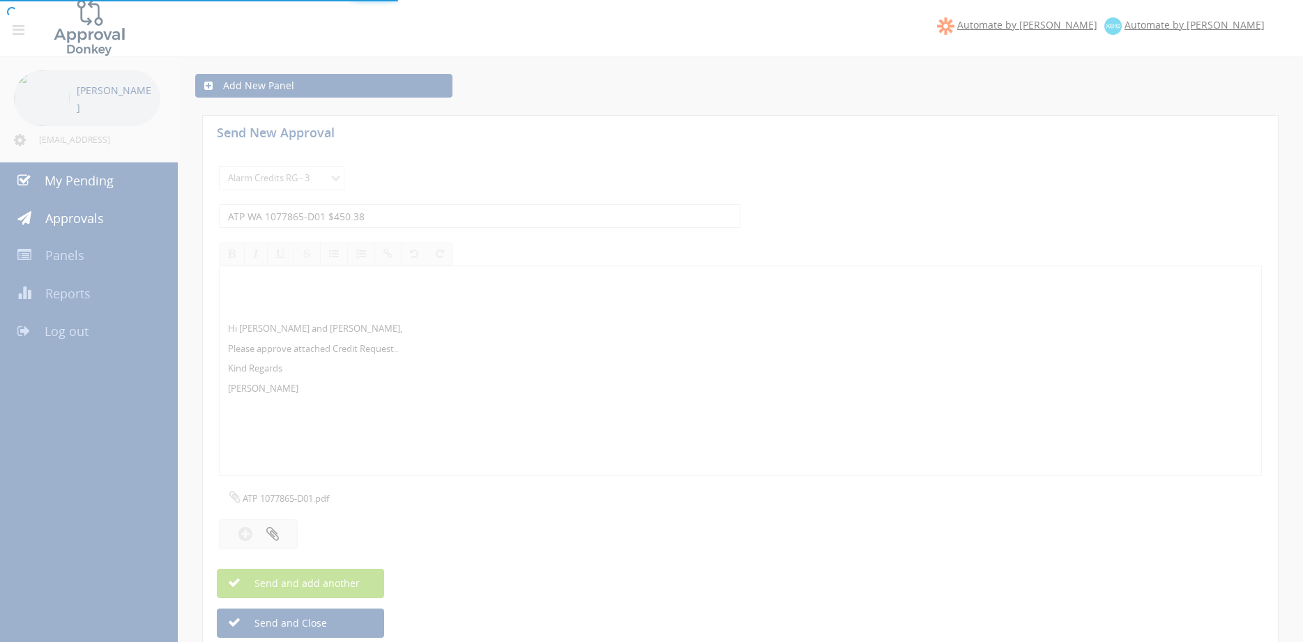
select select
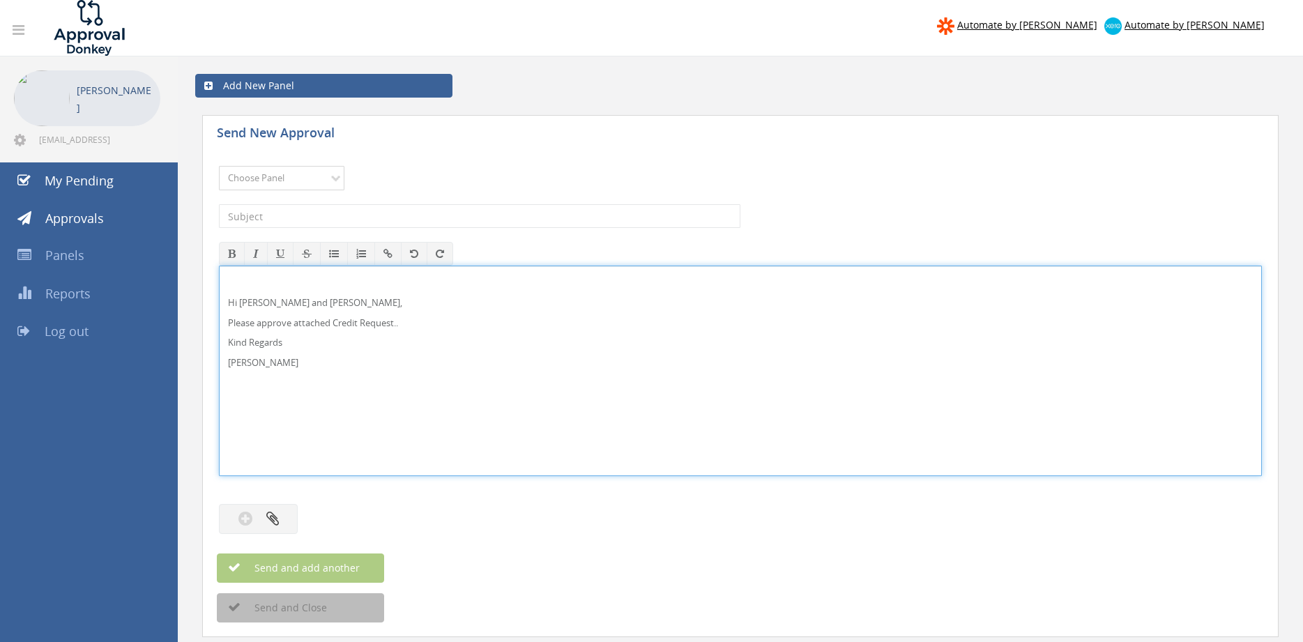
click at [219, 166] on select "Choose Panel Alarm Credits RG - 3 NZ Utilities Cable and SAI Global NZ Alarms-1…" at bounding box center [282, 178] width 126 height 24
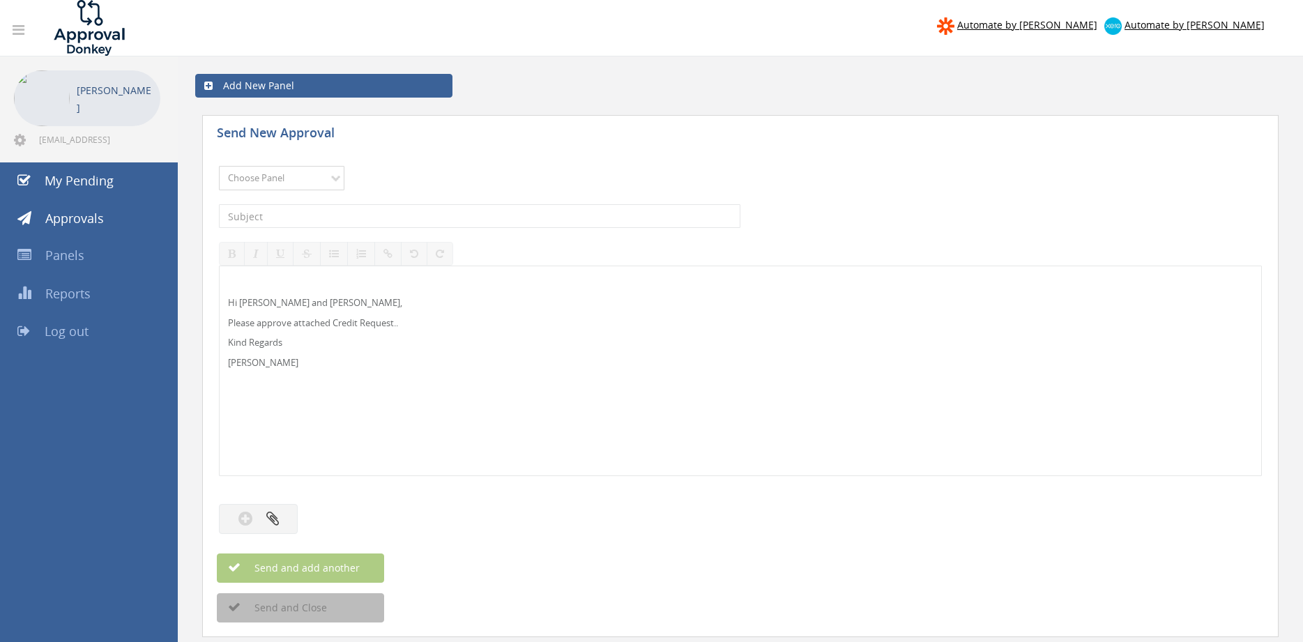
select select "9680"
click option "Alarm Suppliers - 2" at bounding box center [0, 0] width 0 height 0
click at [340, 218] on input "text" at bounding box center [480, 216] width 522 height 24
